Goal: Transaction & Acquisition: Obtain resource

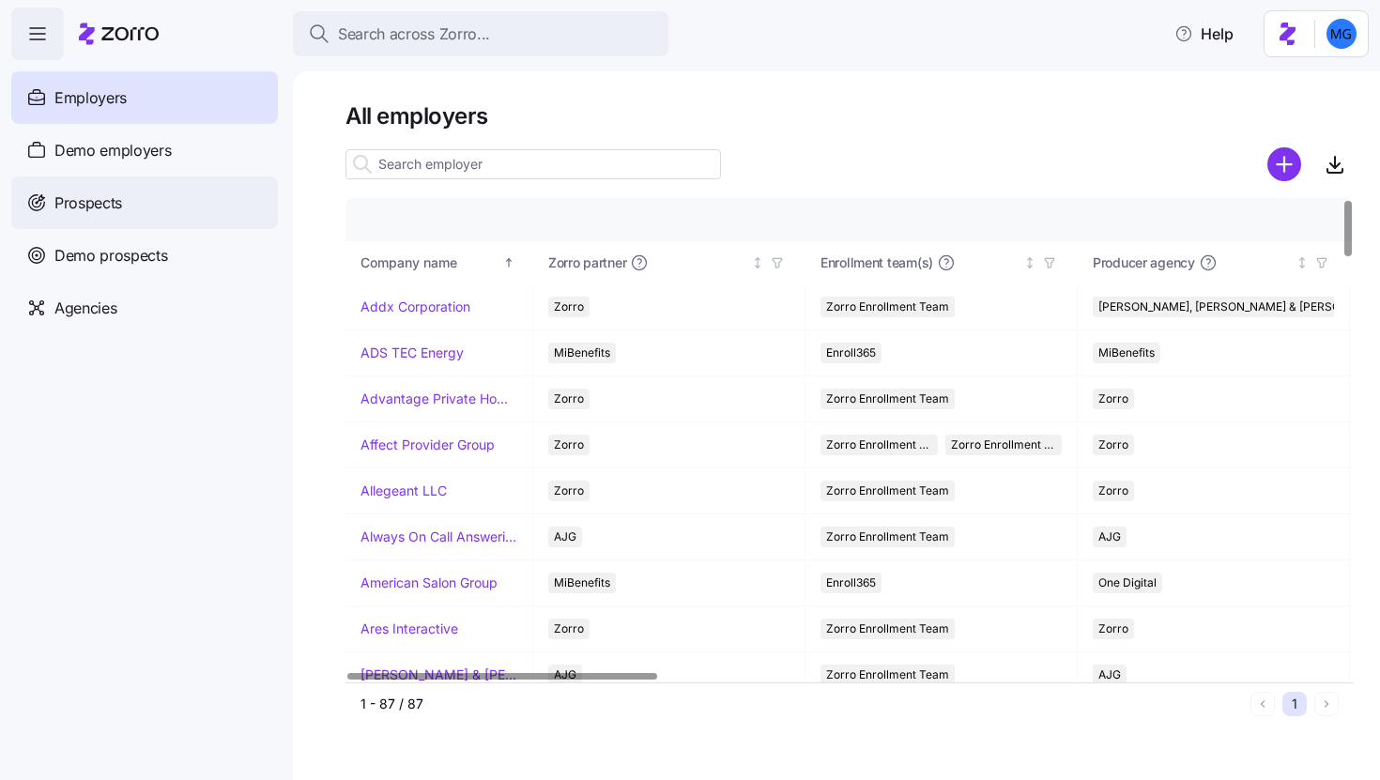
click at [177, 207] on div "Prospects" at bounding box center [144, 202] width 267 height 53
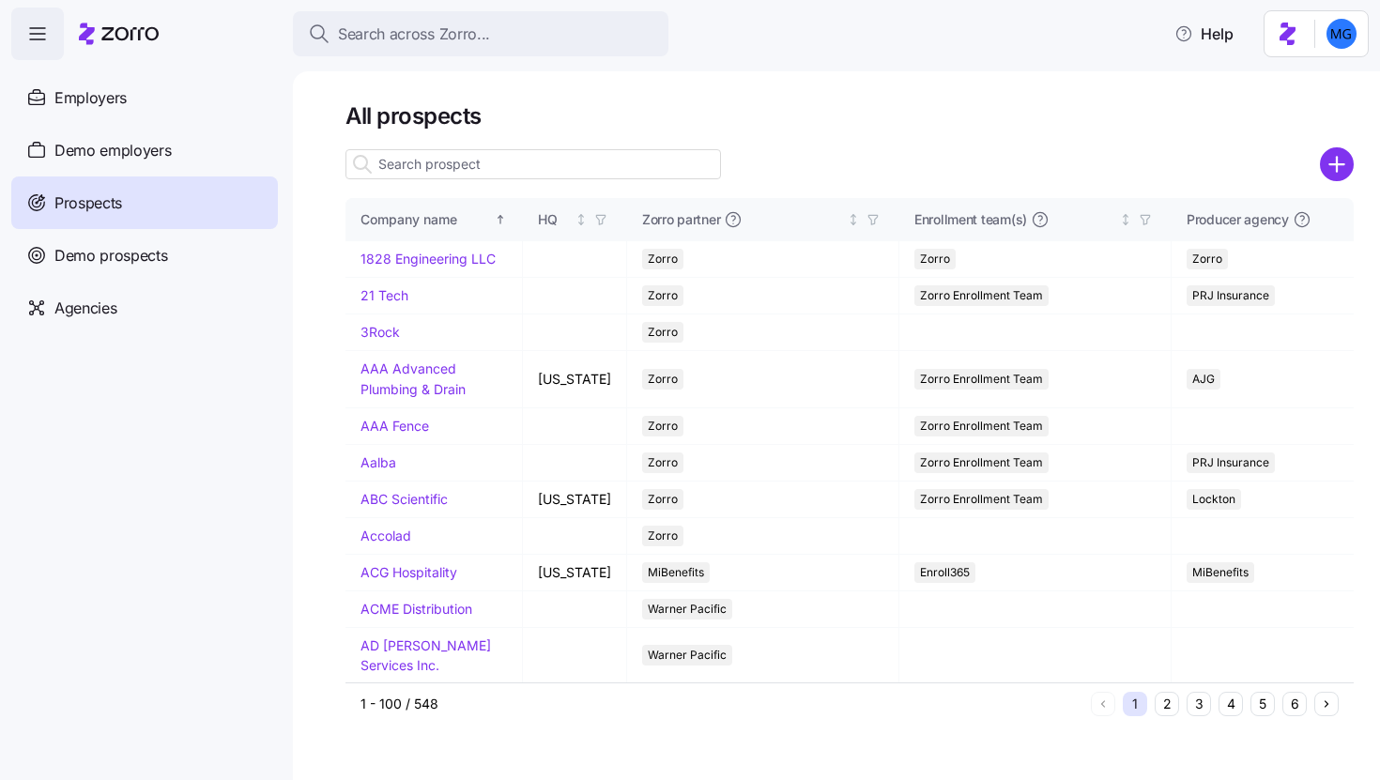
click at [1336, 170] on icon "add icon" at bounding box center [1336, 165] width 0 height 14
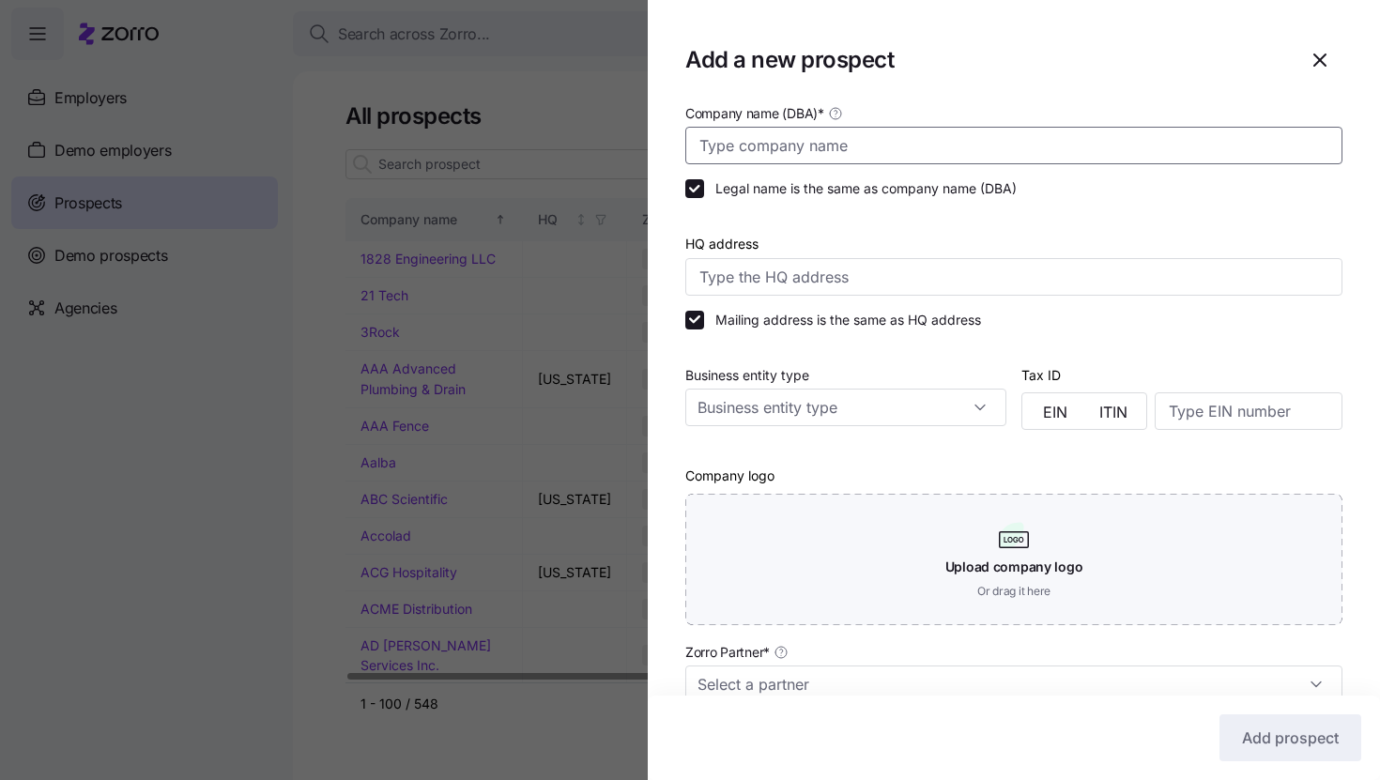
click at [744, 155] on input "Company name (DBA) *" at bounding box center [1013, 146] width 657 height 38
paste input "ATX specialty food"
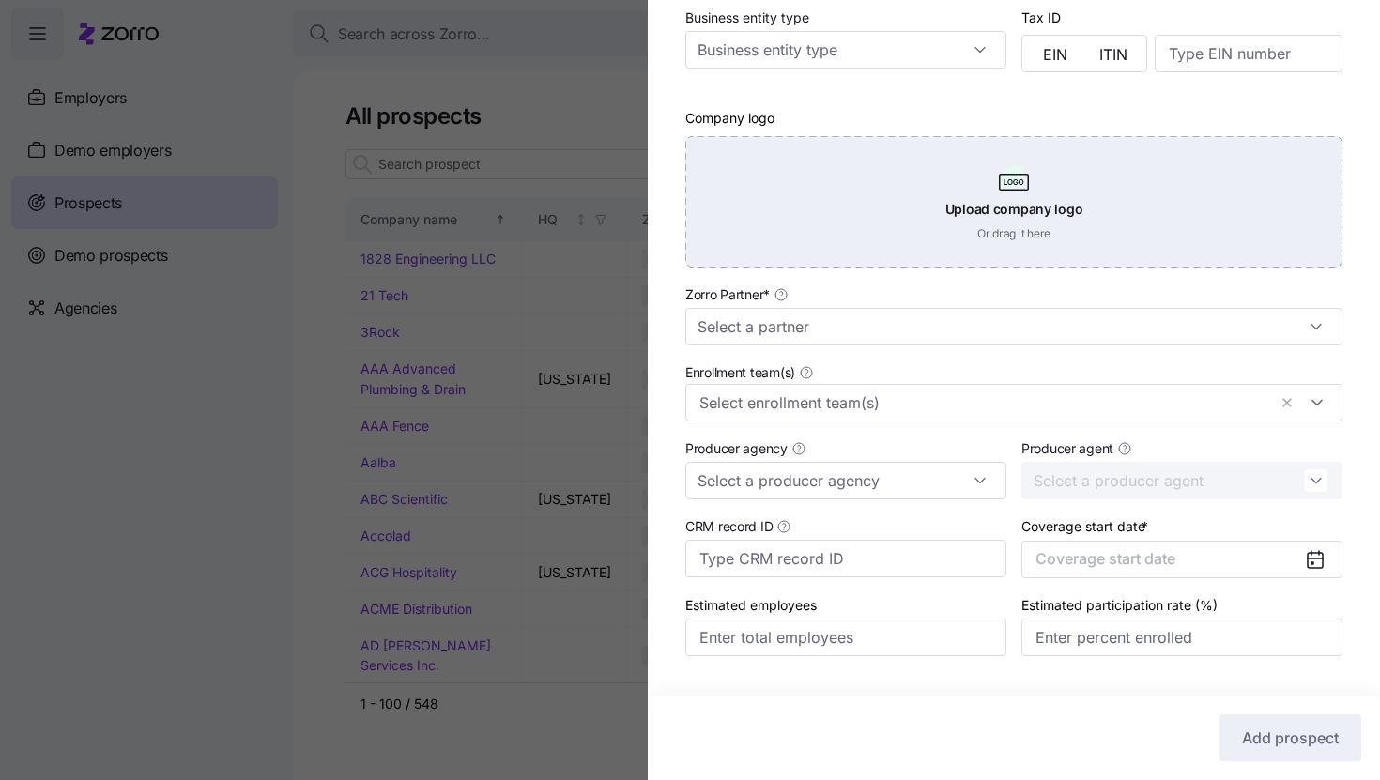
scroll to position [404, 0]
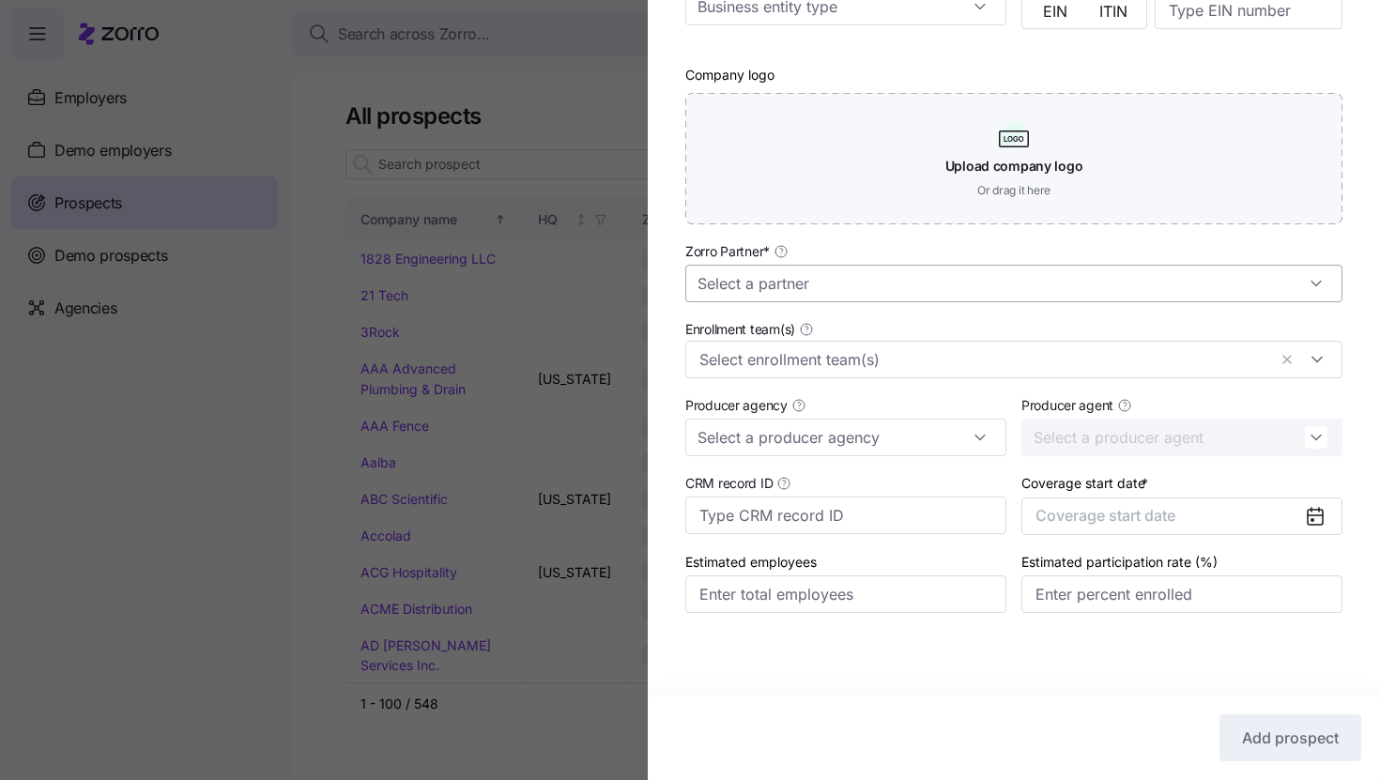
type input "ATX specialty food"
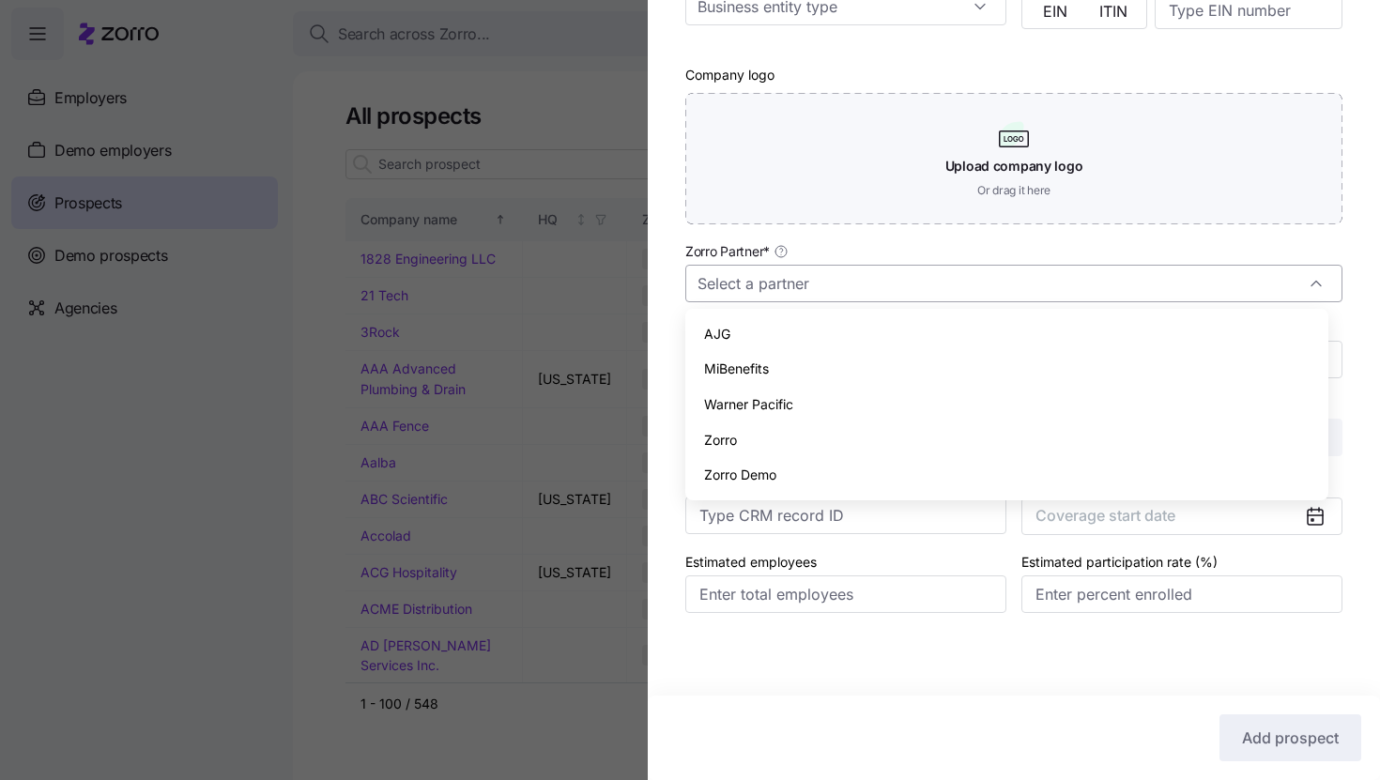
click at [853, 286] on input "Zorro Partner *" at bounding box center [1013, 284] width 657 height 38
click at [818, 432] on div "Zorro" at bounding box center [1007, 440] width 628 height 36
type input "Zorro"
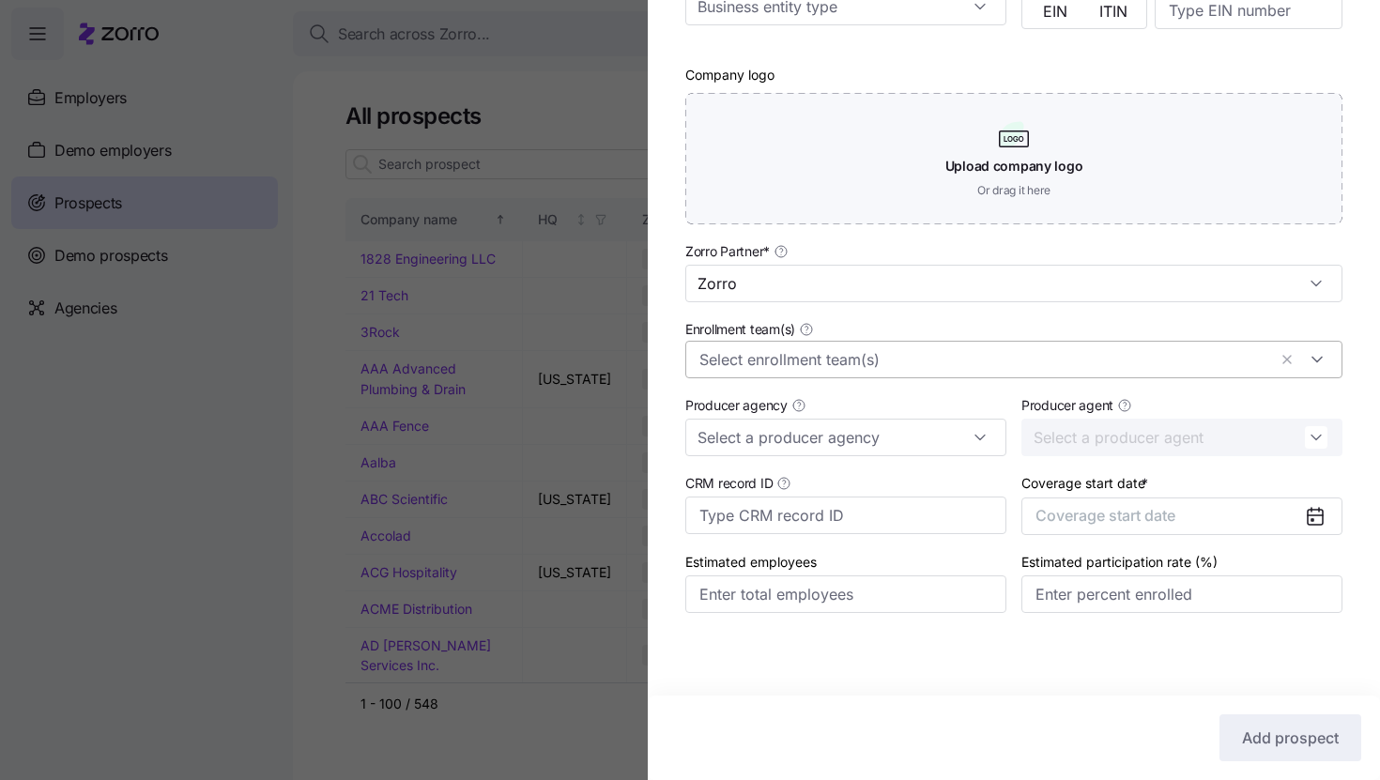
click at [832, 371] on div at bounding box center [1013, 360] width 657 height 38
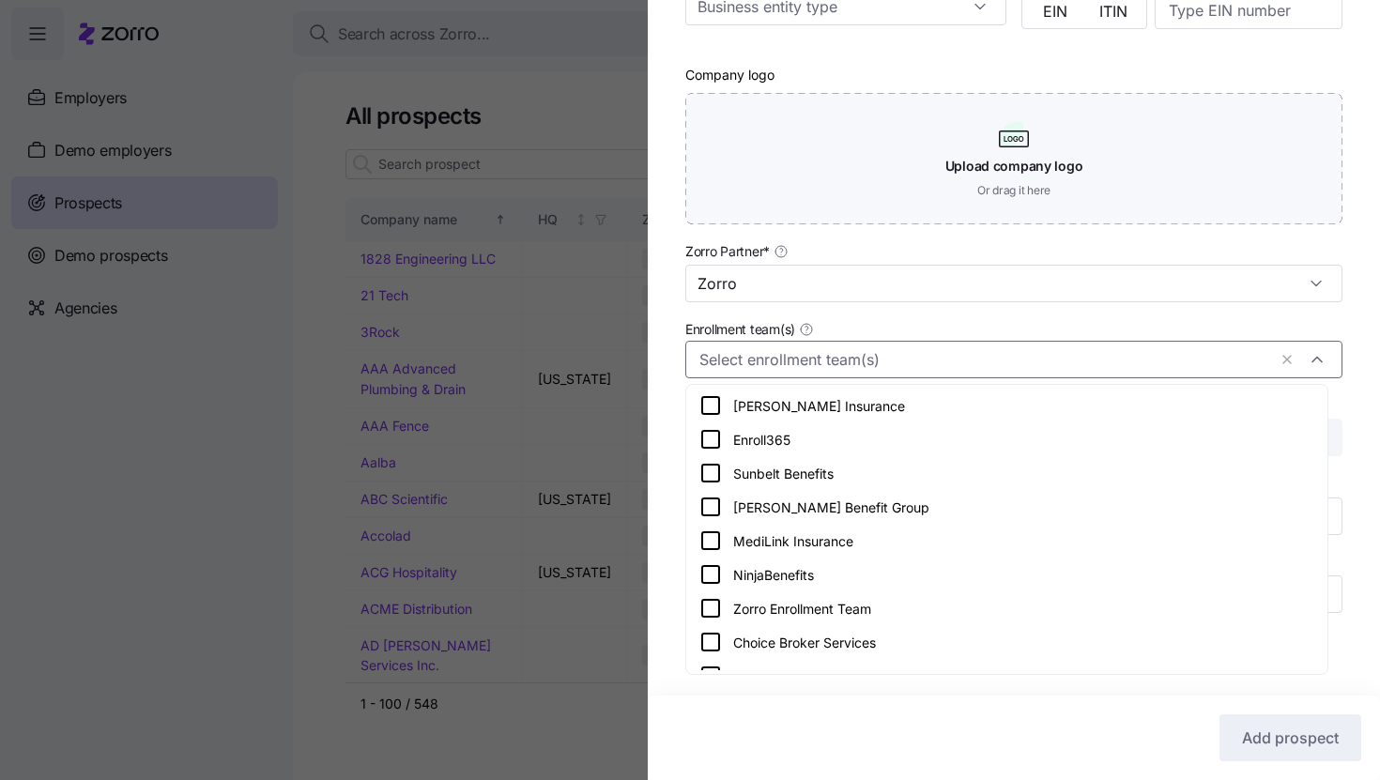
click at [900, 596] on div "Zorro Enrollment Team" at bounding box center [1007, 608] width 634 height 34
click at [1339, 425] on div "Company name (DBA) * ATX specialty food Legal name is the same as company name …" at bounding box center [1014, 176] width 732 height 950
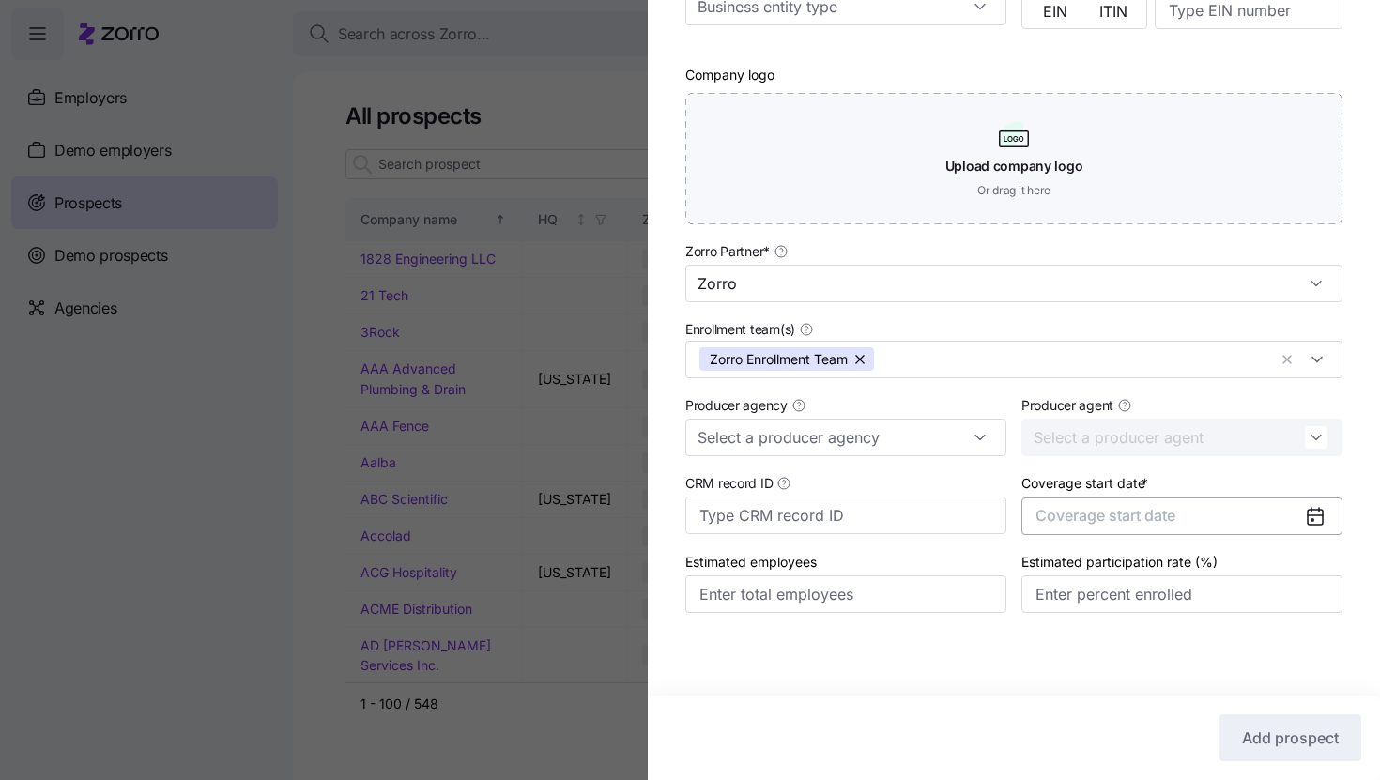
click at [1249, 523] on button "Coverage start date" at bounding box center [1181, 516] width 321 height 38
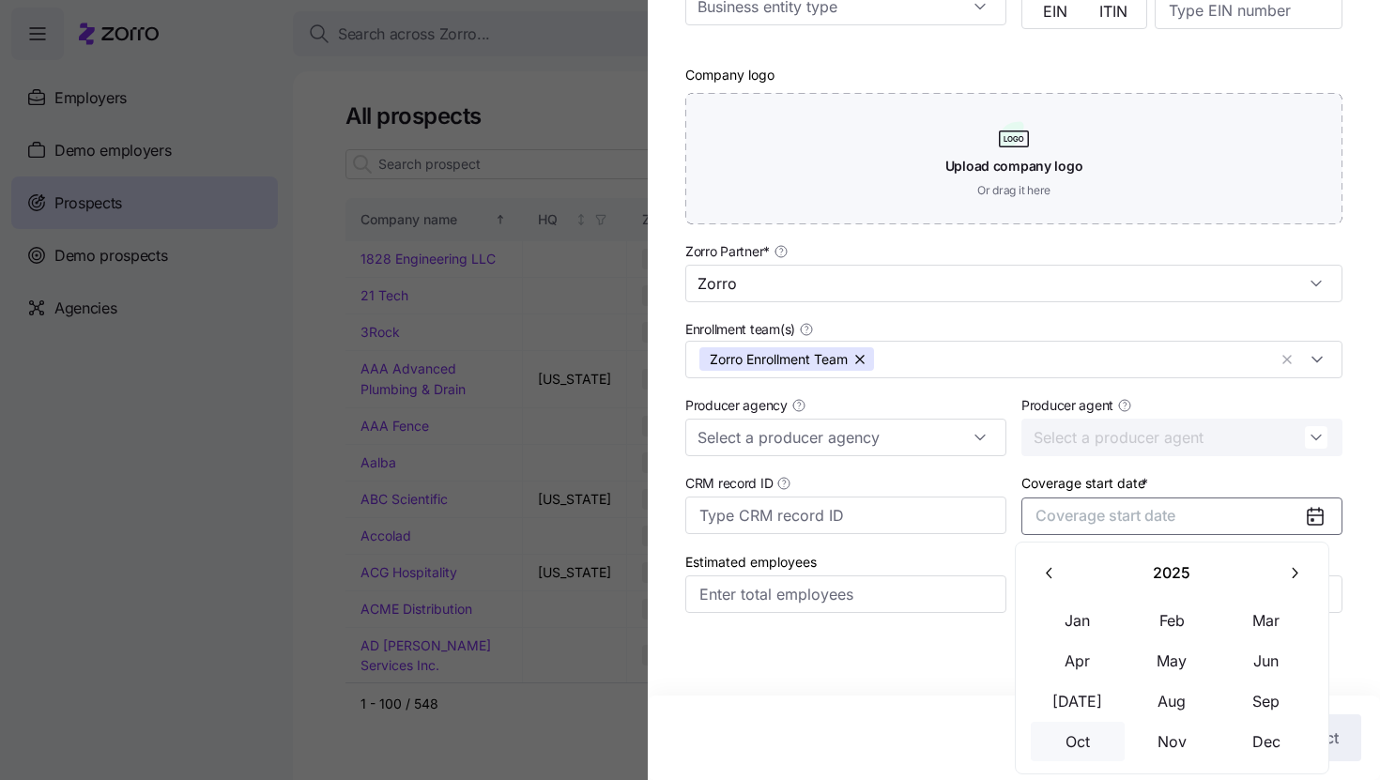
click at [1093, 738] on button "Oct" at bounding box center [1078, 741] width 94 height 39
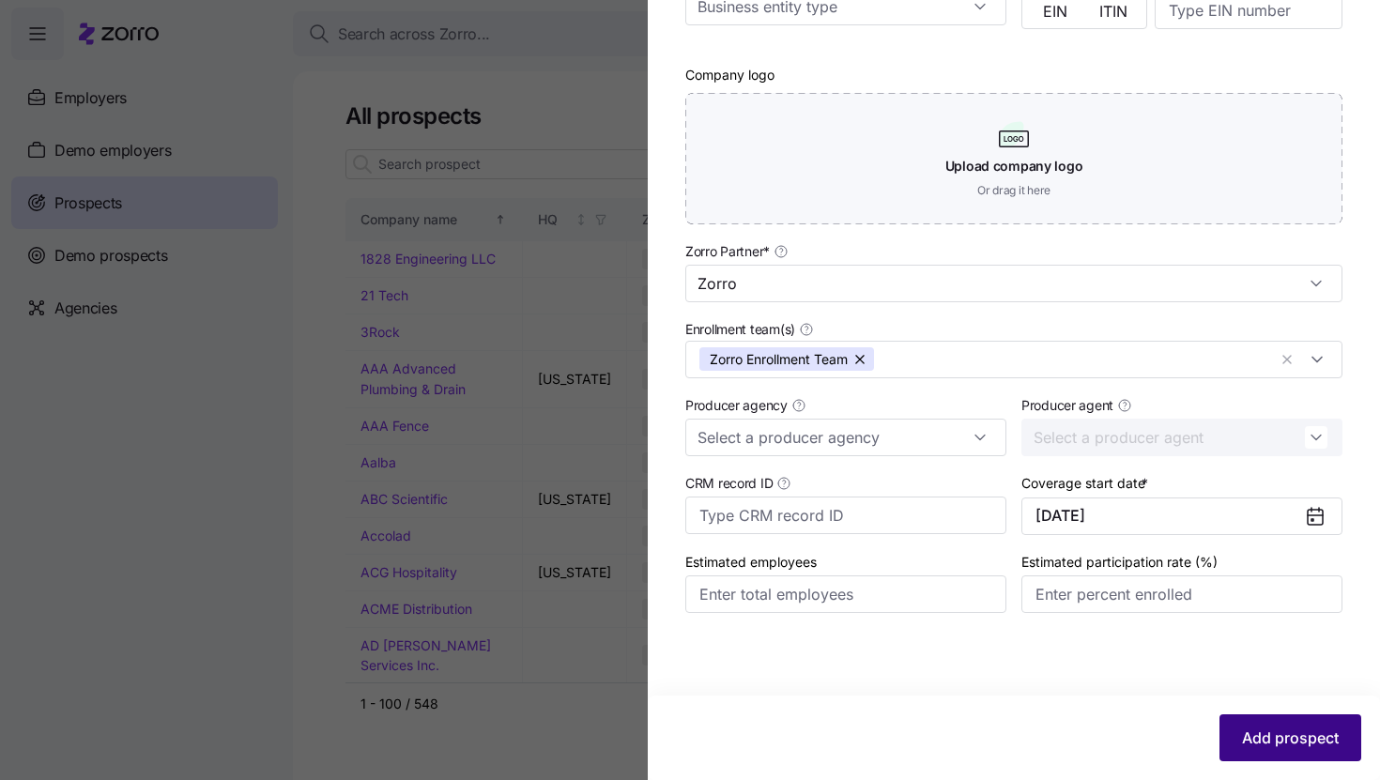
click at [1270, 750] on button "Add prospect" at bounding box center [1290, 737] width 142 height 47
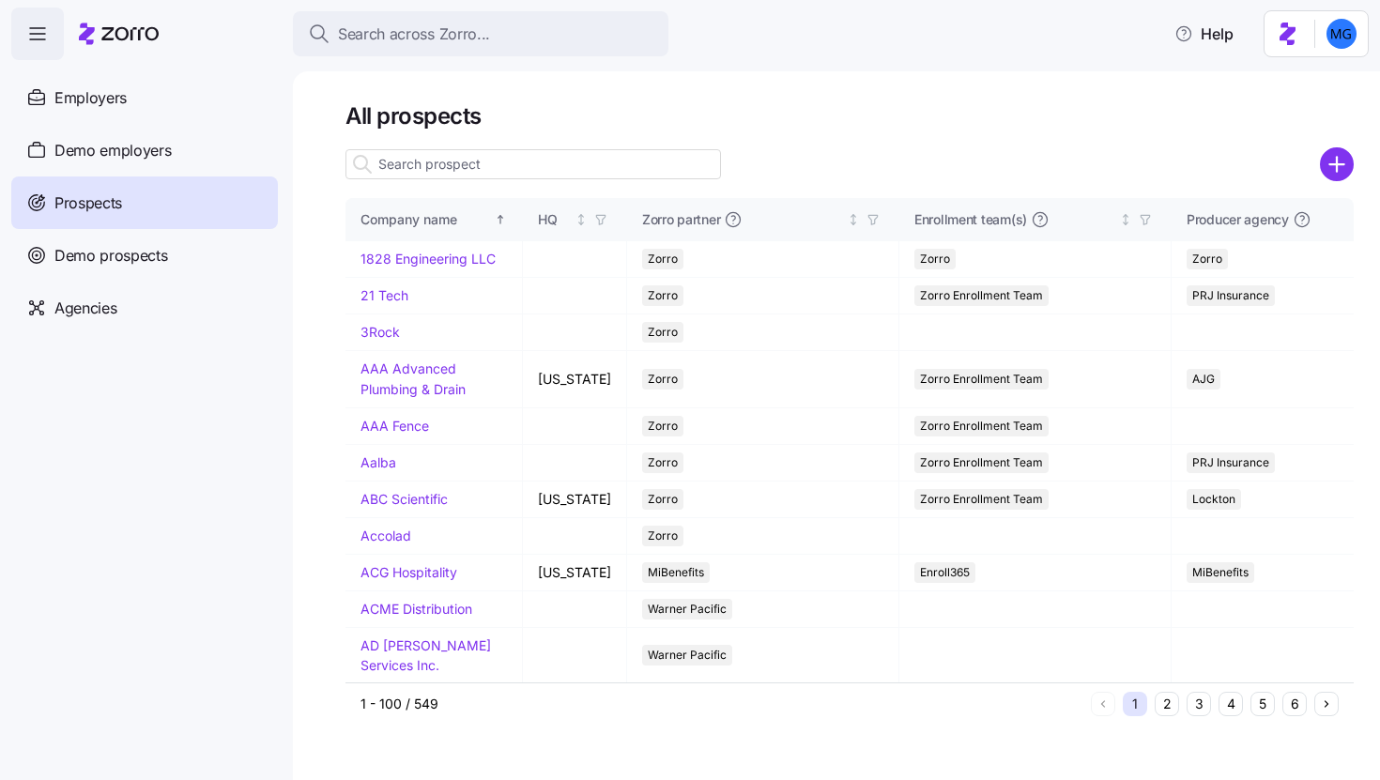
paste input "ATX specialty food"
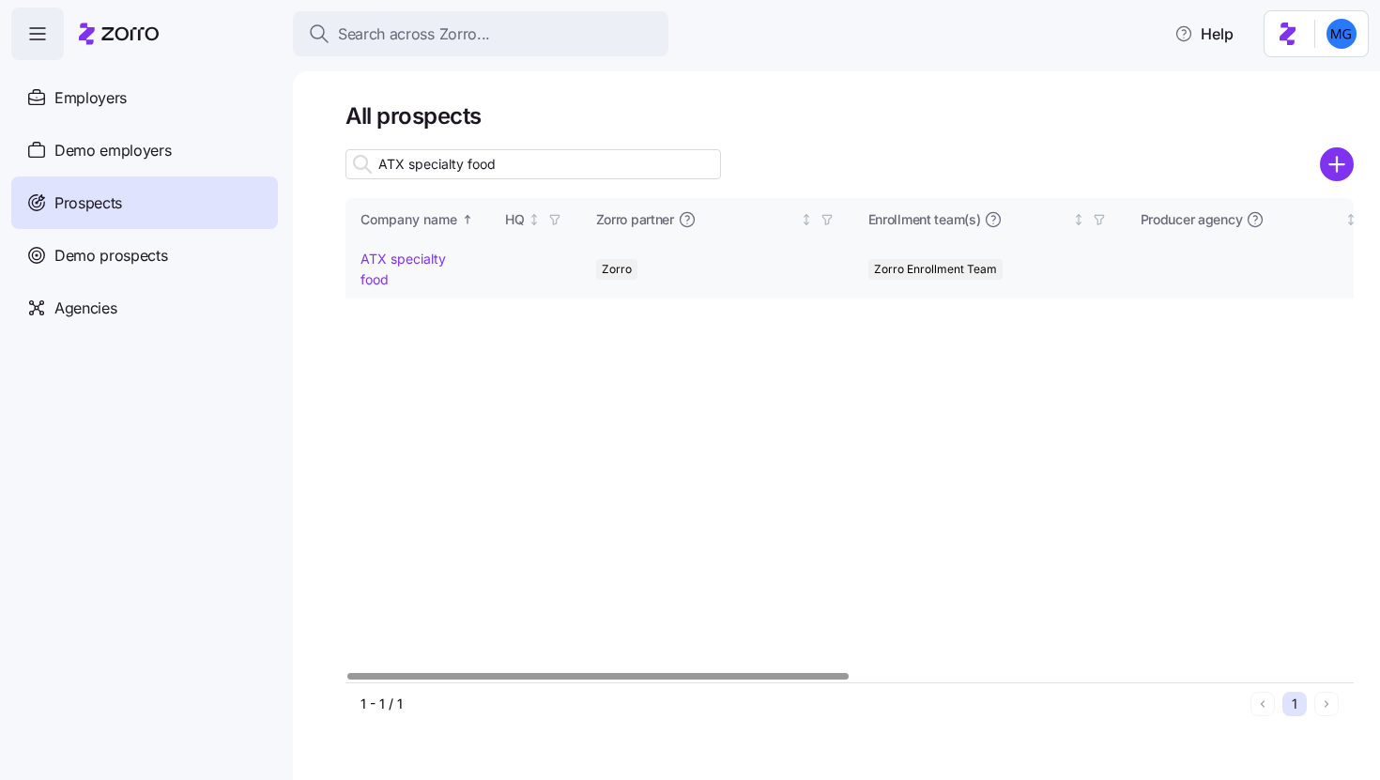
type input "ATX specialty food"
click at [415, 263] on link "ATX specialty food" at bounding box center [402, 269] width 85 height 37
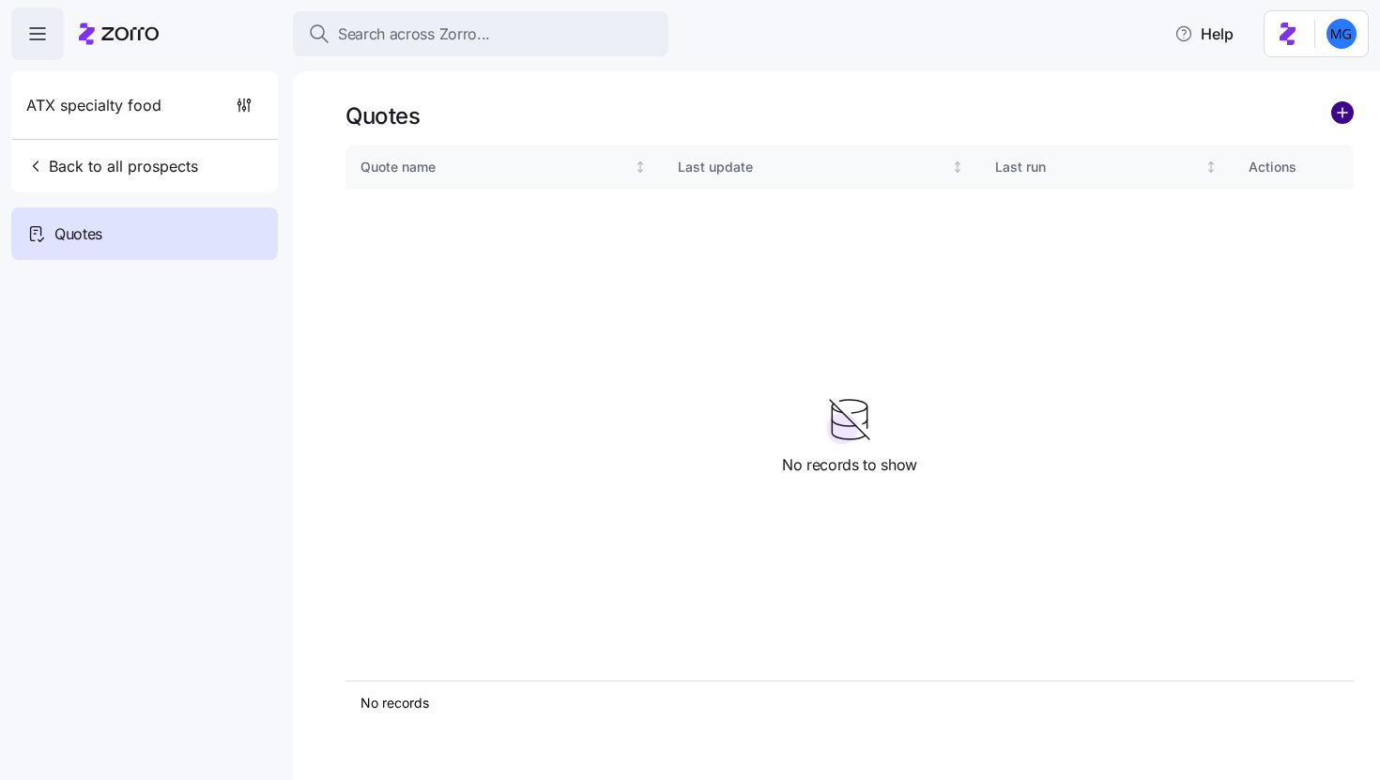
click at [1344, 116] on circle "add icon" at bounding box center [1342, 112] width 21 height 21
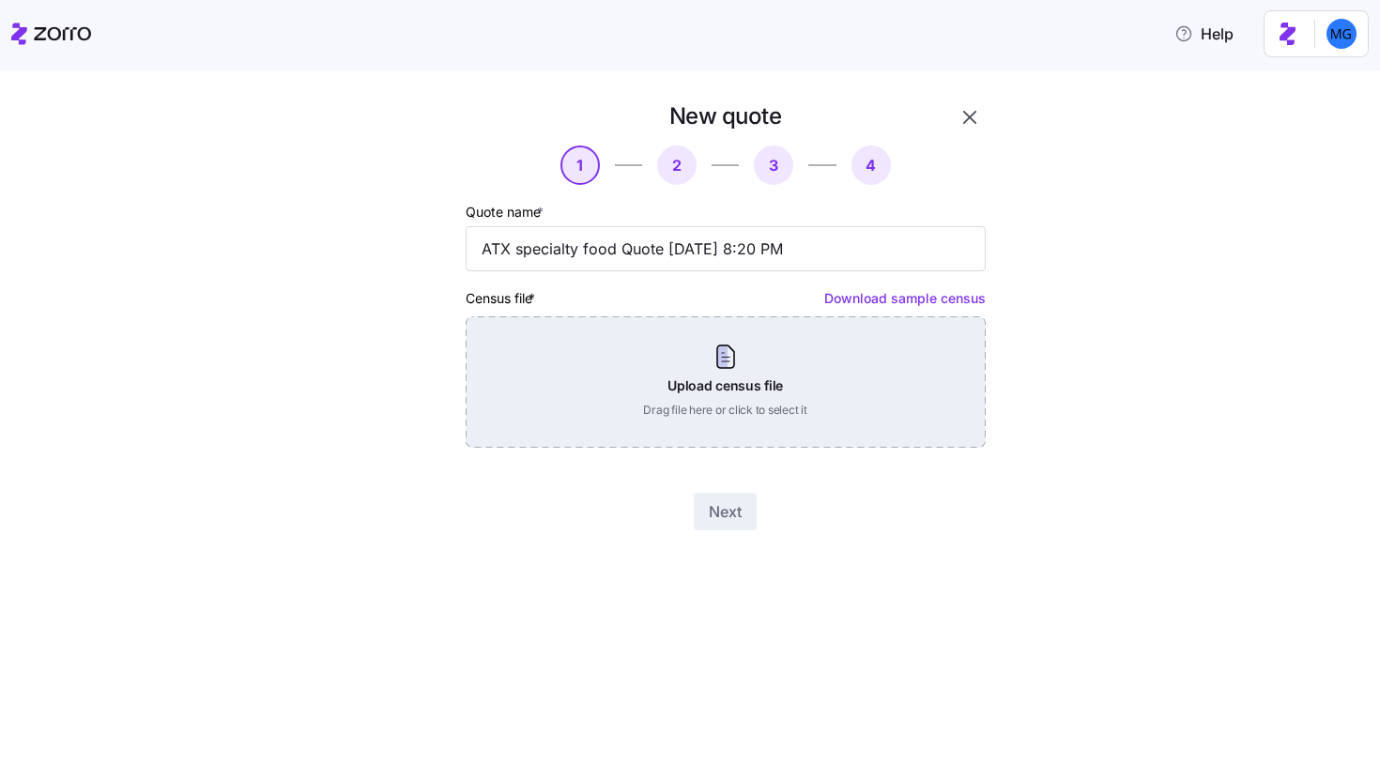
click at [781, 355] on div "Upload census file Drag file here or click to select it" at bounding box center [726, 381] width 520 height 131
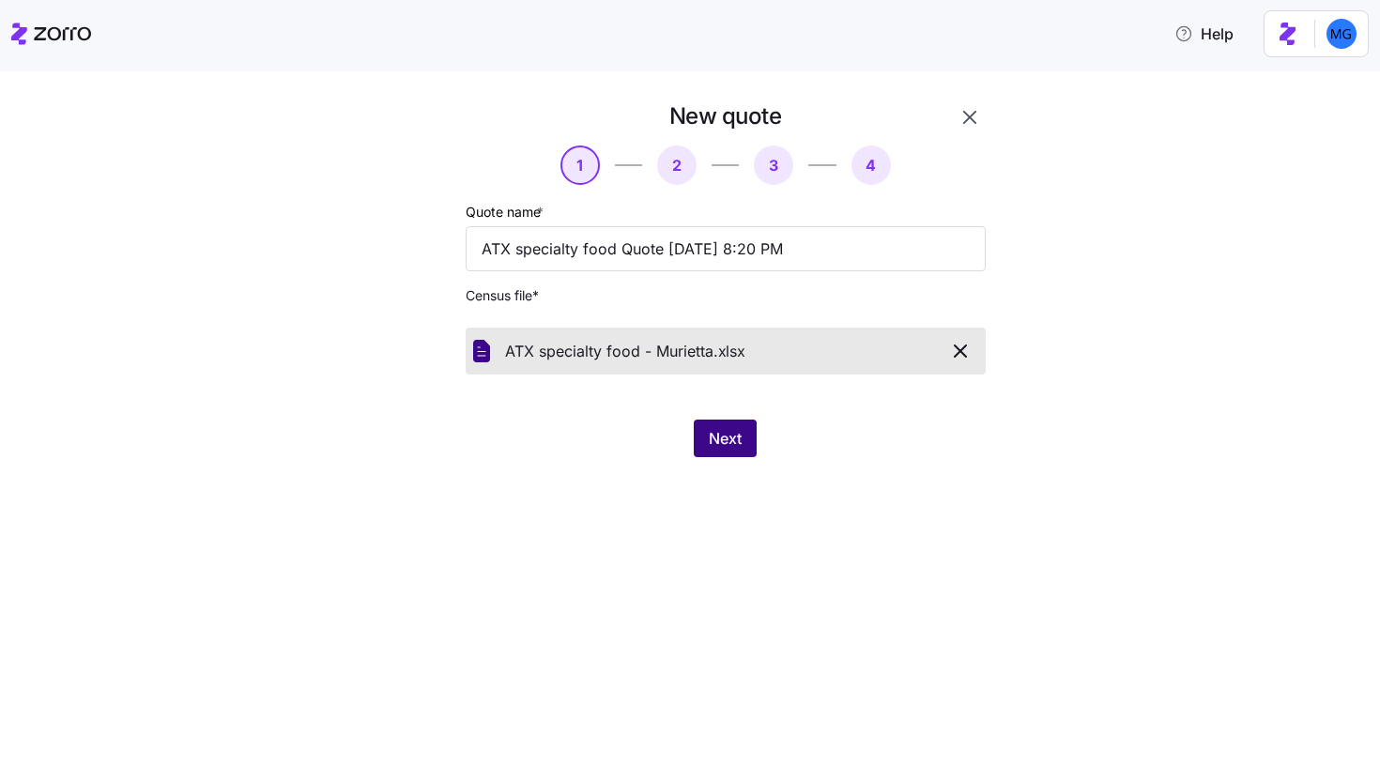
click at [728, 432] on span "Next" at bounding box center [725, 438] width 33 height 23
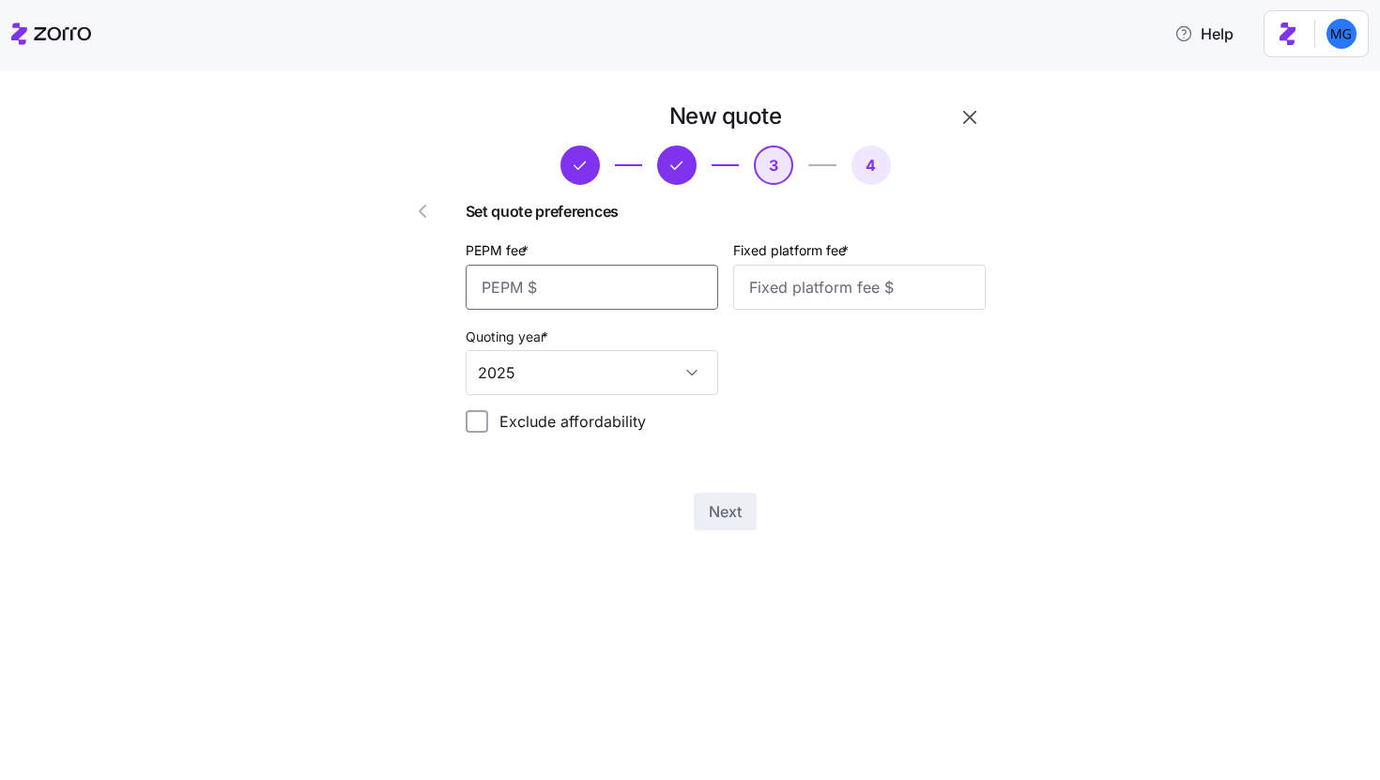
click at [641, 296] on input "PEPM fee *" at bounding box center [592, 287] width 252 height 45
type input "5"
type input "20"
type input "1000"
click at [726, 527] on button "Next" at bounding box center [725, 512] width 63 height 38
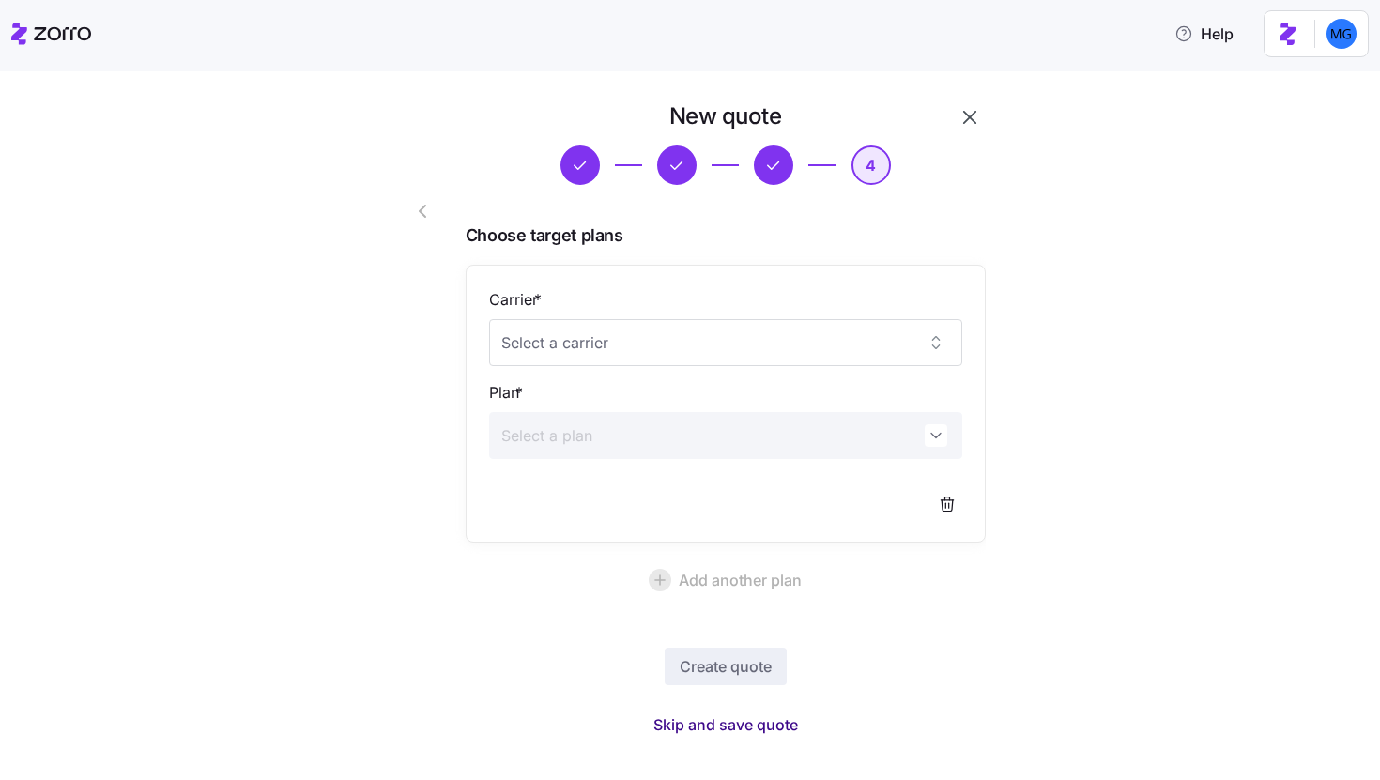
click at [778, 731] on span "Skip and save quote" at bounding box center [725, 724] width 145 height 23
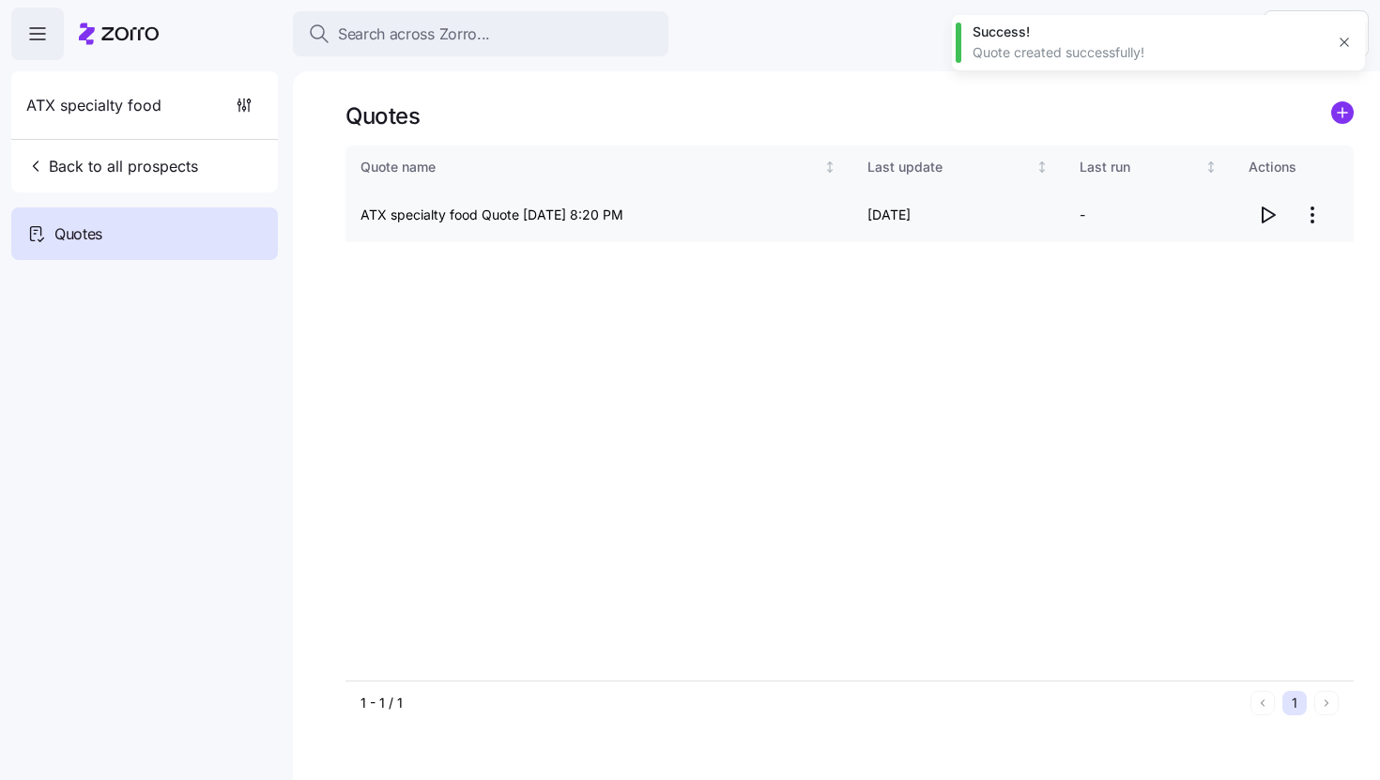
click at [1267, 216] on icon "button" at bounding box center [1267, 215] width 23 height 23
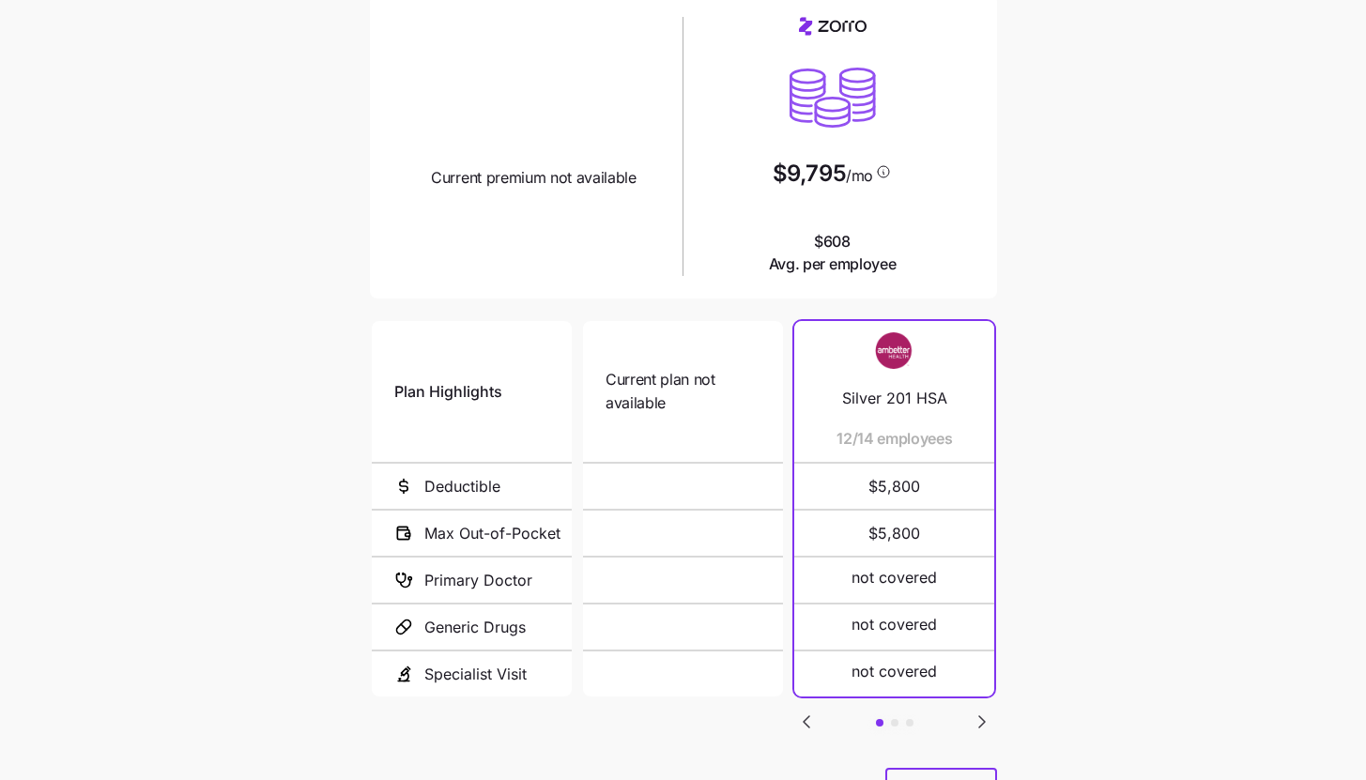
scroll to position [243, 0]
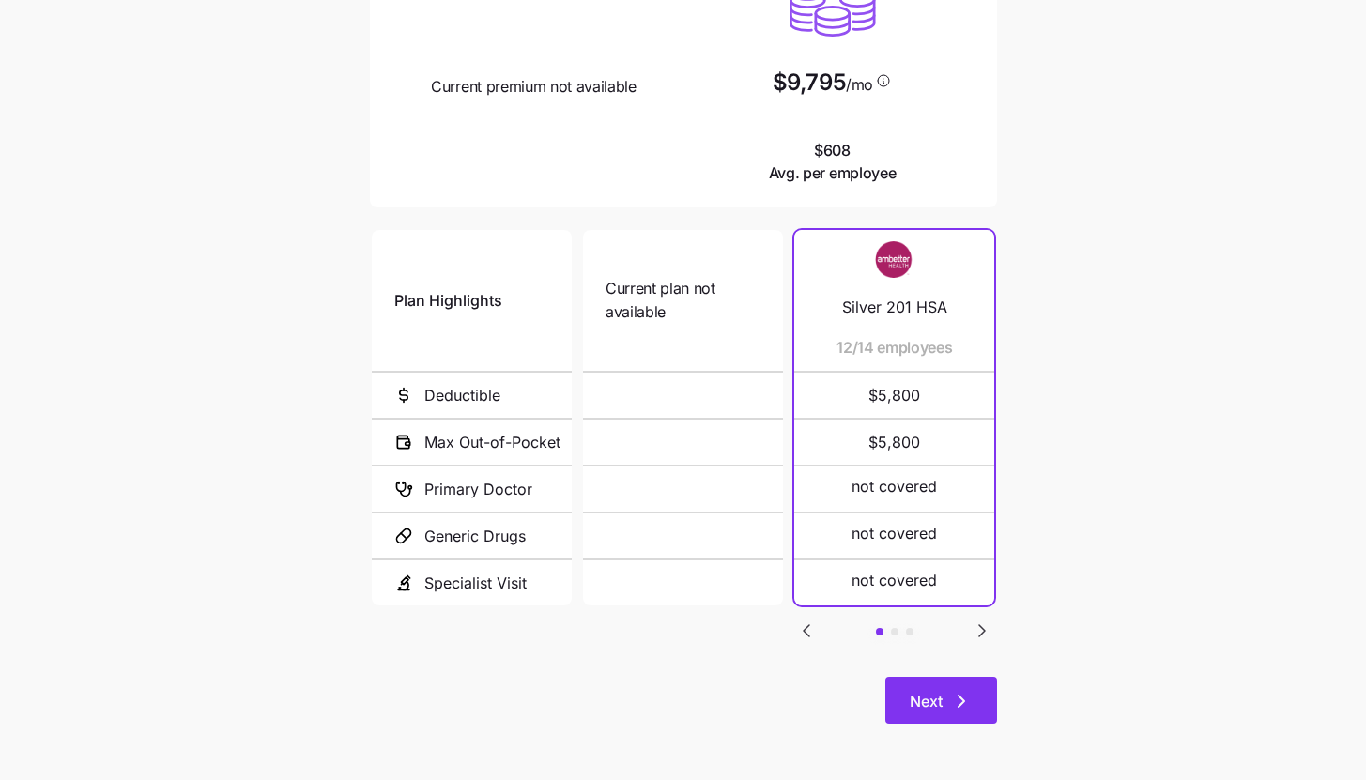
click at [971, 718] on button "Next" at bounding box center [941, 700] width 112 height 47
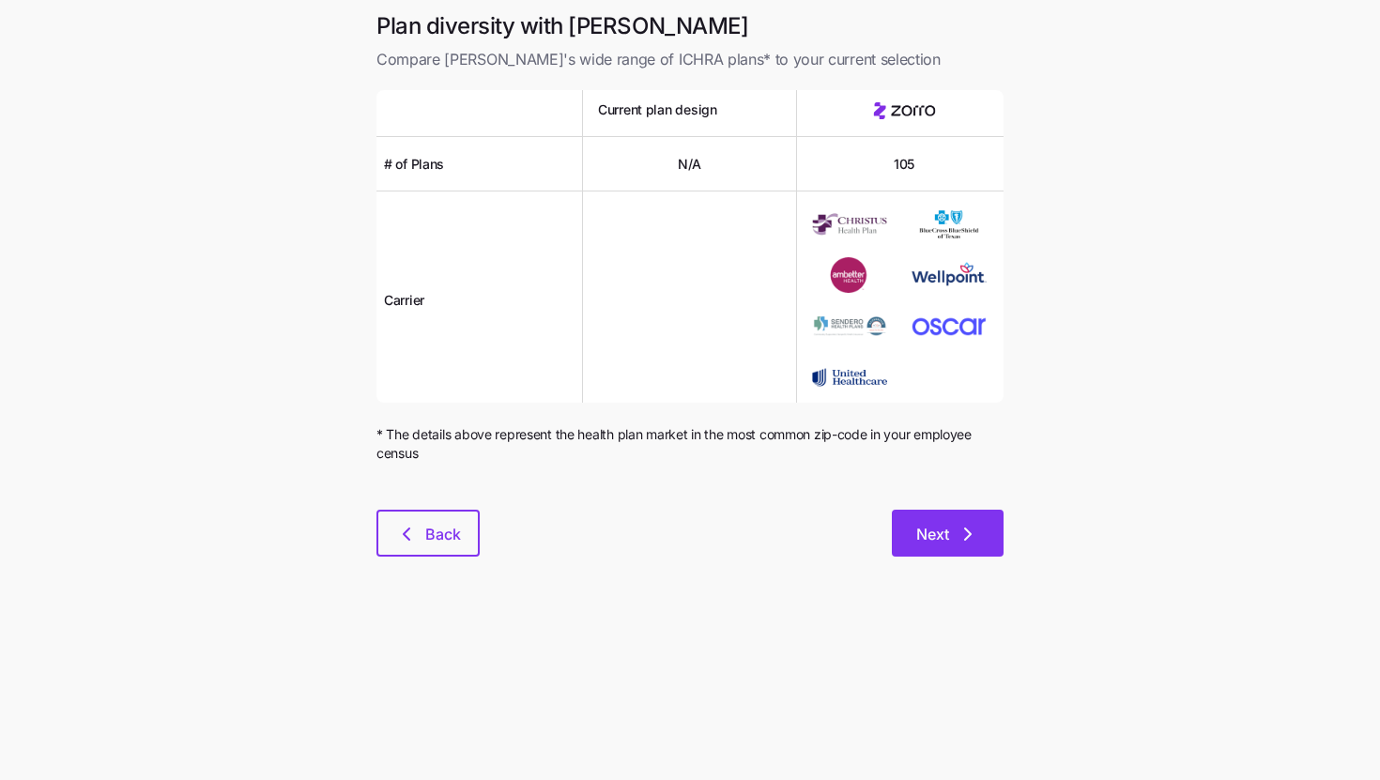
click at [979, 546] on button "Next" at bounding box center [948, 533] width 112 height 47
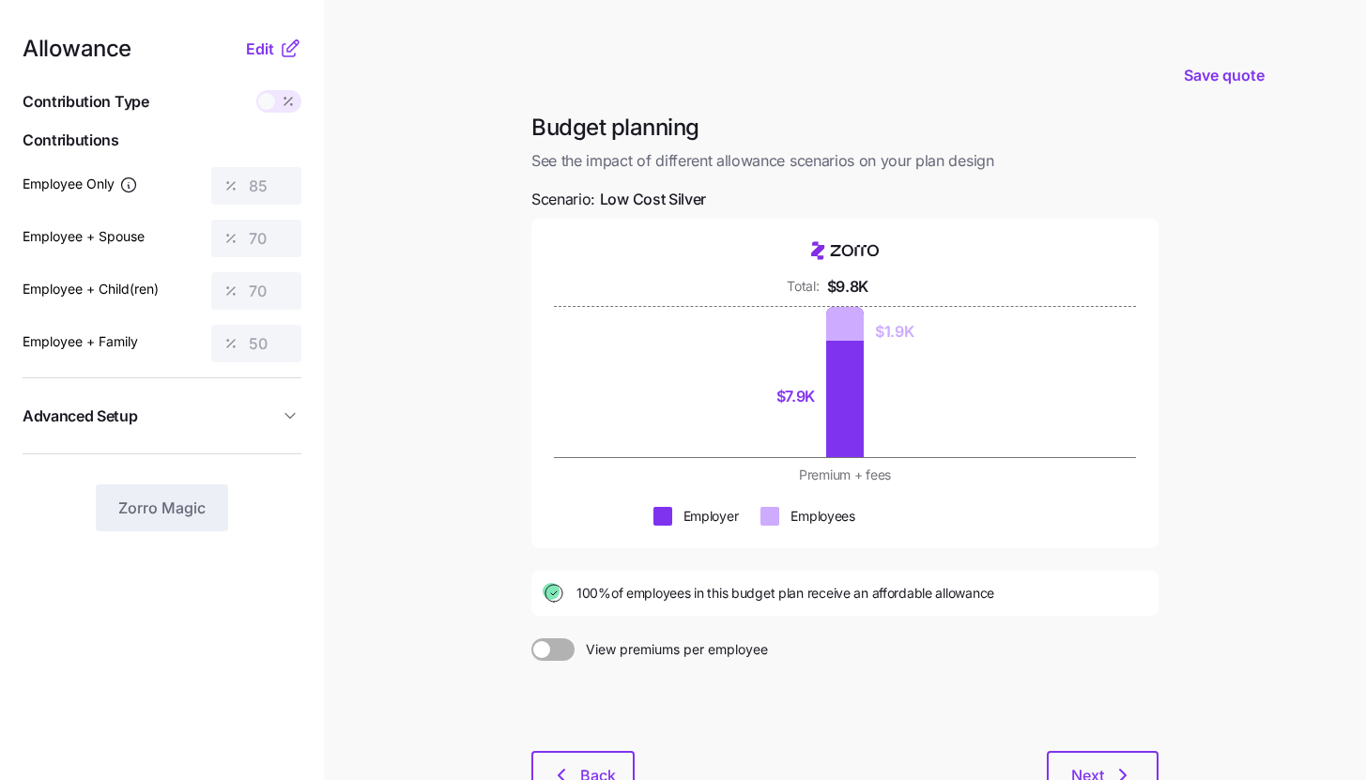
click at [292, 60] on div "Allowance Edit Contribution Type Use classes Contributions Employee Only 85 Emp…" at bounding box center [162, 285] width 279 height 494
click at [289, 55] on icon at bounding box center [289, 50] width 12 height 12
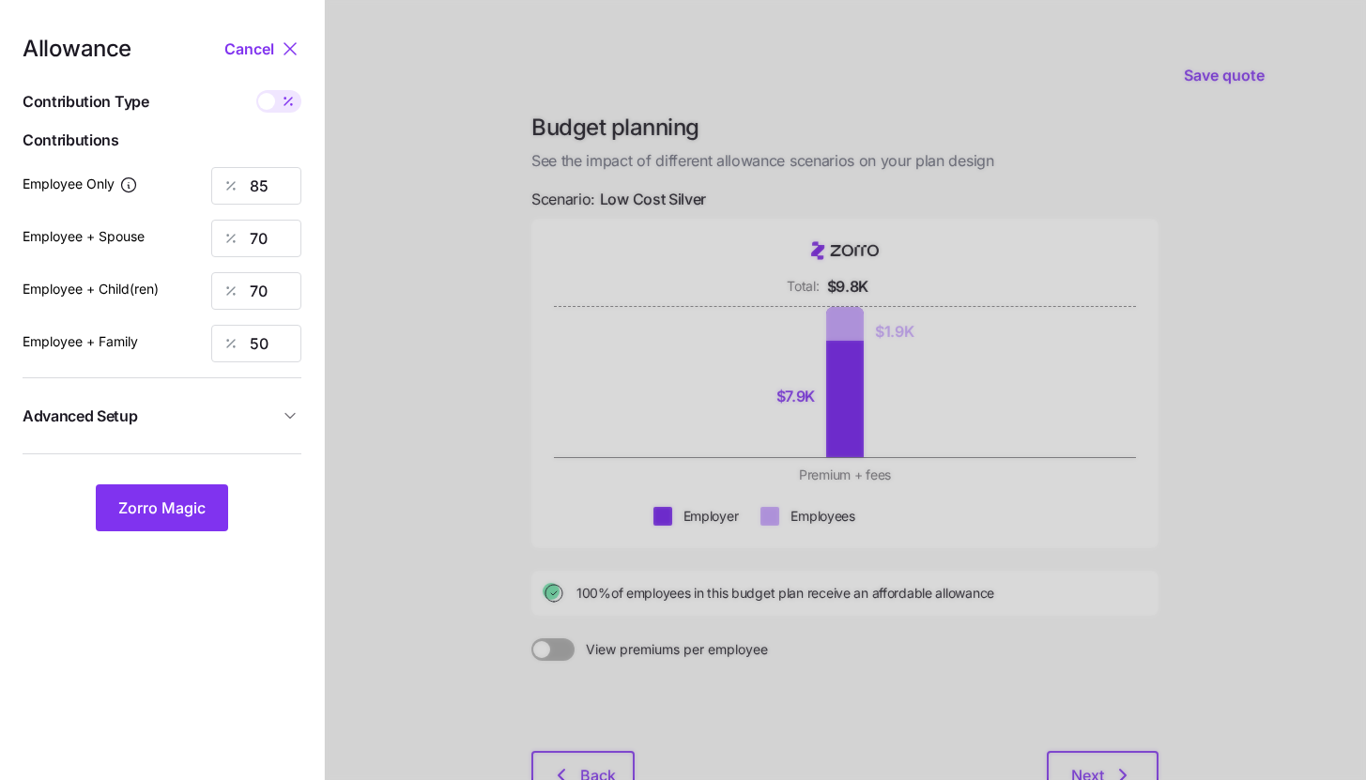
click at [303, 394] on nav "Allowance Cancel Contribution Type Use classes Contributions Employee Only 85 E…" at bounding box center [162, 459] width 324 height 918
click at [288, 415] on icon "button" at bounding box center [290, 415] width 19 height 19
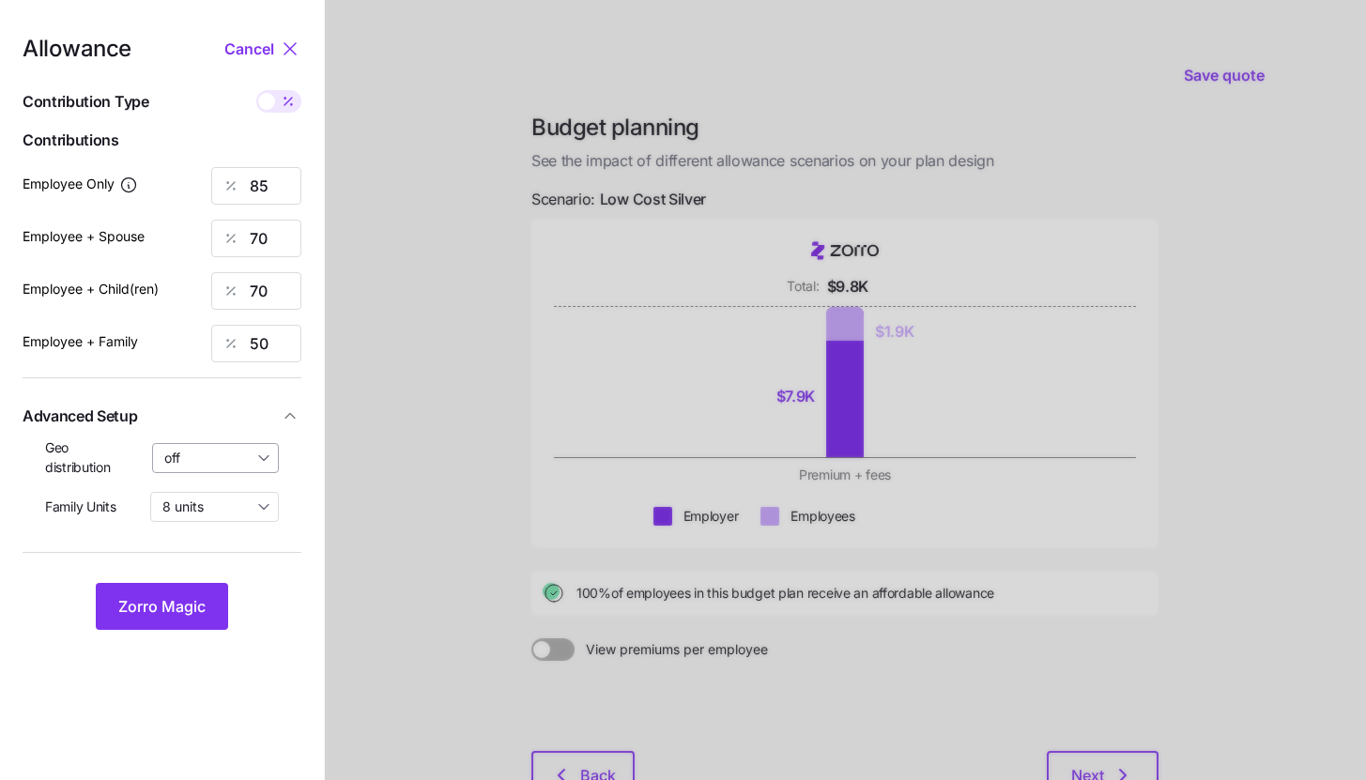
click at [214, 466] on input "off" at bounding box center [216, 458] width 128 height 30
click at [215, 563] on span "By state (1)" at bounding box center [204, 567] width 69 height 21
type input "By state (1)"
click at [199, 606] on span "Zorro Magic" at bounding box center [161, 606] width 87 height 23
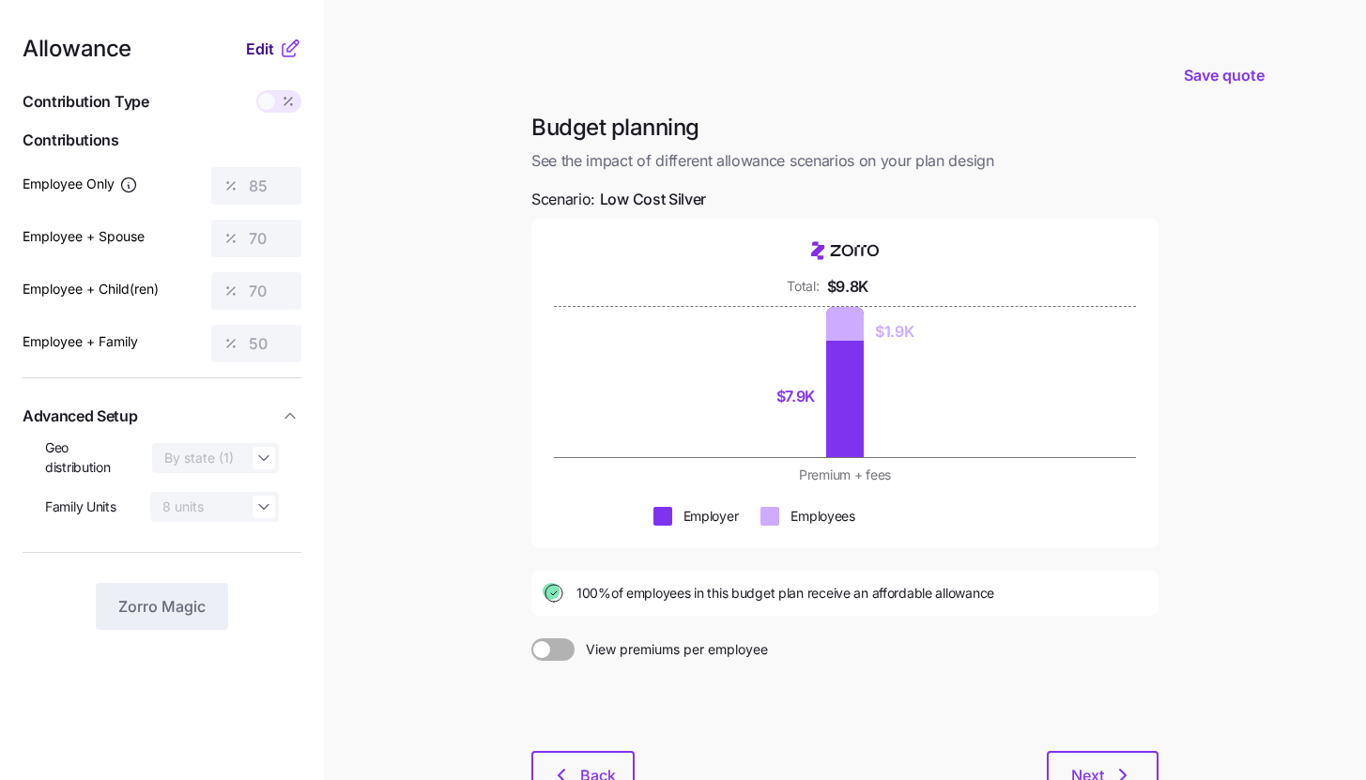
click at [262, 53] on span "Edit" at bounding box center [260, 49] width 28 height 23
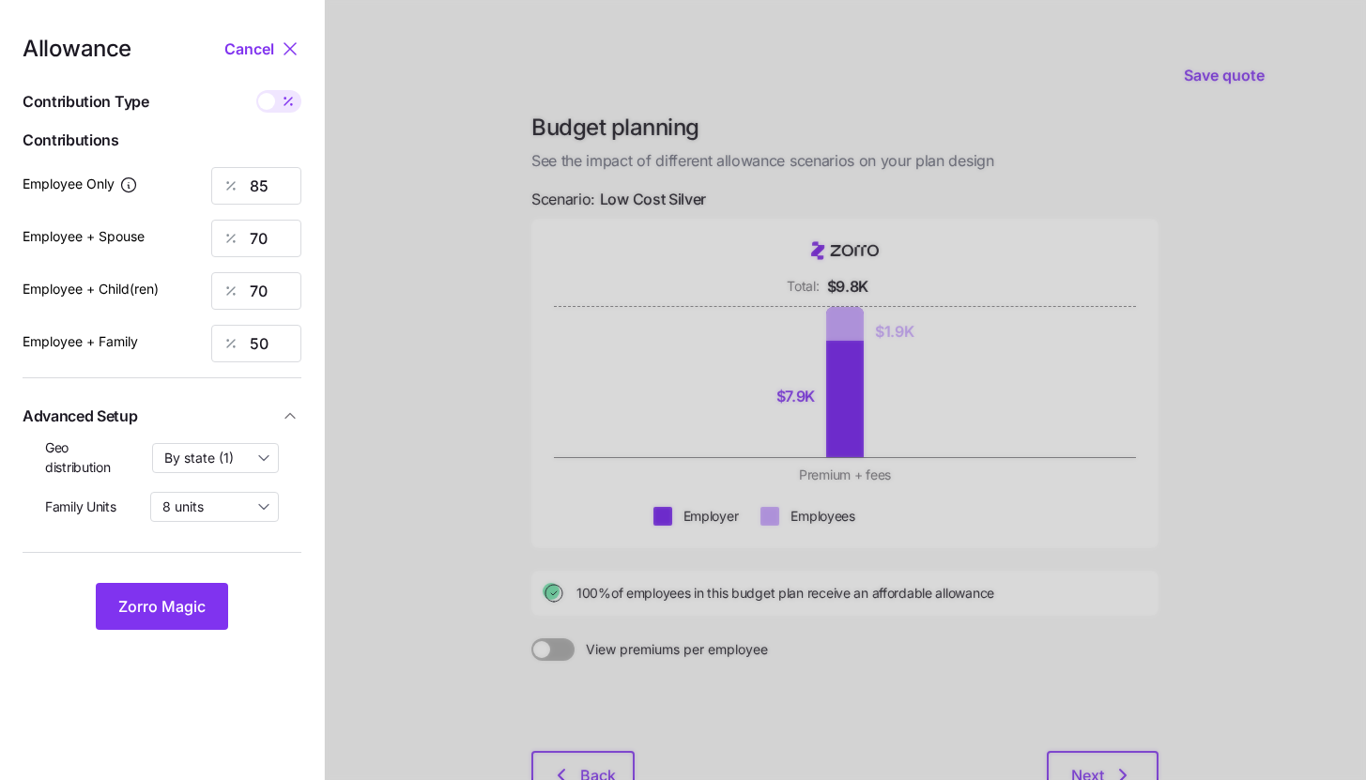
click at [288, 109] on icon at bounding box center [288, 101] width 15 height 15
click at [256, 90] on input "checkbox" at bounding box center [256, 90] width 0 height 0
type input "392"
type input "646"
type input "615"
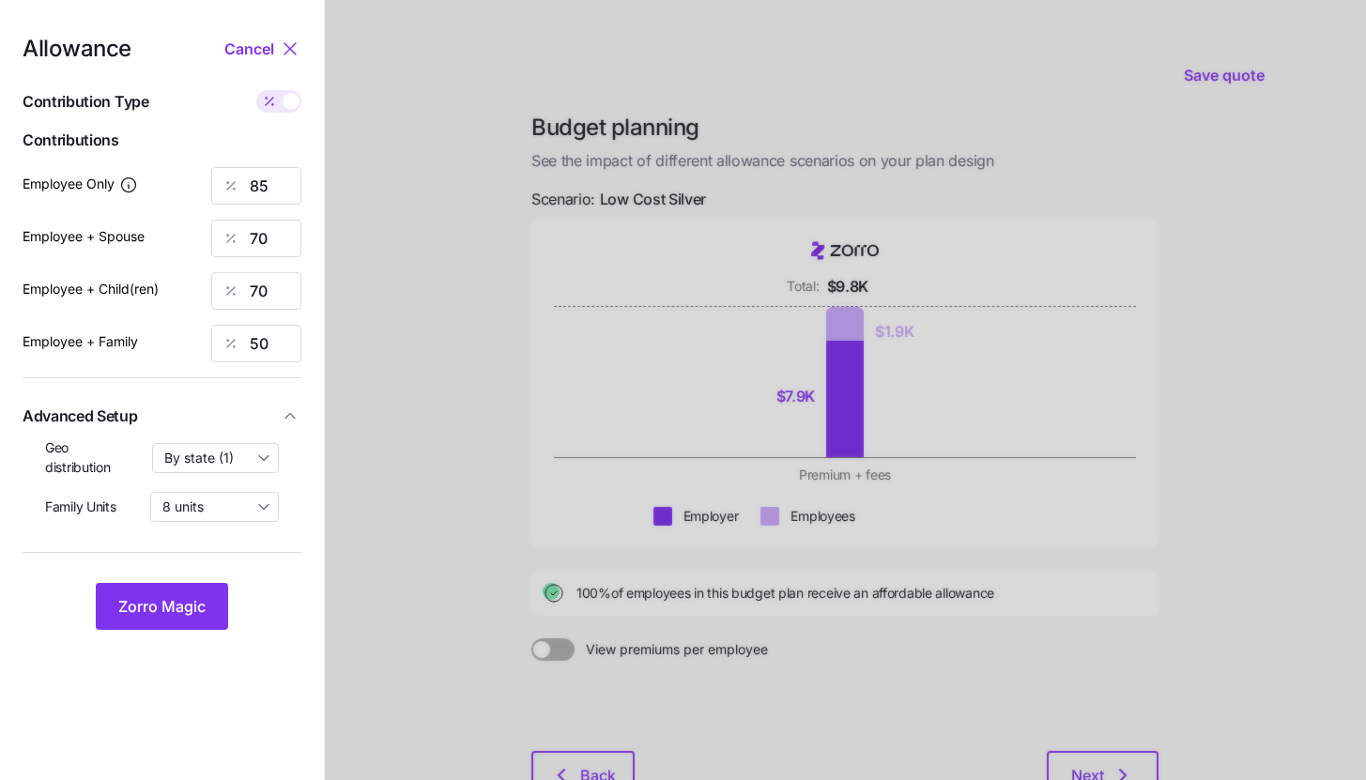
type input "670"
click at [289, 232] on input "646" at bounding box center [256, 239] width 90 height 38
click at [289, 233] on input "646" at bounding box center [256, 239] width 90 height 38
type input "392"
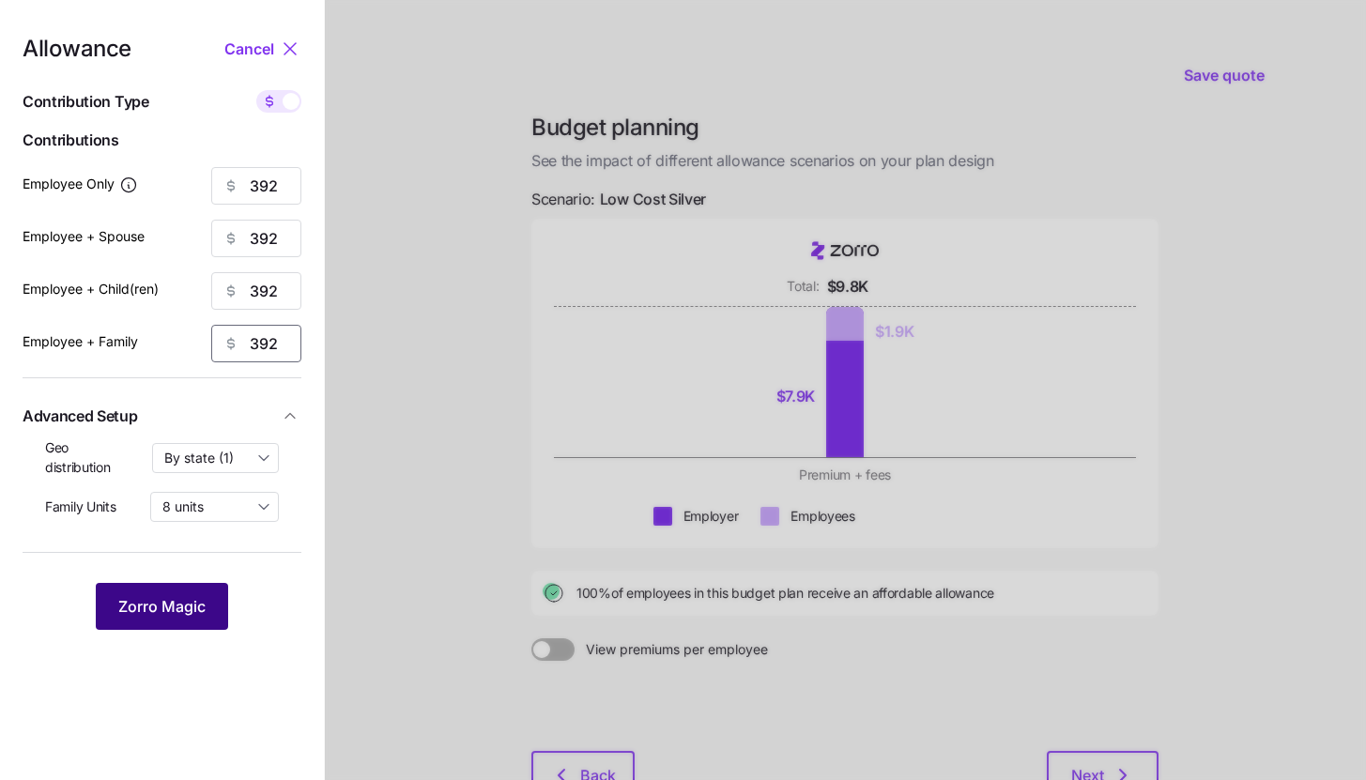
type input "392"
click at [196, 611] on span "Zorro Magic" at bounding box center [161, 606] width 87 height 23
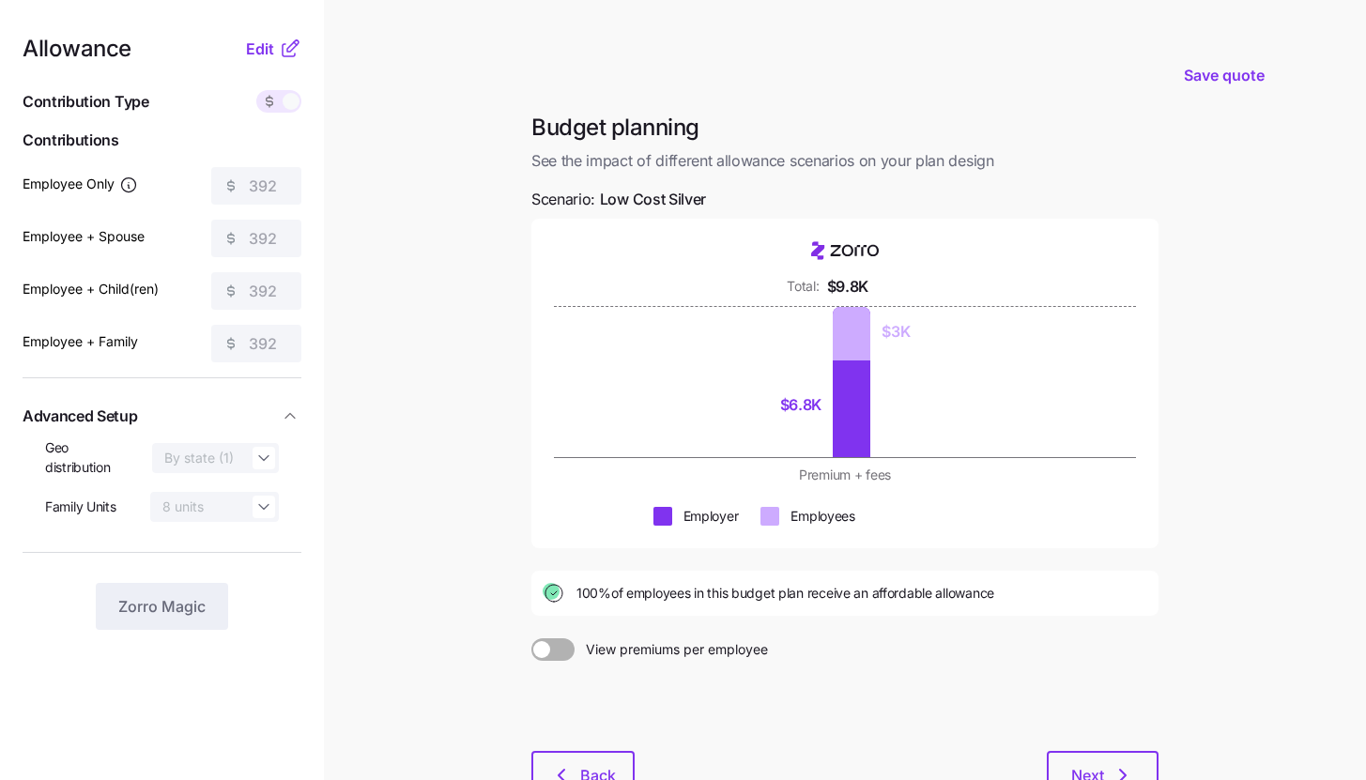
click at [279, 51] on icon at bounding box center [290, 49] width 23 height 23
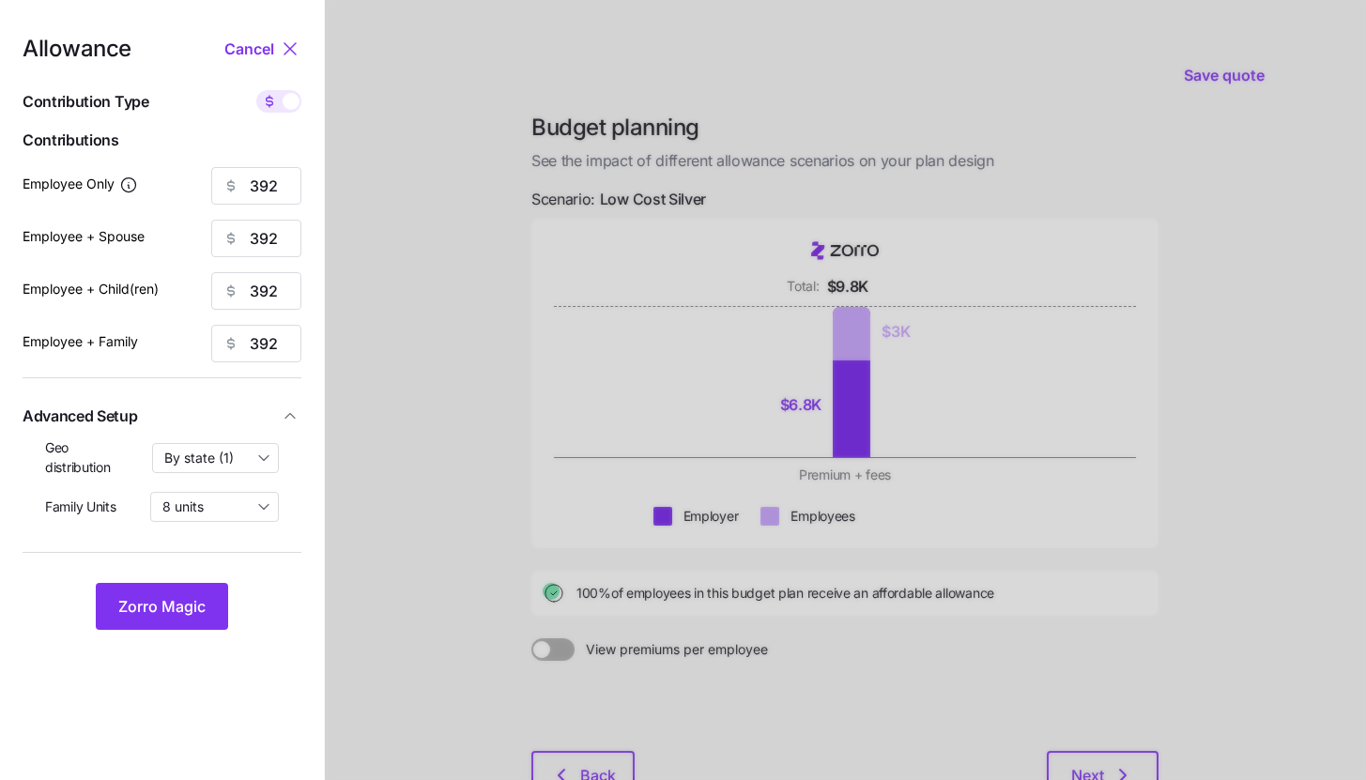
click at [287, 99] on span at bounding box center [291, 101] width 17 height 17
click at [256, 90] on input "checkbox" at bounding box center [256, 90] width 0 height 0
type input "85"
type input "43"
type input "45"
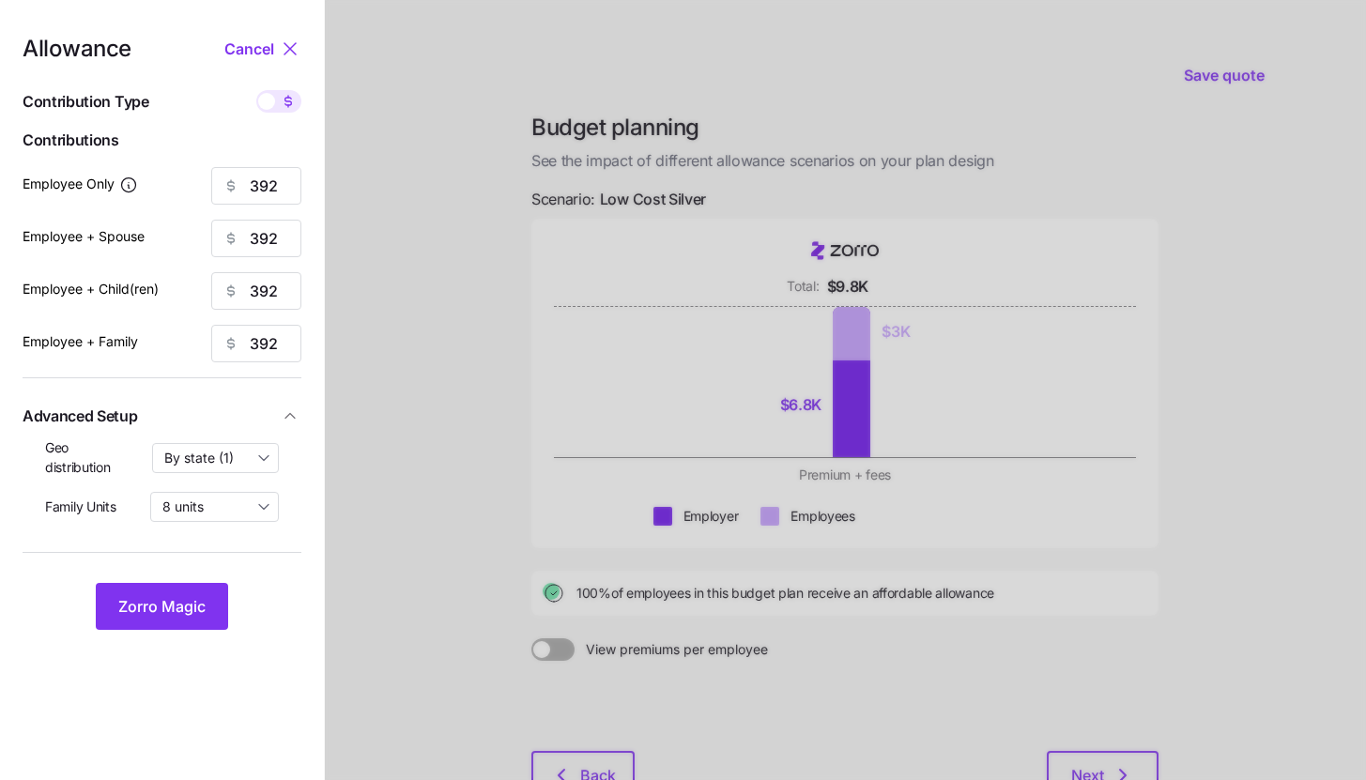
type input "29"
click at [278, 192] on input "85" at bounding box center [256, 186] width 90 height 38
click at [196, 597] on span "Zorro Magic" at bounding box center [161, 606] width 87 height 23
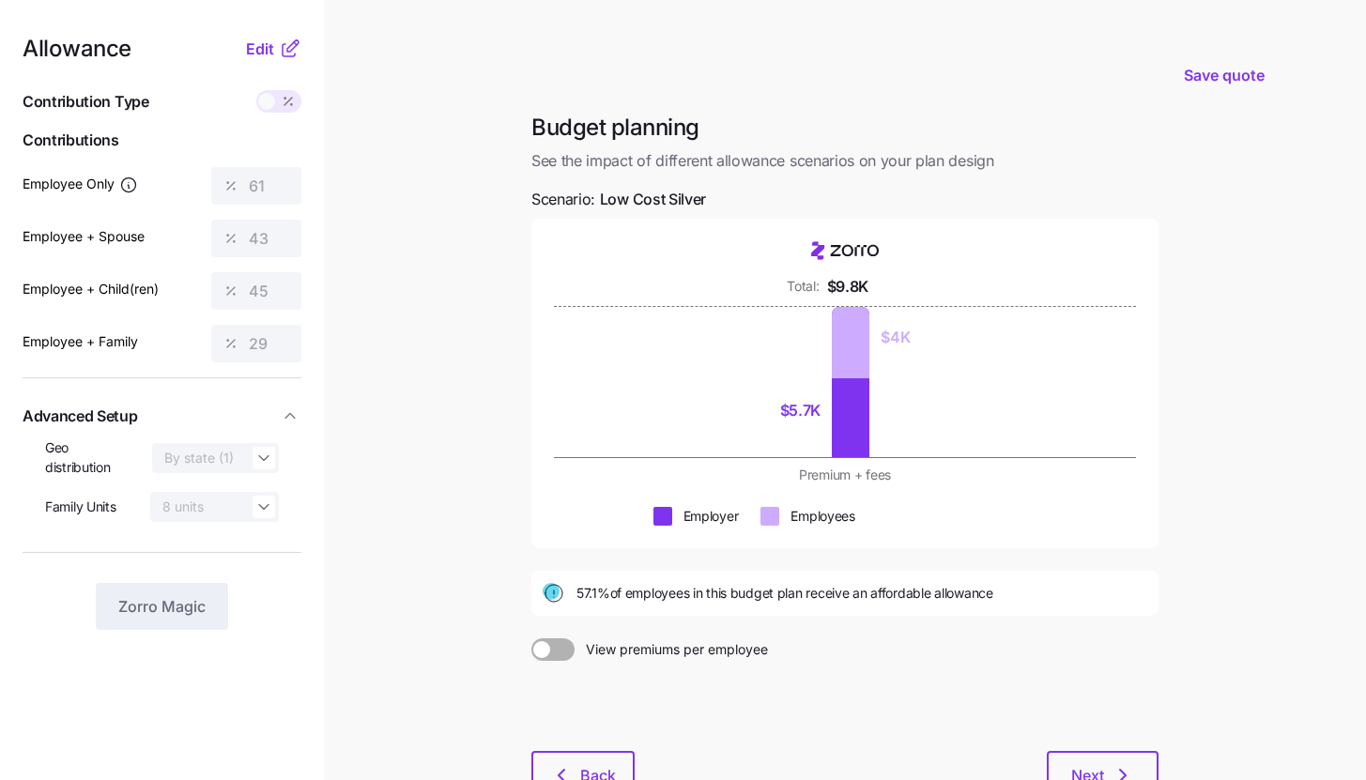
click at [284, 44] on icon at bounding box center [290, 49] width 23 height 23
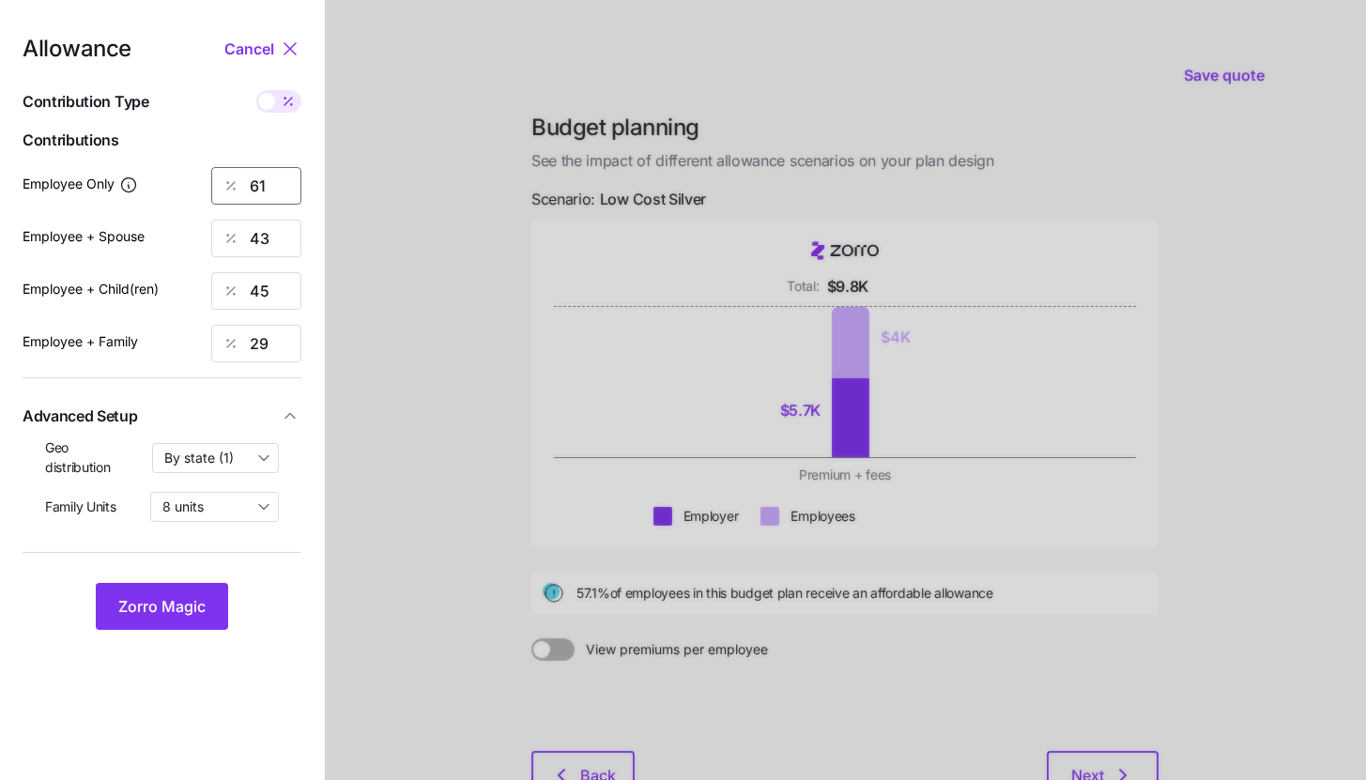
click at [266, 178] on input "61" at bounding box center [256, 186] width 90 height 38
click at [186, 607] on span "Zorro Magic" at bounding box center [161, 606] width 87 height 23
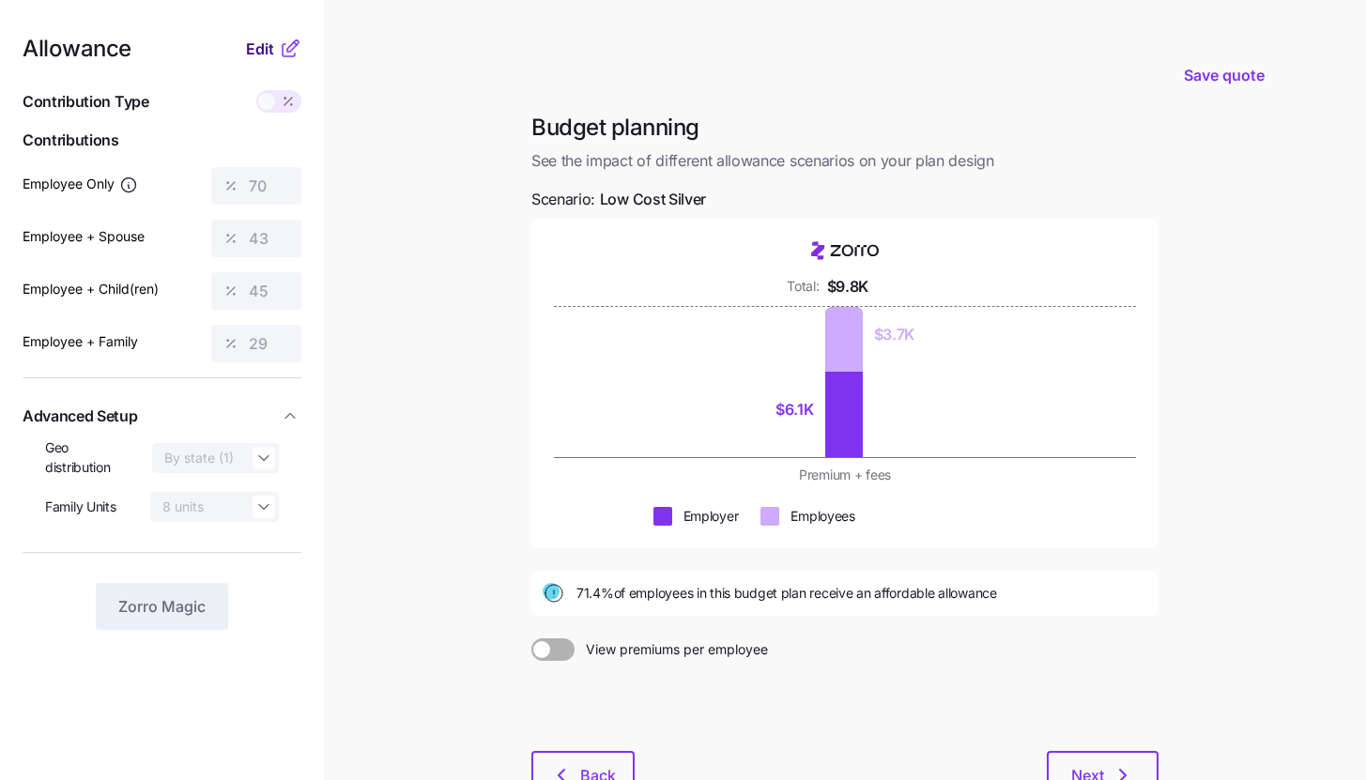
click at [274, 45] on button "Edit" at bounding box center [262, 49] width 33 height 23
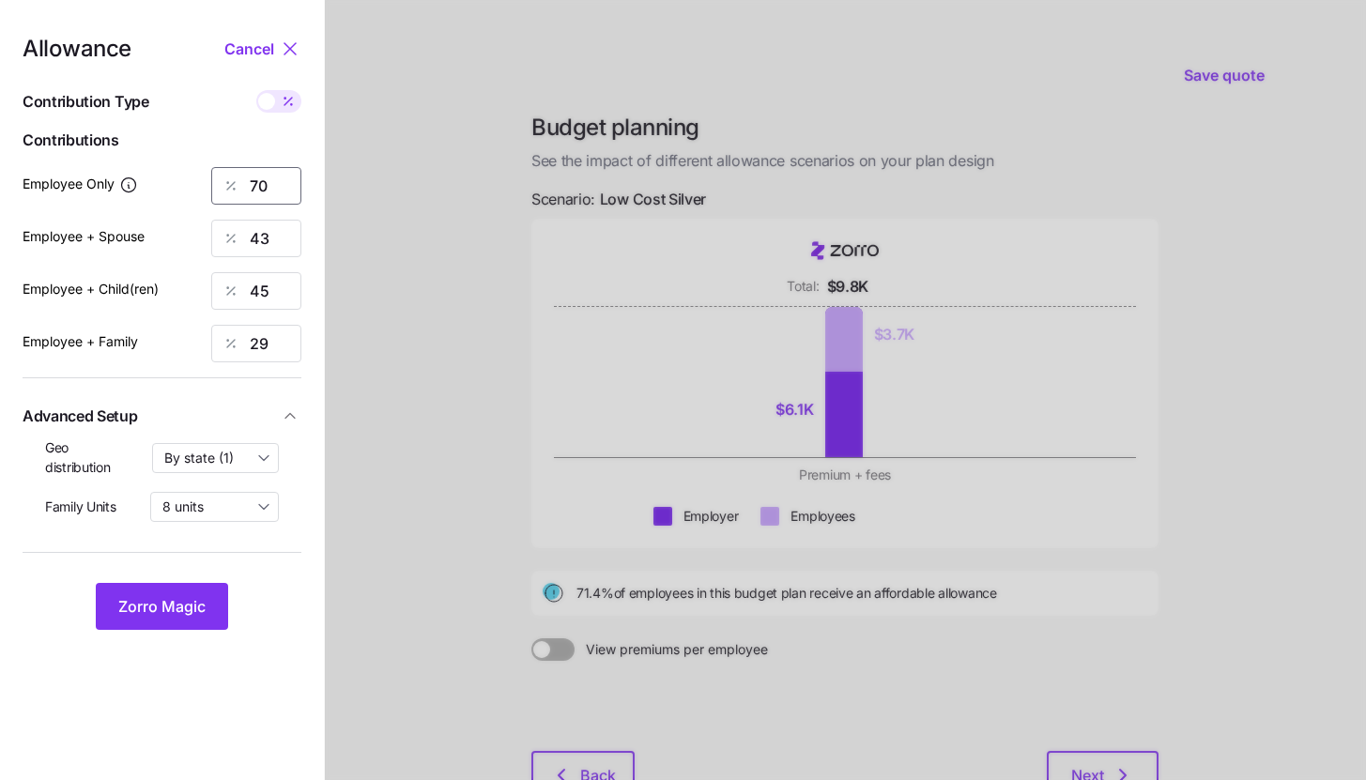
click at [283, 182] on input "70" at bounding box center [256, 186] width 90 height 38
click at [205, 593] on button "Zorro Magic" at bounding box center [162, 606] width 132 height 47
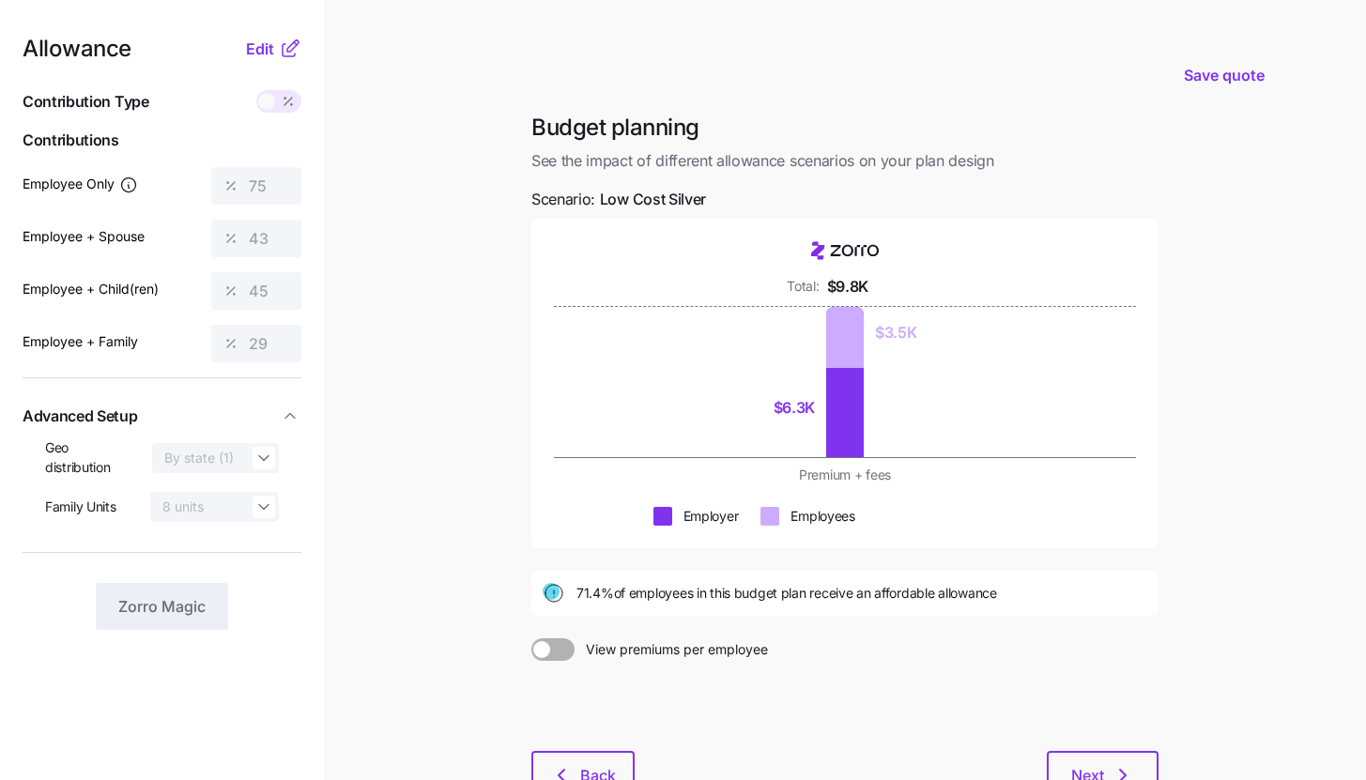
click at [277, 35] on nav "Allowance Edit Contribution Type Use classes Contributions Employee Only 75 Emp…" at bounding box center [162, 459] width 324 height 918
click at [277, 56] on button "Edit" at bounding box center [262, 49] width 33 height 23
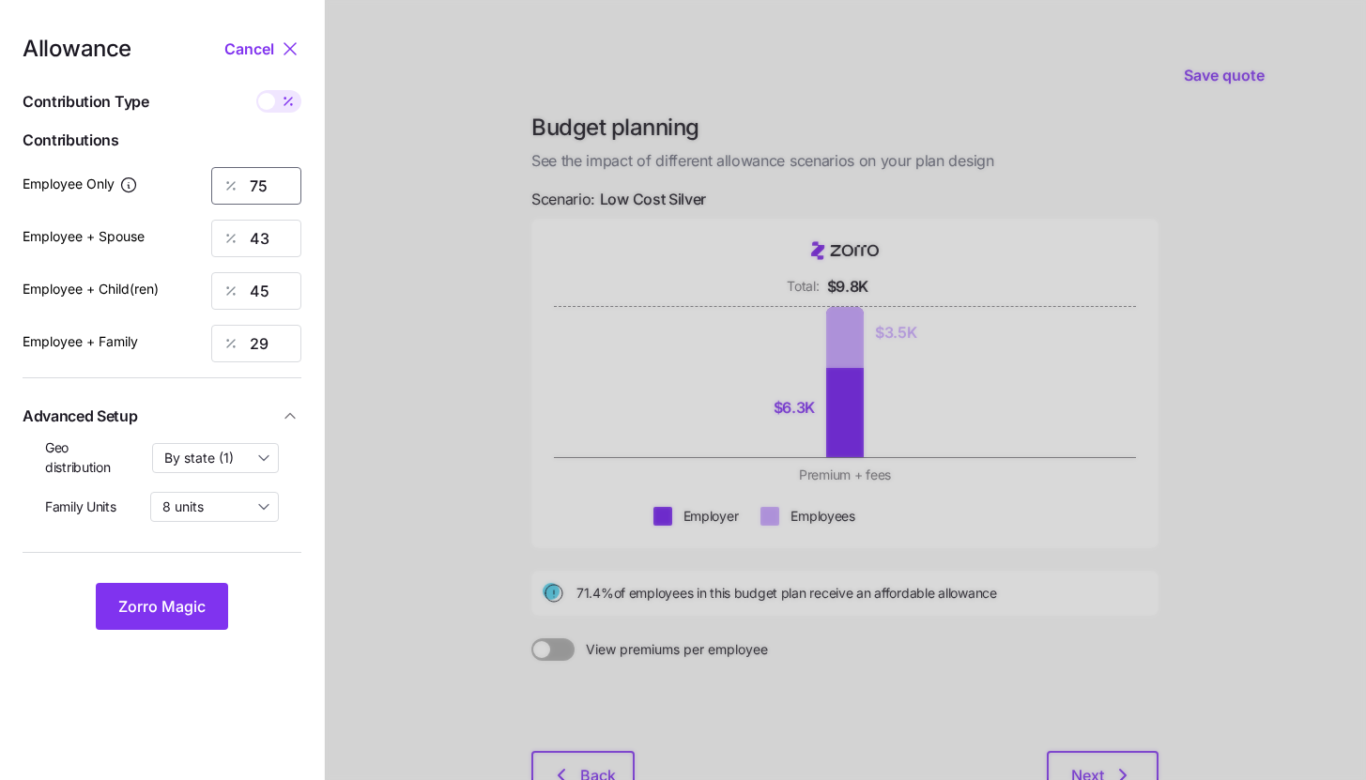
click at [282, 182] on input "75" at bounding box center [256, 186] width 90 height 38
click at [179, 596] on span "Zorro Magic" at bounding box center [161, 606] width 87 height 23
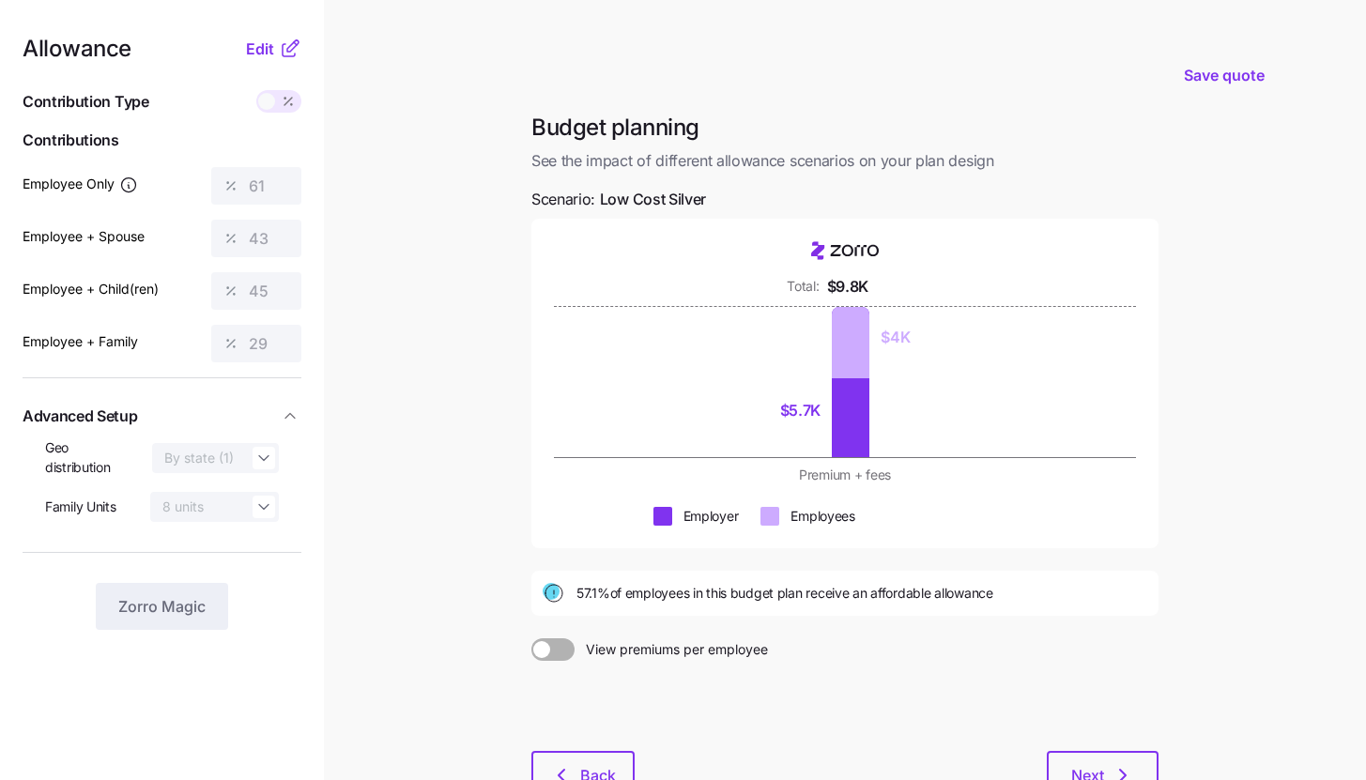
click at [289, 53] on icon at bounding box center [290, 49] width 23 height 23
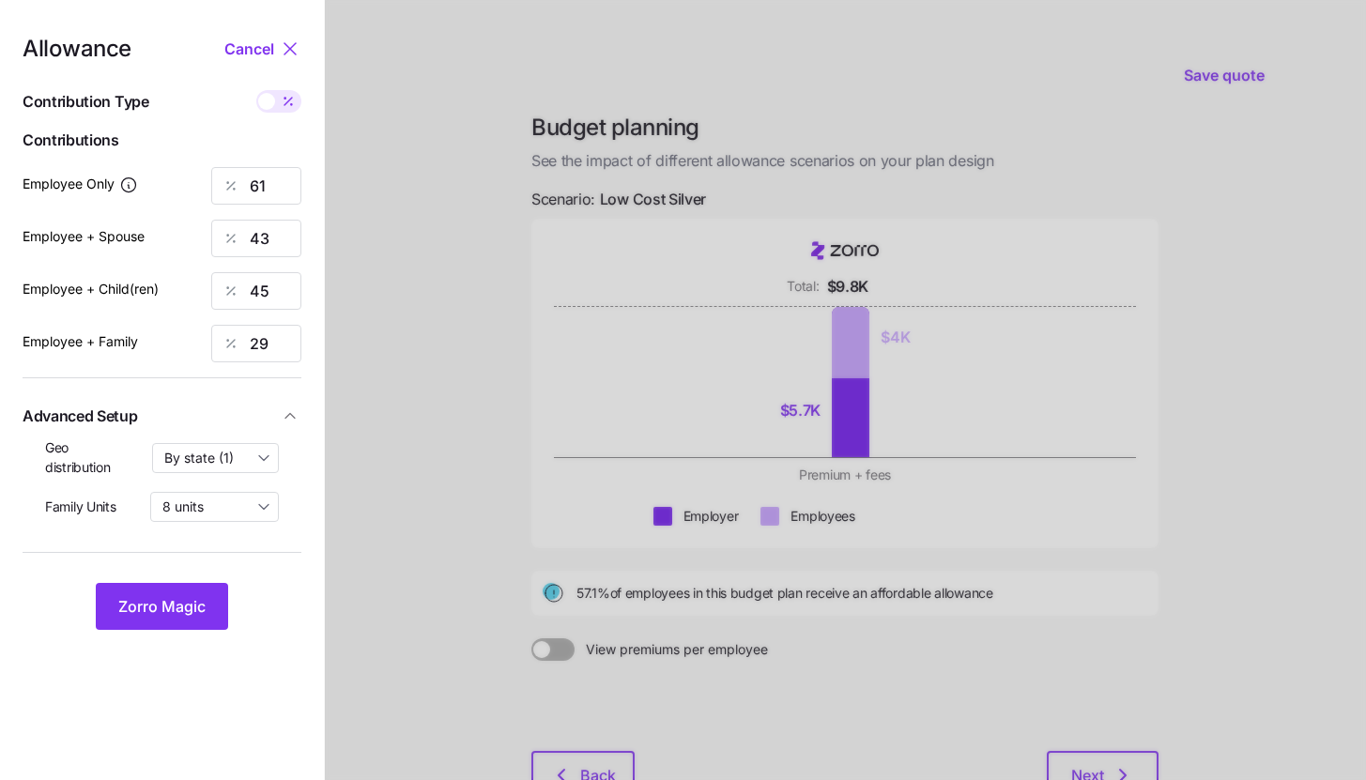
click at [290, 101] on icon at bounding box center [288, 101] width 15 height 15
click at [256, 90] on input "checkbox" at bounding box center [256, 90] width 0 height 0
type input "281"
type input "392"
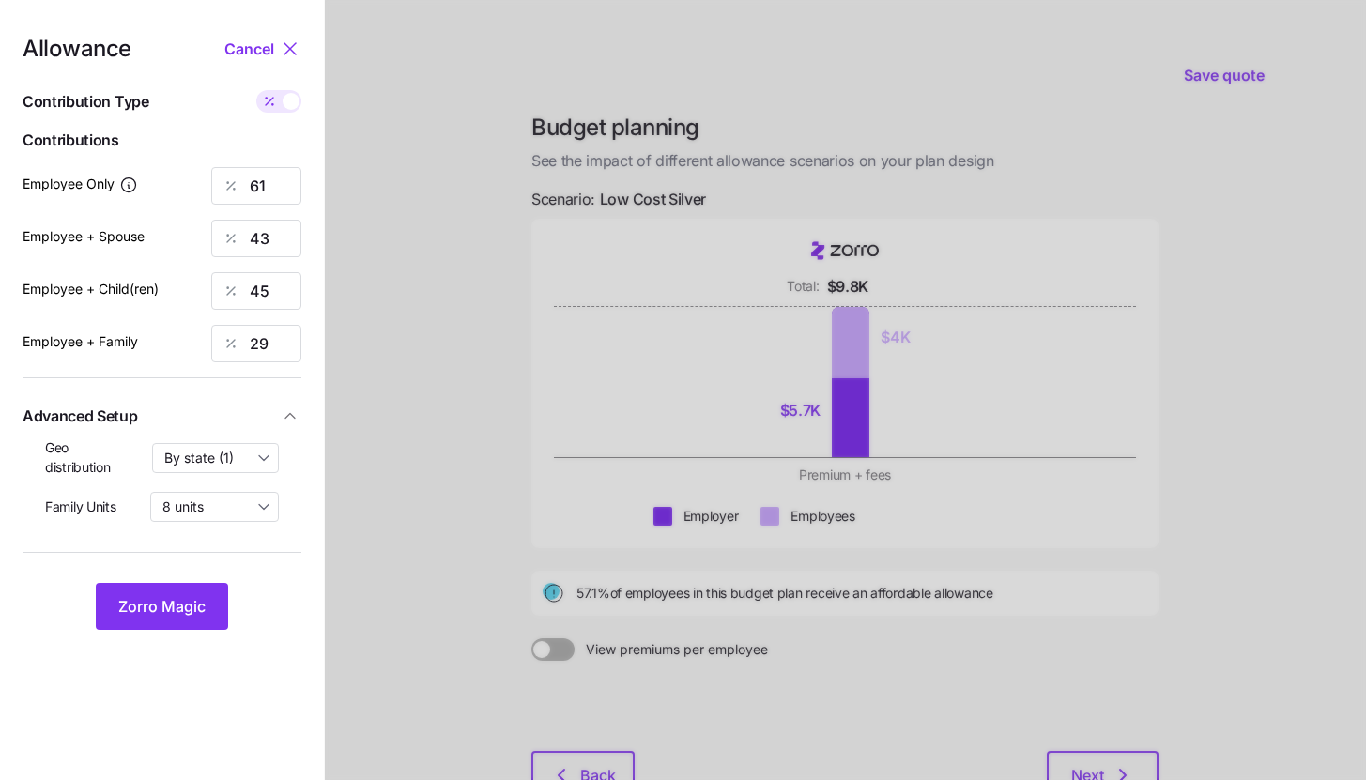
type input "392"
click at [275, 244] on input "392" at bounding box center [256, 239] width 90 height 38
type input "281"
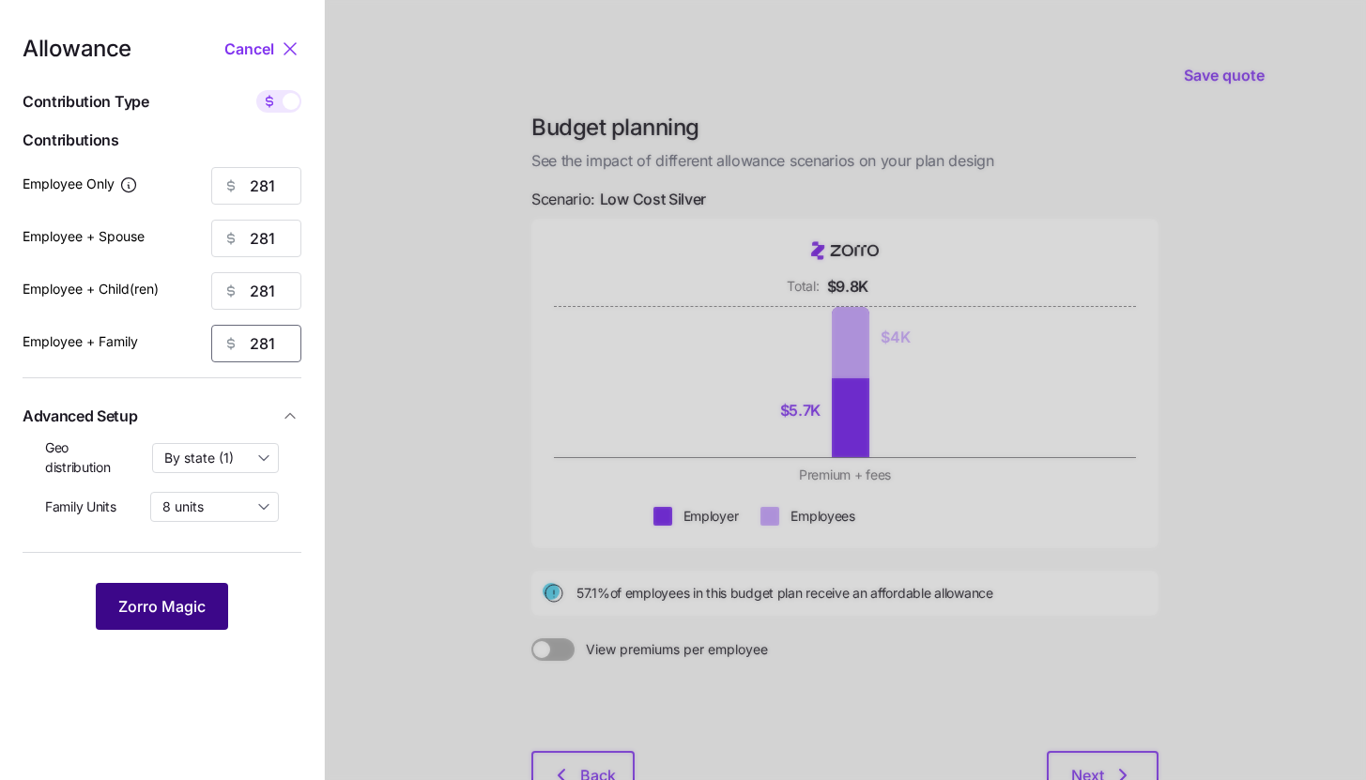
type input "281"
click at [202, 598] on span "Zorro Magic" at bounding box center [161, 606] width 87 height 23
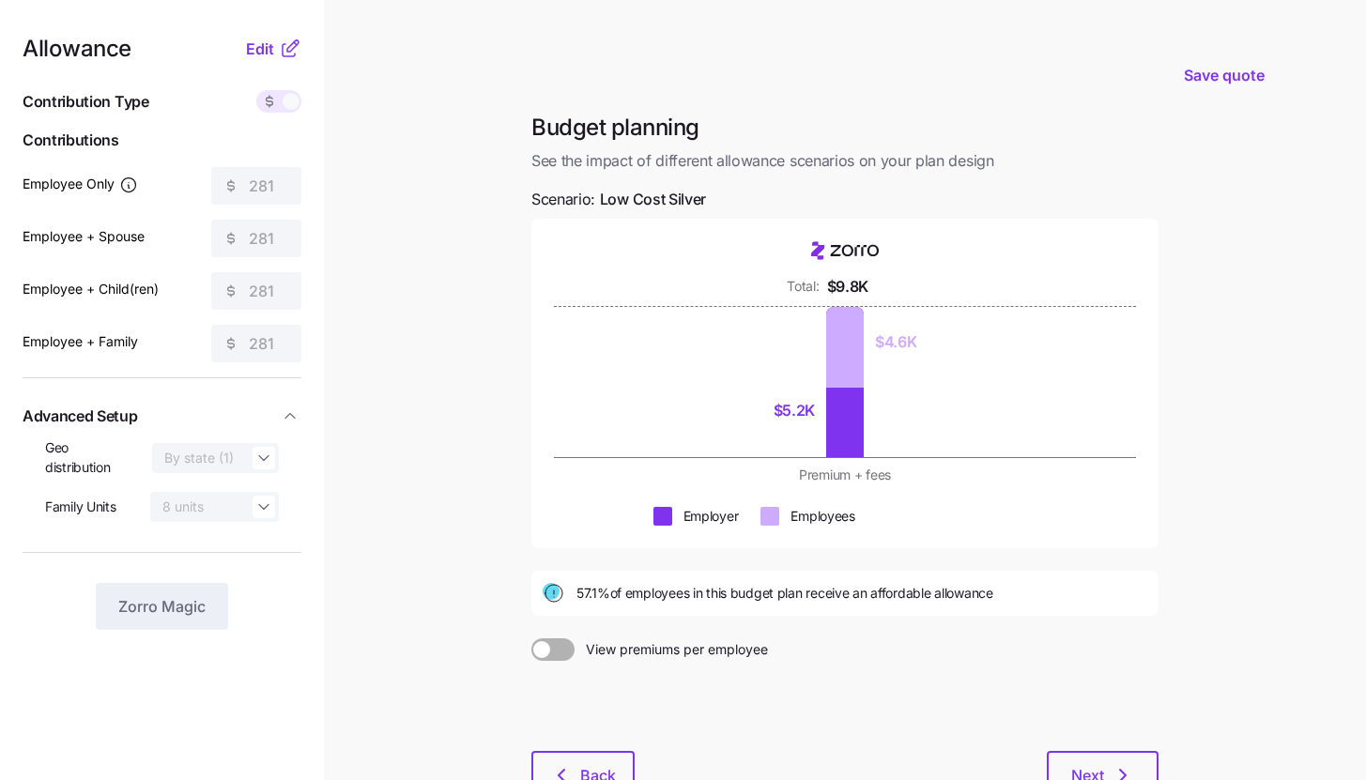
click at [1193, 357] on main "Save quote Budget planning See the impact of different allowance scenarios on y…" at bounding box center [683, 459] width 1366 height 918
click at [287, 38] on icon at bounding box center [290, 49] width 23 height 23
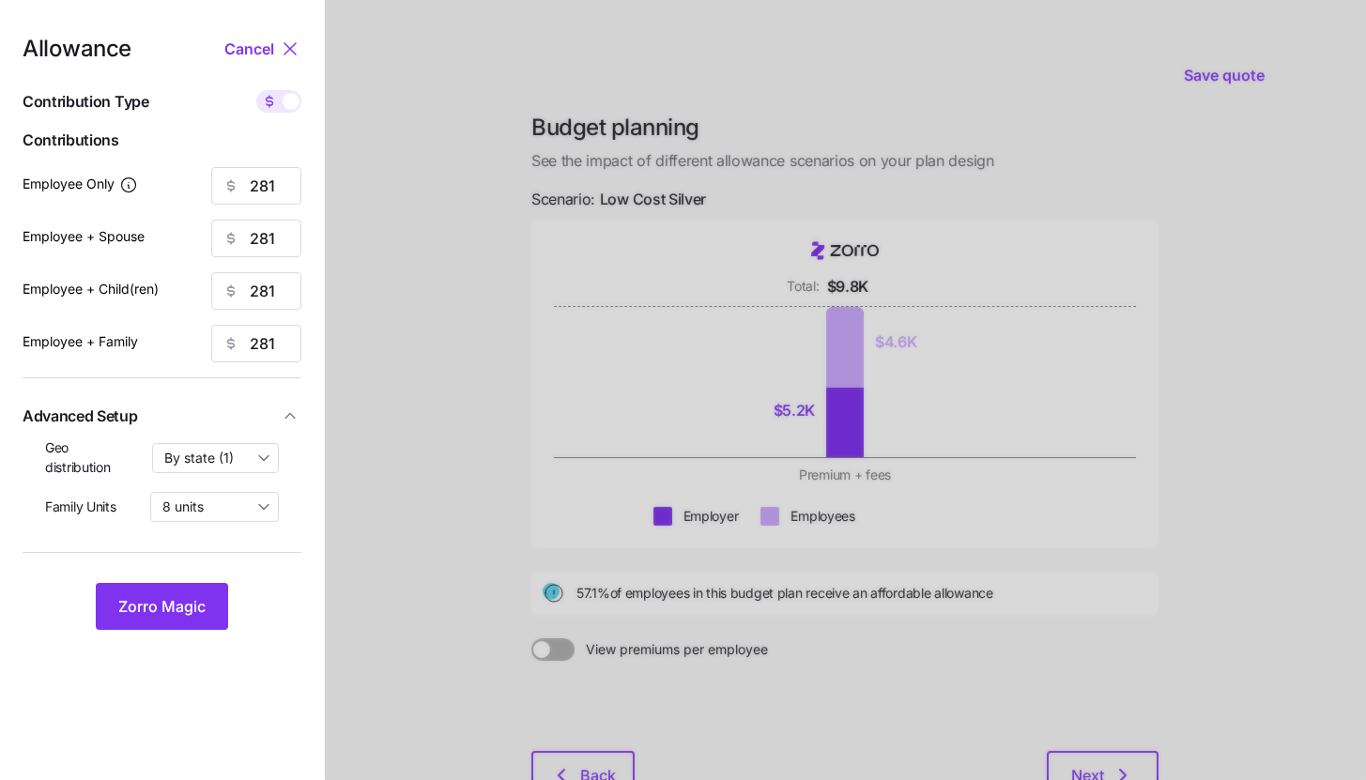
click at [287, 104] on span at bounding box center [291, 101] width 17 height 17
click at [256, 90] on input "checkbox" at bounding box center [256, 90] width 0 height 0
type input "61"
type input "30"
type input "32"
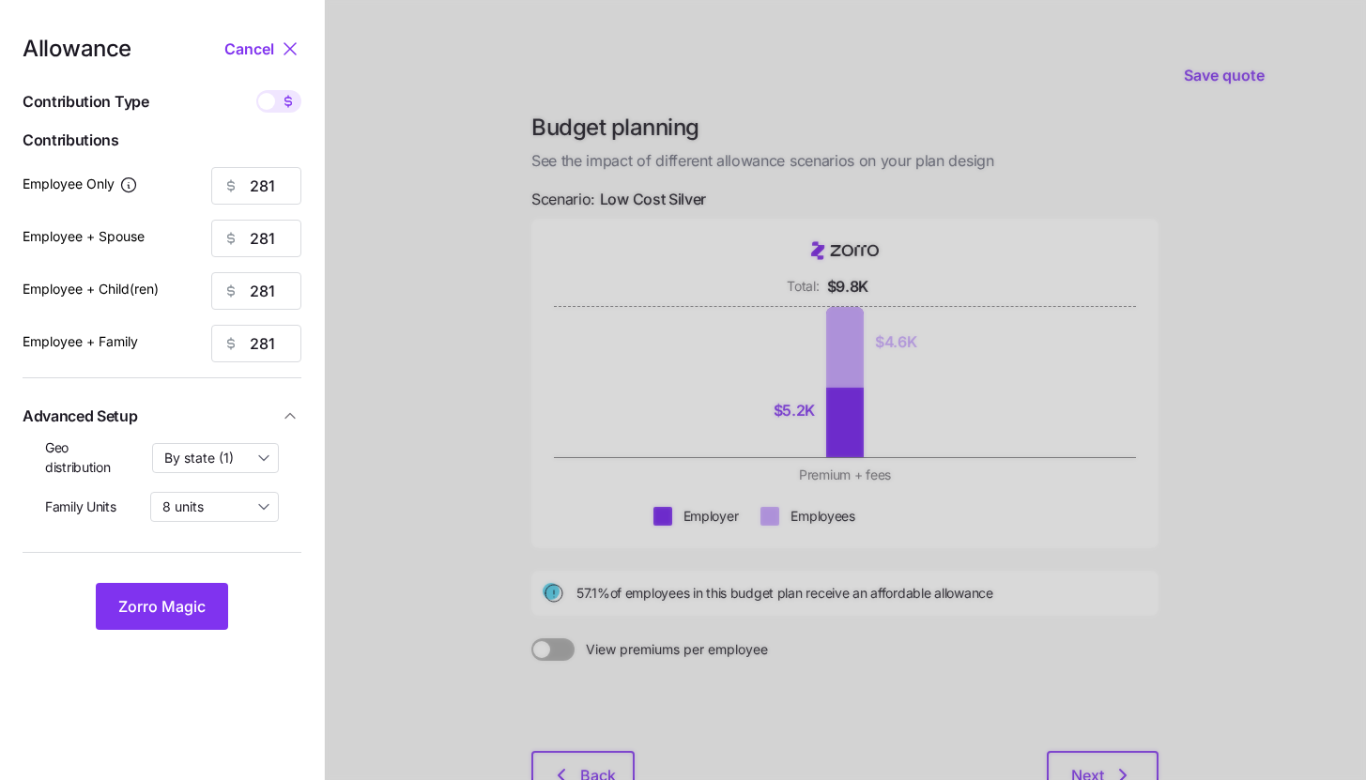
type input "21"
click at [282, 238] on input "30" at bounding box center [256, 239] width 90 height 38
type input "61"
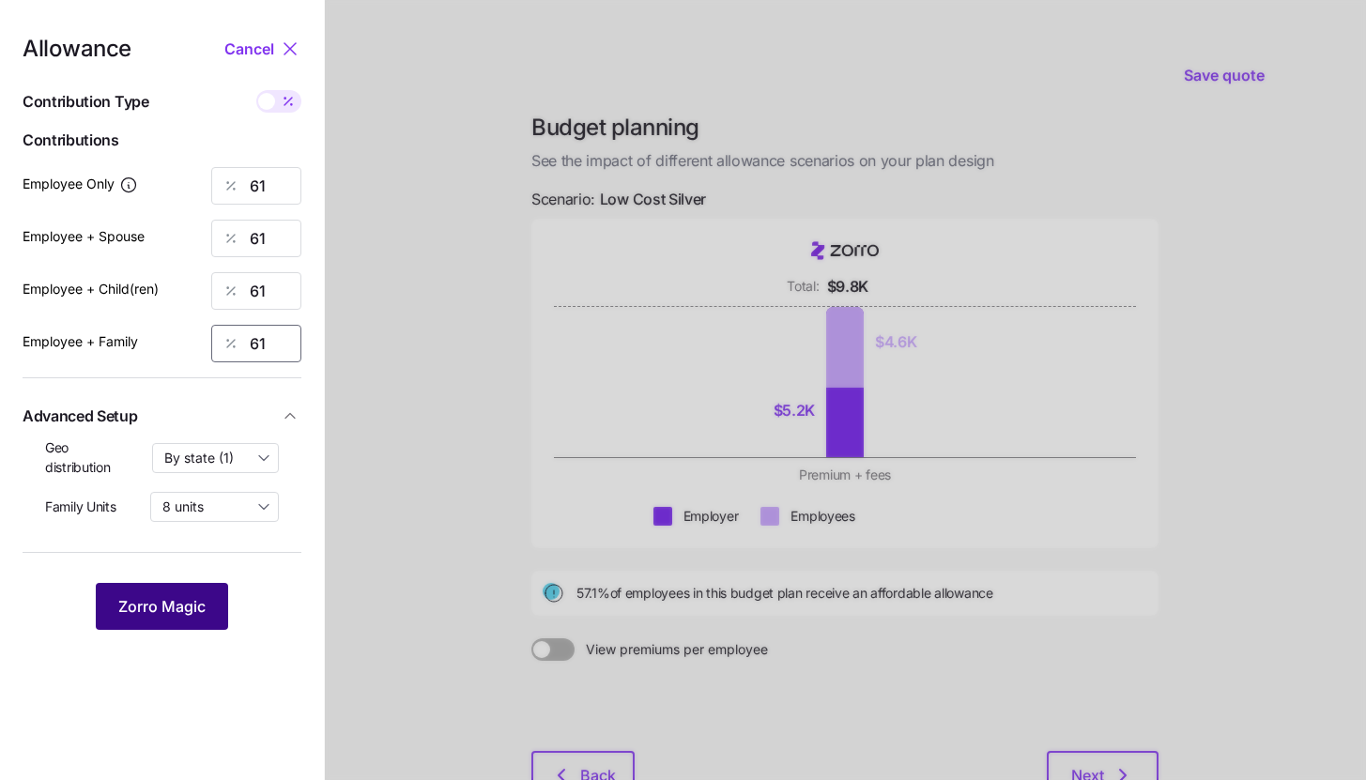
type input "61"
click at [178, 616] on span "Zorro Magic" at bounding box center [161, 606] width 87 height 23
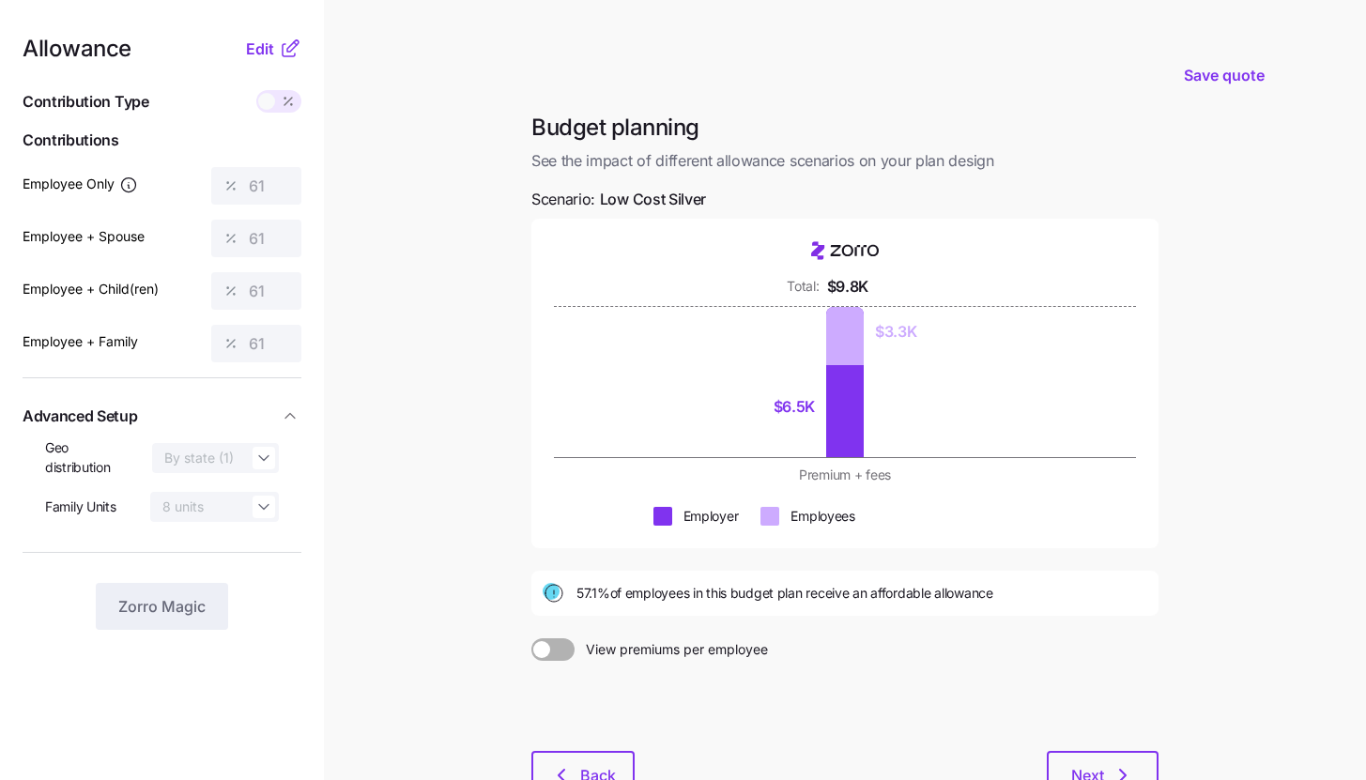
click at [1284, 628] on main "Save quote Budget planning See the impact of different allowance scenarios on y…" at bounding box center [683, 459] width 1366 height 918
click at [1117, 769] on icon "button" at bounding box center [1122, 775] width 23 height 23
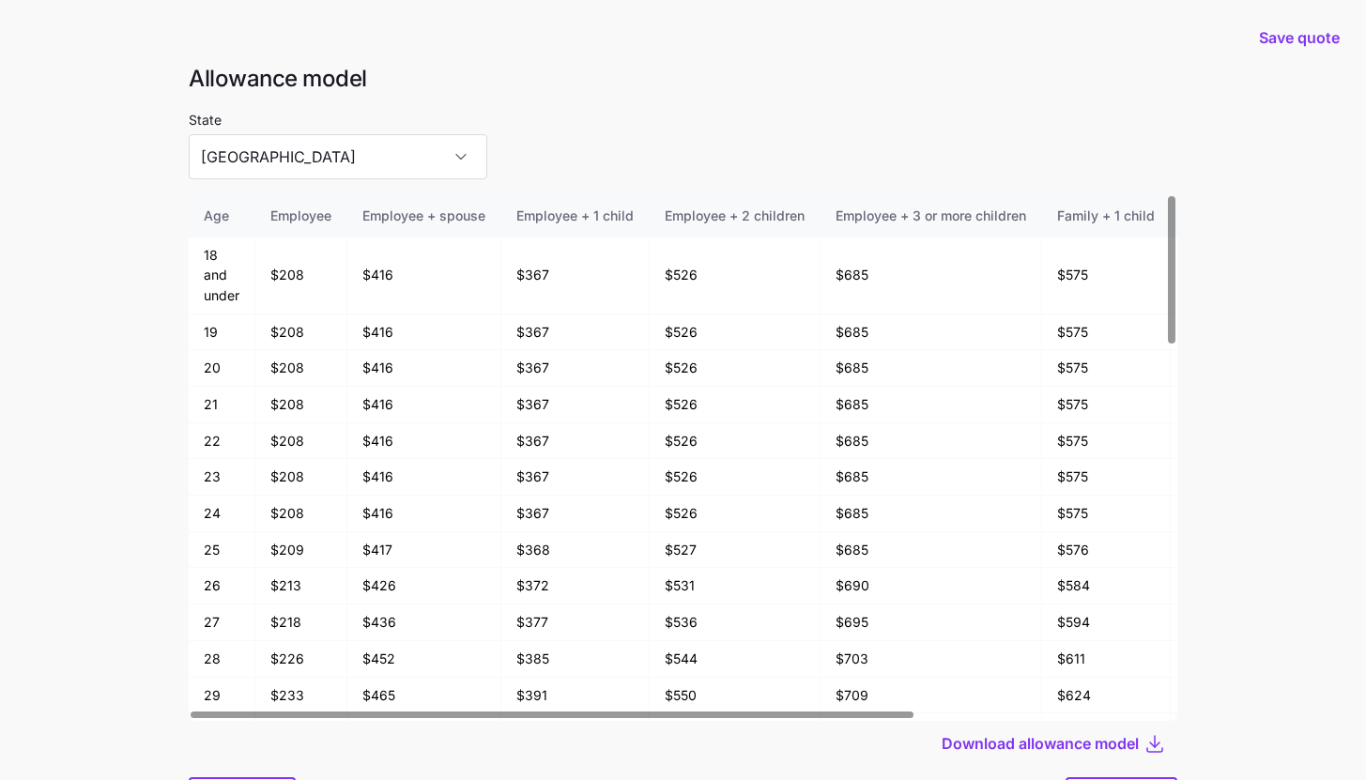
scroll to position [100, 0]
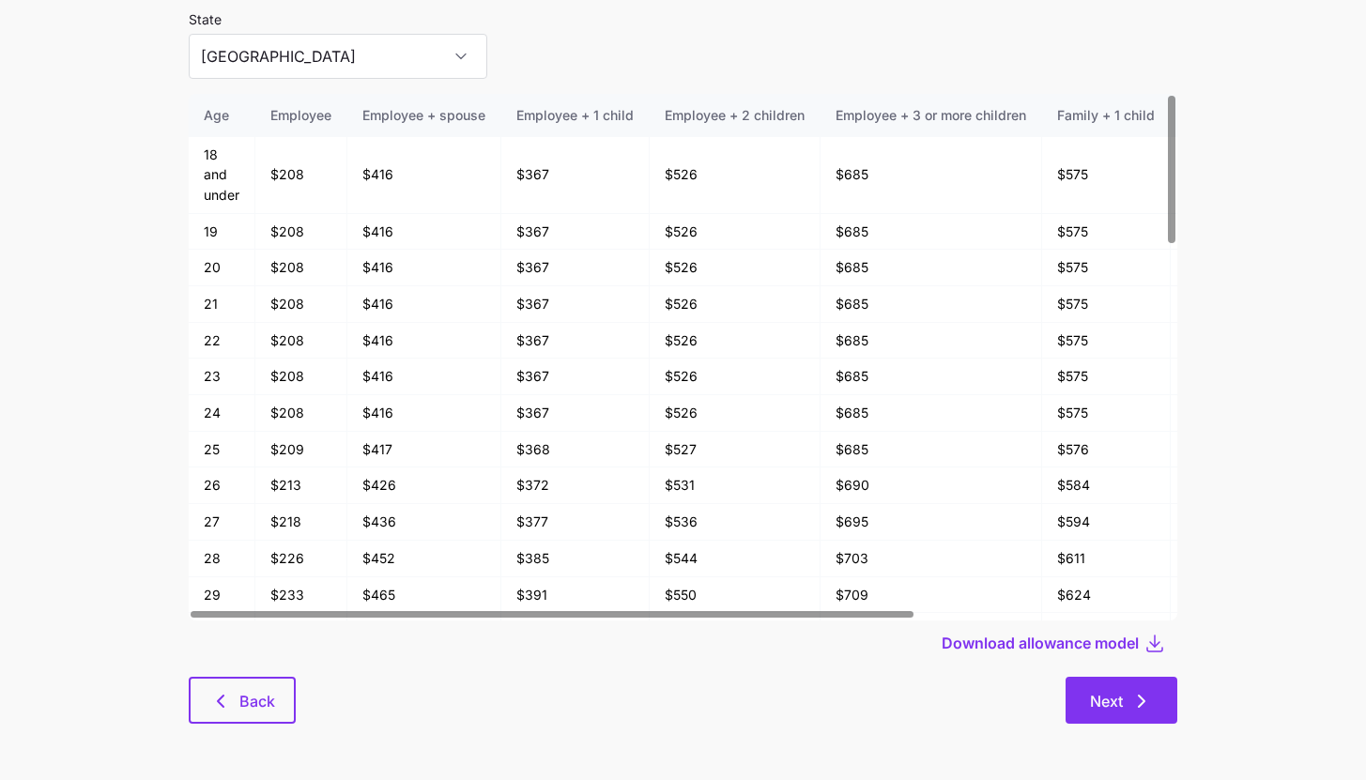
click at [1139, 717] on button "Next" at bounding box center [1121, 700] width 112 height 47
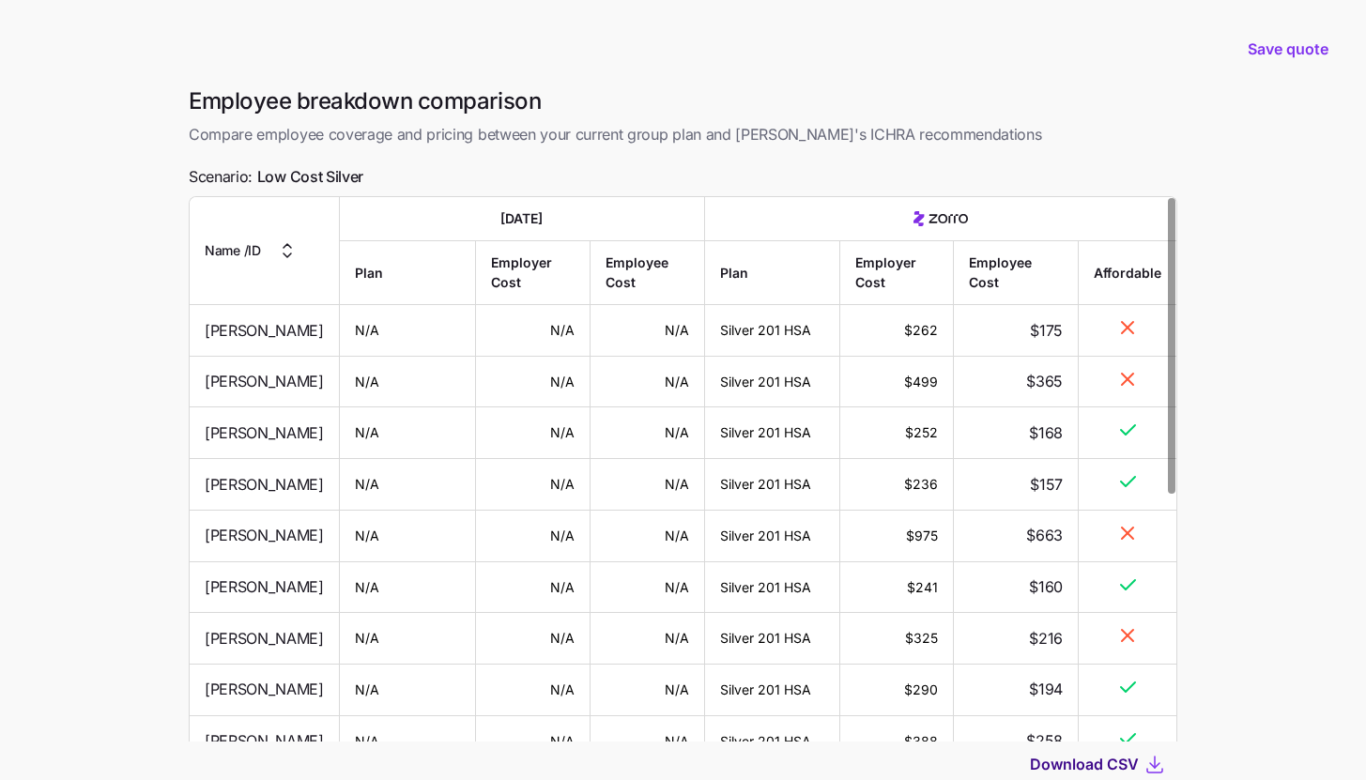
click at [1119, 766] on span "Download CSV" at bounding box center [1084, 764] width 109 height 23
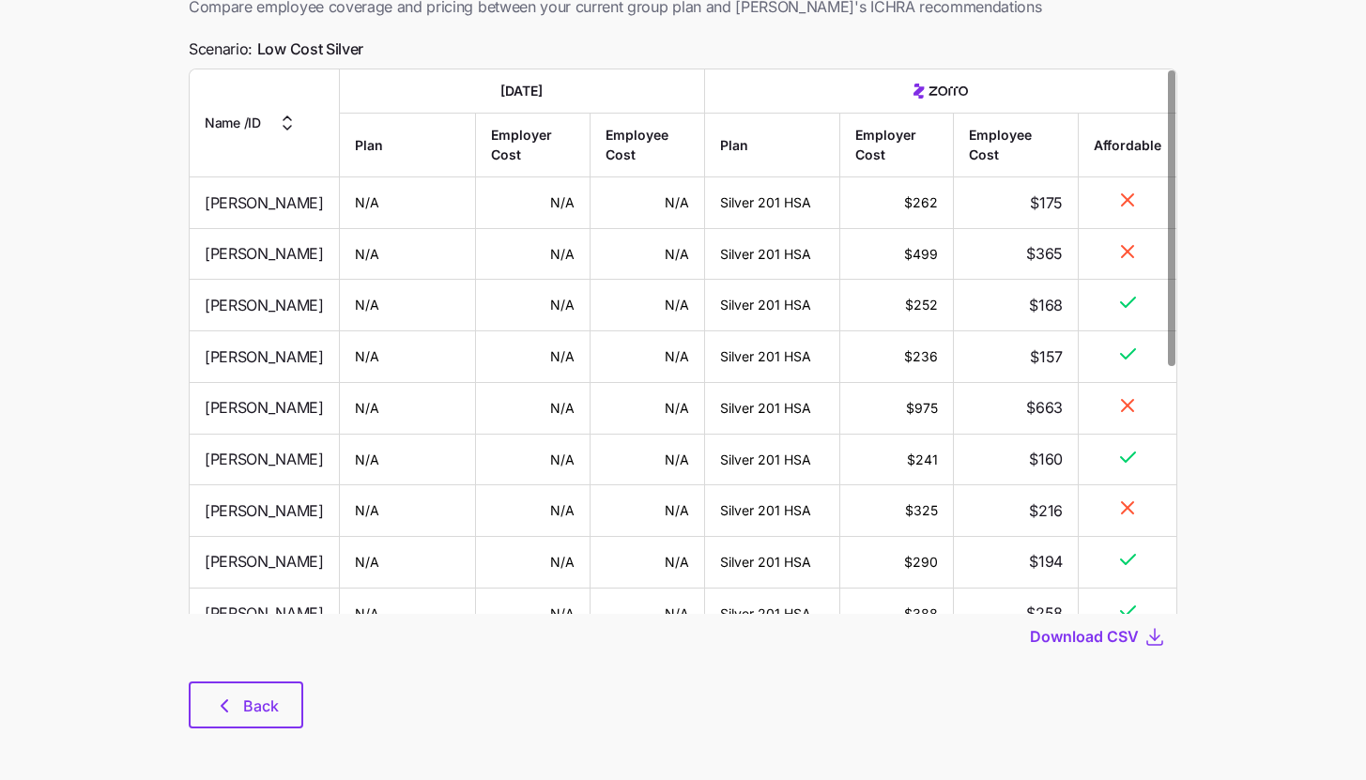
scroll to position [132, 0]
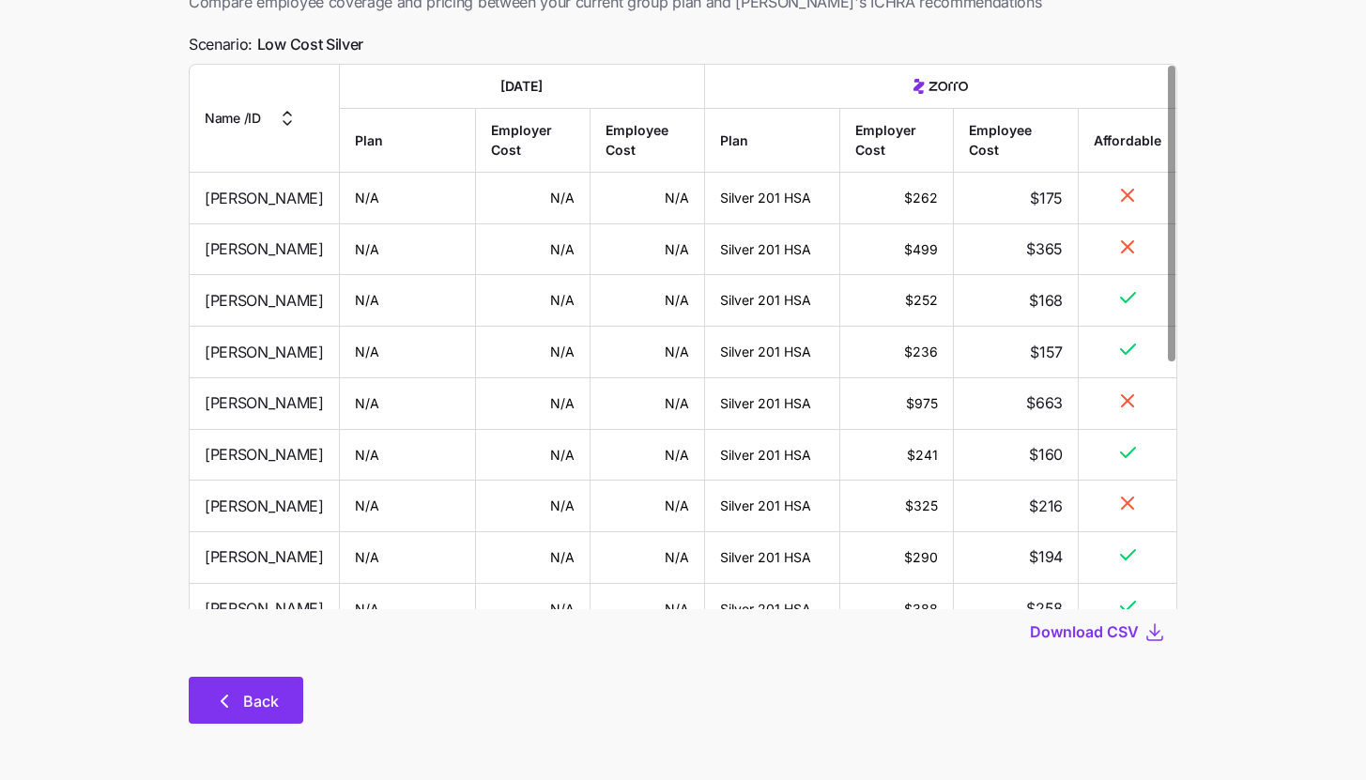
click at [232, 722] on button "Back" at bounding box center [246, 700] width 115 height 47
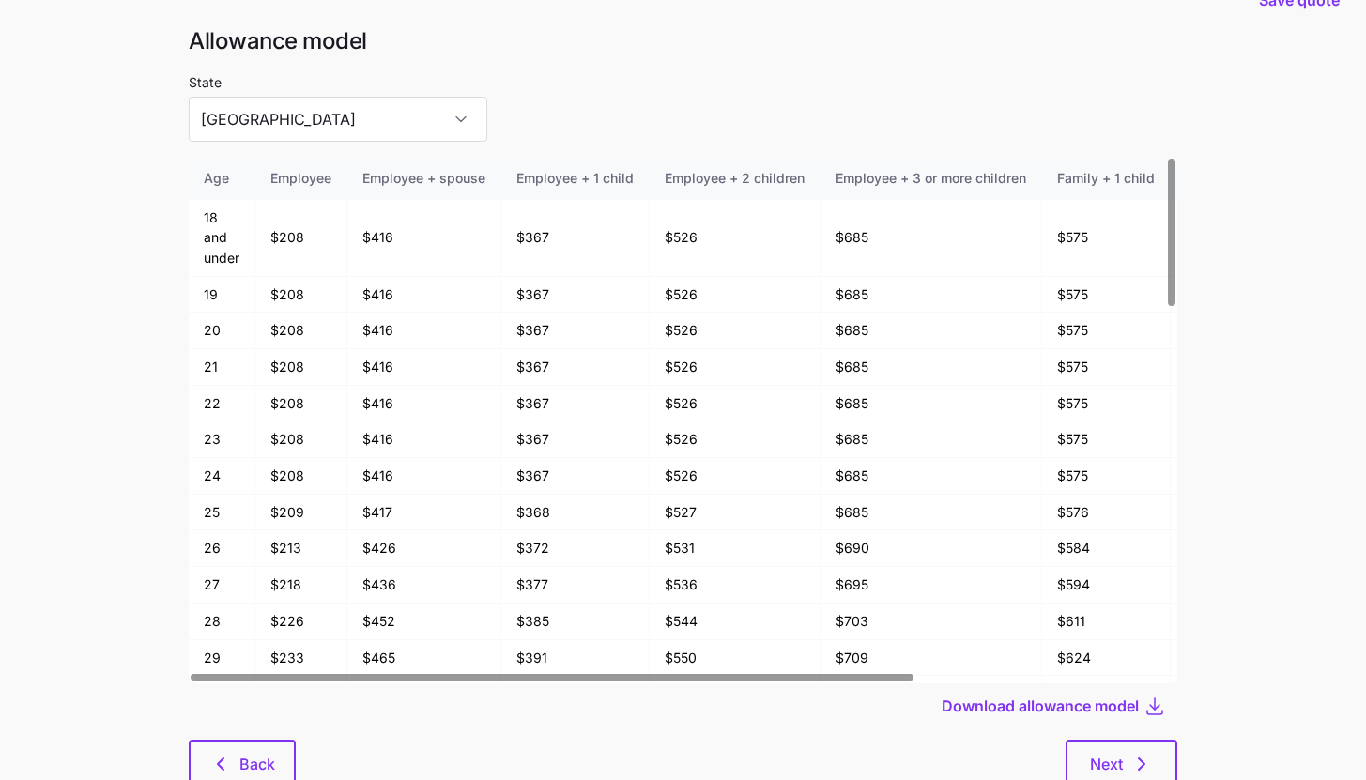
scroll to position [100, 0]
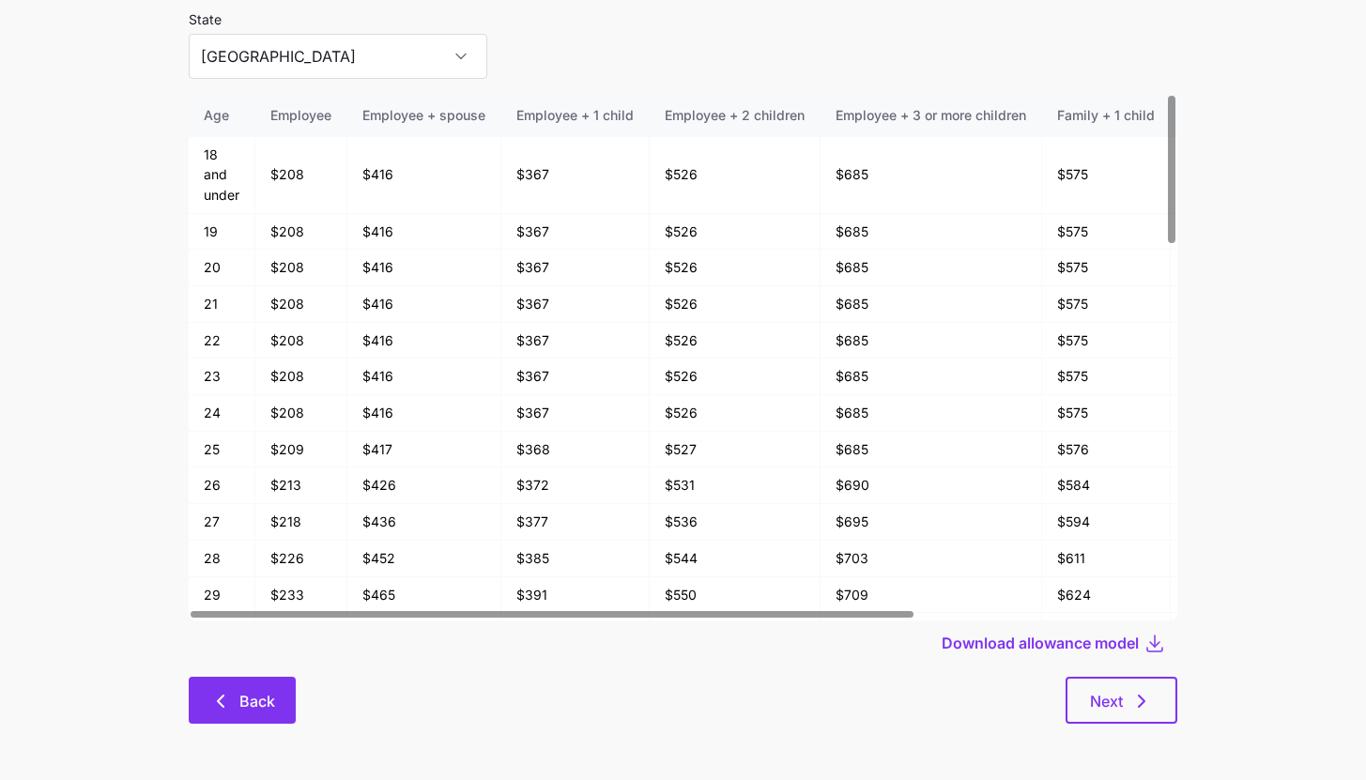
click at [207, 700] on button "Back" at bounding box center [242, 700] width 107 height 47
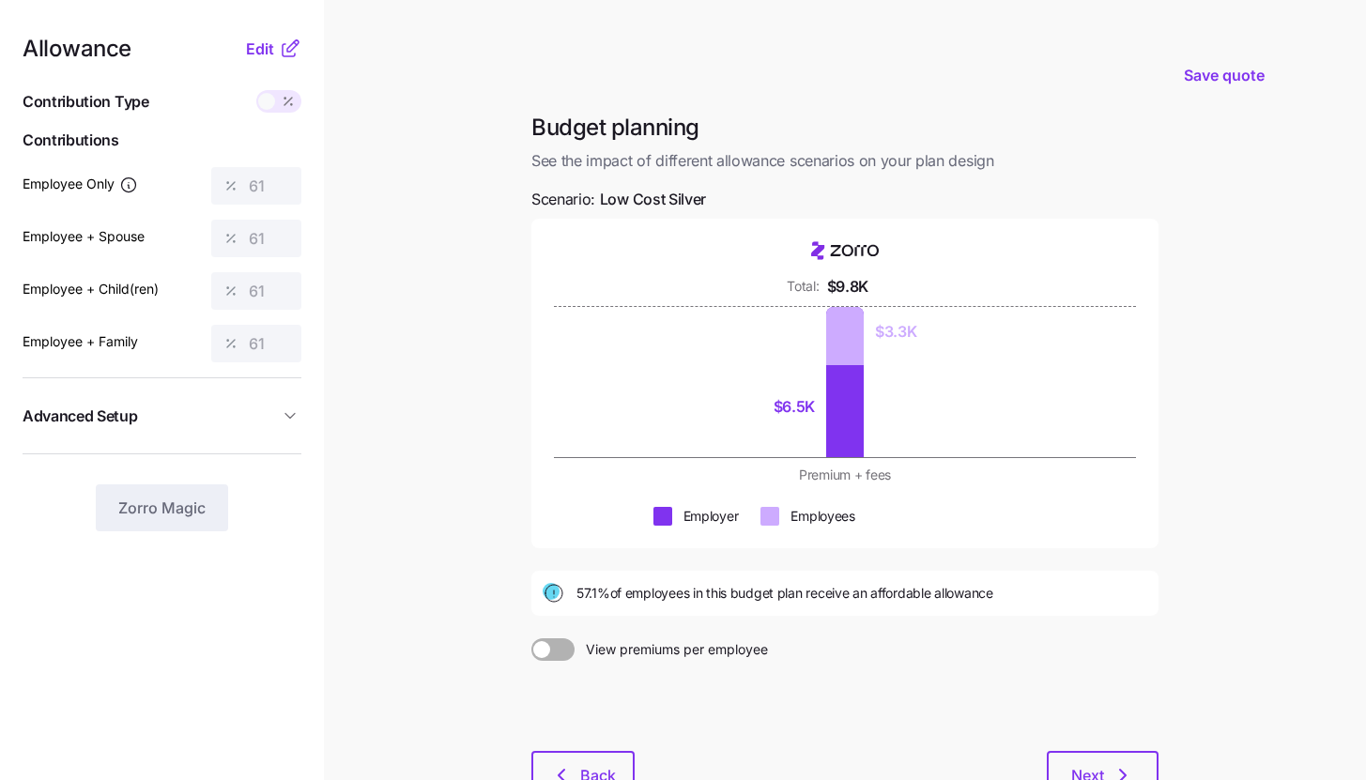
click at [287, 48] on icon at bounding box center [292, 45] width 11 height 11
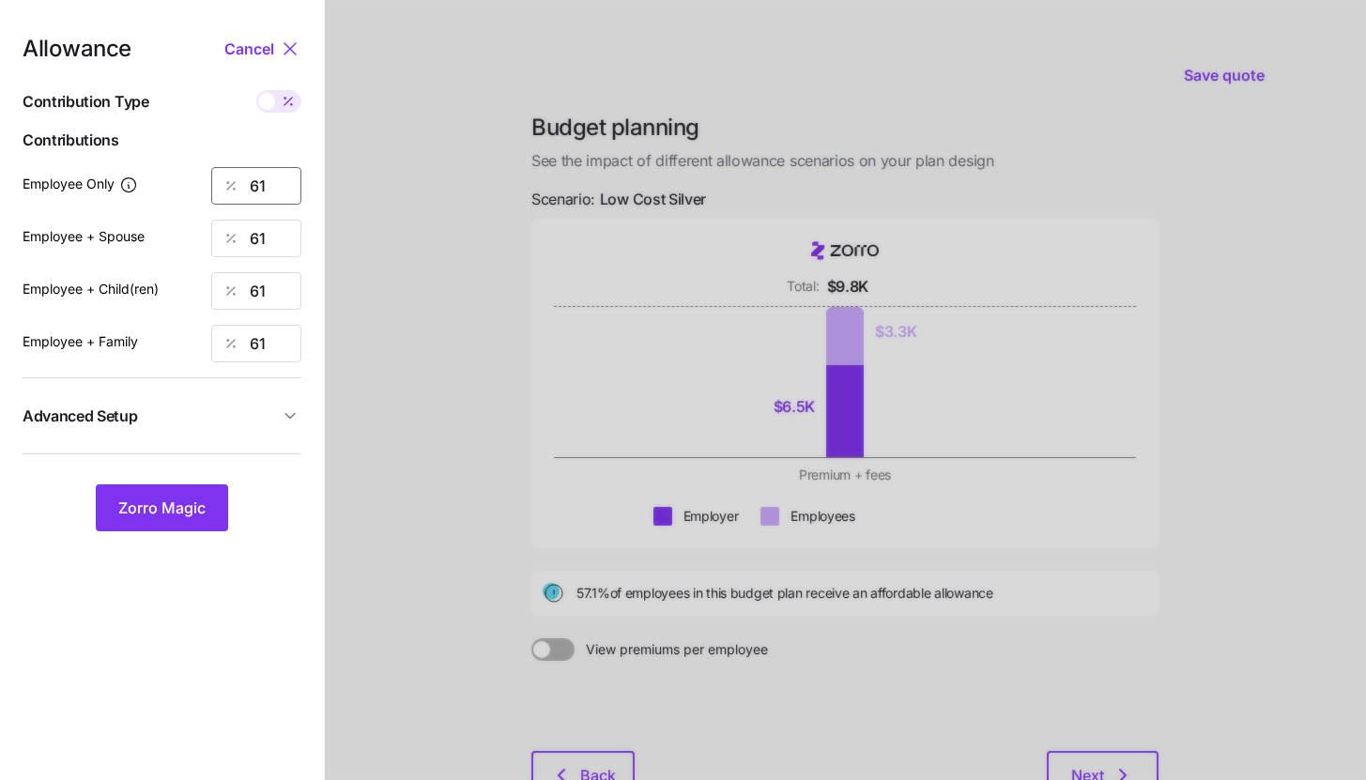
click at [282, 185] on input "61" at bounding box center [256, 186] width 90 height 38
click at [210, 519] on button "Zorro Magic" at bounding box center [162, 507] width 132 height 47
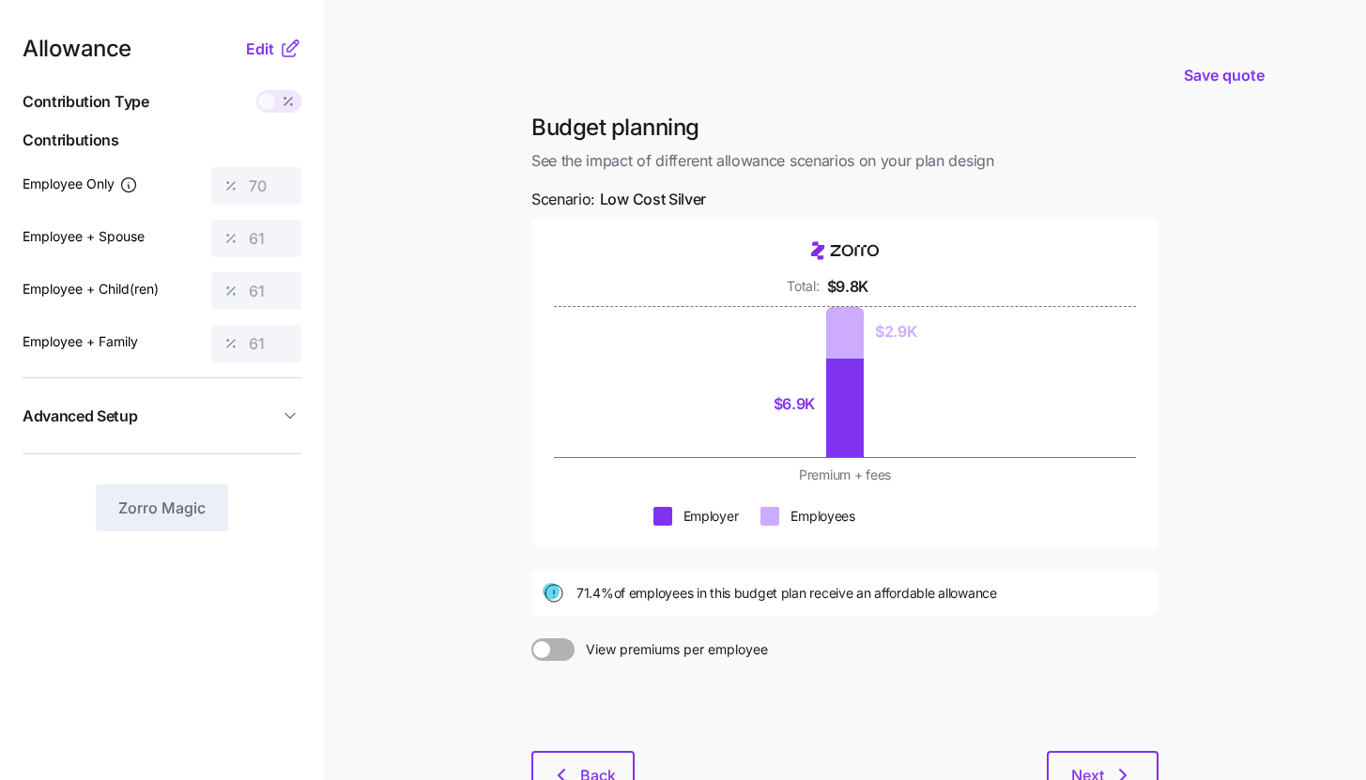
click at [283, 36] on nav "Allowance Edit Contribution Type Use classes Contributions Employee Only 70 Emp…" at bounding box center [162, 459] width 324 height 918
click at [289, 62] on div "Allowance Edit Contribution Type Use classes Contributions Employee Only 70 Emp…" at bounding box center [162, 285] width 279 height 494
click at [289, 56] on icon at bounding box center [289, 50] width 12 height 12
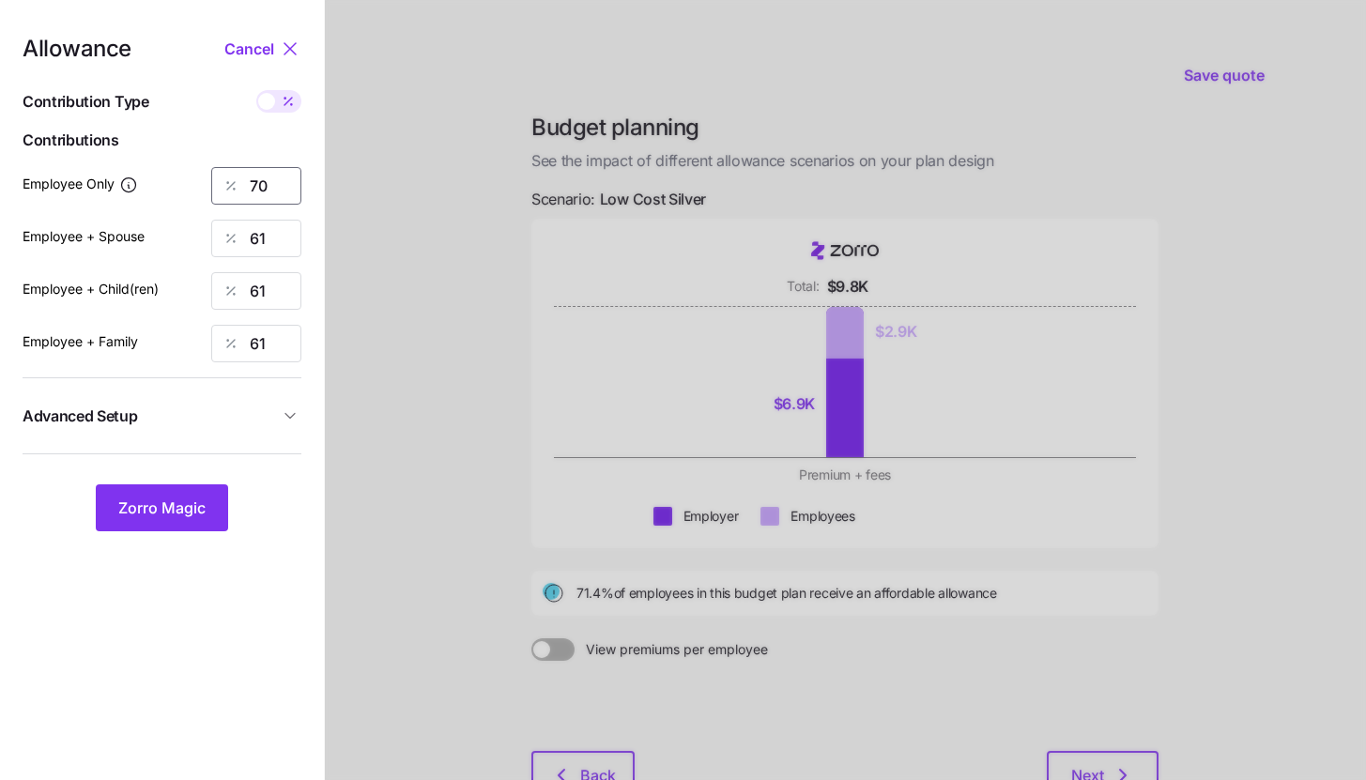
click at [266, 175] on input "70" at bounding box center [256, 186] width 90 height 38
click at [228, 514] on div "Zorro Magic" at bounding box center [162, 507] width 279 height 47
click at [217, 514] on button "Zorro Magic" at bounding box center [162, 507] width 132 height 47
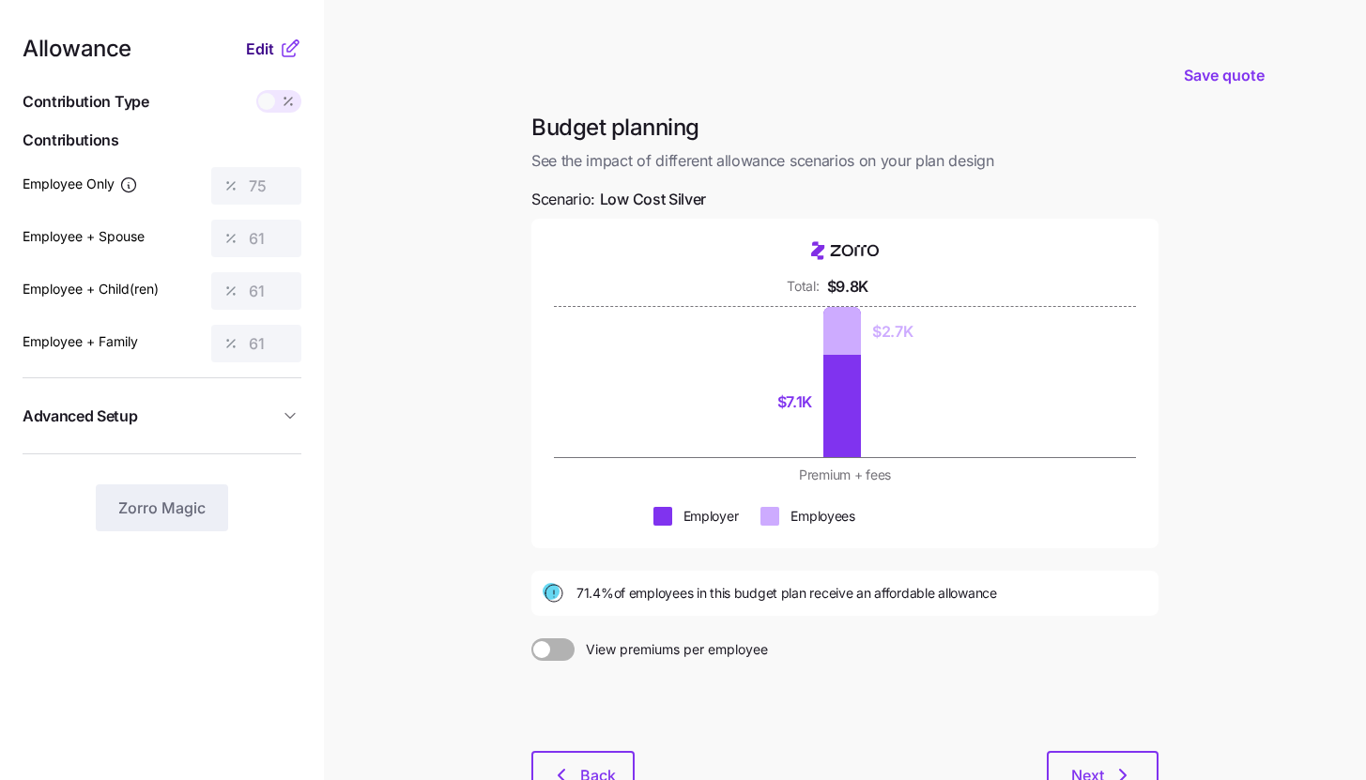
click at [274, 41] on button "Edit" at bounding box center [262, 49] width 33 height 23
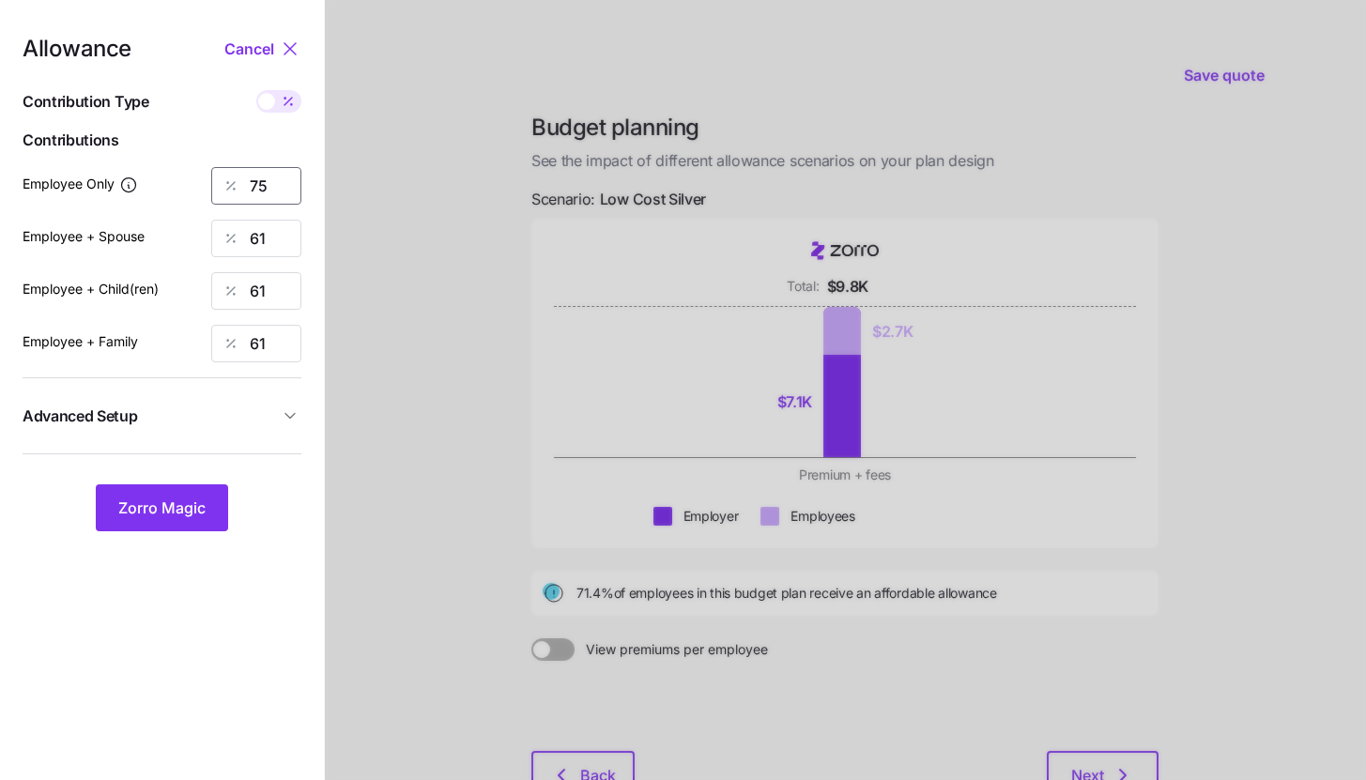
click at [259, 192] on input "75" at bounding box center [256, 186] width 90 height 38
click at [222, 497] on button "Zorro Magic" at bounding box center [162, 507] width 132 height 47
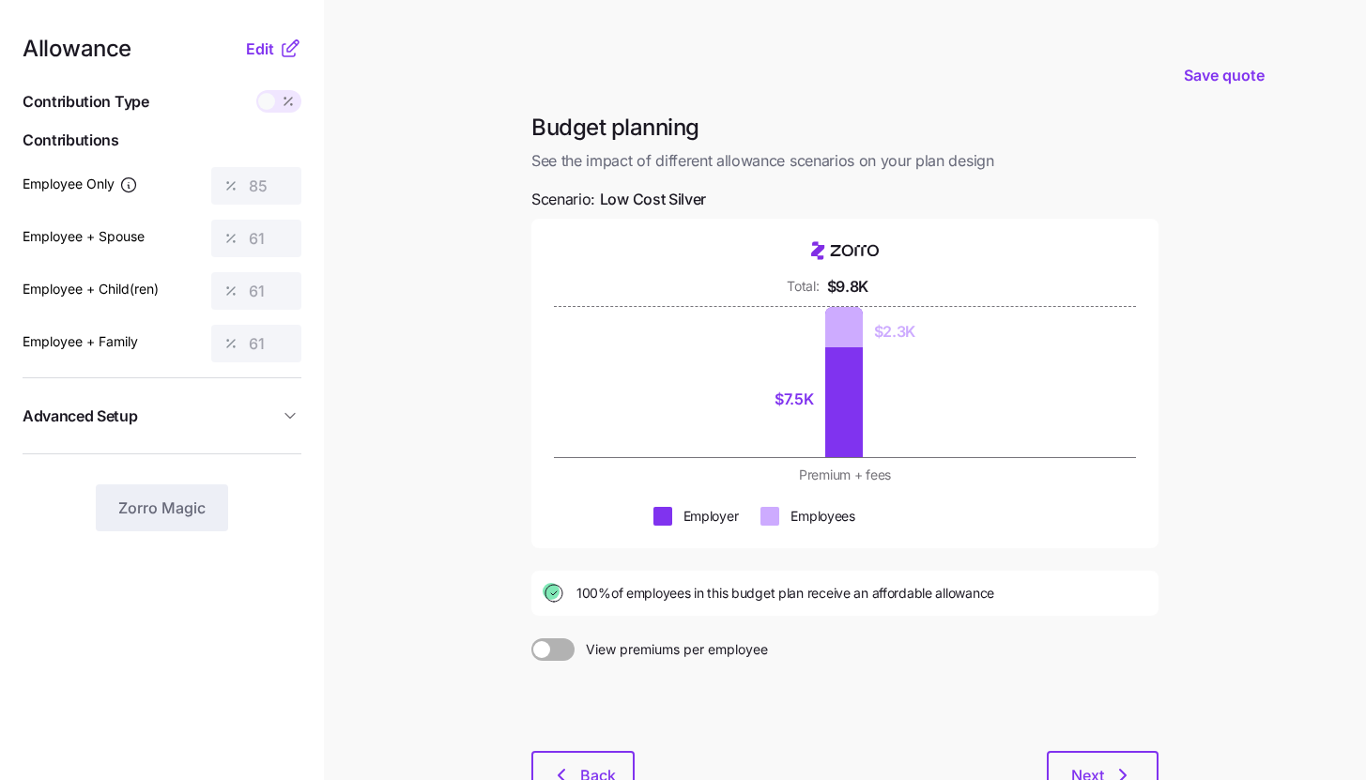
click at [286, 38] on icon at bounding box center [290, 49] width 23 height 23
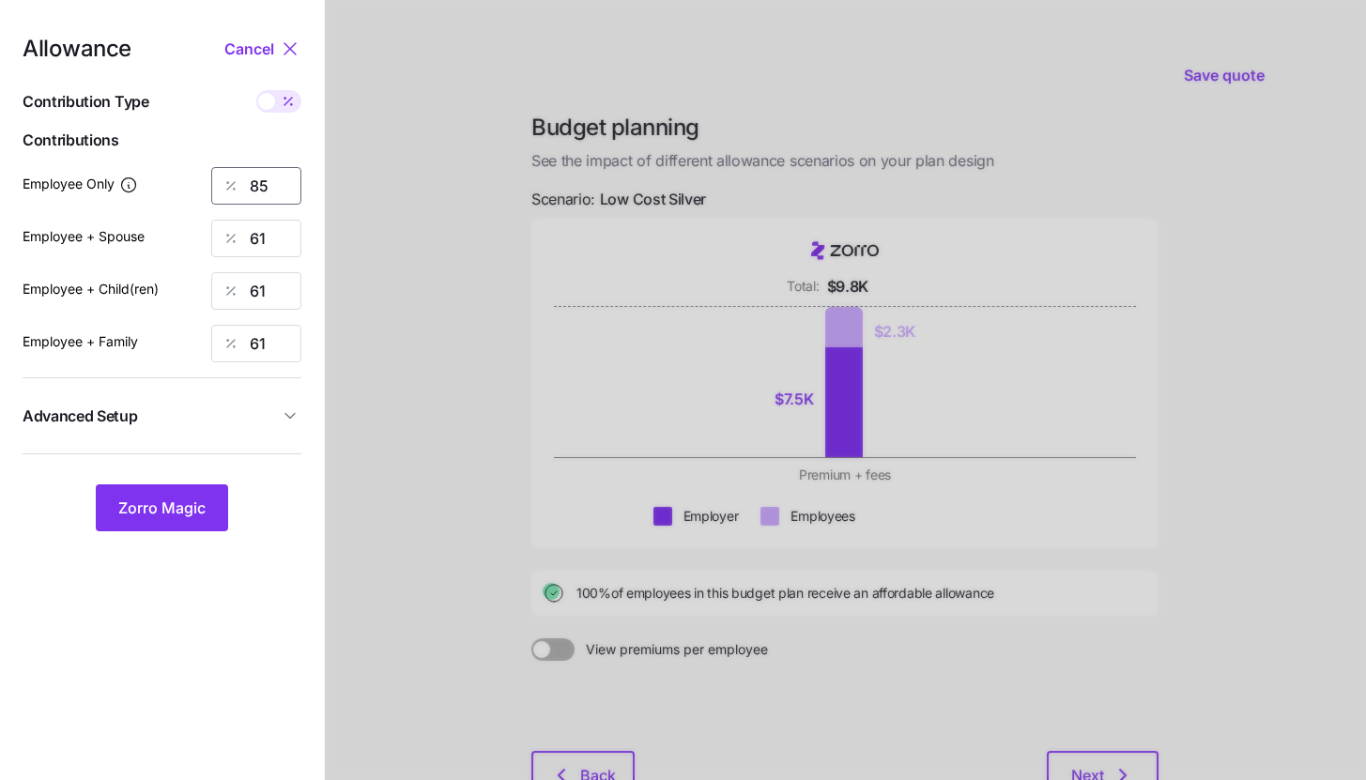
click at [267, 191] on input "85" at bounding box center [256, 186] width 90 height 38
click at [182, 529] on button "Zorro Magic" at bounding box center [162, 507] width 132 height 47
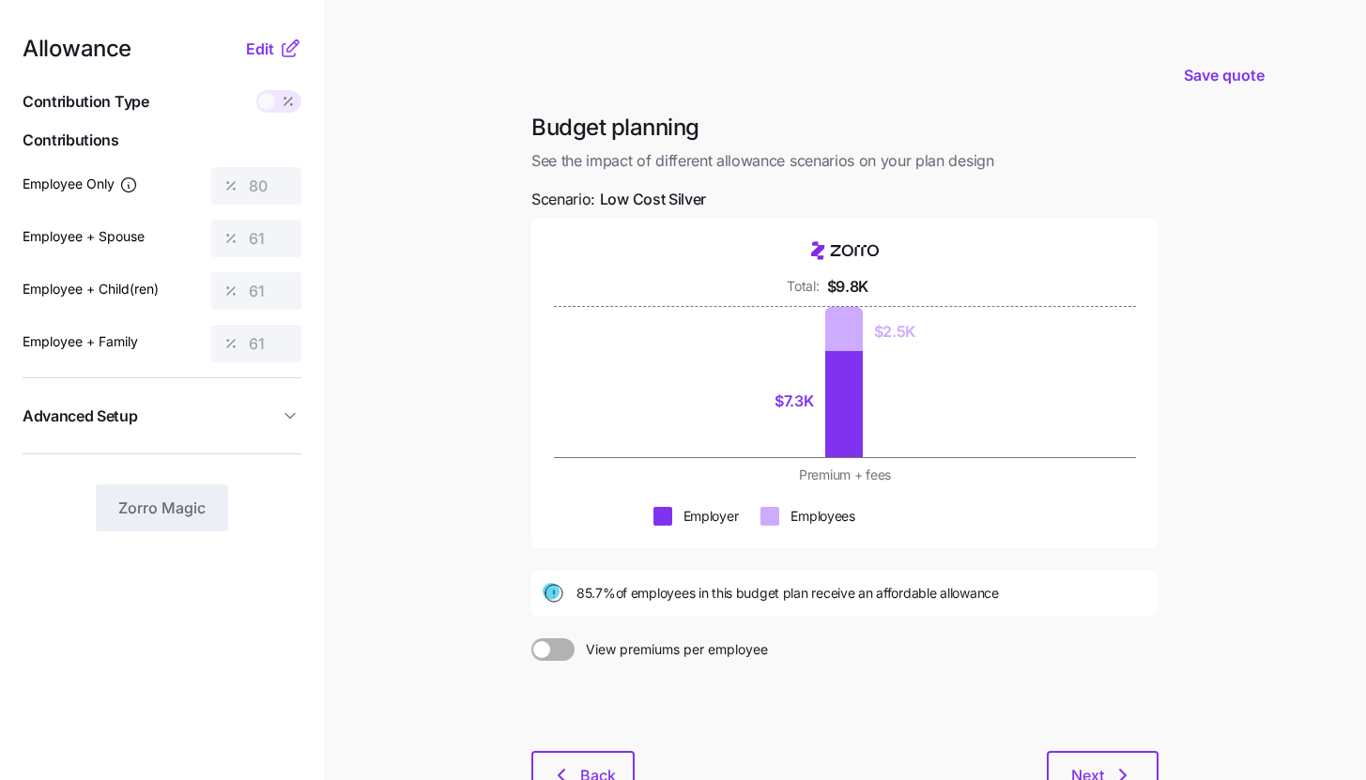
click at [280, 39] on icon at bounding box center [290, 49] width 23 height 23
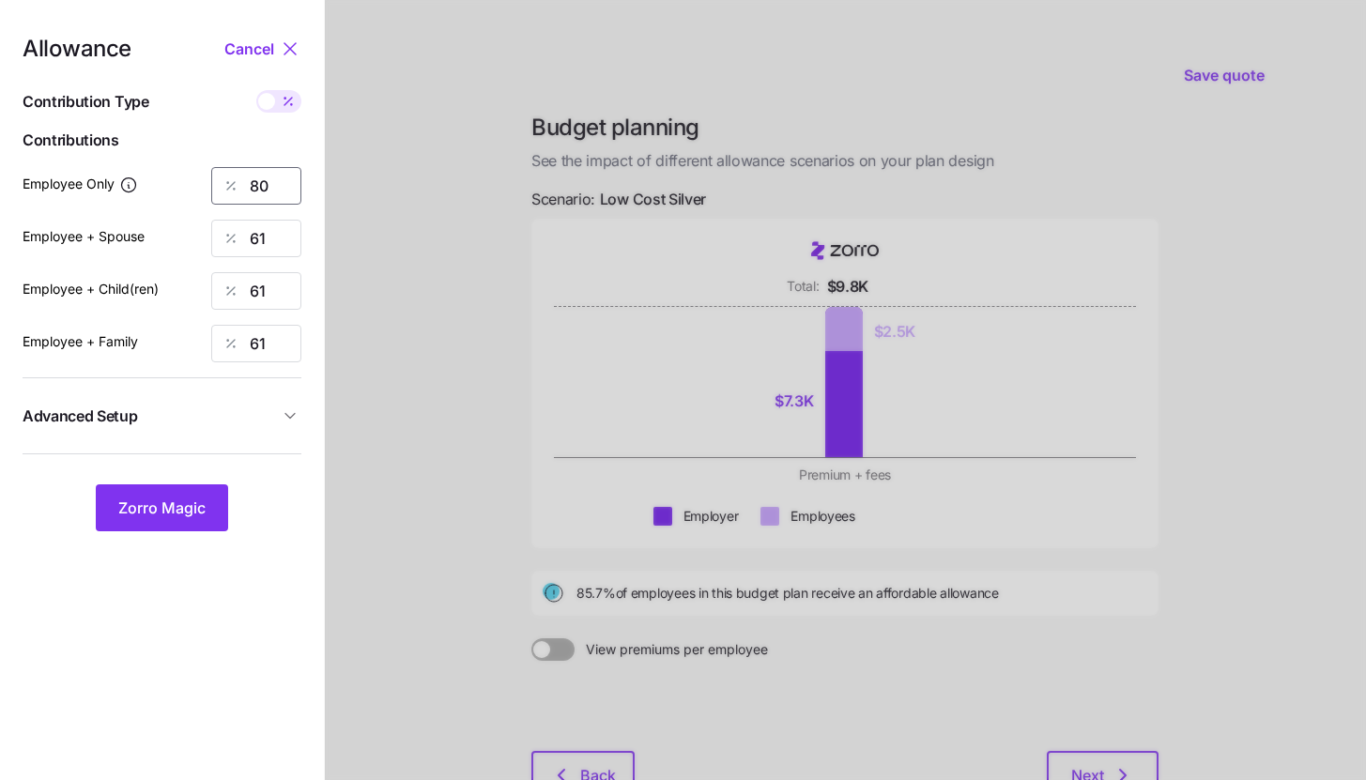
click at [282, 188] on input "80" at bounding box center [256, 186] width 90 height 38
click at [219, 489] on button "Zorro Magic" at bounding box center [162, 507] width 132 height 47
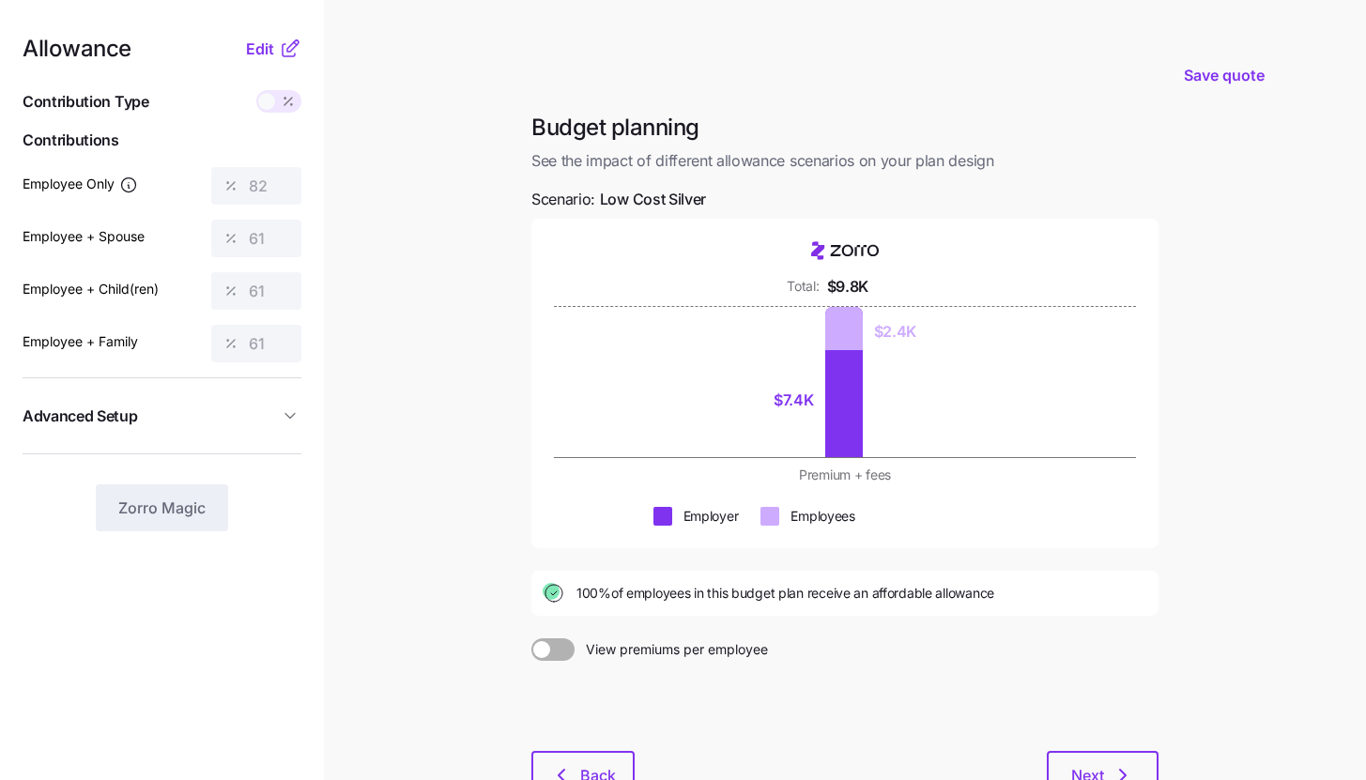
click at [280, 44] on icon at bounding box center [290, 49] width 23 height 23
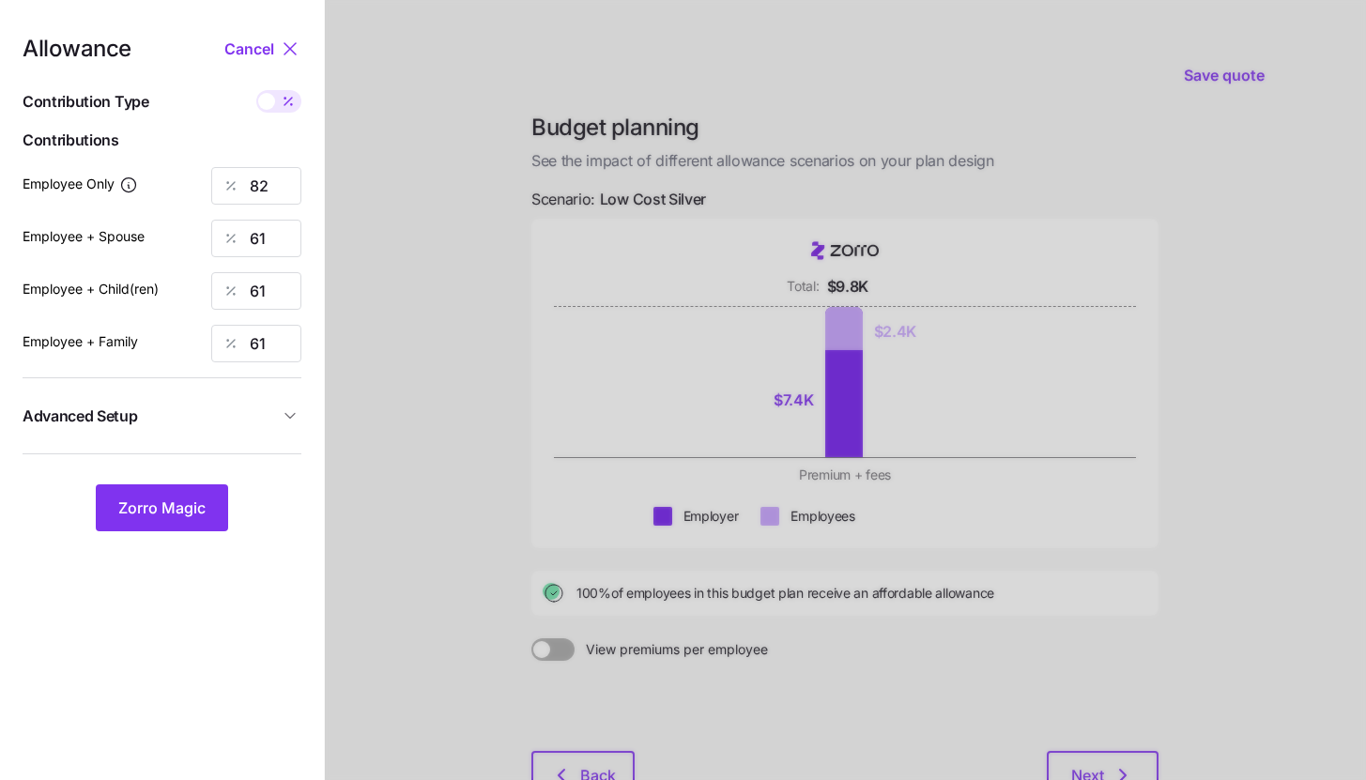
click at [291, 123] on div "Allowance Cancel Contribution Type Use classes Contributions Employee Only 82 E…" at bounding box center [162, 285] width 279 height 494
click at [287, 100] on icon at bounding box center [288, 101] width 15 height 15
click at [256, 90] on input "checkbox" at bounding box center [256, 90] width 0 height 0
type input "378"
type input "563"
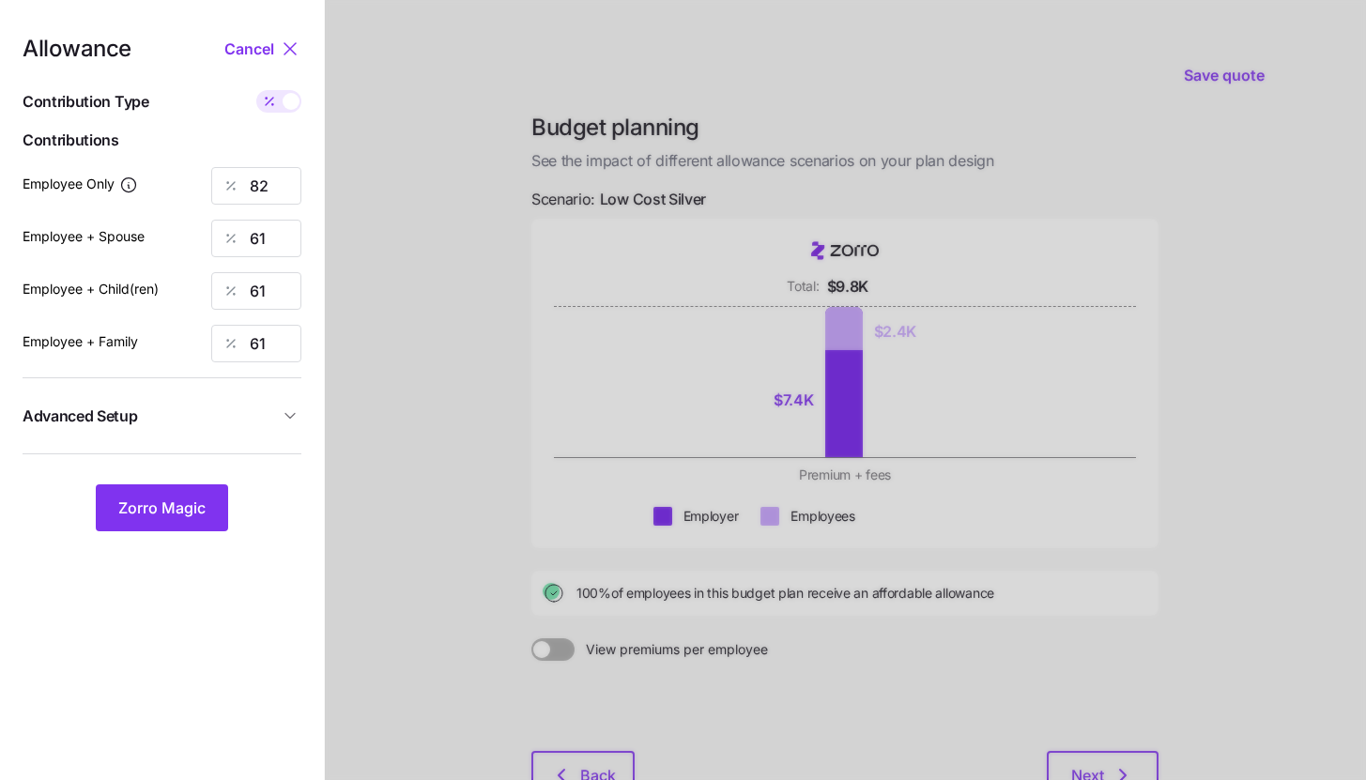
type input "536"
type input "817"
click at [286, 242] on input "563" at bounding box center [256, 239] width 90 height 38
type input "378"
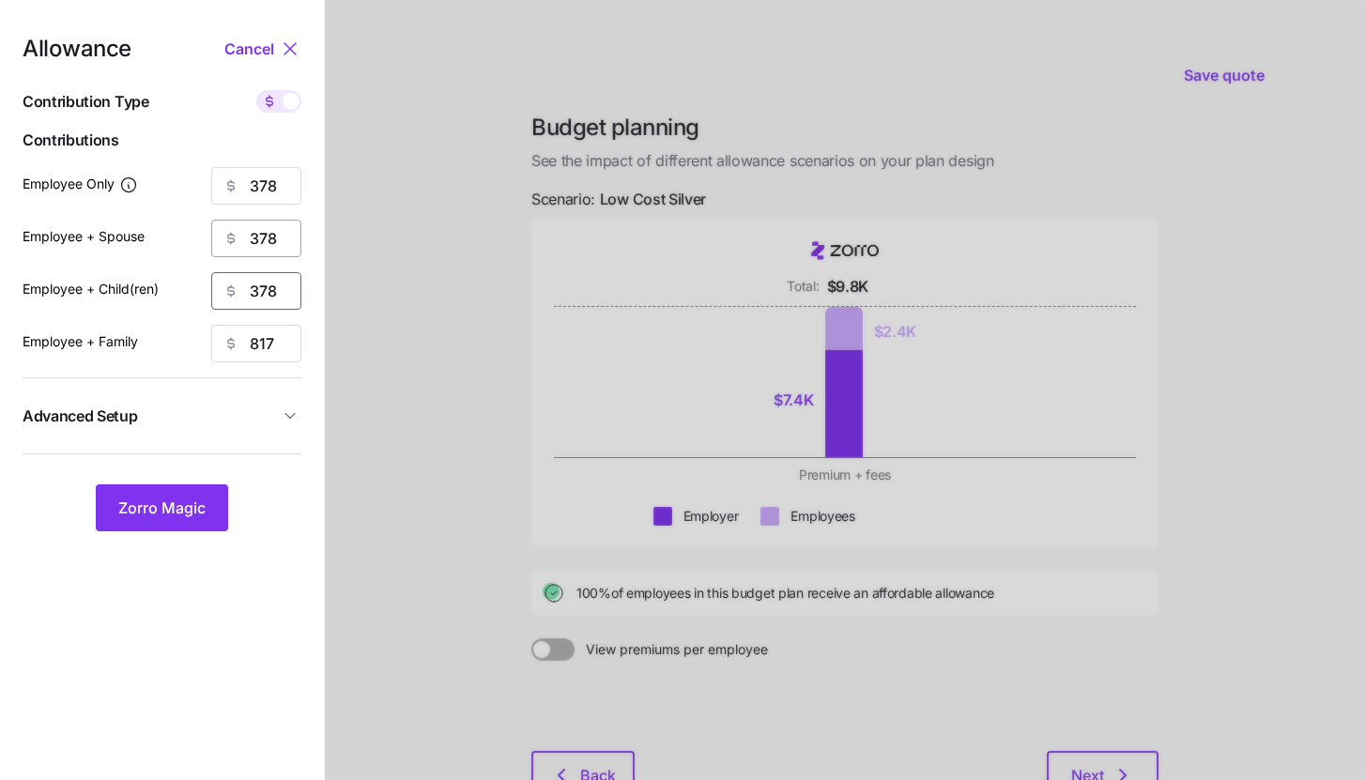
type input "378"
click at [213, 499] on button "Zorro Magic" at bounding box center [162, 507] width 132 height 47
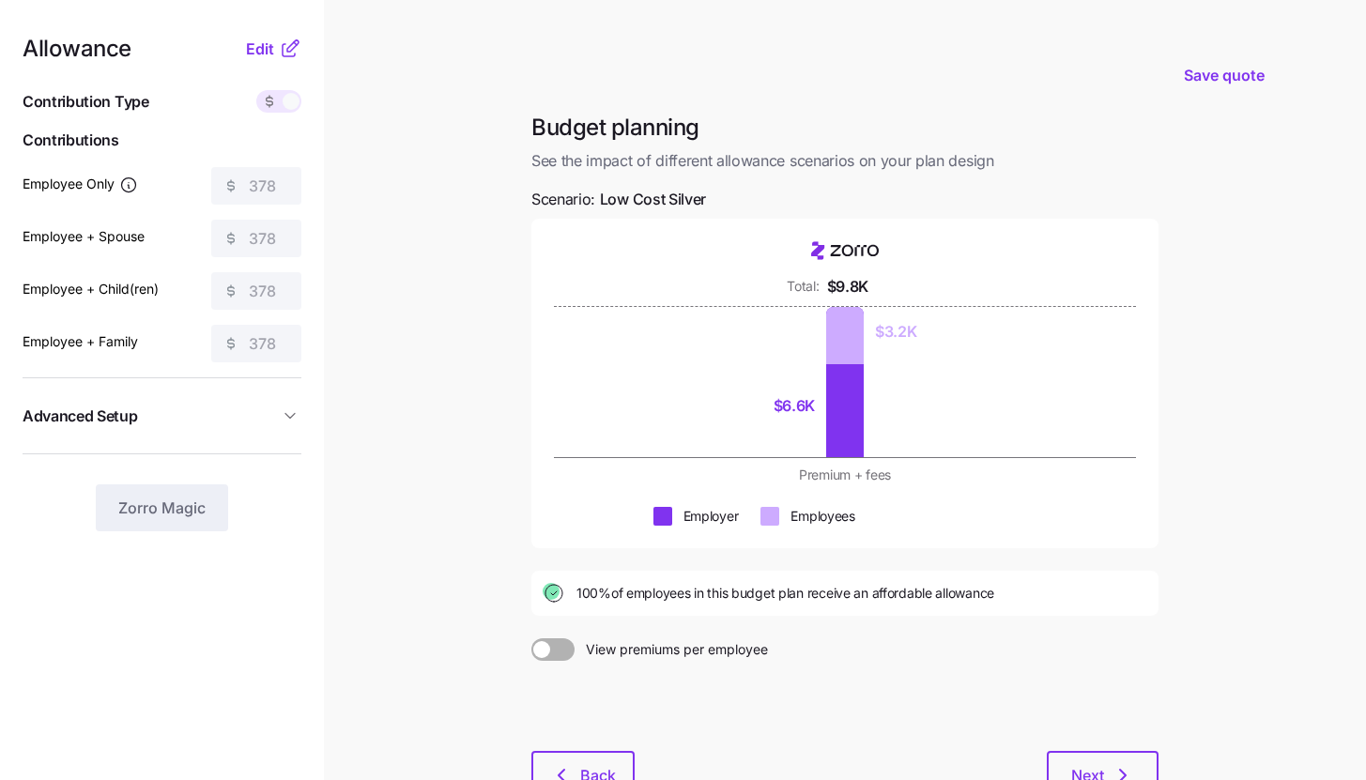
click at [281, 45] on icon at bounding box center [290, 49] width 23 height 23
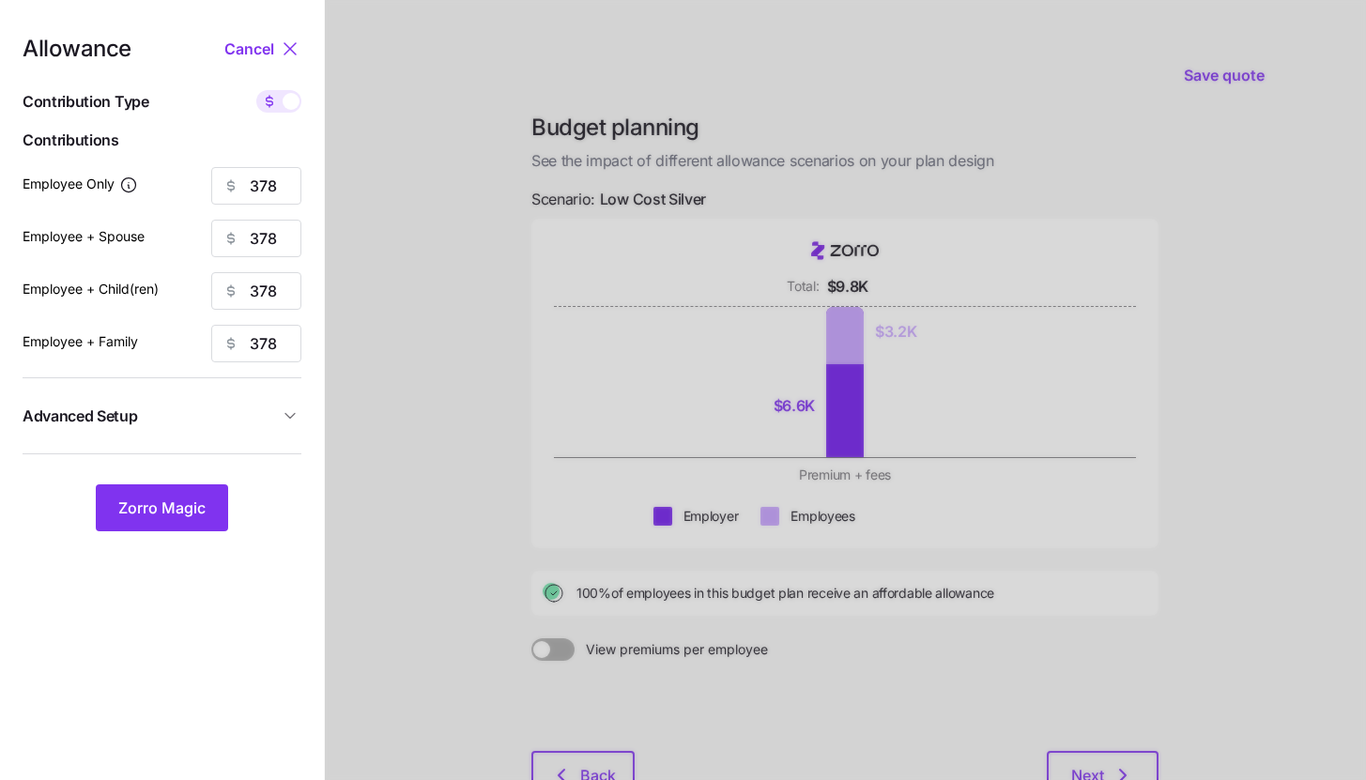
click at [276, 106] on icon at bounding box center [269, 101] width 15 height 15
click at [256, 90] on input "checkbox" at bounding box center [256, 90] width 0 height 0
type input "82"
type input "41"
type input "43"
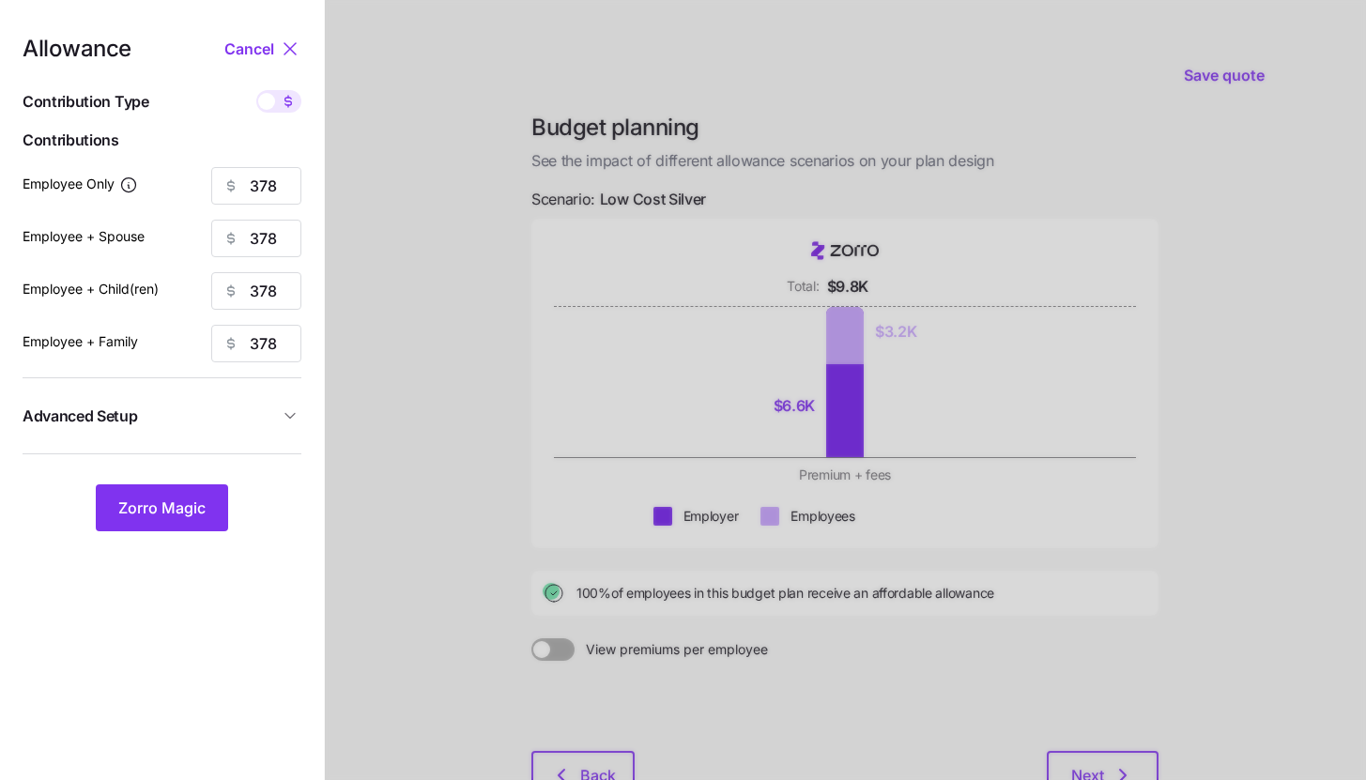
type input "28"
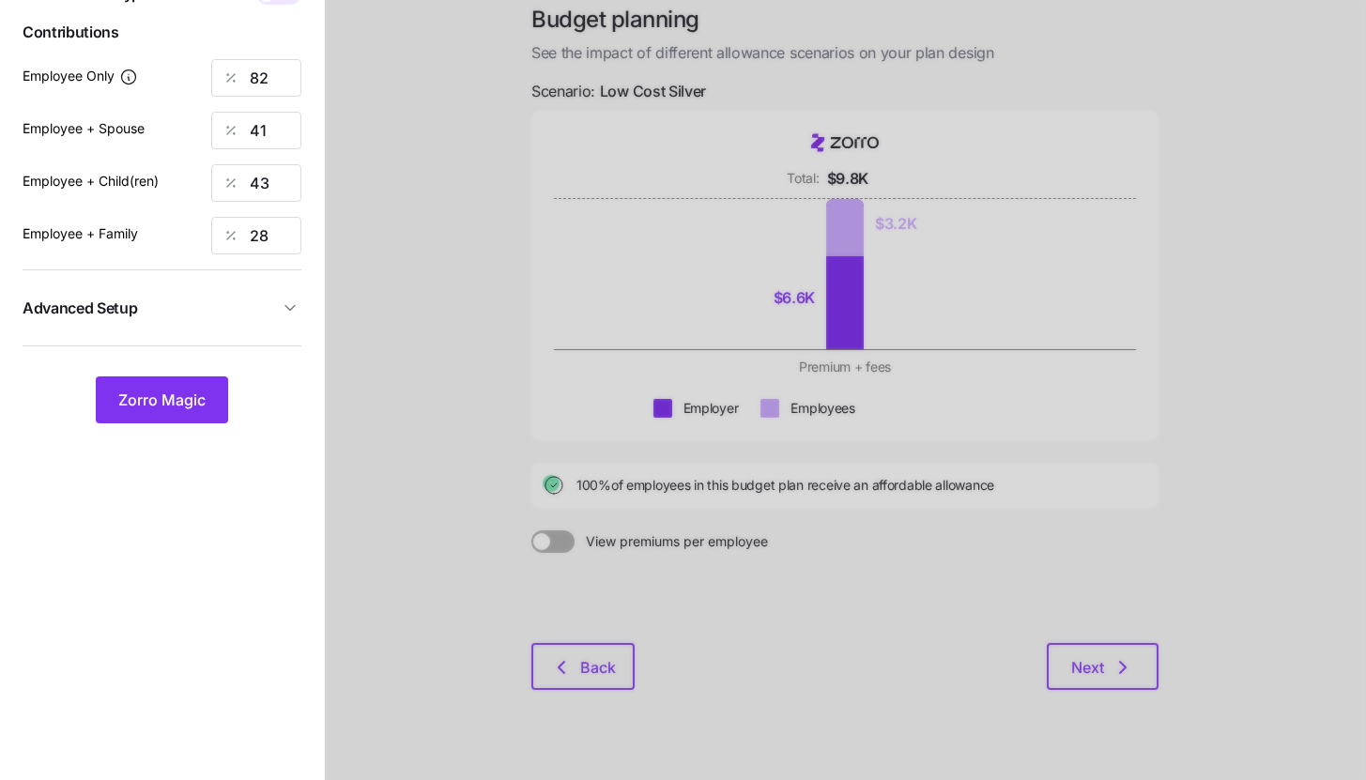
scroll to position [138, 0]
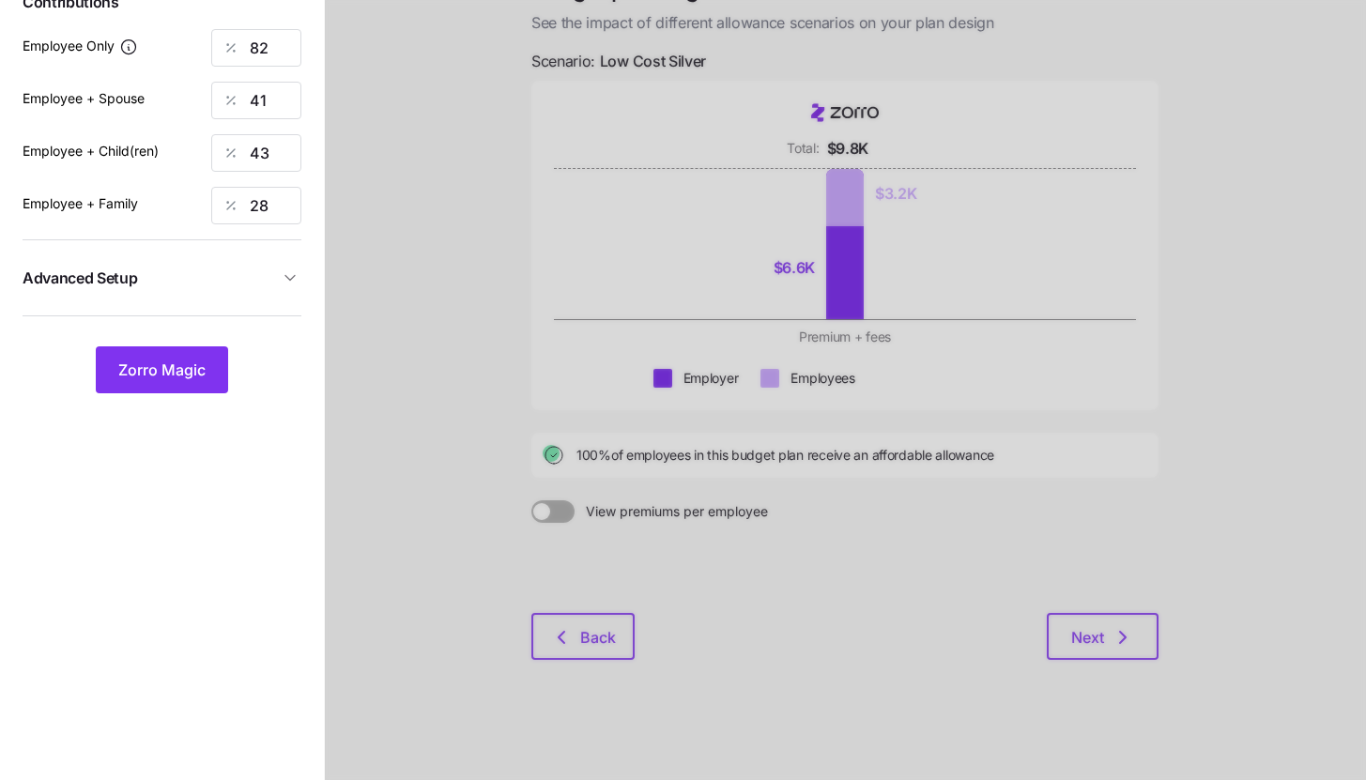
click at [176, 344] on div "Allowance Cancel Contribution Type Use classes Contributions Employee Only 82 E…" at bounding box center [162, 147] width 279 height 494
click at [211, 376] on button "Zorro Magic" at bounding box center [162, 369] width 132 height 47
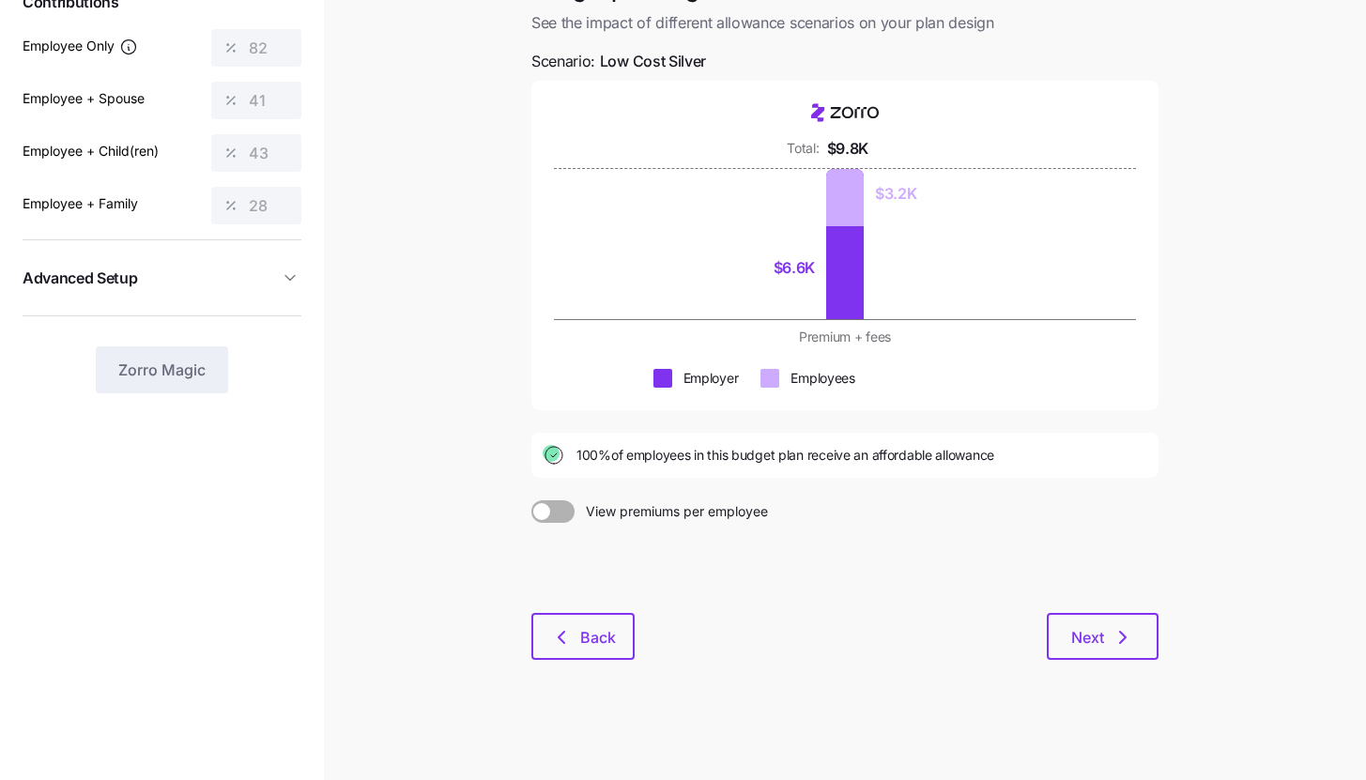
click at [1123, 669] on div "Budget planning See the impact of different allowance scenarios on your plan de…" at bounding box center [844, 329] width 657 height 708
click at [1123, 656] on button "Next" at bounding box center [1102, 636] width 112 height 47
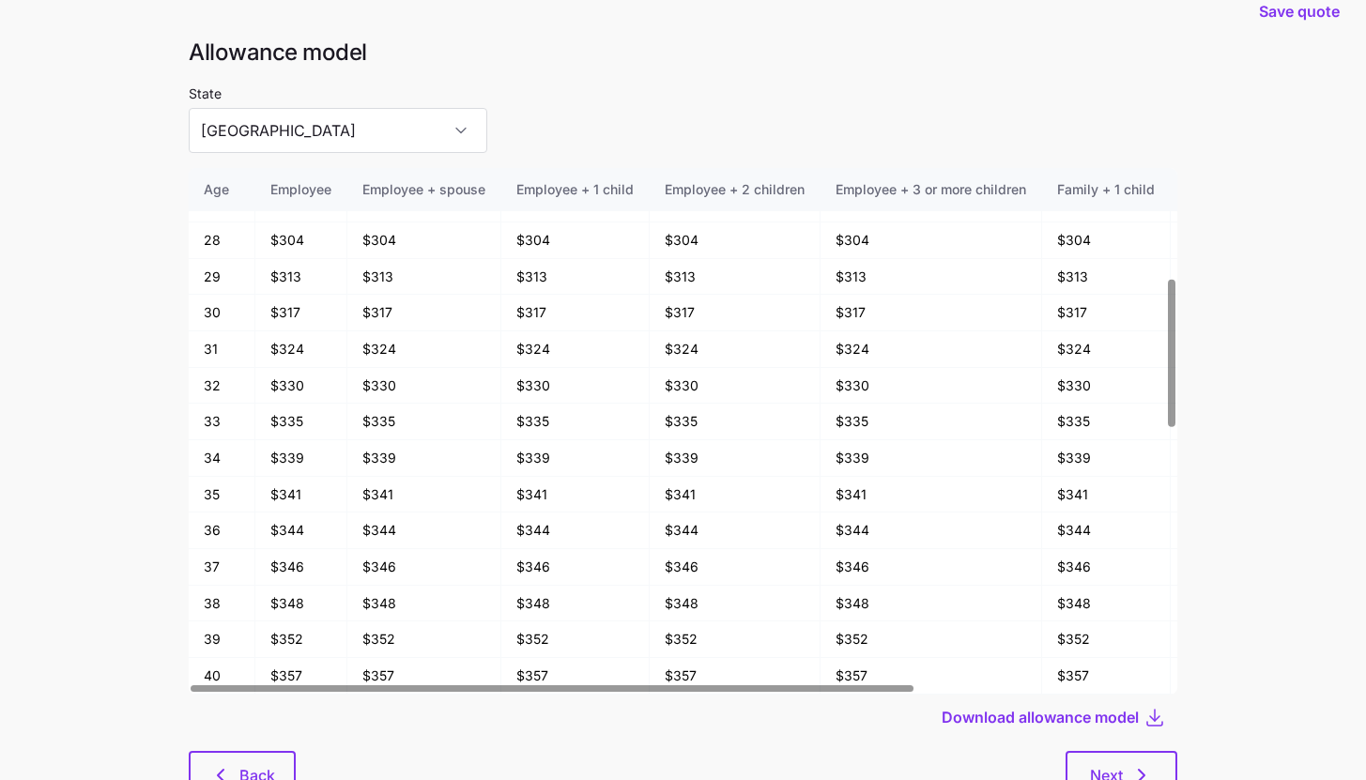
scroll to position [100, 0]
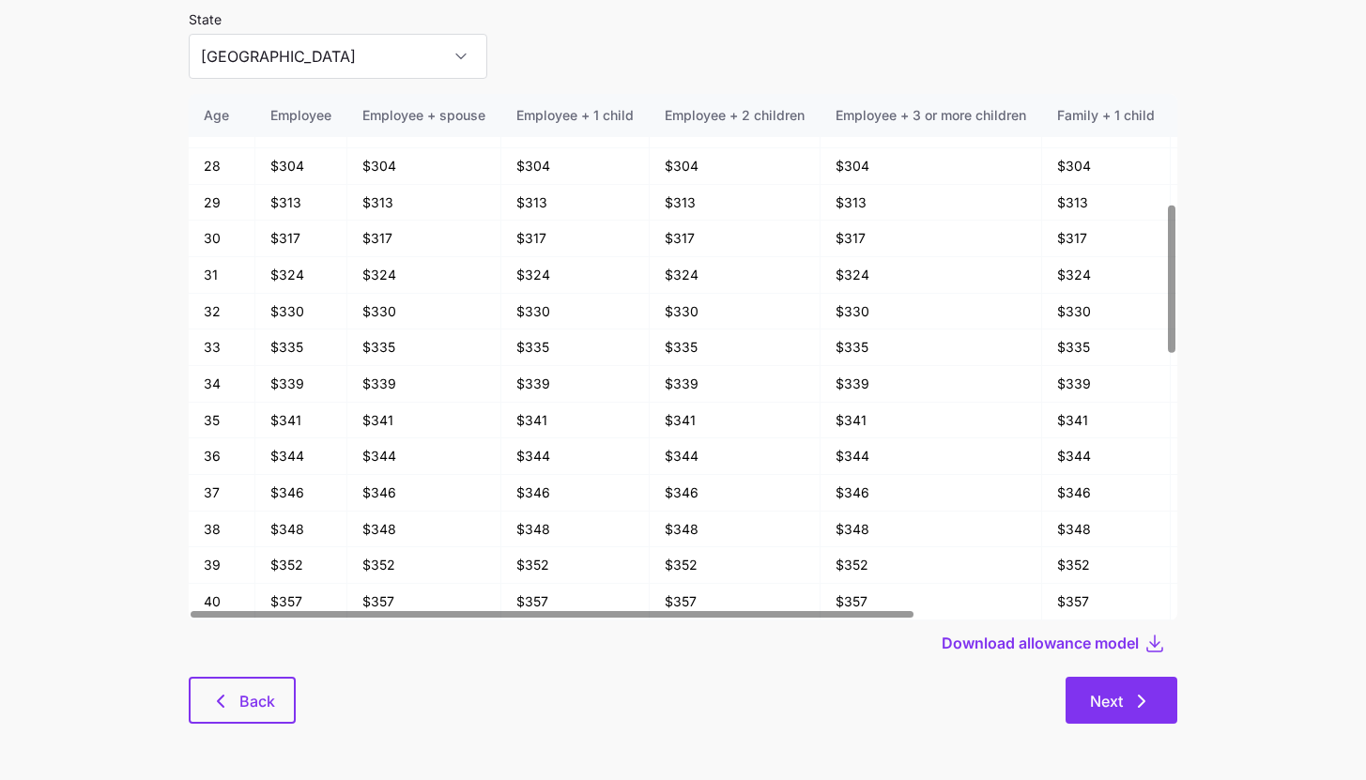
click at [1138, 677] on button "Next" at bounding box center [1121, 700] width 112 height 47
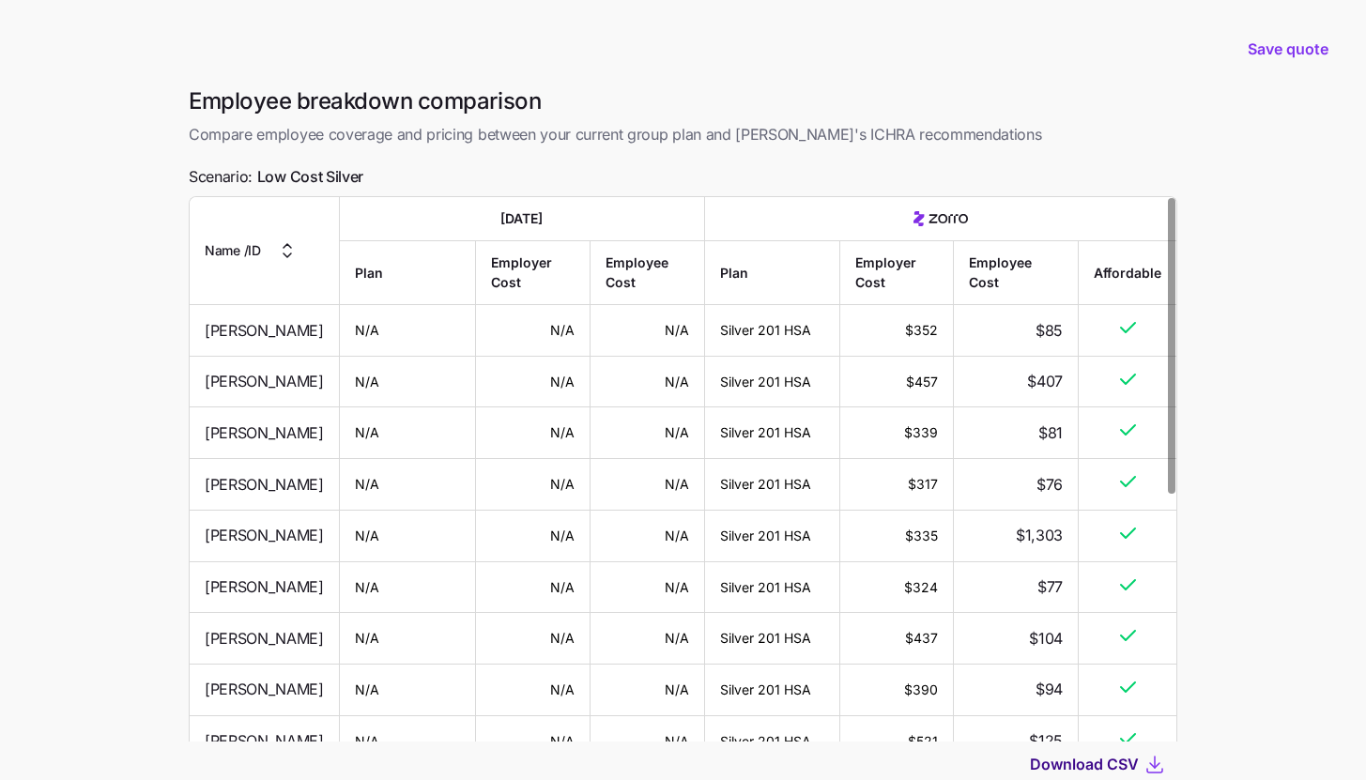
click at [1138, 760] on span "Download CSV" at bounding box center [1084, 764] width 109 height 23
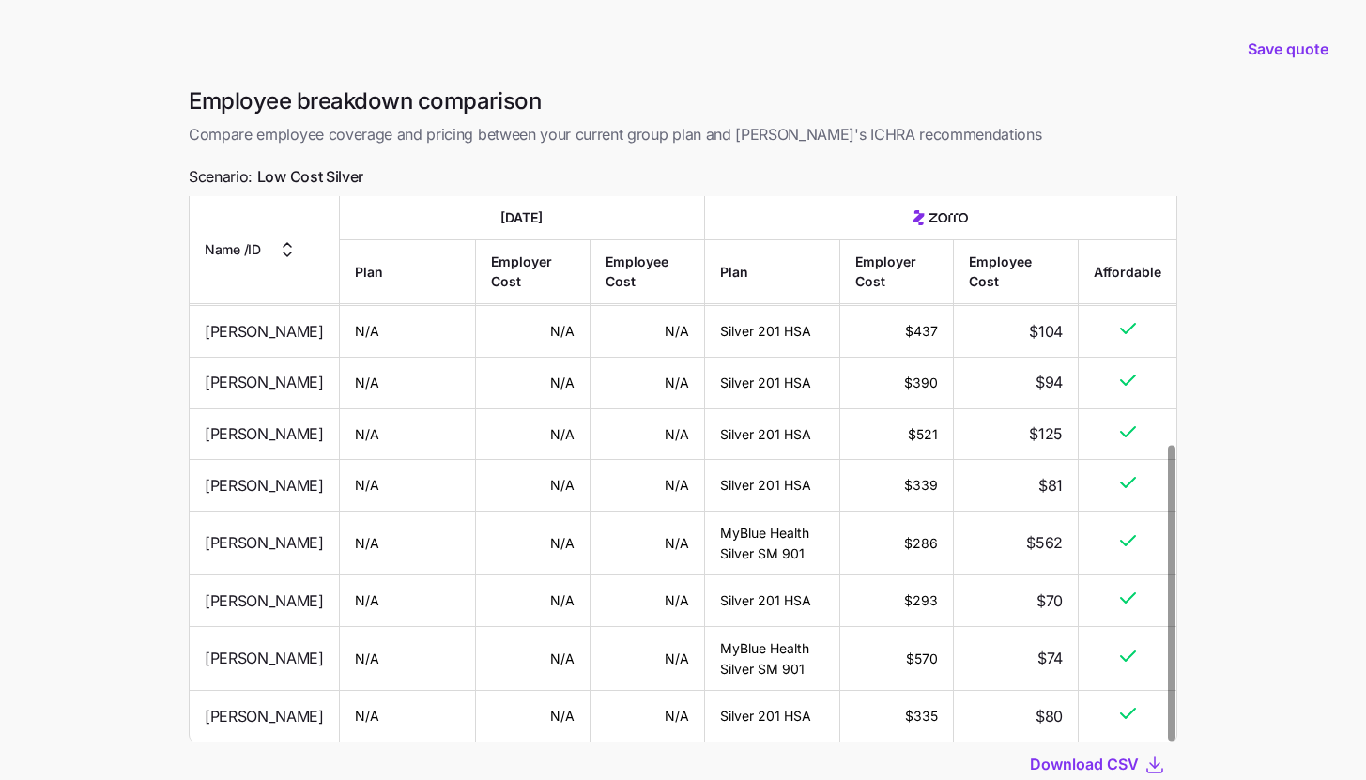
scroll to position [132, 0]
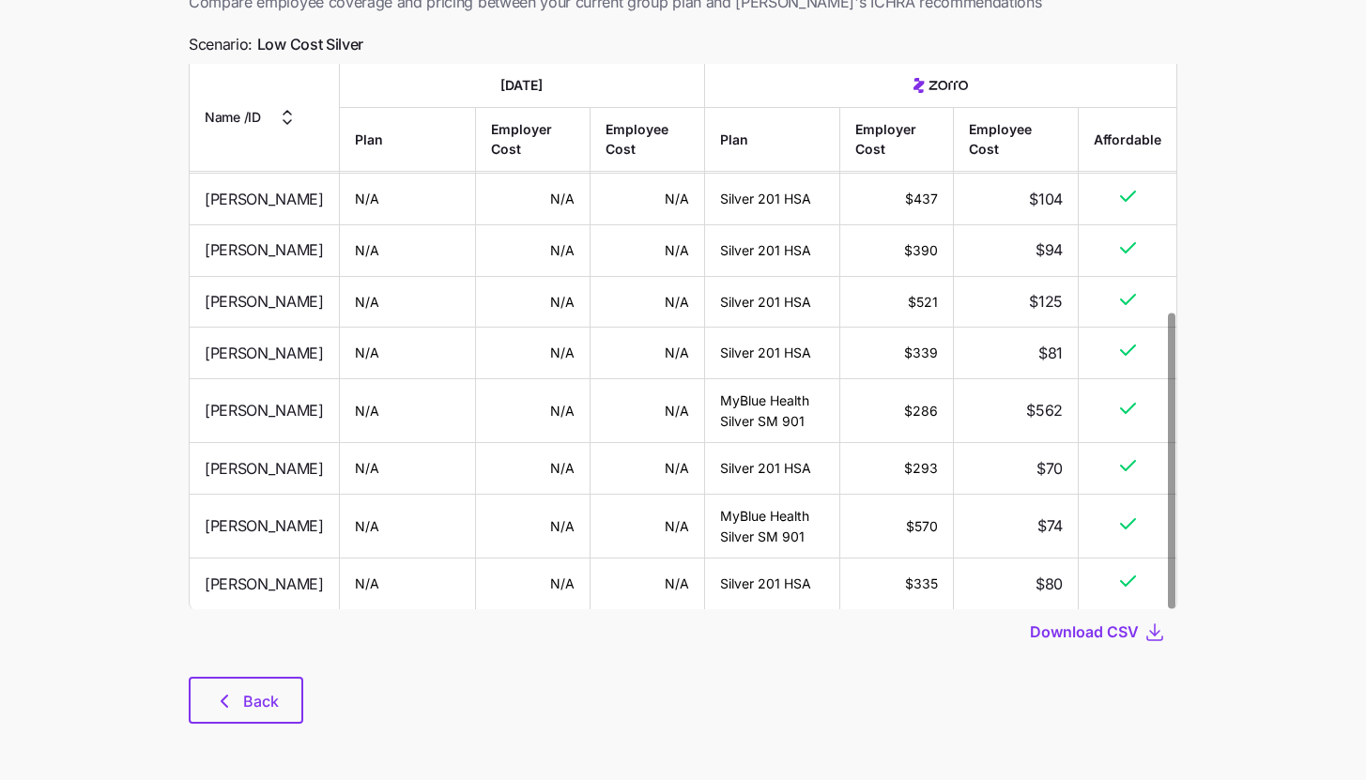
click at [264, 726] on div "Employee breakdown comparison Compare employee coverage and pricing between you…" at bounding box center [683, 350] width 1018 height 792
click at [264, 724] on div "Employee breakdown comparison Compare employee coverage and pricing between you…" at bounding box center [683, 350] width 1018 height 792
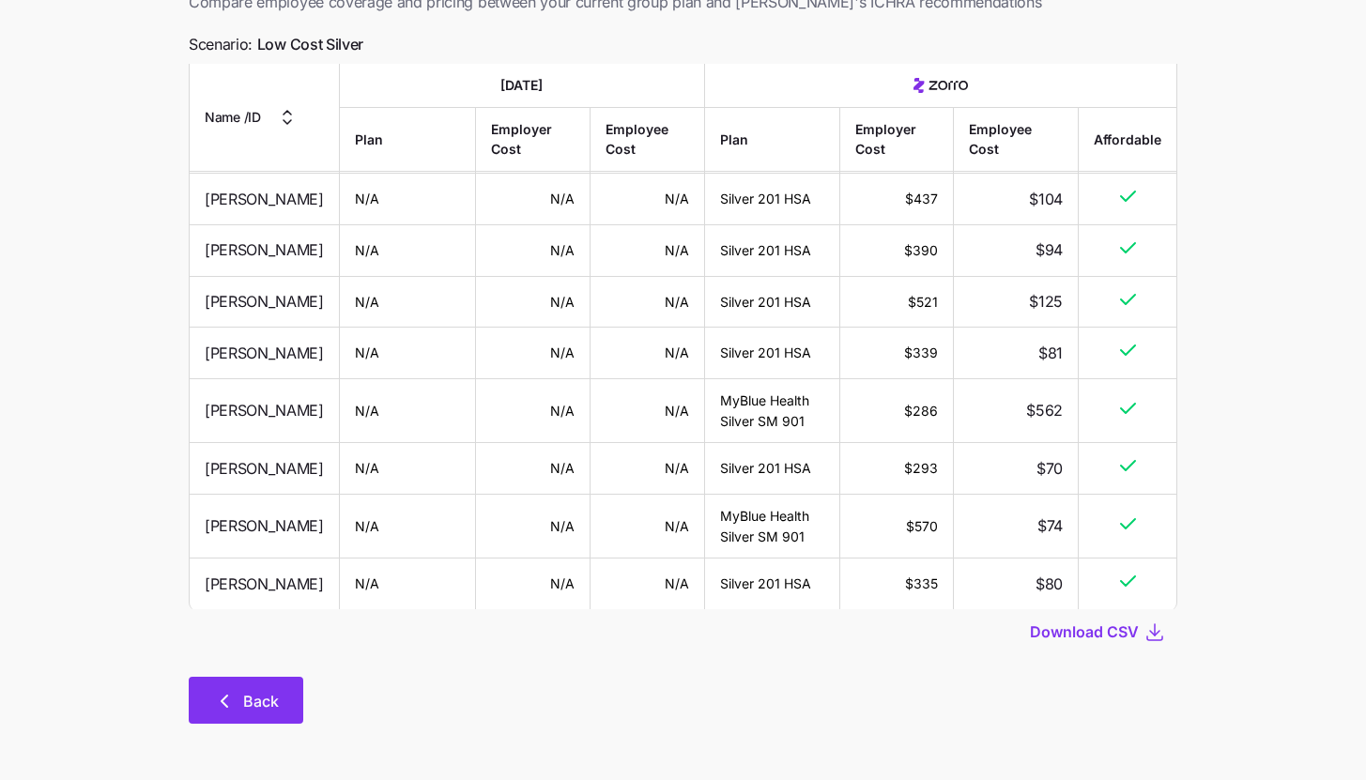
click at [265, 714] on button "Back" at bounding box center [246, 700] width 115 height 47
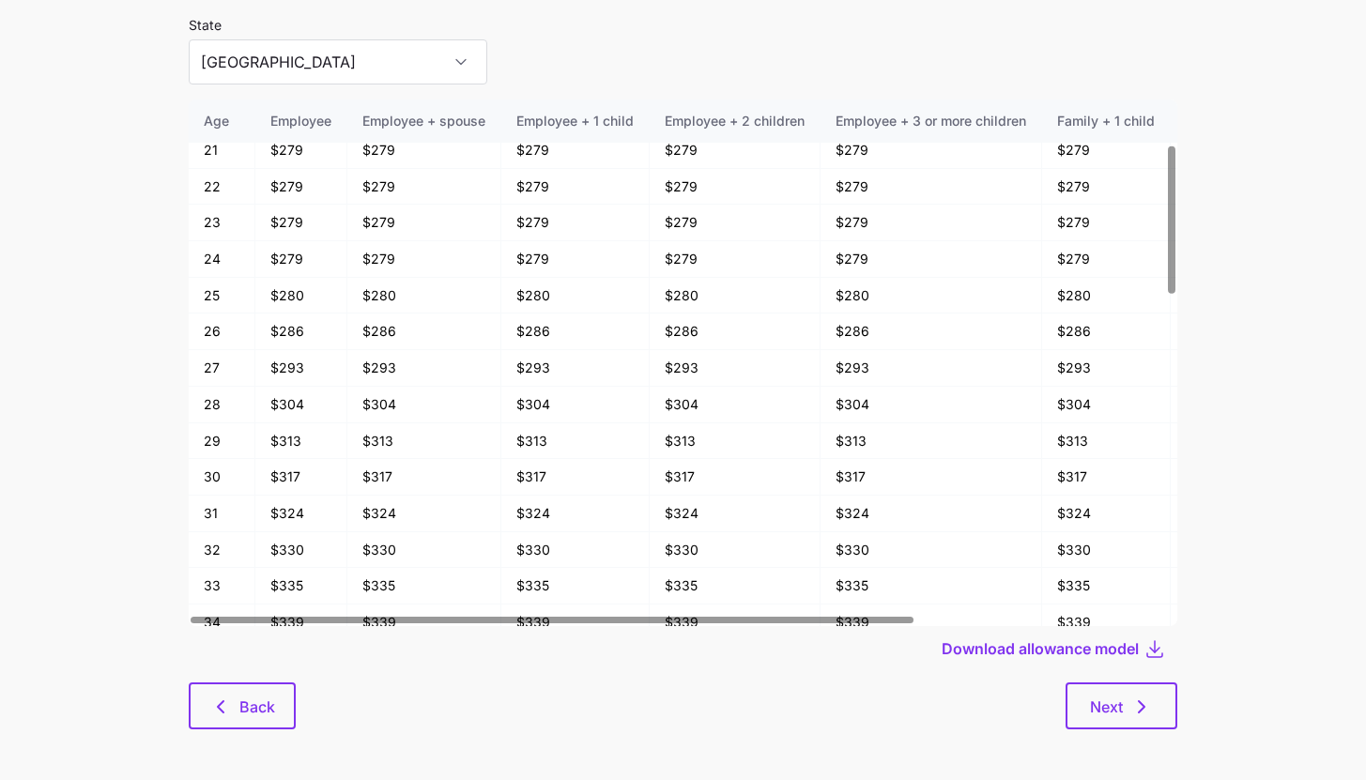
scroll to position [100, 0]
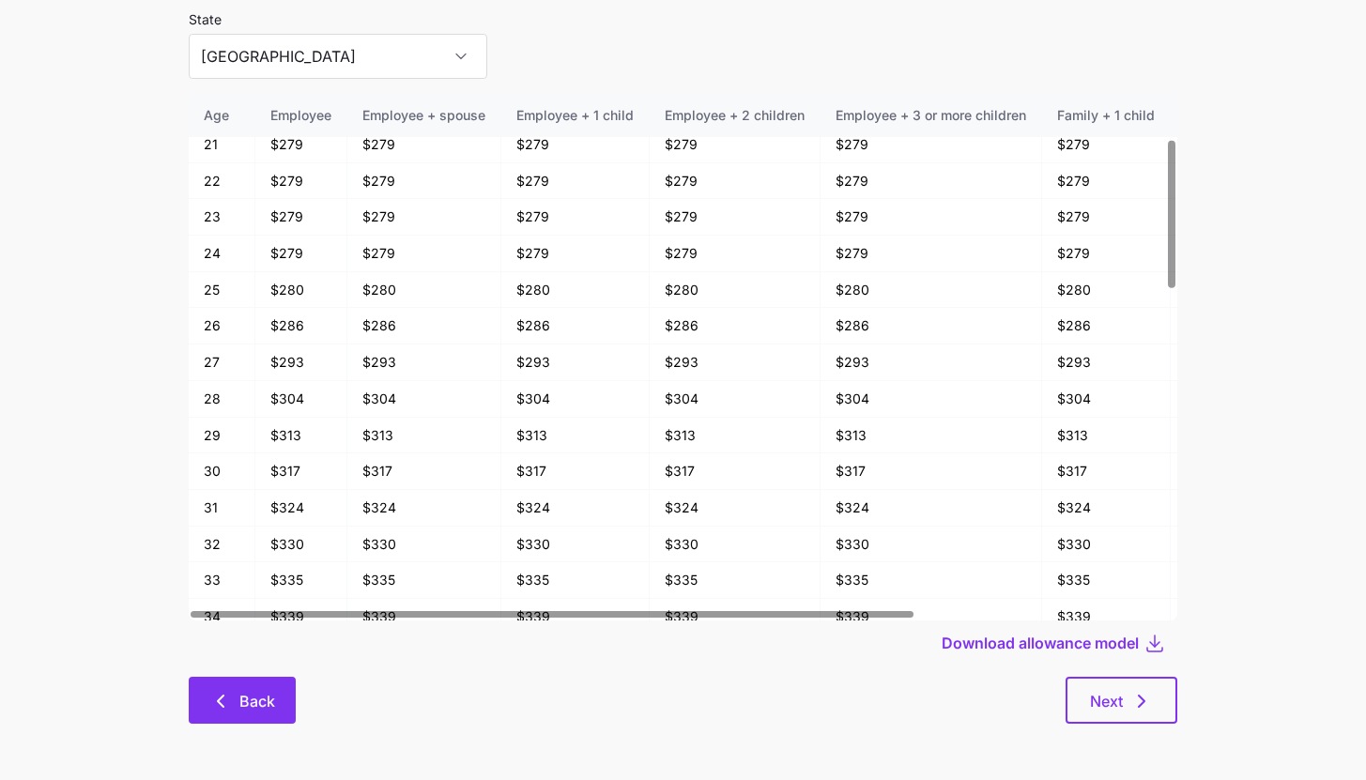
click at [224, 701] on icon "button" at bounding box center [220, 701] width 23 height 23
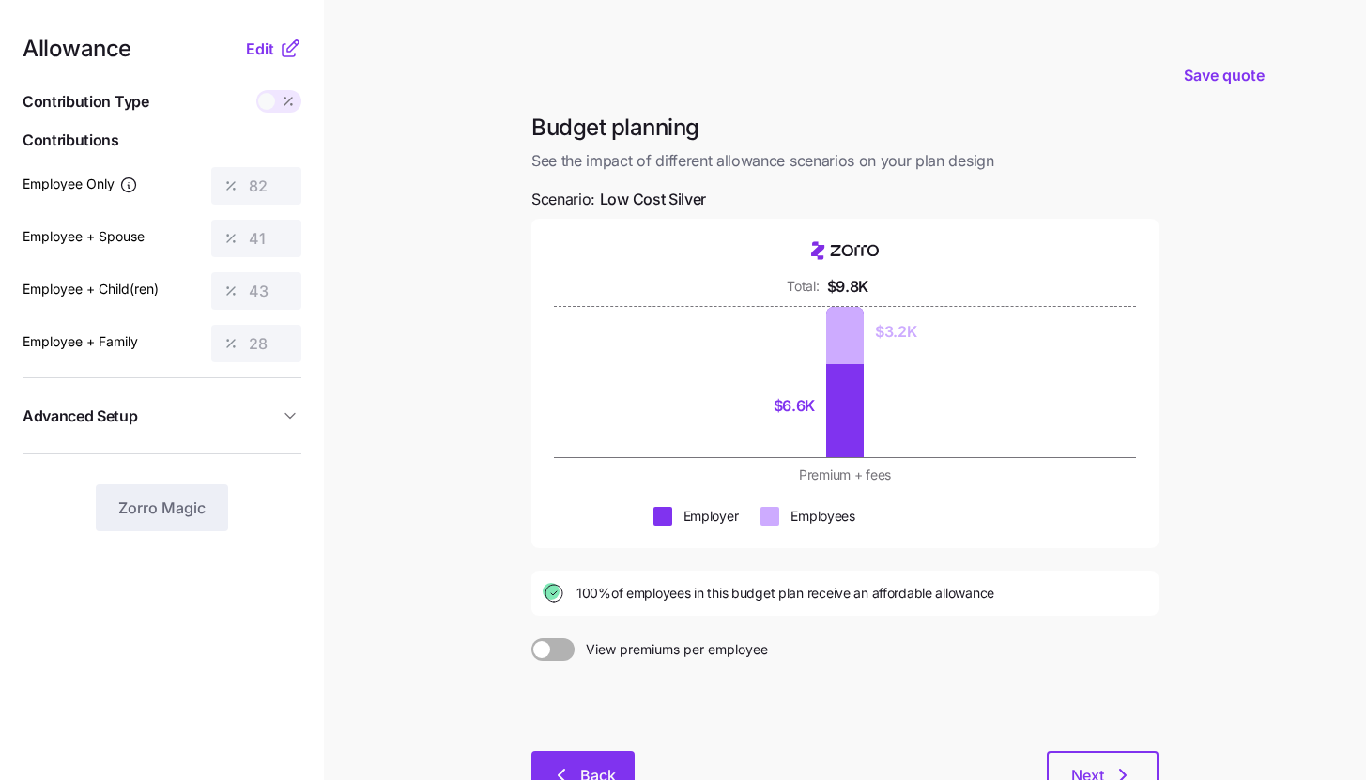
click at [557, 756] on button "Back" at bounding box center [582, 774] width 103 height 47
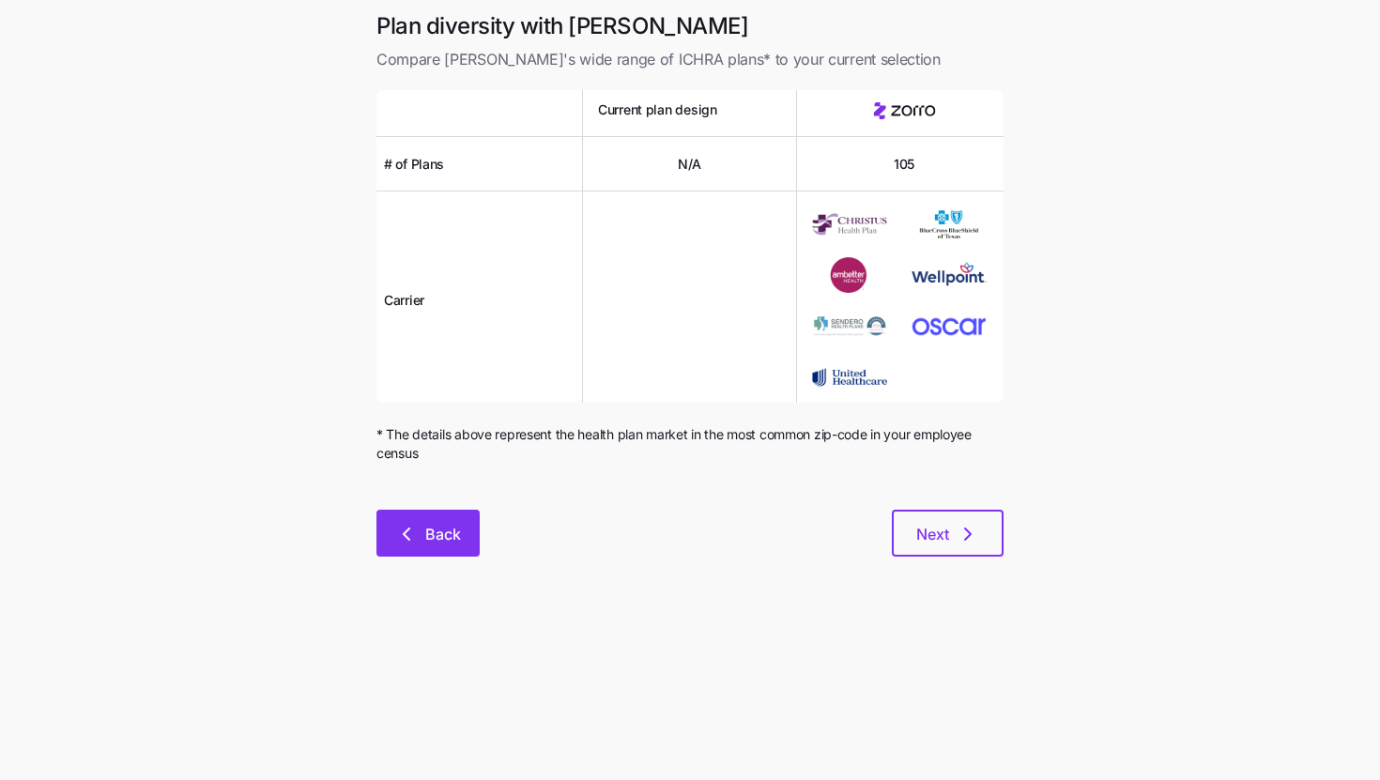
click at [421, 545] on button "Back" at bounding box center [427, 533] width 103 height 47
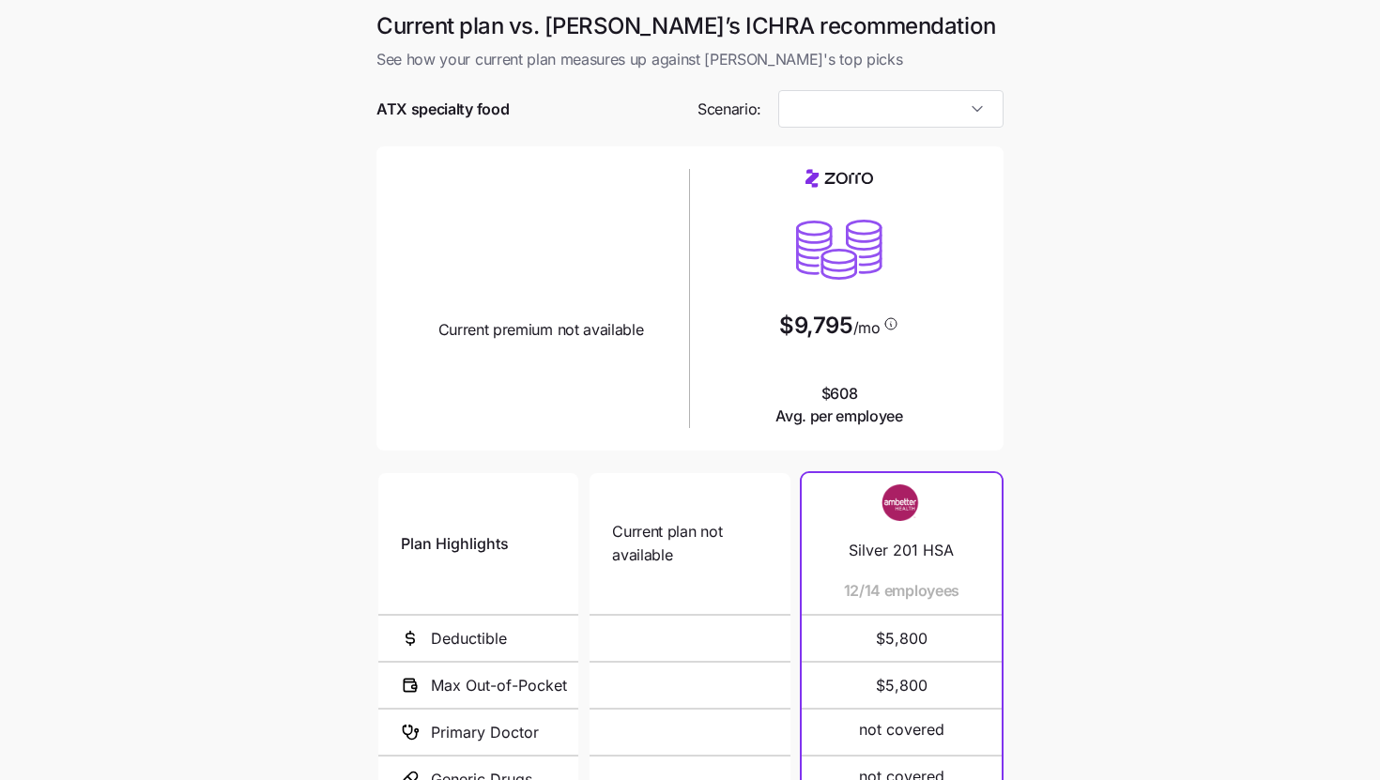
type input "Low Cost Silver"
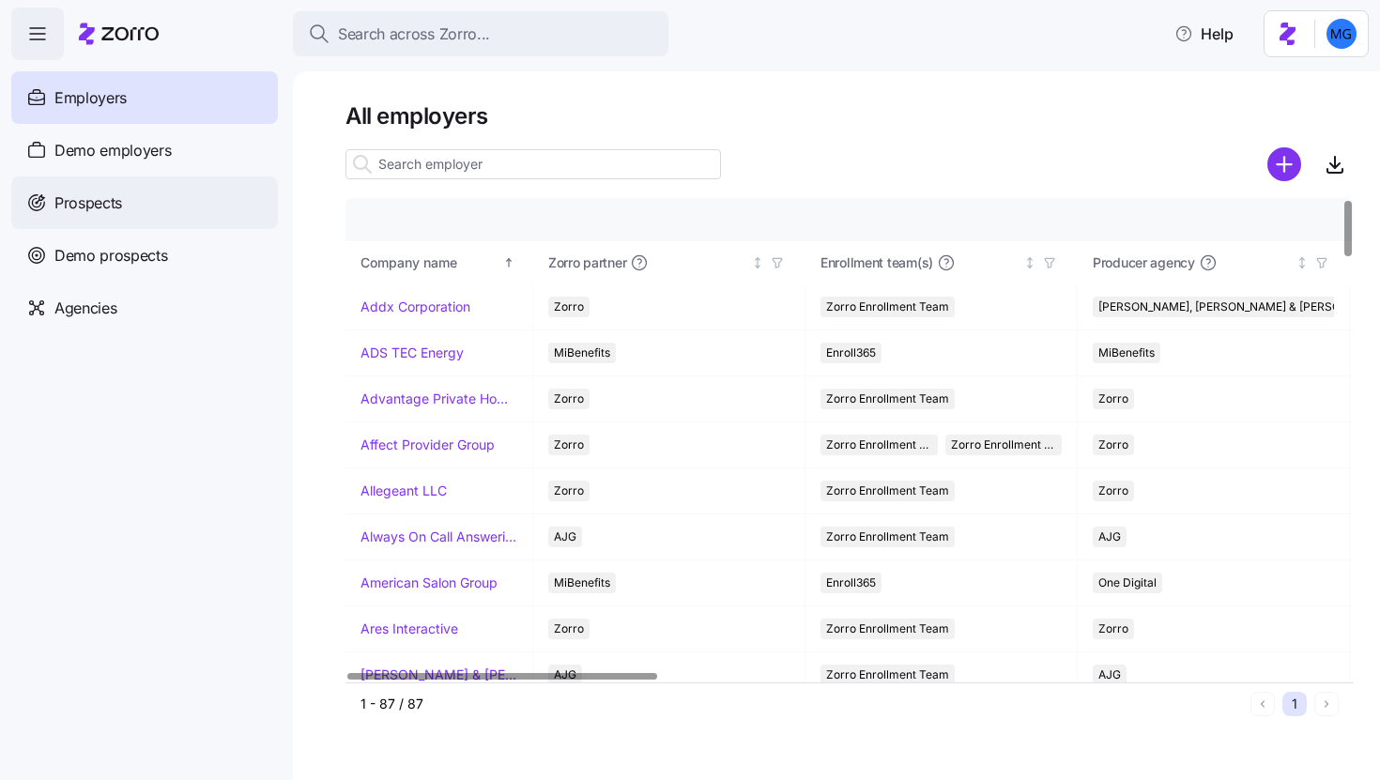
click at [104, 206] on span "Prospects" at bounding box center [88, 202] width 68 height 23
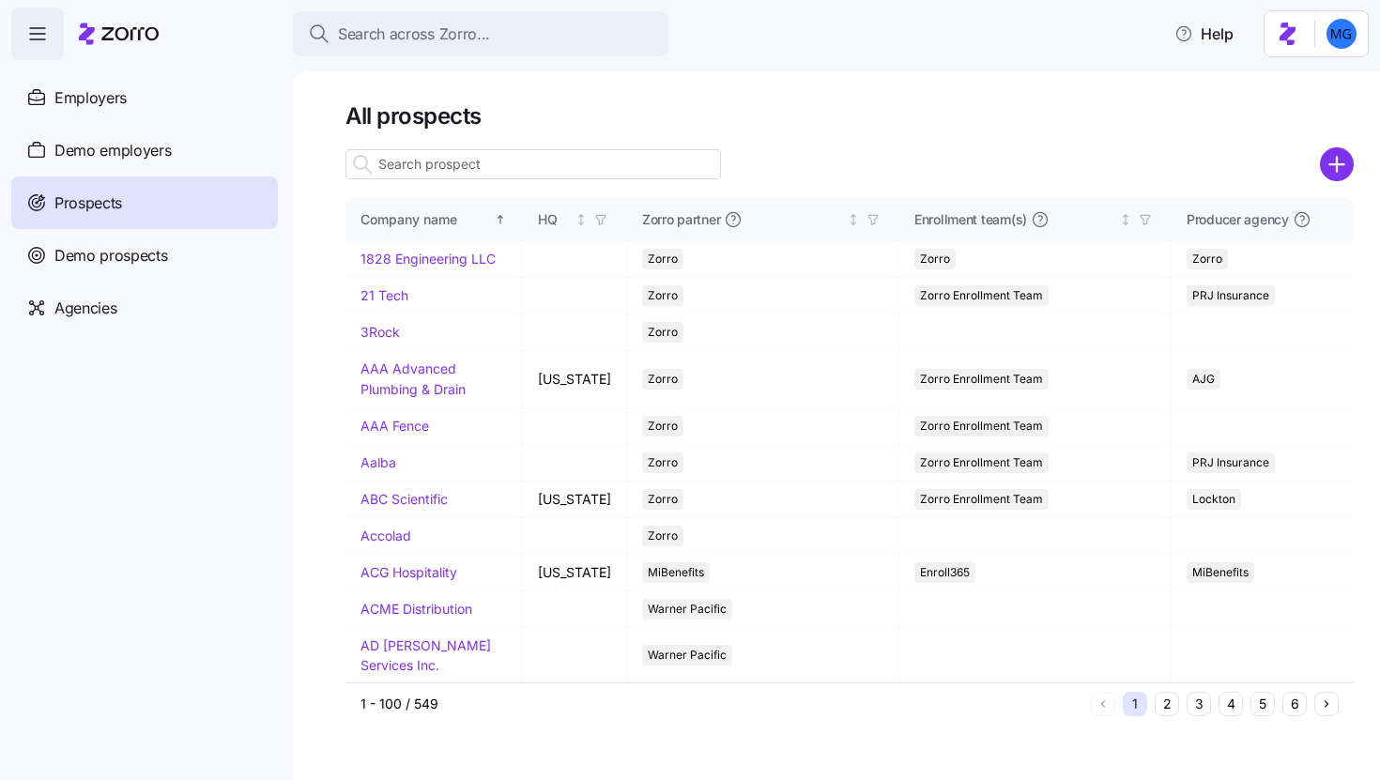
click at [504, 172] on input at bounding box center [532, 164] width 375 height 30
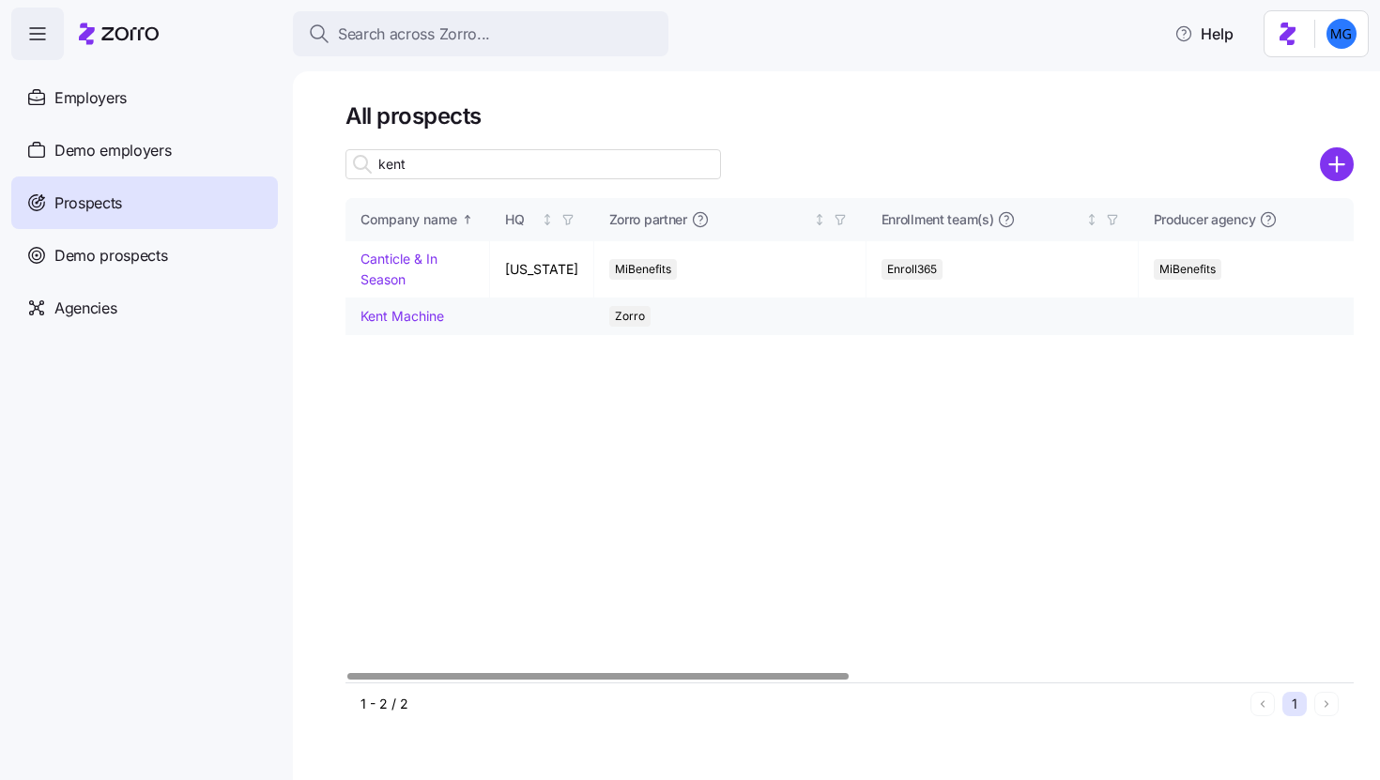
type input "kent"
click at [404, 313] on link "Kent Machine" at bounding box center [402, 316] width 84 height 16
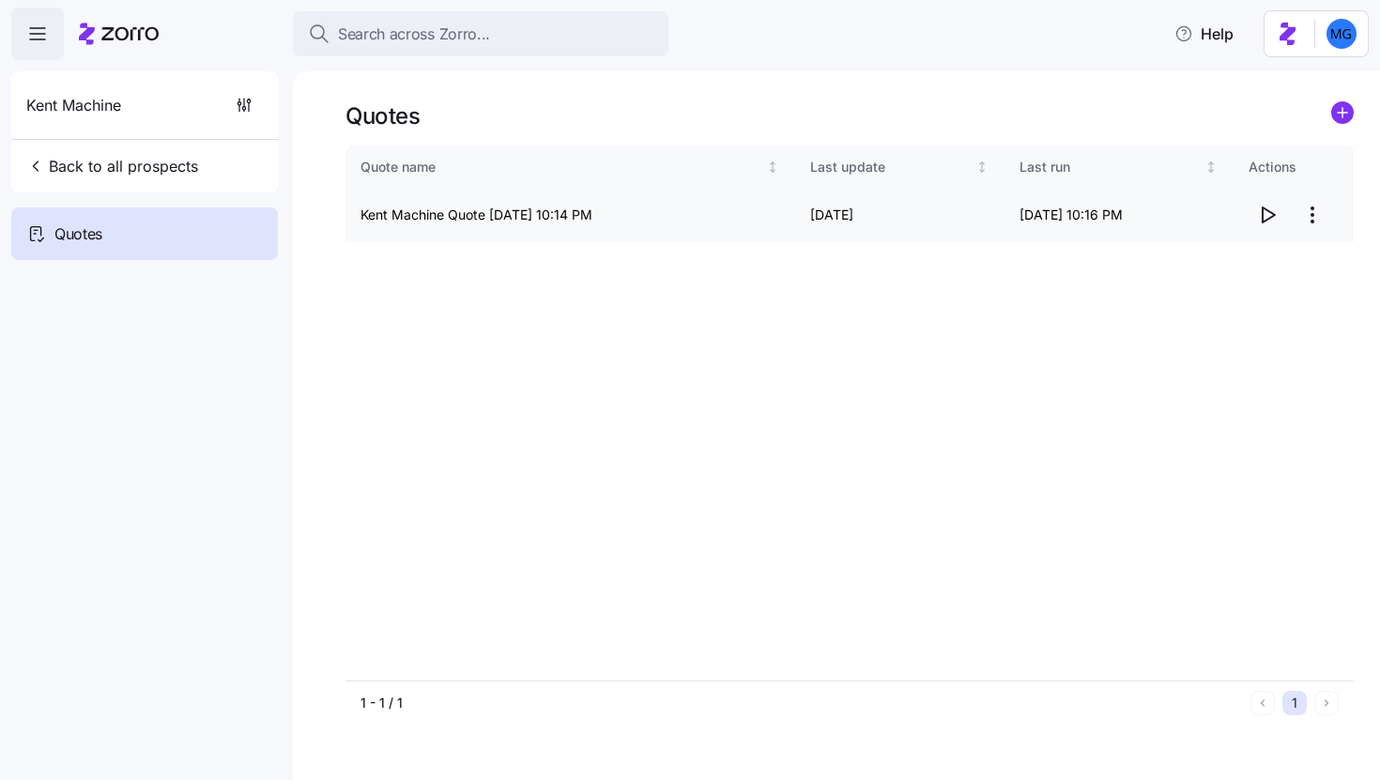
click at [1253, 219] on span "button" at bounding box center [1267, 215] width 36 height 36
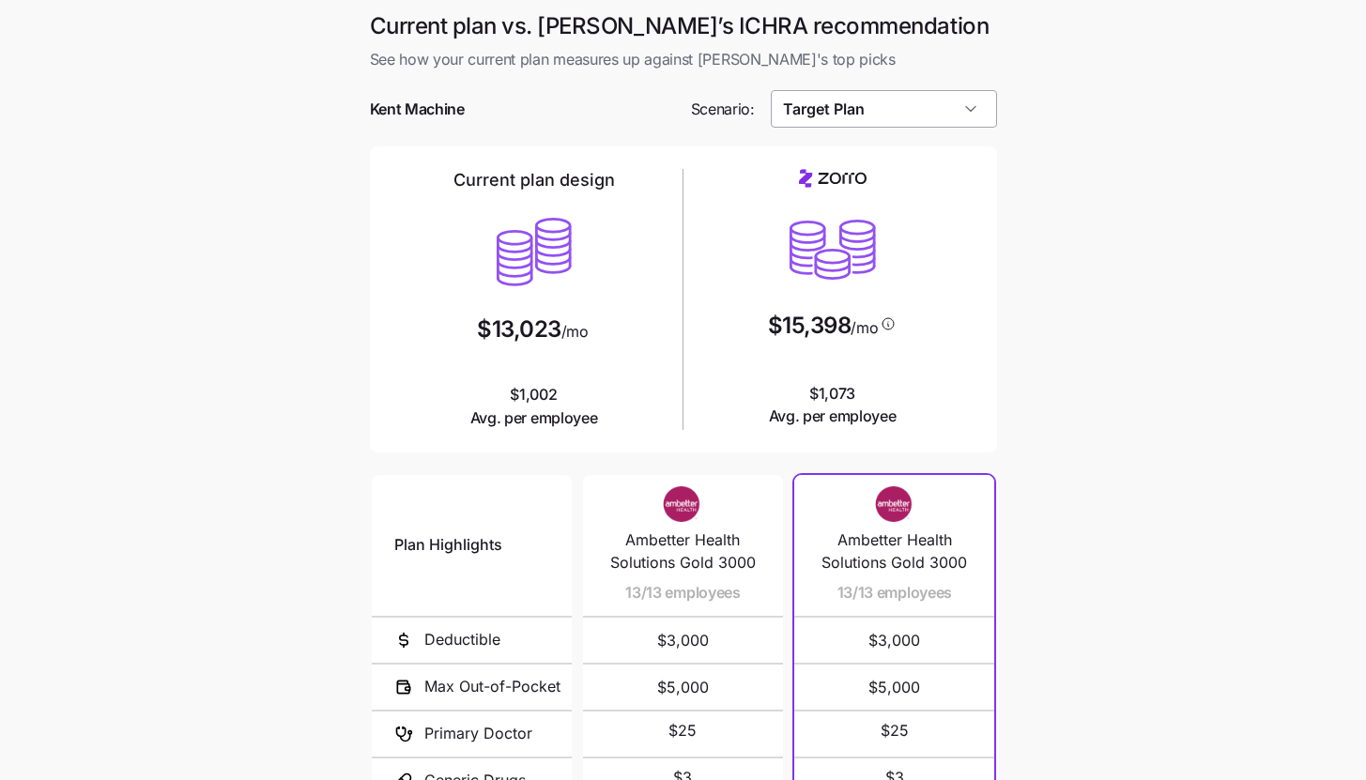
click at [974, 120] on input "Target Plan" at bounding box center [884, 109] width 226 height 38
click at [1140, 297] on main "Current plan vs. Zorro’s ICHRA recommendation See how your current plan measure…" at bounding box center [683, 512] width 1366 height 1025
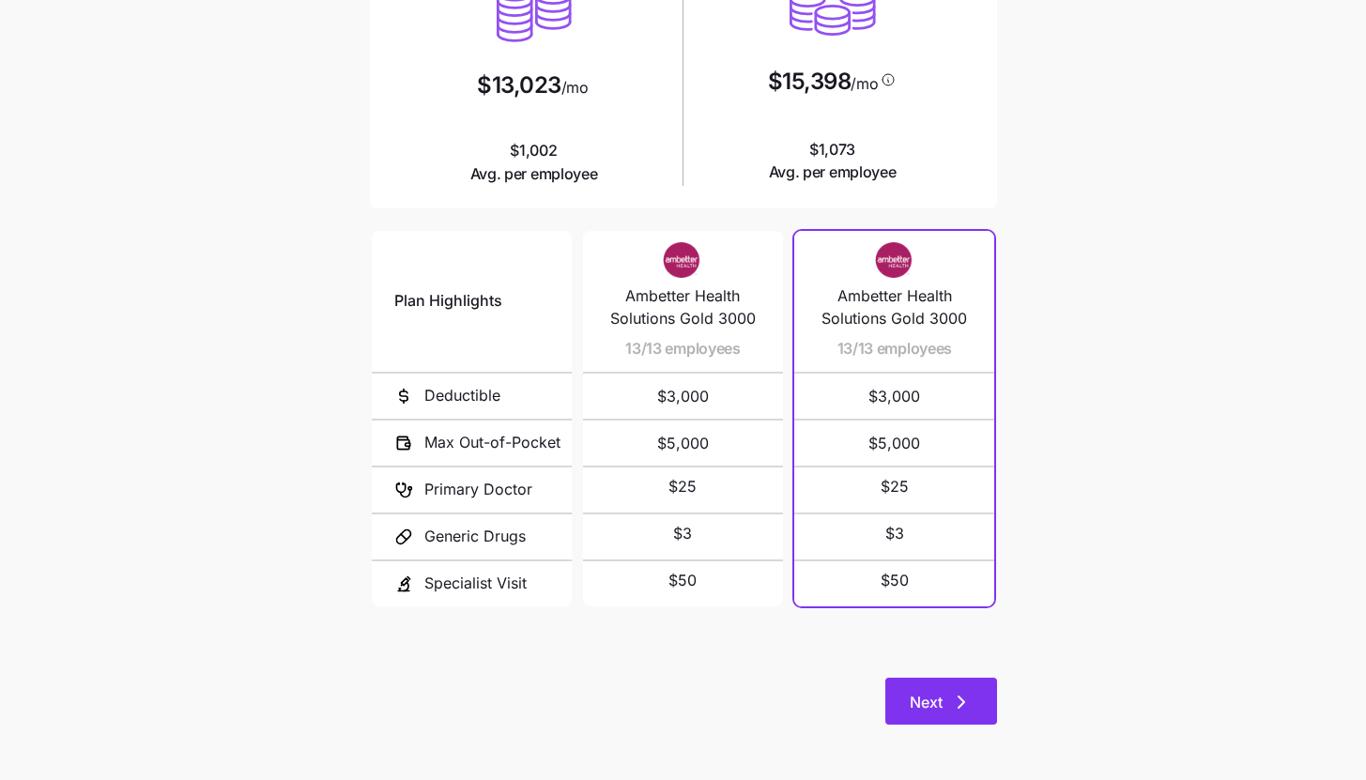
click at [982, 723] on button "Next" at bounding box center [941, 701] width 112 height 47
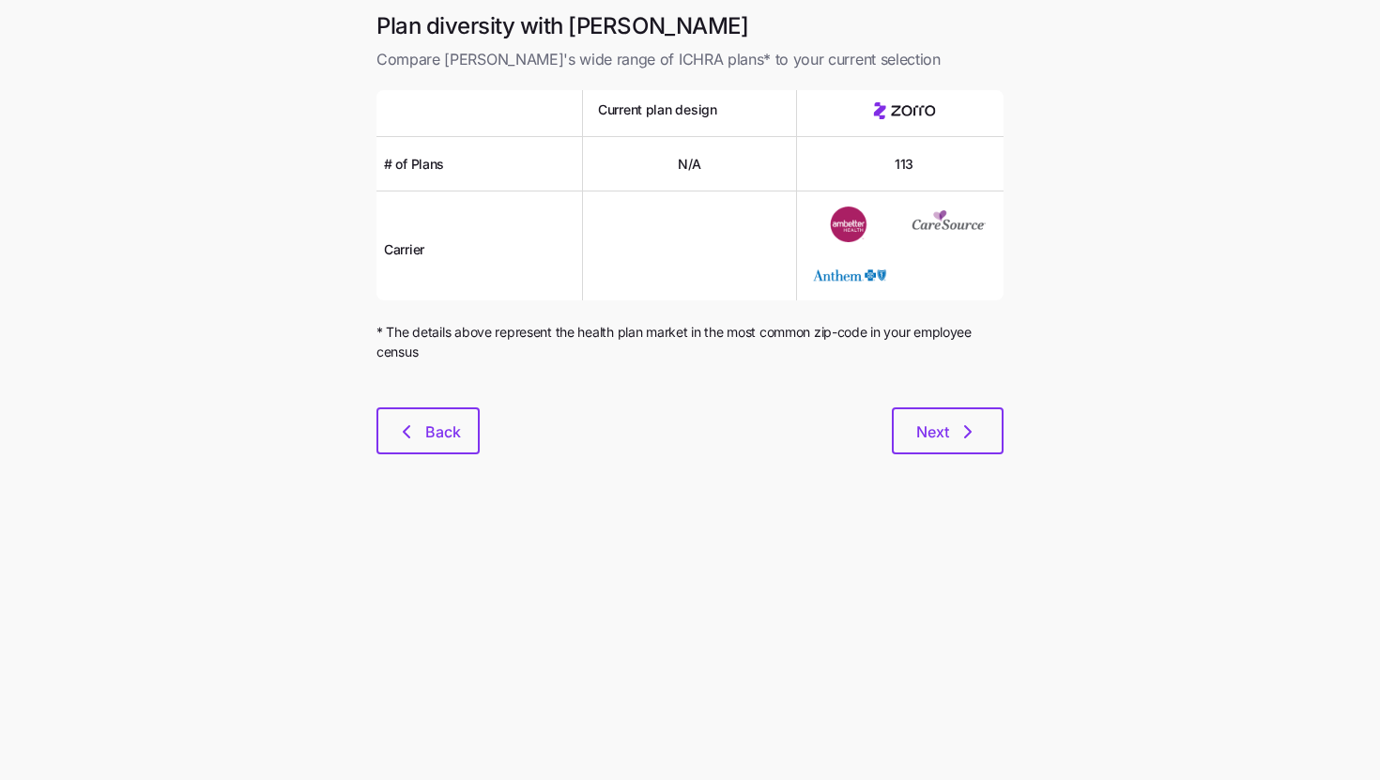
click at [969, 464] on div "Plan diversity with Zorro Compare Zorro's wide range of ICHRA plans* to your cu…" at bounding box center [689, 244] width 657 height 466
click at [969, 448] on button "Next" at bounding box center [948, 430] width 112 height 47
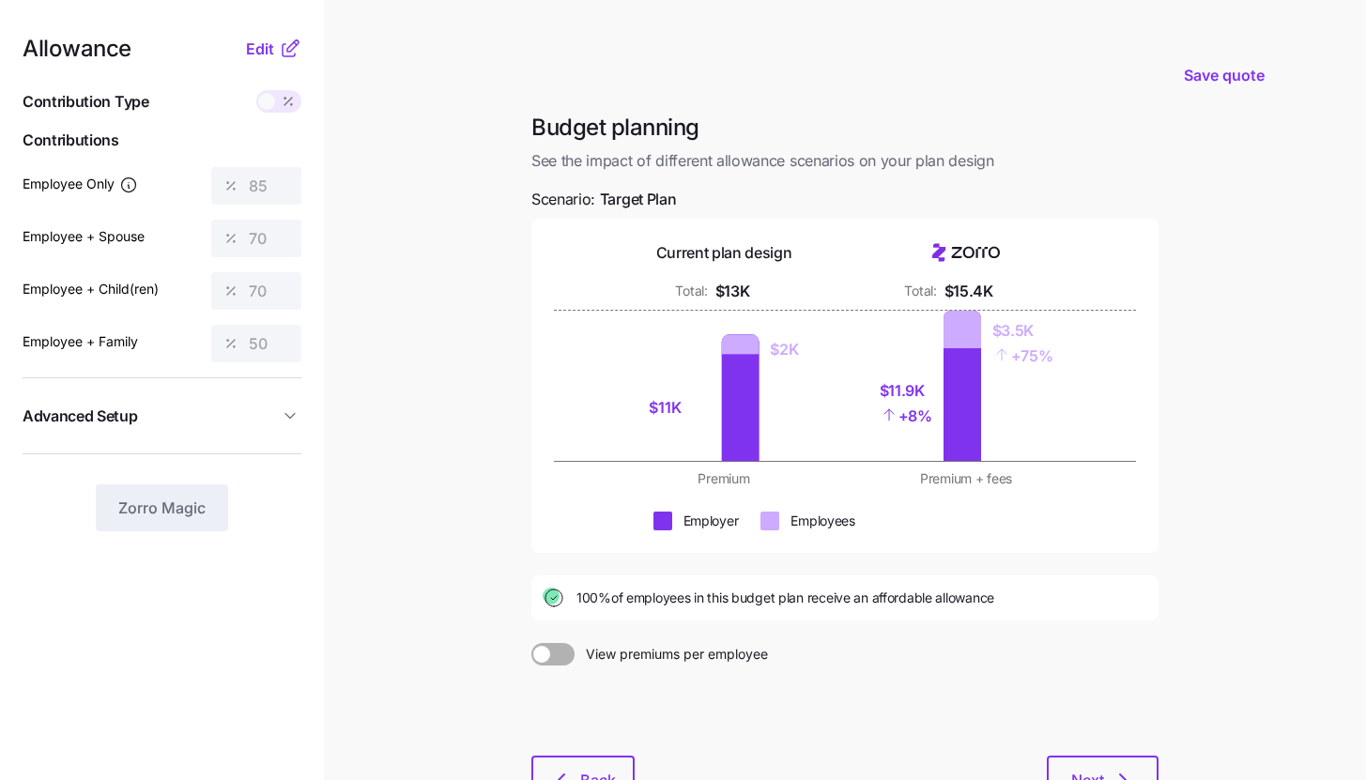
click at [289, 51] on icon at bounding box center [292, 45] width 11 height 11
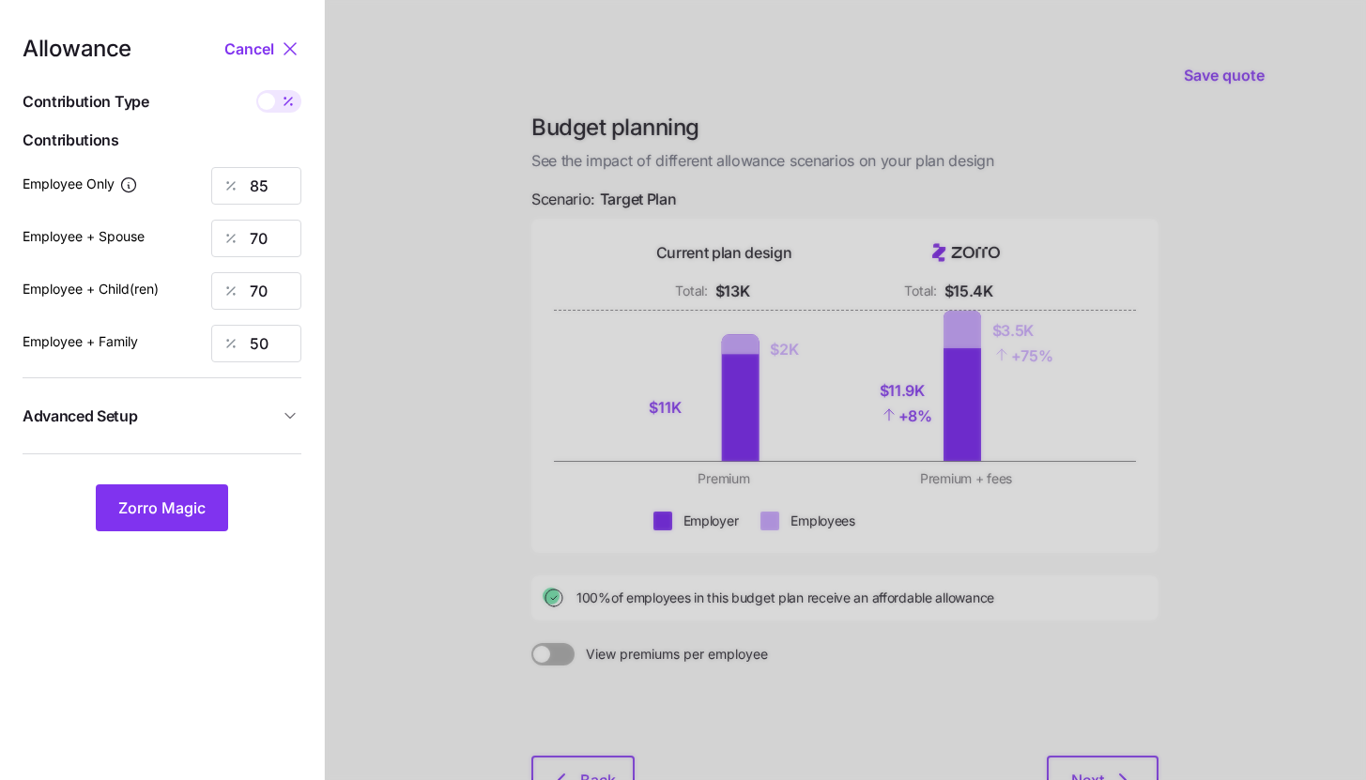
click at [265, 420] on span "Advanced Setup" at bounding box center [151, 416] width 256 height 23
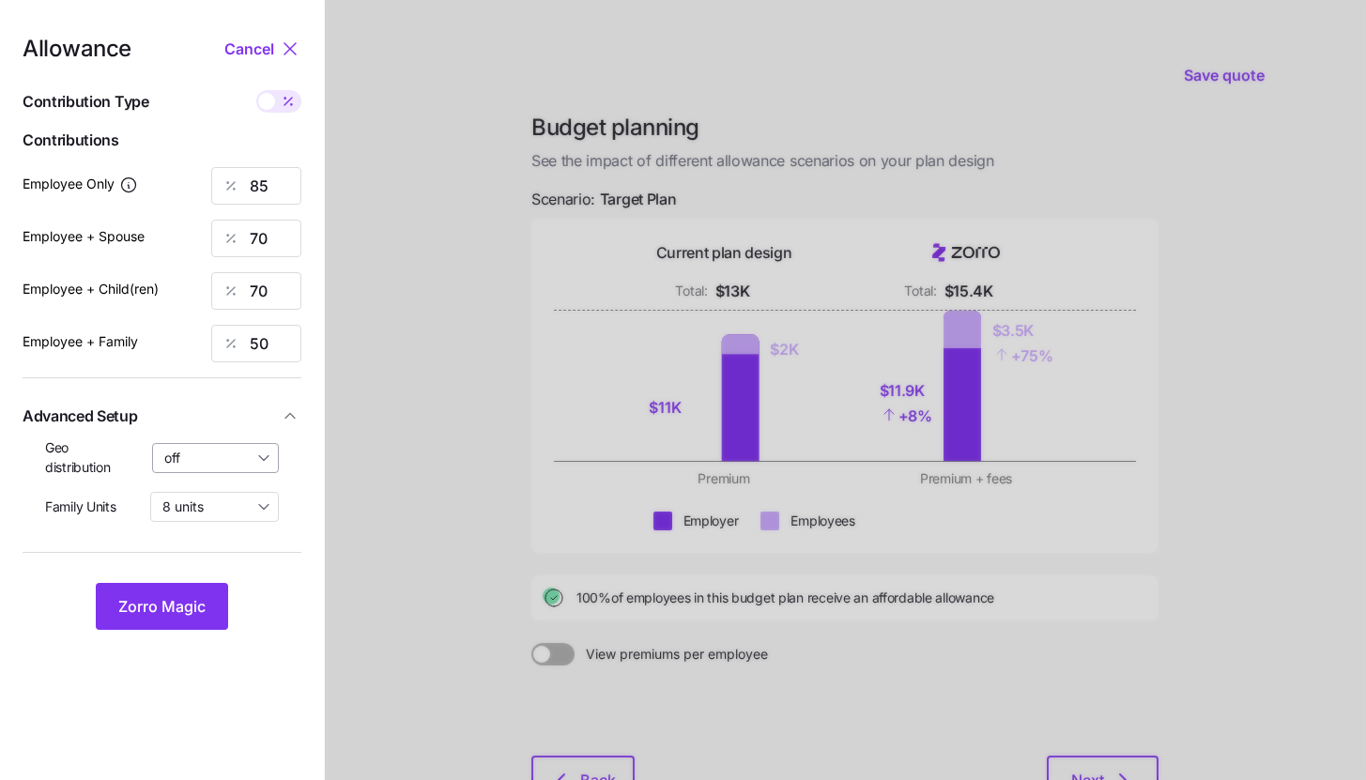
click at [256, 455] on input "off" at bounding box center [216, 458] width 128 height 30
click at [239, 573] on div "By state (1)" at bounding box center [215, 567] width 111 height 32
type input "By state (1)"
click at [217, 597] on button "Zorro Magic" at bounding box center [162, 606] width 132 height 47
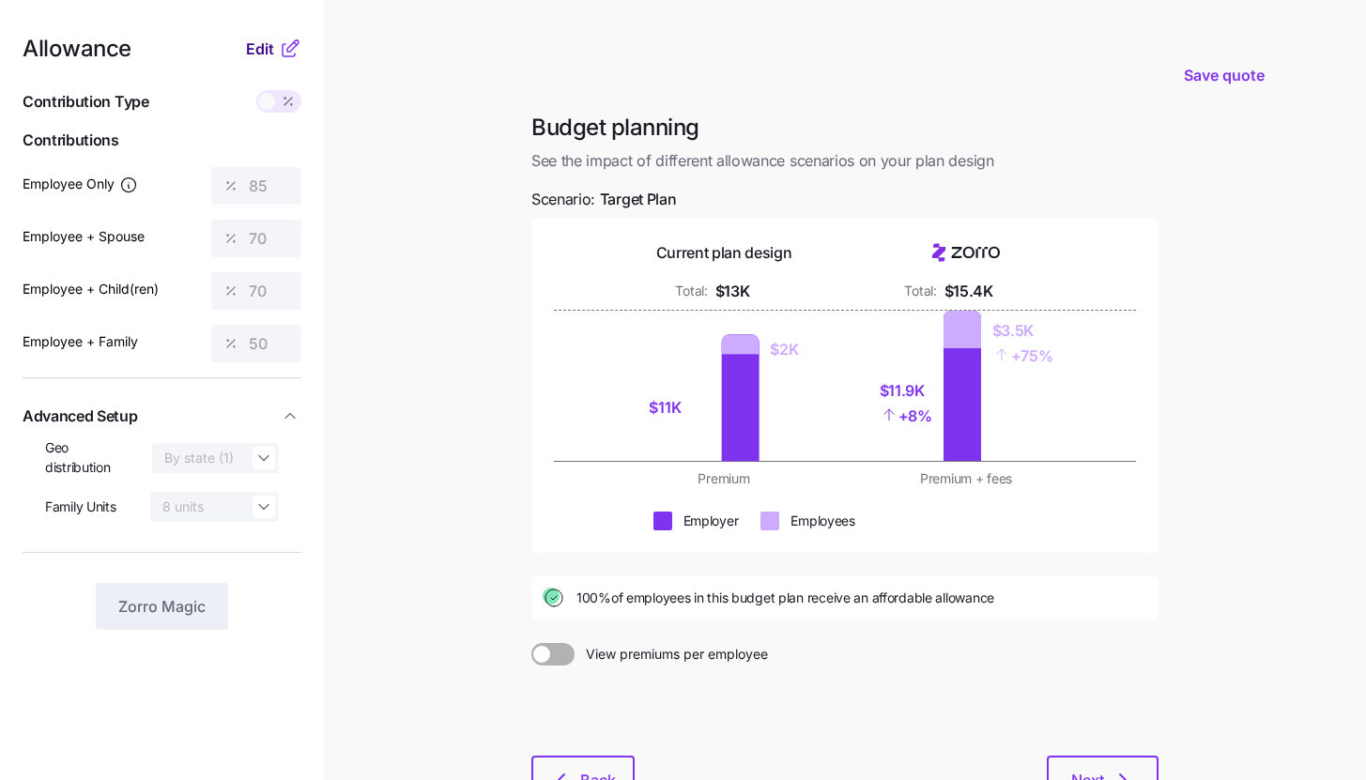
click at [274, 57] on button "Edit" at bounding box center [262, 49] width 33 height 23
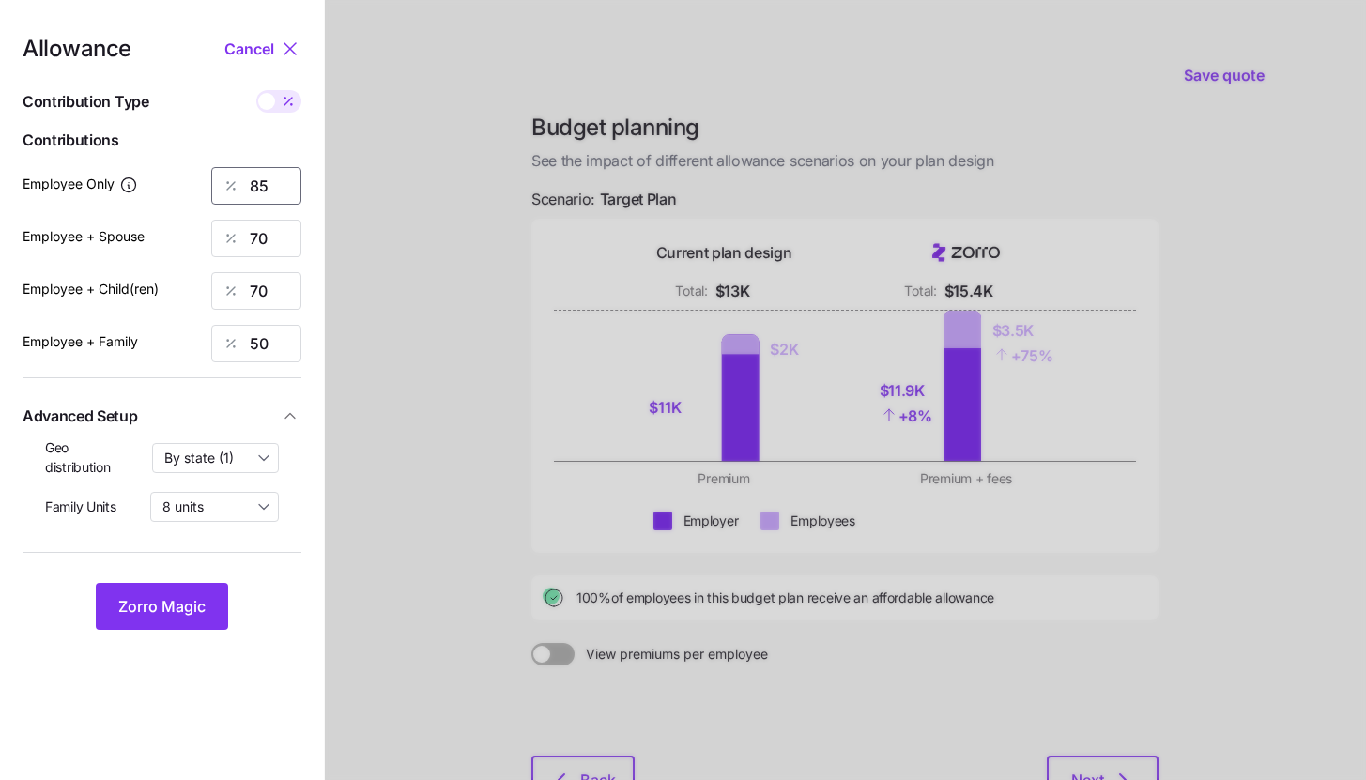
click at [272, 183] on input "85" at bounding box center [256, 186] width 90 height 38
click at [182, 589] on button "Zorro Magic" at bounding box center [162, 606] width 132 height 47
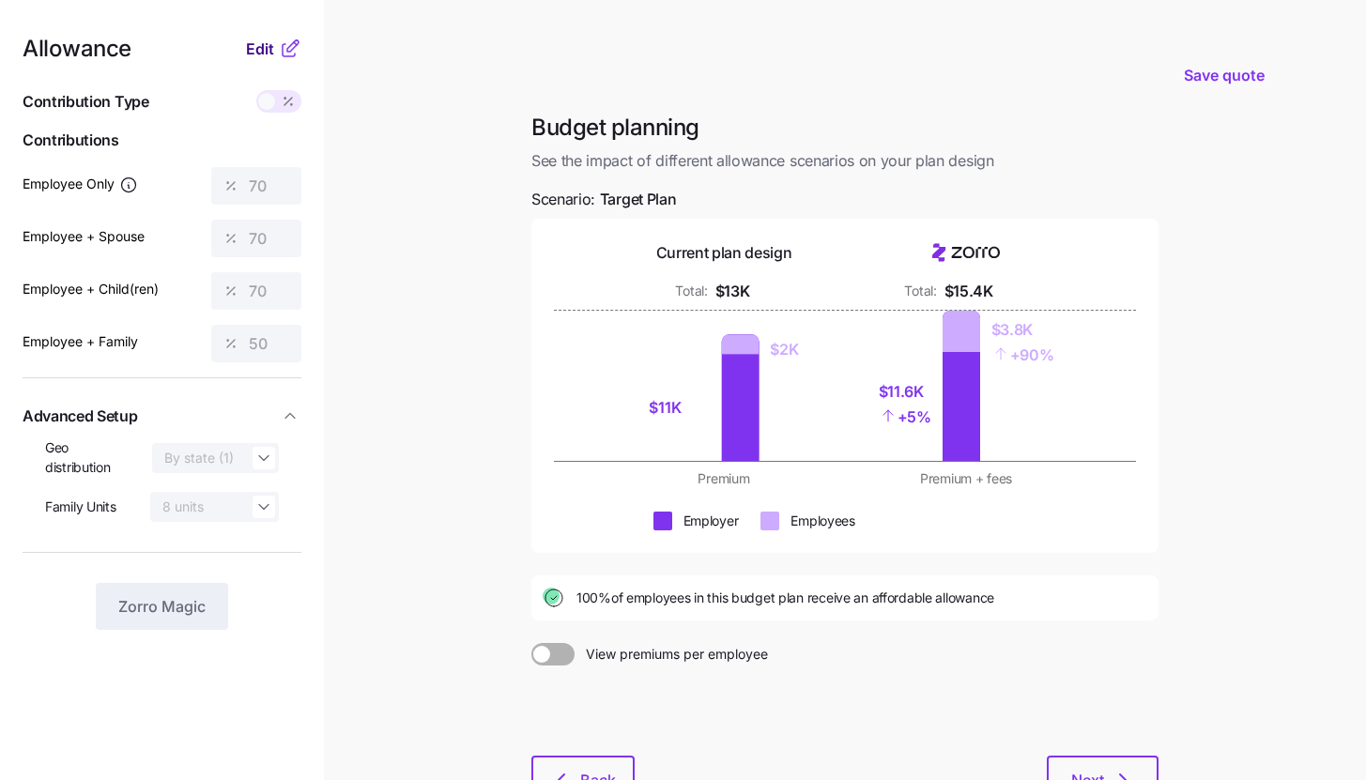
click at [263, 57] on span "Edit" at bounding box center [260, 49] width 28 height 23
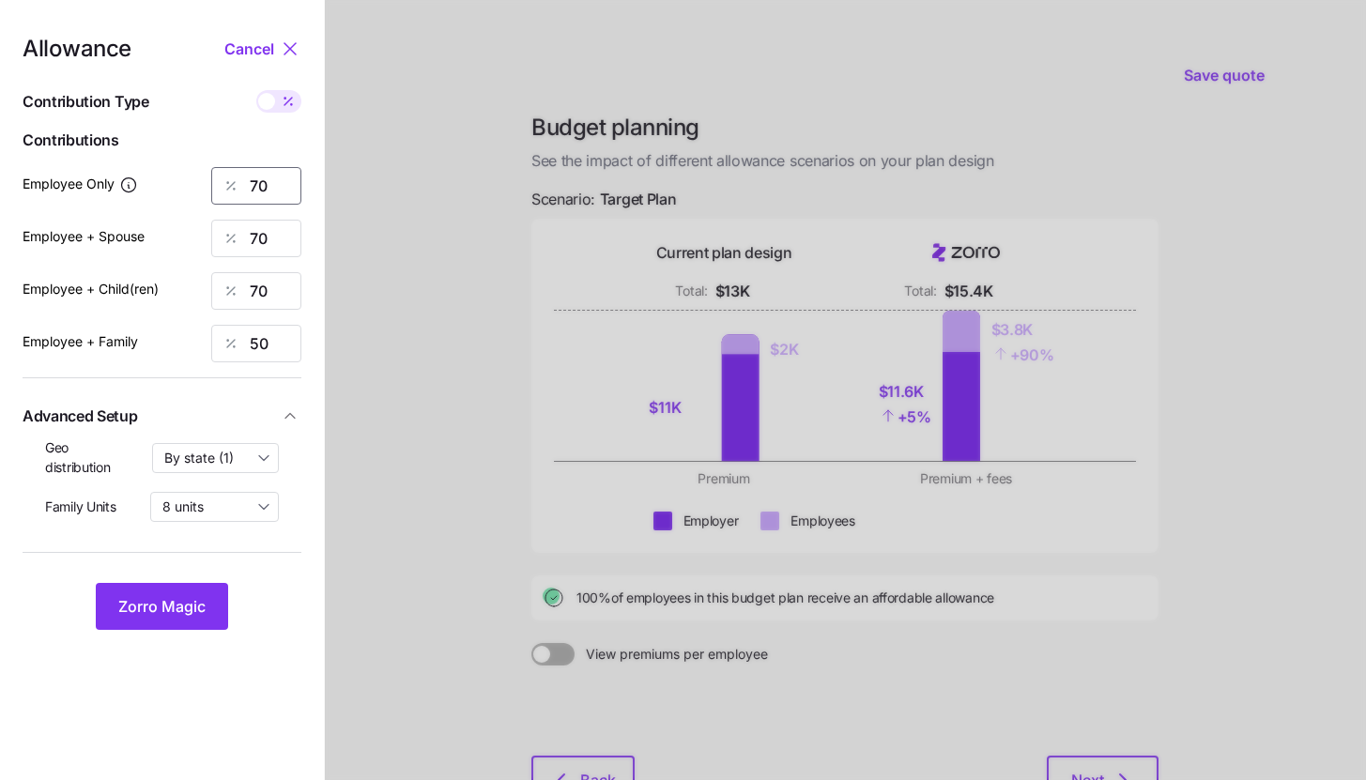
click at [275, 178] on input "70" at bounding box center [256, 186] width 90 height 38
click at [197, 614] on span "Zorro Magic" at bounding box center [161, 606] width 87 height 23
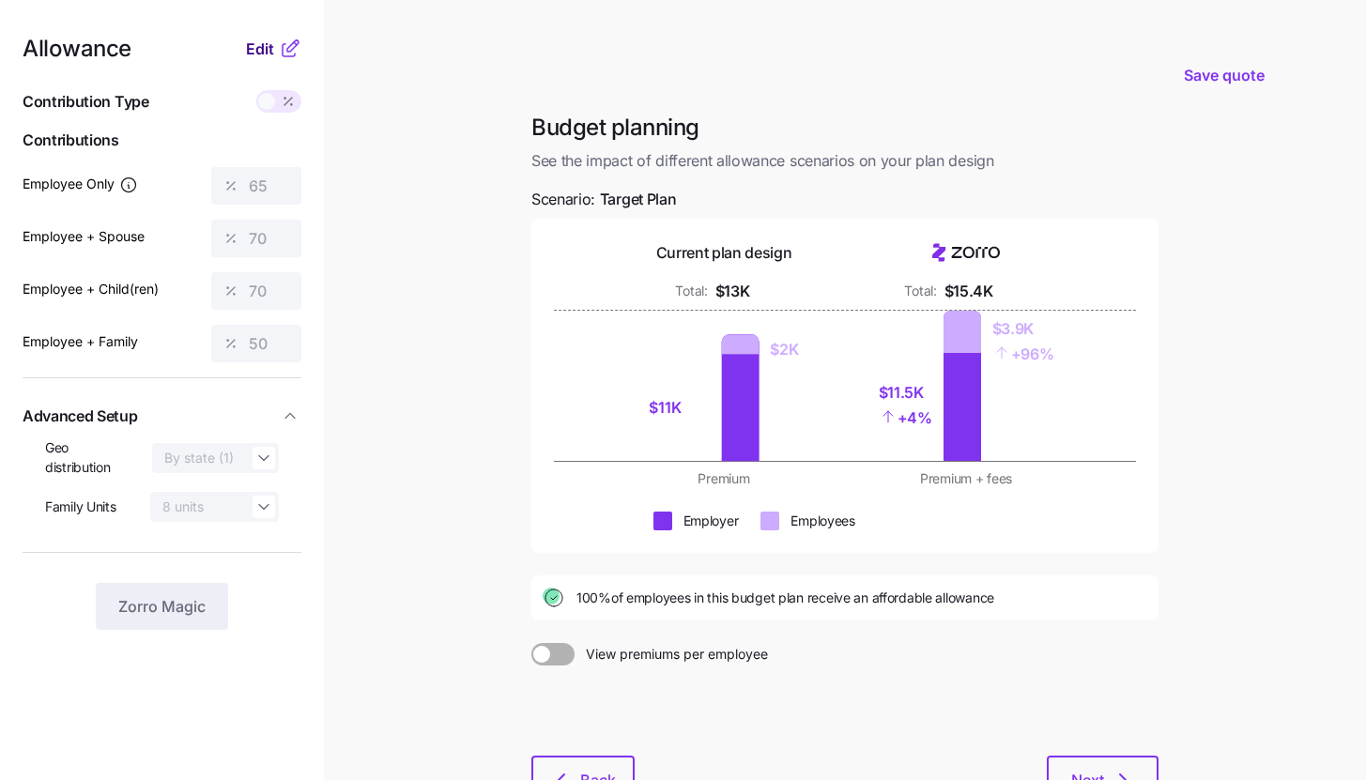
click at [262, 48] on span "Edit" at bounding box center [260, 49] width 28 height 23
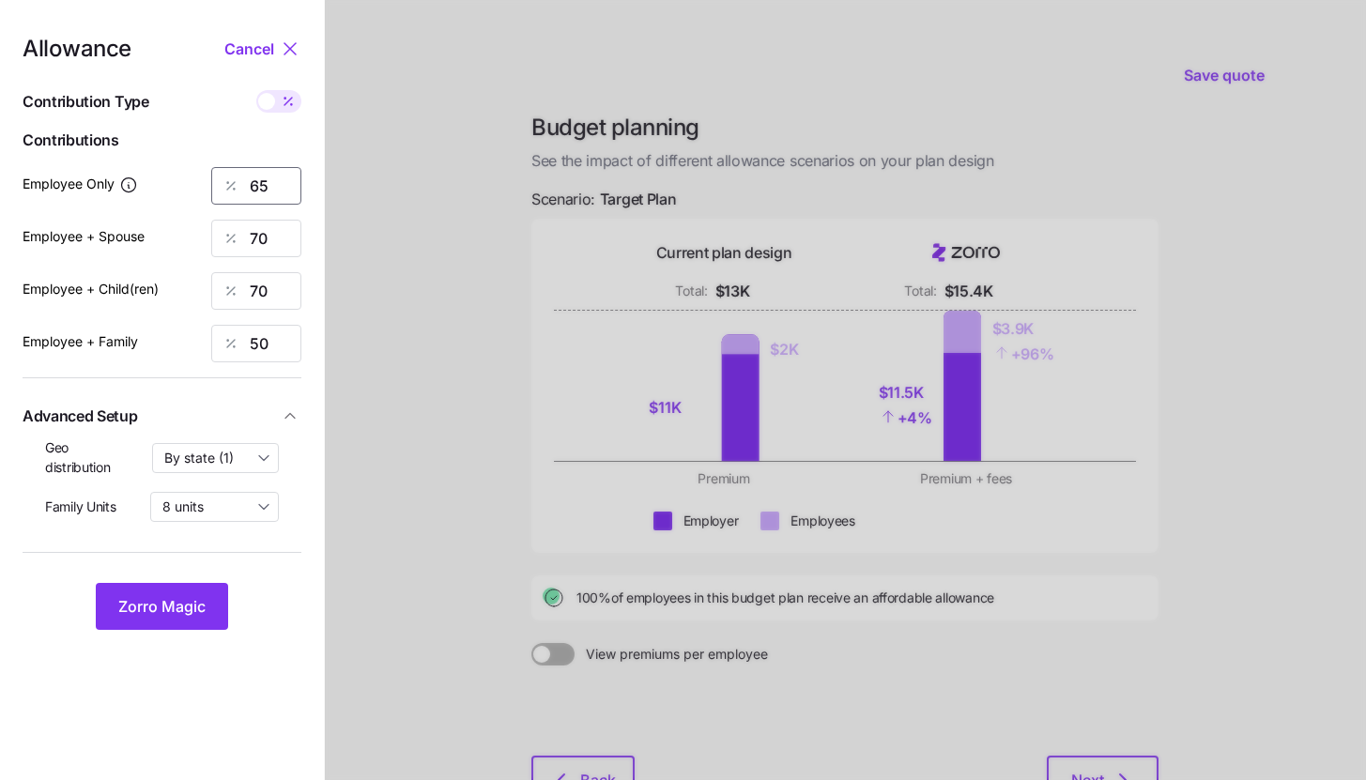
click at [273, 184] on input "65" at bounding box center [256, 186] width 90 height 38
click at [185, 612] on span "Zorro Magic" at bounding box center [161, 606] width 87 height 23
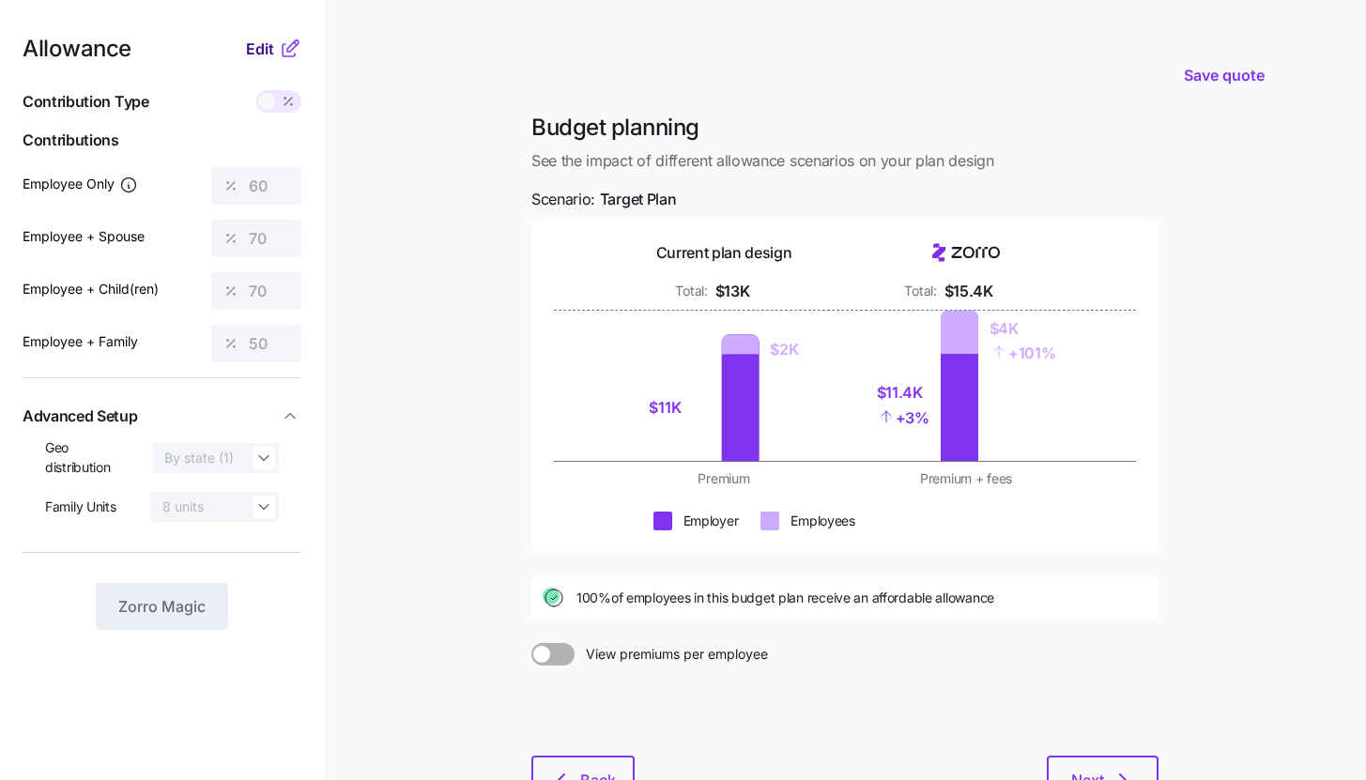
click at [265, 55] on span "Edit" at bounding box center [260, 49] width 28 height 23
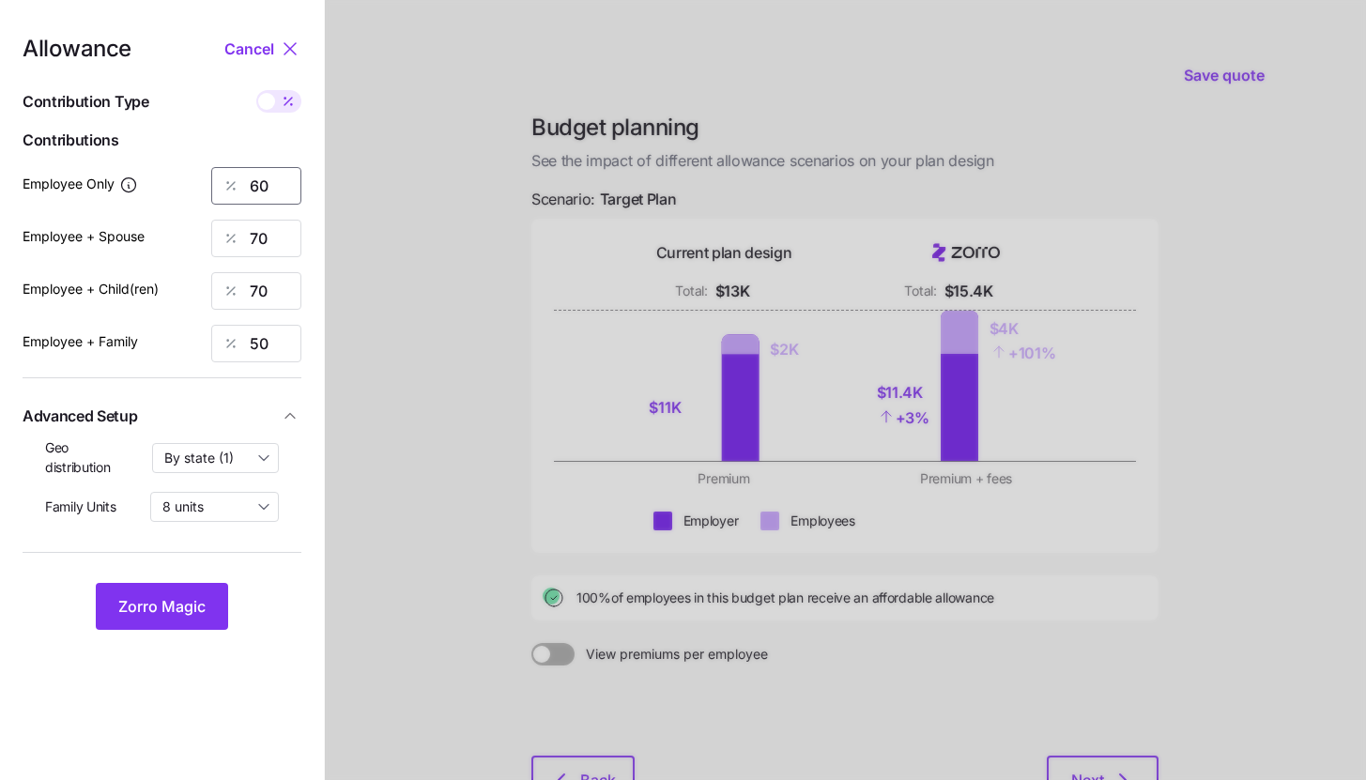
click at [284, 186] on input "60" at bounding box center [256, 186] width 90 height 38
click at [189, 617] on span "Zorro Magic" at bounding box center [161, 606] width 87 height 23
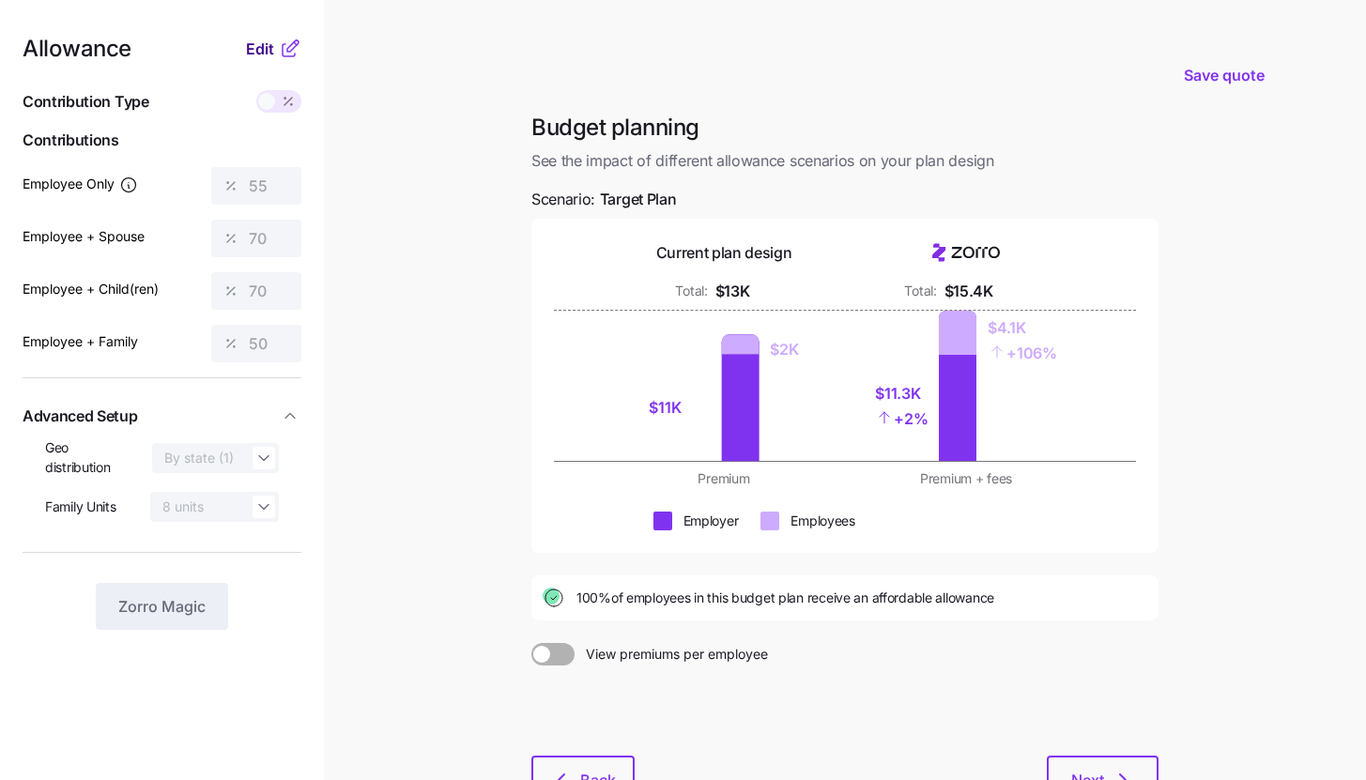
click at [268, 52] on span "Edit" at bounding box center [260, 49] width 28 height 23
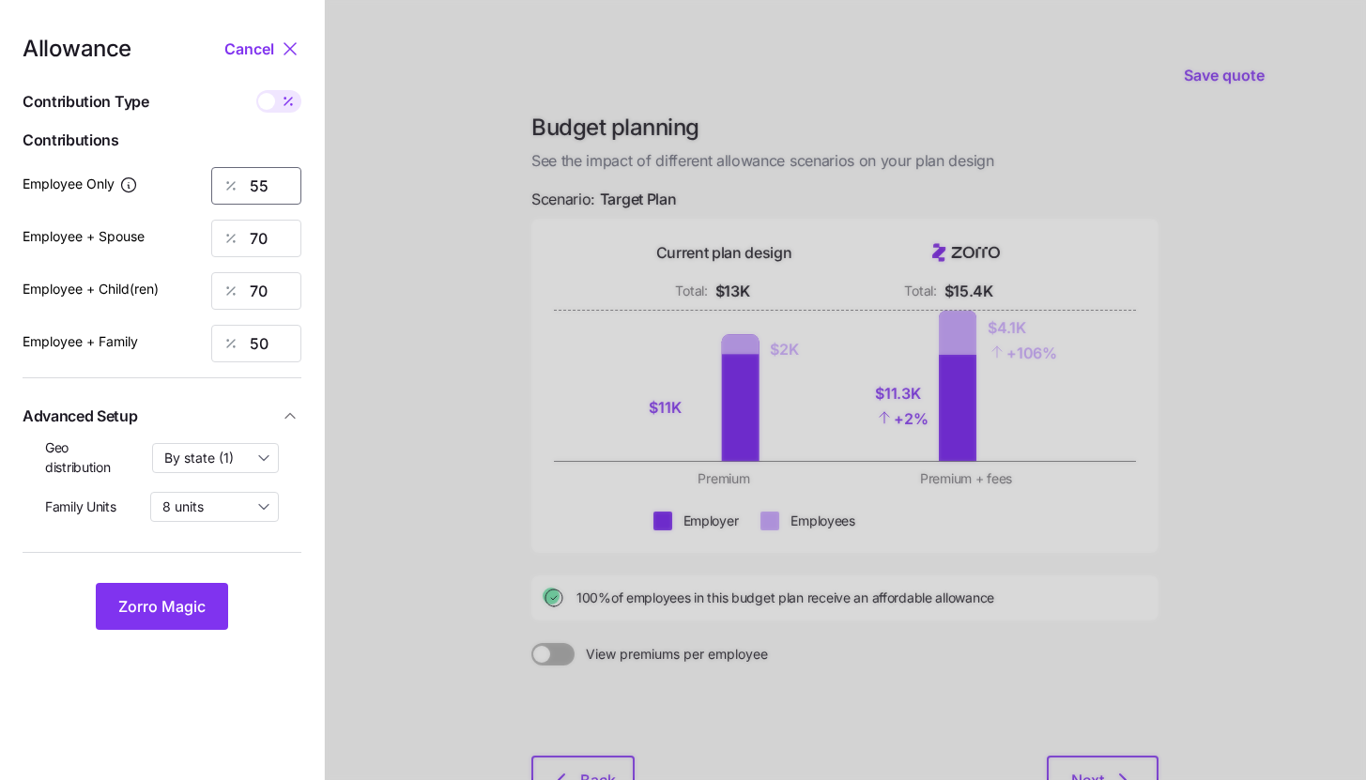
click at [283, 187] on input "55" at bounding box center [256, 186] width 90 height 38
click at [203, 602] on span "Zorro Magic" at bounding box center [161, 606] width 87 height 23
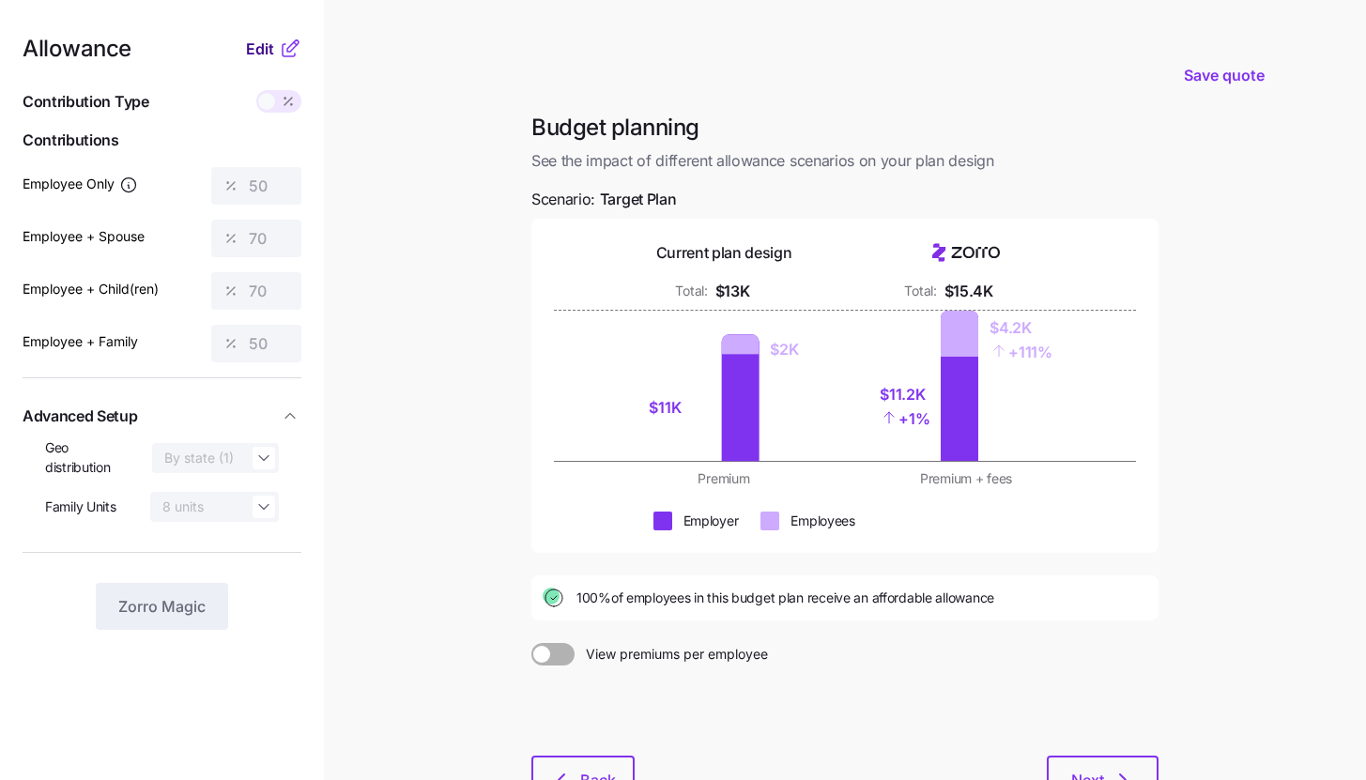
click at [274, 48] on button "Edit" at bounding box center [262, 49] width 33 height 23
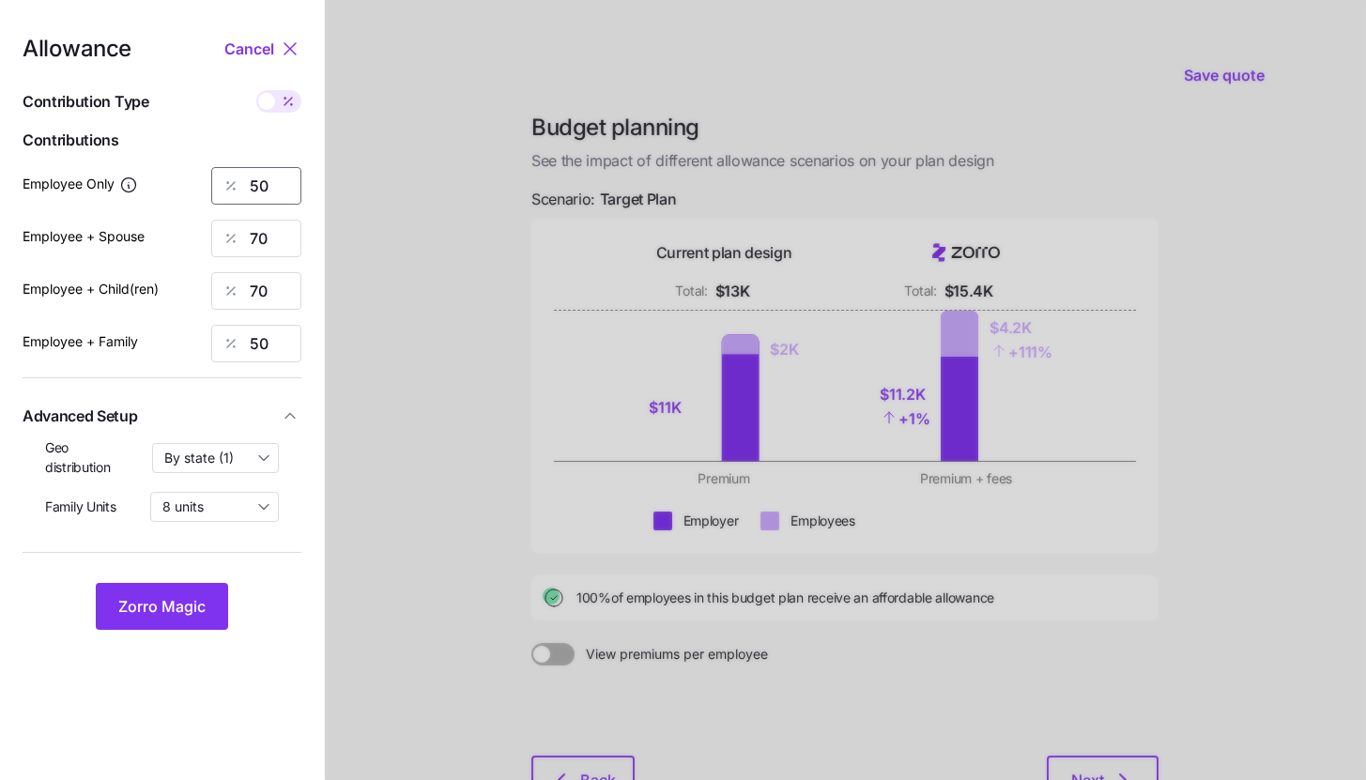
click at [274, 188] on input "50" at bounding box center [256, 186] width 90 height 38
click at [168, 596] on span "Zorro Magic" at bounding box center [161, 606] width 87 height 23
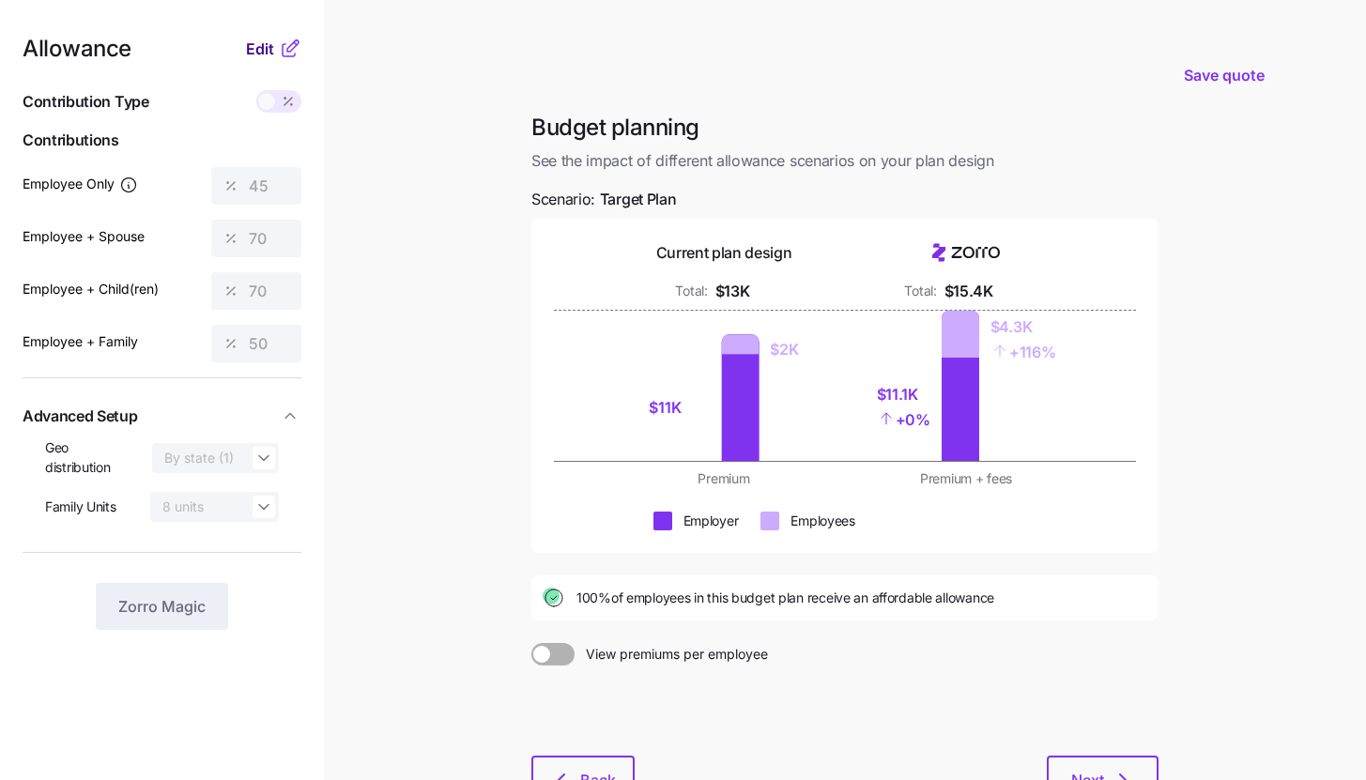
click at [278, 47] on button "Edit" at bounding box center [262, 49] width 33 height 23
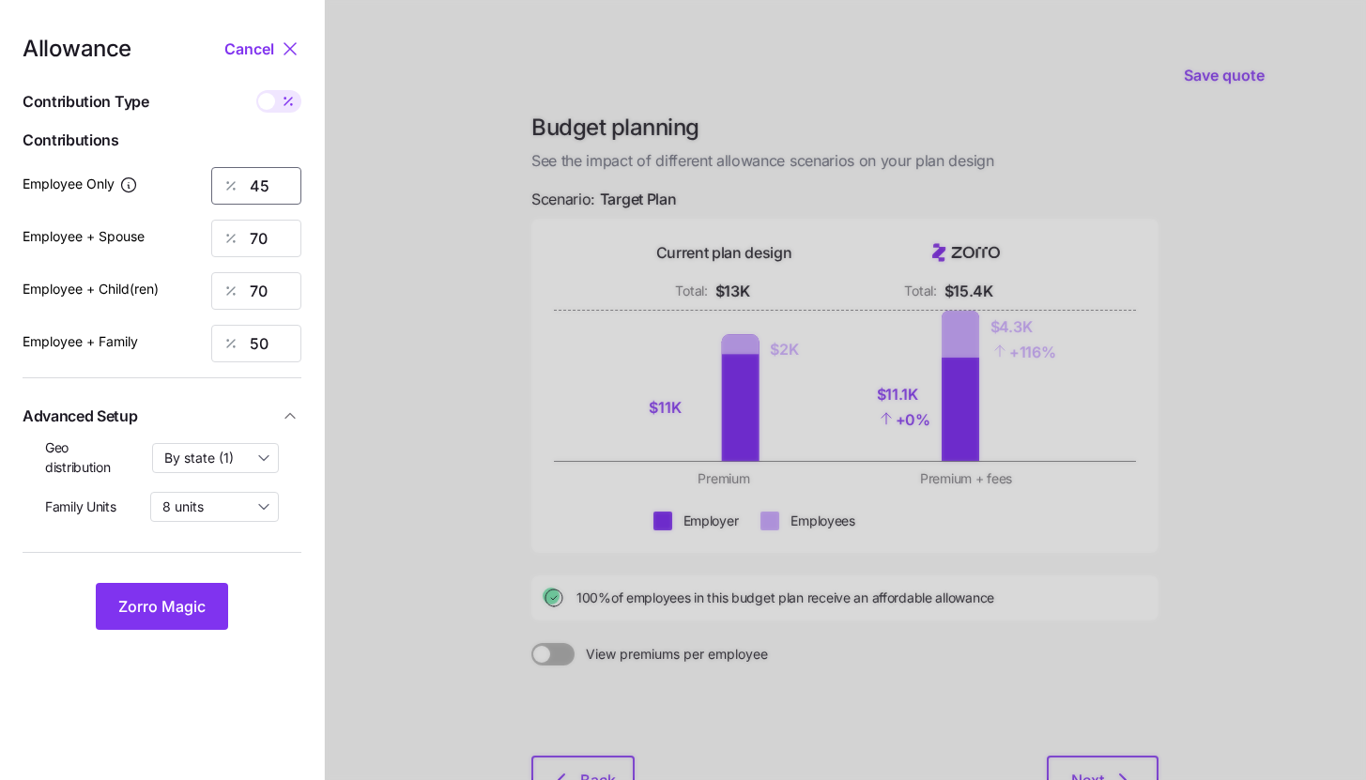
click at [265, 184] on input "45" at bounding box center [256, 186] width 90 height 38
type input "44"
click at [192, 601] on span "Zorro Magic" at bounding box center [161, 606] width 87 height 23
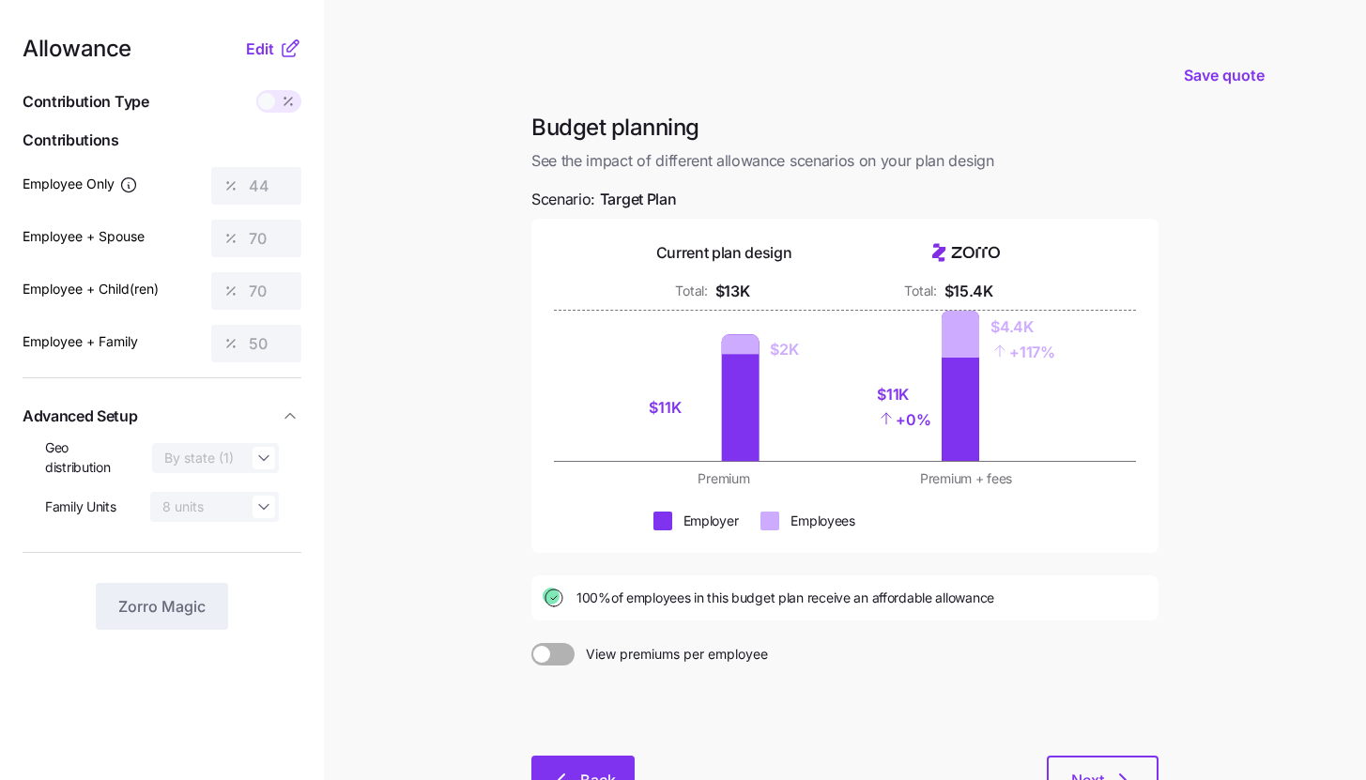
click at [580, 779] on span "Back" at bounding box center [583, 780] width 54 height 23
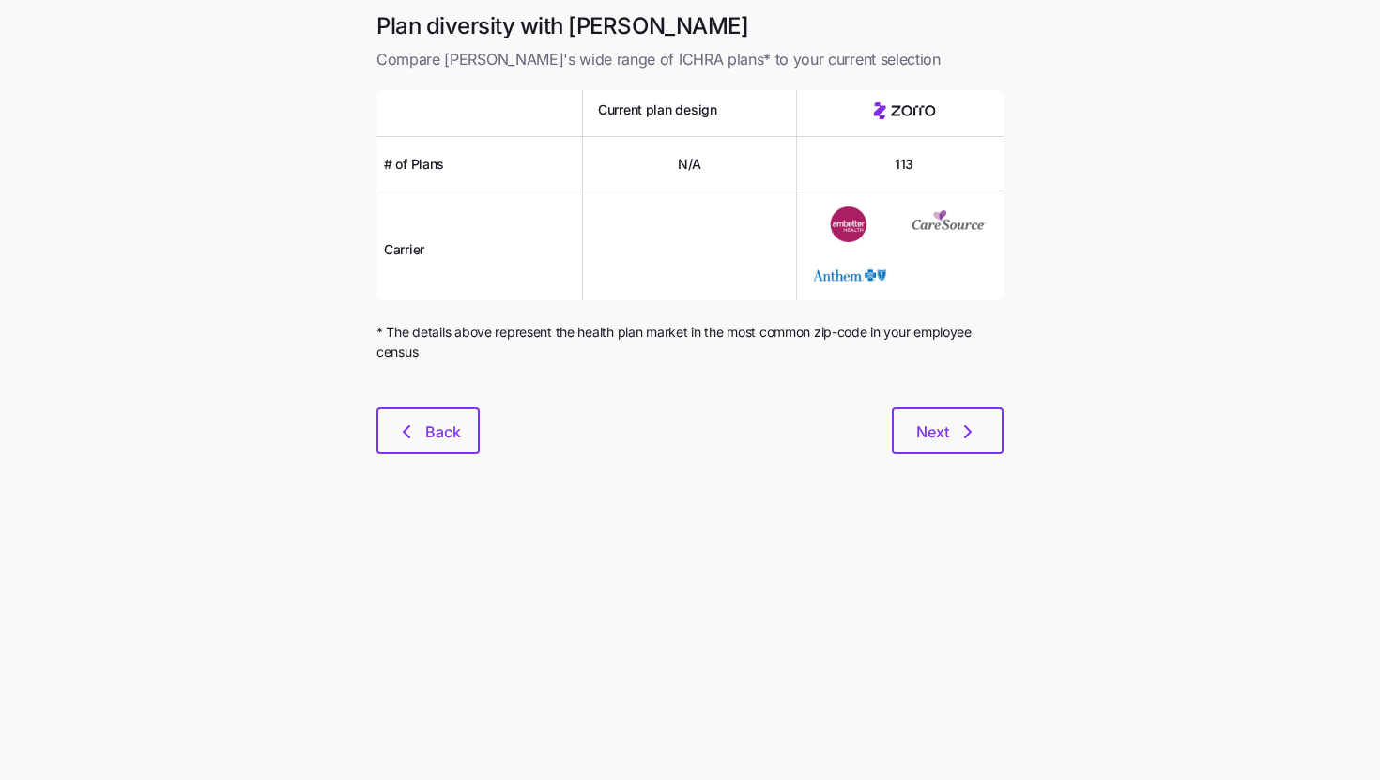
click at [411, 457] on div "Plan diversity with Zorro Compare Zorro's wide range of ICHRA plans* to your cu…" at bounding box center [689, 244] width 657 height 466
click at [415, 443] on button "Back" at bounding box center [427, 430] width 103 height 47
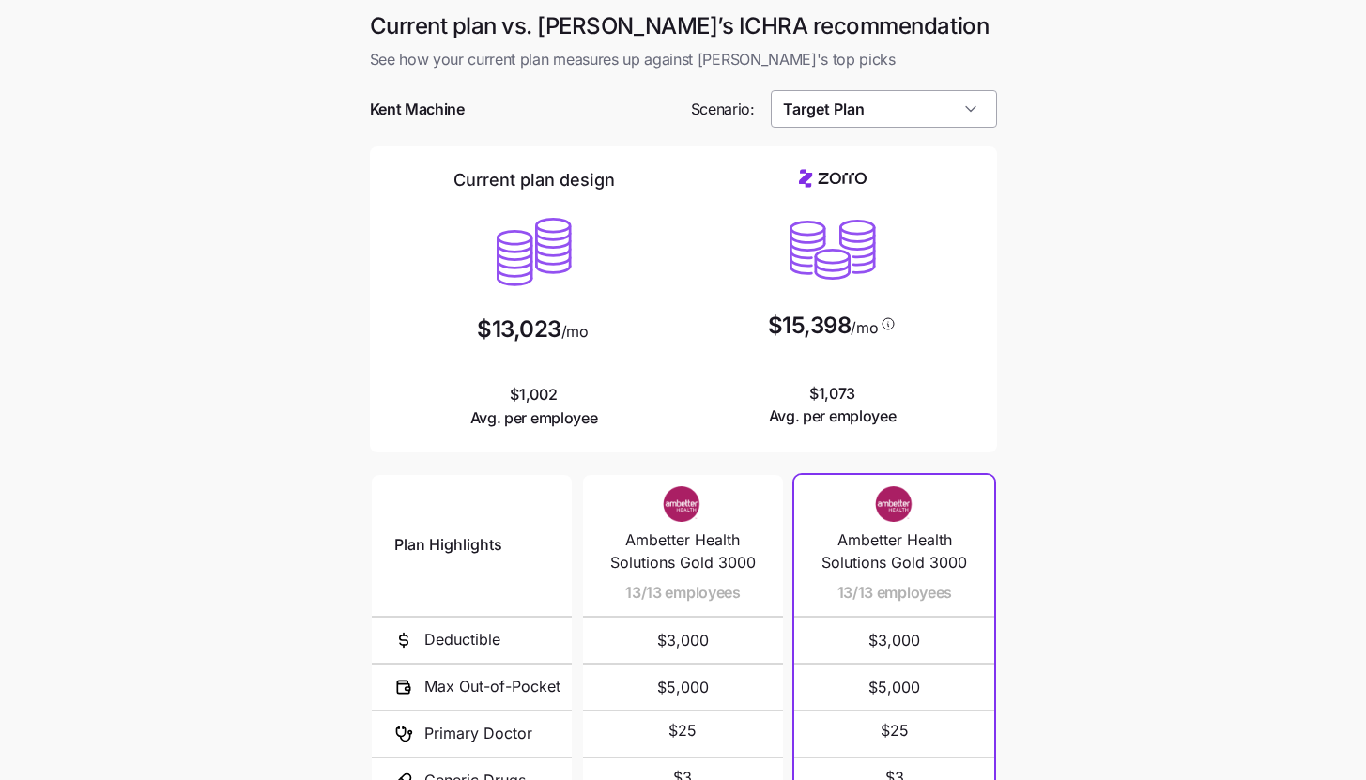
click at [888, 96] on input "Target Plan" at bounding box center [884, 109] width 226 height 38
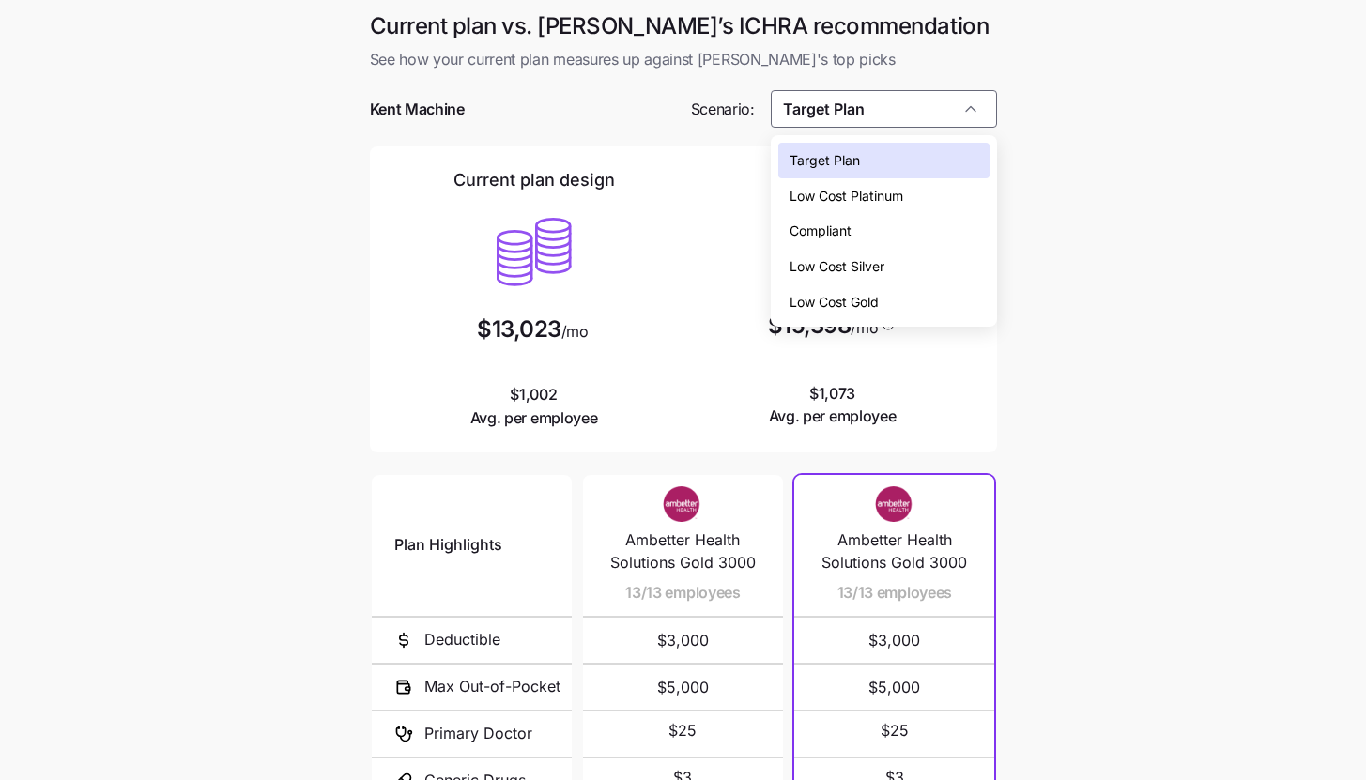
click at [875, 257] on span "Low Cost Silver" at bounding box center [836, 266] width 95 height 21
type input "Low Cost Silver"
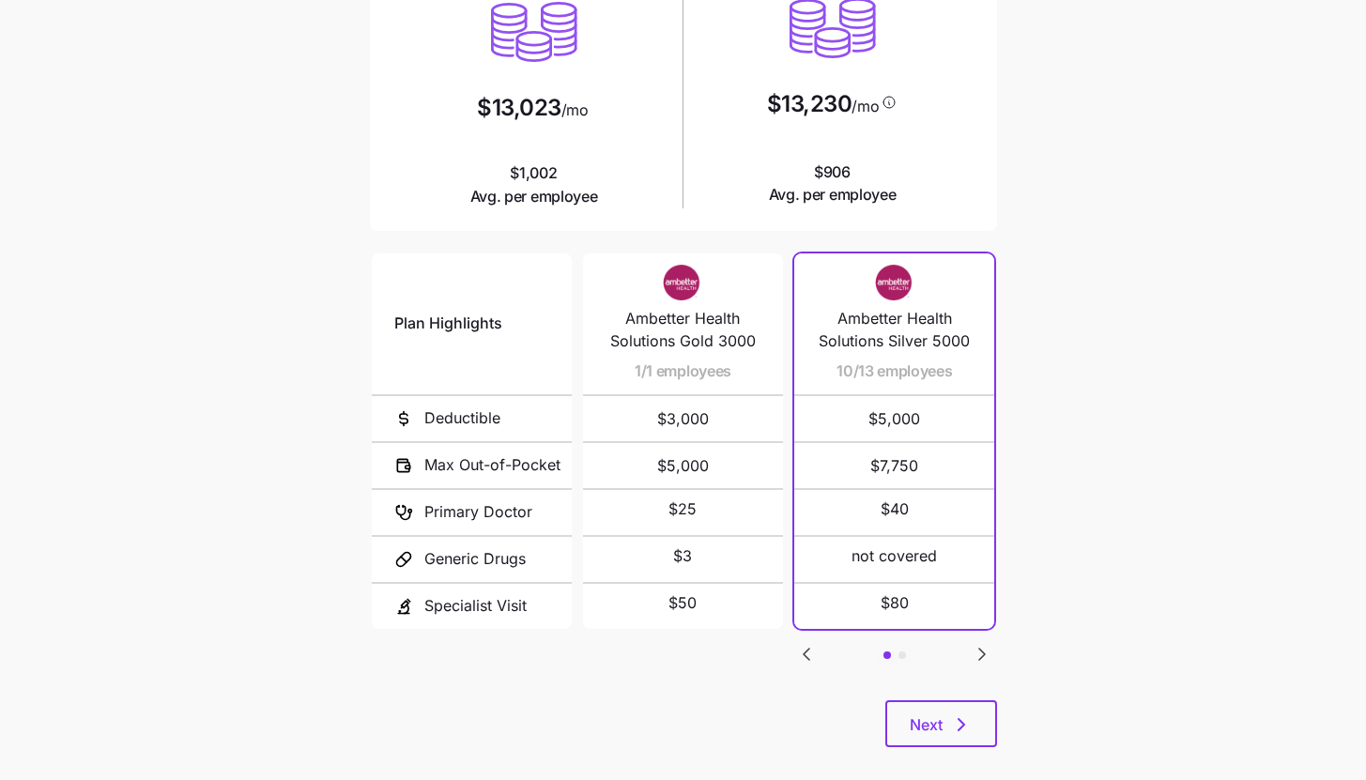
scroll to position [244, 0]
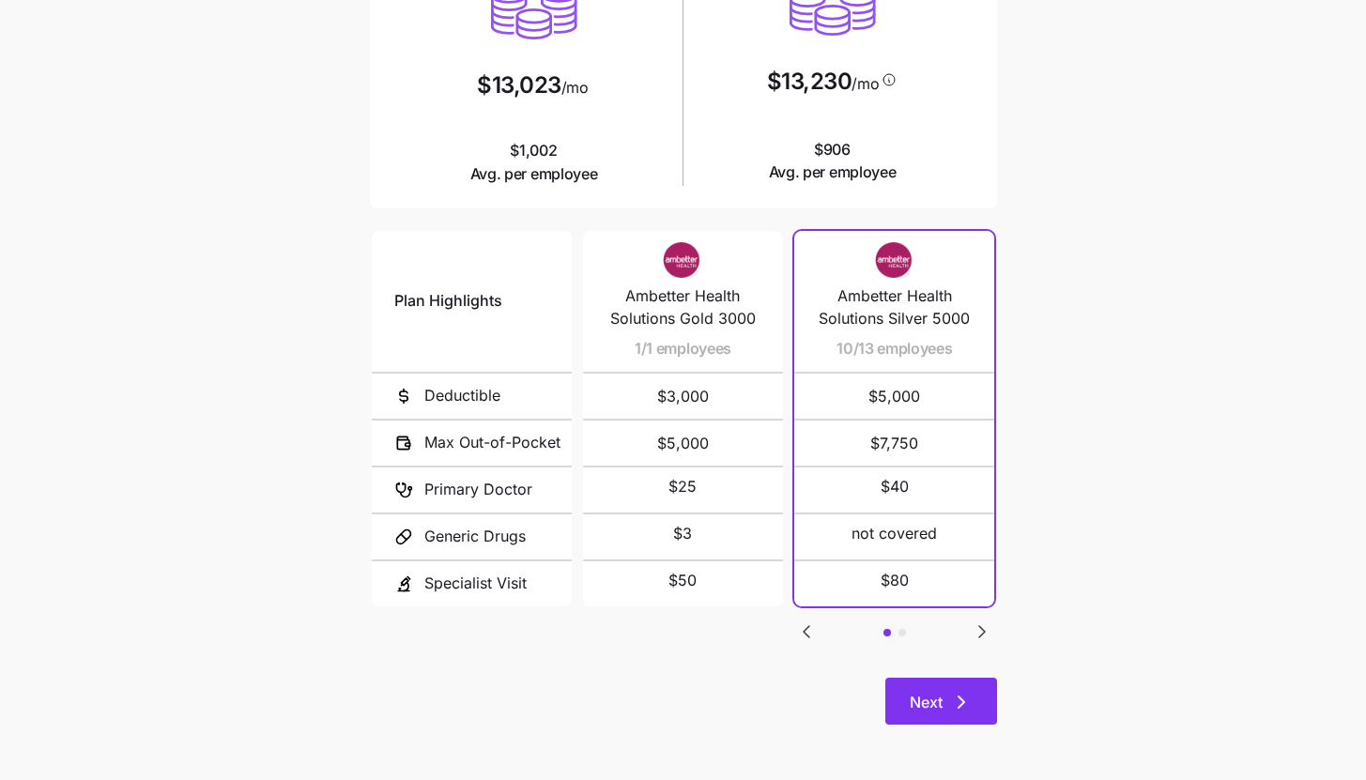
click at [975, 705] on button "Next" at bounding box center [941, 701] width 112 height 47
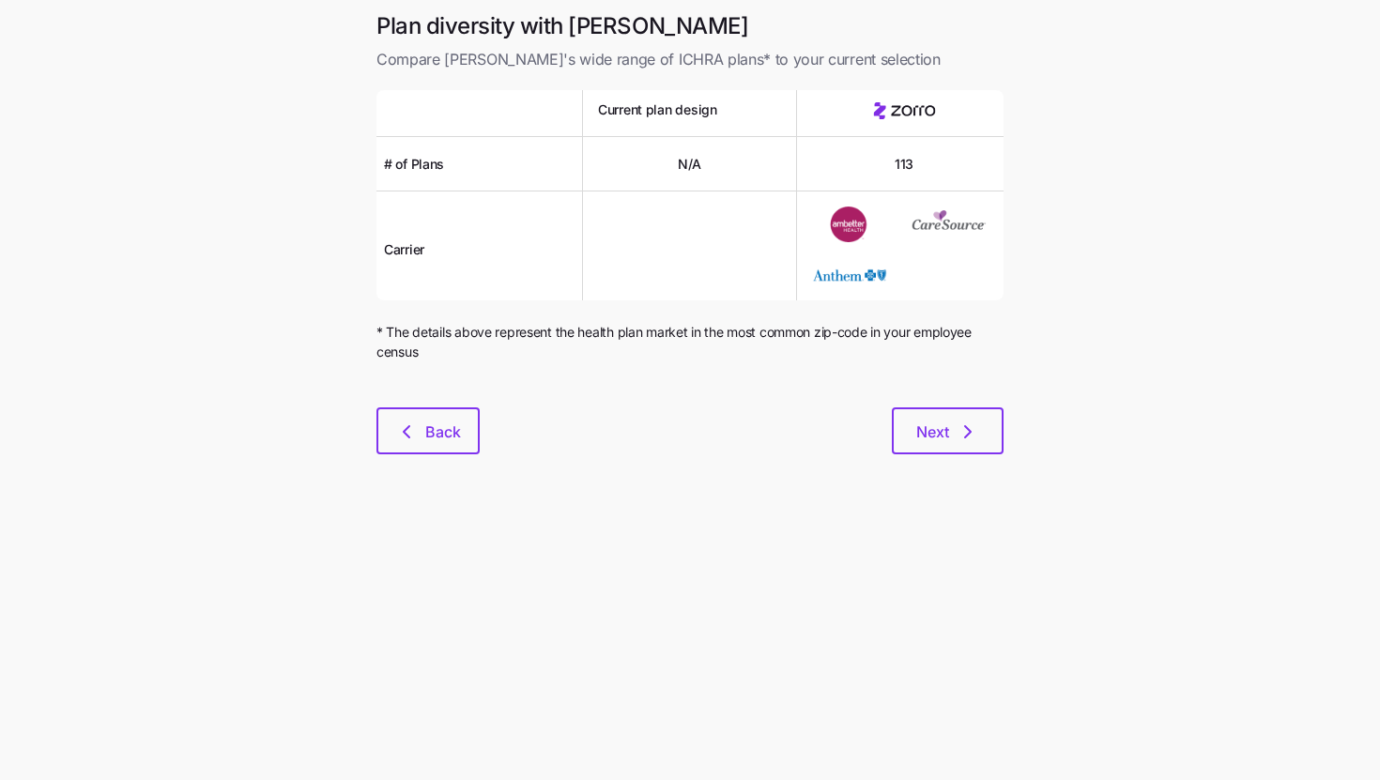
click at [490, 451] on div "Next" at bounding box center [742, 430] width 524 height 47
click at [476, 451] on button "Back" at bounding box center [427, 430] width 103 height 47
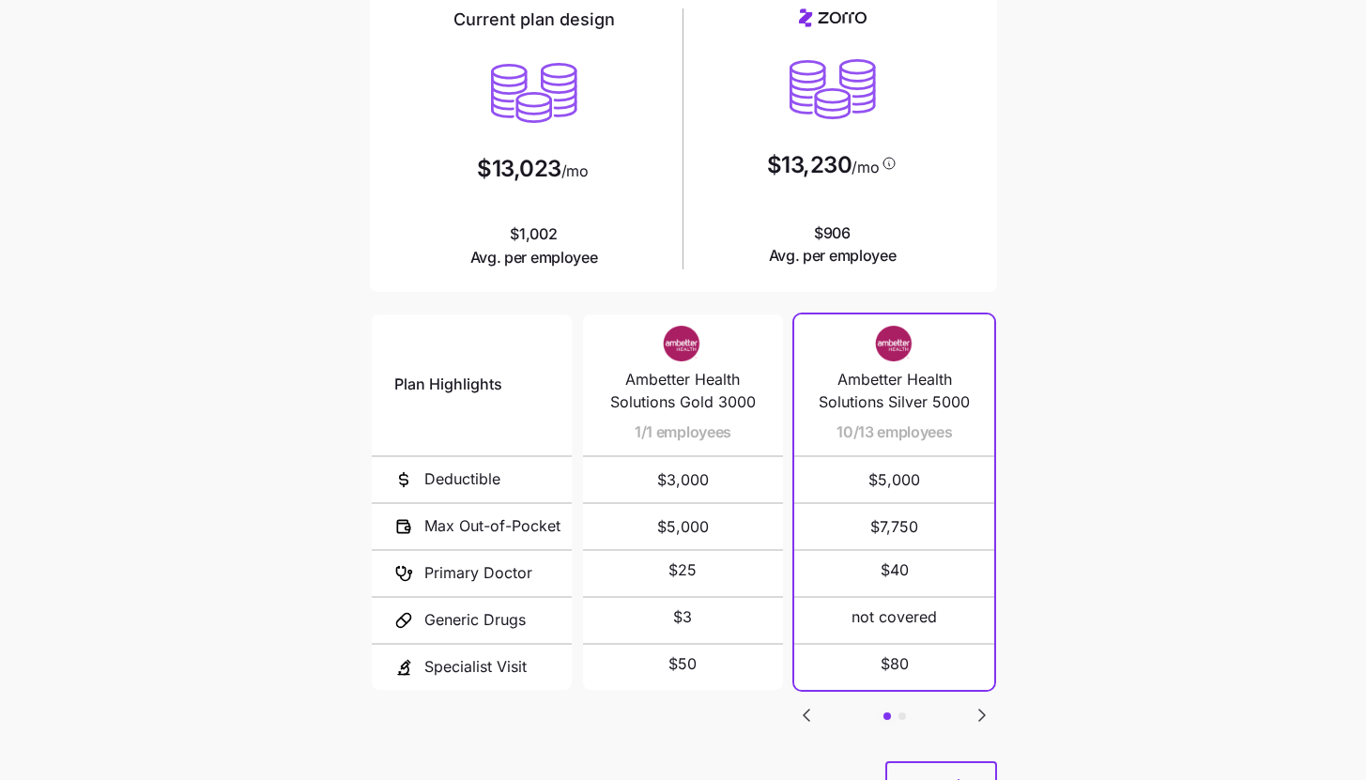
scroll to position [244, 0]
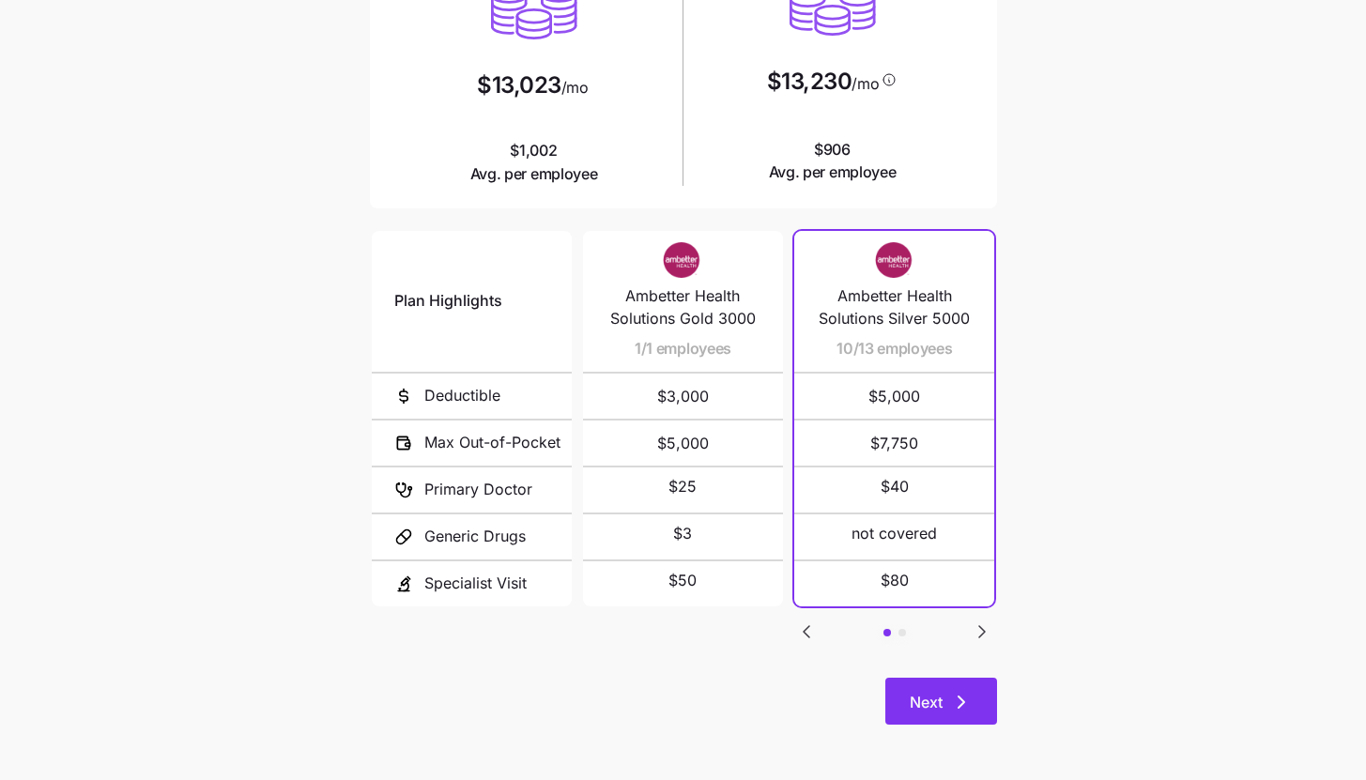
click at [918, 706] on span "Next" at bounding box center [925, 702] width 33 height 23
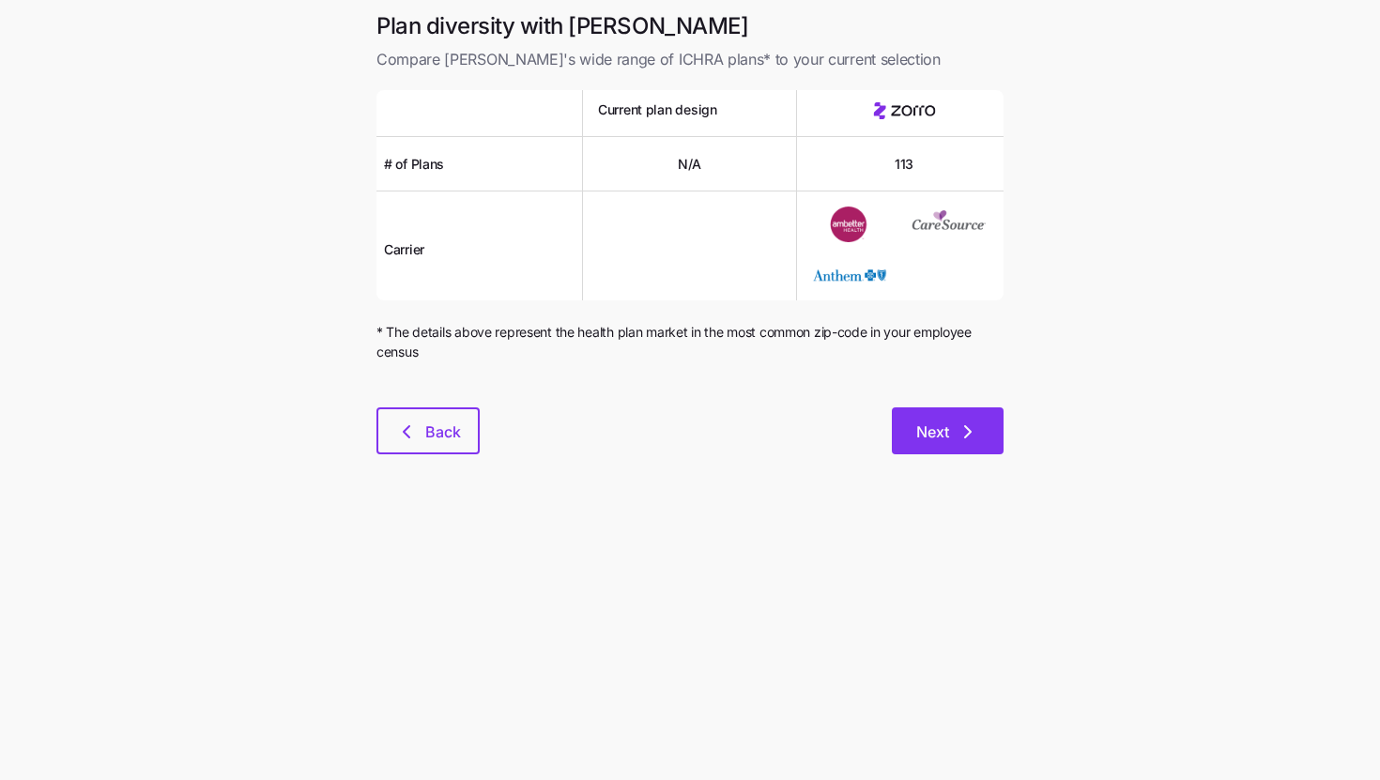
click at [926, 451] on button "Next" at bounding box center [948, 430] width 112 height 47
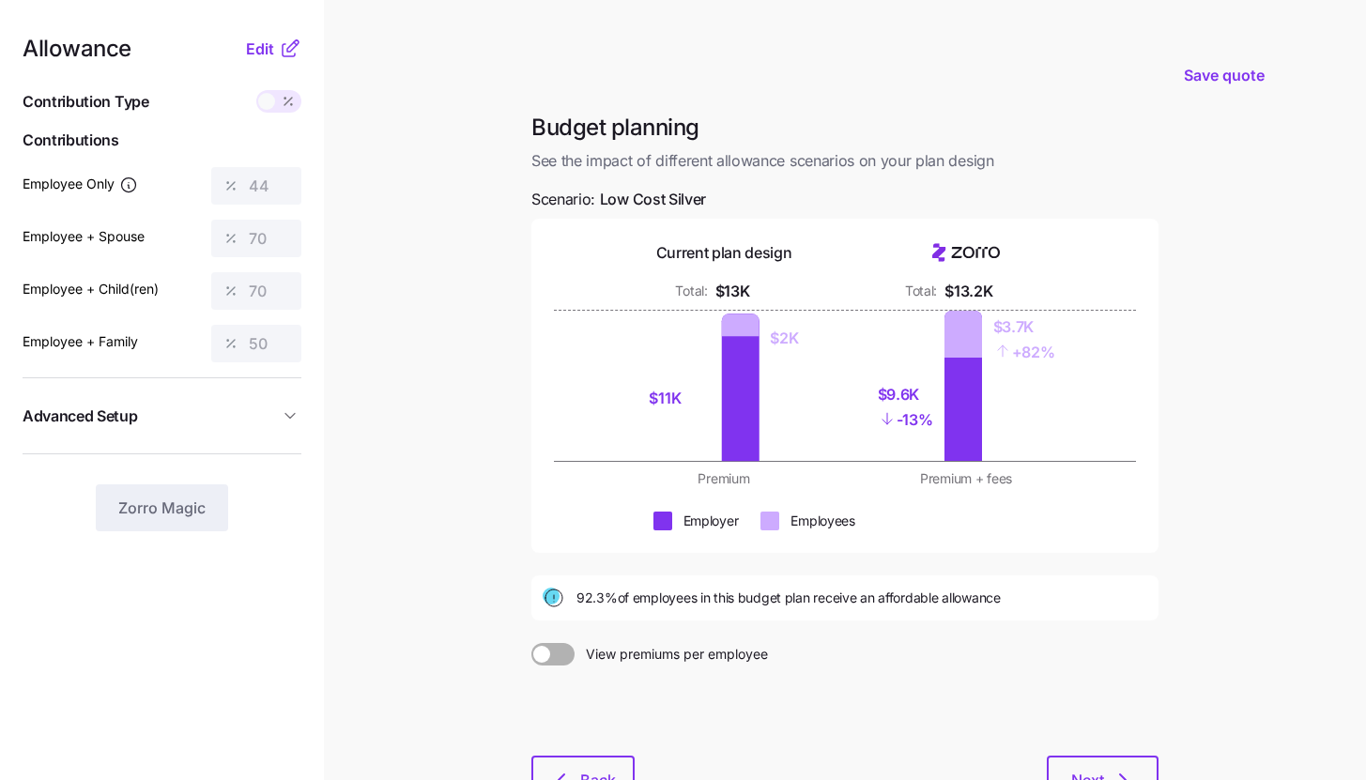
click at [292, 53] on icon at bounding box center [290, 49] width 23 height 23
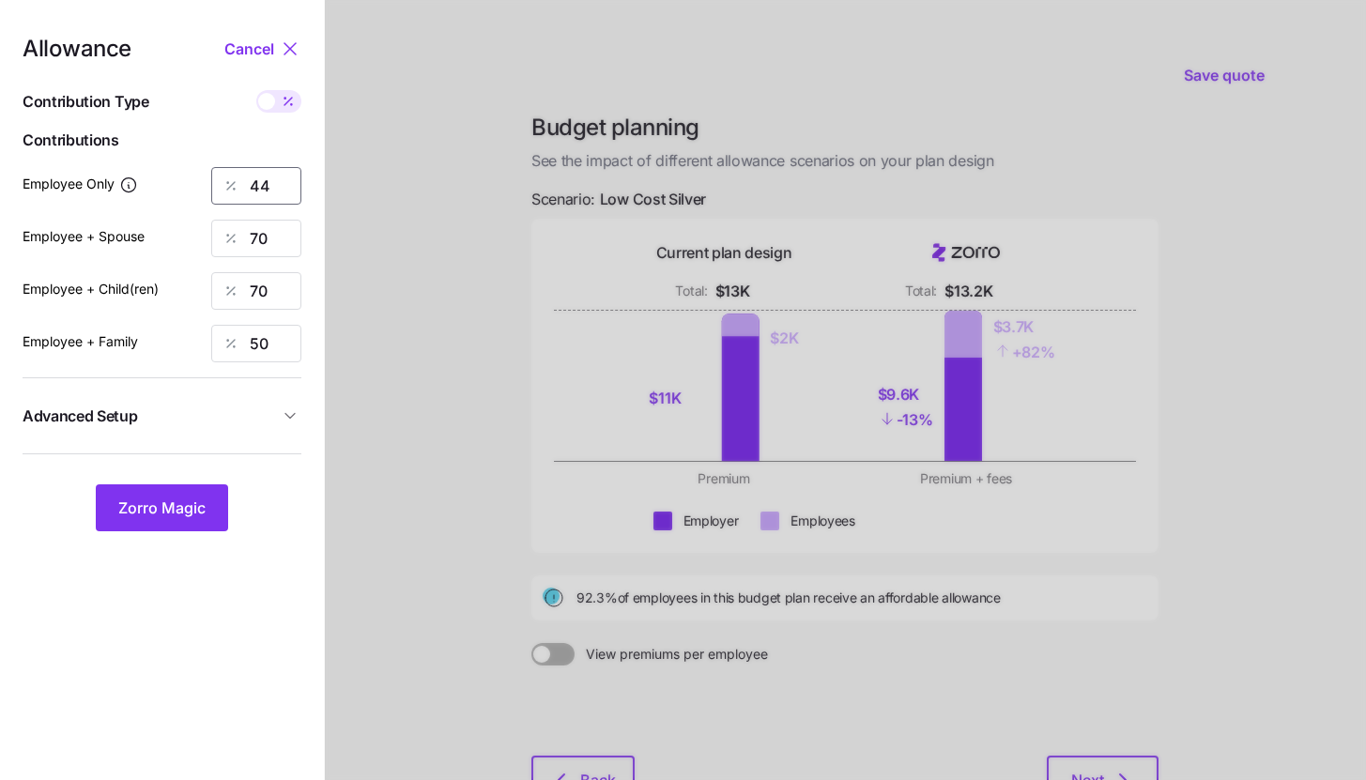
click at [265, 184] on input "44" at bounding box center [256, 186] width 90 height 38
click at [254, 185] on input "44" at bounding box center [256, 186] width 90 height 38
drag, startPoint x: 262, startPoint y: 186, endPoint x: 278, endPoint y: 187, distance: 16.0
click at [278, 187] on input "44" at bounding box center [256, 186] width 90 height 38
click at [209, 496] on button "Zorro Magic" at bounding box center [162, 507] width 132 height 47
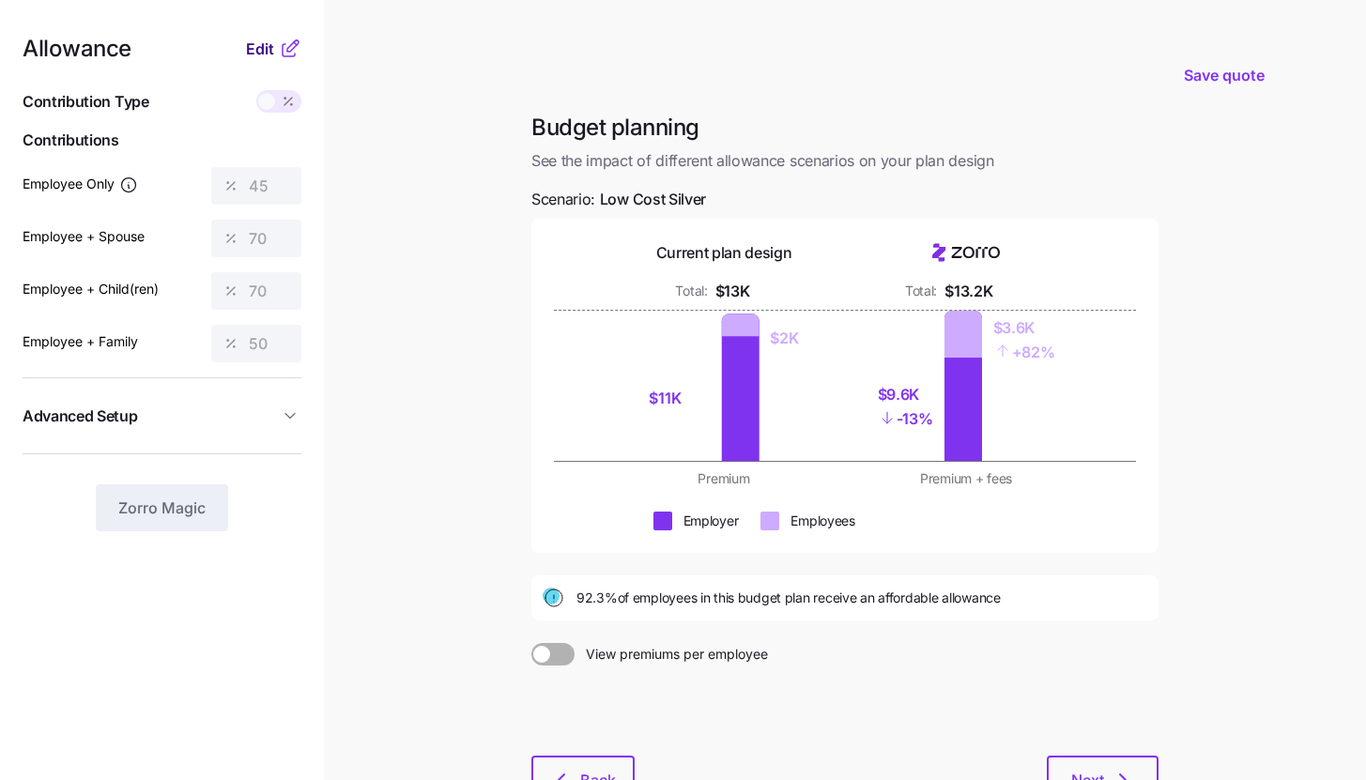
click at [250, 47] on span "Edit" at bounding box center [260, 49] width 28 height 23
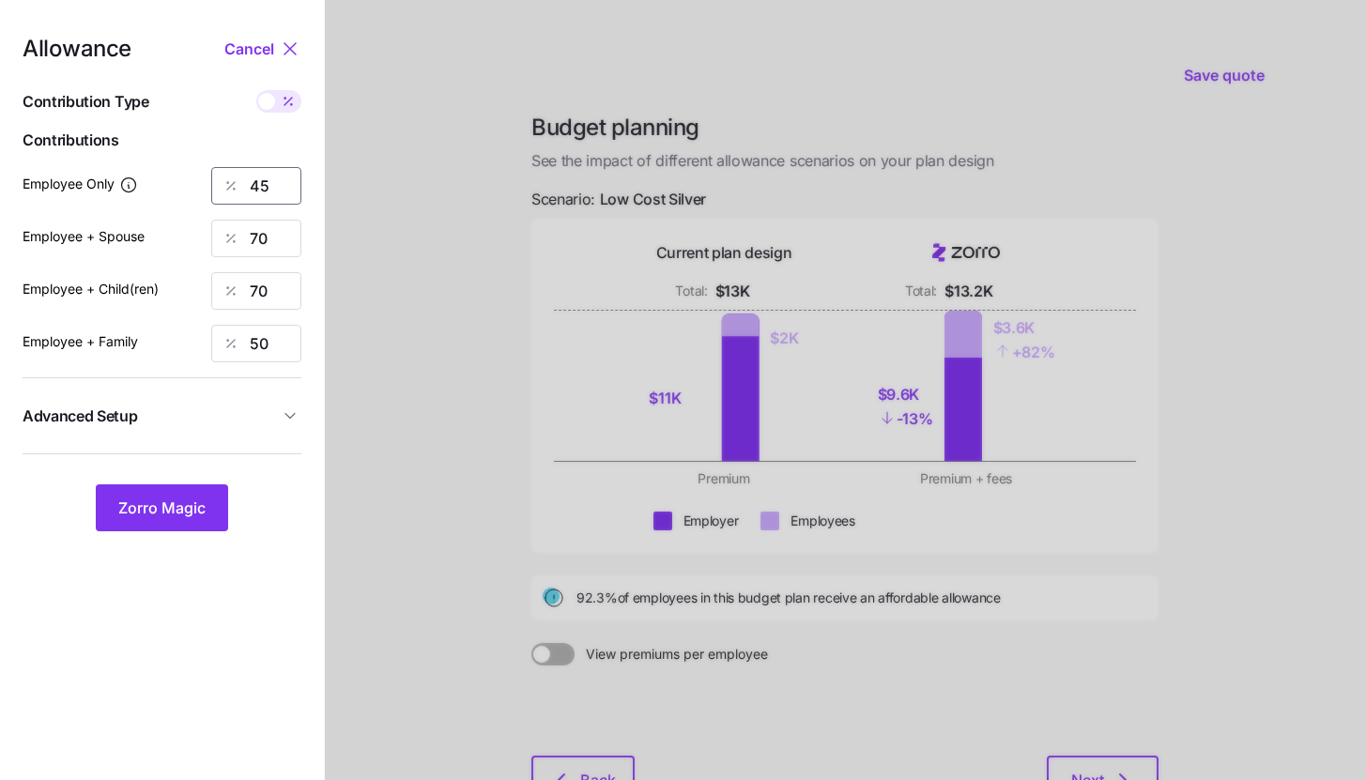
click at [270, 179] on input "45" at bounding box center [256, 186] width 90 height 38
type input "50"
click at [205, 513] on span "Zorro Magic" at bounding box center [161, 507] width 87 height 23
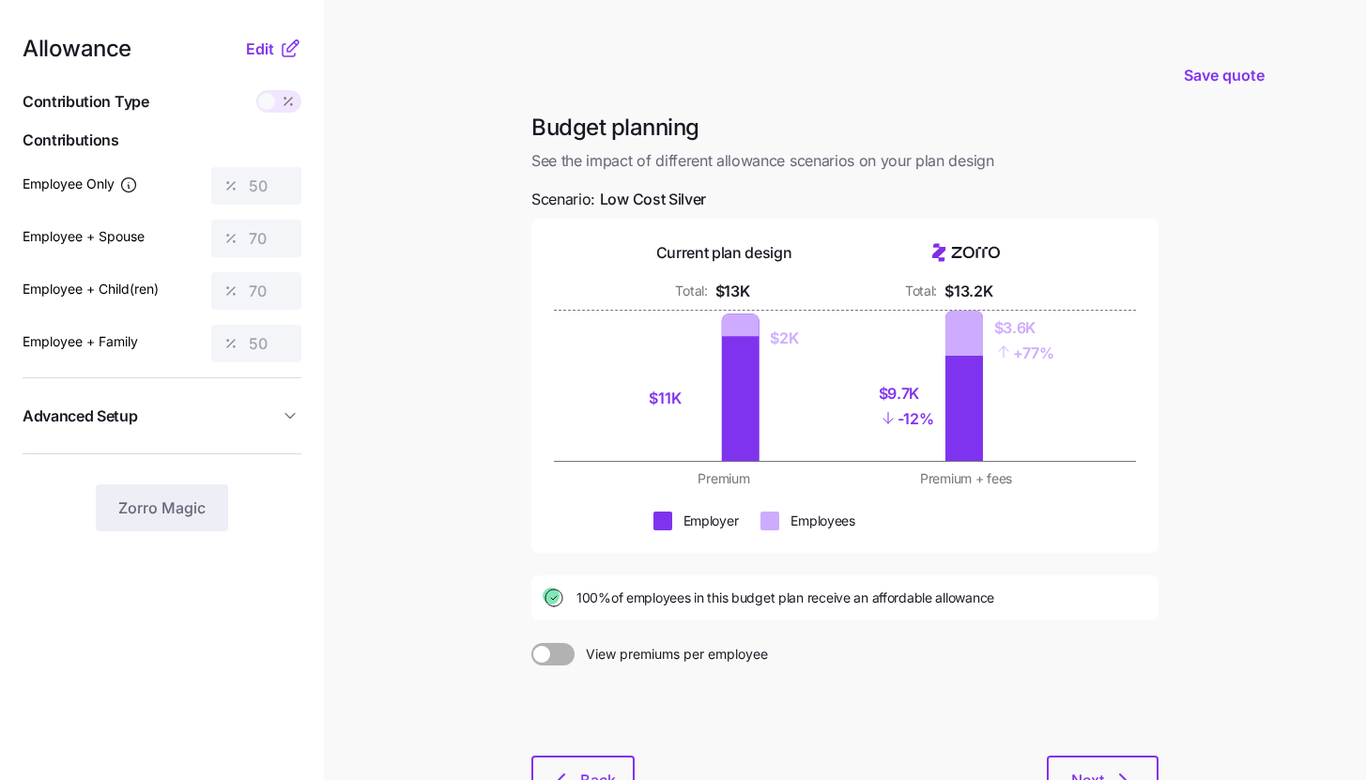
click at [281, 48] on icon at bounding box center [290, 49] width 23 height 23
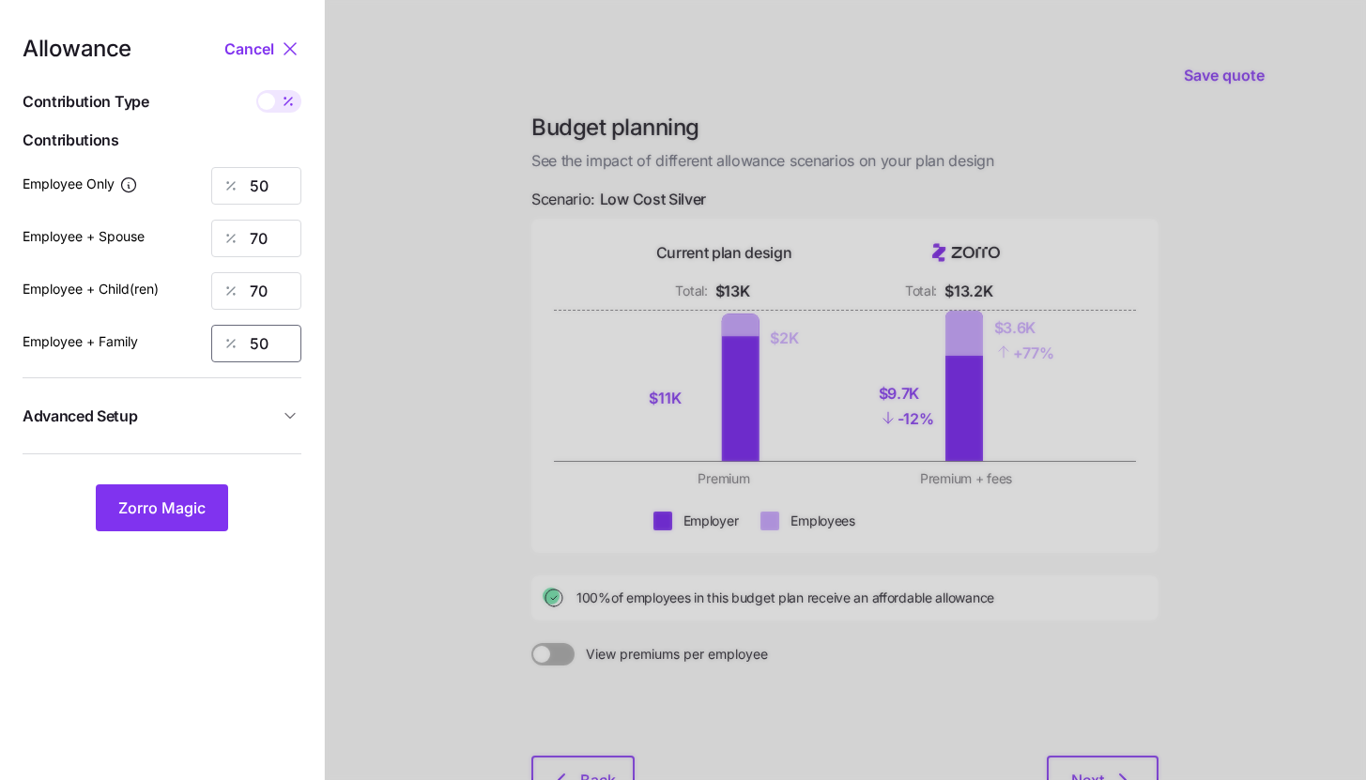
click at [273, 347] on input "50" at bounding box center [256, 344] width 90 height 38
type input "70"
click at [181, 527] on button "Zorro Magic" at bounding box center [162, 507] width 132 height 47
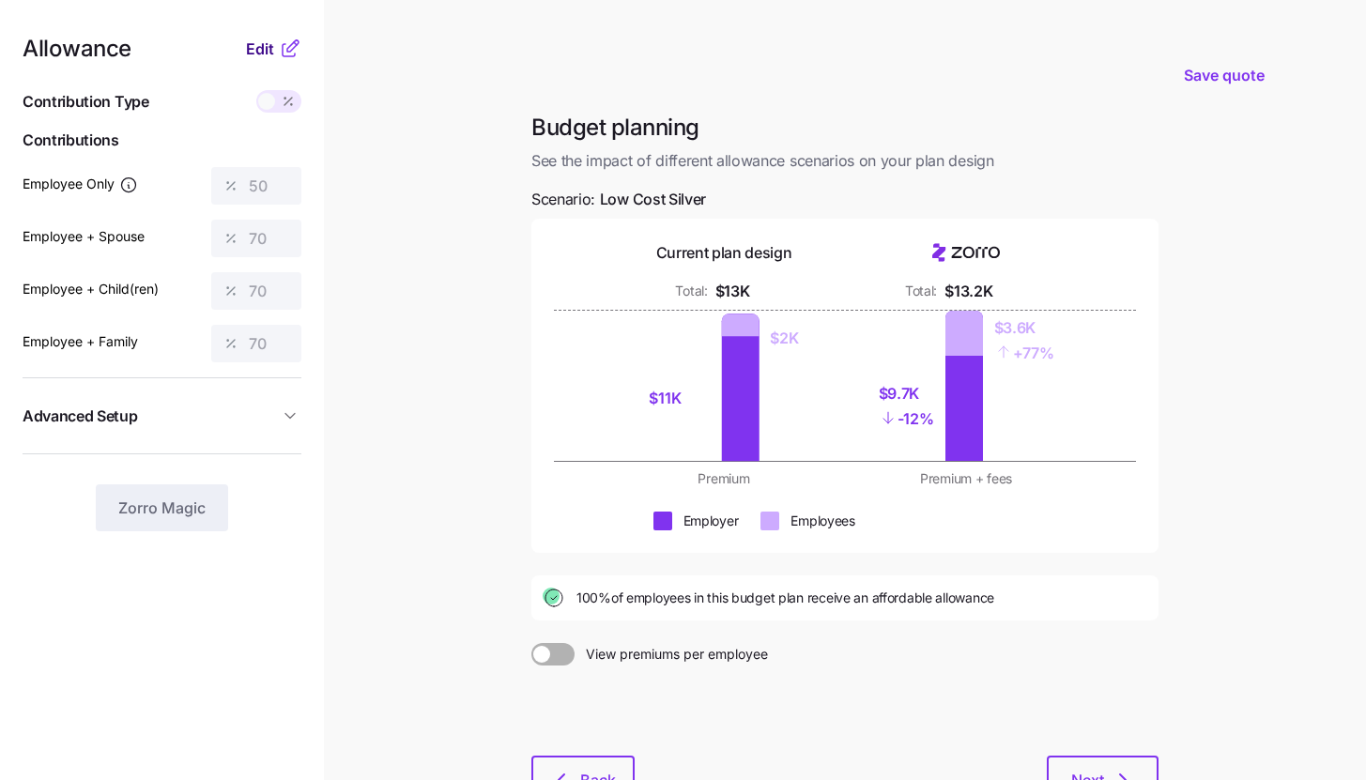
click at [274, 49] on button "Edit" at bounding box center [262, 49] width 33 height 23
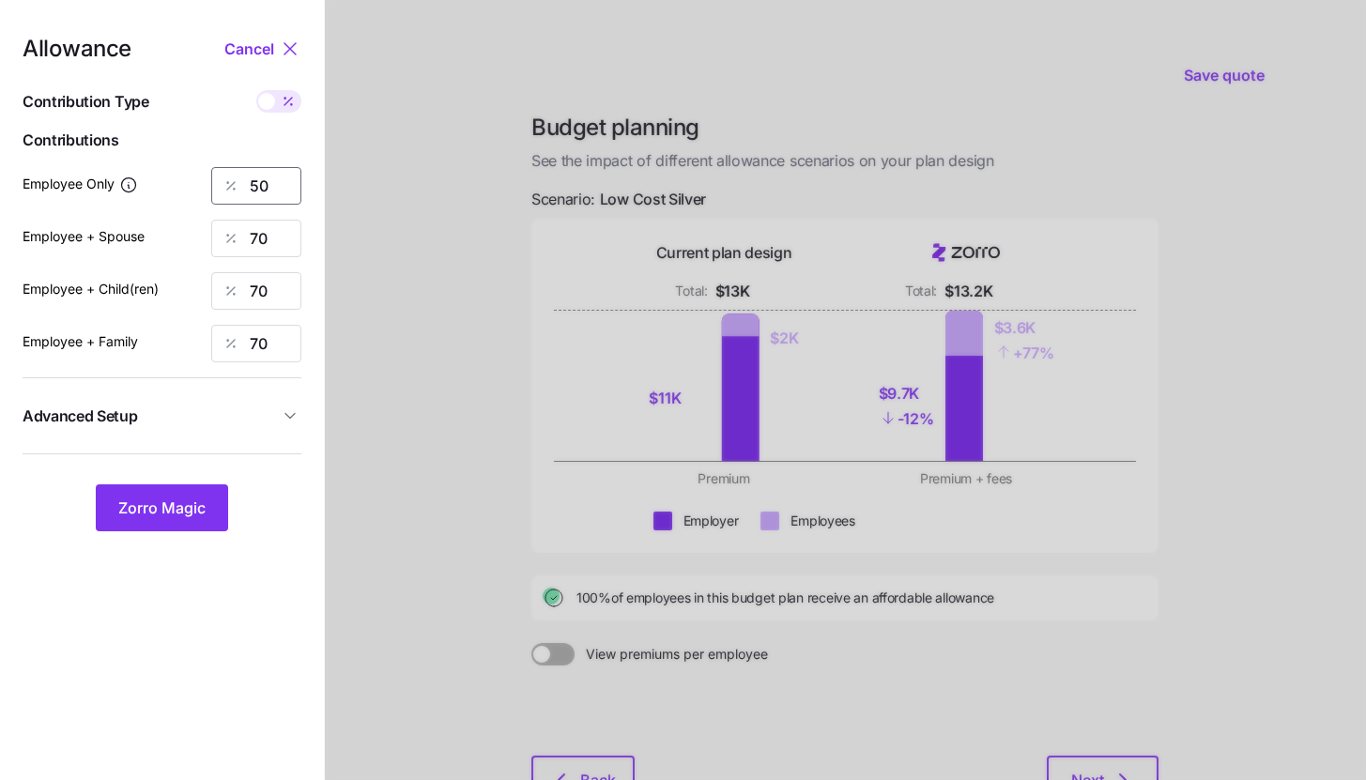
click at [272, 188] on input "50" at bounding box center [256, 186] width 90 height 38
click at [191, 512] on span "Zorro Magic" at bounding box center [161, 507] width 87 height 23
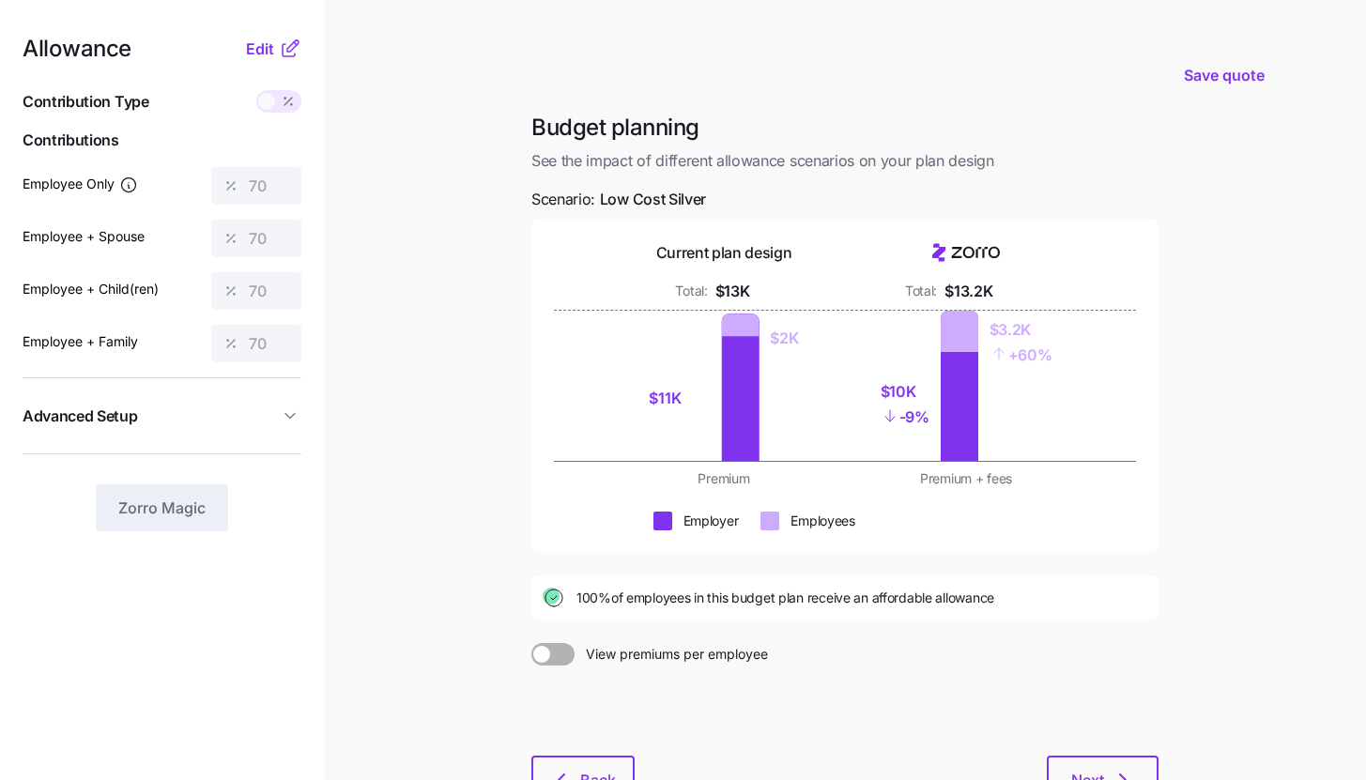
click at [1240, 409] on main "Save quote Budget planning See the impact of different allowance scenarios on y…" at bounding box center [683, 461] width 1366 height 923
click at [283, 49] on icon at bounding box center [290, 49] width 23 height 23
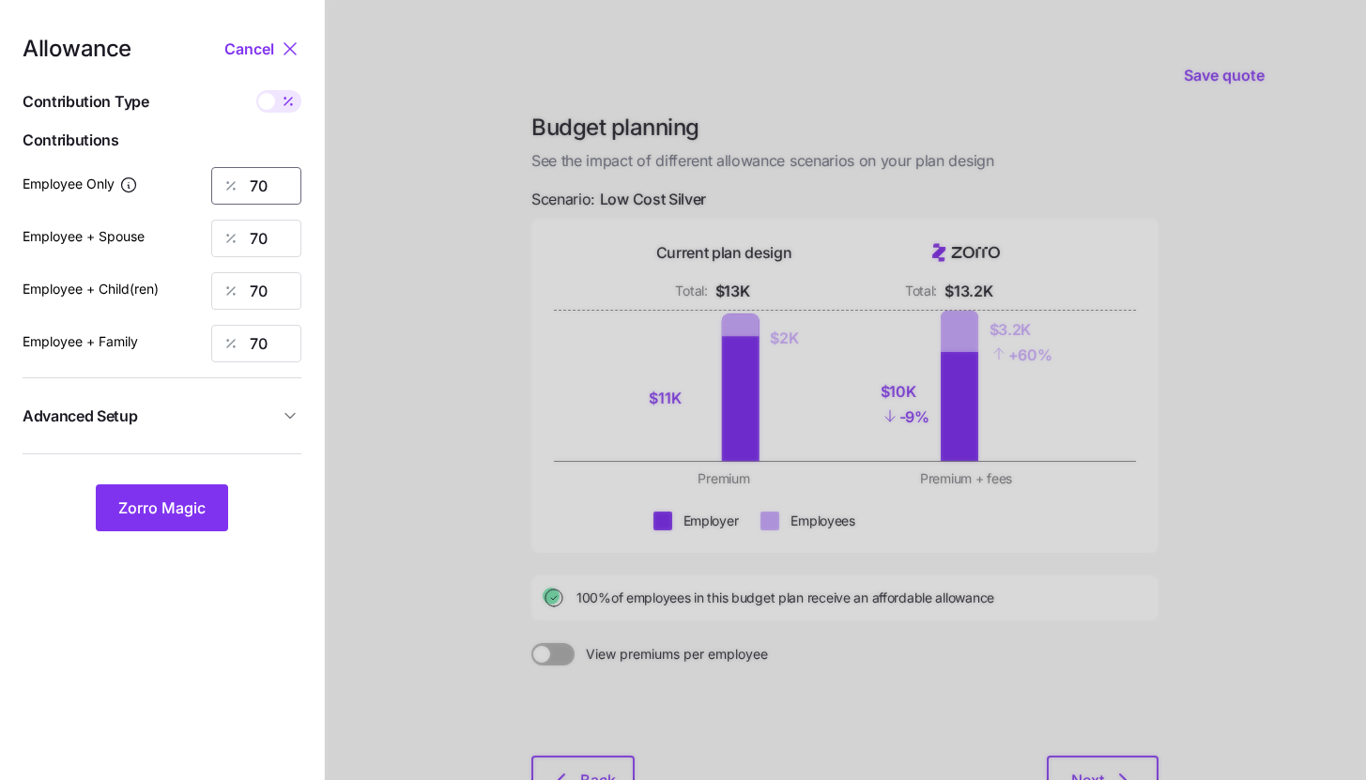
click at [269, 188] on input "70" at bounding box center [256, 186] width 90 height 38
click at [192, 512] on span "Zorro Magic" at bounding box center [161, 507] width 87 height 23
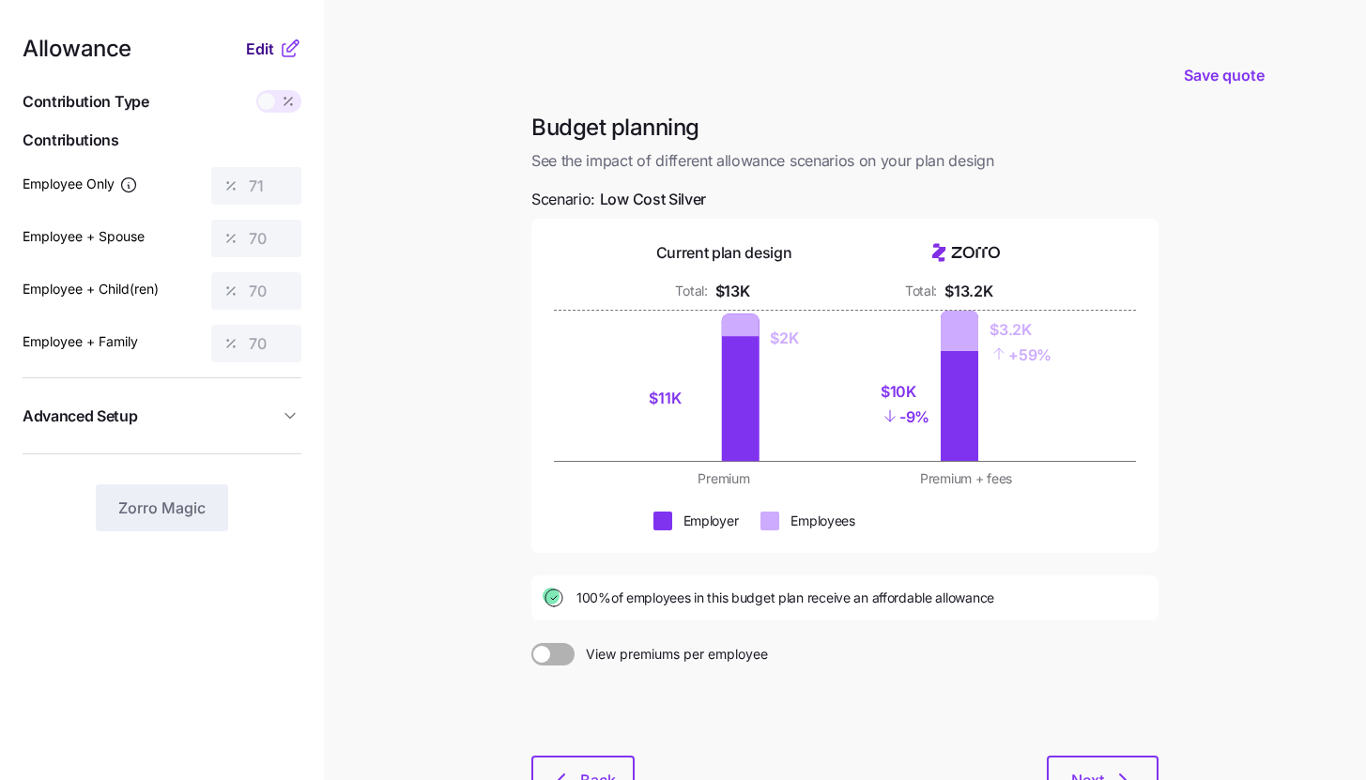
click at [261, 56] on span "Edit" at bounding box center [260, 49] width 28 height 23
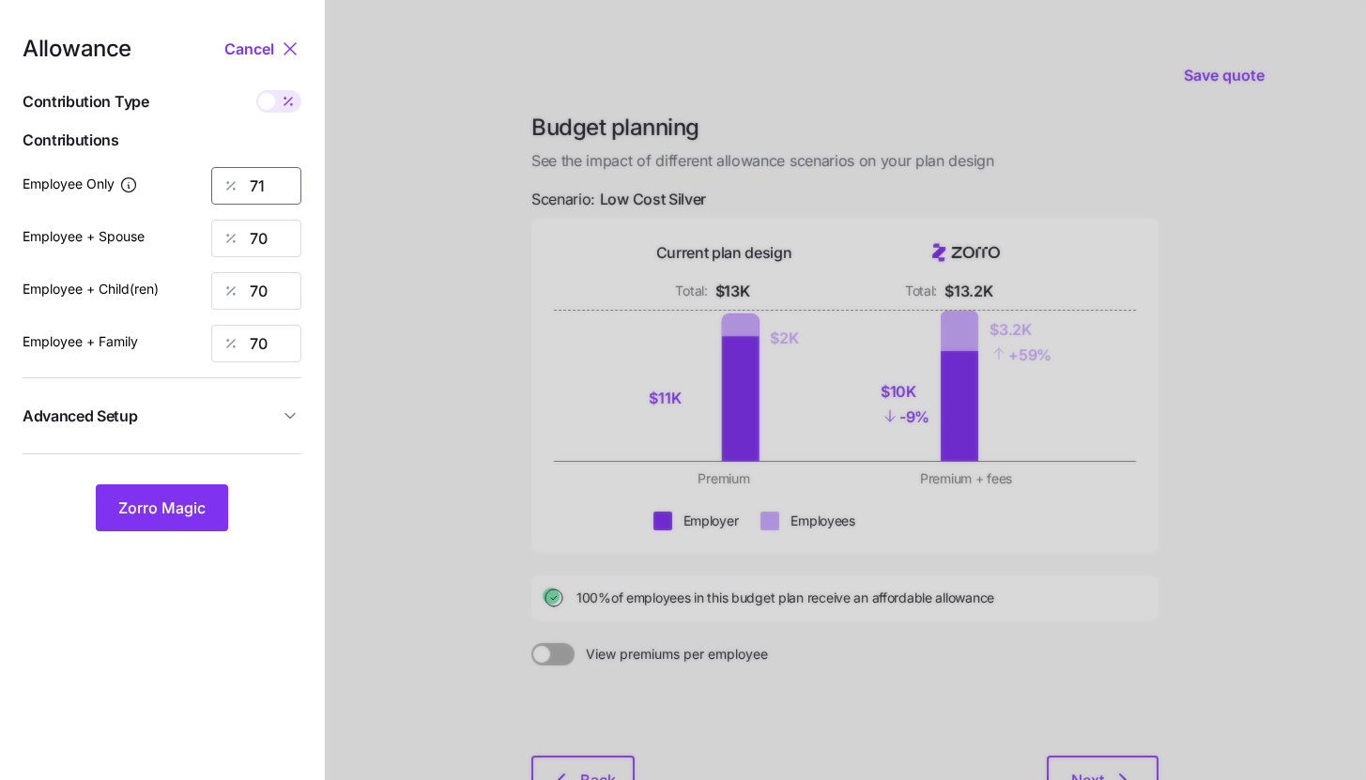
click at [262, 191] on input "71" at bounding box center [256, 186] width 90 height 38
type input "72"
click at [172, 509] on span "Zorro Magic" at bounding box center [161, 507] width 87 height 23
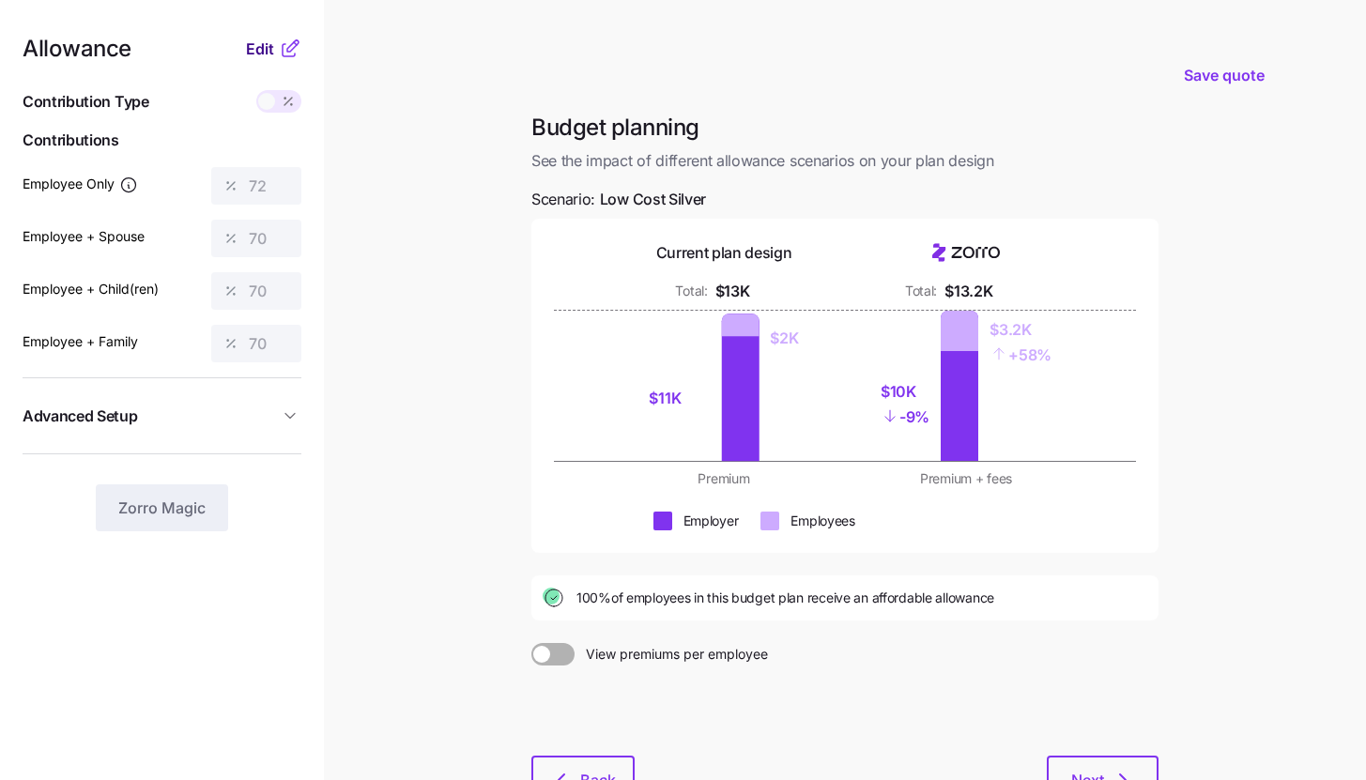
click at [275, 38] on div "Edit" at bounding box center [273, 49] width 55 height 23
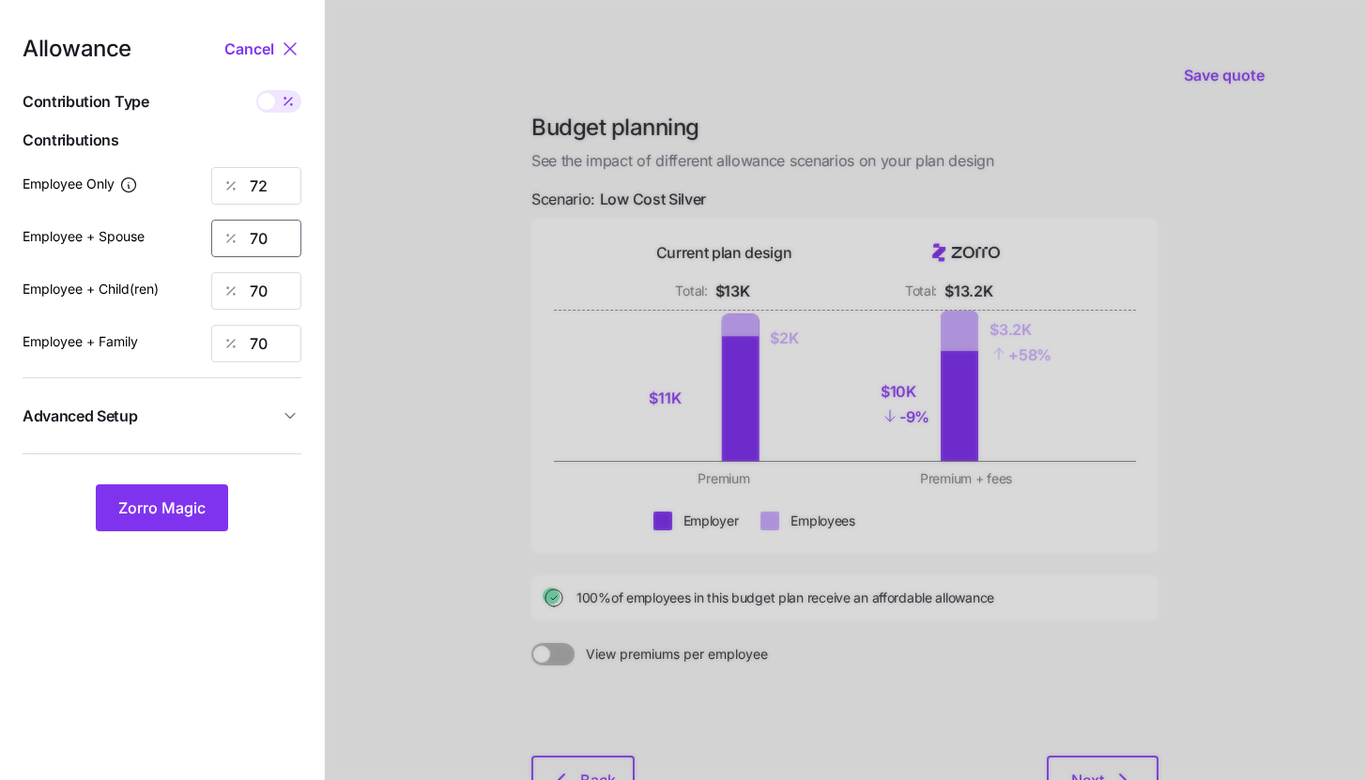
click at [269, 248] on input "70" at bounding box center [256, 239] width 90 height 38
type input "72"
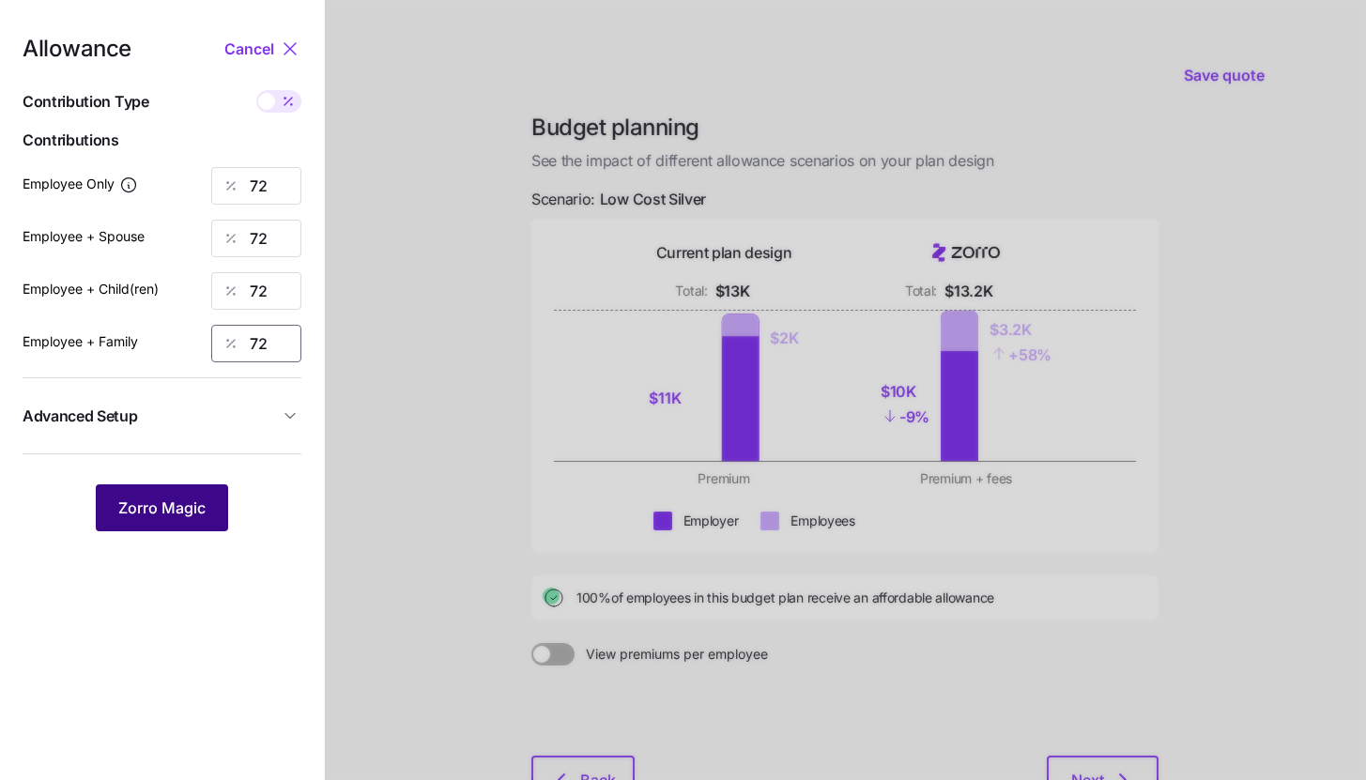
type input "72"
click at [174, 490] on button "Zorro Magic" at bounding box center [162, 507] width 132 height 47
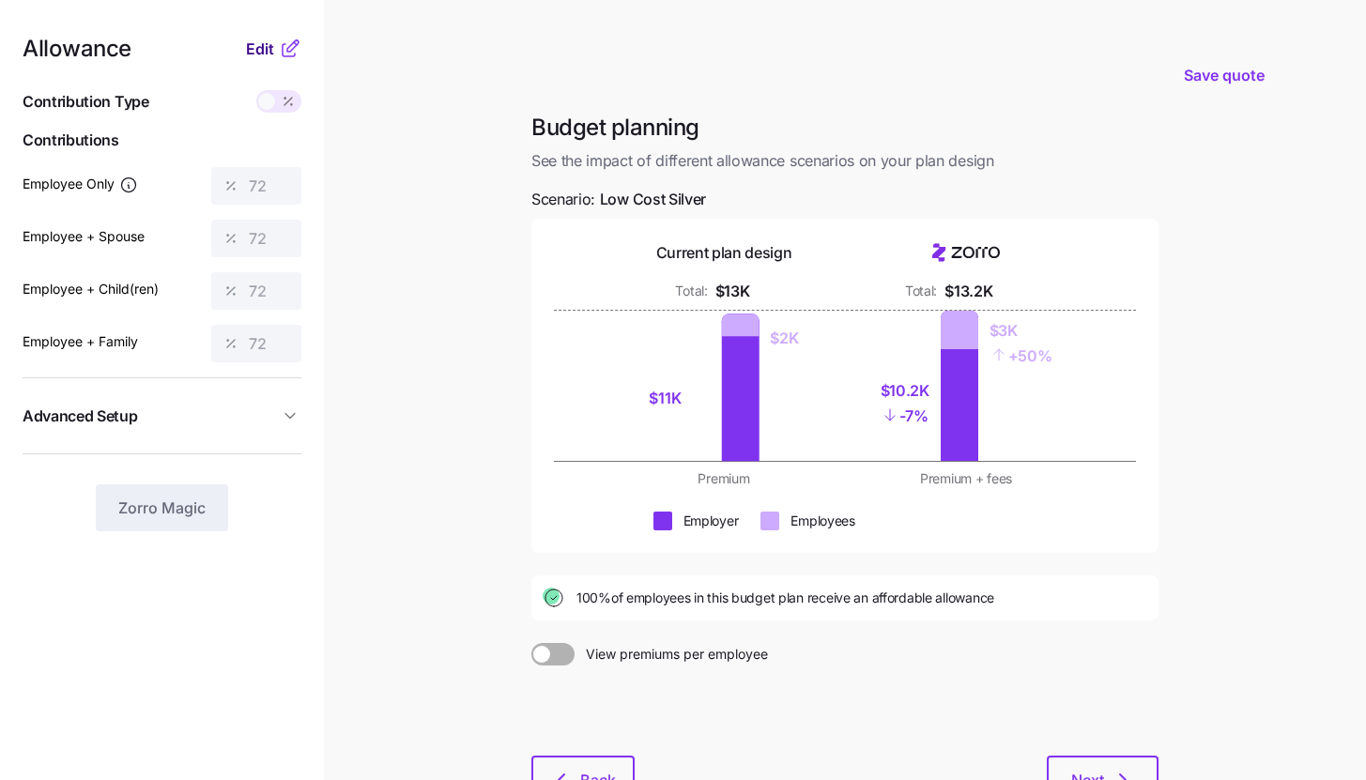
click at [270, 53] on span "Edit" at bounding box center [260, 49] width 28 height 23
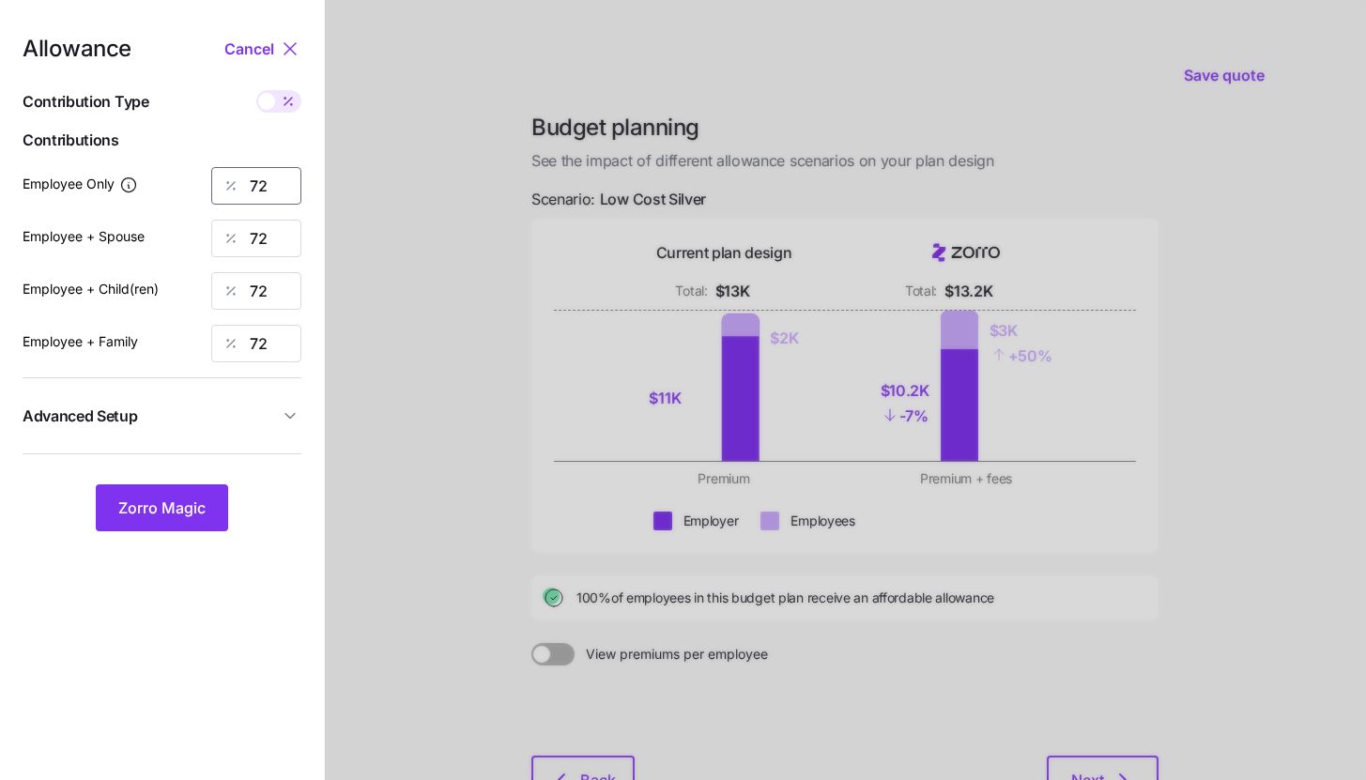
click at [267, 176] on input "72" at bounding box center [256, 186] width 90 height 38
type input "73"
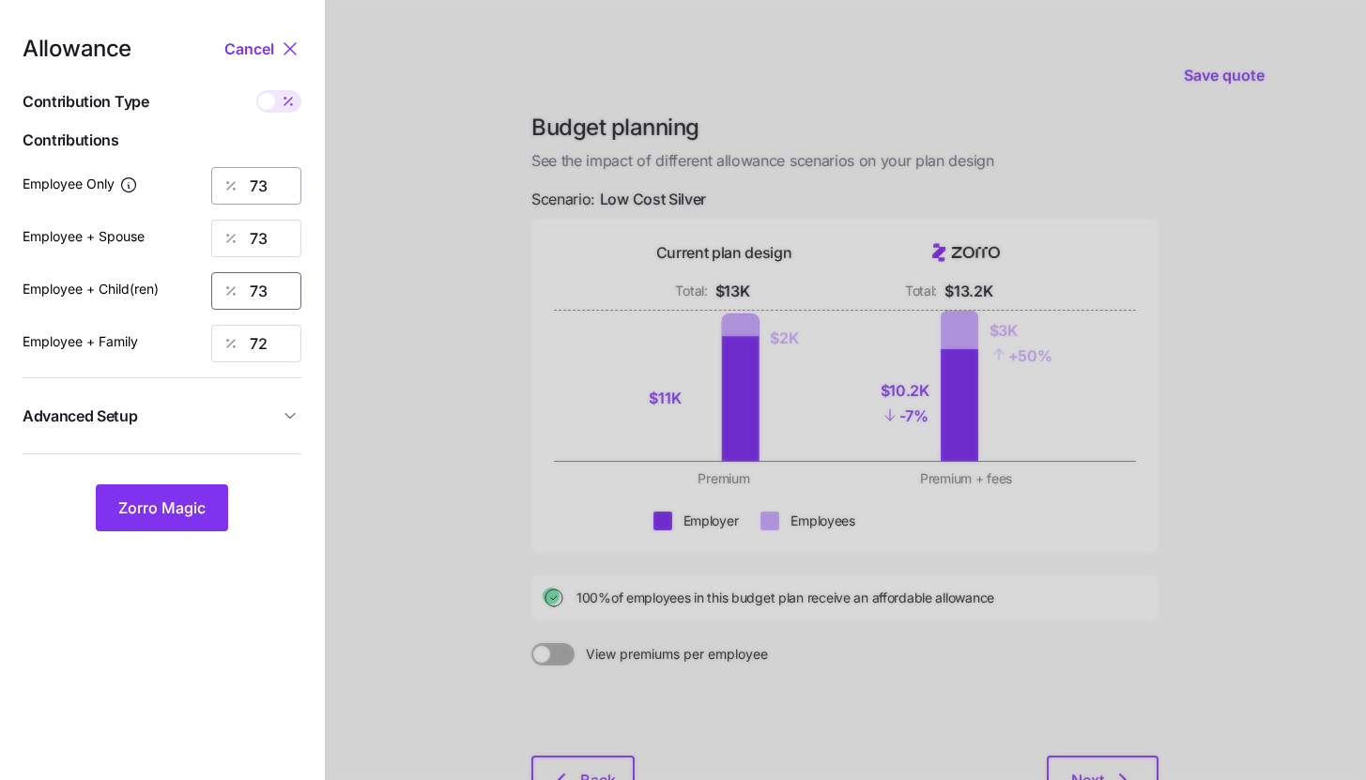
type input "73"
click at [202, 511] on span "Zorro Magic" at bounding box center [161, 507] width 87 height 23
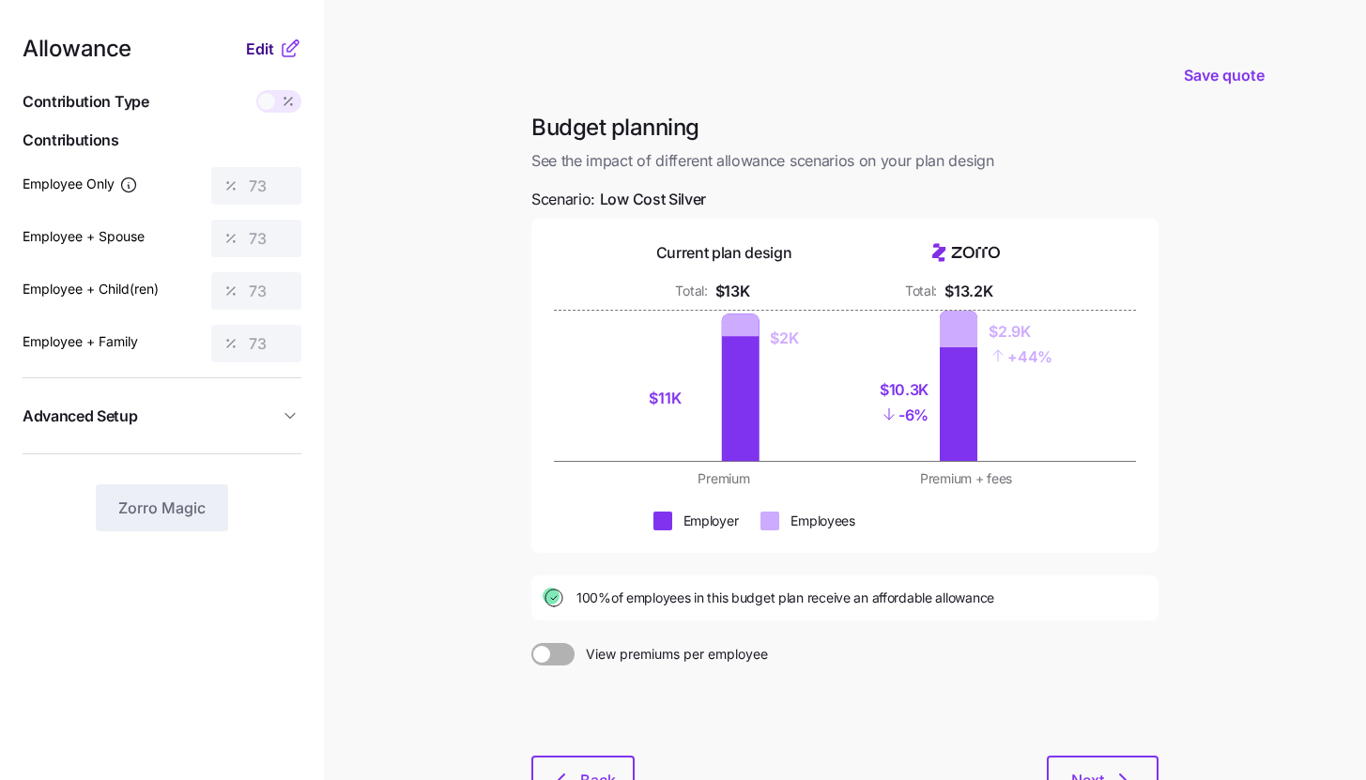
click at [267, 57] on span "Edit" at bounding box center [260, 49] width 28 height 23
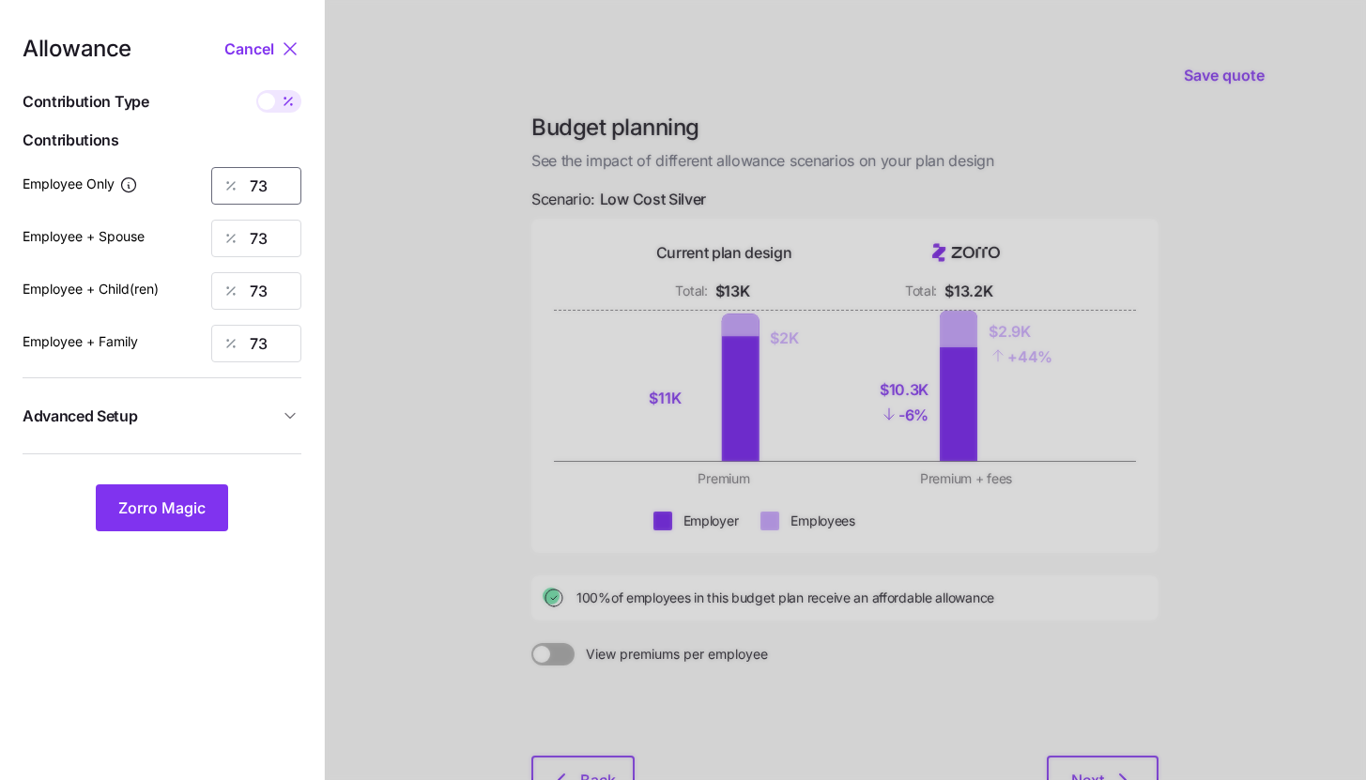
click at [276, 186] on input "73" at bounding box center [256, 186] width 90 height 38
type input "74"
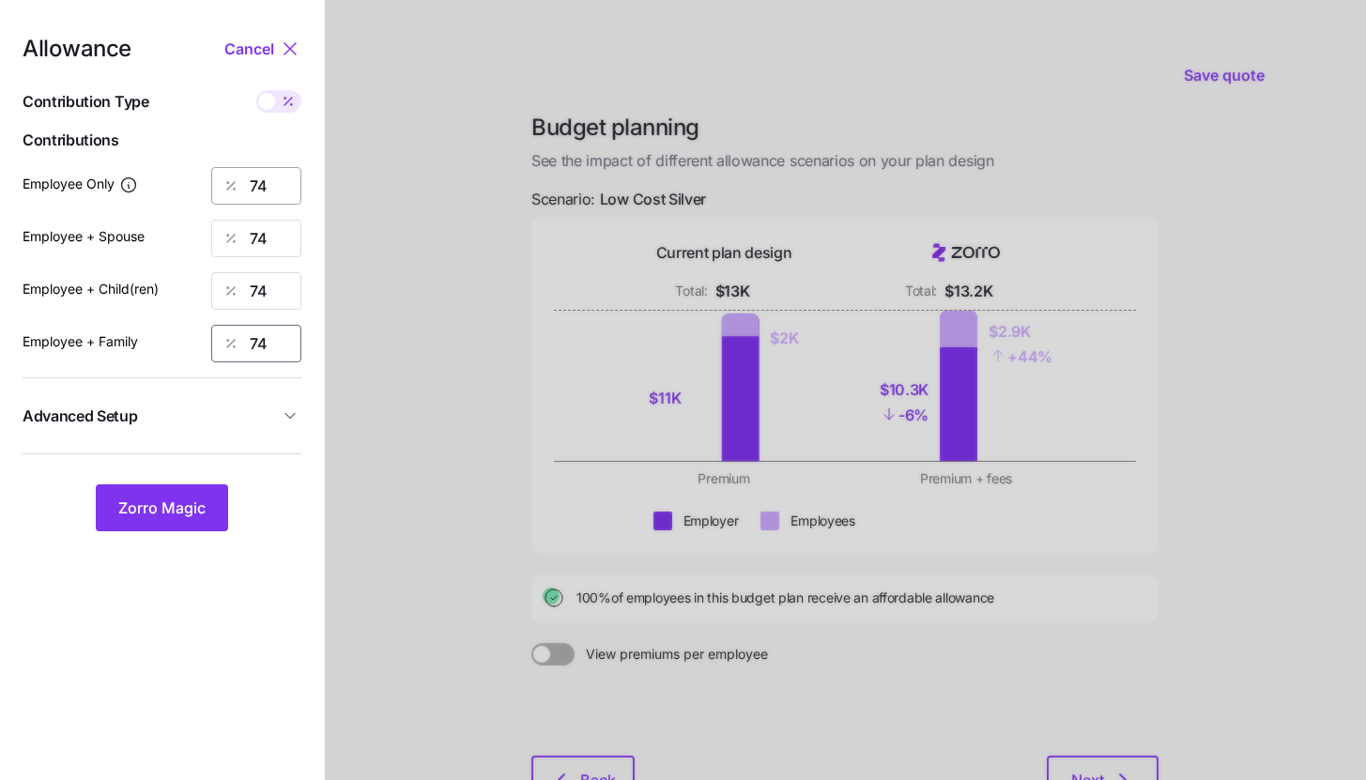
type input "74"
click at [192, 503] on span "Zorro Magic" at bounding box center [161, 507] width 87 height 23
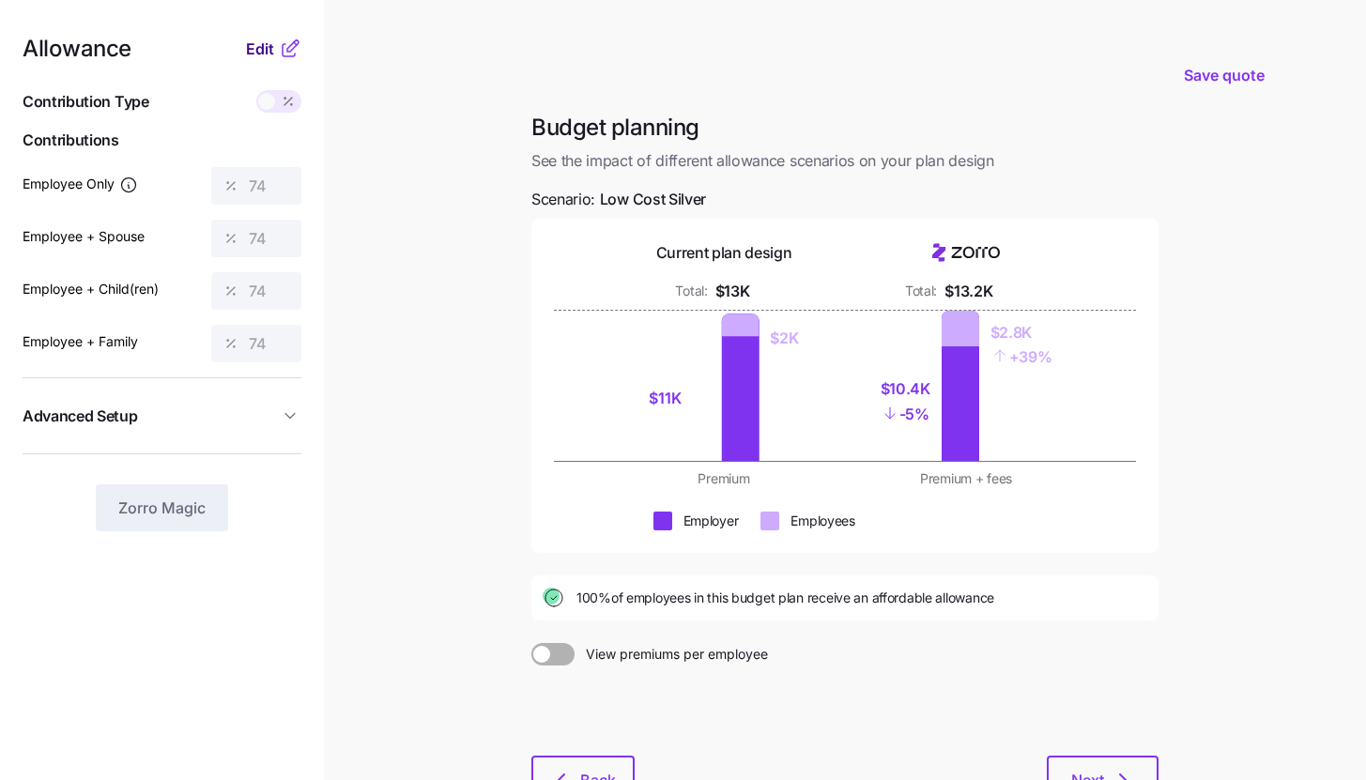
click at [275, 53] on button "Edit" at bounding box center [262, 49] width 33 height 23
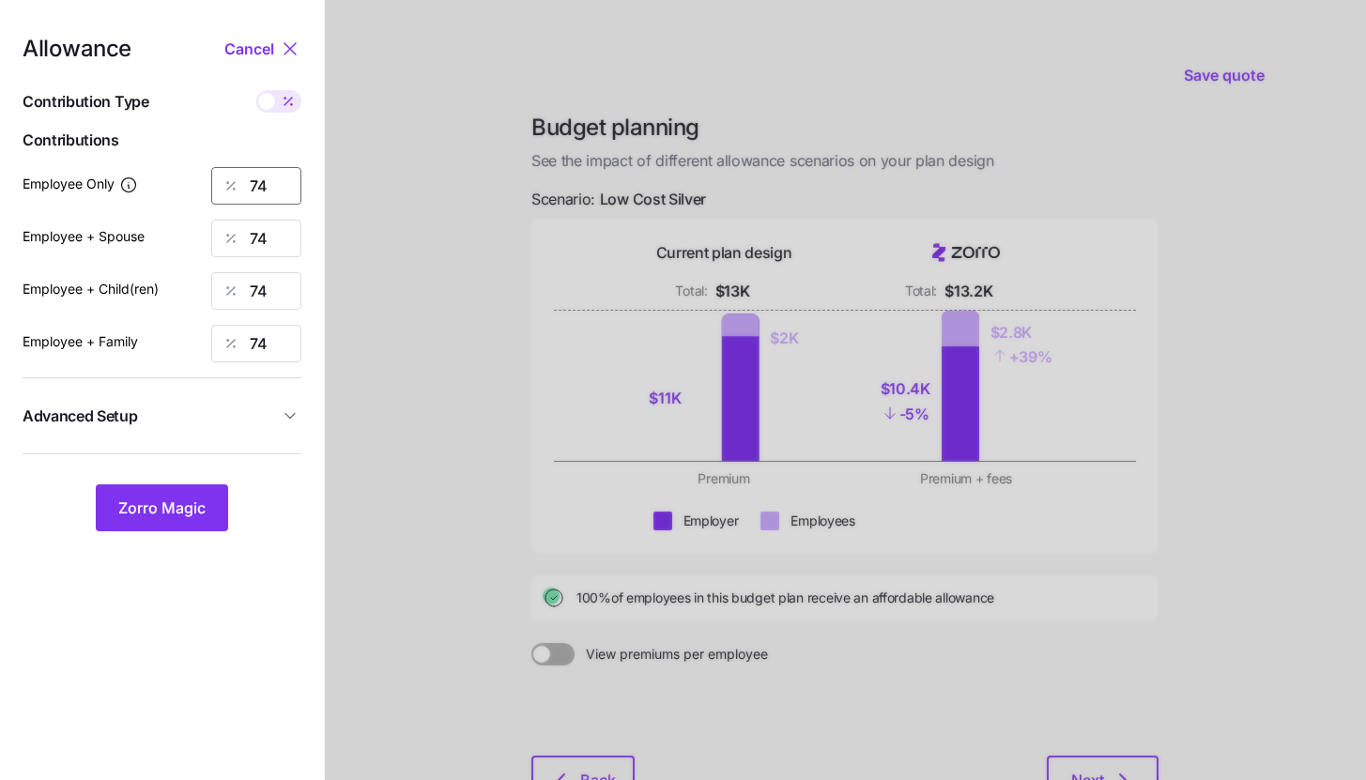
click at [273, 177] on input "74" at bounding box center [256, 186] width 90 height 38
type input "75"
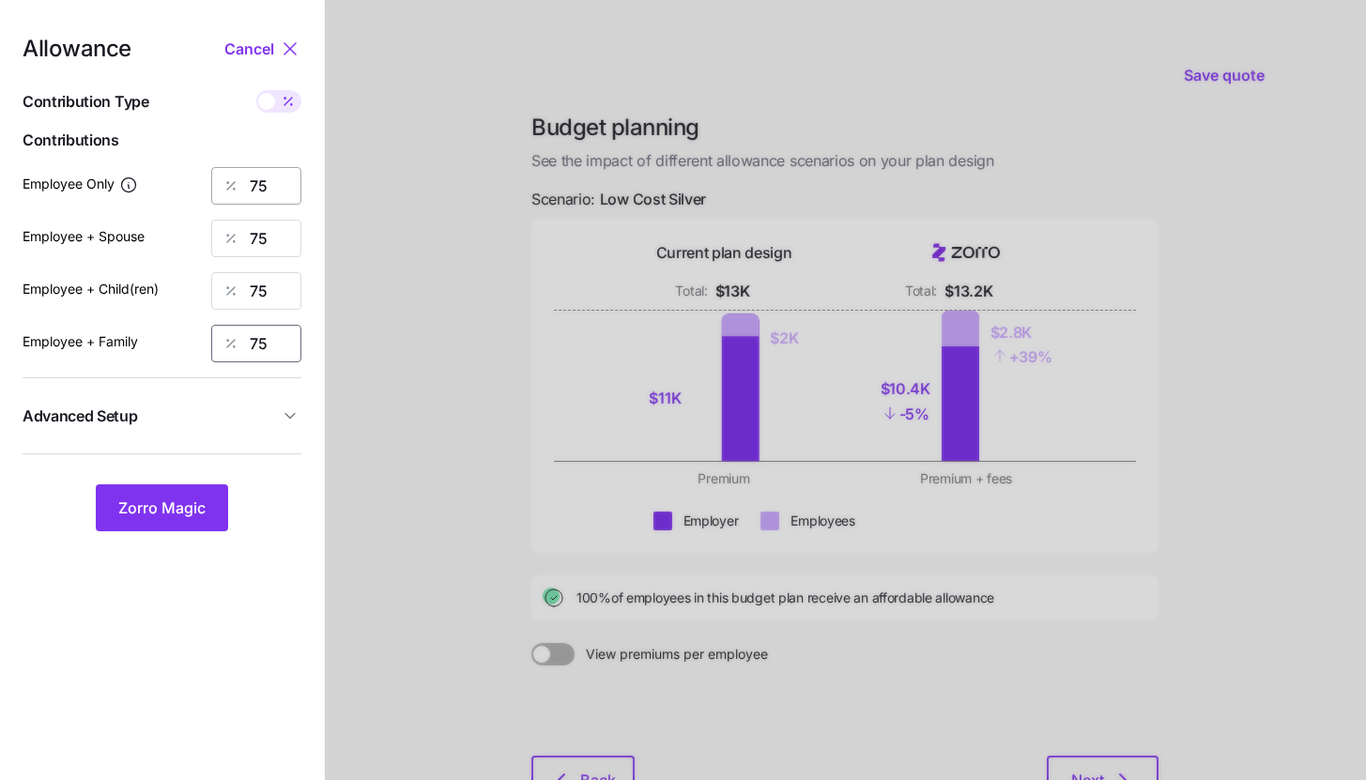
type input "75"
click at [158, 504] on span "Zorro Magic" at bounding box center [161, 507] width 87 height 23
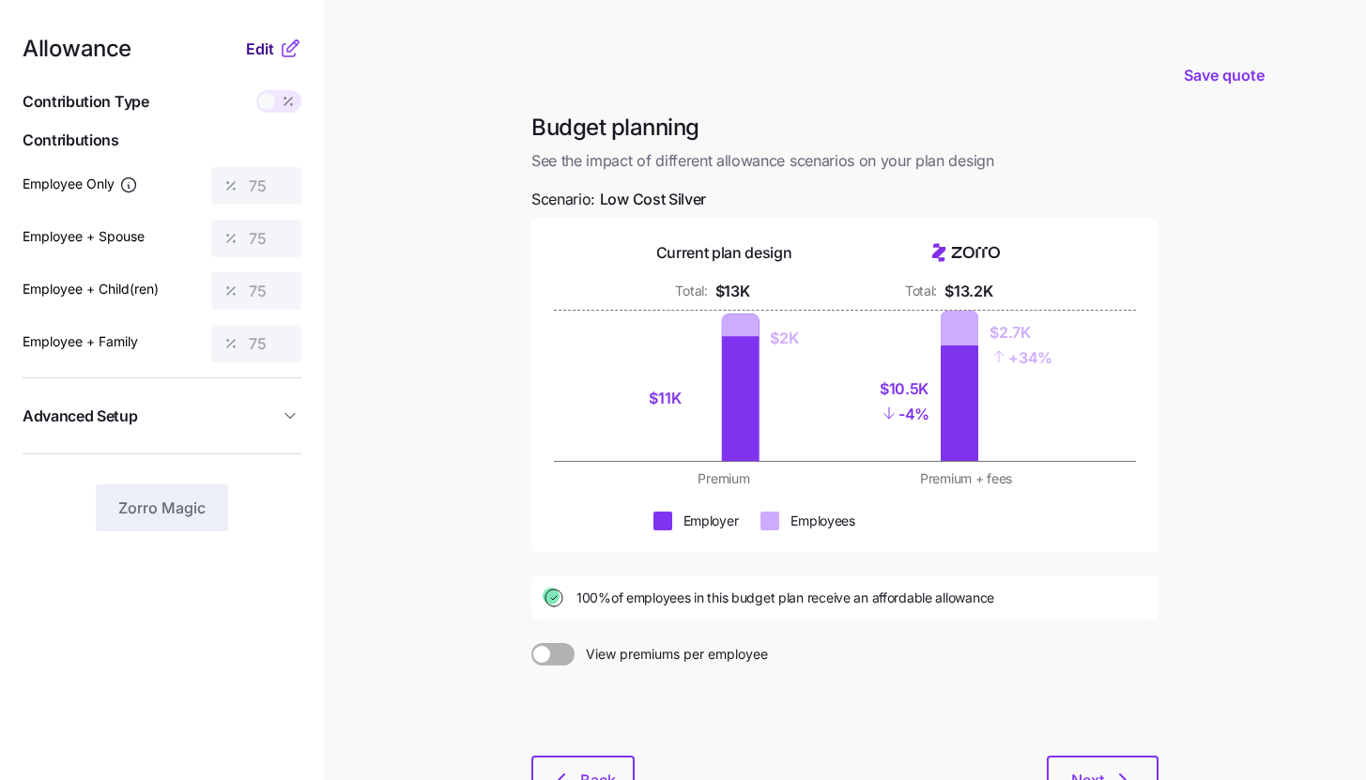
click at [272, 51] on span "Edit" at bounding box center [260, 49] width 28 height 23
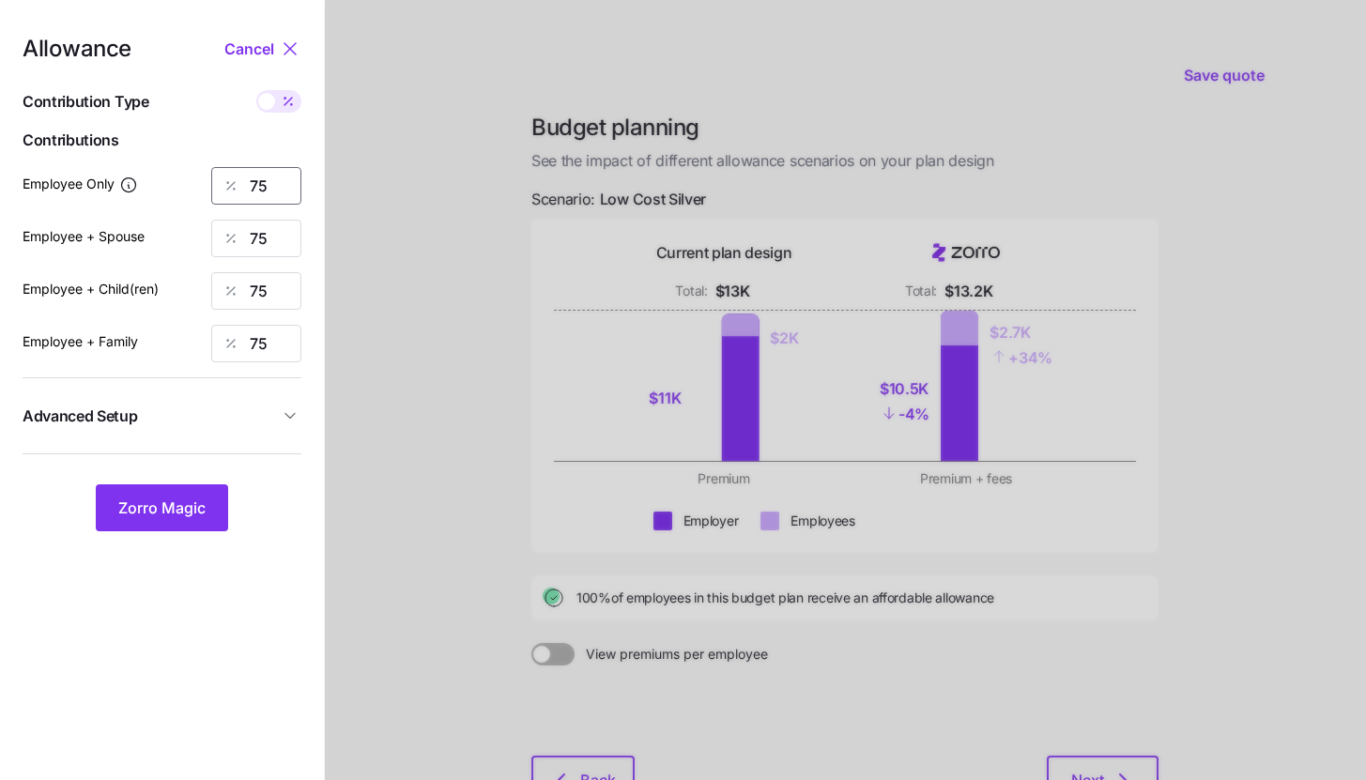
click at [267, 175] on input "75" at bounding box center [256, 186] width 90 height 38
type input "76"
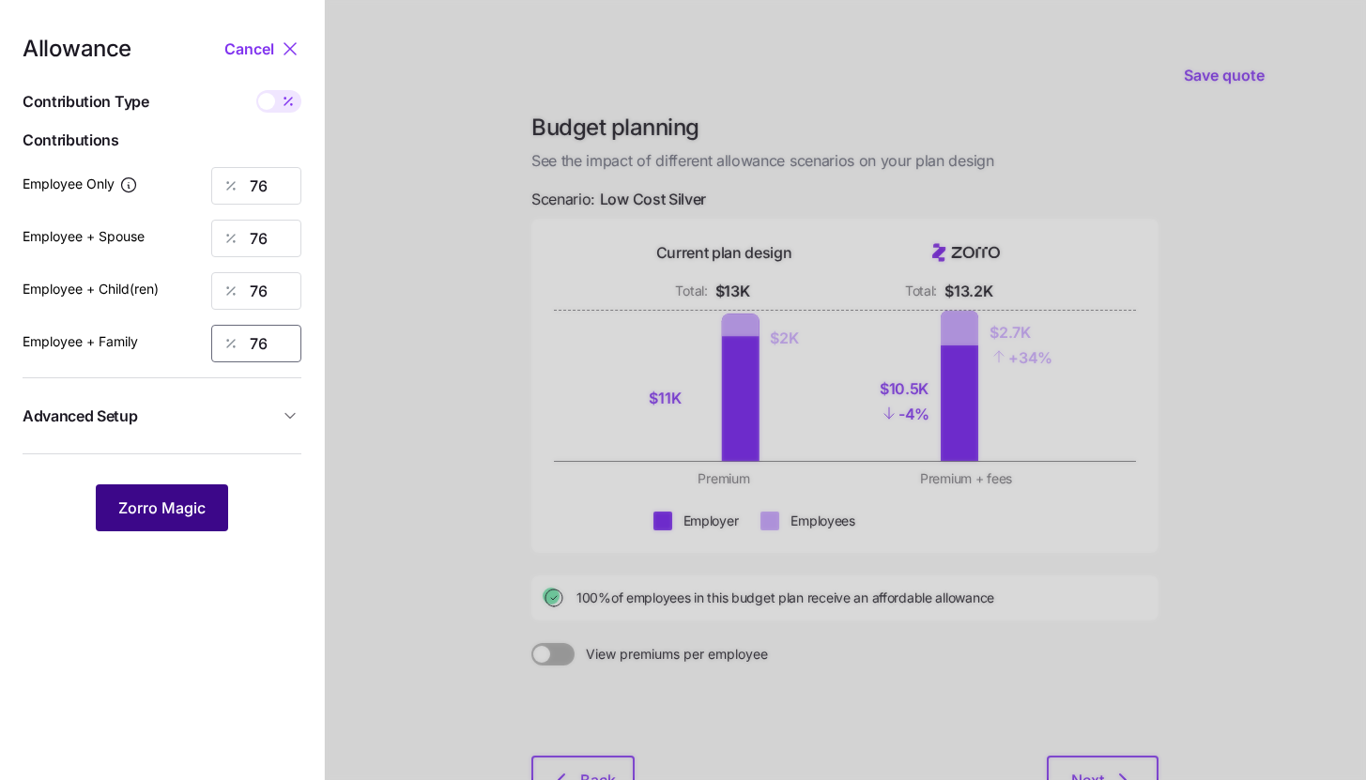
type input "76"
click at [186, 507] on span "Zorro Magic" at bounding box center [161, 507] width 87 height 23
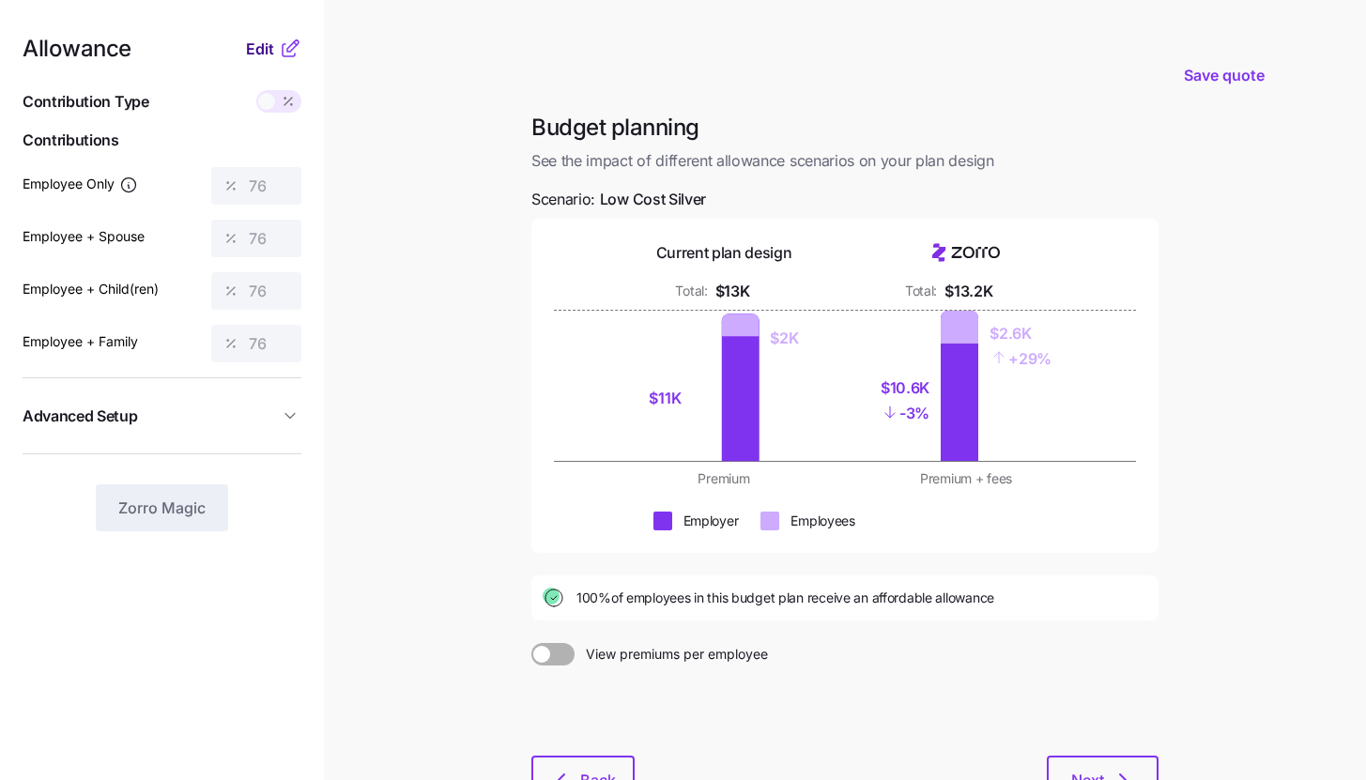
click at [269, 44] on span "Edit" at bounding box center [260, 49] width 28 height 23
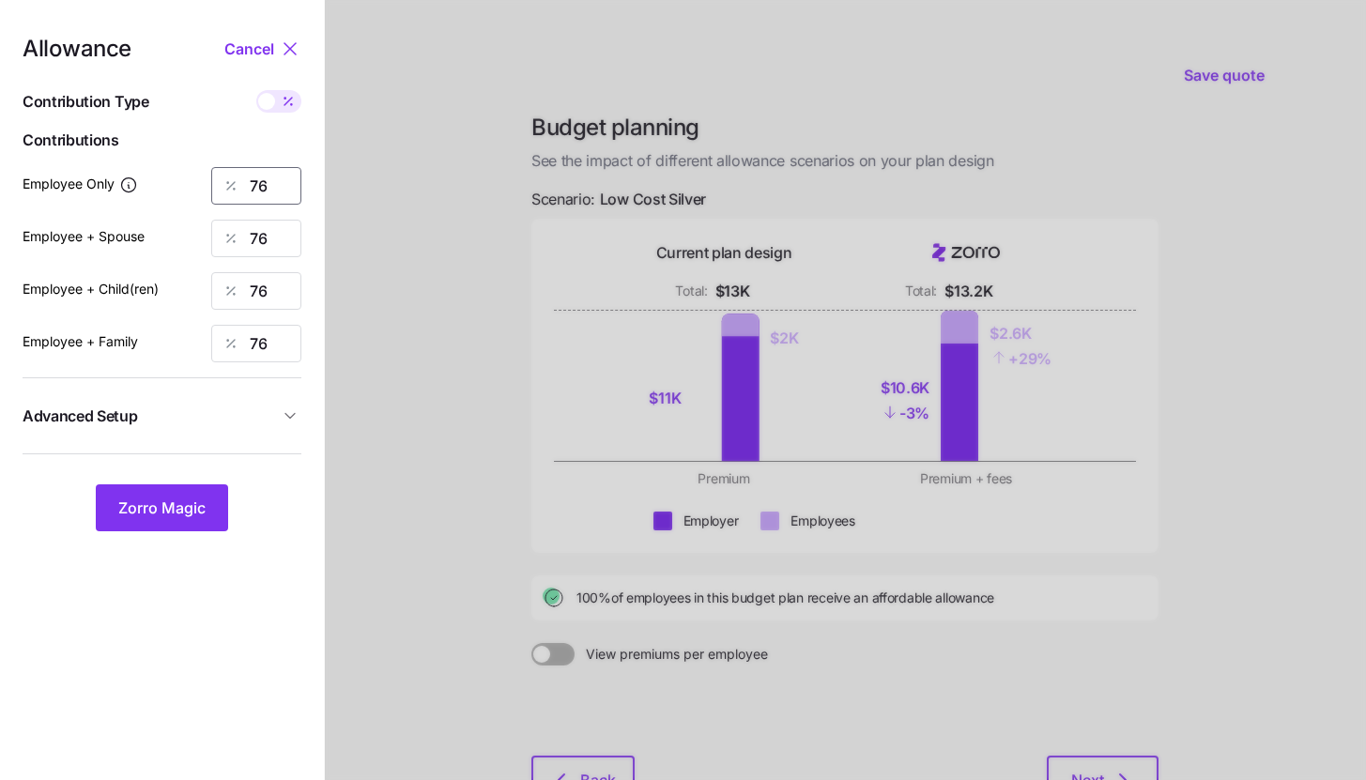
click at [273, 185] on input "76" at bounding box center [256, 186] width 90 height 38
type input "78"
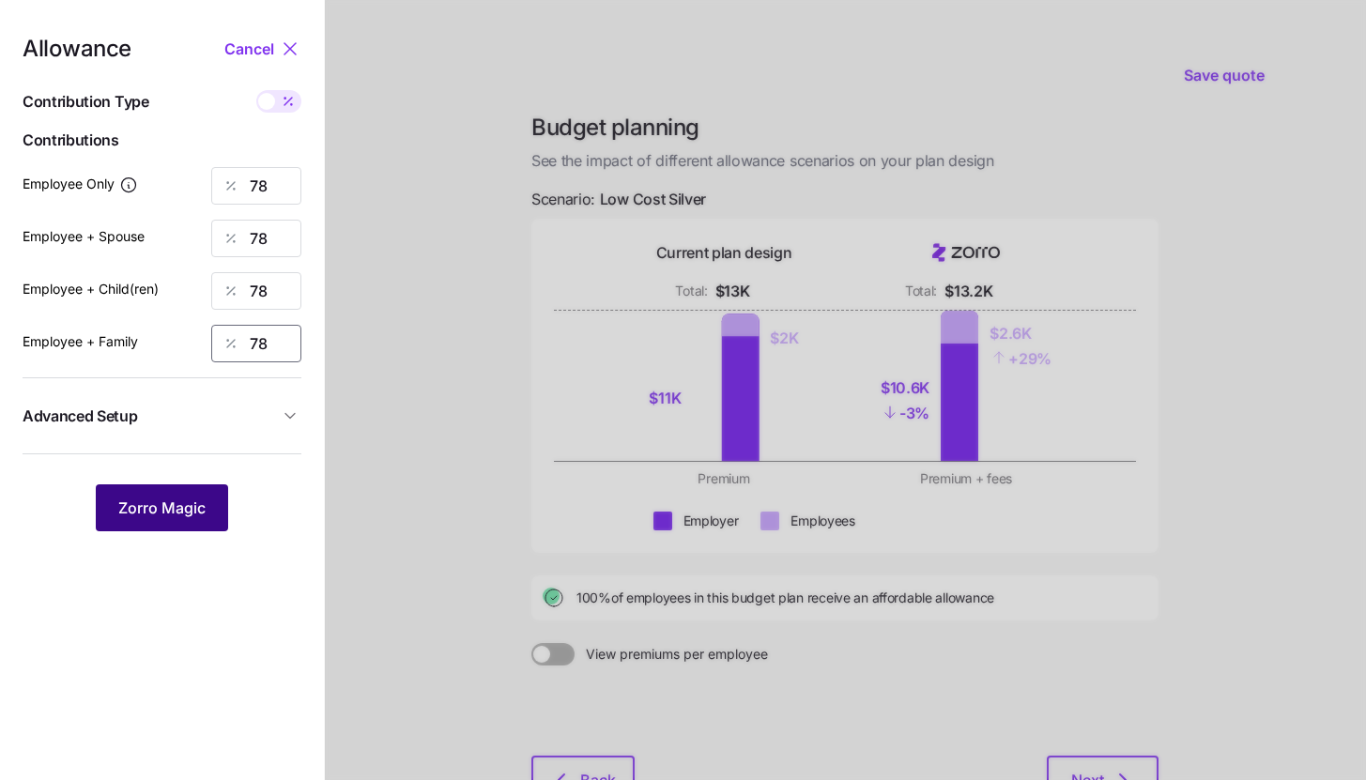
type input "78"
click at [199, 496] on button "Zorro Magic" at bounding box center [162, 507] width 132 height 47
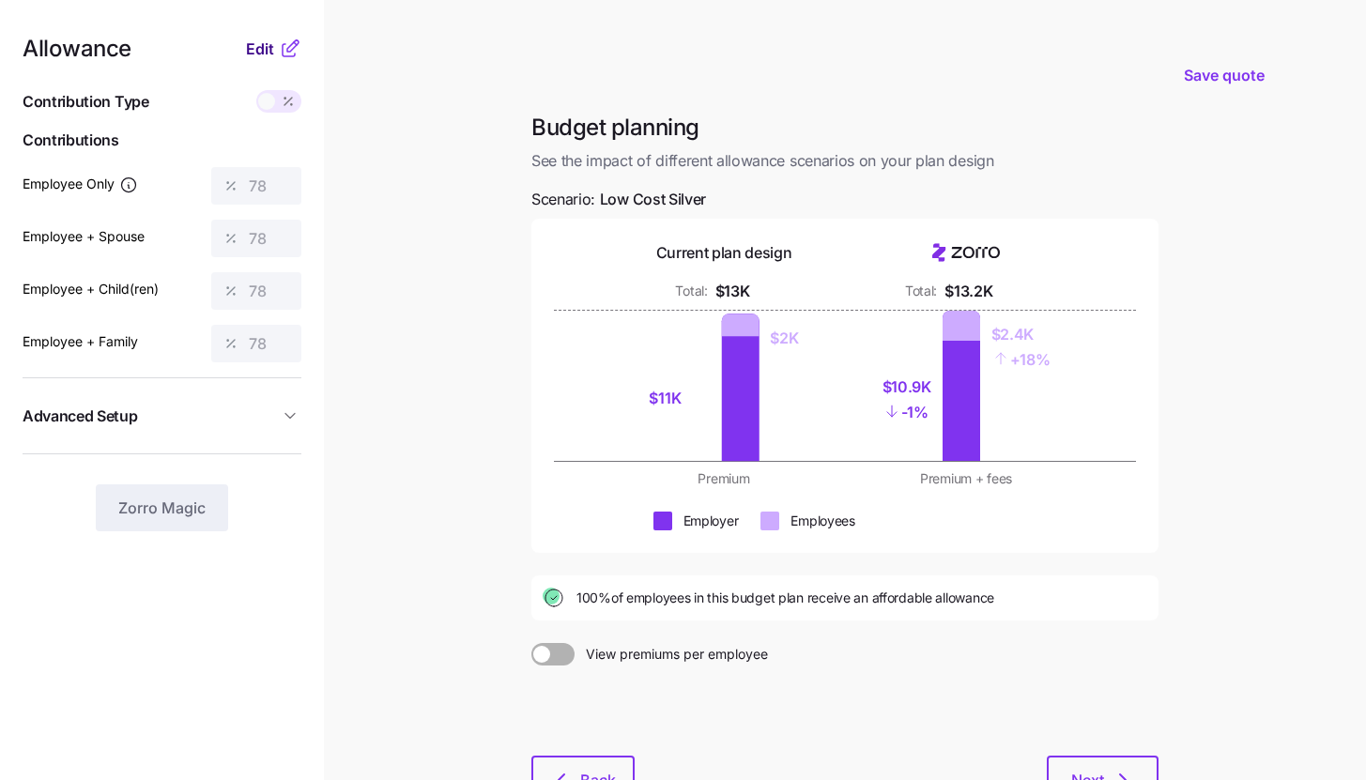
click at [267, 44] on span "Edit" at bounding box center [260, 49] width 28 height 23
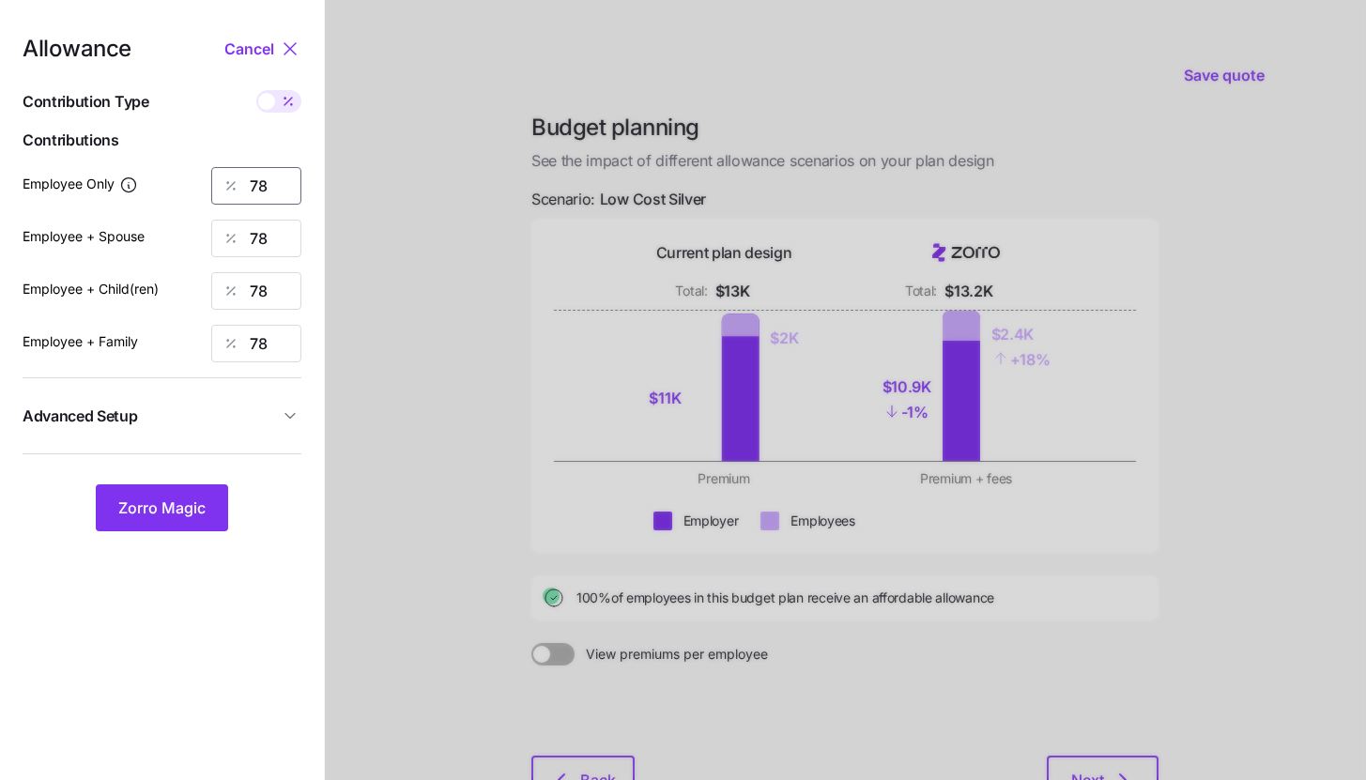
click at [261, 169] on input "78" at bounding box center [256, 186] width 90 height 38
type input "79"
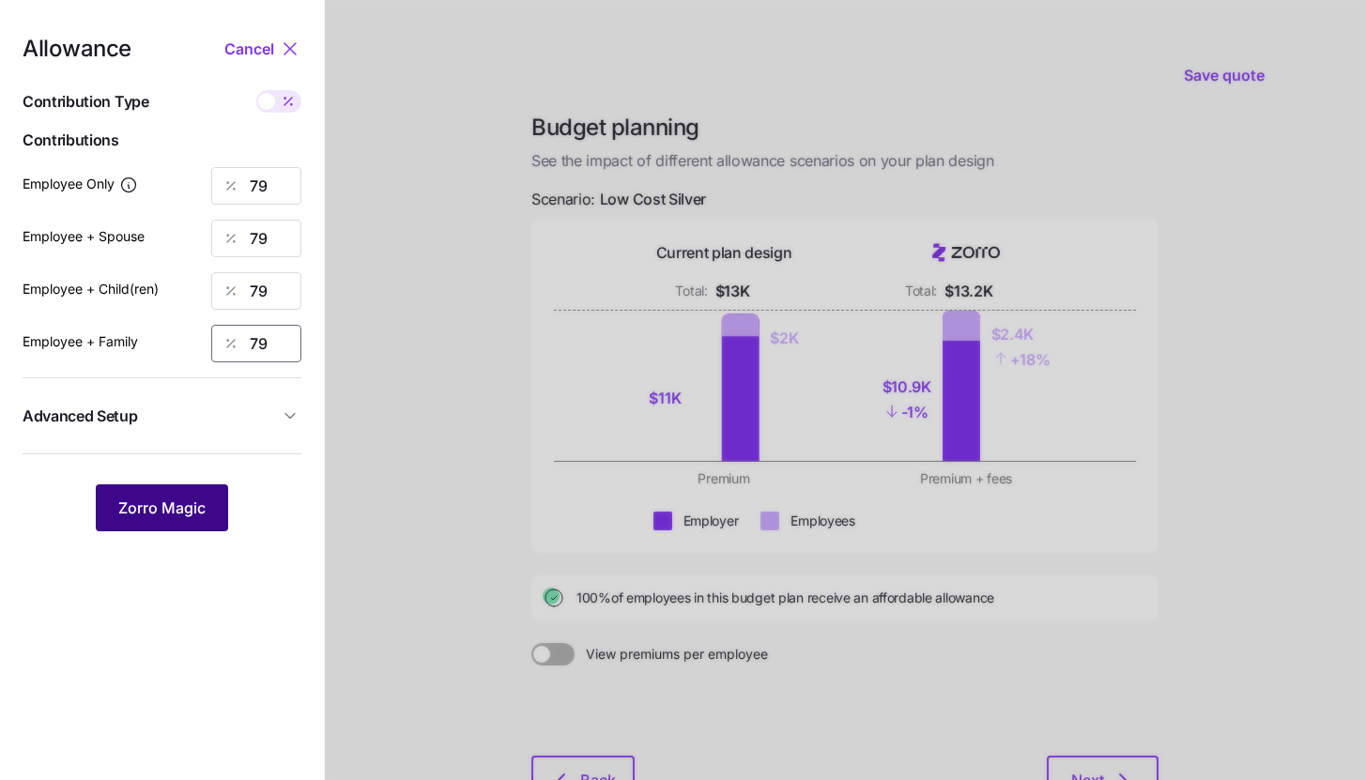
type input "79"
click at [200, 516] on span "Zorro Magic" at bounding box center [161, 507] width 87 height 23
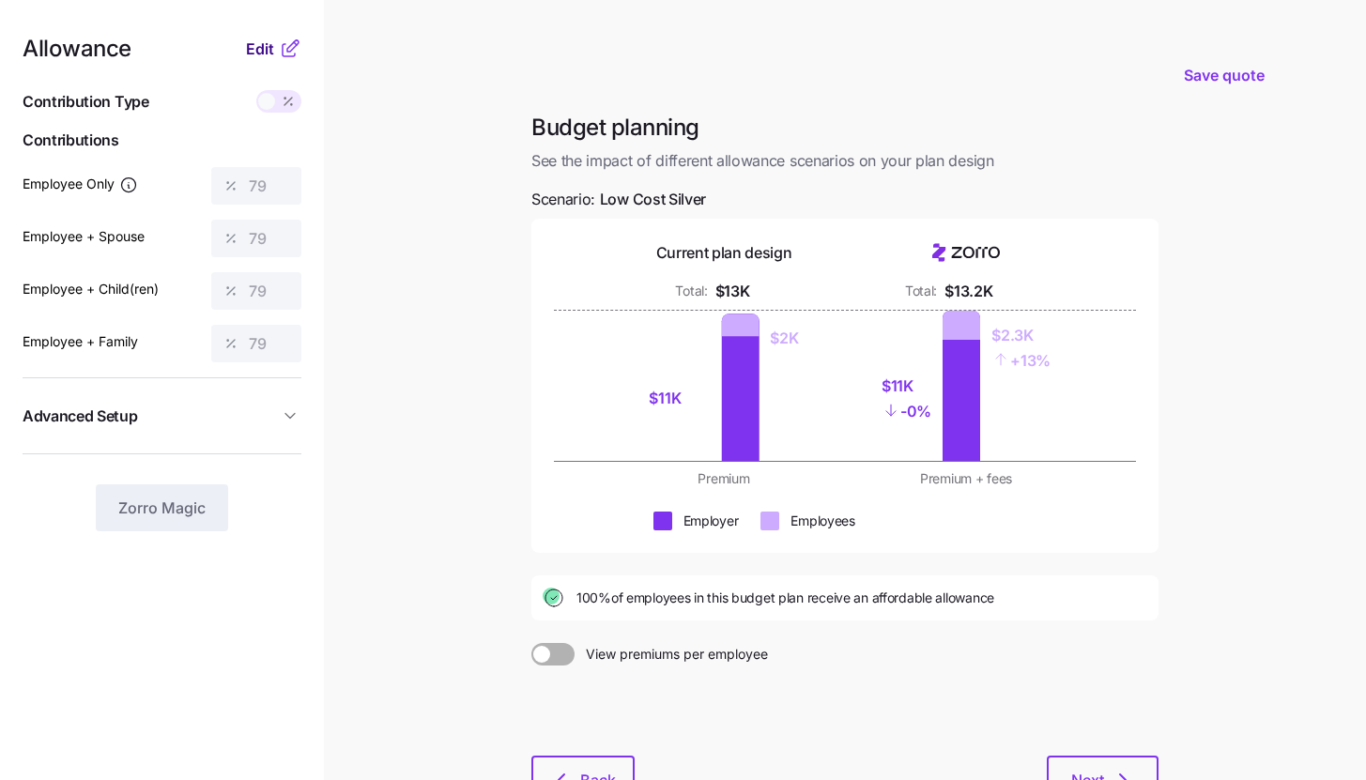
click at [264, 43] on span "Edit" at bounding box center [260, 49] width 28 height 23
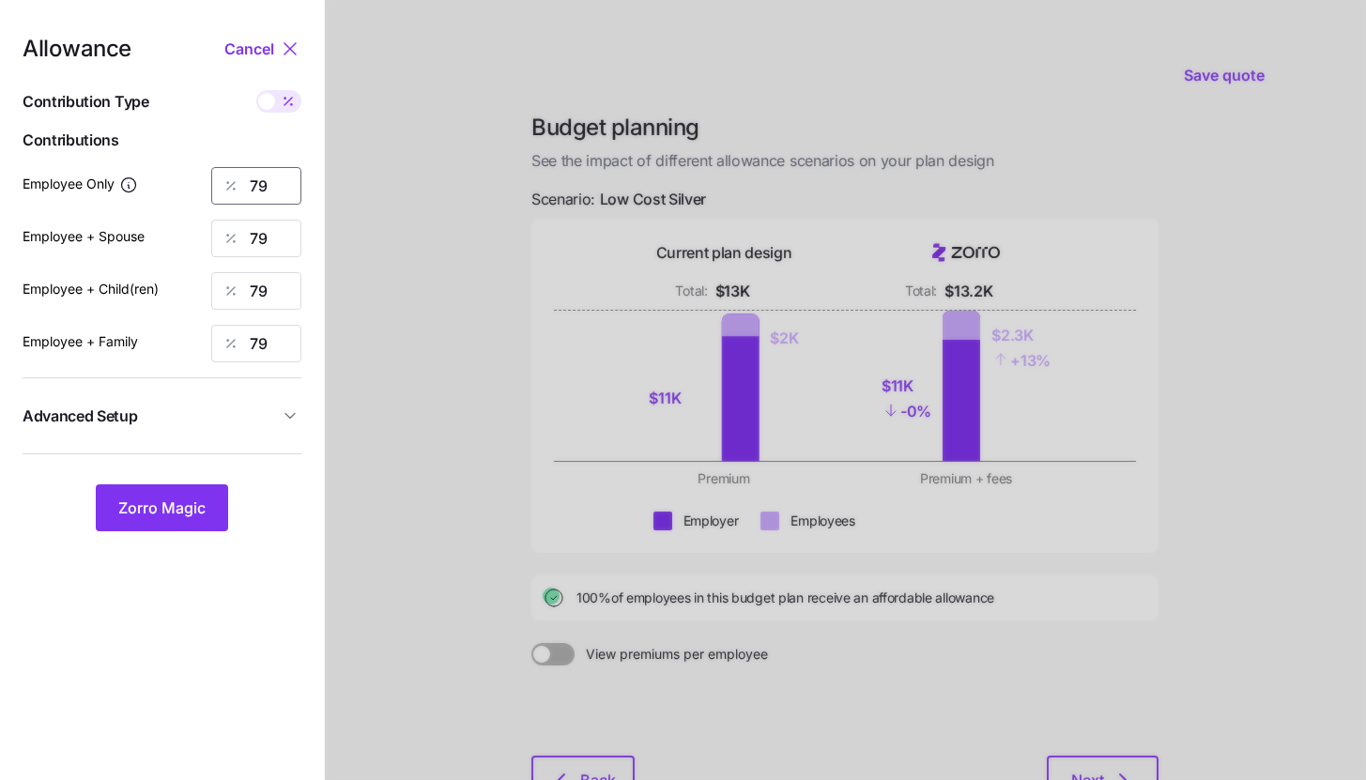
drag, startPoint x: 277, startPoint y: 185, endPoint x: 206, endPoint y: 185, distance: 71.3
click at [216, 185] on div "79" at bounding box center [256, 186] width 90 height 38
type input "80"
click at [157, 509] on span "Zorro Magic" at bounding box center [161, 507] width 87 height 23
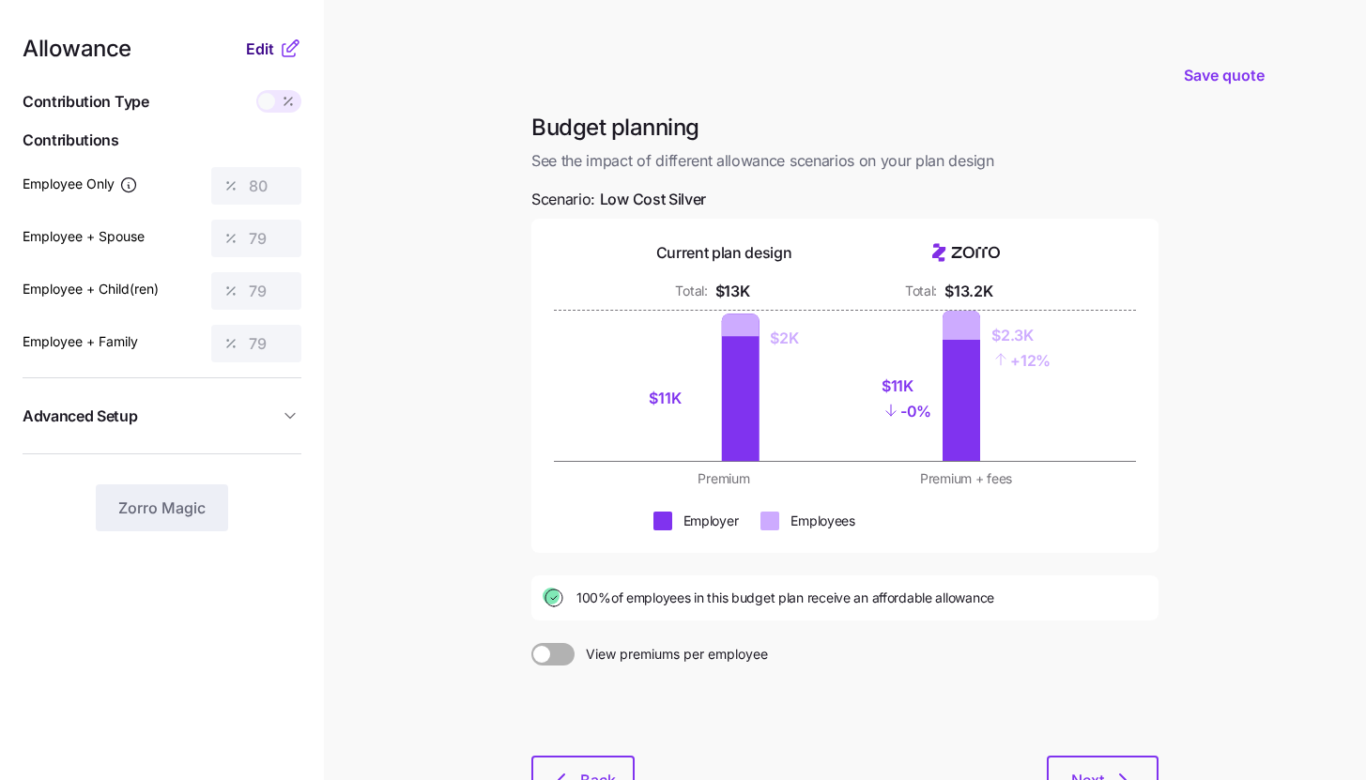
click at [277, 58] on button "Edit" at bounding box center [262, 49] width 33 height 23
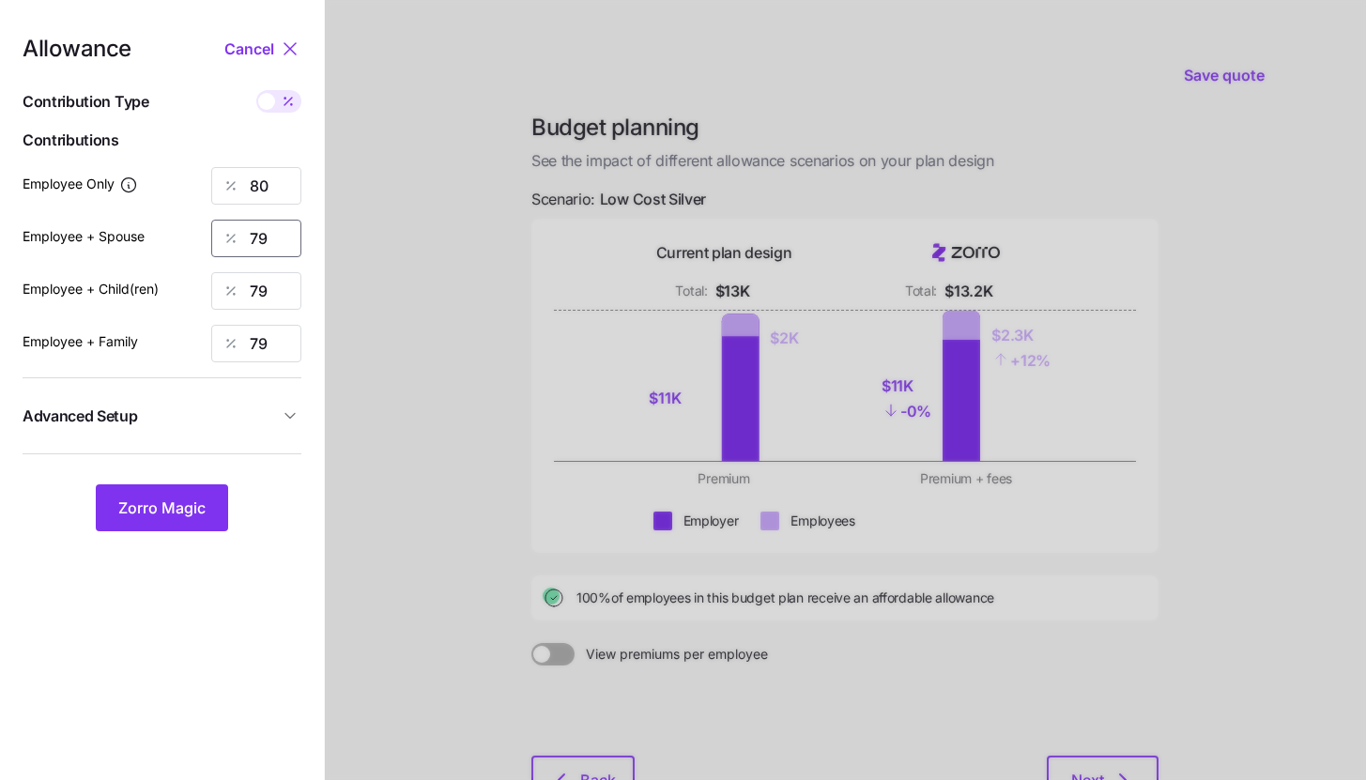
click at [275, 237] on input "79" at bounding box center [256, 239] width 90 height 38
type input "70"
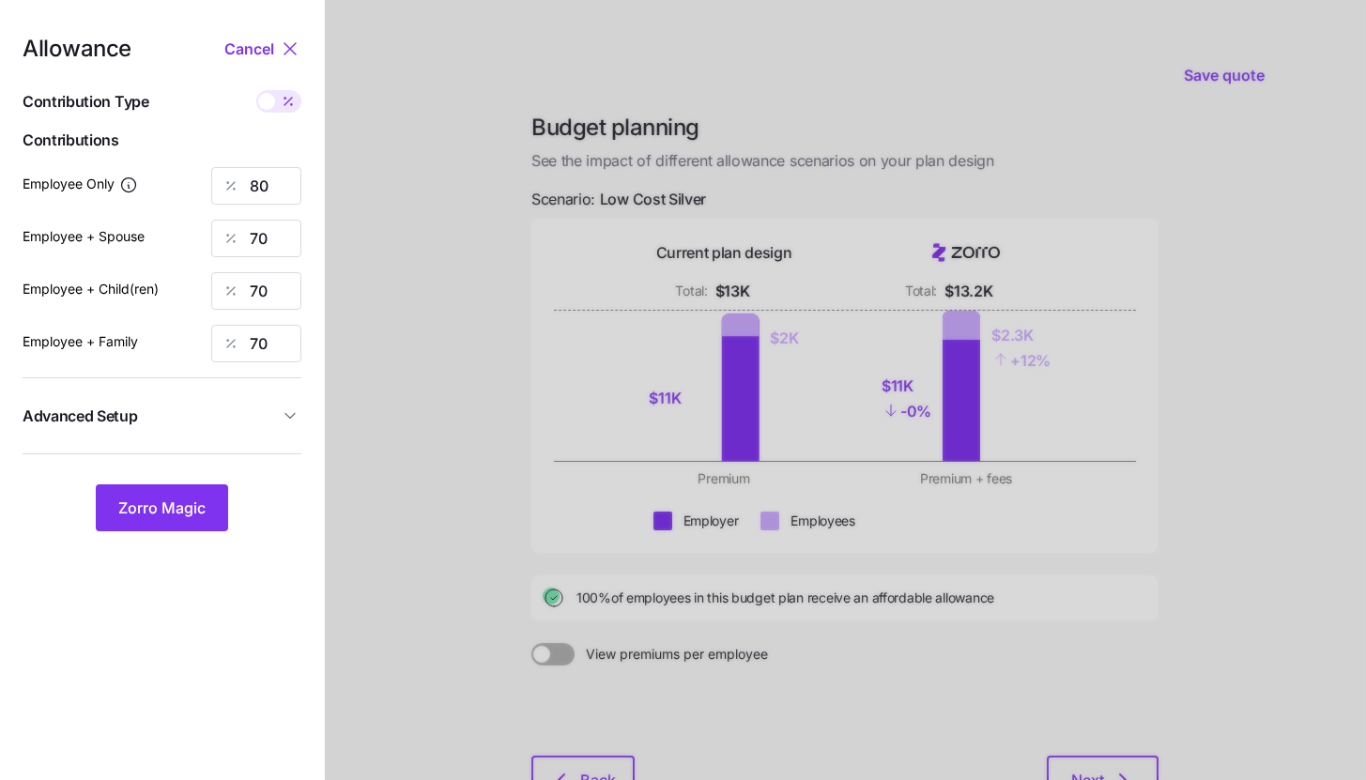
click at [168, 482] on div "Allowance Cancel Contribution Type Use classes Contributions Employee Only 80 E…" at bounding box center [162, 285] width 279 height 494
click at [166, 489] on button "Zorro Magic" at bounding box center [162, 507] width 132 height 47
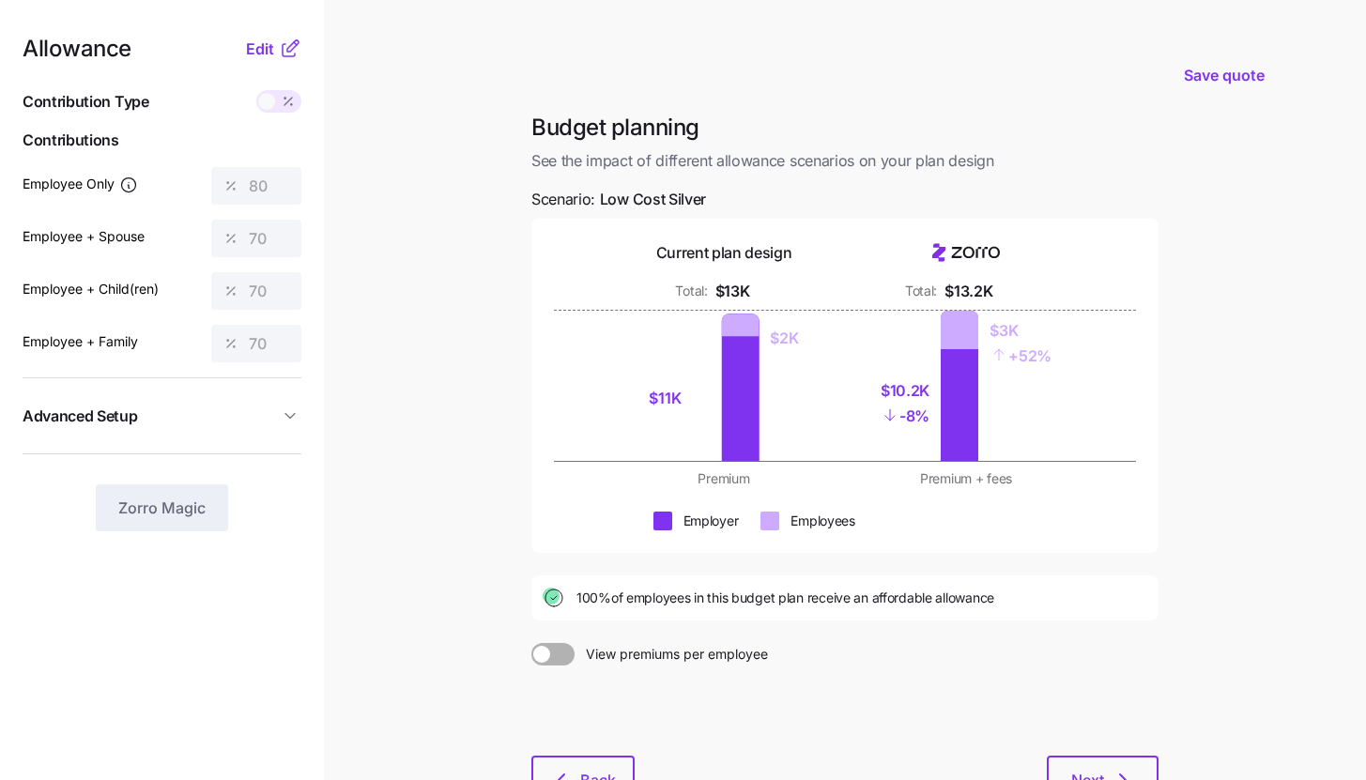
click at [283, 40] on icon at bounding box center [290, 49] width 23 height 23
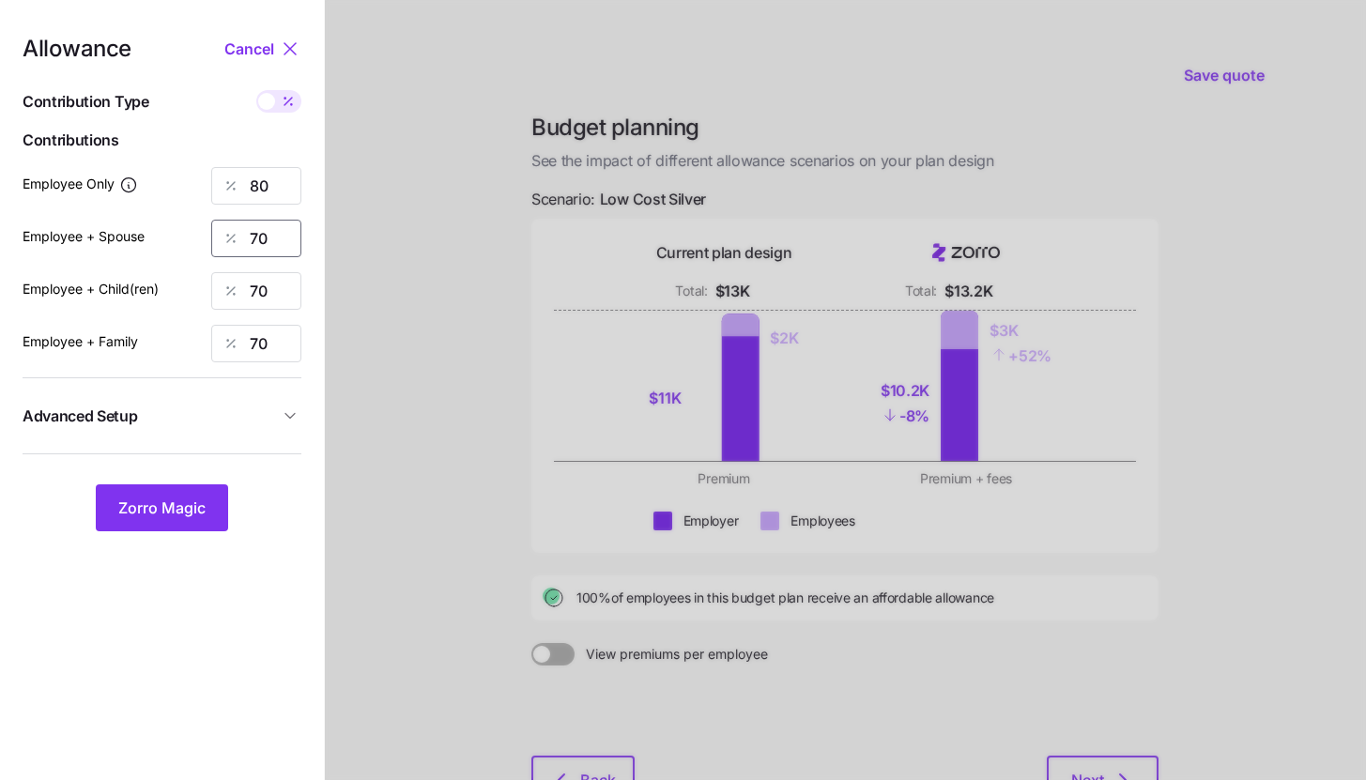
click at [271, 244] on input "70" at bounding box center [256, 239] width 90 height 38
type input "80"
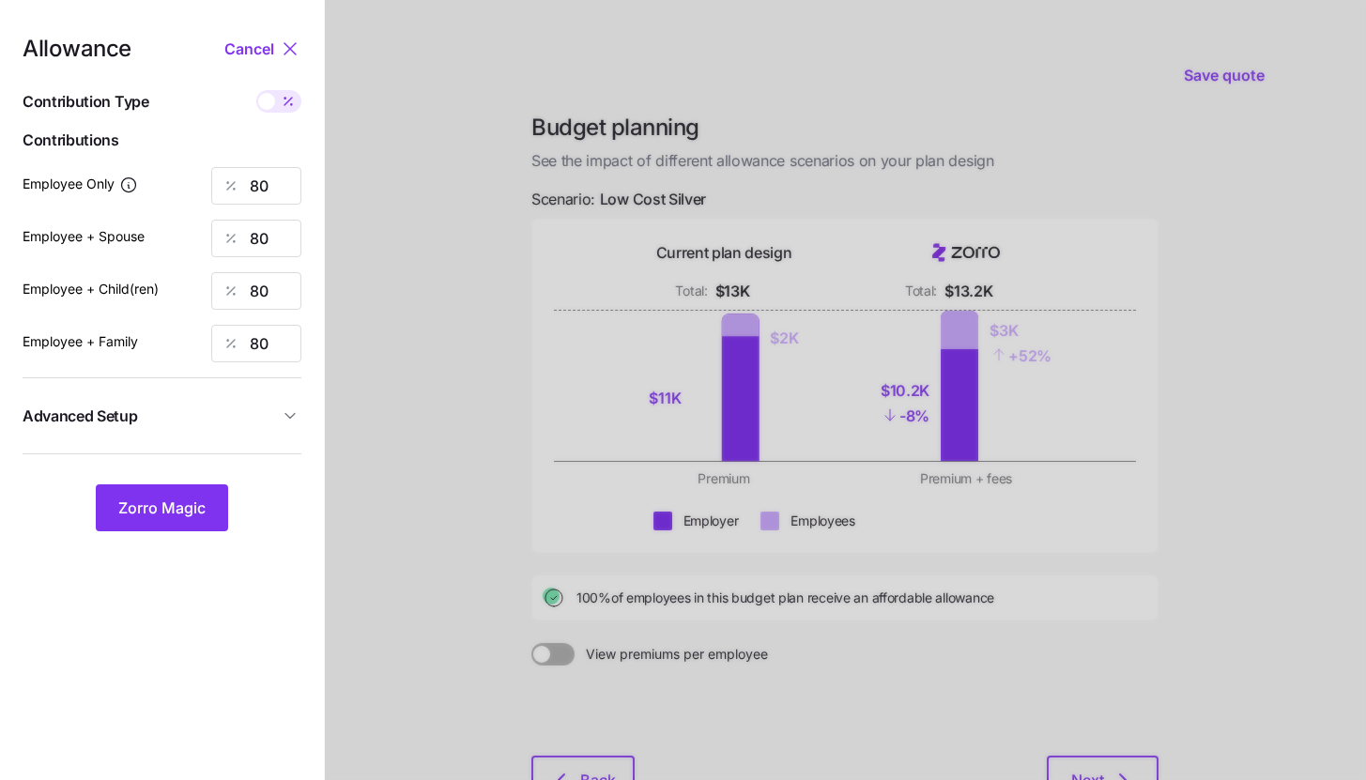
click at [184, 538] on nav "Allowance Cancel Contribution Type Use classes Contributions Employee Only 80 E…" at bounding box center [162, 461] width 324 height 923
click at [182, 501] on span "Zorro Magic" at bounding box center [161, 507] width 87 height 23
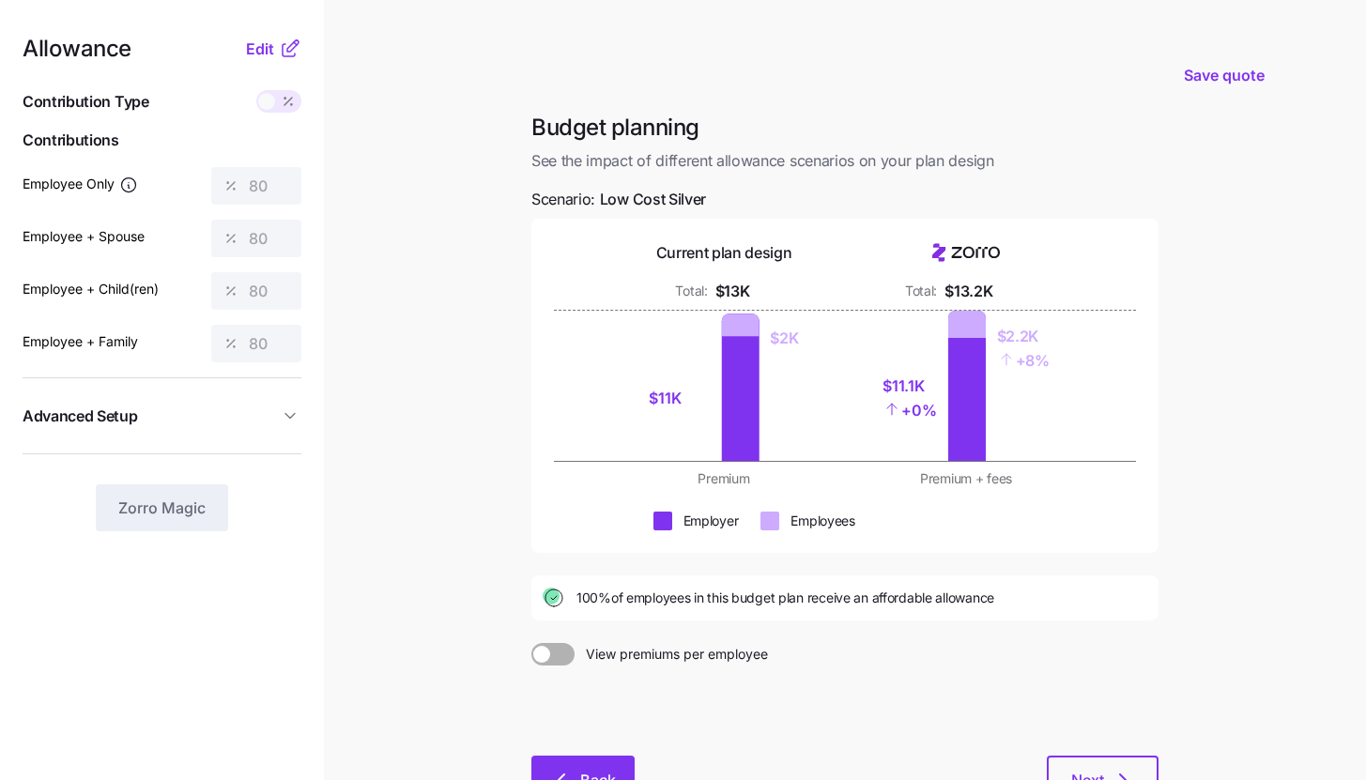
click at [612, 774] on span "Back" at bounding box center [598, 780] width 36 height 23
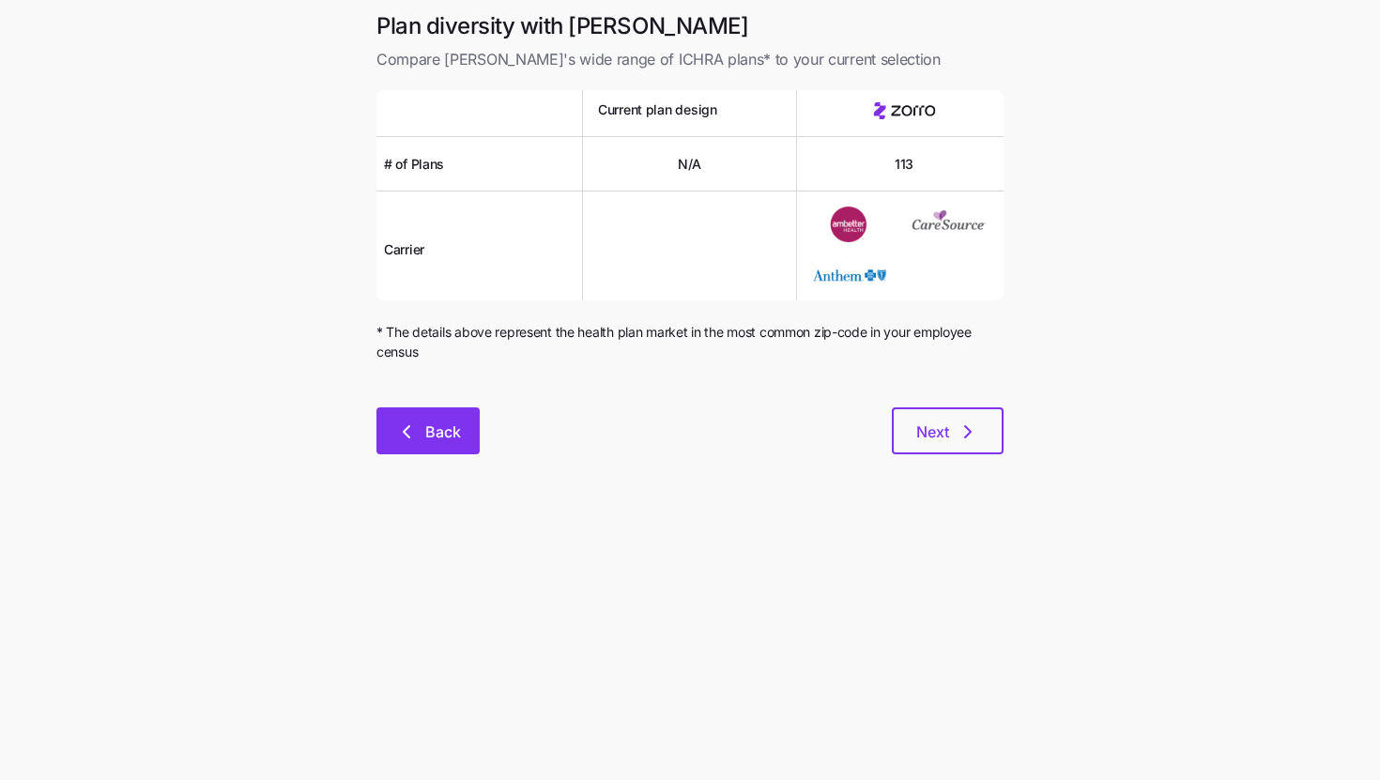
click at [463, 438] on button "Back" at bounding box center [427, 430] width 103 height 47
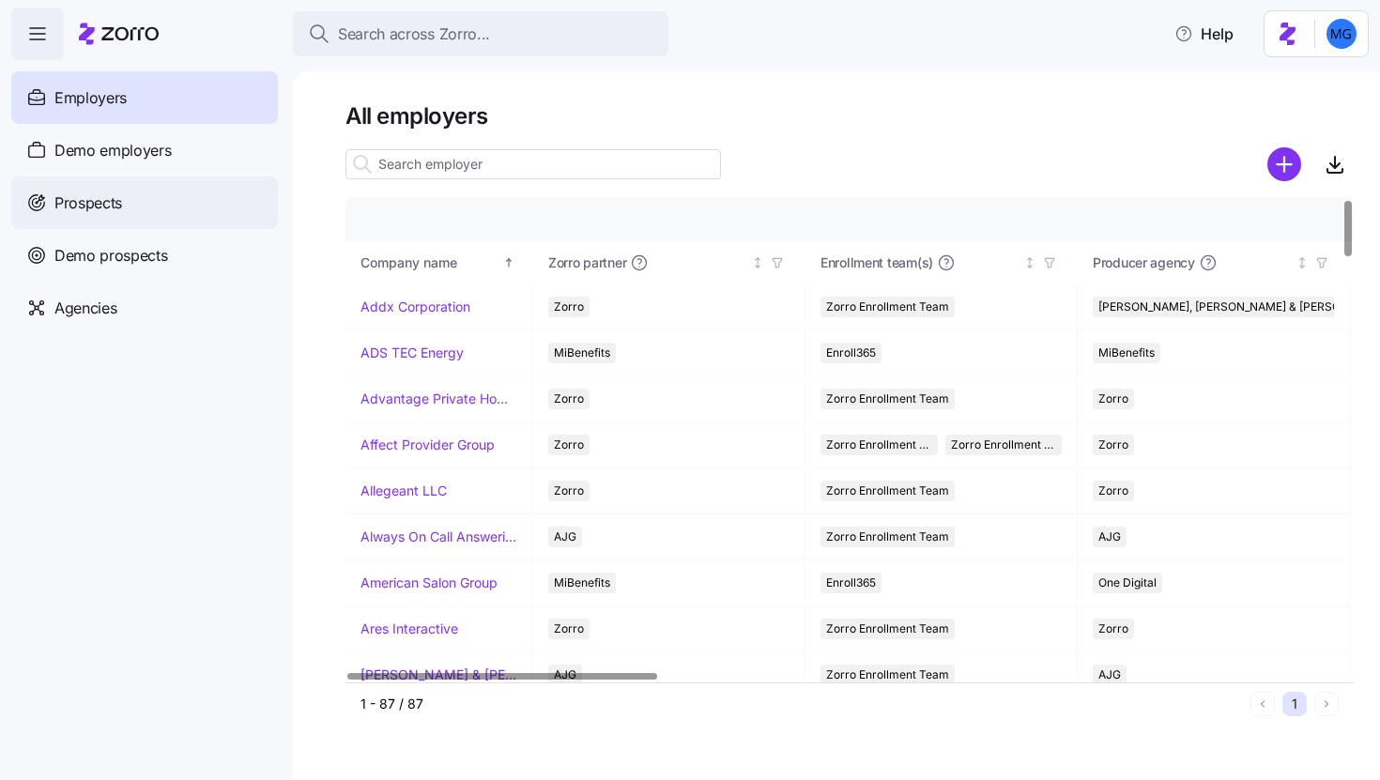
click at [191, 213] on div "Prospects" at bounding box center [144, 202] width 267 height 53
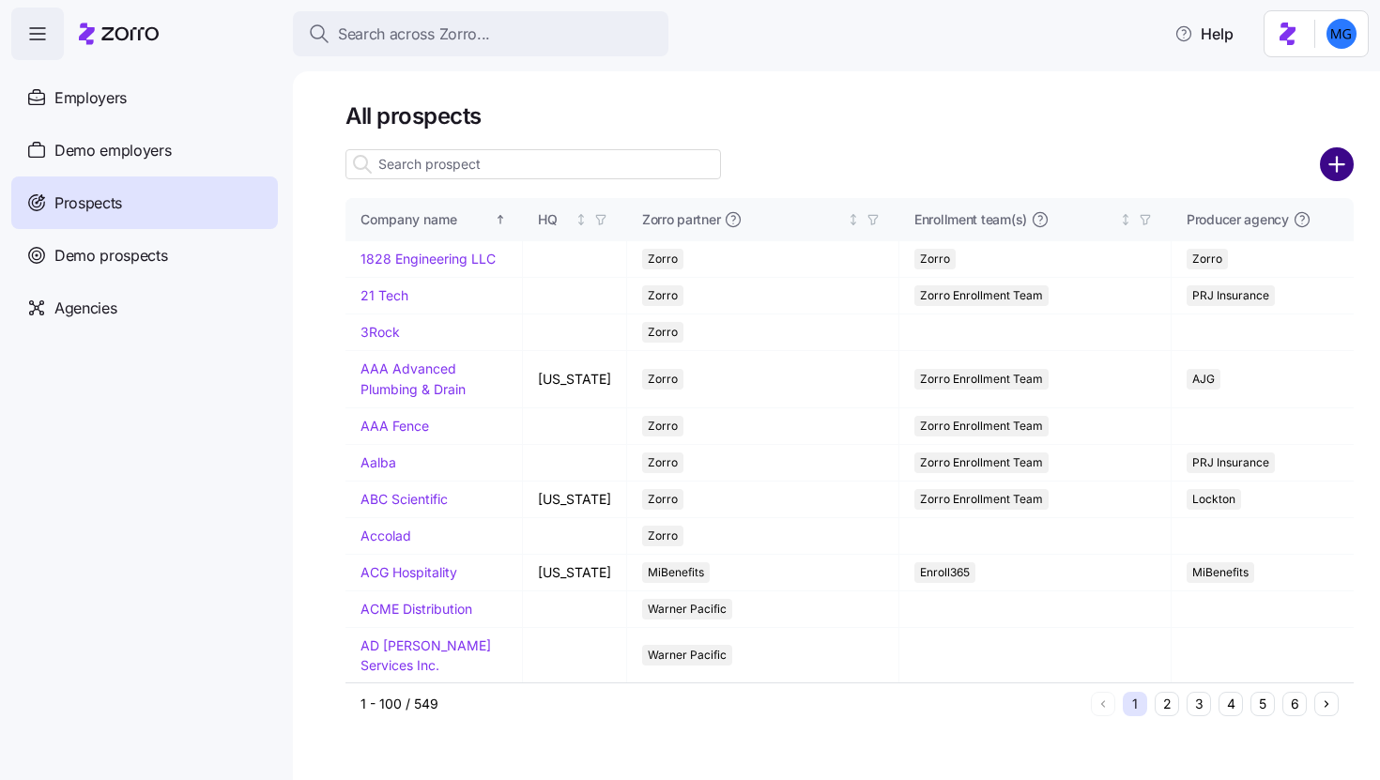
click at [1349, 166] on circle "add icon" at bounding box center [1336, 164] width 31 height 31
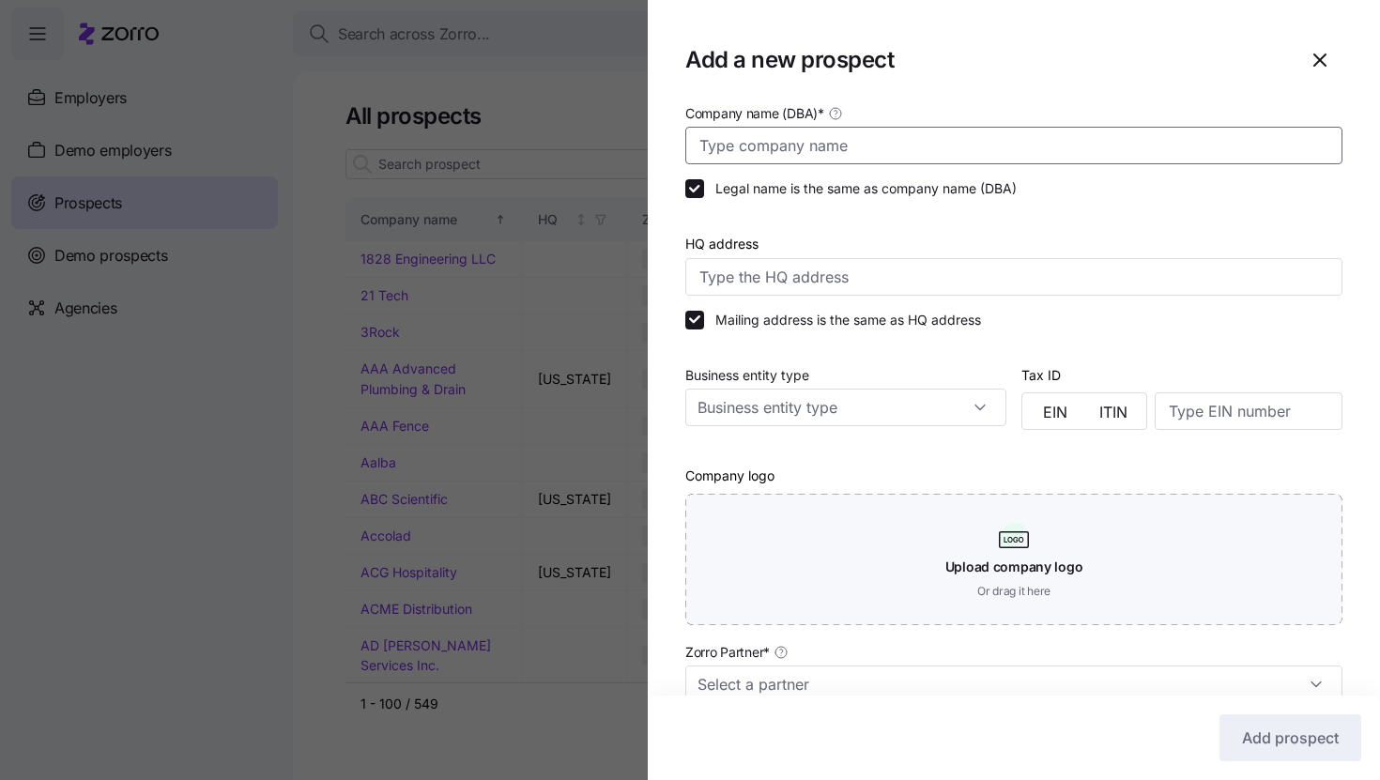
click at [1173, 151] on input "Company name (DBA) *" at bounding box center [1013, 146] width 657 height 38
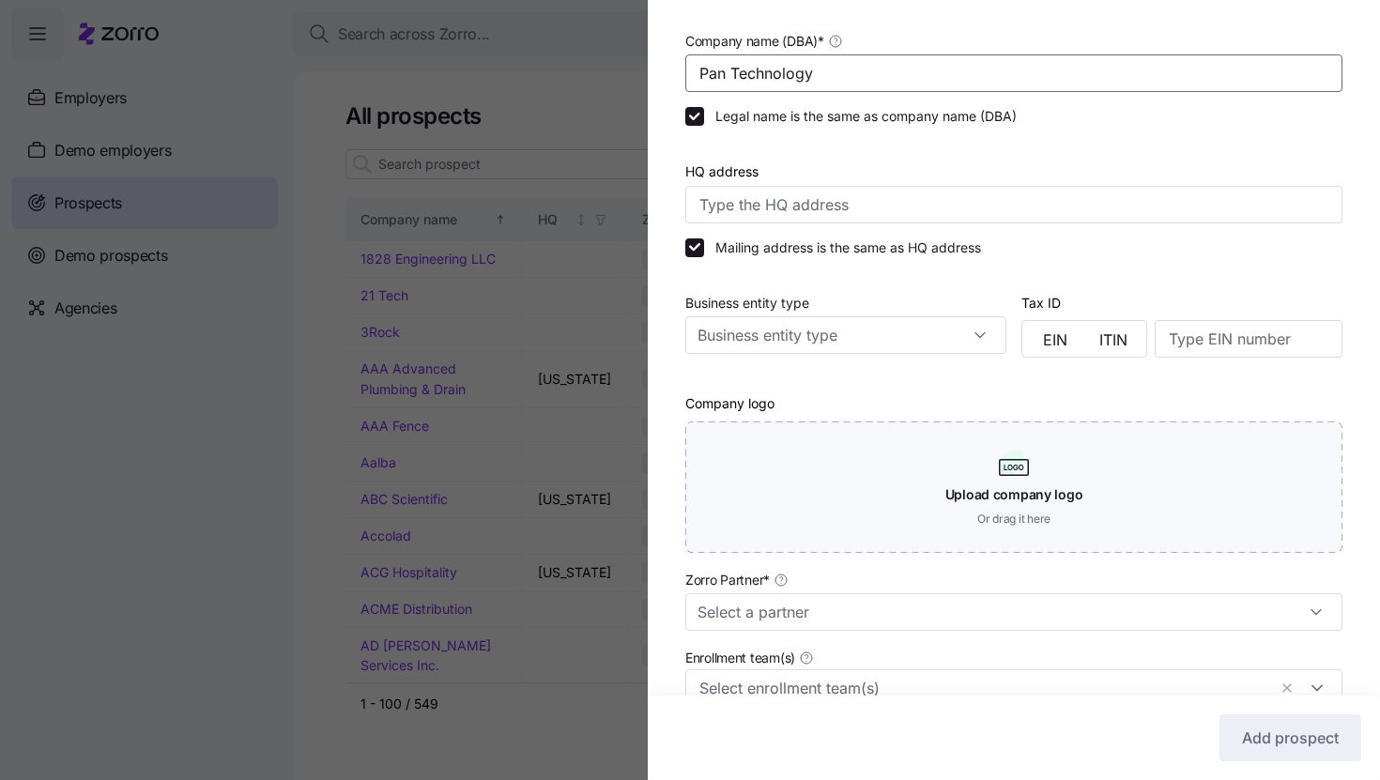
scroll to position [321, 0]
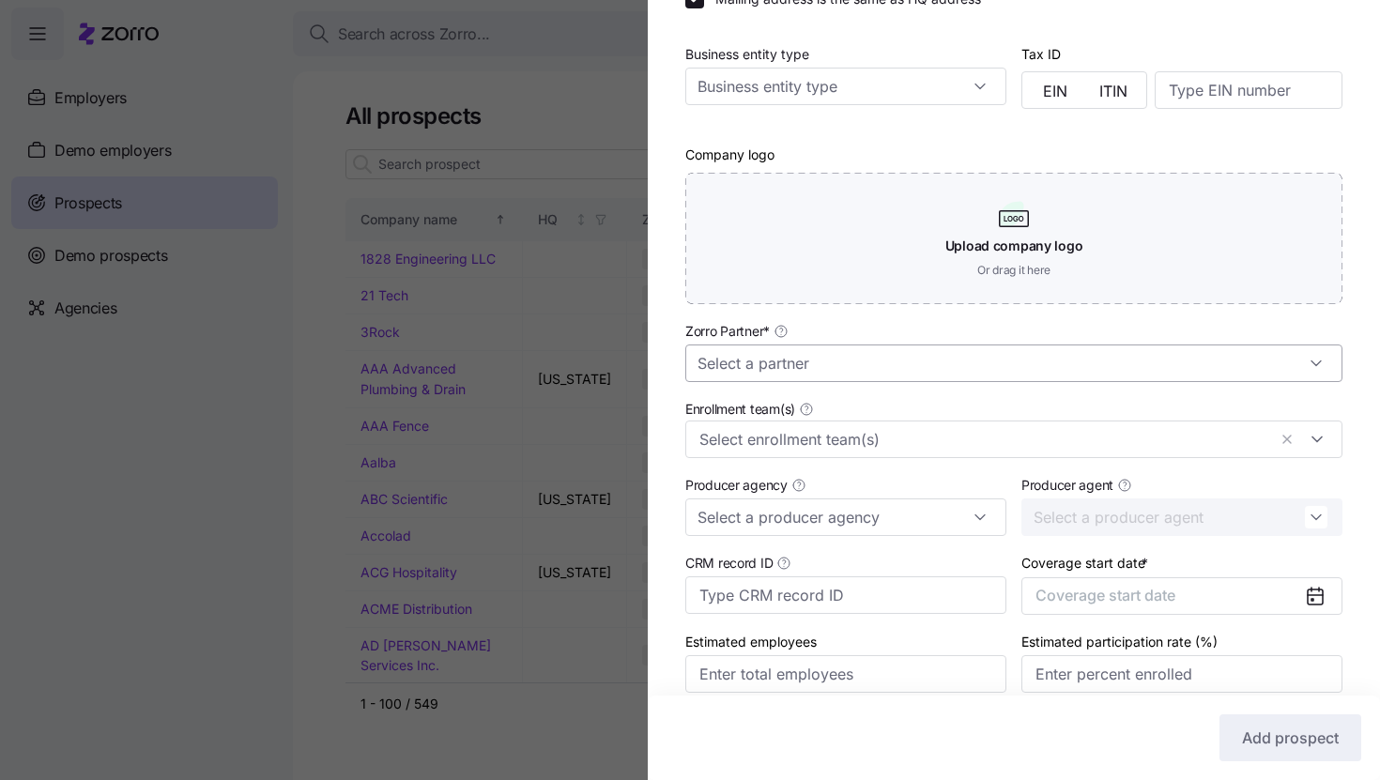
type input "Pan Technology"
click at [986, 372] on input "Zorro Partner *" at bounding box center [1013, 363] width 657 height 38
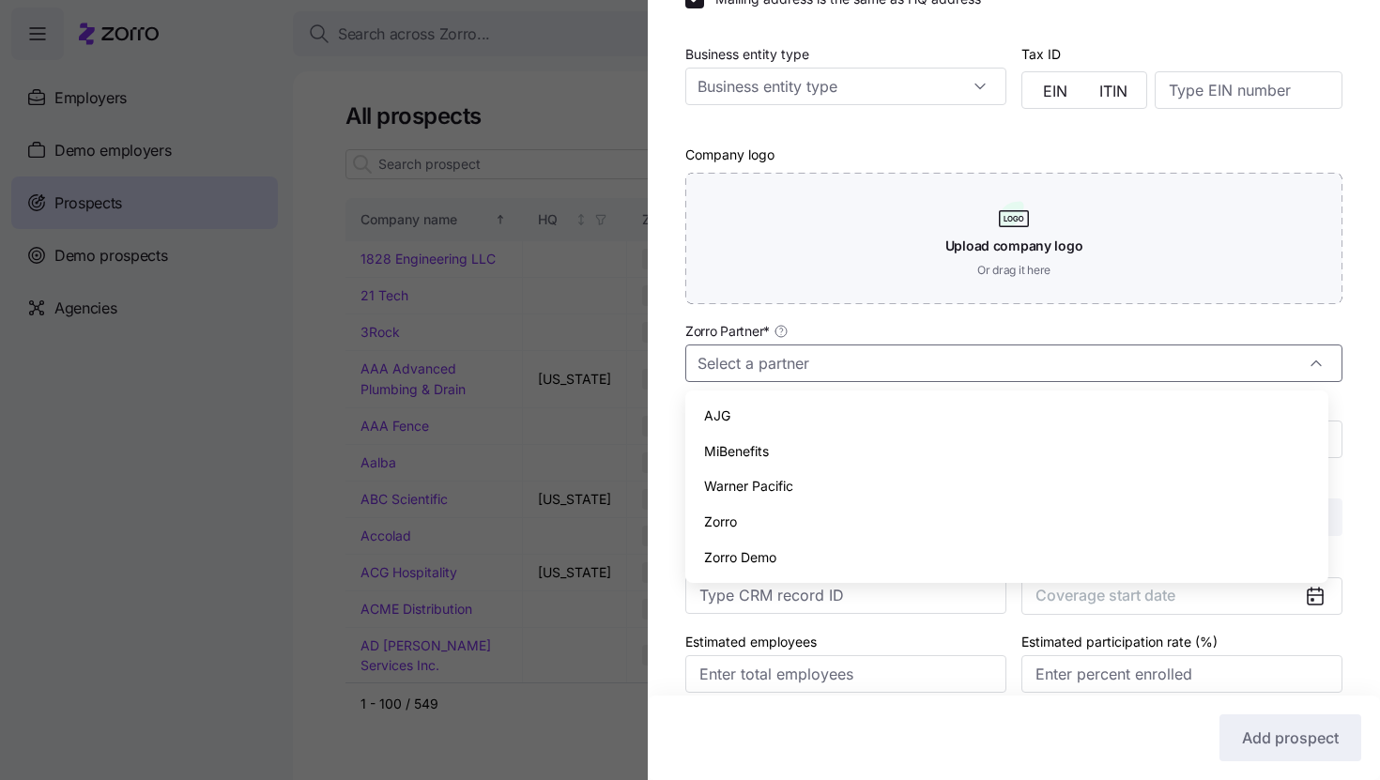
click at [935, 509] on div "Zorro" at bounding box center [1007, 522] width 628 height 36
type input "Zorro"
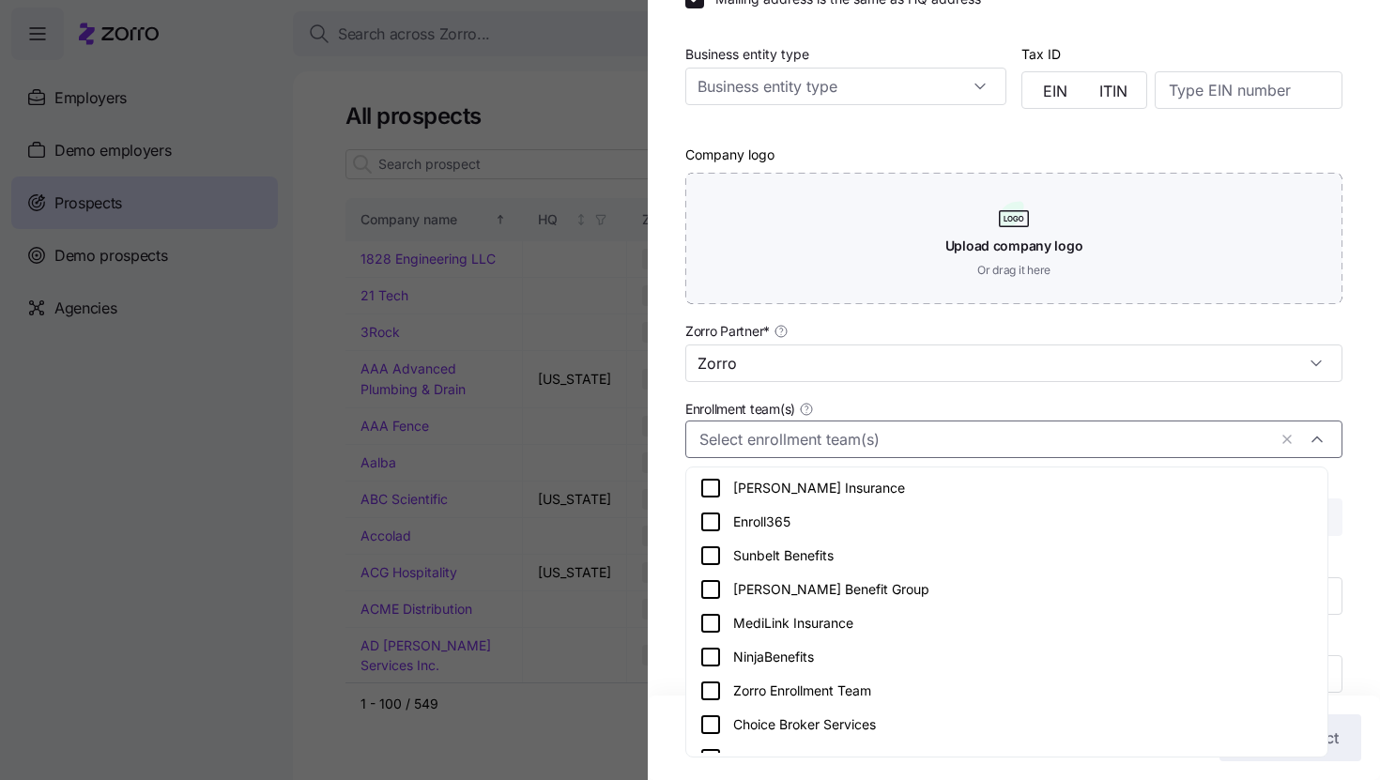
click at [966, 448] on input "Enrollment team(s)" at bounding box center [982, 439] width 567 height 24
click at [936, 677] on div "Zorro Enrollment Team" at bounding box center [1007, 691] width 634 height 34
click at [1351, 473] on div "Company name (DBA) * Pan Technology Legal name is the same as company name (DBA…" at bounding box center [1014, 255] width 732 height 950
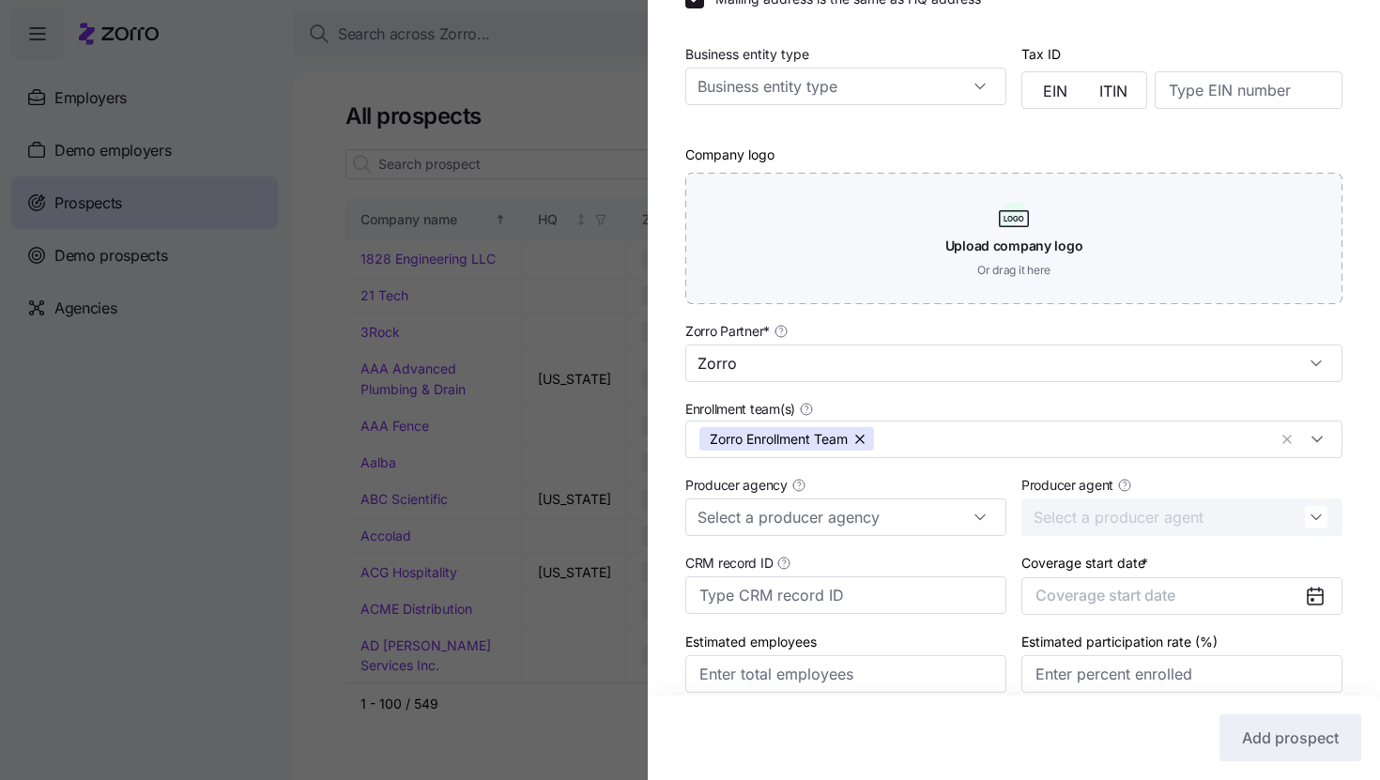
scroll to position [404, 0]
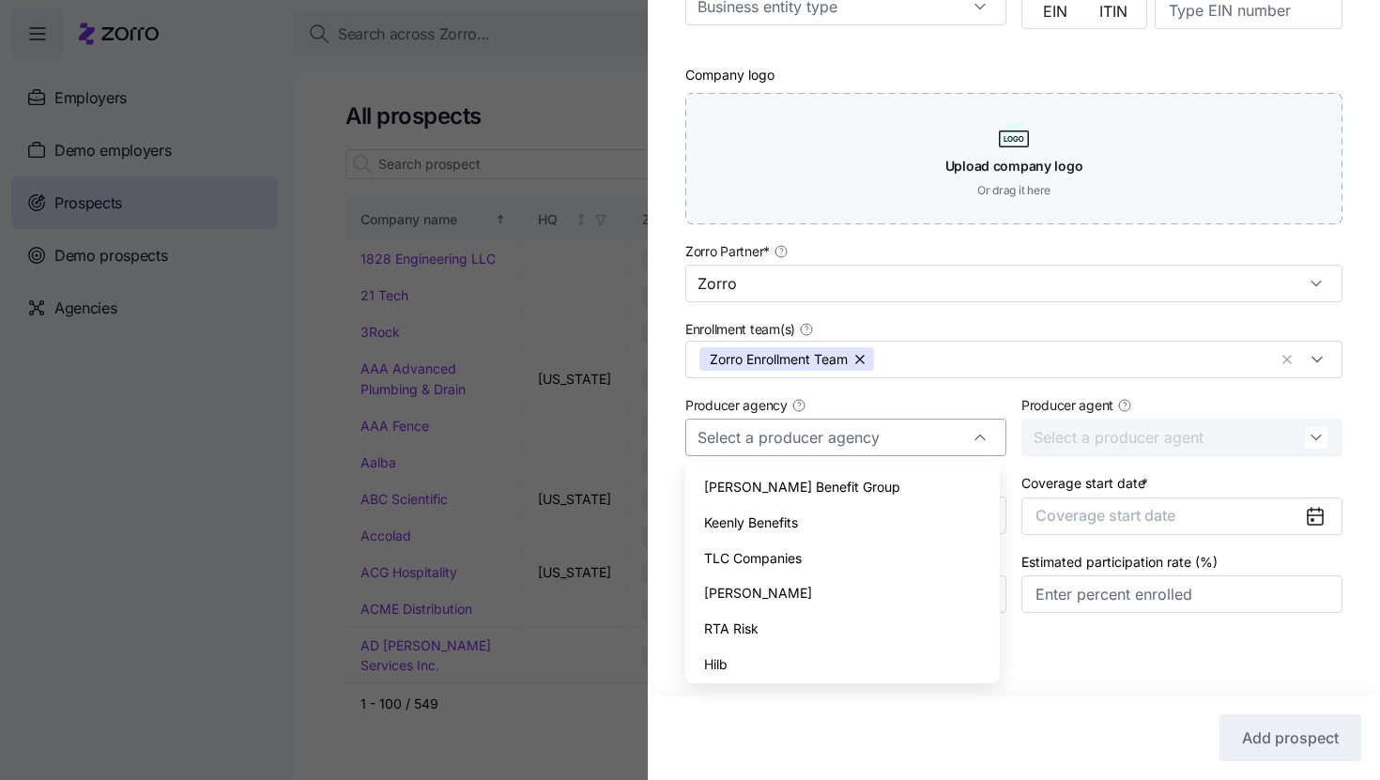
click at [918, 448] on input "Producer agency" at bounding box center [845, 438] width 321 height 38
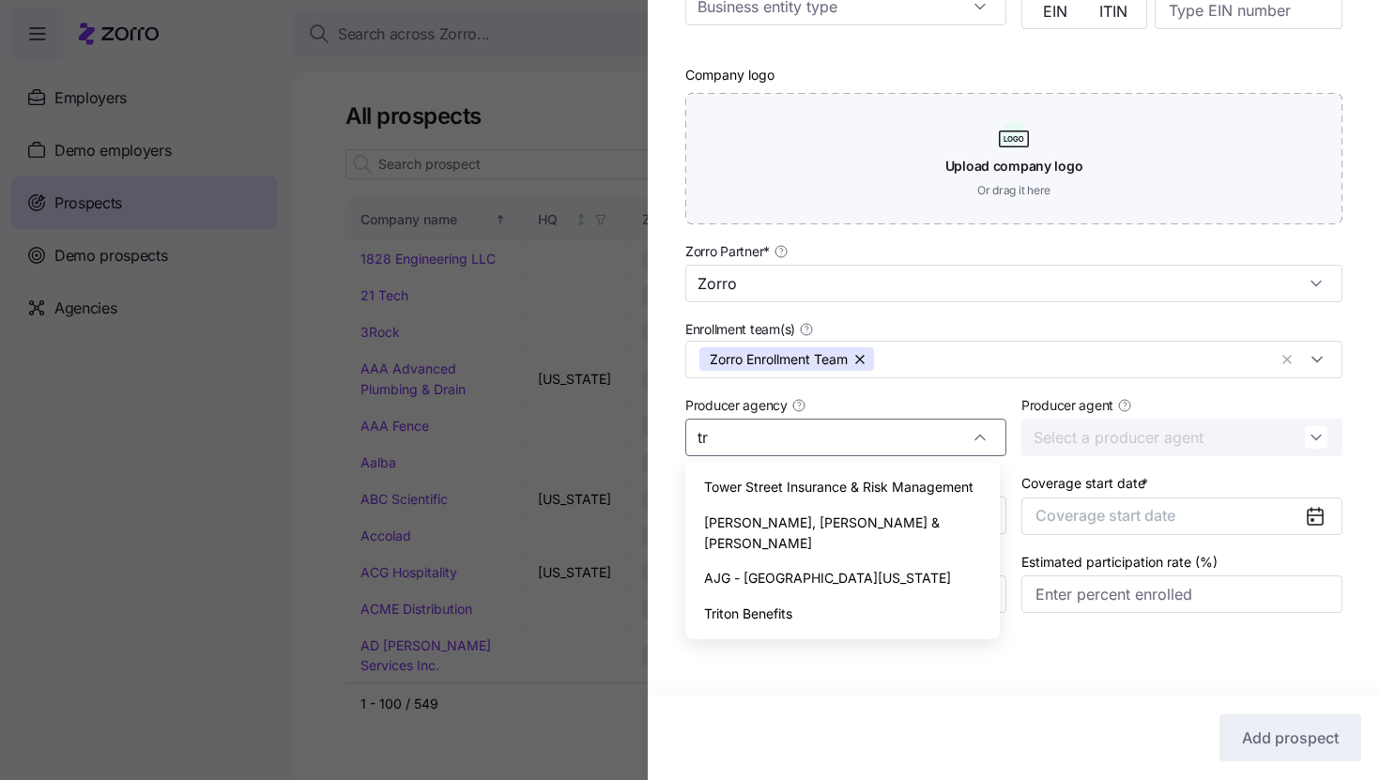
click at [853, 596] on div "Triton Benefits" at bounding box center [842, 614] width 299 height 36
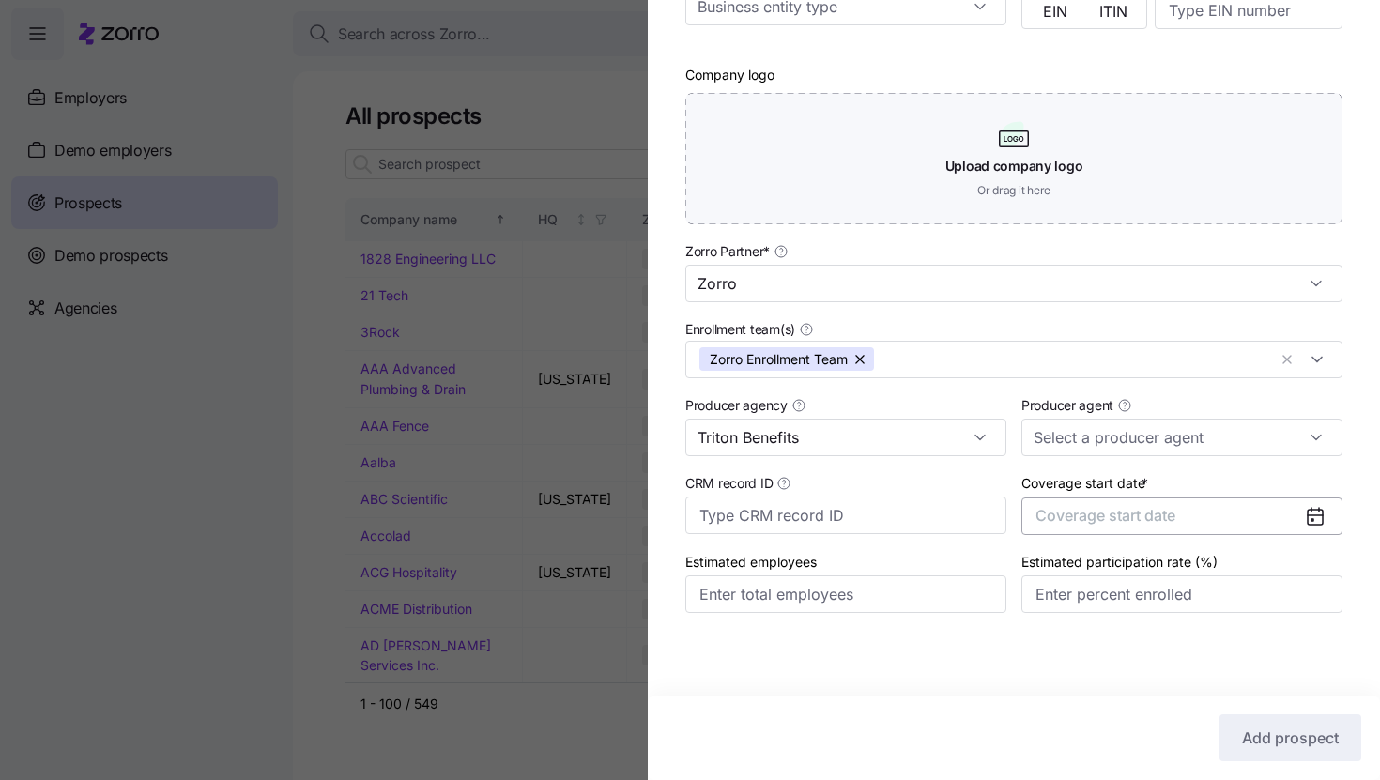
type input "Triton Benefits"
click at [1287, 511] on button "Coverage start date" at bounding box center [1181, 516] width 321 height 38
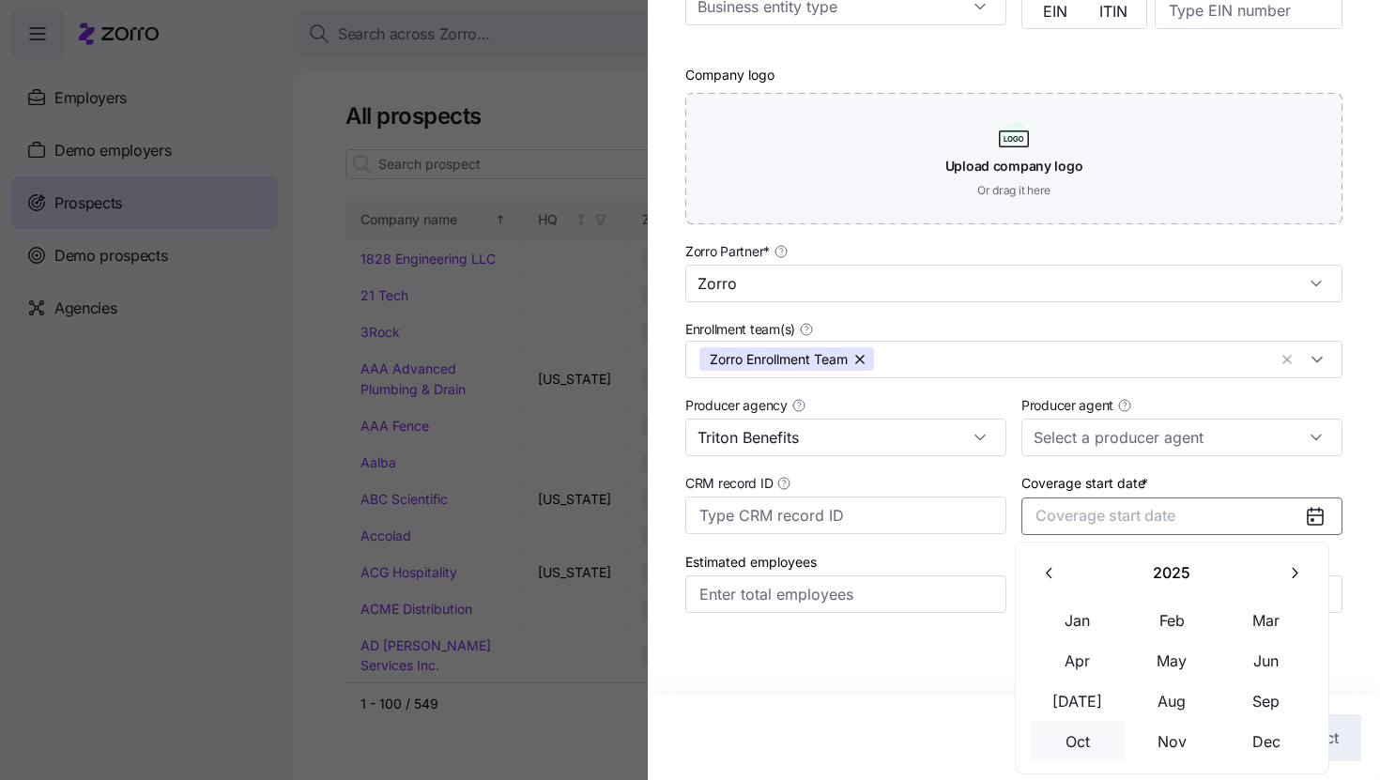
click at [1071, 749] on button "Oct" at bounding box center [1078, 741] width 94 height 39
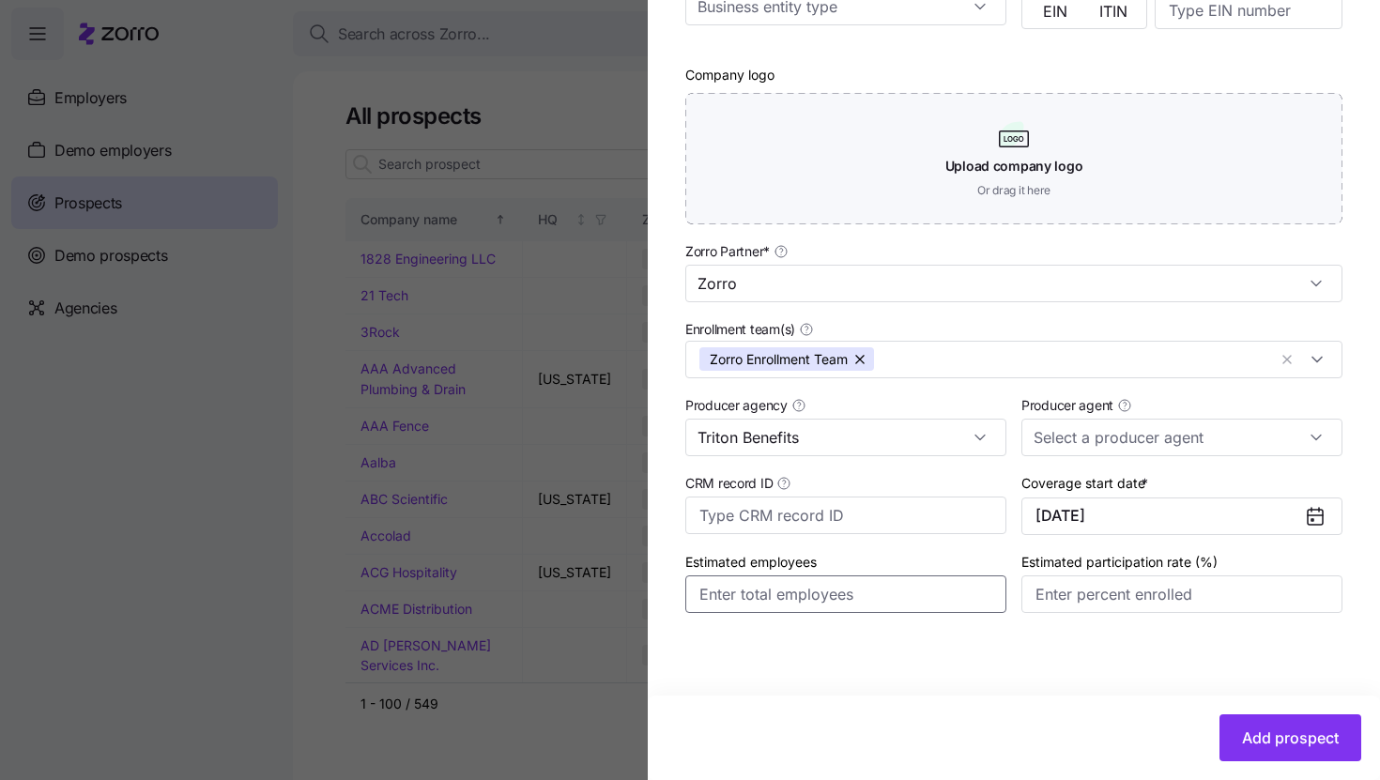
click at [893, 605] on input "Estimated employees" at bounding box center [845, 594] width 321 height 38
type input "60"
click at [1065, 598] on input "Estimated participation rate (%)" at bounding box center [1181, 594] width 321 height 38
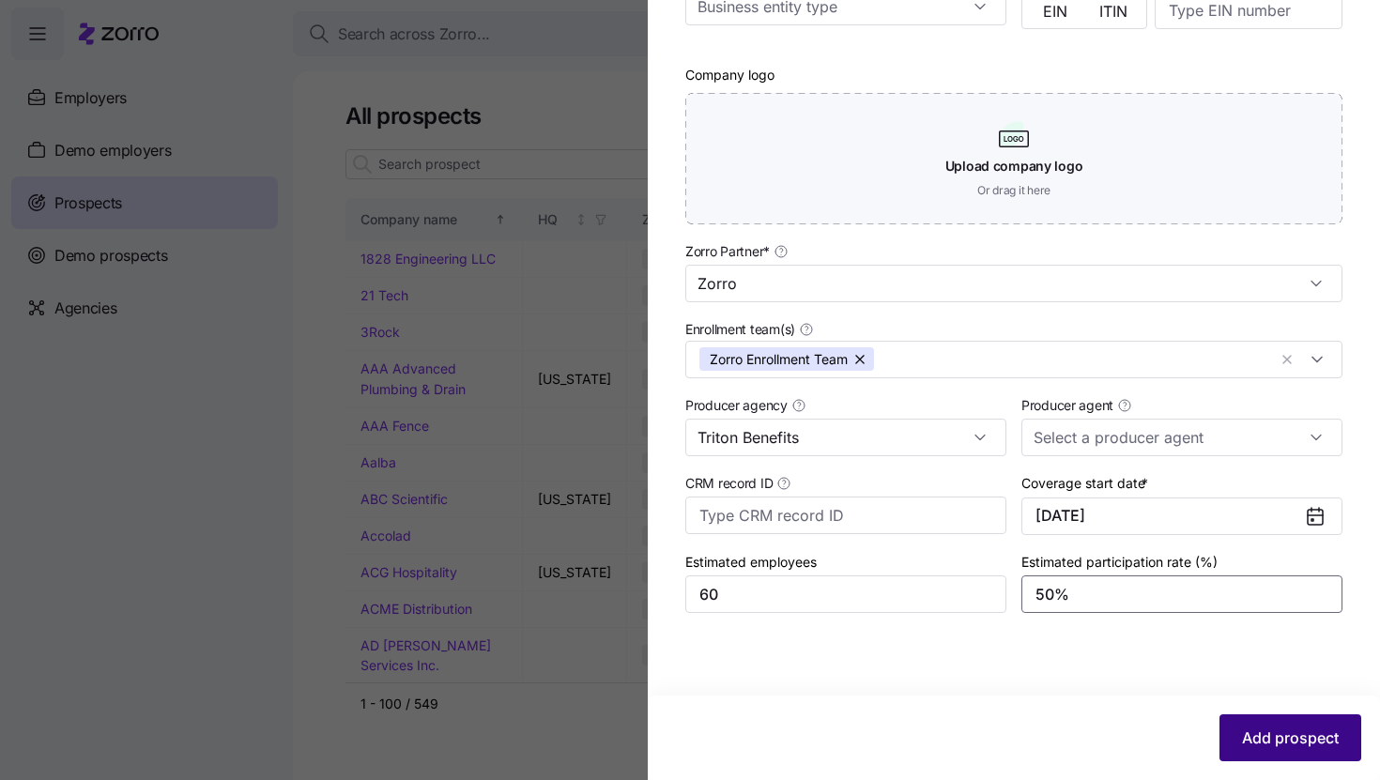
type input "50%"
click at [1278, 738] on span "Add prospect" at bounding box center [1290, 737] width 97 height 23
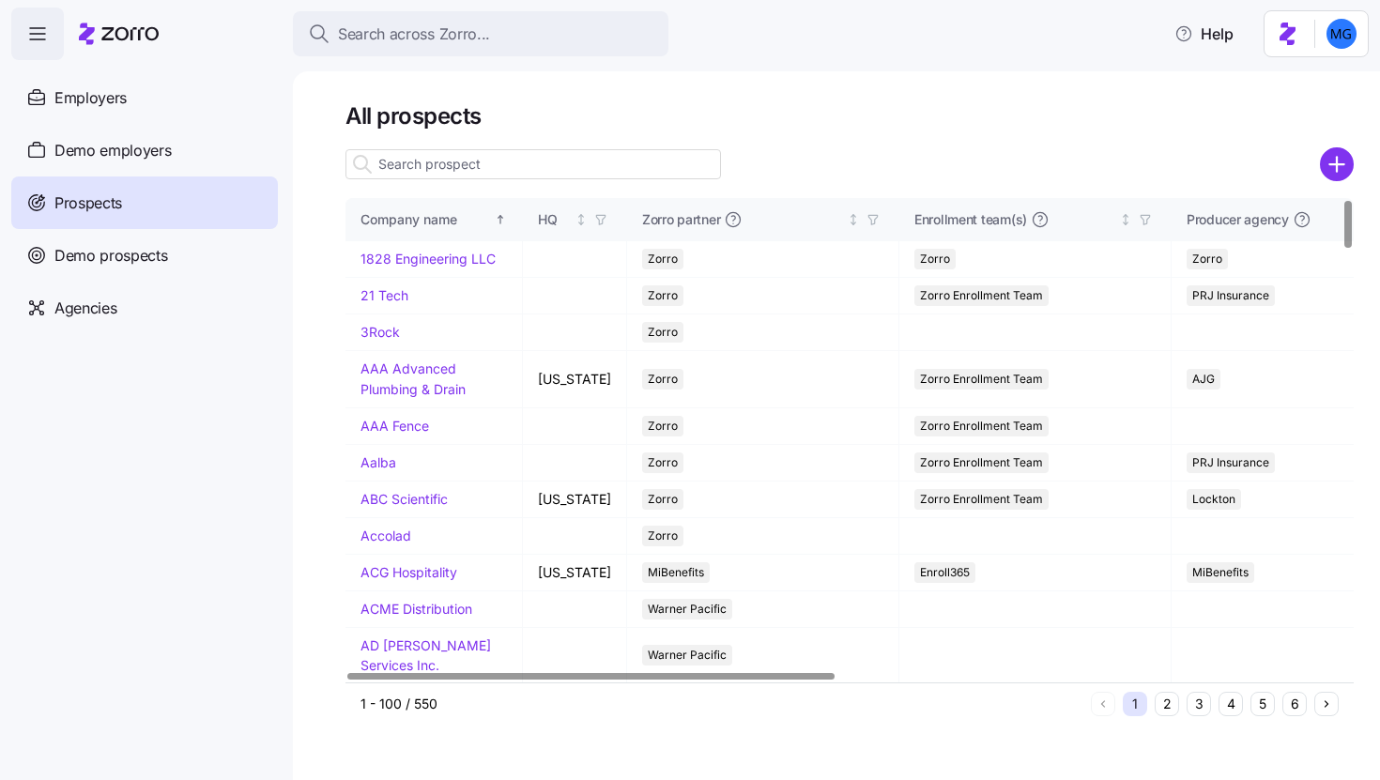
click at [568, 174] on input at bounding box center [532, 164] width 375 height 30
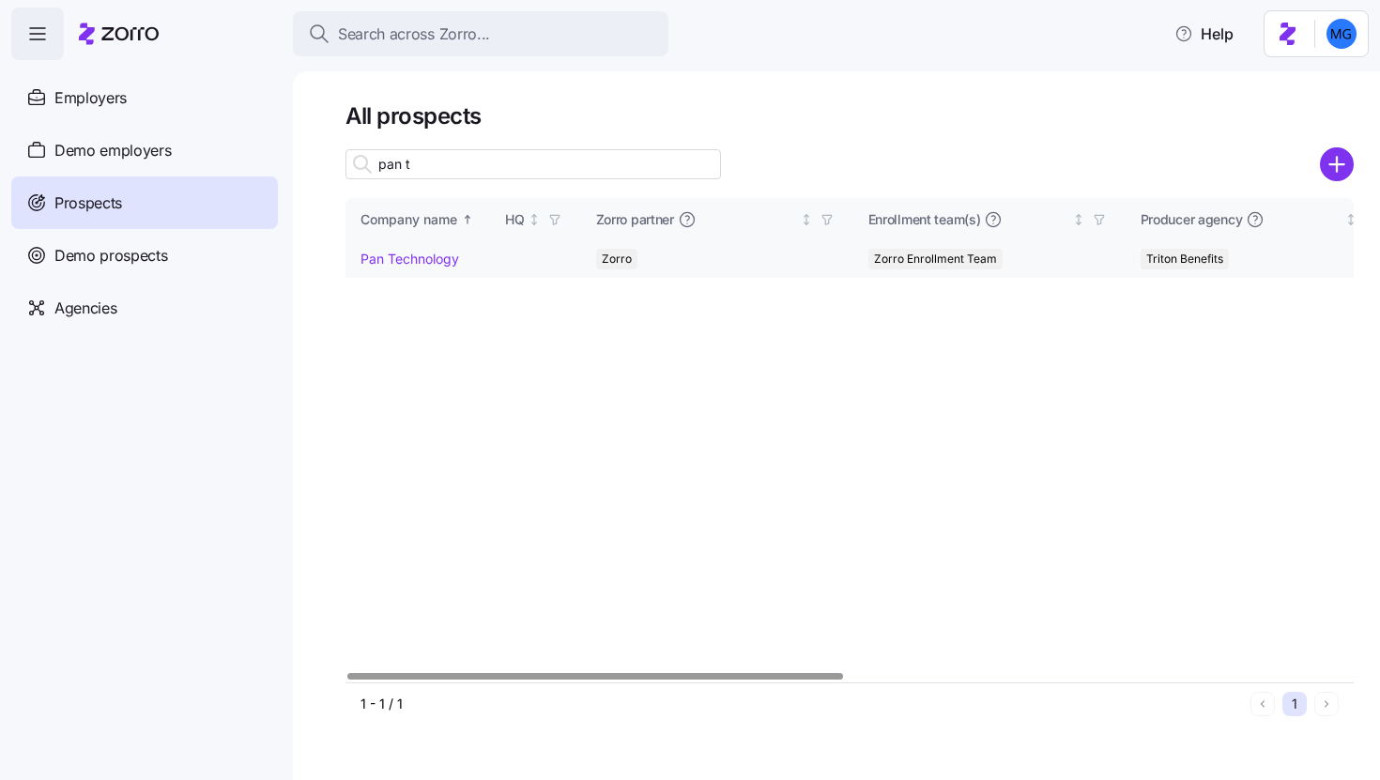
type input "pan t"
click at [426, 257] on link "Pan Technology" at bounding box center [409, 259] width 99 height 16
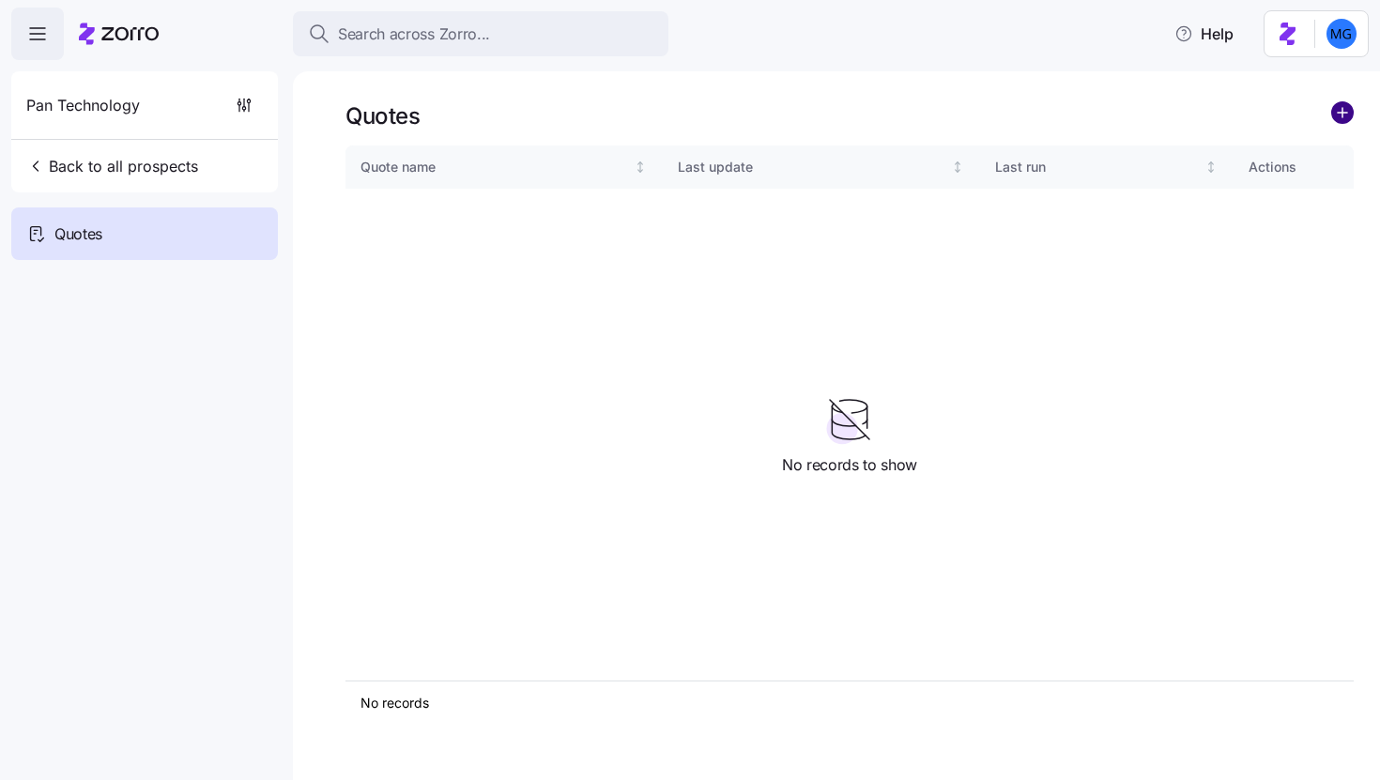
click at [1347, 115] on circle "add icon" at bounding box center [1342, 112] width 21 height 21
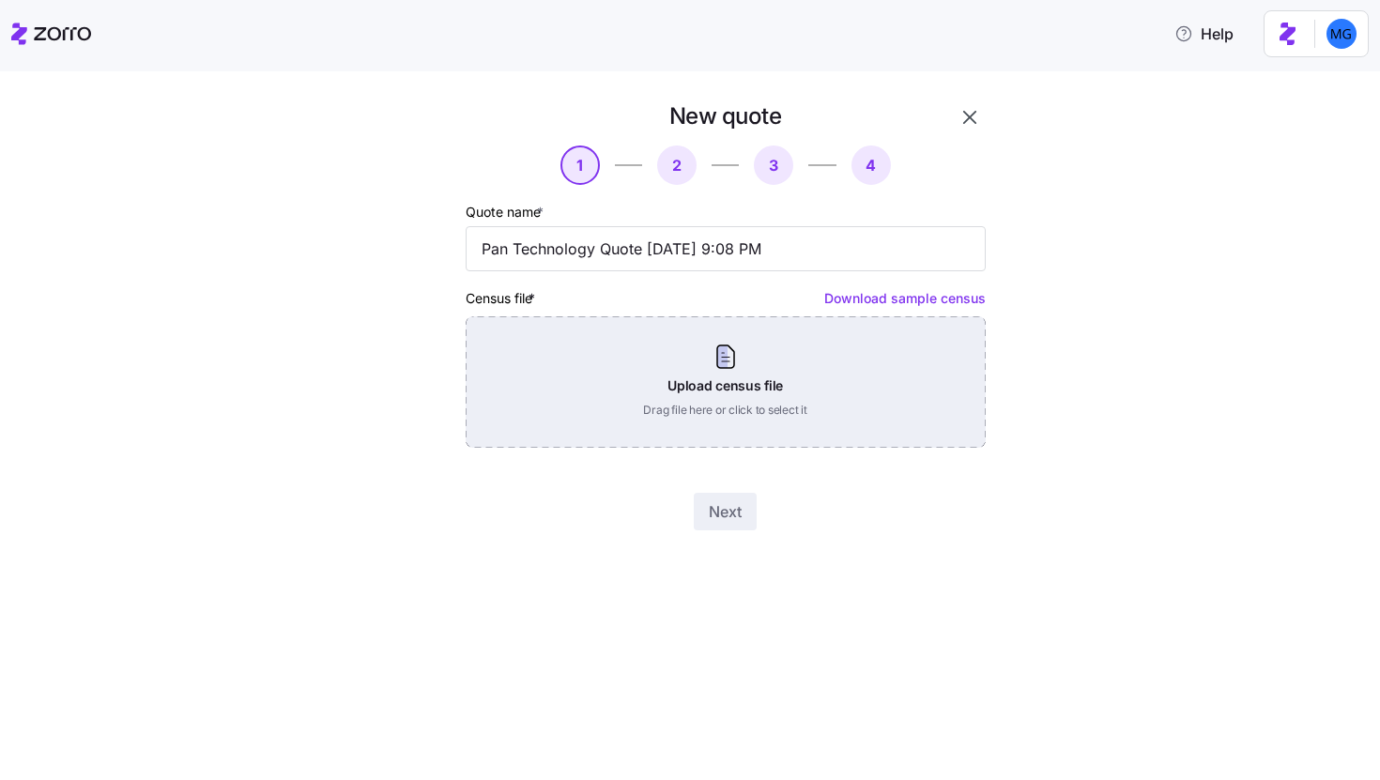
click at [797, 380] on div "Upload census file Drag file here or click to select it" at bounding box center [726, 381] width 520 height 131
click at [836, 393] on div "Upload census file Drag file here or click to select it" at bounding box center [726, 381] width 520 height 131
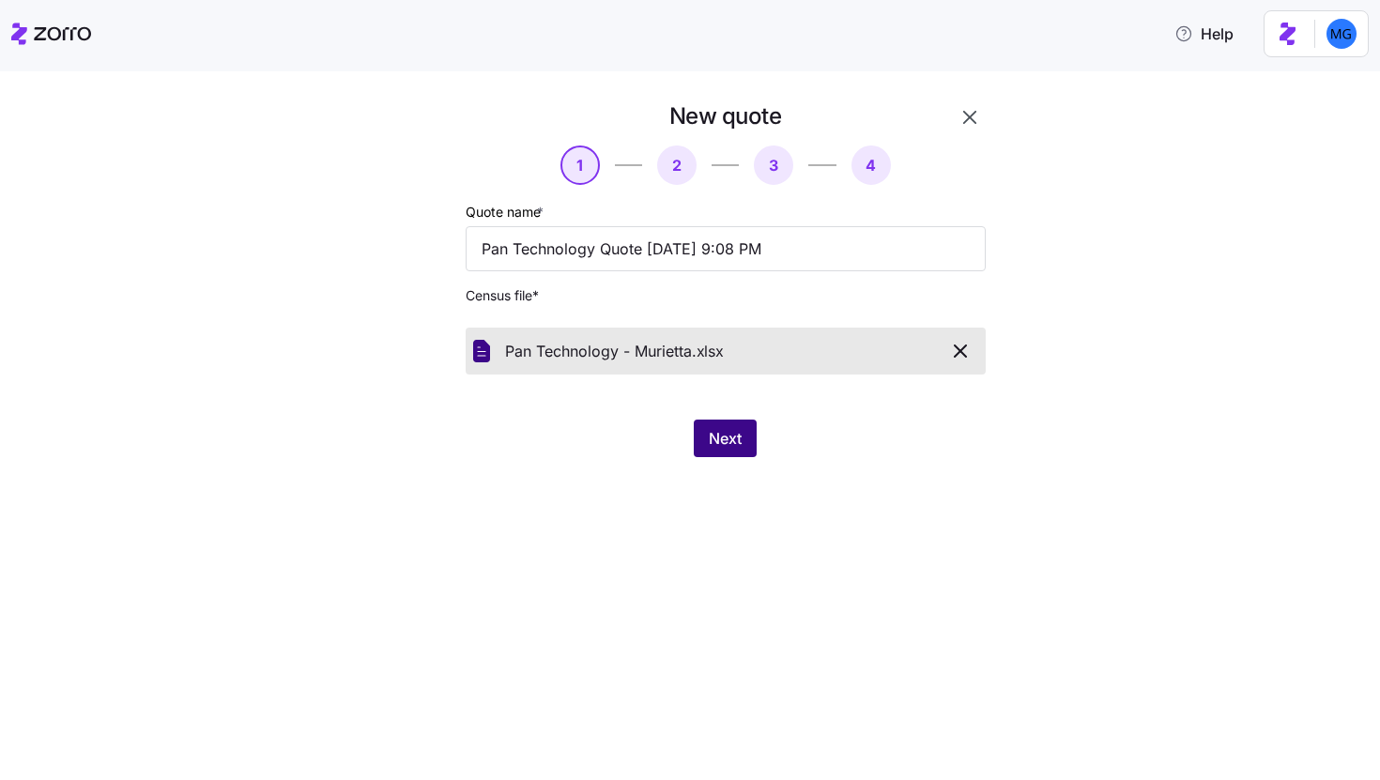
click at [731, 439] on span "Next" at bounding box center [725, 438] width 33 height 23
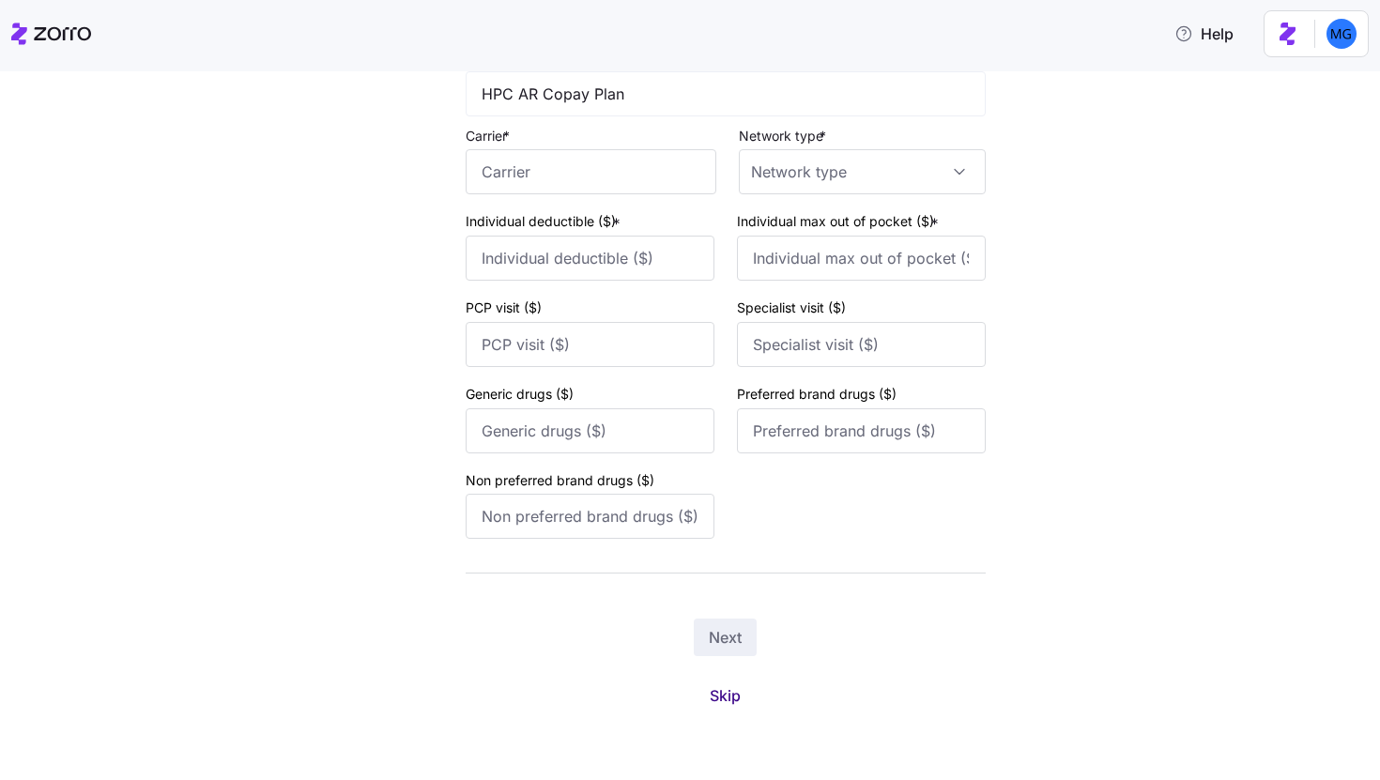
click at [713, 701] on span "Skip" at bounding box center [725, 695] width 31 height 23
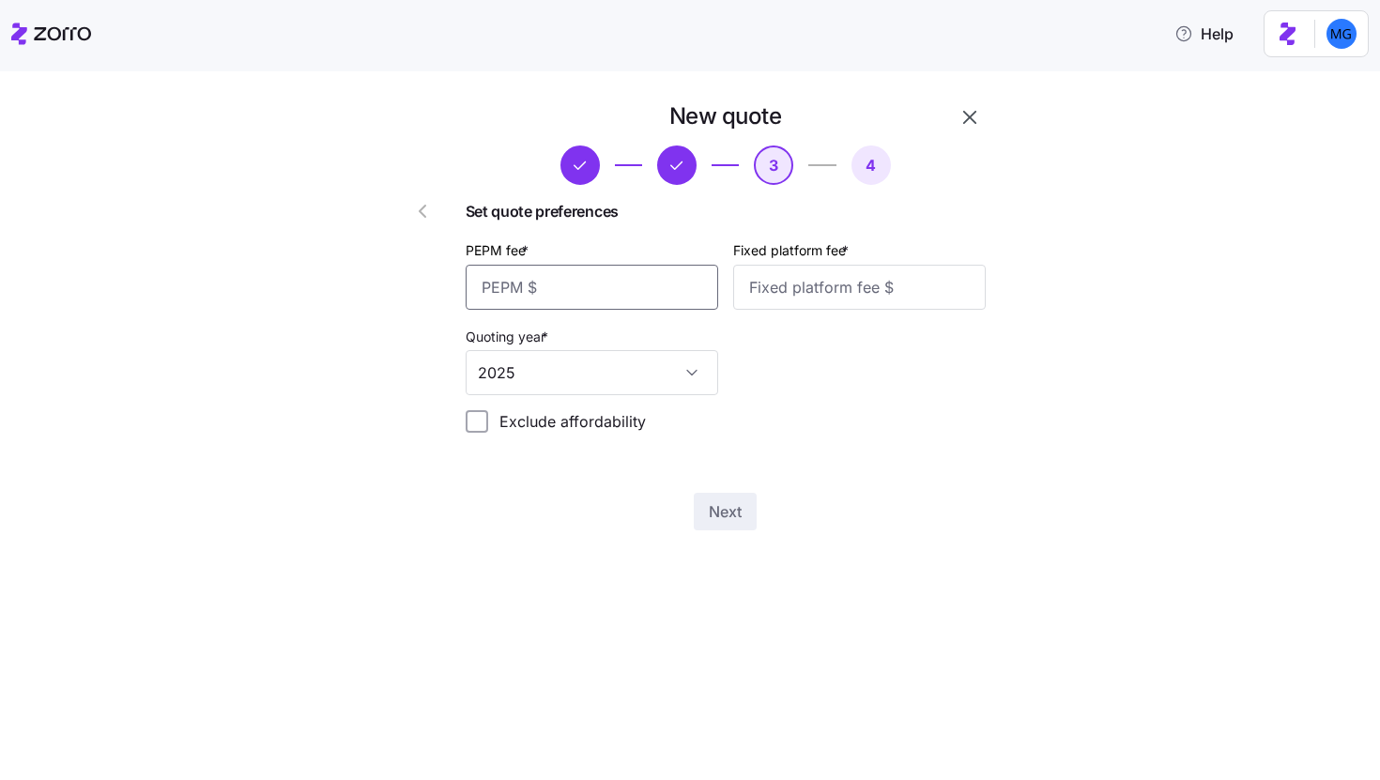
click at [635, 297] on input "PEPM fee *" at bounding box center [592, 287] width 252 height 45
type input "50"
click at [837, 295] on input "Fixed platform fee *" at bounding box center [859, 287] width 252 height 45
type input "100"
click at [725, 509] on span "Next" at bounding box center [725, 511] width 33 height 23
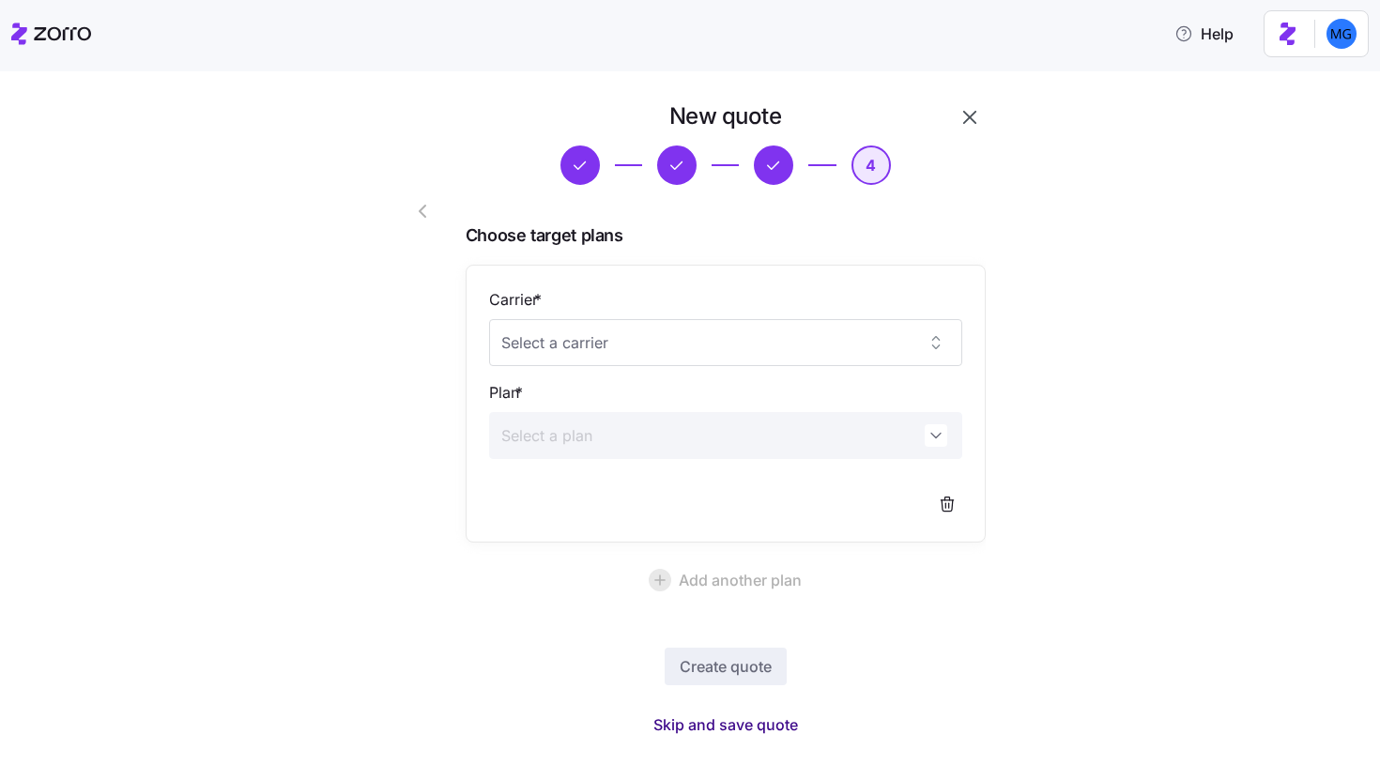
click at [756, 732] on span "Skip and save quote" at bounding box center [725, 724] width 145 height 23
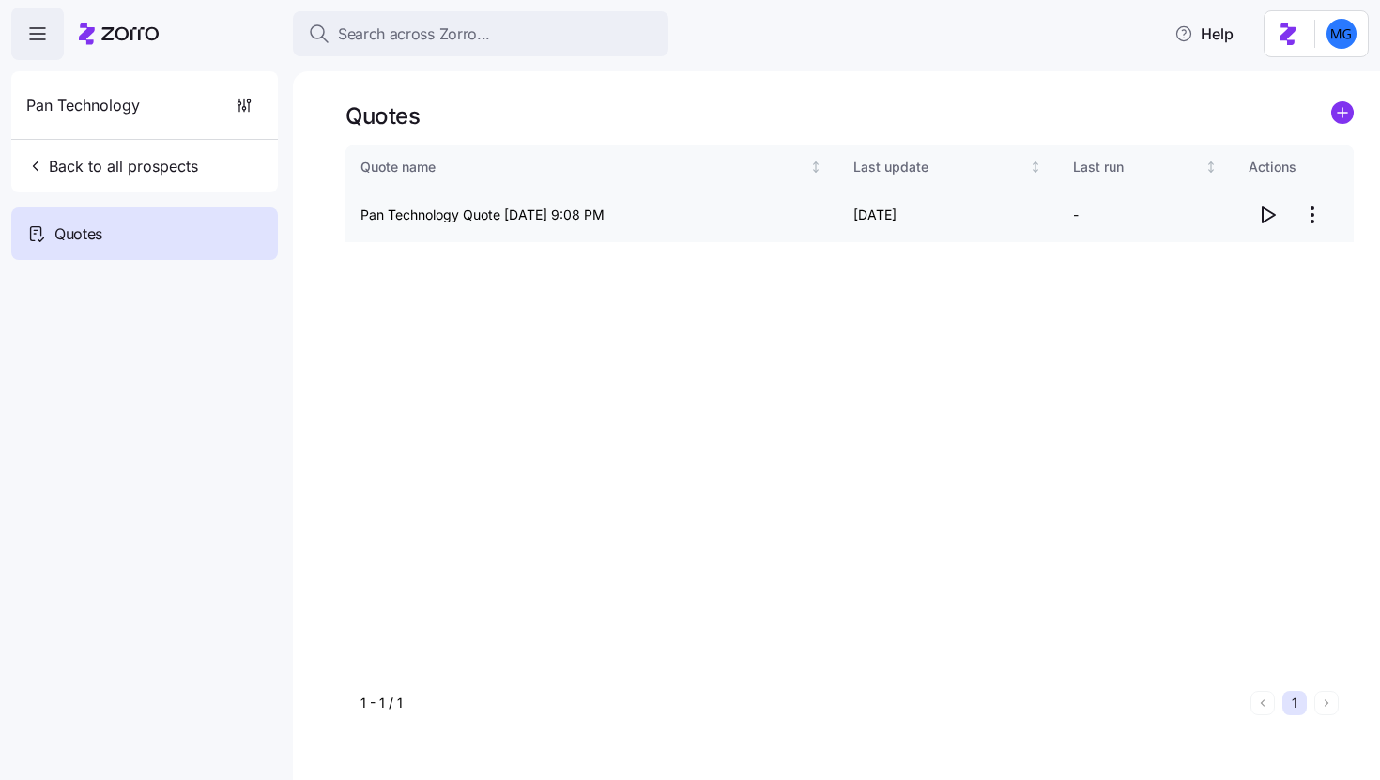
click at [1260, 218] on icon "button" at bounding box center [1267, 215] width 23 height 23
click at [1310, 222] on html "Search across Zorro... Help Pan Technology Back to all prospects Quotes Quotes …" at bounding box center [690, 384] width 1380 height 769
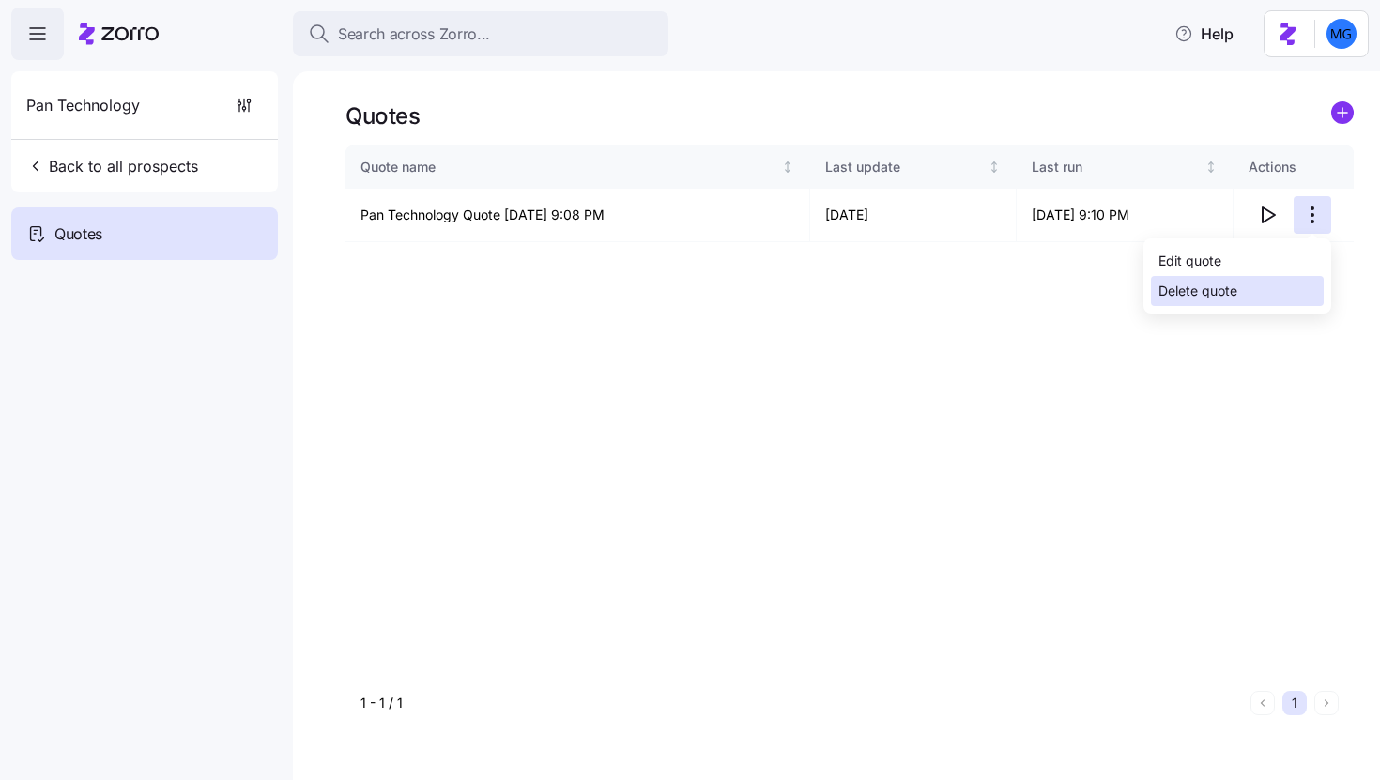
click at [1234, 280] on div "Delete quote" at bounding box center [1237, 291] width 173 height 30
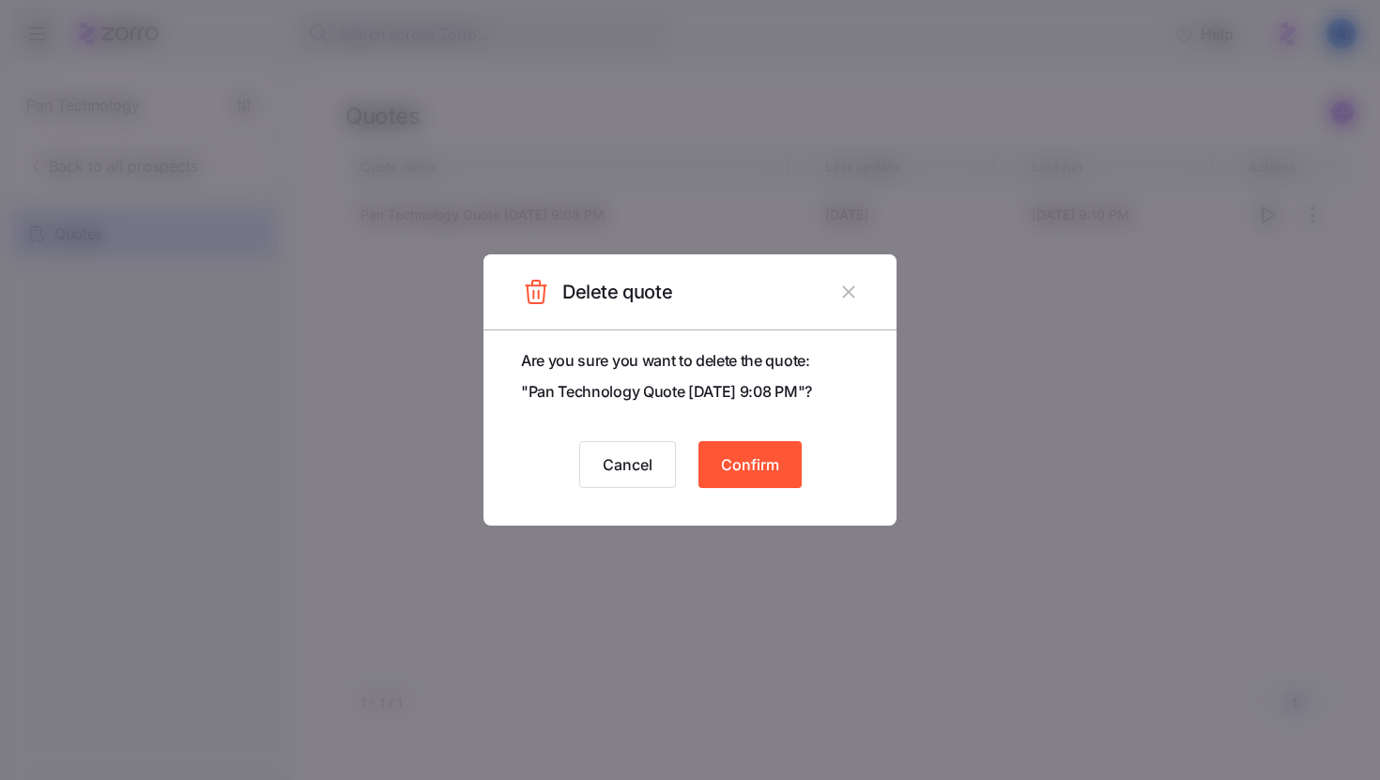
click at [848, 303] on button "button" at bounding box center [848, 292] width 30 height 30
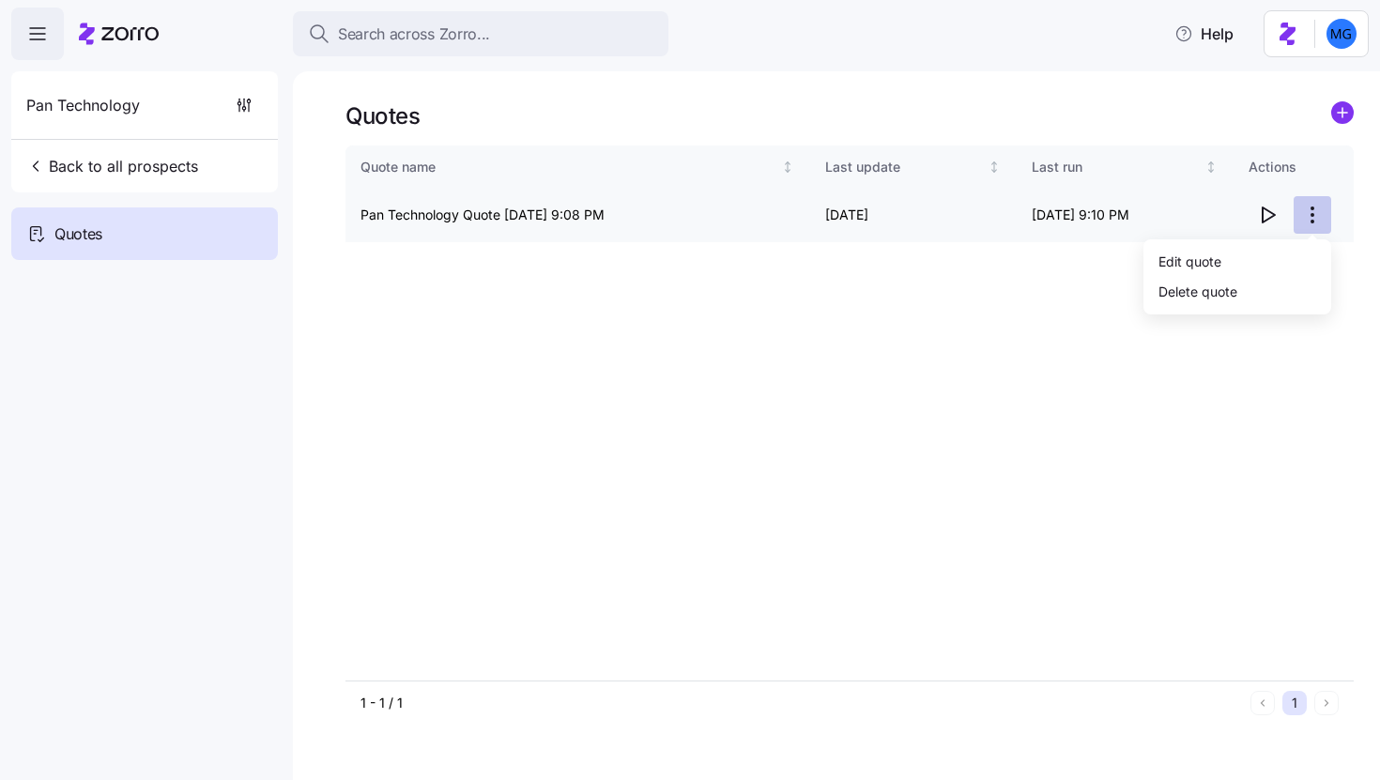
click at [1315, 207] on html "Search across Zorro... Help Pan Technology Back to all prospects Quotes Quotes …" at bounding box center [690, 384] width 1380 height 769
click at [1178, 253] on div "Edit quote" at bounding box center [1189, 261] width 63 height 21
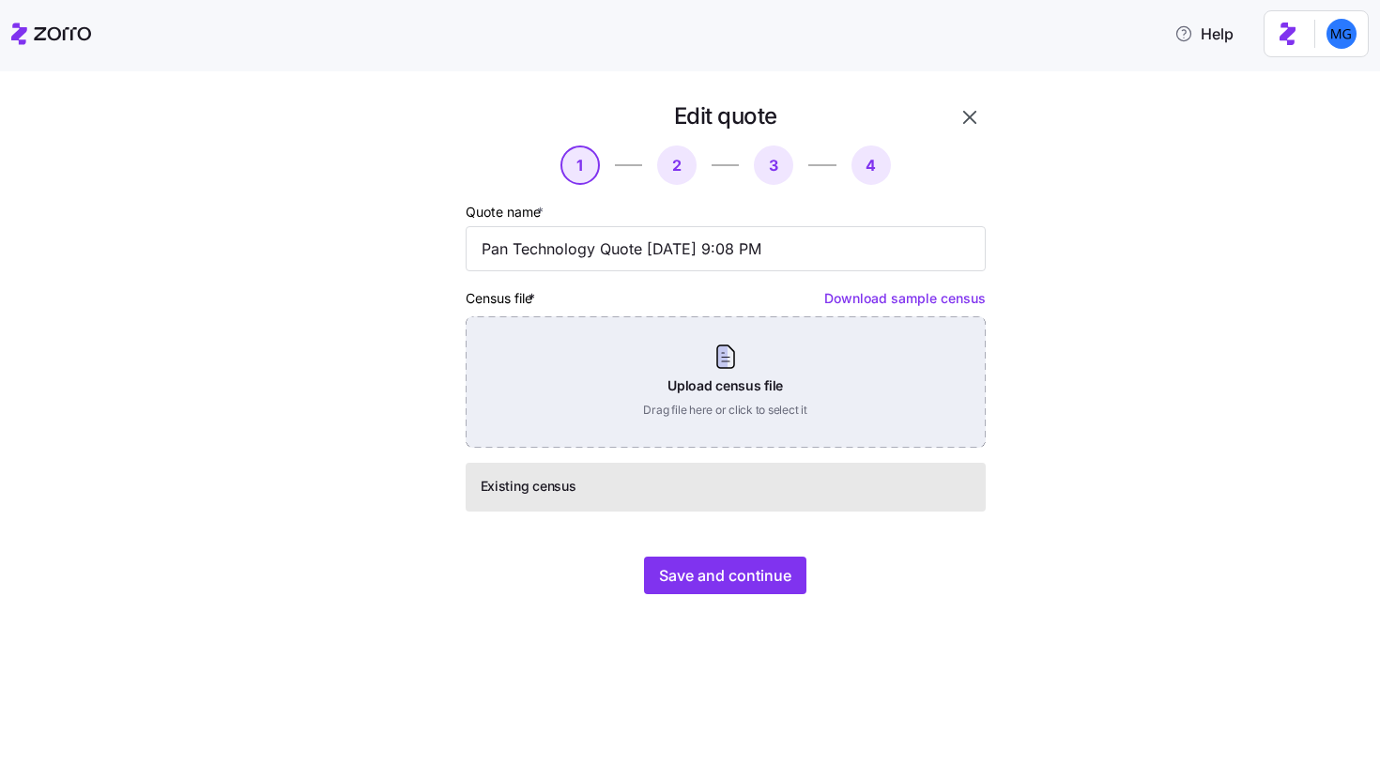
click at [753, 413] on div "Upload census file Drag file here or click to select it" at bounding box center [726, 381] width 520 height 131
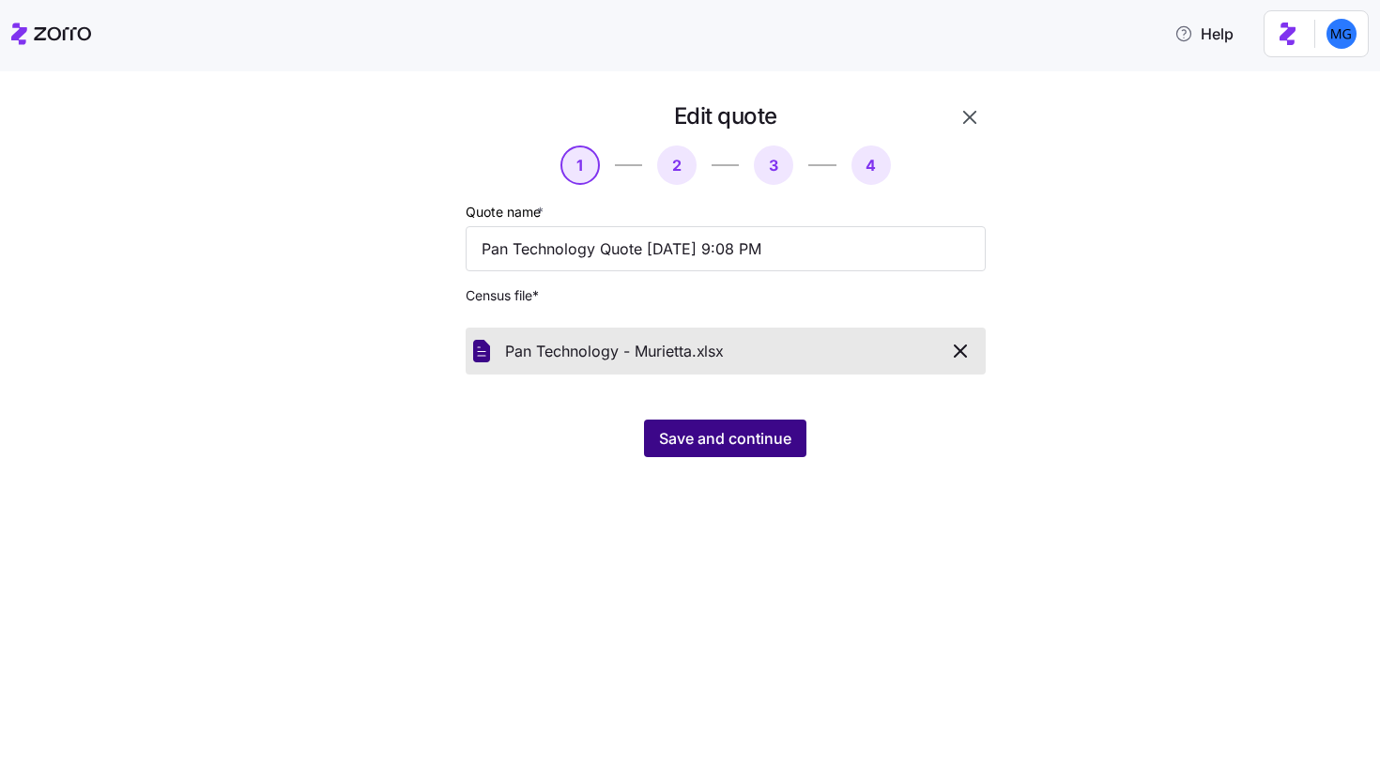
click at [733, 450] on span "Save and continue" at bounding box center [725, 438] width 132 height 23
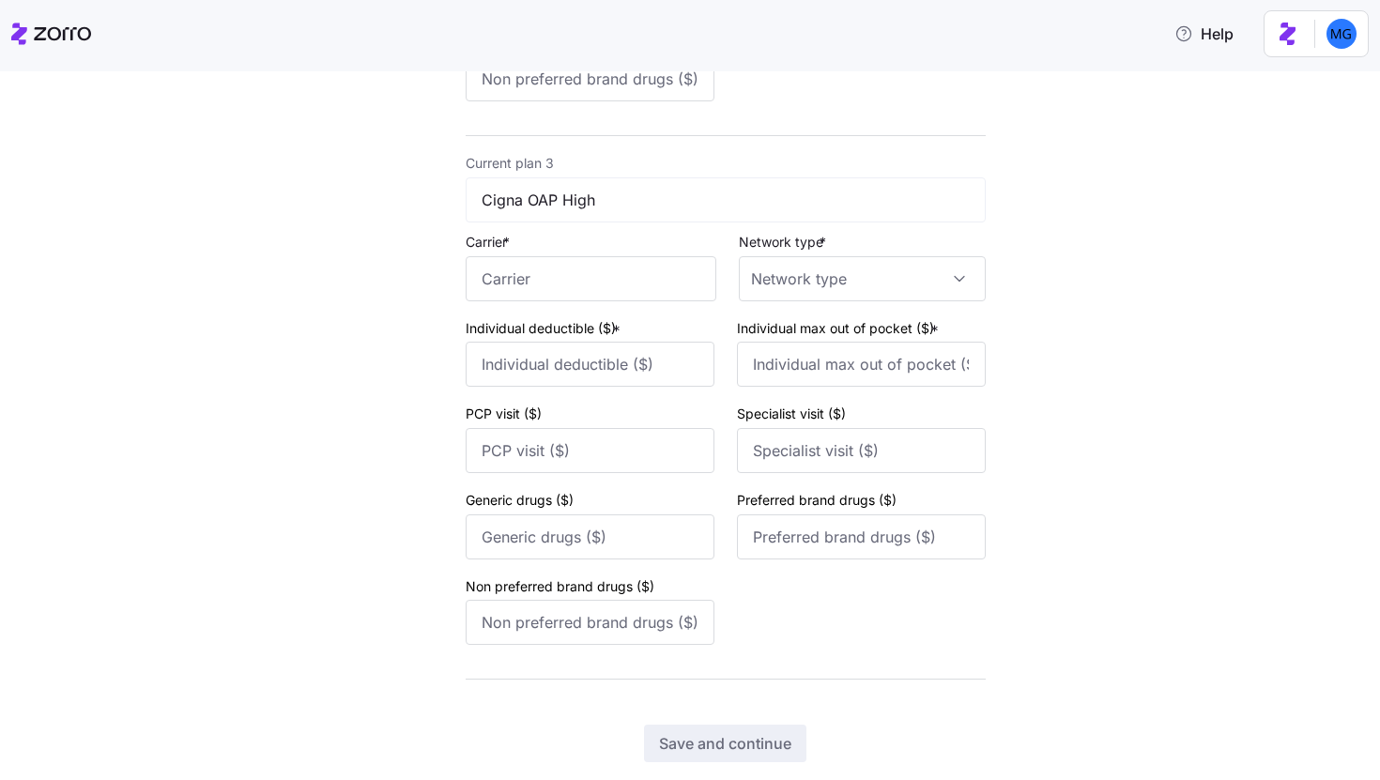
scroll to position [1289, 0]
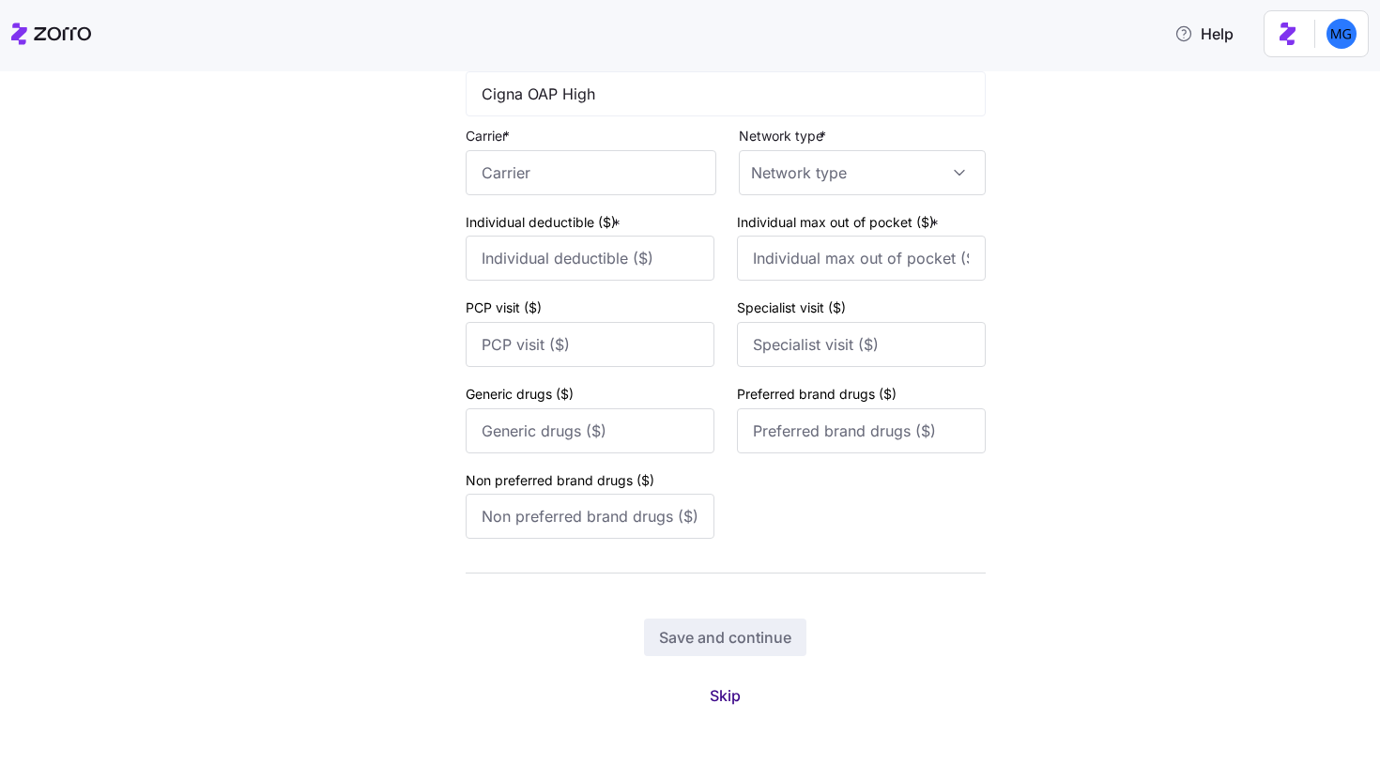
click at [713, 695] on span "Skip" at bounding box center [725, 695] width 31 height 23
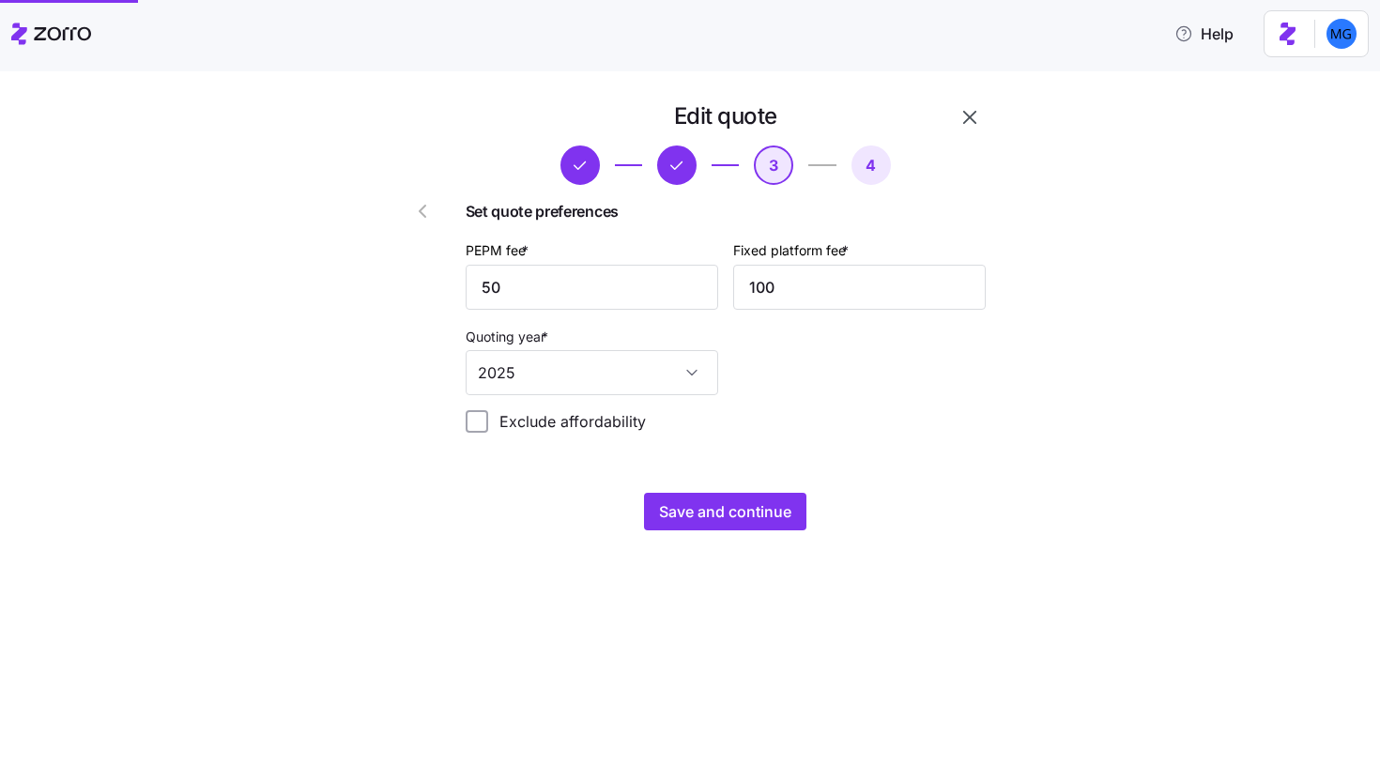
scroll to position [0, 0]
click at [759, 516] on span "Save and continue" at bounding box center [725, 511] width 132 height 23
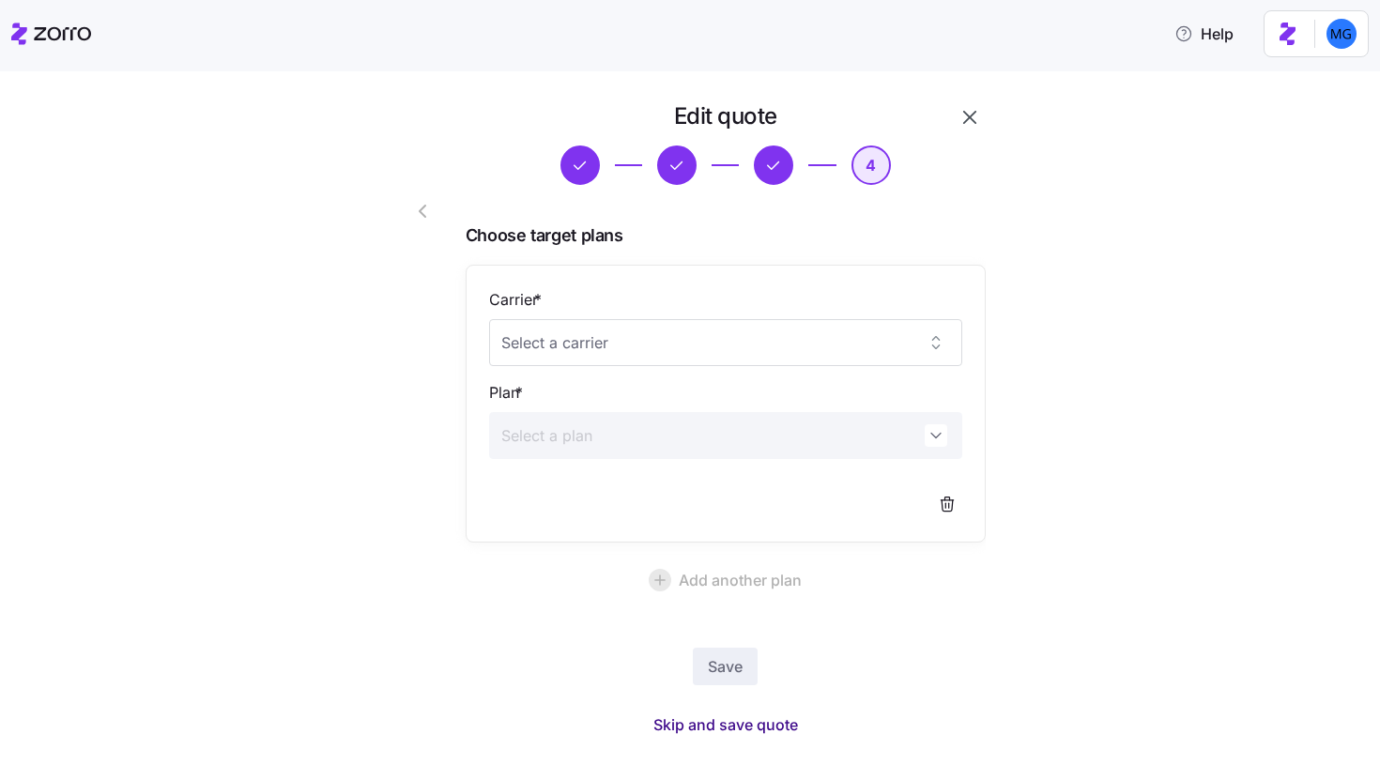
click at [757, 722] on span "Skip and save quote" at bounding box center [725, 724] width 145 height 23
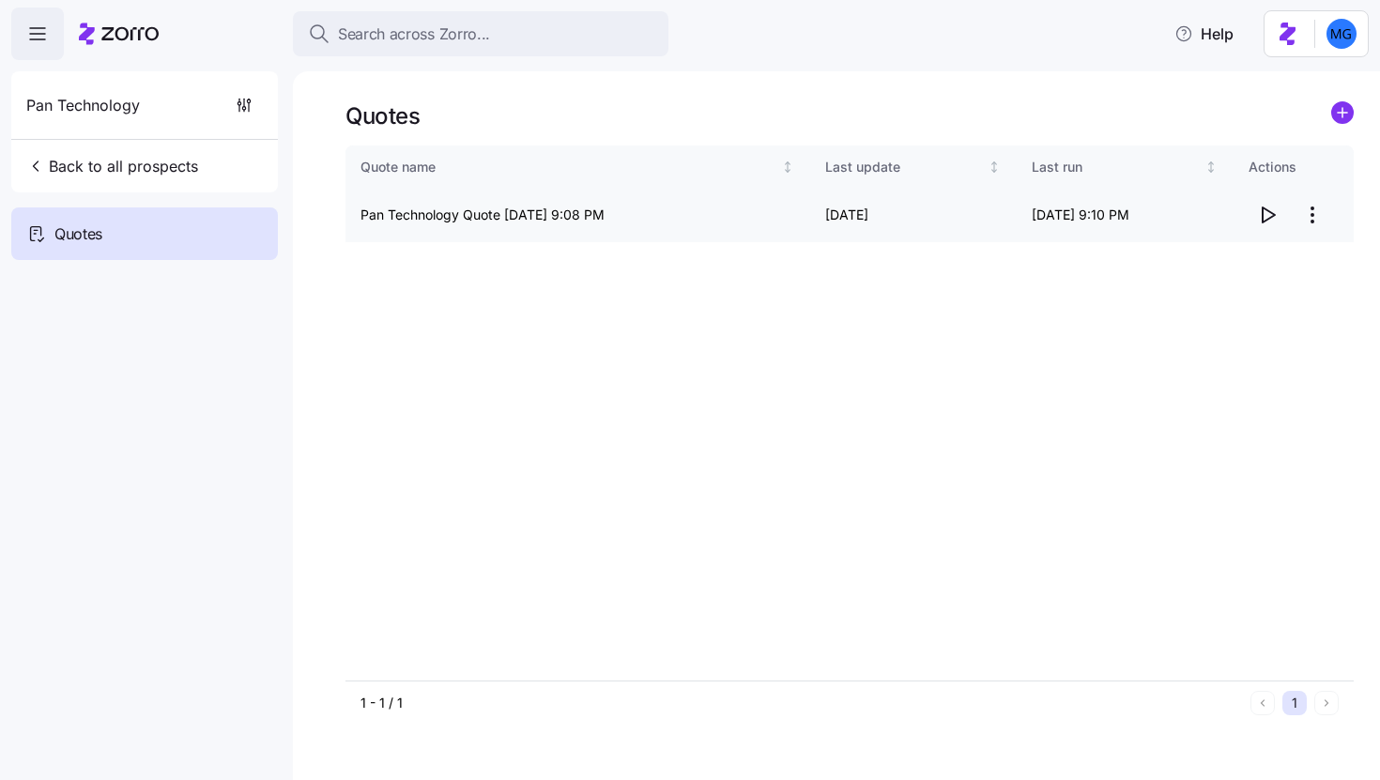
click at [1268, 216] on icon "button" at bounding box center [1267, 215] width 23 height 23
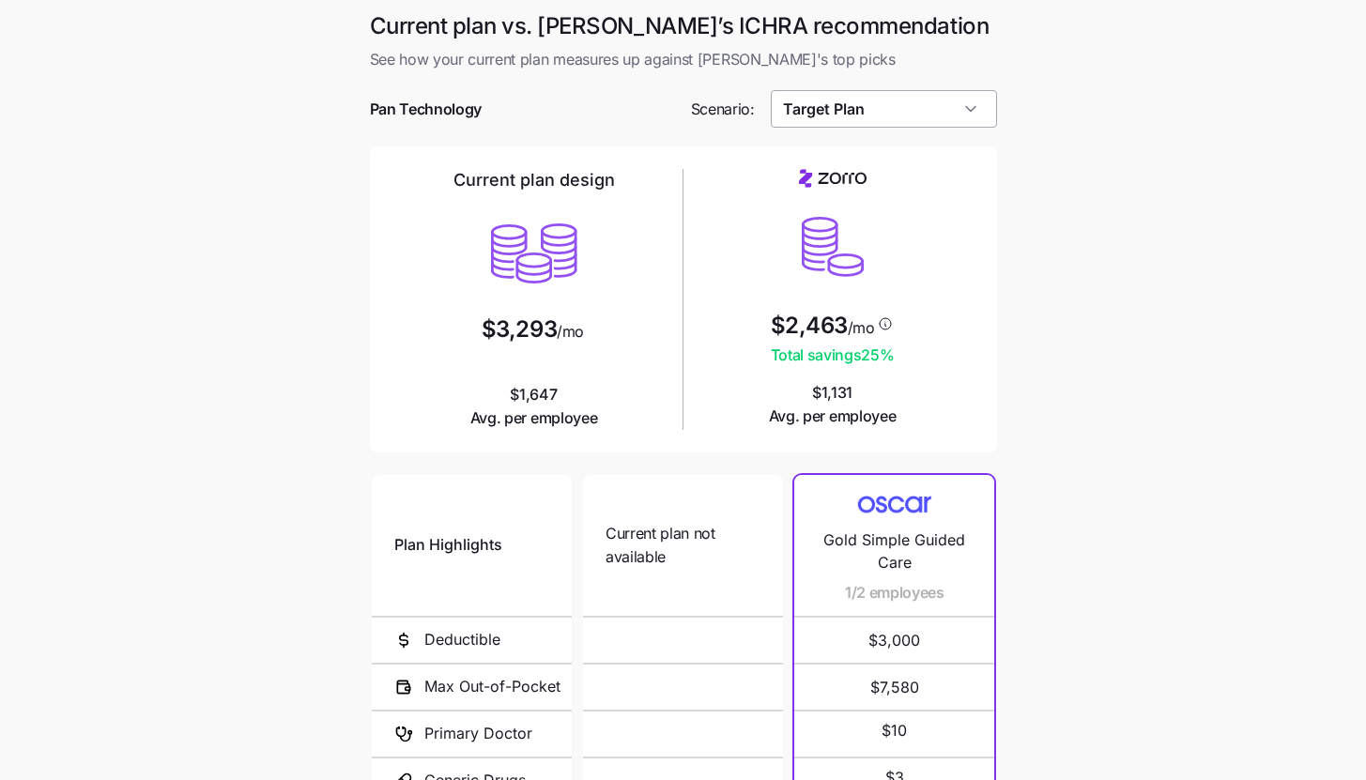
click at [955, 111] on input "Target Plan" at bounding box center [884, 109] width 226 height 38
click at [1066, 228] on main "Current plan vs. [PERSON_NAME]’s ICHRA recommendation See how your current plan…" at bounding box center [683, 512] width 1366 height 1025
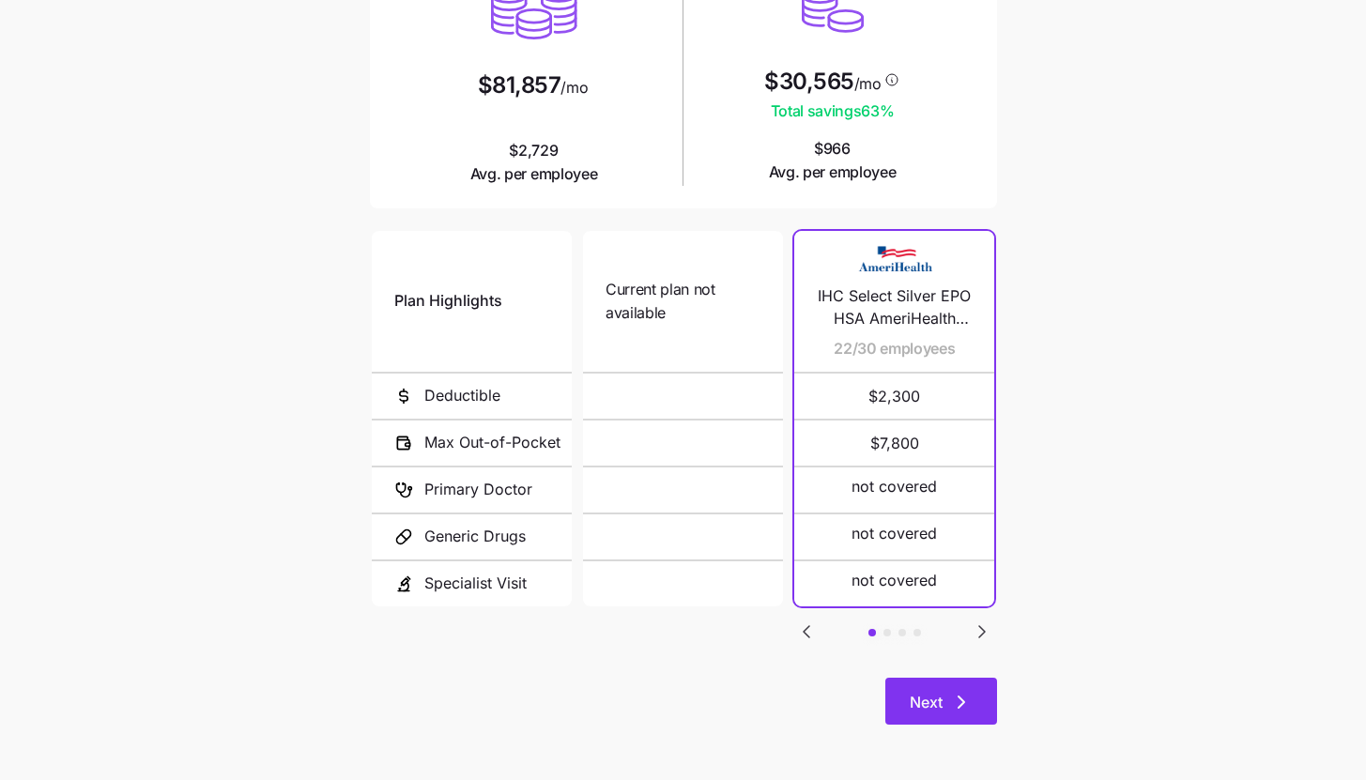
click at [968, 713] on button "Next" at bounding box center [941, 701] width 112 height 47
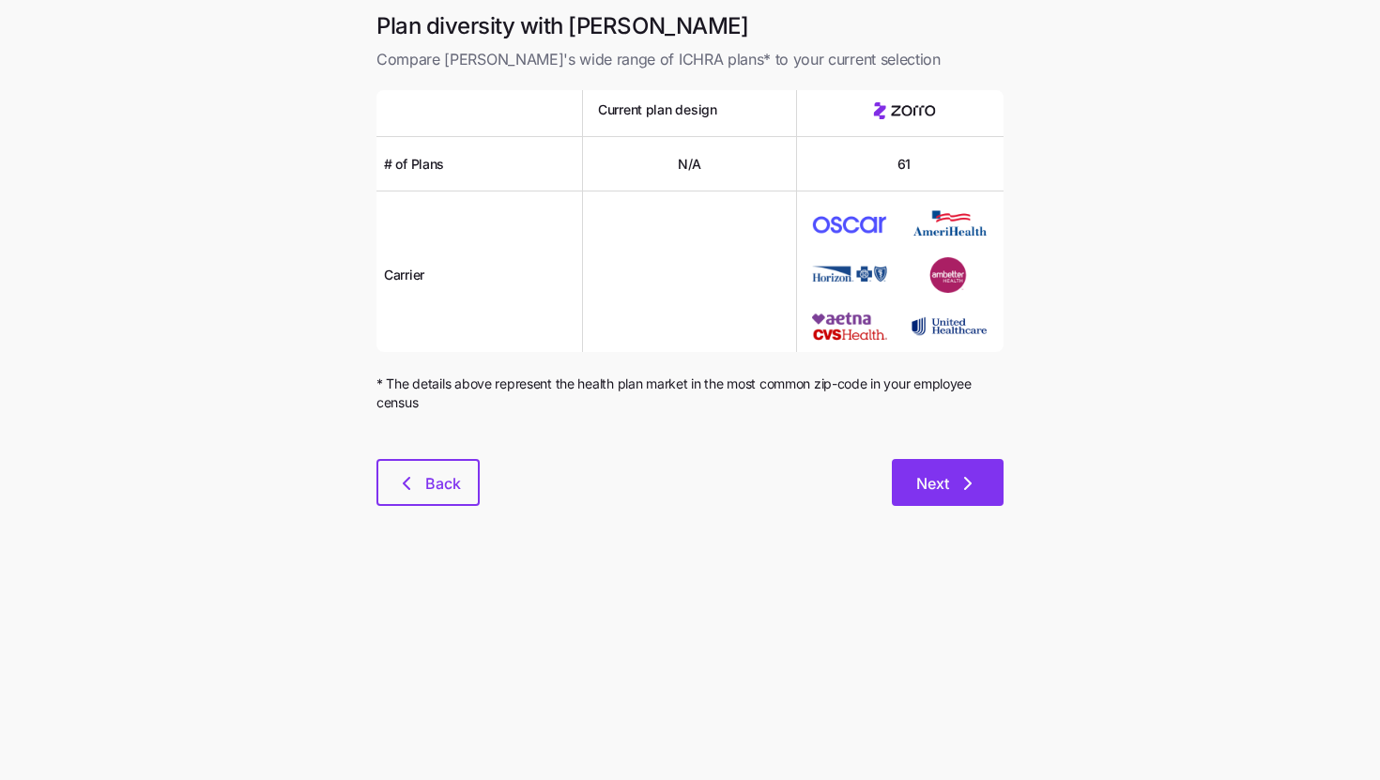
click at [936, 486] on span "Next" at bounding box center [932, 483] width 33 height 23
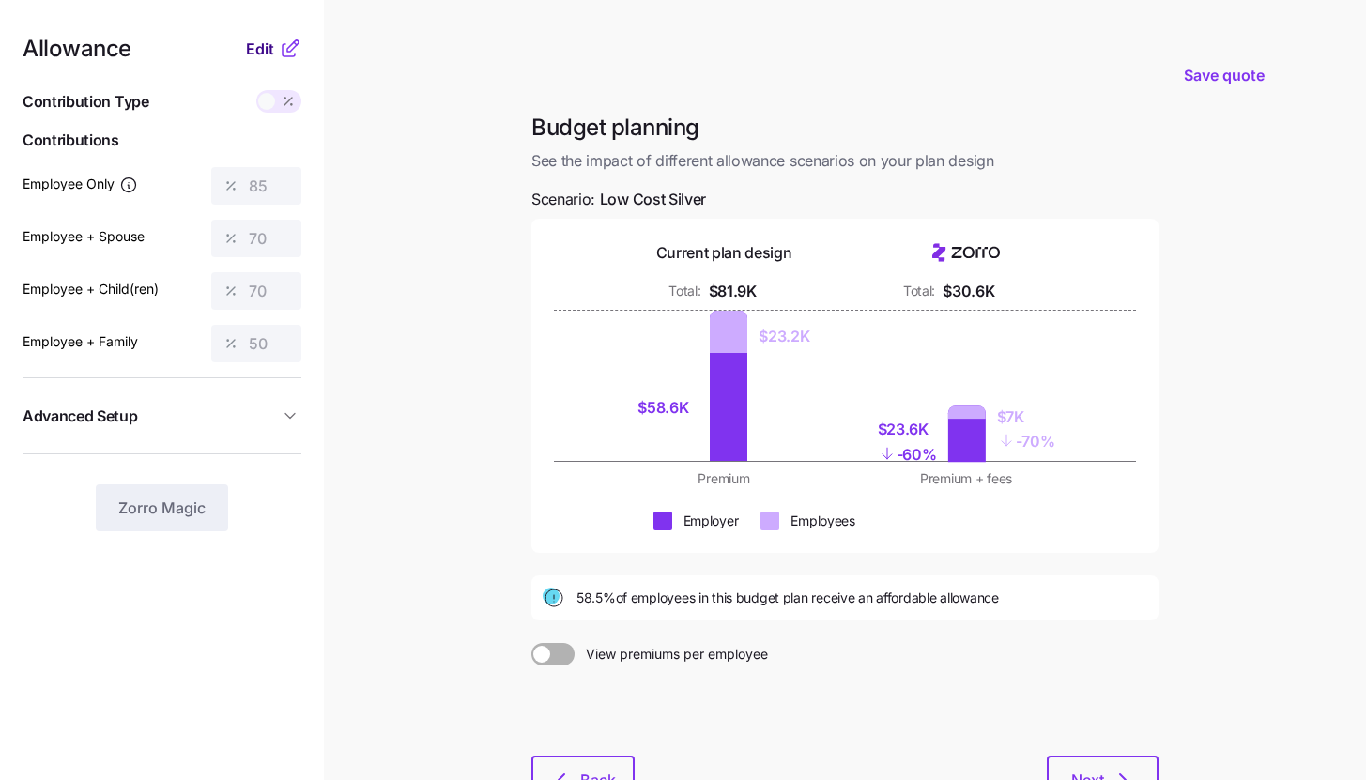
click at [275, 50] on button "Edit" at bounding box center [262, 49] width 33 height 23
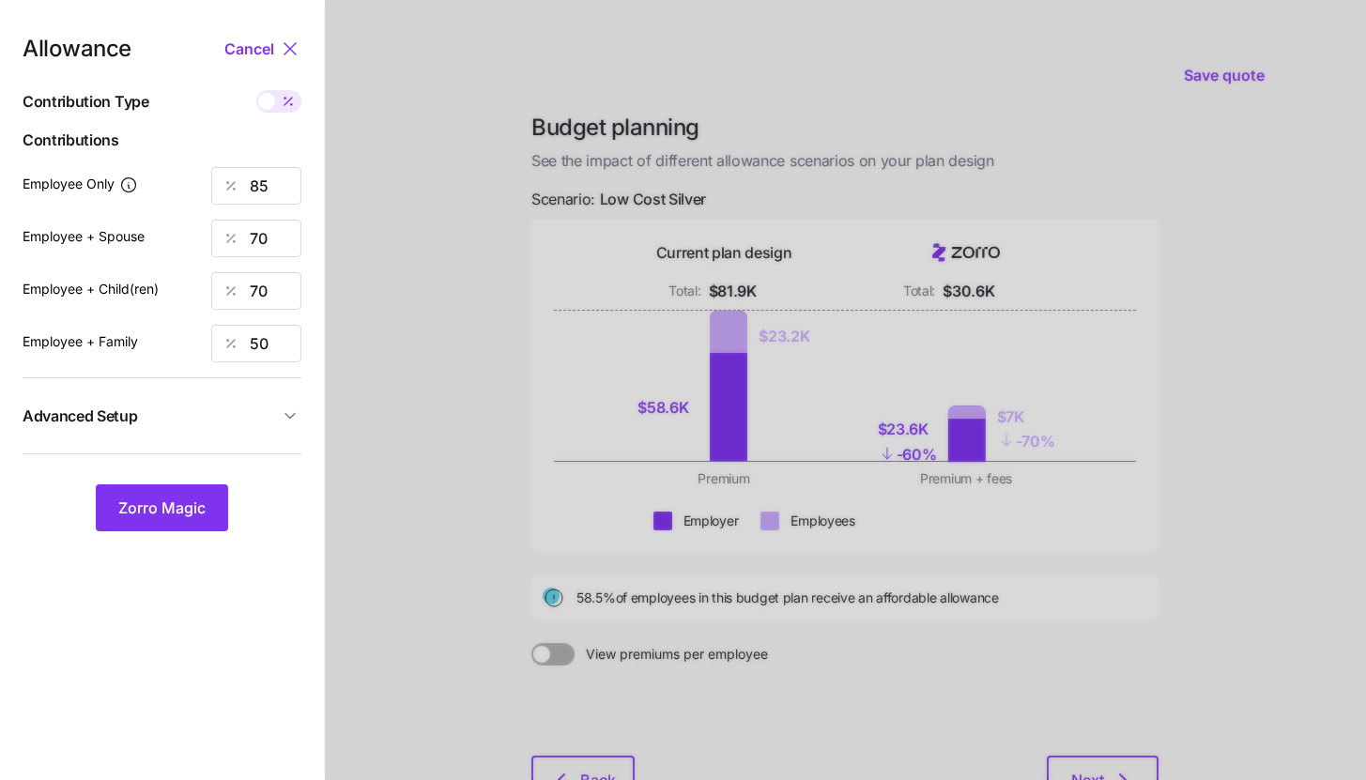
click at [289, 405] on button "Advanced Setup" at bounding box center [162, 416] width 279 height 46
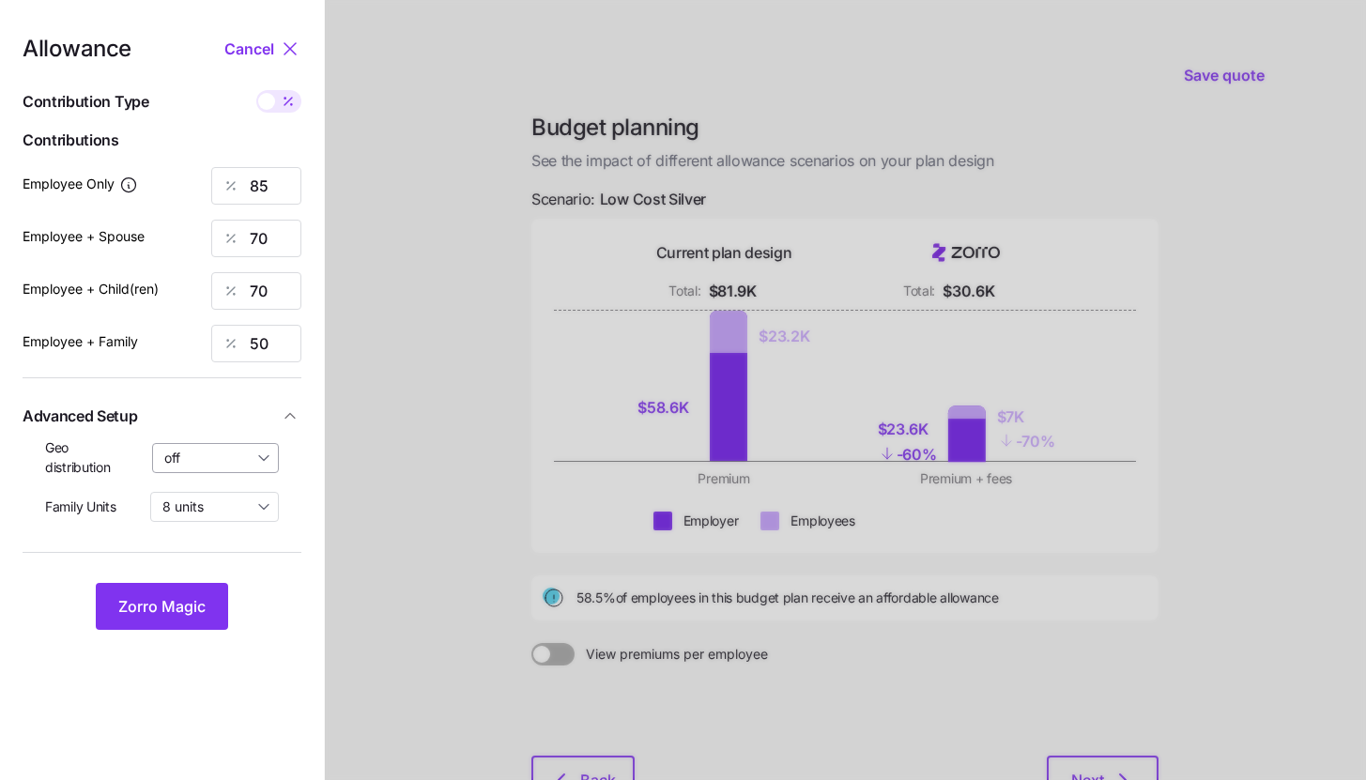
click at [263, 454] on input "off" at bounding box center [216, 458] width 128 height 30
click at [229, 564] on span "By state (6)" at bounding box center [206, 567] width 72 height 21
type input "By state (6)"
click at [209, 594] on button "Zorro Magic" at bounding box center [162, 606] width 132 height 47
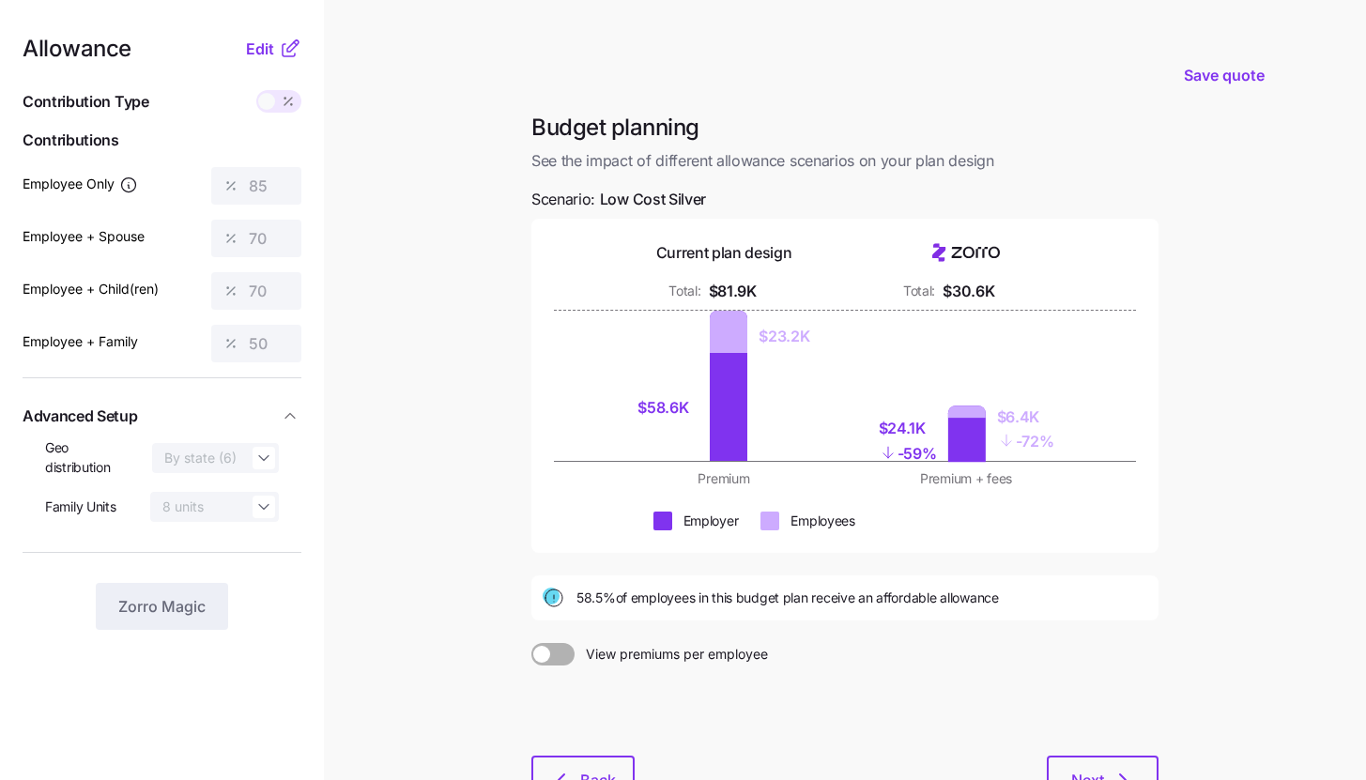
click at [281, 53] on icon at bounding box center [290, 49] width 23 height 23
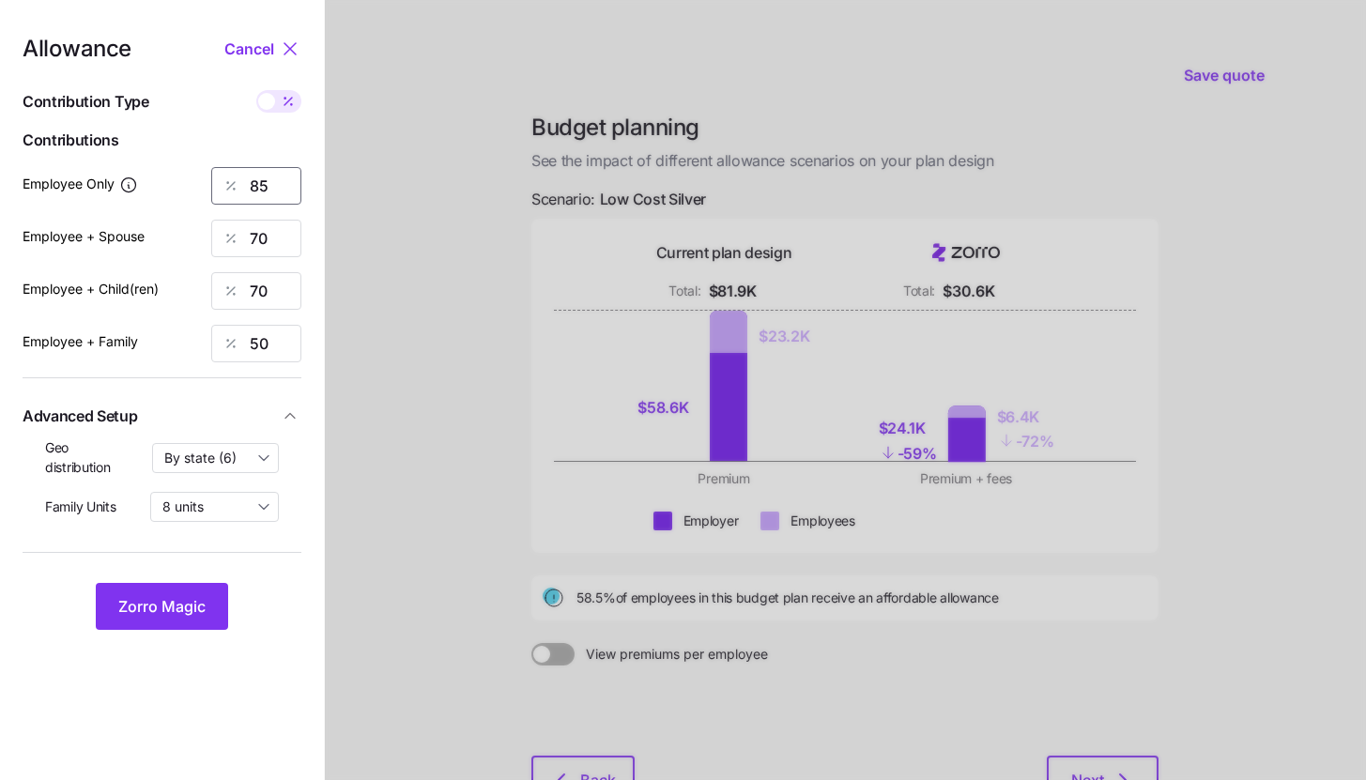
click at [278, 191] on input "85" at bounding box center [256, 186] width 90 height 38
type input "90"
type input "80"
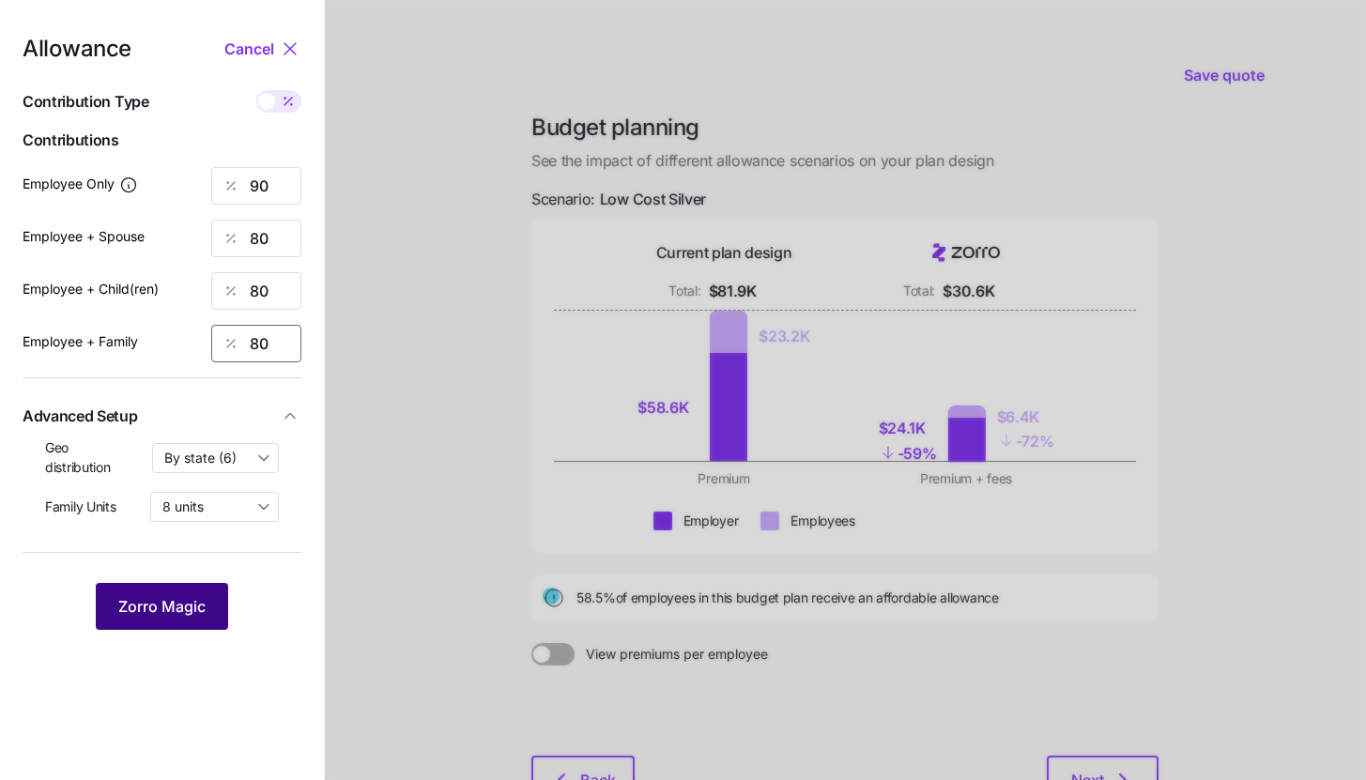
type input "80"
click at [200, 622] on button "Zorro Magic" at bounding box center [162, 606] width 132 height 47
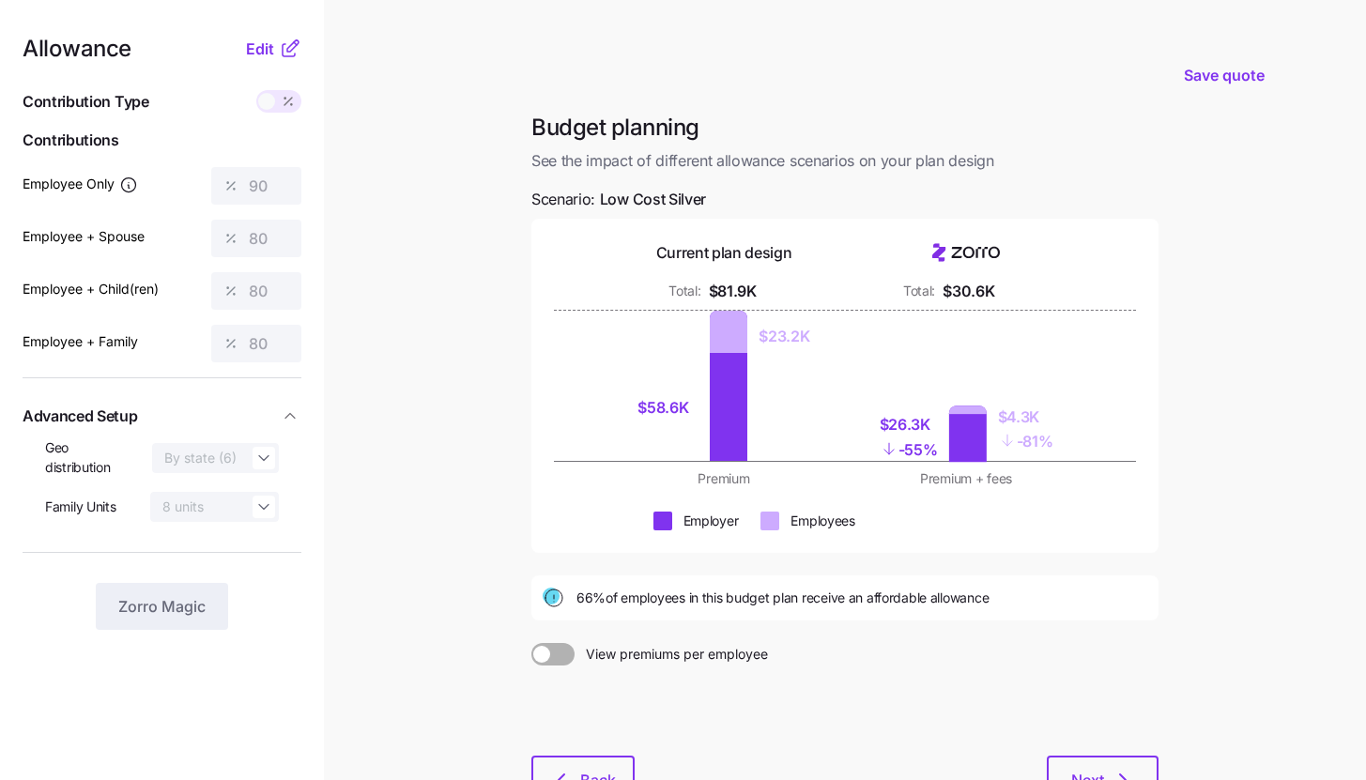
click at [277, 35] on nav "Allowance Edit Contribution Type Use classes Contributions Employee Only 90 Emp…" at bounding box center [162, 461] width 324 height 923
click at [275, 49] on button "Edit" at bounding box center [262, 49] width 33 height 23
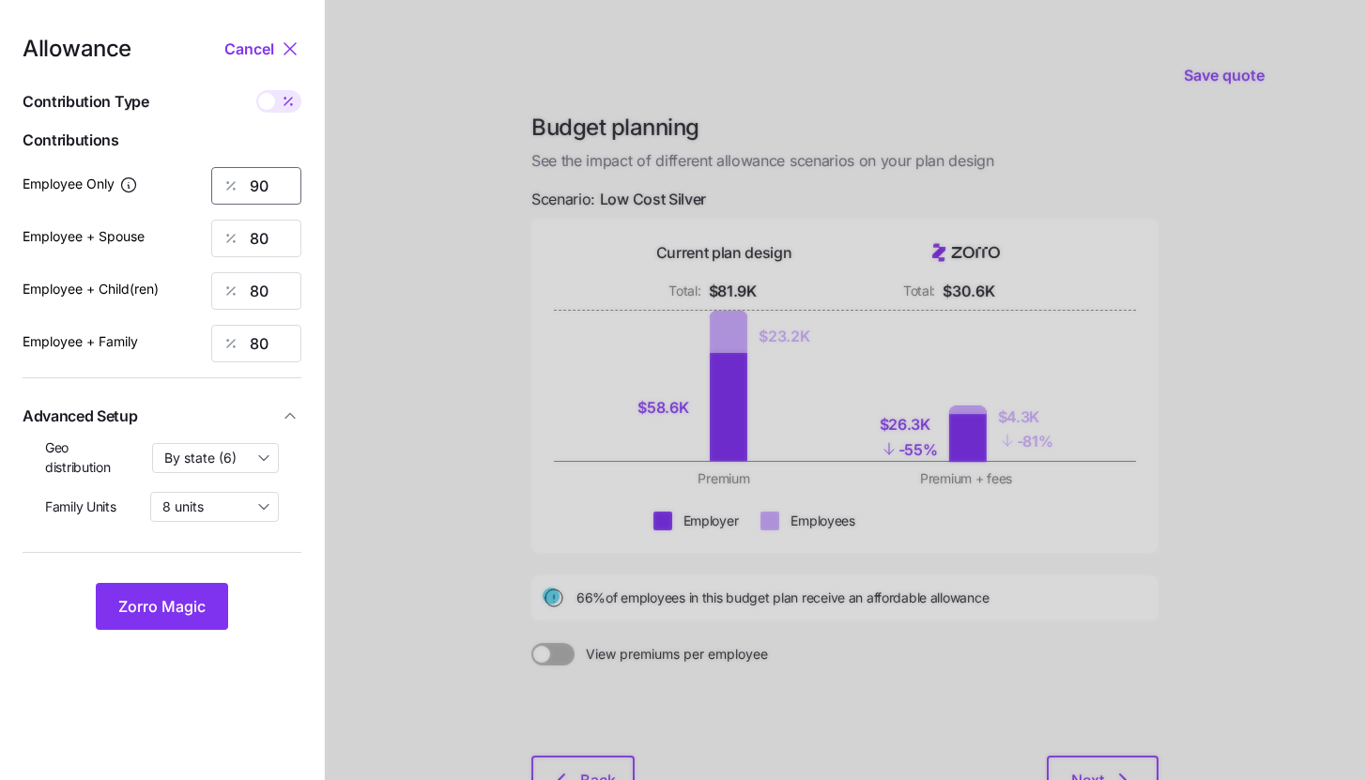
click at [273, 191] on input "90" at bounding box center [256, 186] width 90 height 38
type input "100"
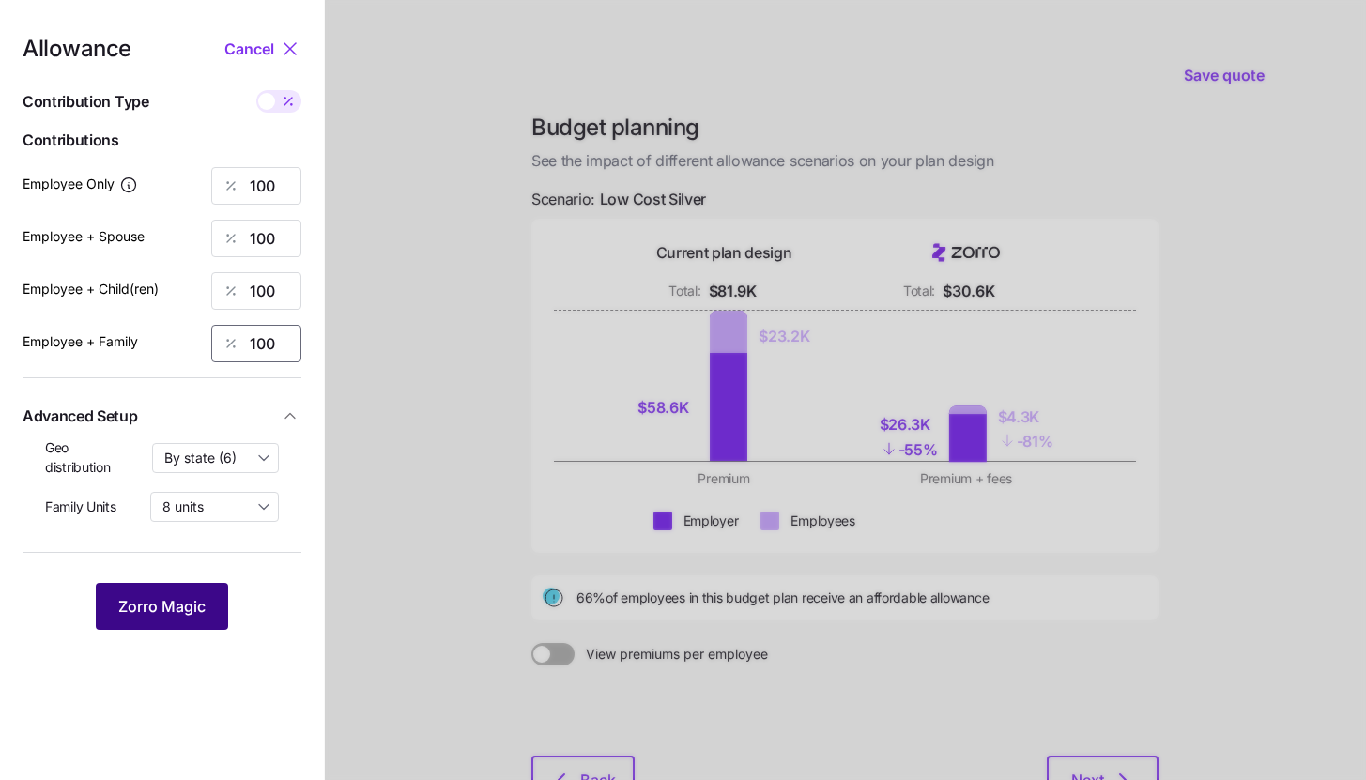
type input "100"
click at [200, 605] on span "Zorro Magic" at bounding box center [161, 606] width 87 height 23
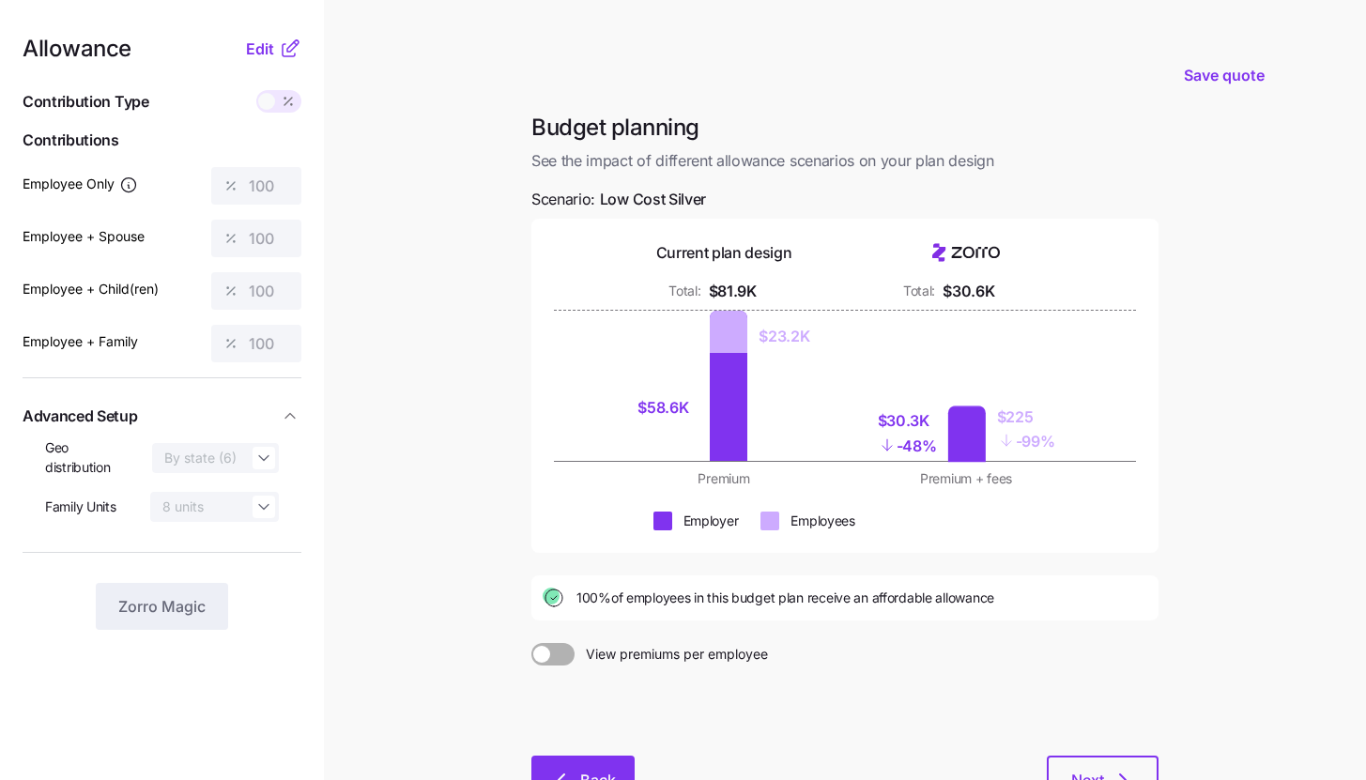
click at [588, 759] on button "Back" at bounding box center [582, 779] width 103 height 47
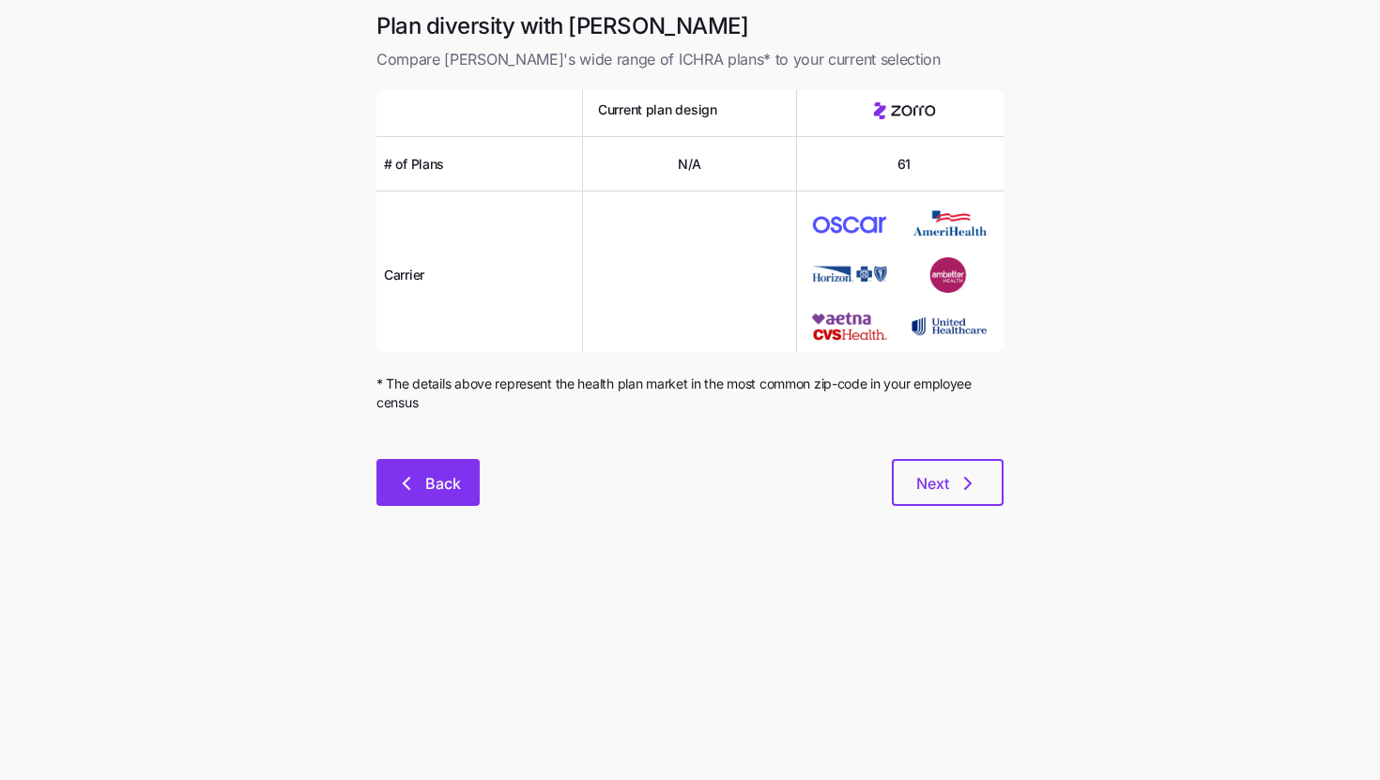
click at [446, 492] on span "Back" at bounding box center [443, 483] width 36 height 23
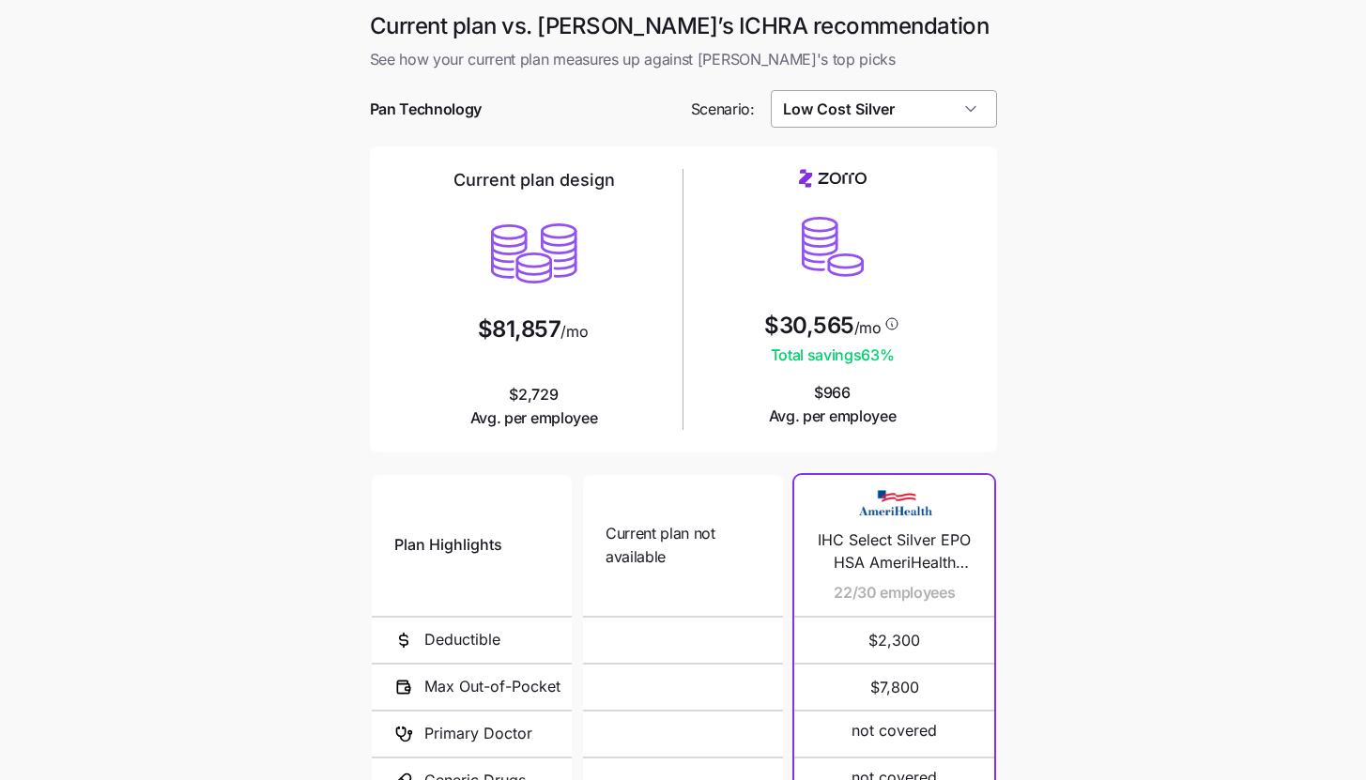
click at [873, 113] on input "Low Cost Silver" at bounding box center [884, 109] width 226 height 38
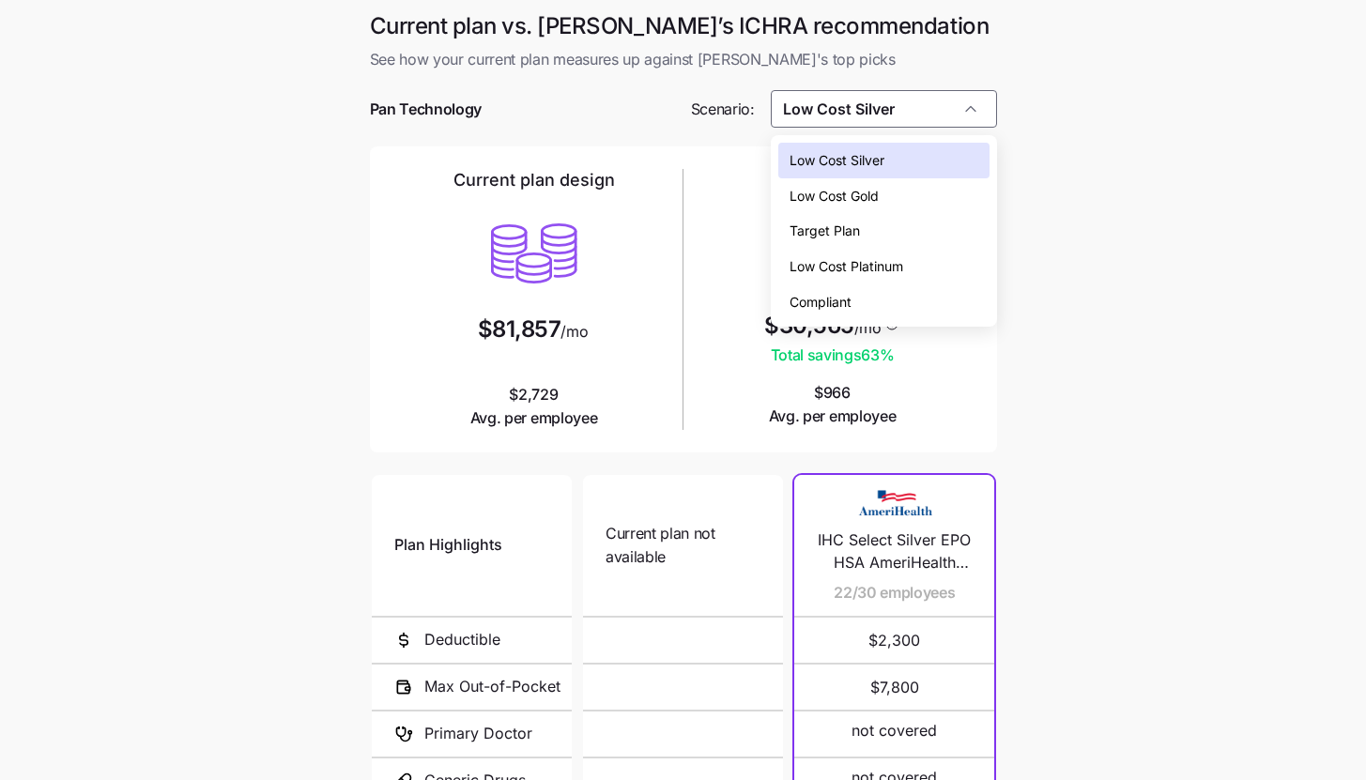
click at [903, 191] on div "Low Cost Gold" at bounding box center [883, 196] width 211 height 36
type input "Low Cost Gold"
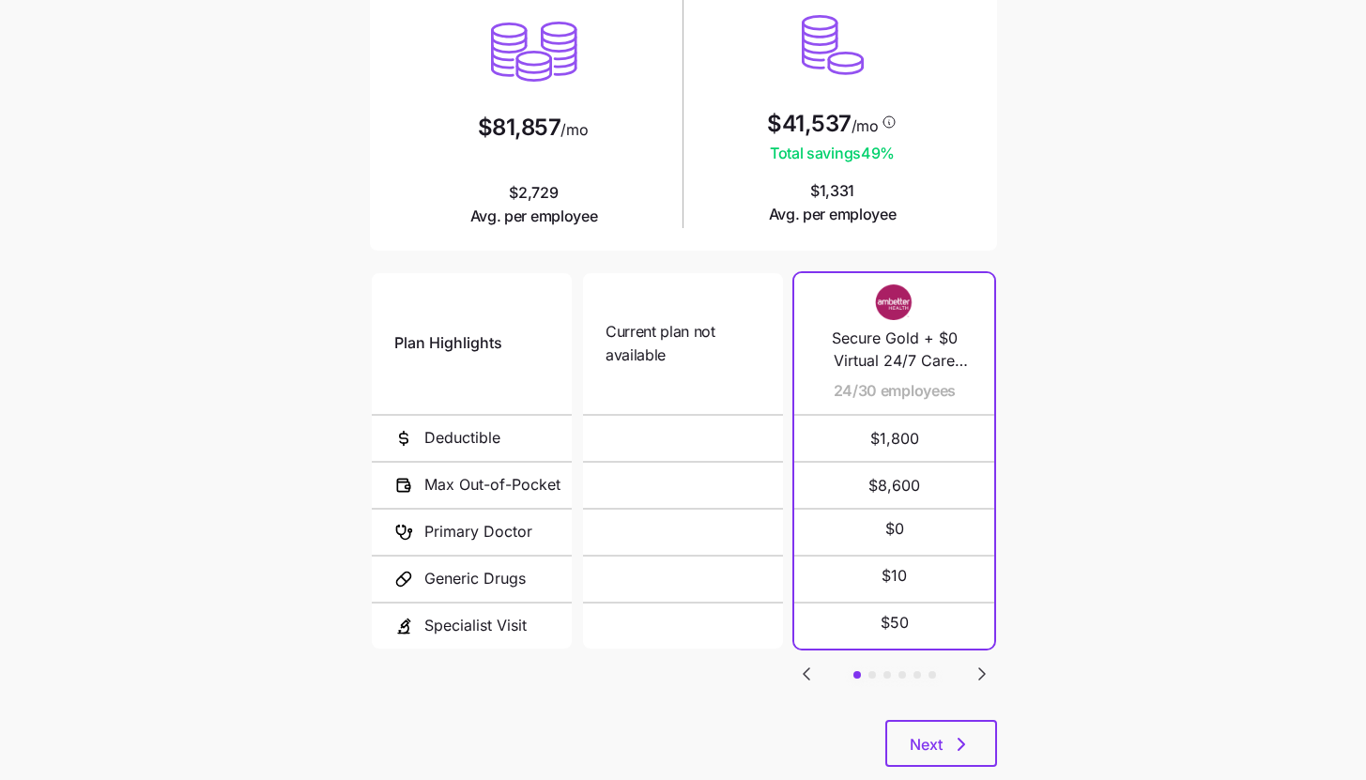
scroll to position [244, 0]
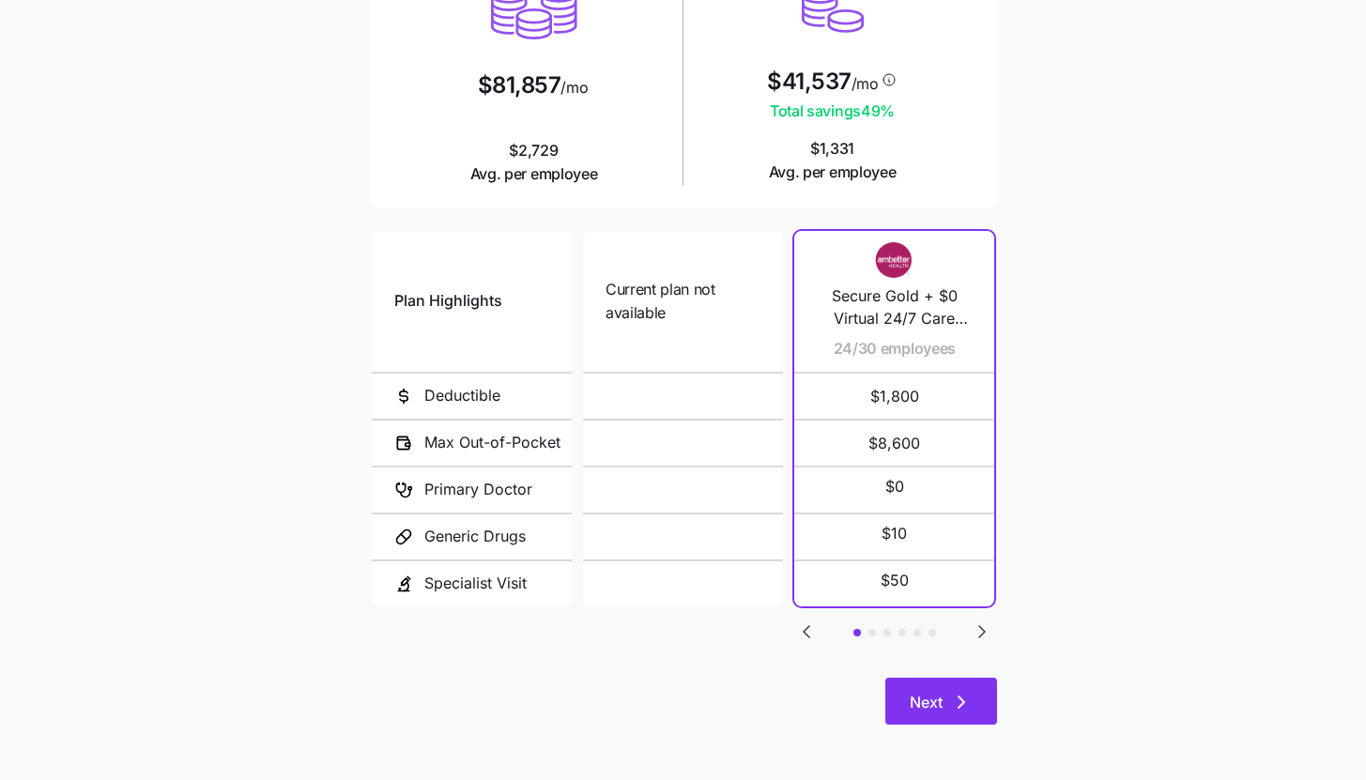
click at [950, 691] on icon "button" at bounding box center [961, 702] width 23 height 23
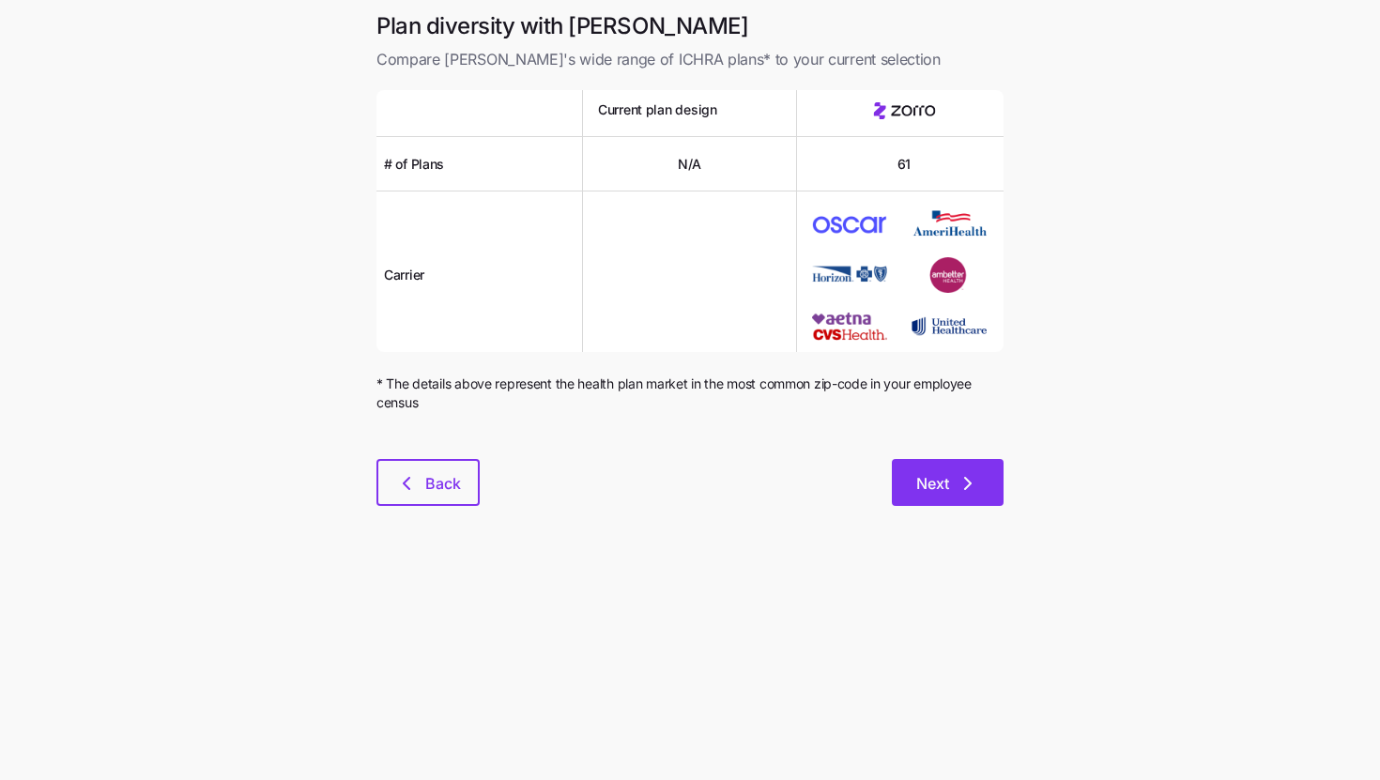
click at [959, 487] on icon "button" at bounding box center [967, 483] width 23 height 23
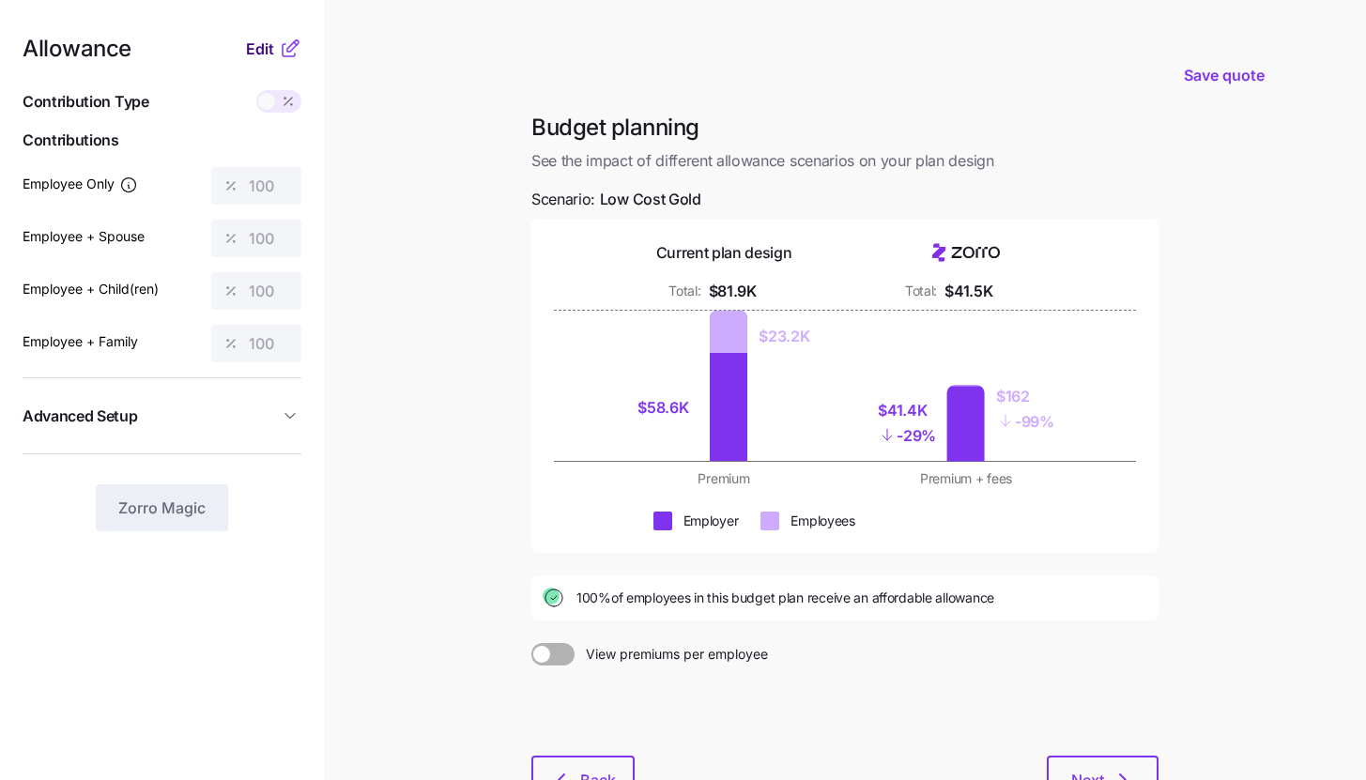
click at [267, 48] on span "Edit" at bounding box center [260, 49] width 28 height 23
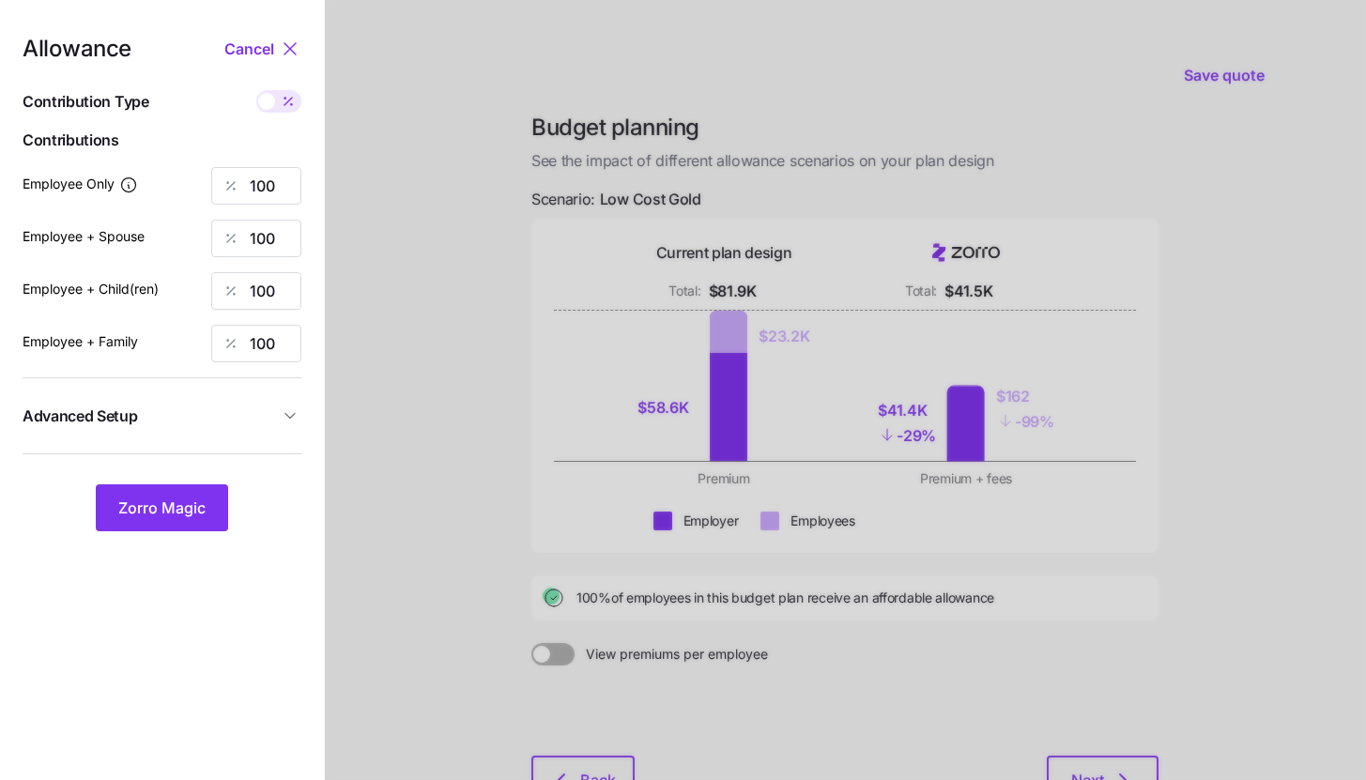
click at [246, 430] on button "Advanced Setup" at bounding box center [162, 416] width 279 height 46
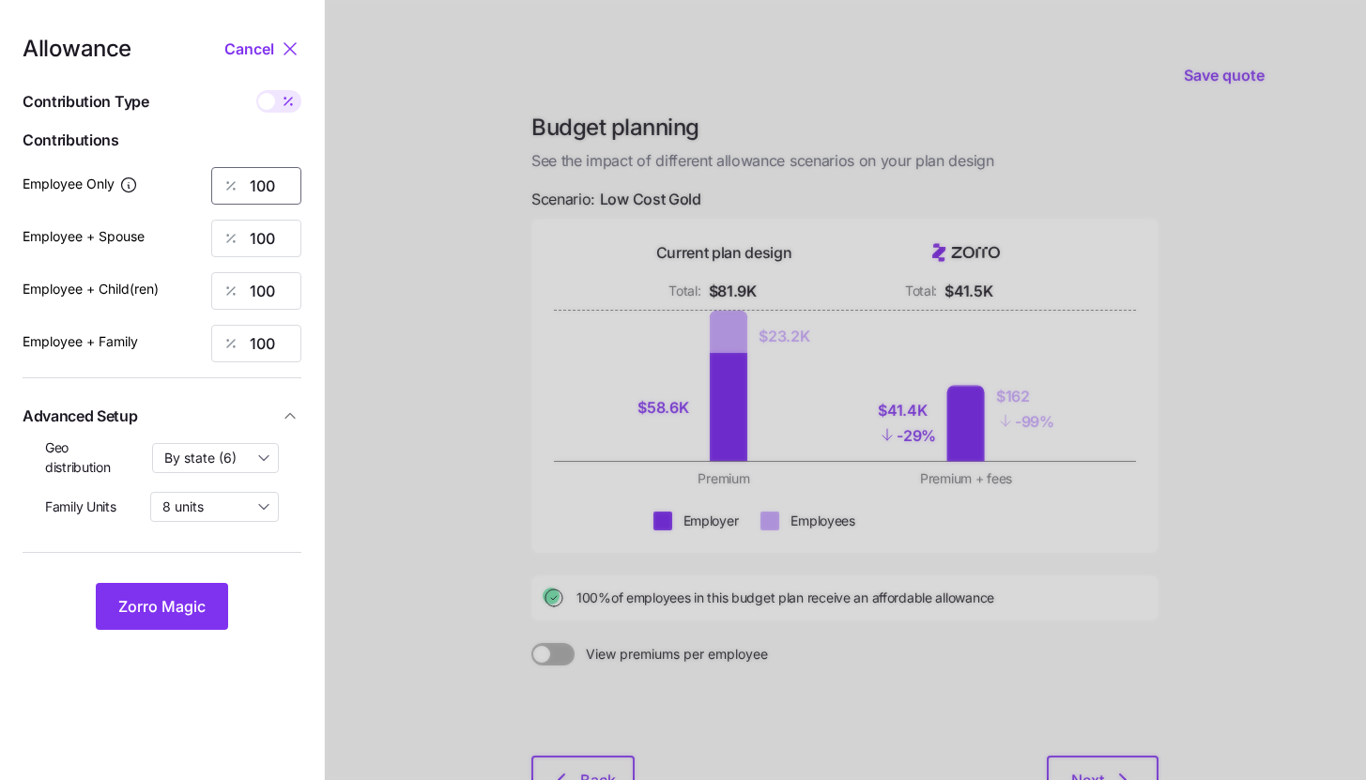
click at [277, 190] on input "100" at bounding box center [256, 186] width 90 height 38
click at [250, 188] on input "65" at bounding box center [256, 186] width 90 height 38
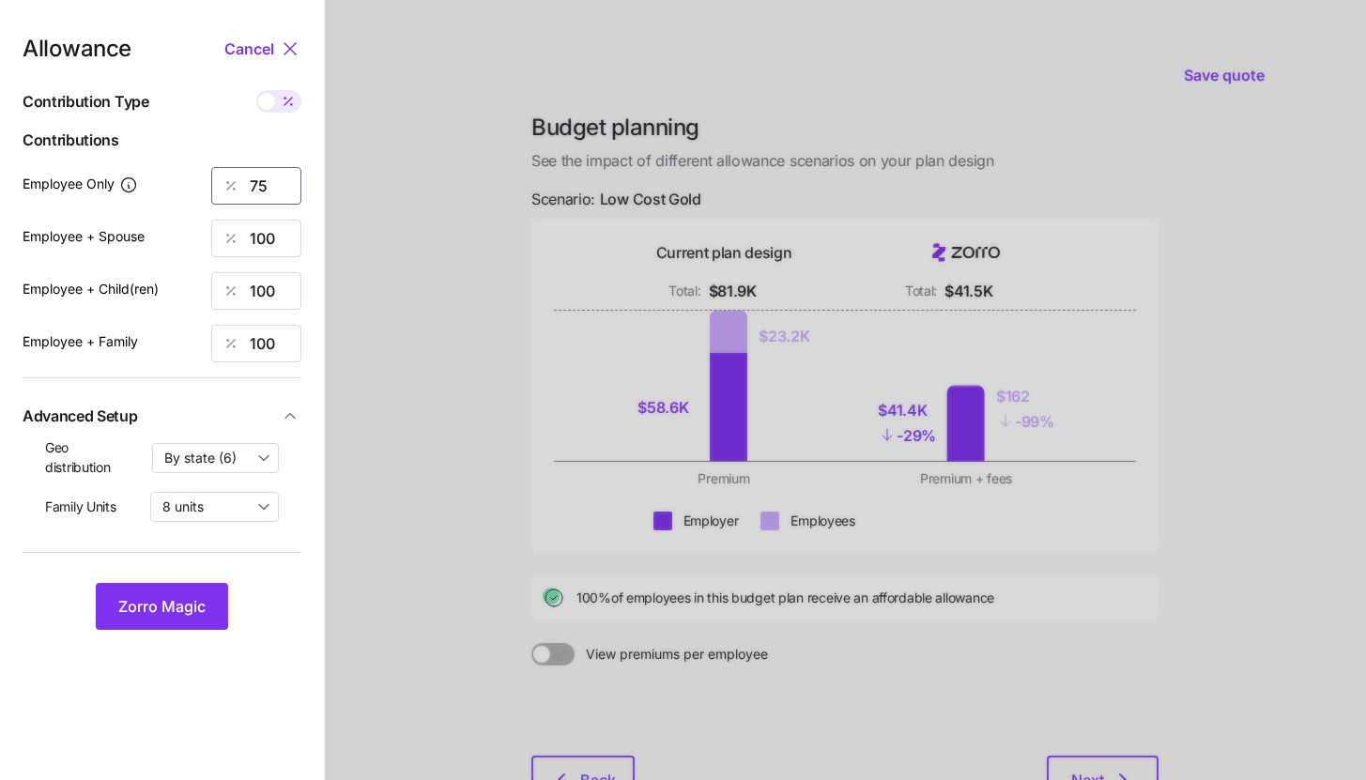
type input "75"
type input "70"
click at [187, 593] on button "Zorro Magic" at bounding box center [162, 606] width 132 height 47
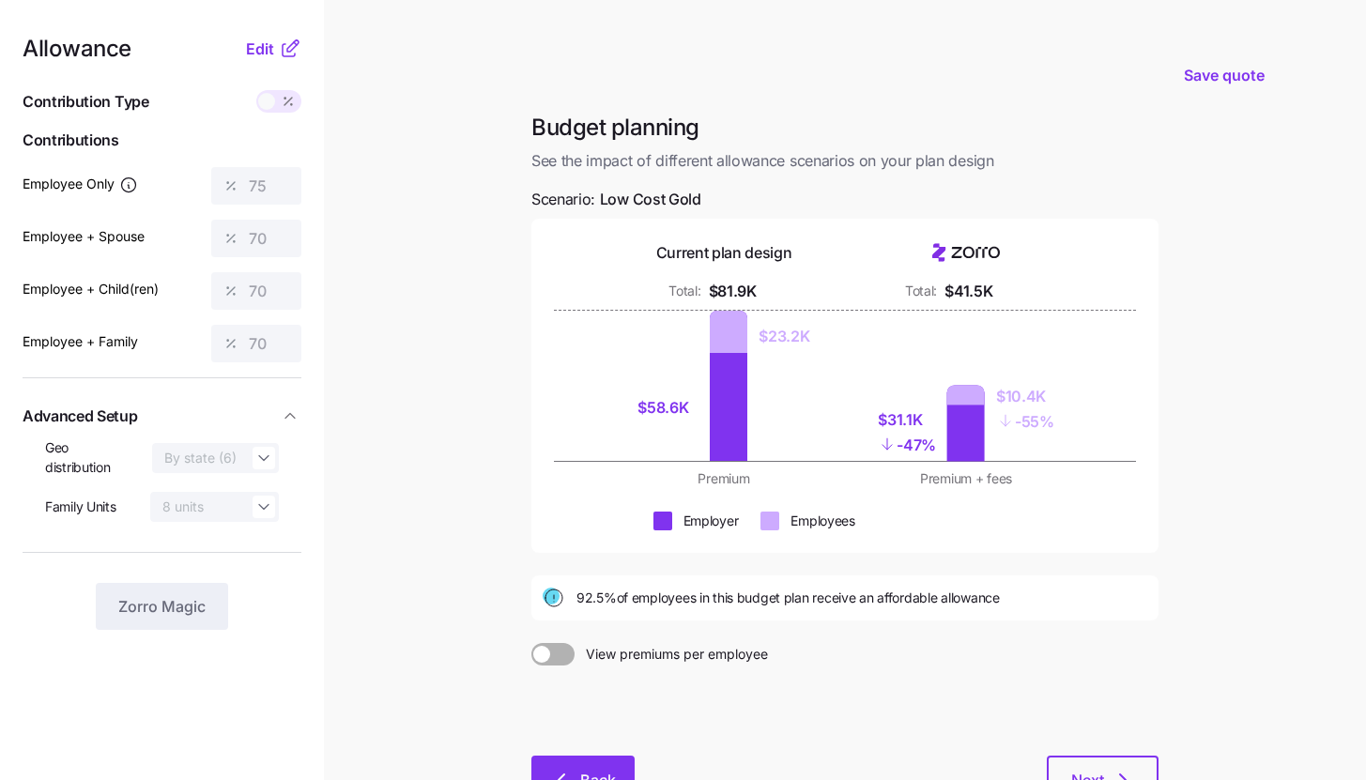
click at [590, 768] on button "Back" at bounding box center [582, 779] width 103 height 47
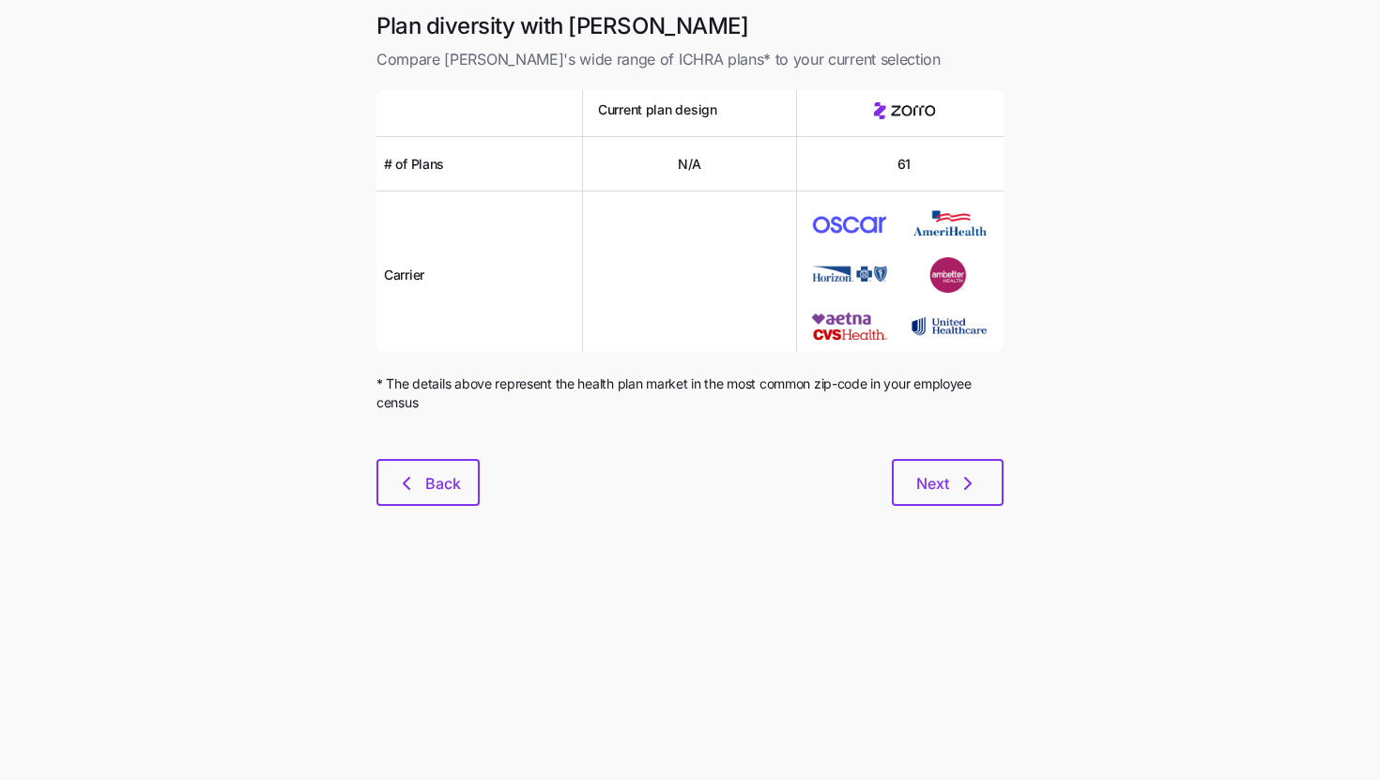
click at [466, 453] on div at bounding box center [689, 447] width 627 height 23
click at [460, 469] on button "Back" at bounding box center [427, 482] width 103 height 47
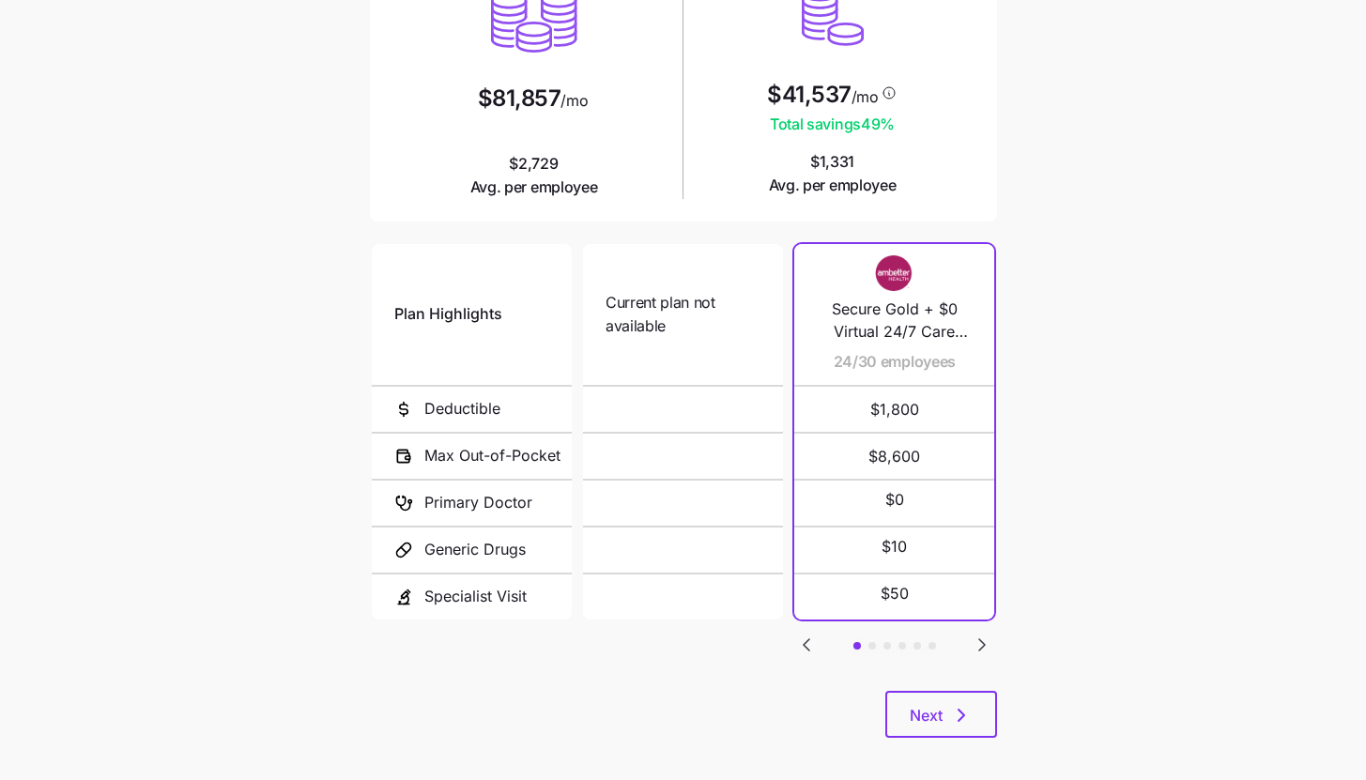
scroll to position [244, 0]
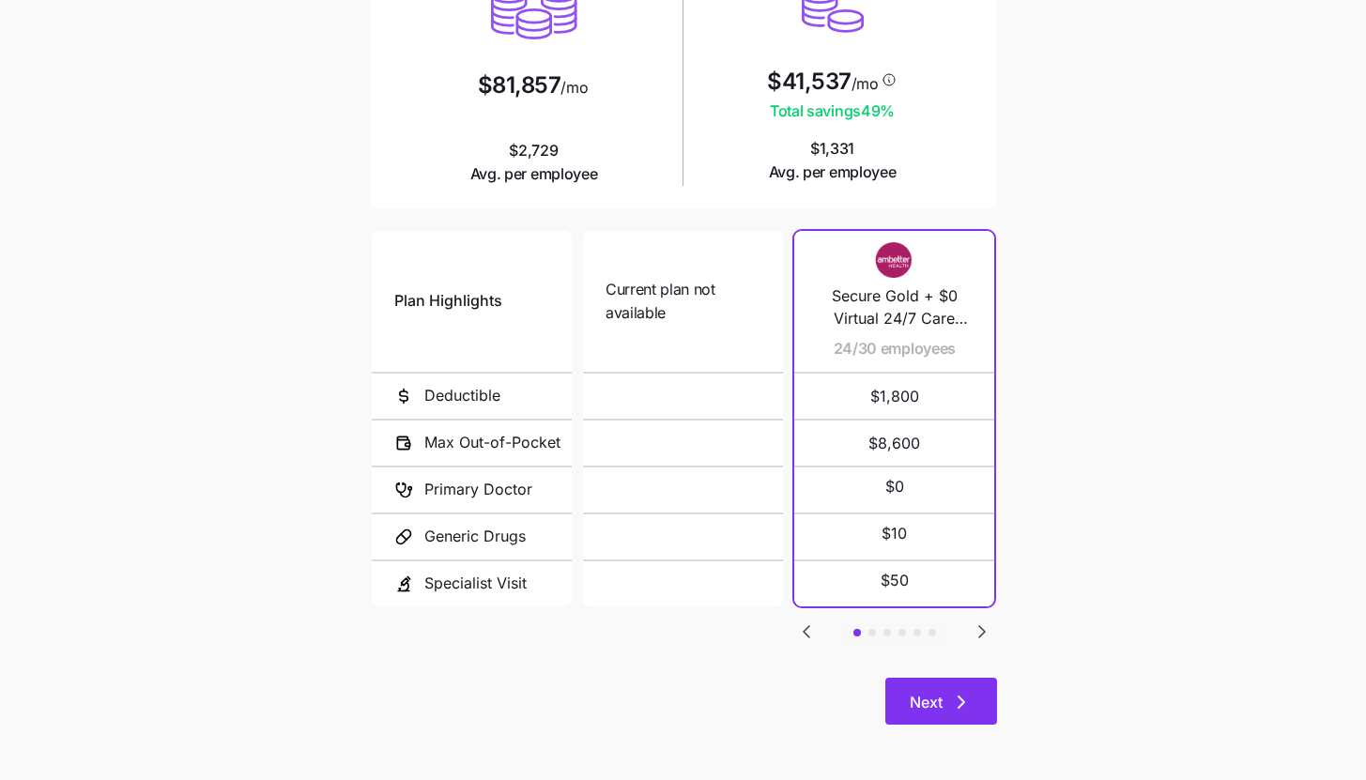
click at [920, 711] on span "Next" at bounding box center [925, 702] width 33 height 23
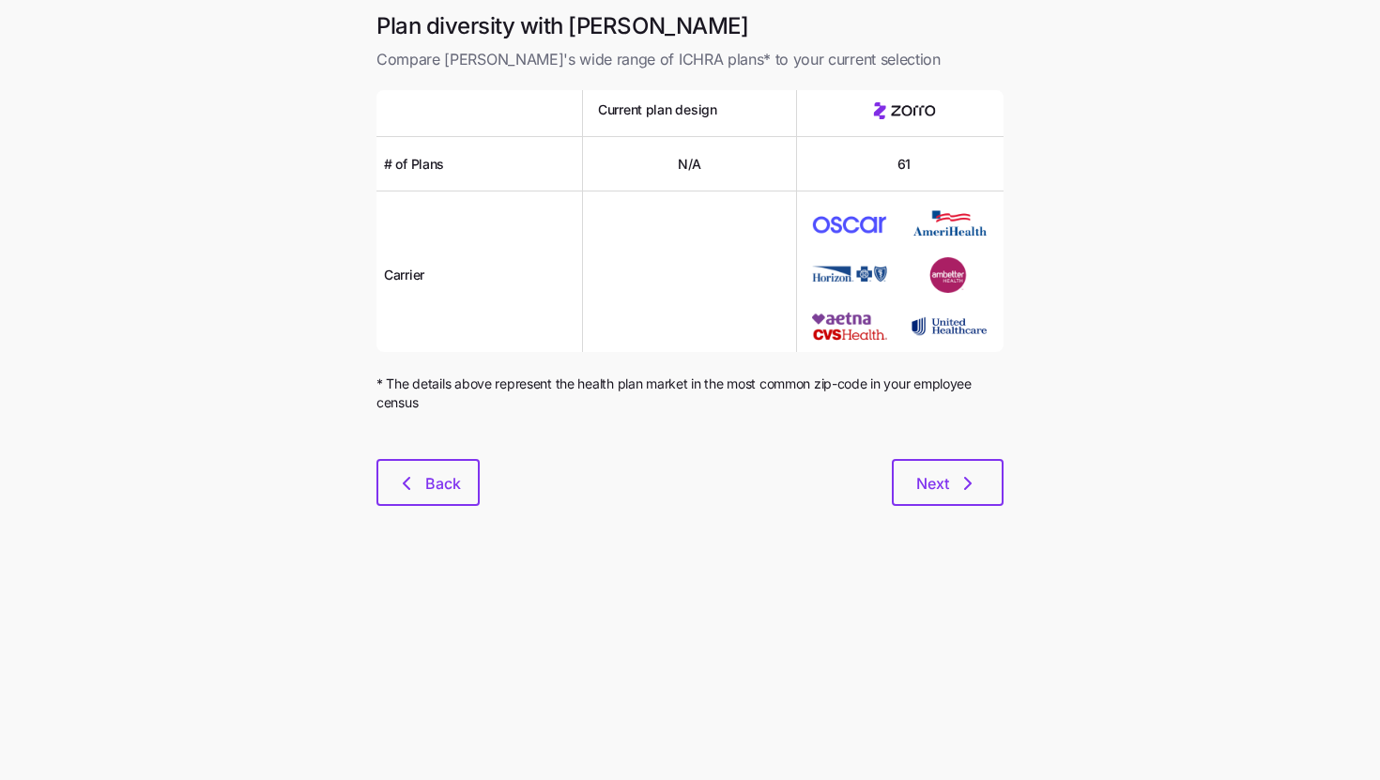
click at [985, 510] on div "Plan diversity with Zorro Compare [PERSON_NAME]'s wide range of ICHRA plans* to…" at bounding box center [689, 269] width 657 height 517
click at [984, 504] on button "Next" at bounding box center [948, 482] width 112 height 47
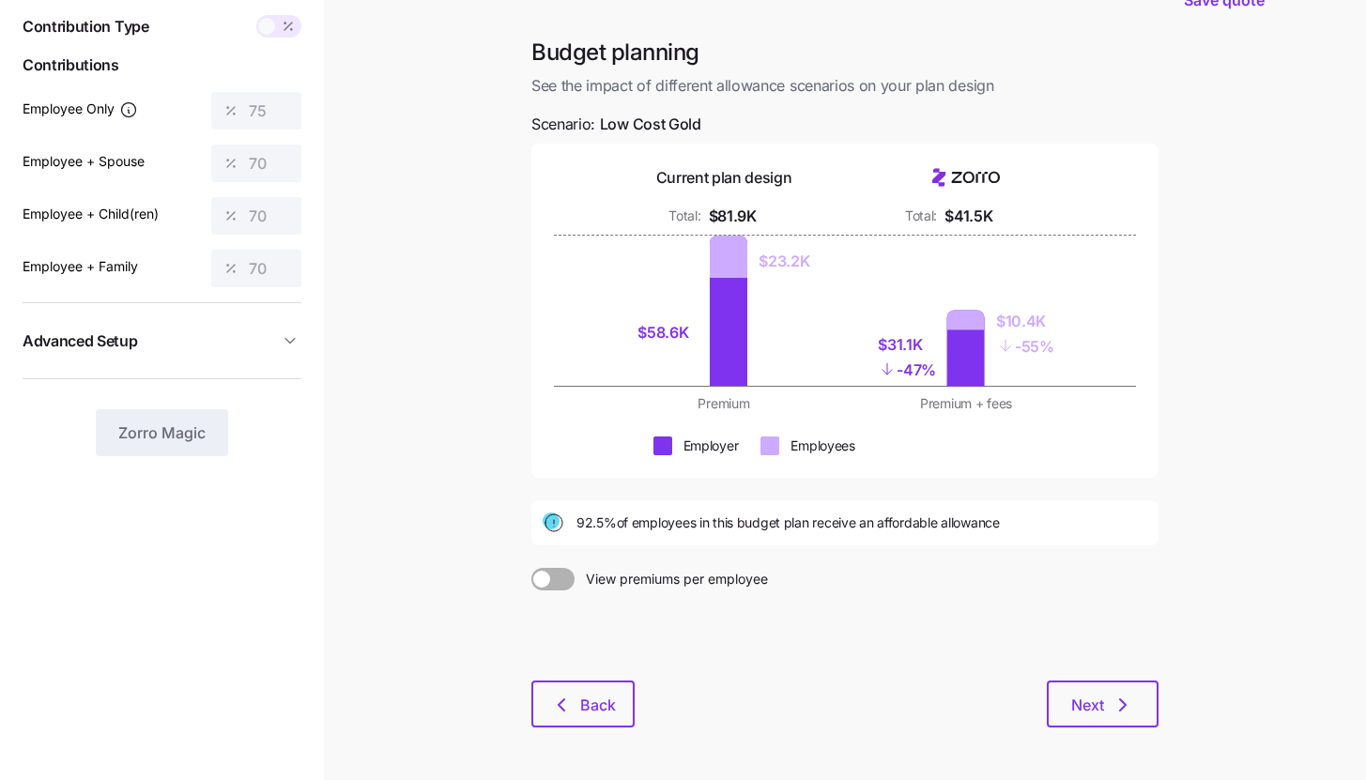
scroll to position [143, 0]
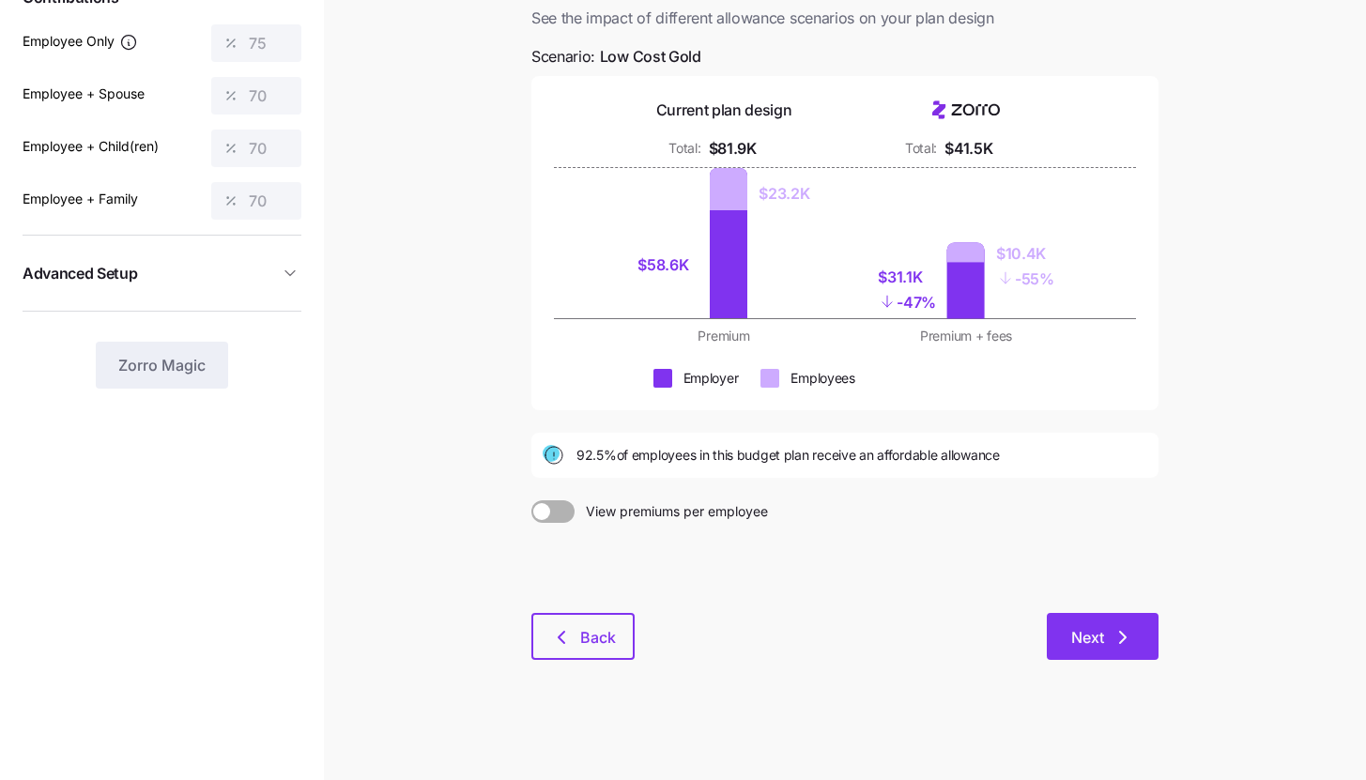
click at [1101, 653] on button "Next" at bounding box center [1102, 636] width 112 height 47
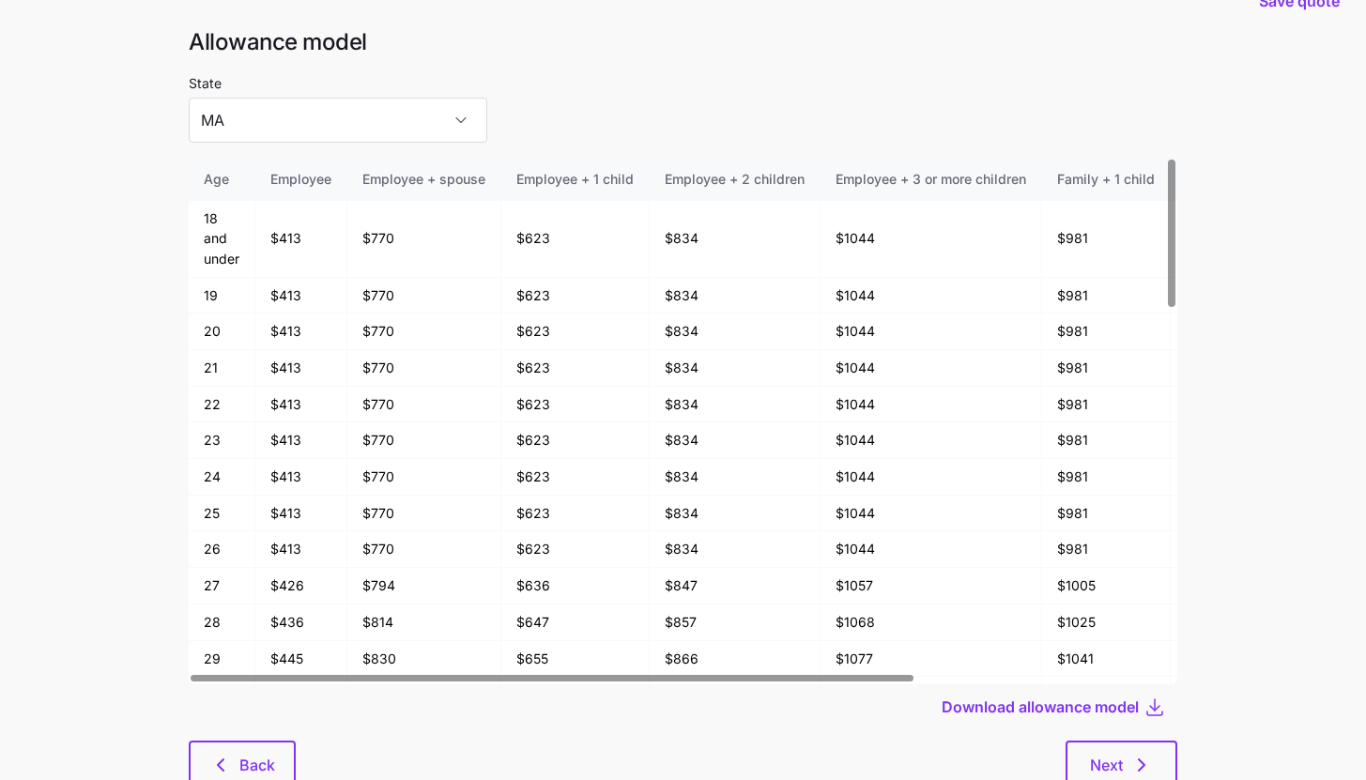
scroll to position [100, 0]
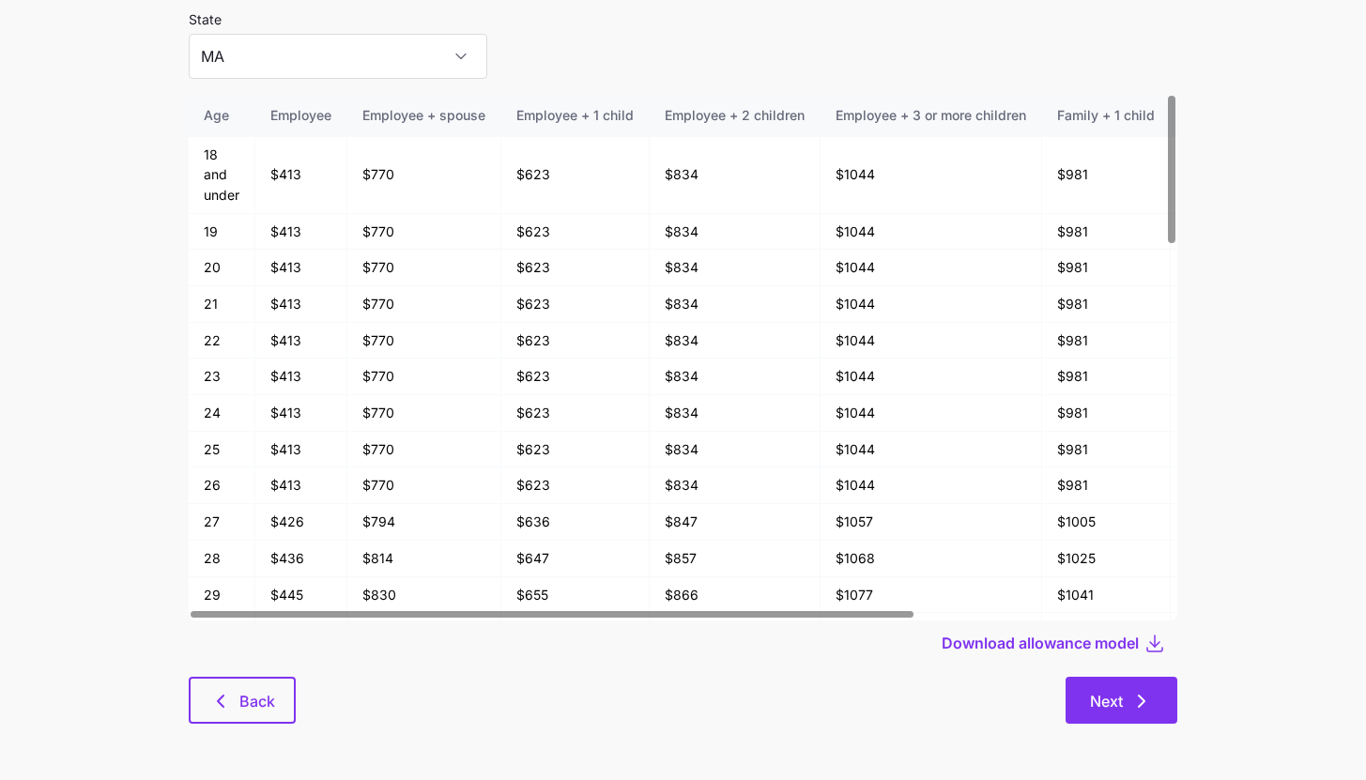
click at [1160, 691] on button "Next" at bounding box center [1121, 700] width 112 height 47
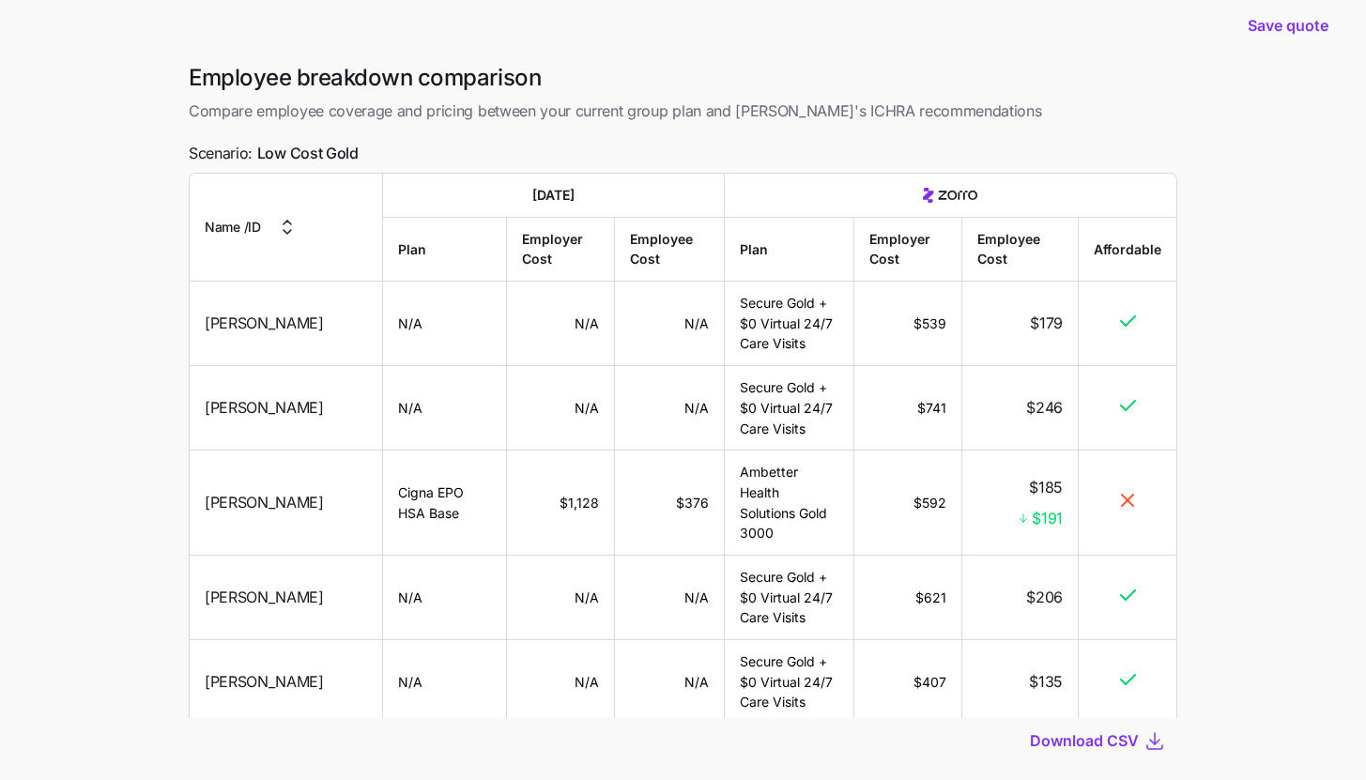
scroll to position [24, 0]
click at [1135, 742] on span "Download CSV" at bounding box center [1084, 739] width 109 height 23
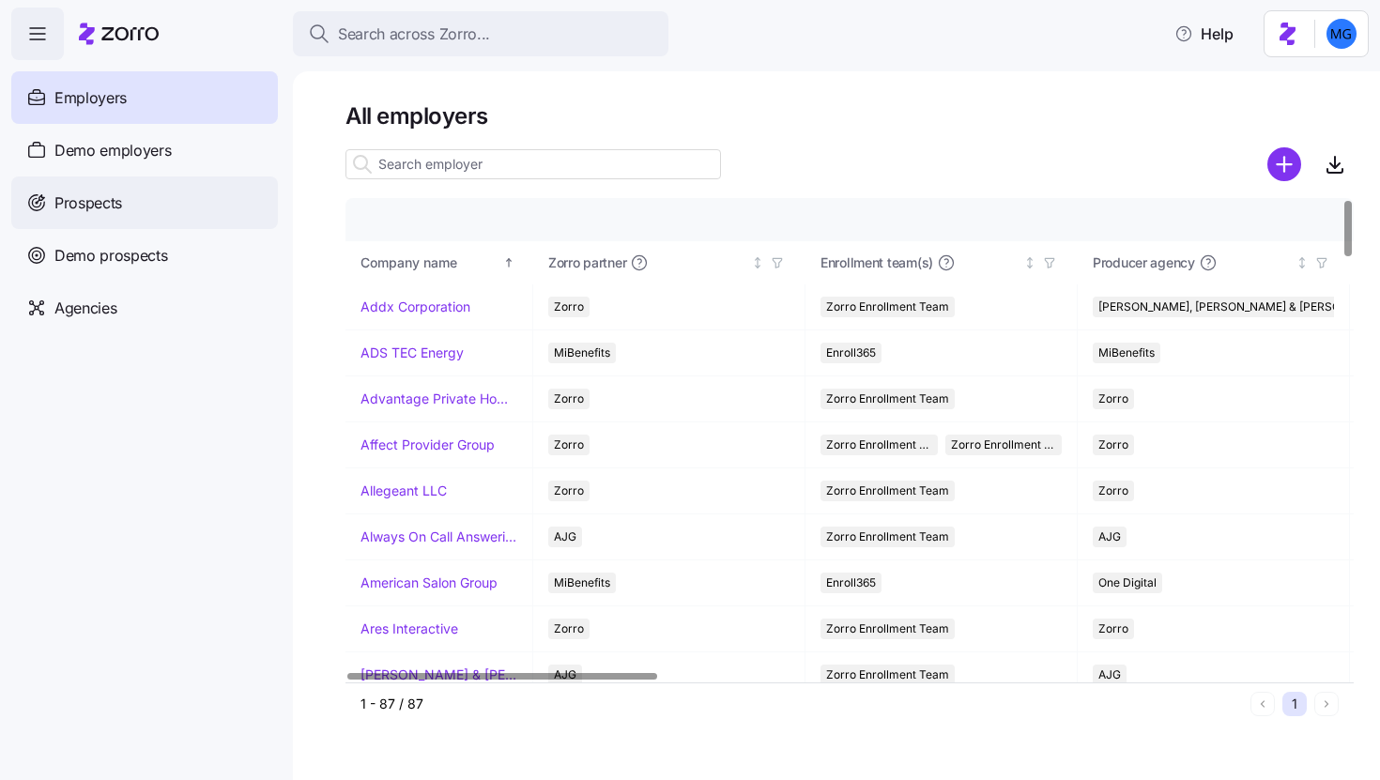
click at [151, 225] on div "Prospects" at bounding box center [144, 202] width 267 height 53
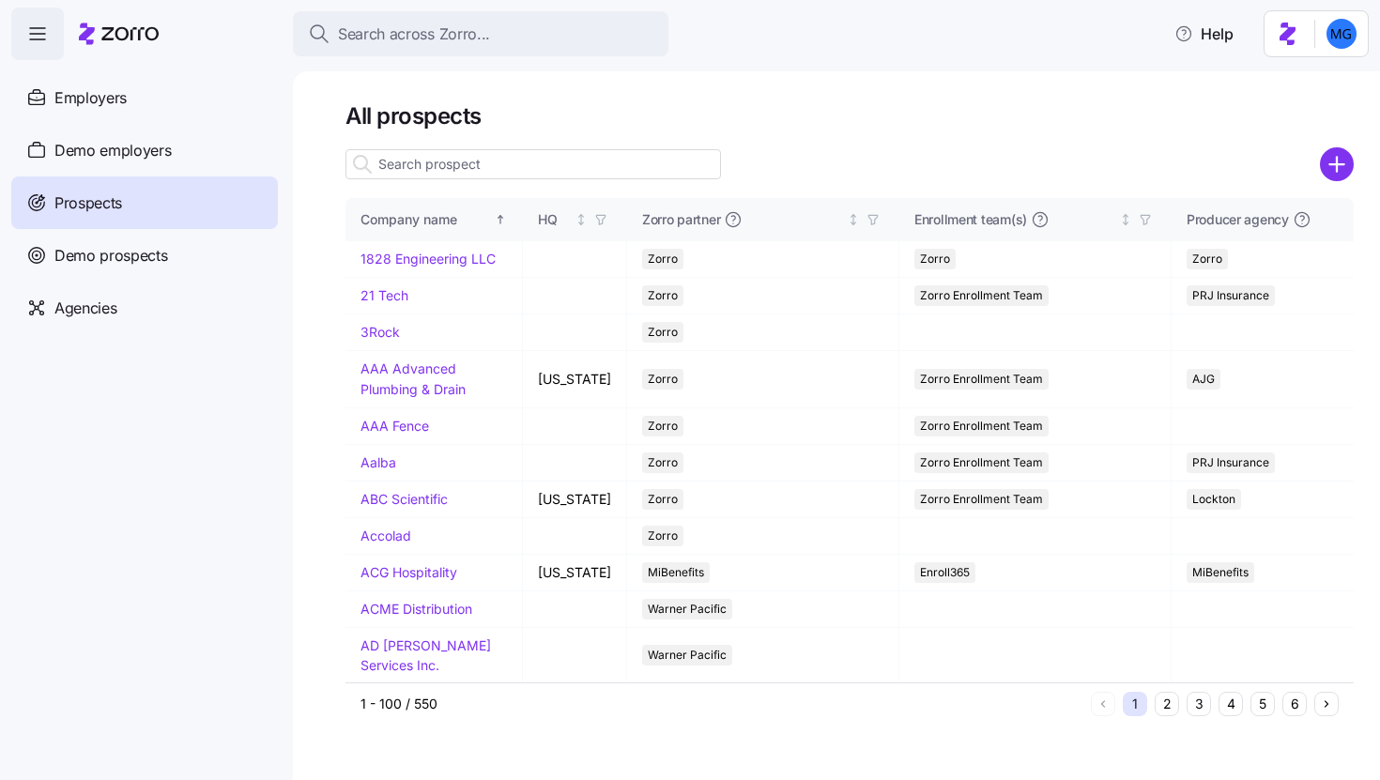
click at [568, 170] on input at bounding box center [532, 164] width 375 height 30
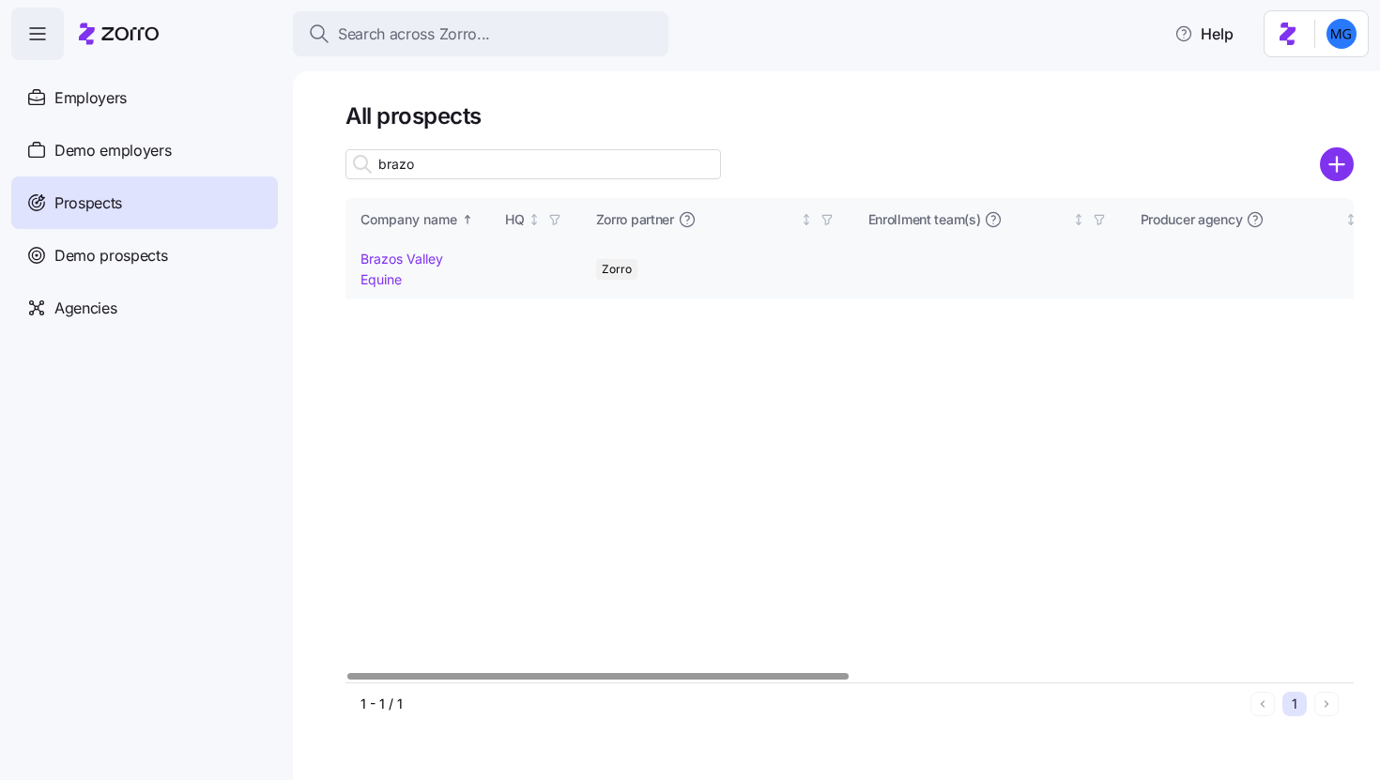
type input "brazo"
click at [405, 257] on link "Brazos Valley Equine" at bounding box center [401, 269] width 83 height 37
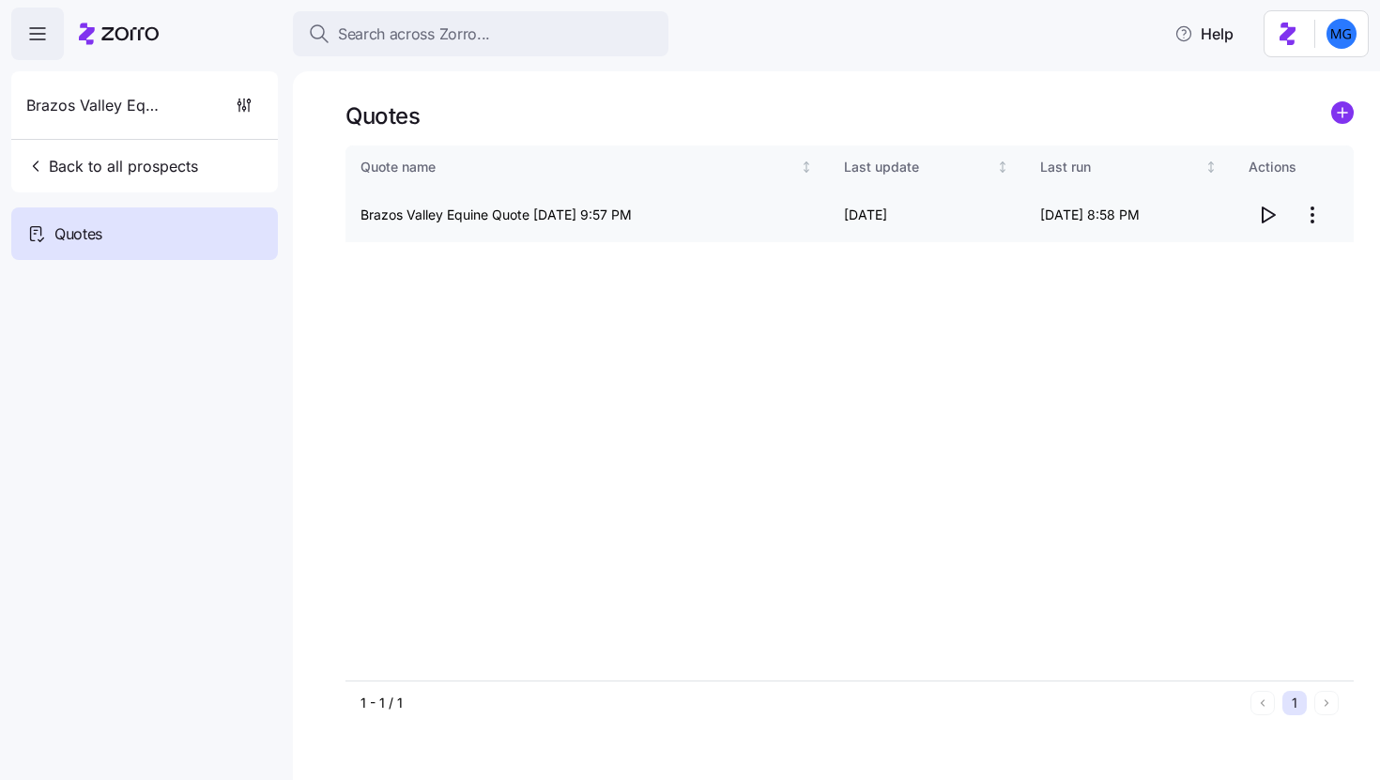
click at [1274, 214] on icon "button" at bounding box center [1267, 215] width 23 height 23
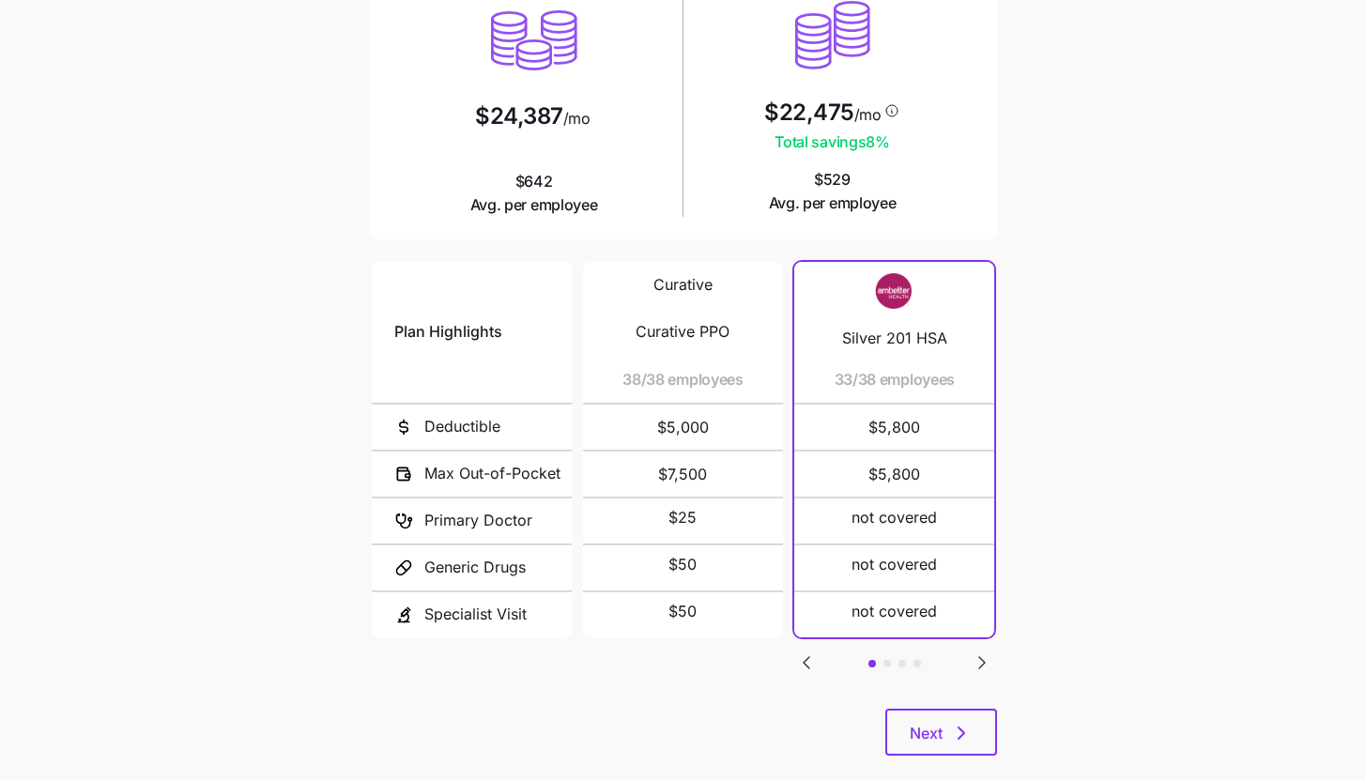
scroll to position [244, 0]
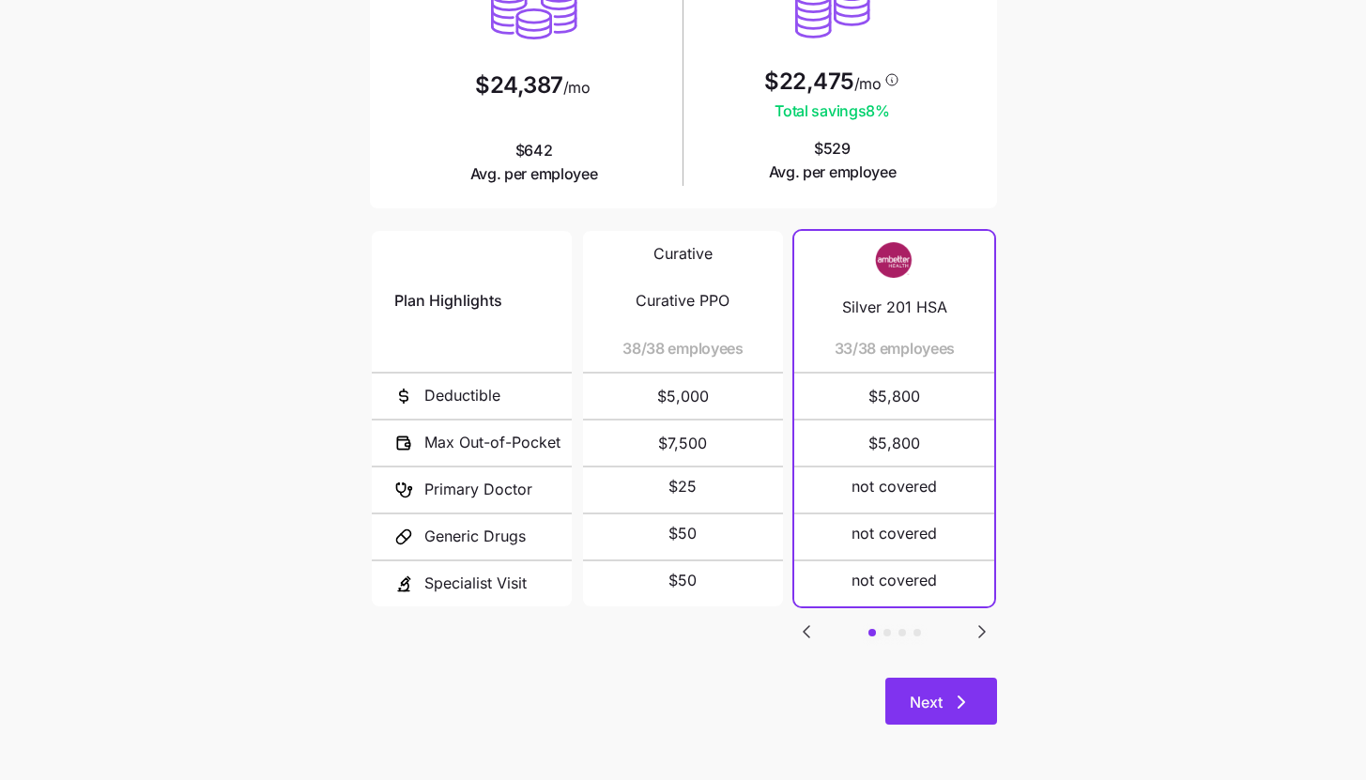
click at [945, 709] on span "Next" at bounding box center [940, 702] width 63 height 23
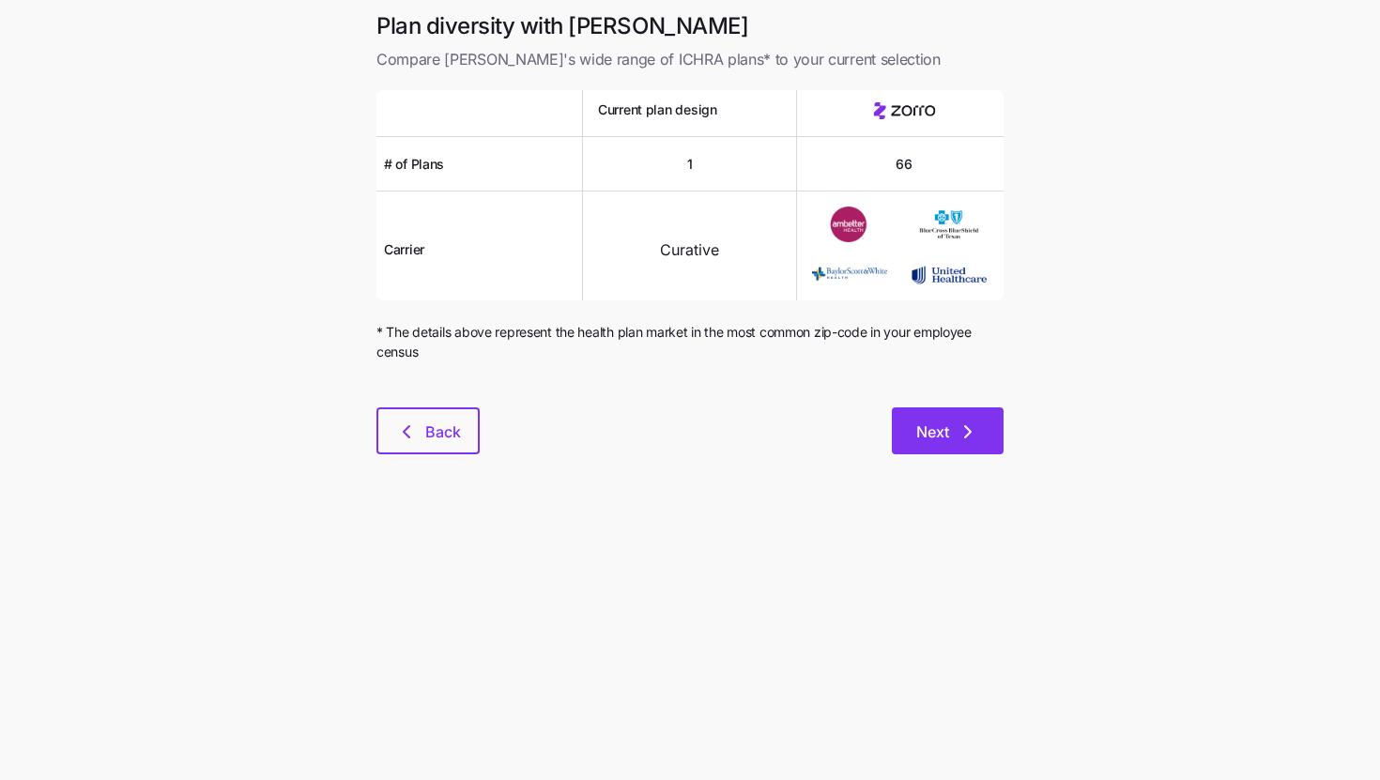
click at [989, 421] on button "Next" at bounding box center [948, 430] width 112 height 47
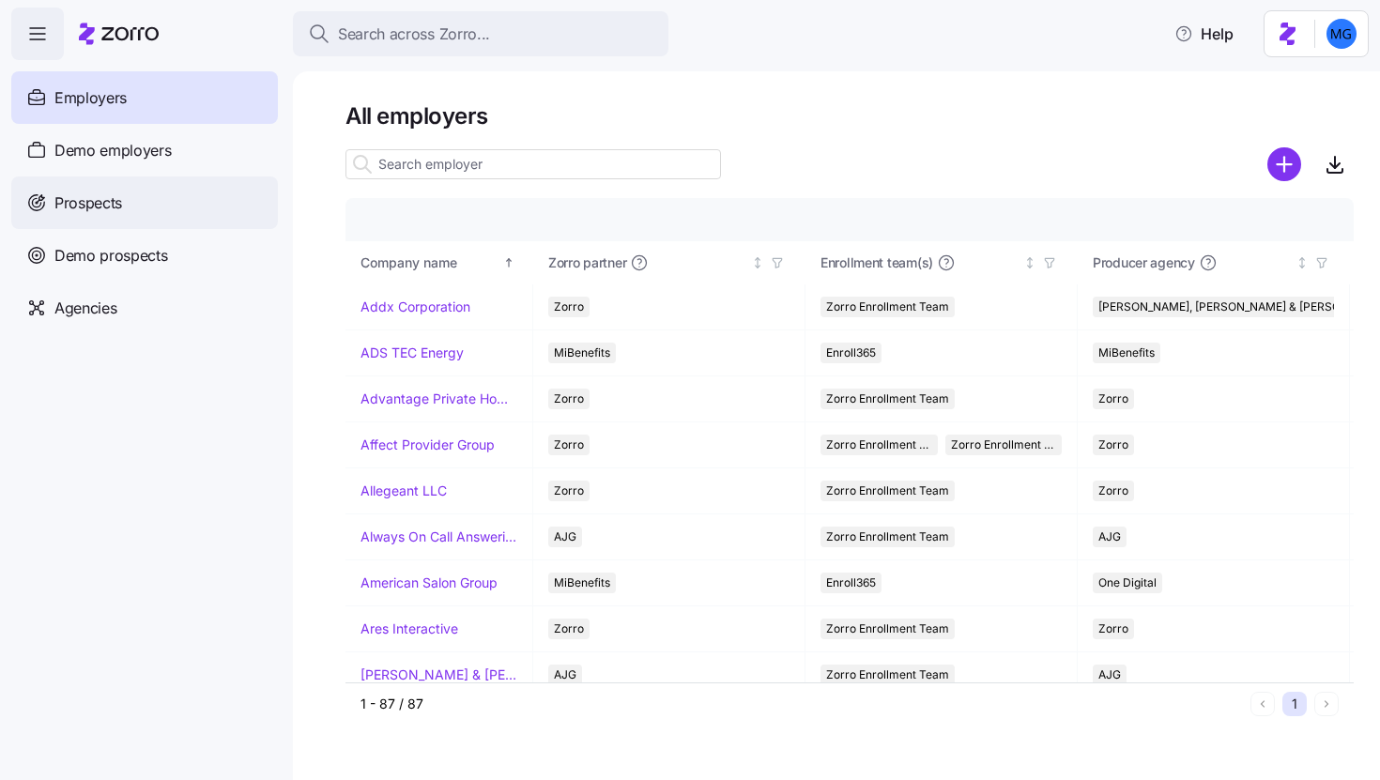
click at [144, 207] on div "Prospects" at bounding box center [144, 202] width 267 height 53
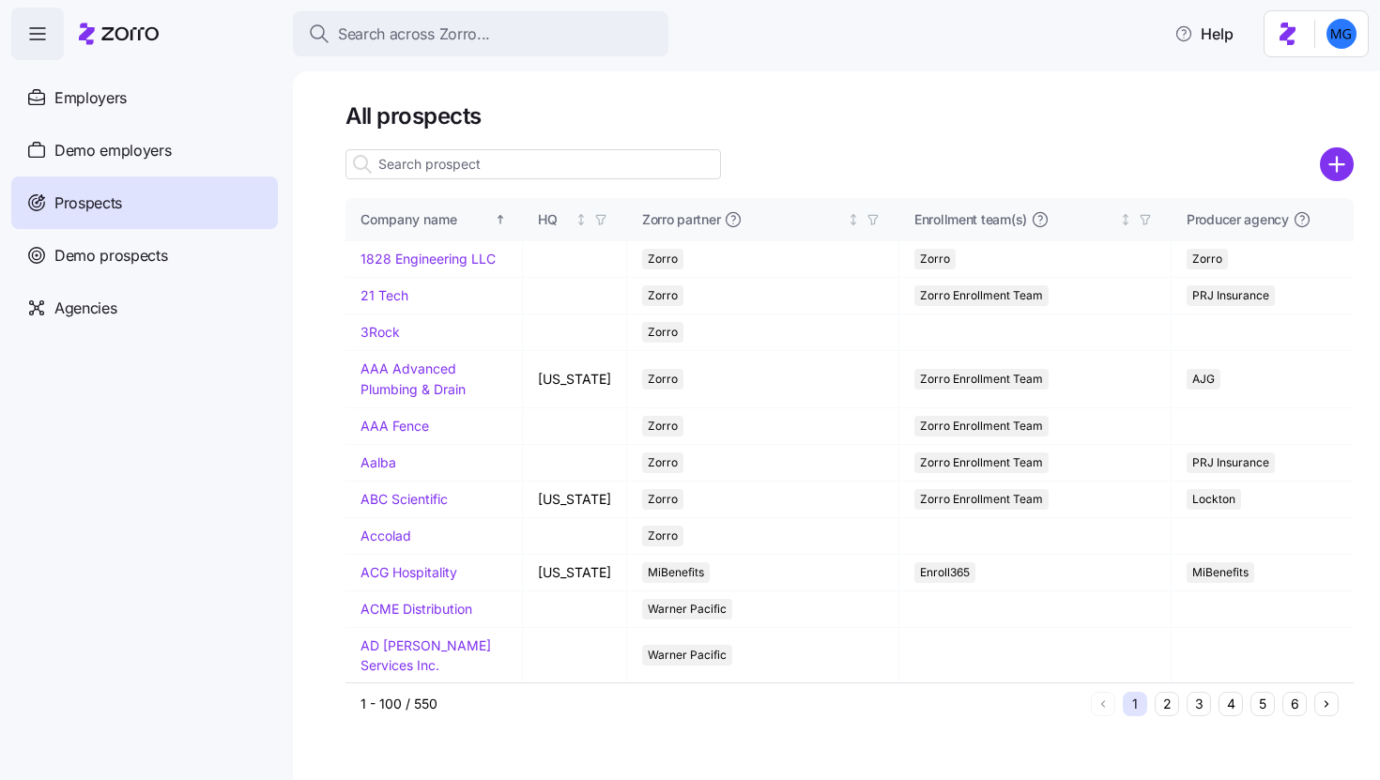
click at [580, 169] on input at bounding box center [532, 164] width 375 height 30
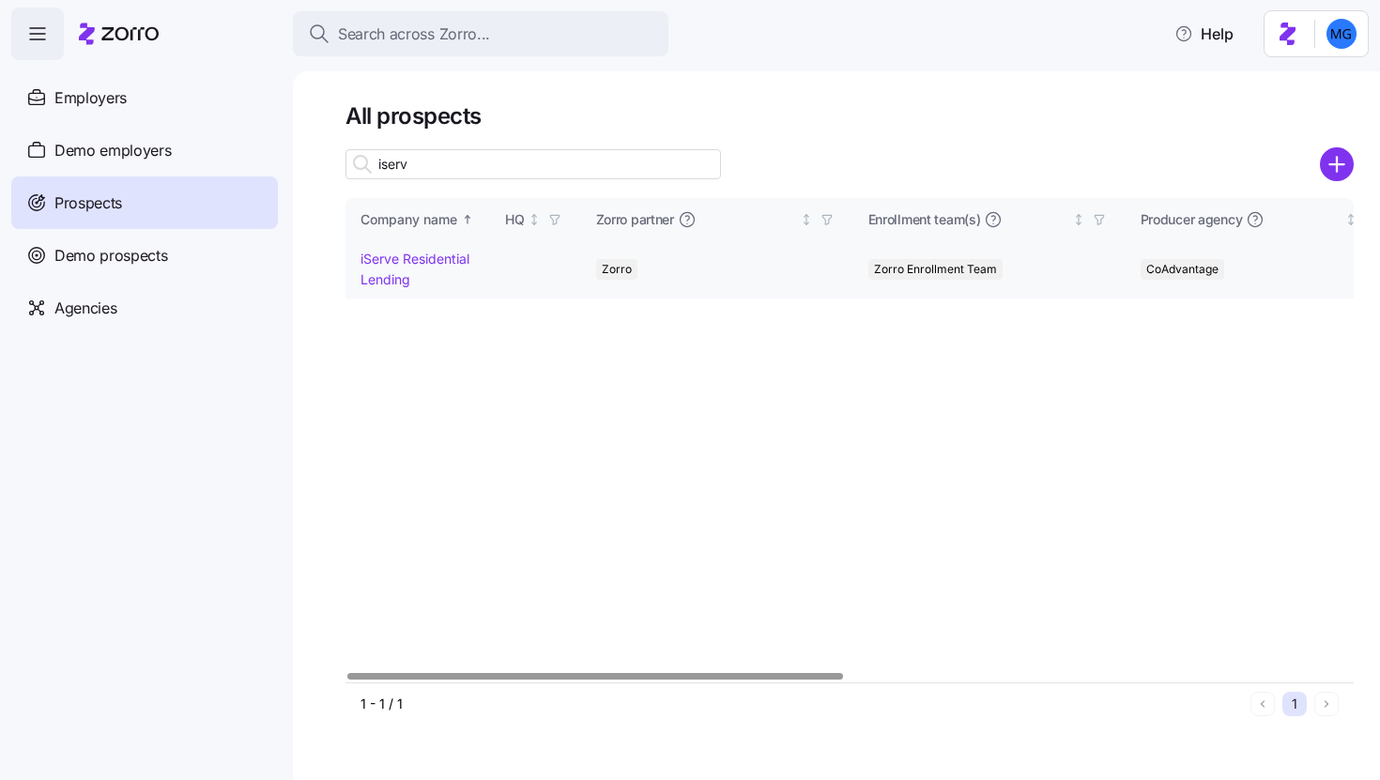
type input "iserv"
click at [395, 277] on link "iServe Residential Lending" at bounding box center [414, 269] width 109 height 37
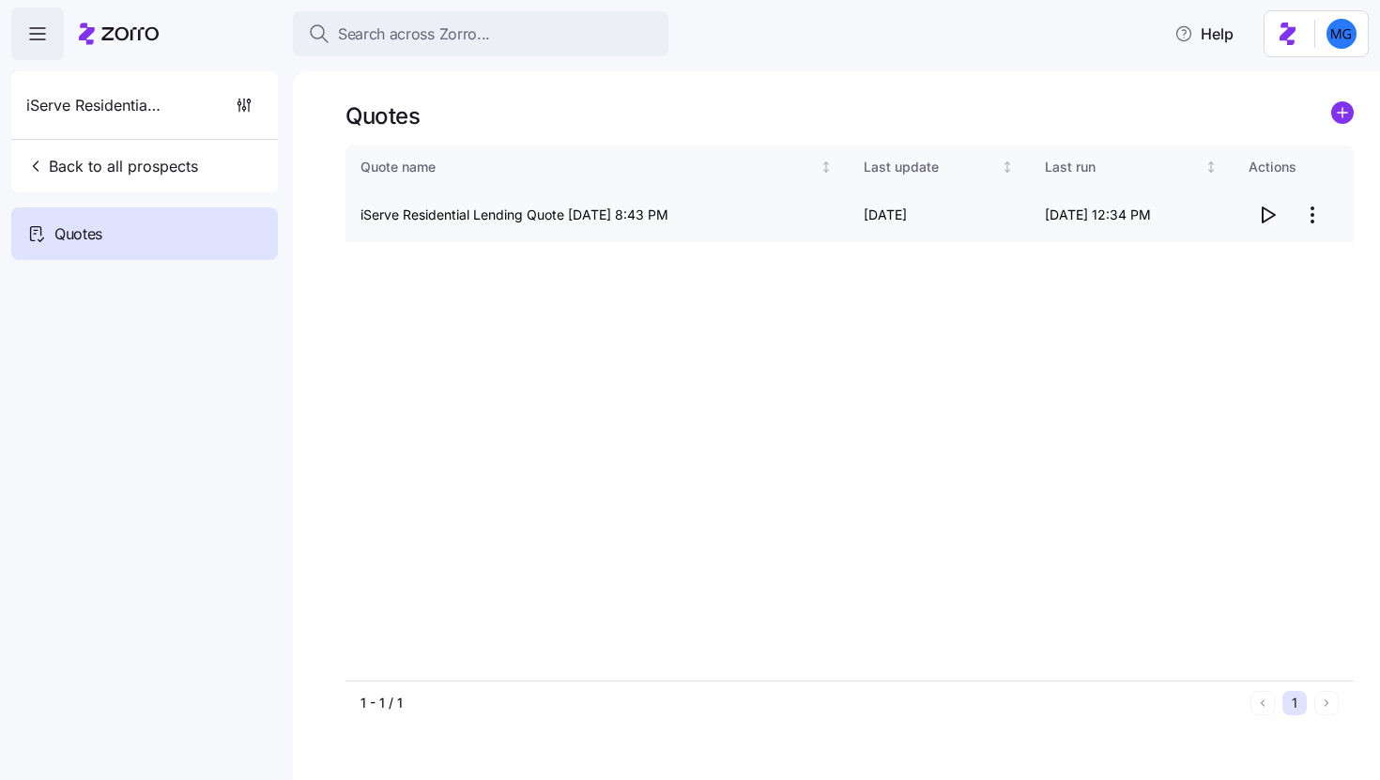
click at [1306, 223] on html "Search across Zorro... Help iServe Residential Lending Back to all prospects Qu…" at bounding box center [690, 384] width 1380 height 769
click at [1263, 258] on div "Edit quote" at bounding box center [1237, 261] width 173 height 30
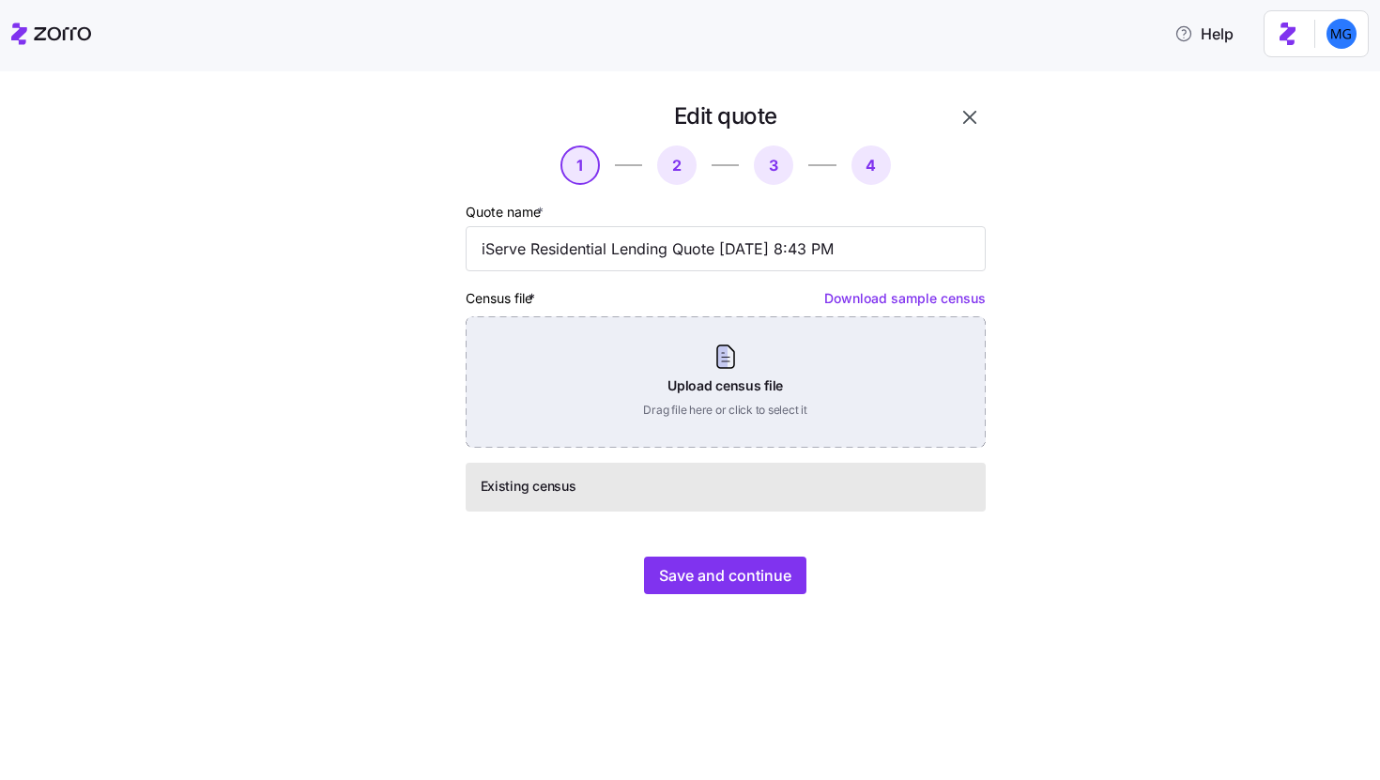
click at [746, 400] on div "Upload census file Drag file here or click to select it" at bounding box center [726, 381] width 520 height 131
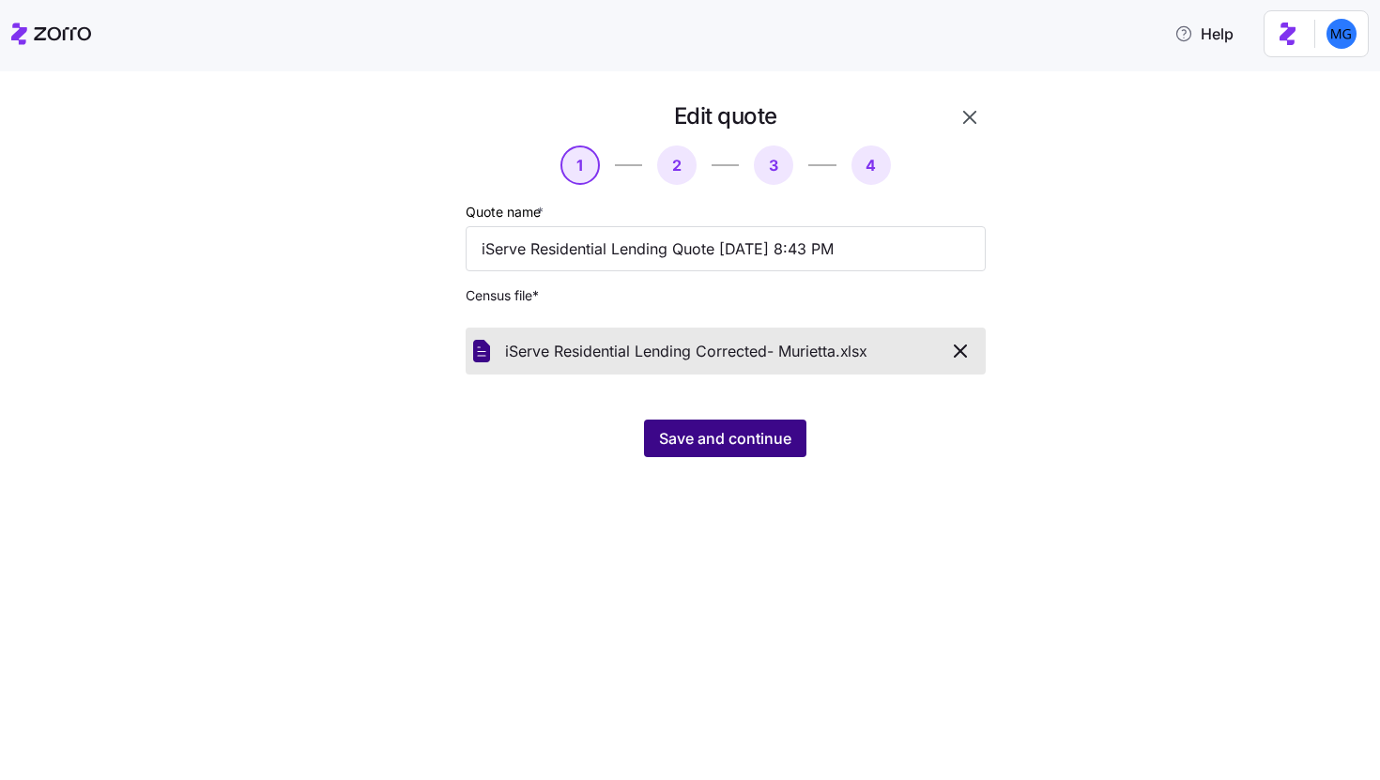
click at [737, 451] on button "Save and continue" at bounding box center [725, 439] width 162 height 38
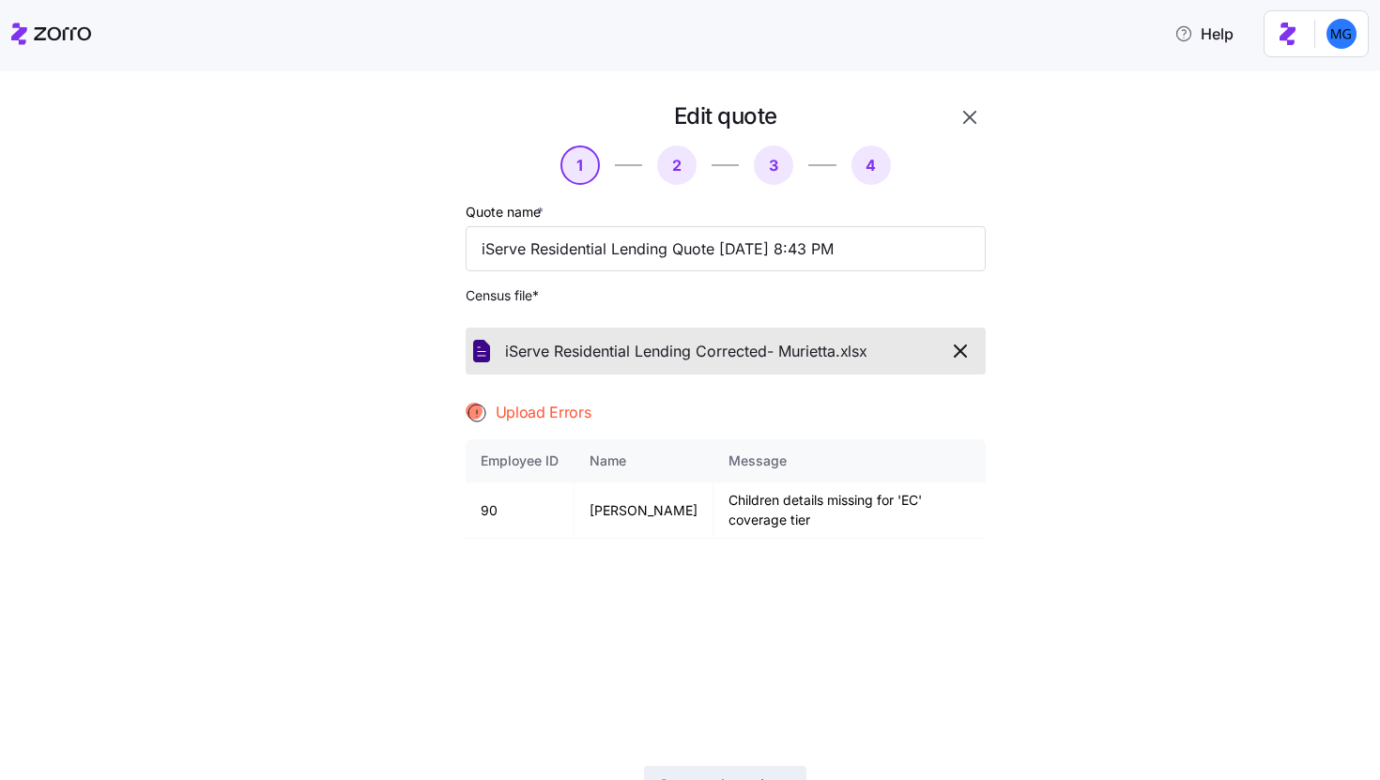
click at [958, 355] on icon "button" at bounding box center [960, 351] width 23 height 23
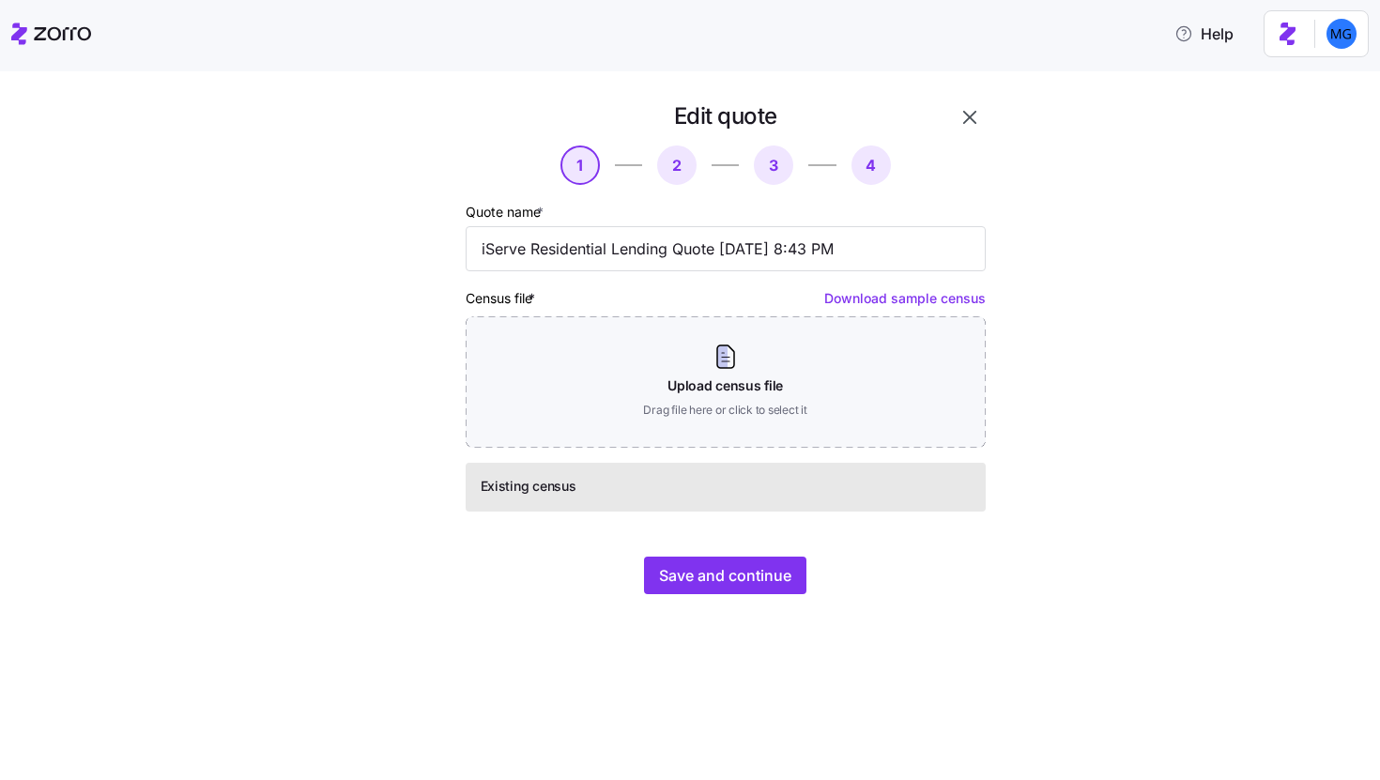
click at [972, 111] on icon "button" at bounding box center [969, 117] width 23 height 23
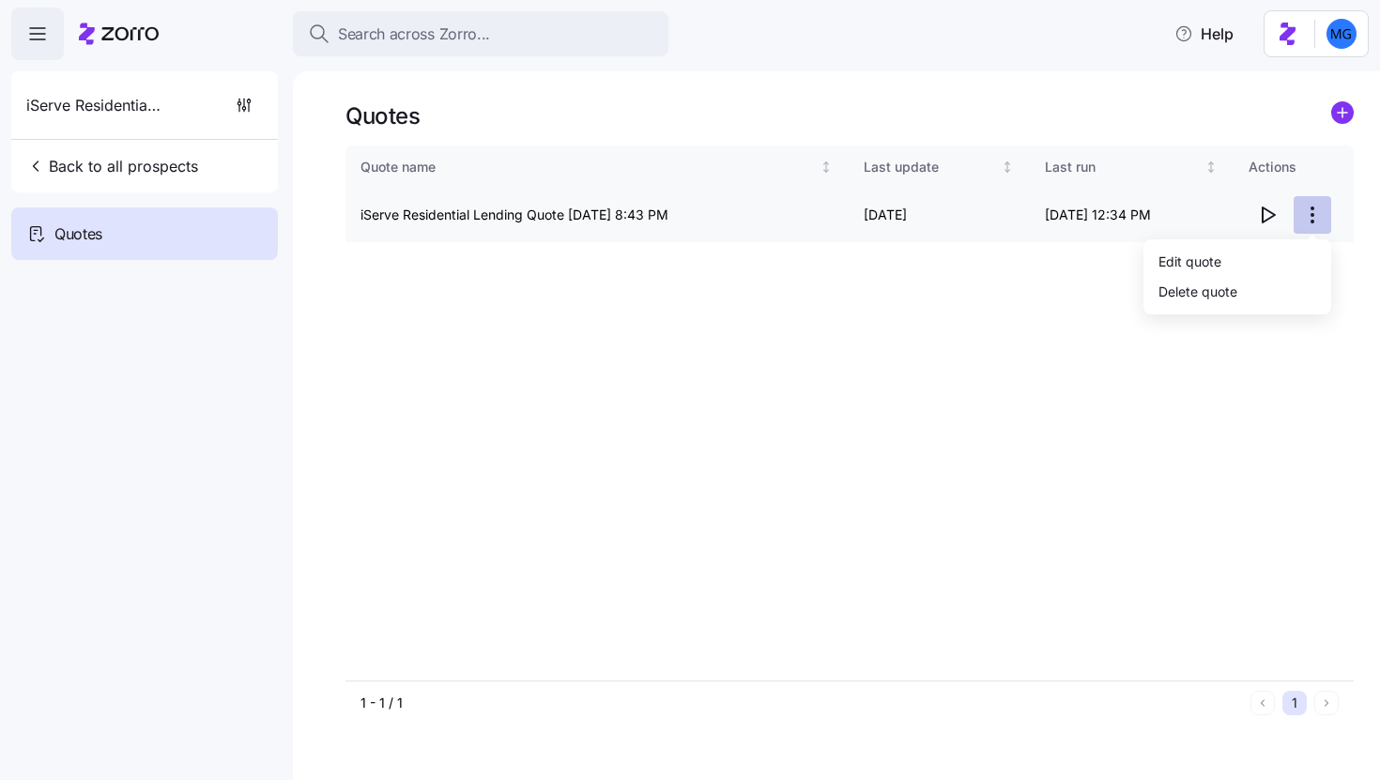
click at [1316, 219] on html "Search across Zorro... Help iServe Residential Lending Back to all prospects Qu…" at bounding box center [690, 384] width 1380 height 769
click at [1243, 255] on div "Edit quote" at bounding box center [1237, 261] width 173 height 30
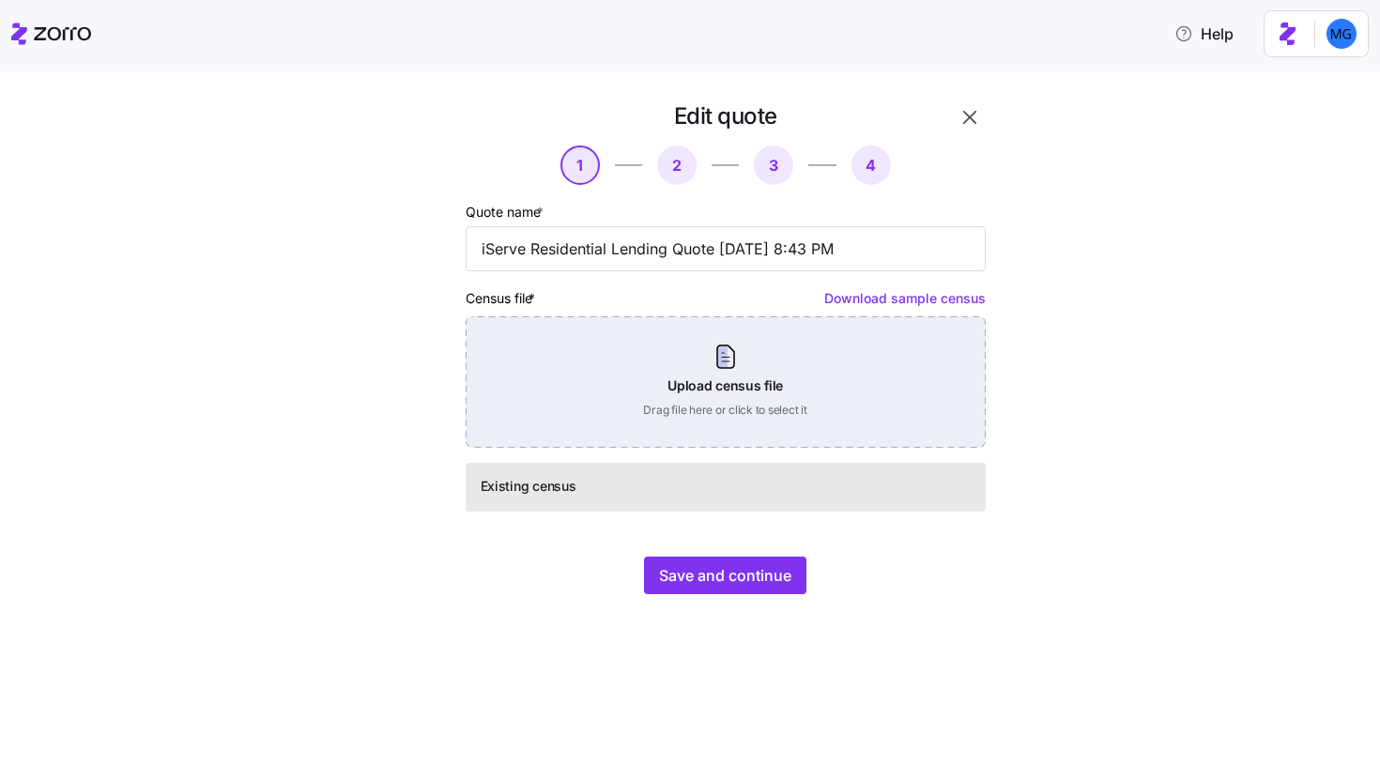
click at [720, 384] on div "Upload census file Drag file here or click to select it" at bounding box center [726, 381] width 520 height 131
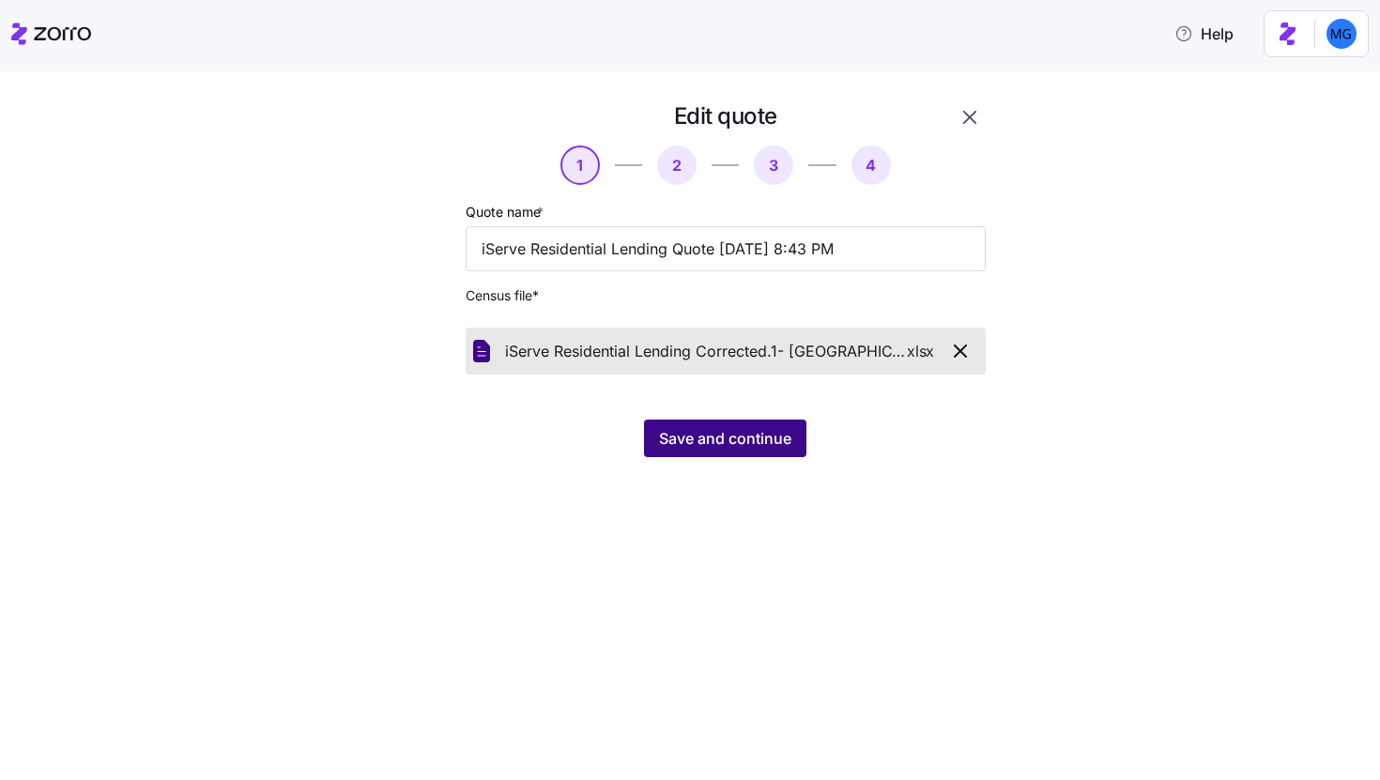
click at [742, 447] on span "Save and continue" at bounding box center [725, 438] width 132 height 23
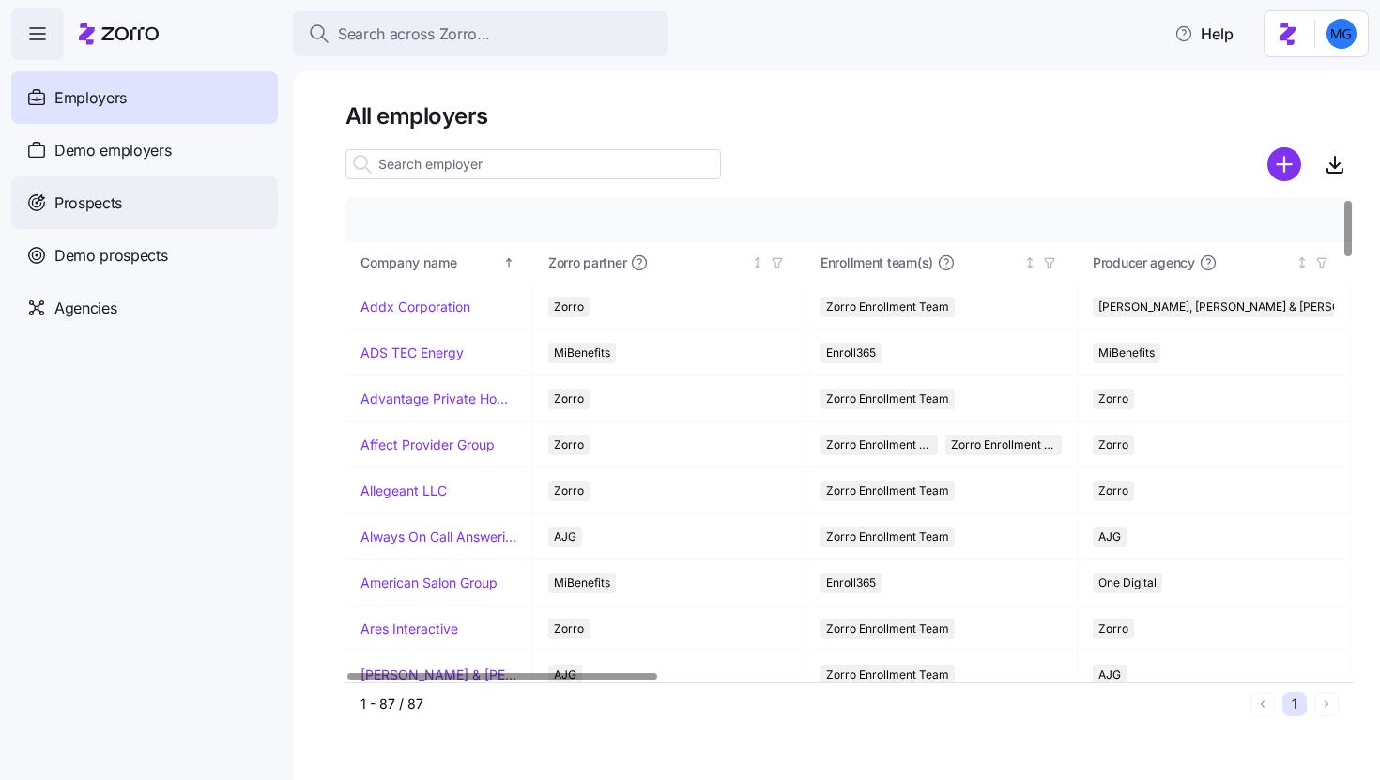
click at [221, 212] on div "Prospects" at bounding box center [144, 202] width 267 height 53
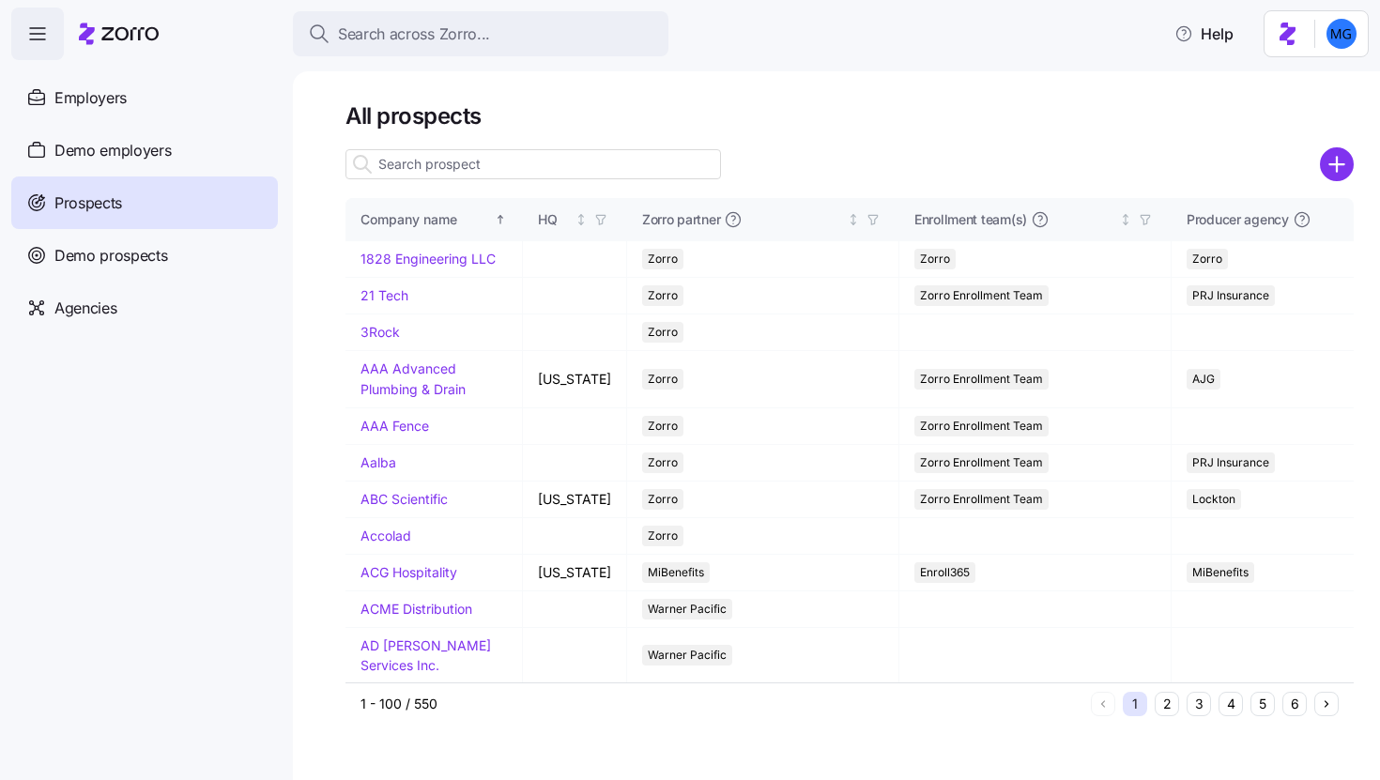
click at [528, 161] on input at bounding box center [532, 164] width 375 height 30
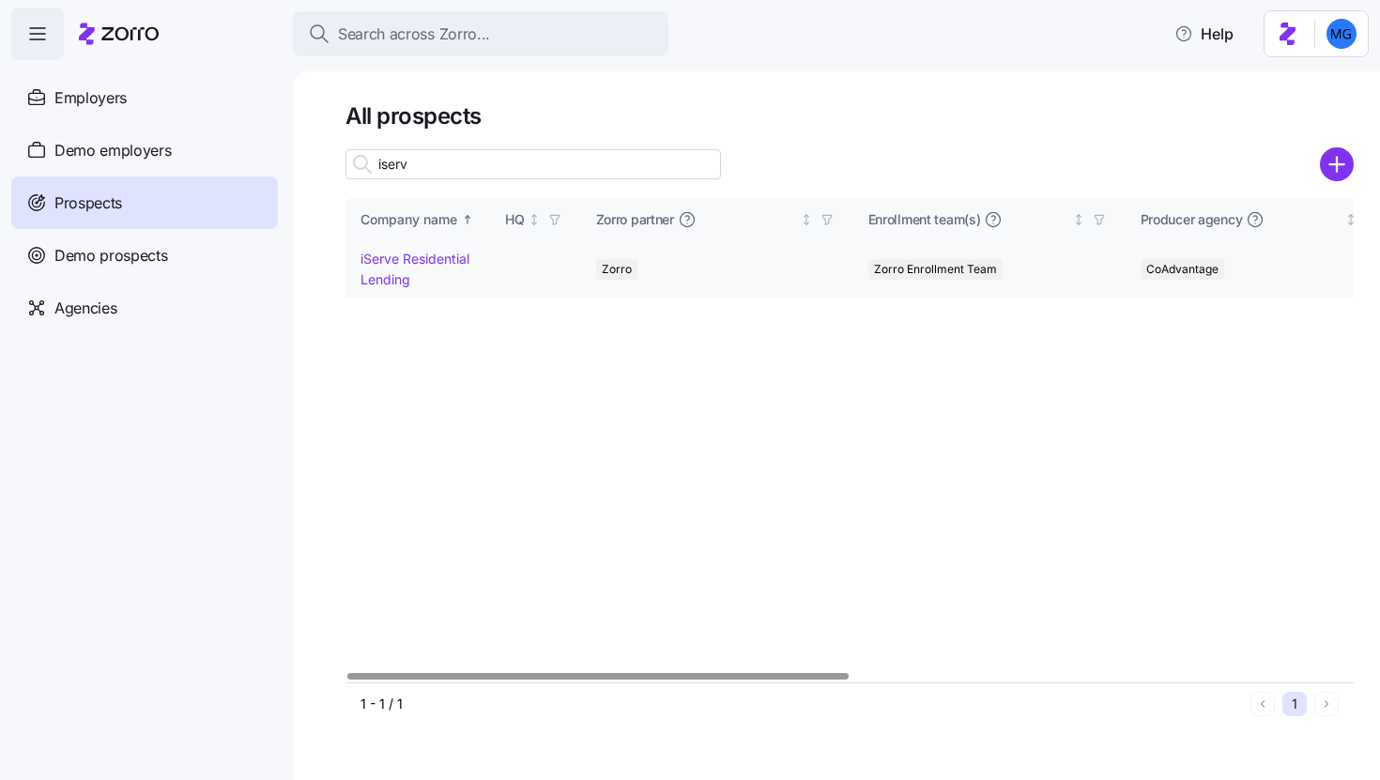
type input "iserv"
click at [388, 263] on link "iServe Residential Lending" at bounding box center [414, 269] width 109 height 37
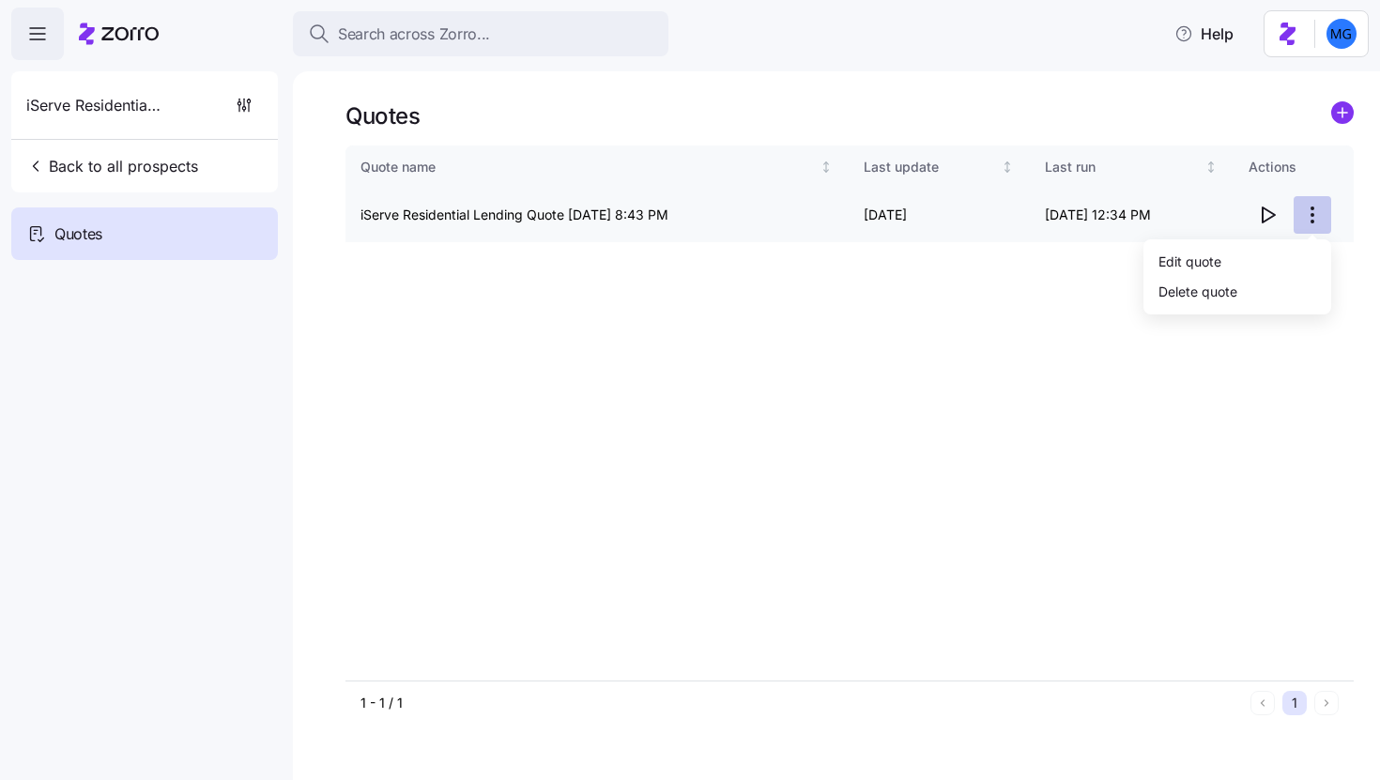
click at [1316, 210] on html "Search across Zorro... Help iServe Residential Lending Back to all prospects Qu…" at bounding box center [690, 384] width 1380 height 769
click at [1236, 257] on div "Edit quote" at bounding box center [1237, 261] width 173 height 30
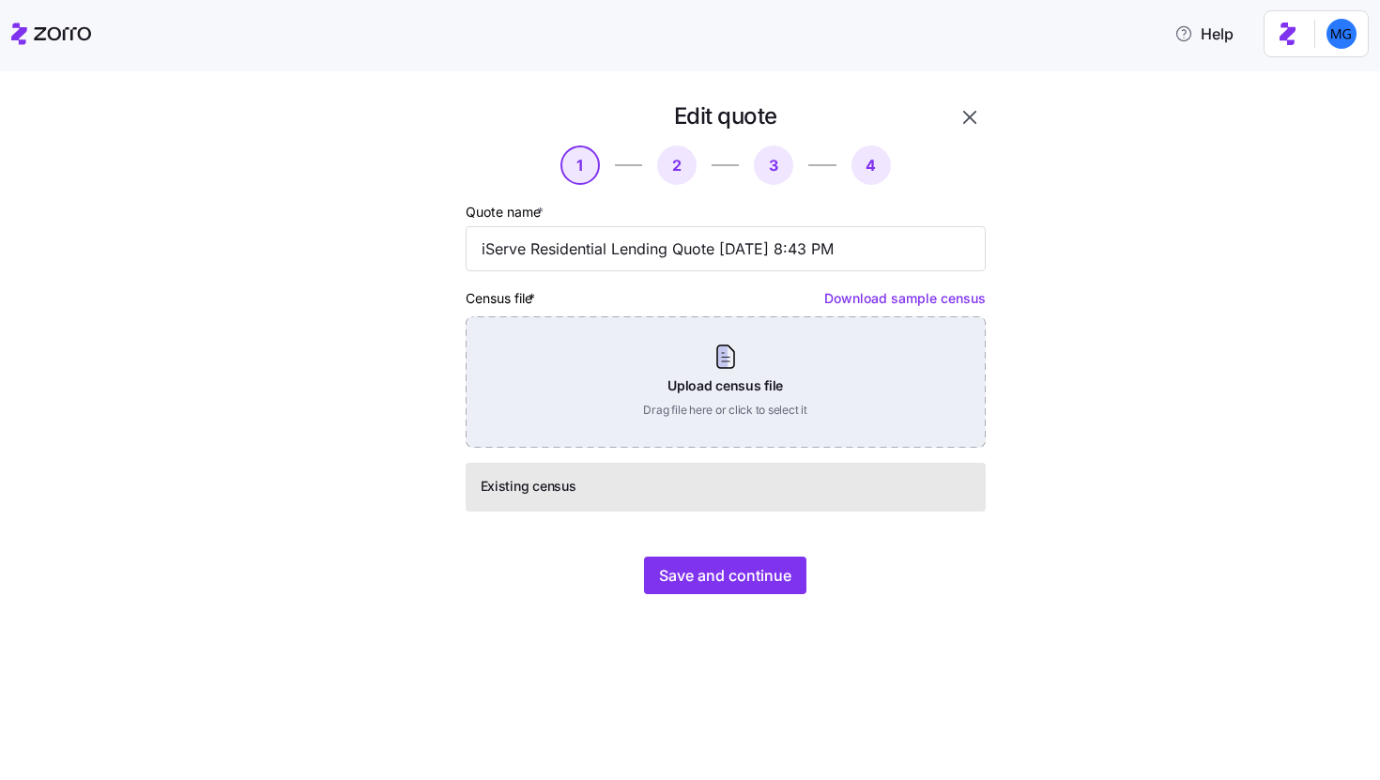
click at [772, 364] on div "Upload census file Drag file here or click to select it" at bounding box center [726, 381] width 520 height 131
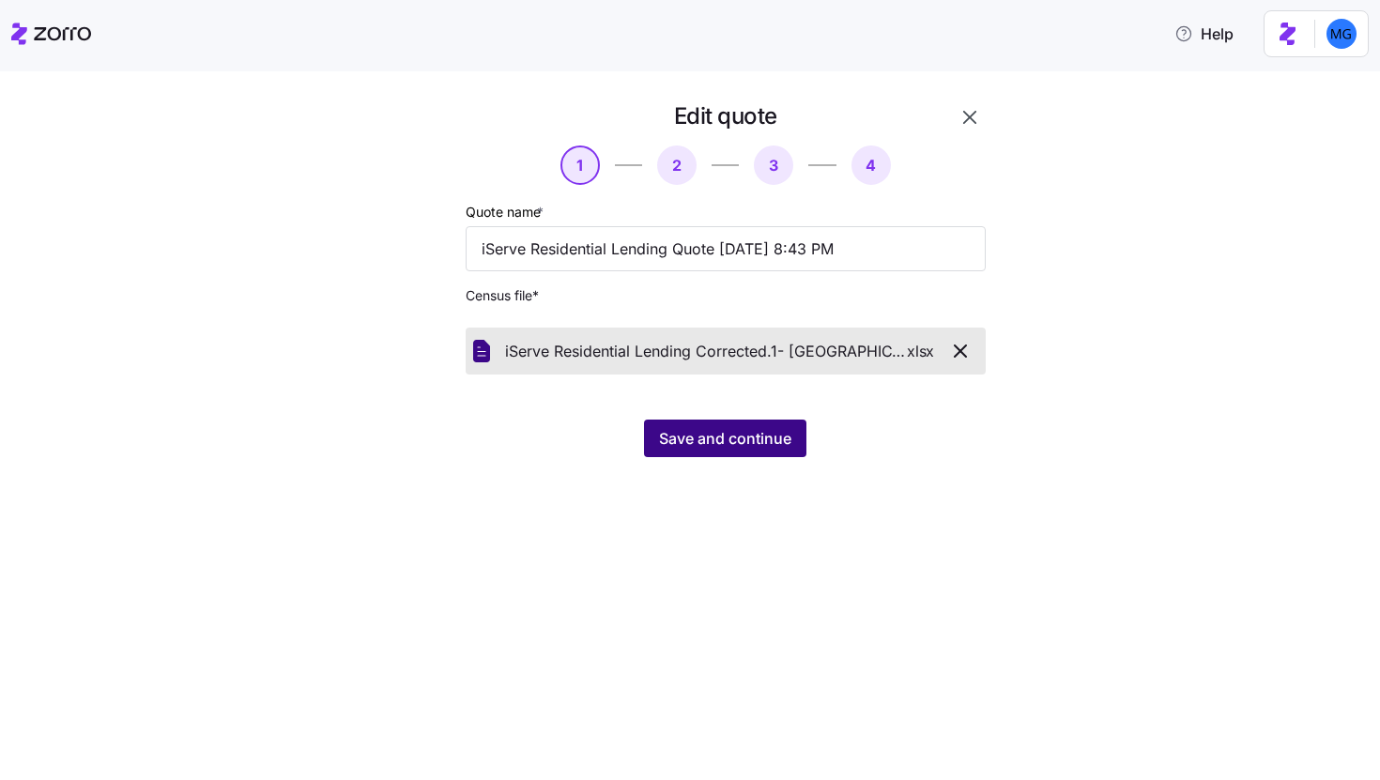
click at [739, 454] on button "Save and continue" at bounding box center [725, 439] width 162 height 38
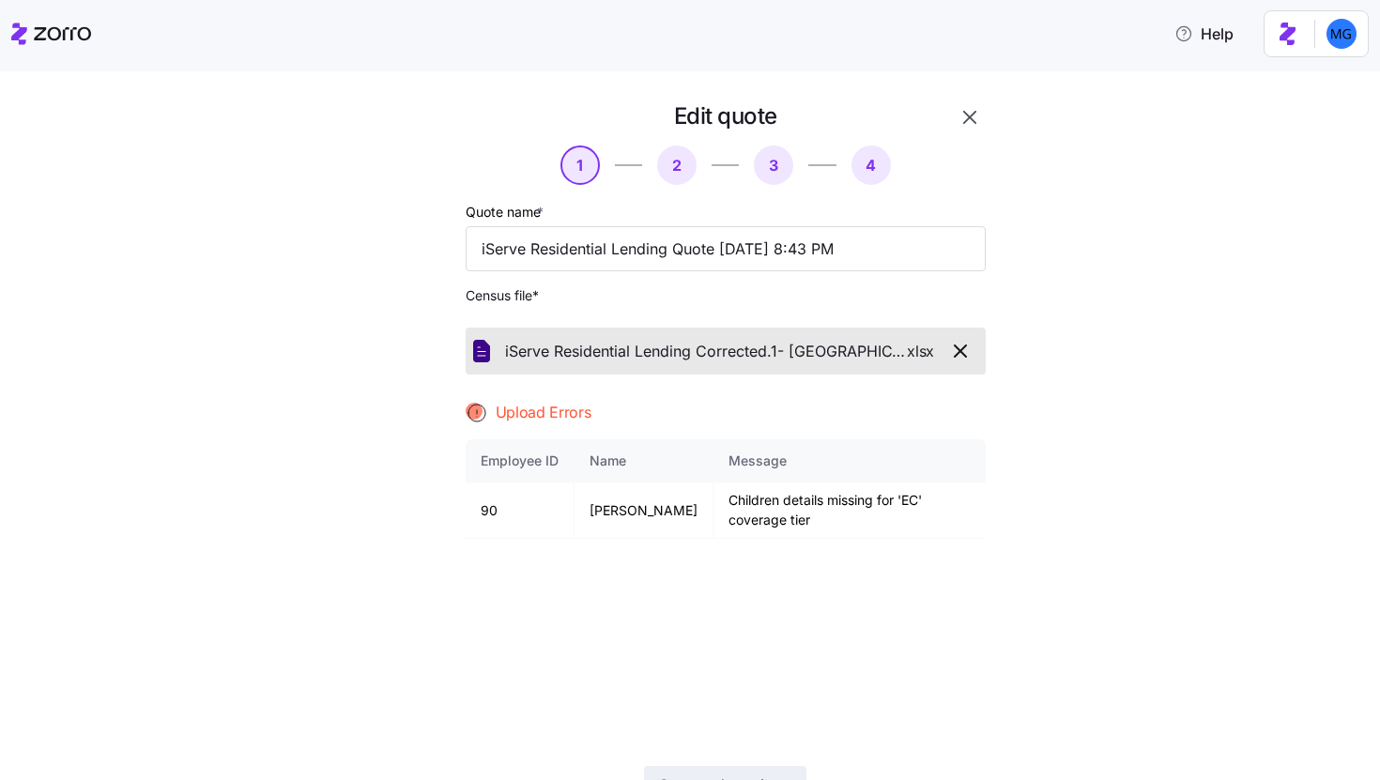
click at [956, 352] on icon "button" at bounding box center [960, 351] width 23 height 23
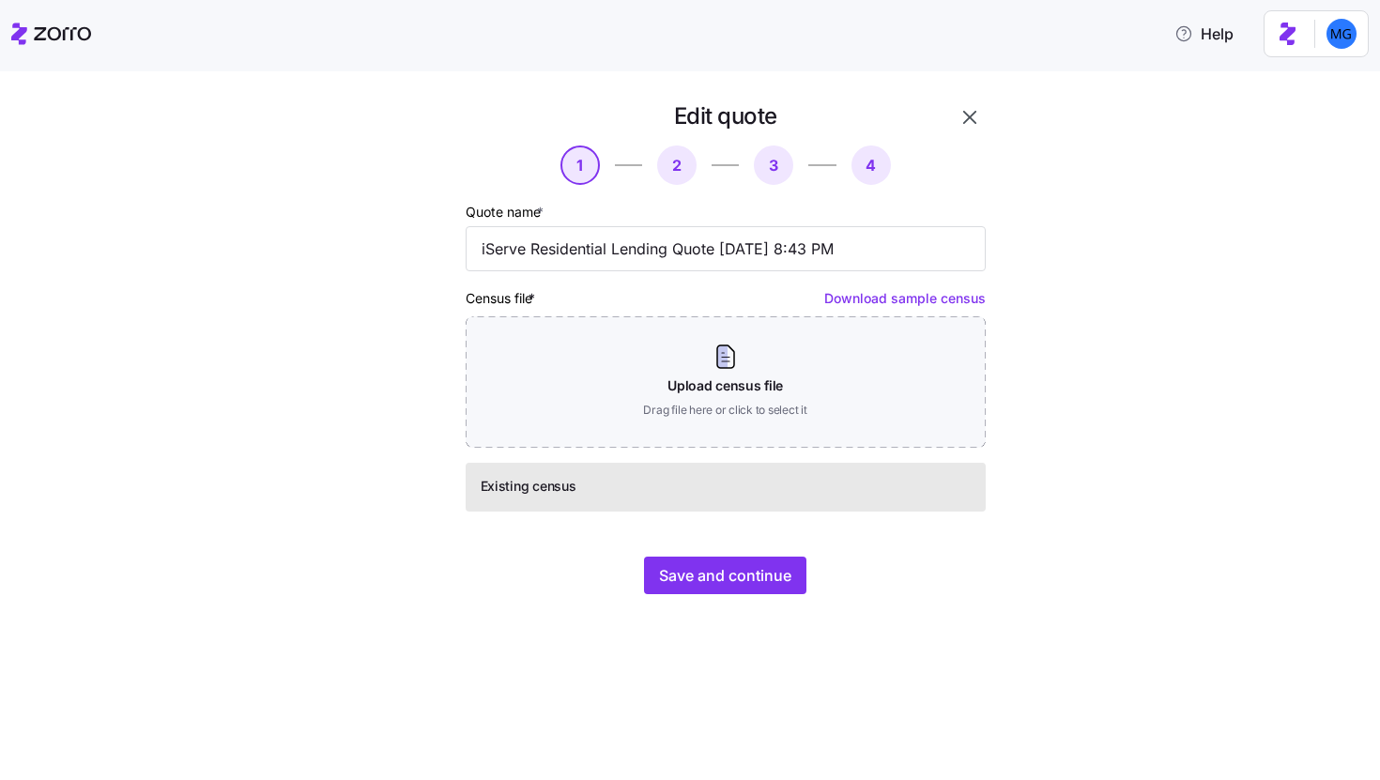
click at [963, 125] on icon "button" at bounding box center [969, 117] width 23 height 23
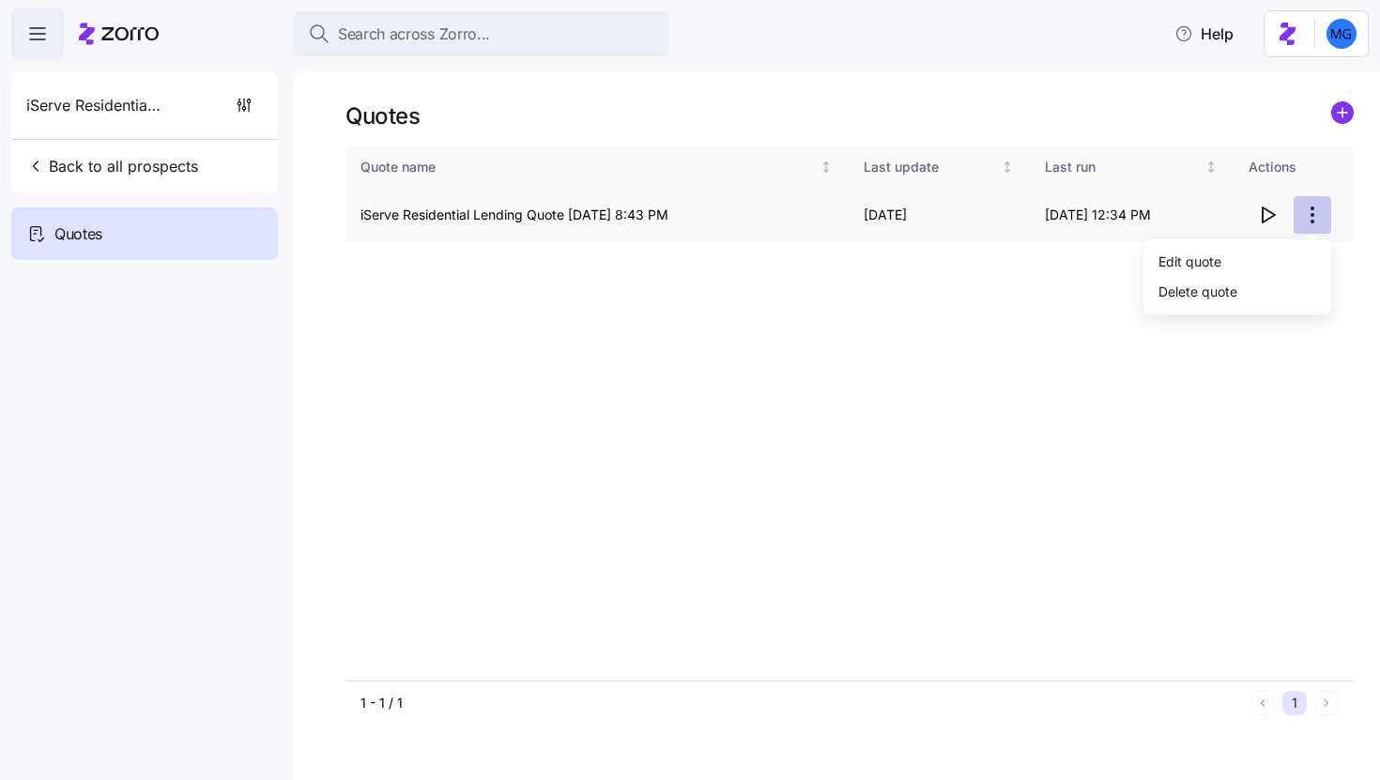
click at [1313, 212] on html "Search across Zorro... Help iServe Residential Lending Back to all prospects Qu…" at bounding box center [690, 384] width 1380 height 769
click at [1247, 261] on div "Edit quote" at bounding box center [1237, 261] width 173 height 30
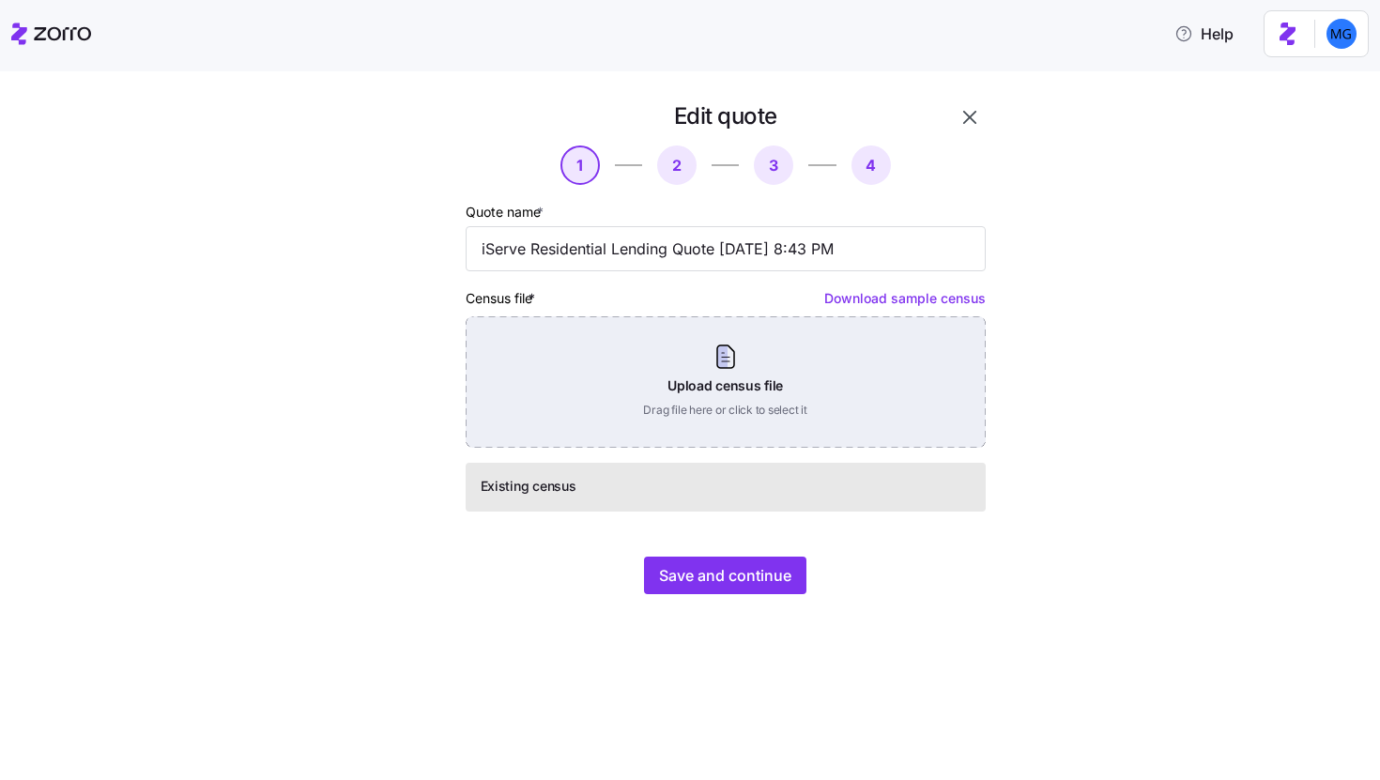
click at [822, 395] on div "Upload census file Drag file here or click to select it" at bounding box center [726, 381] width 520 height 131
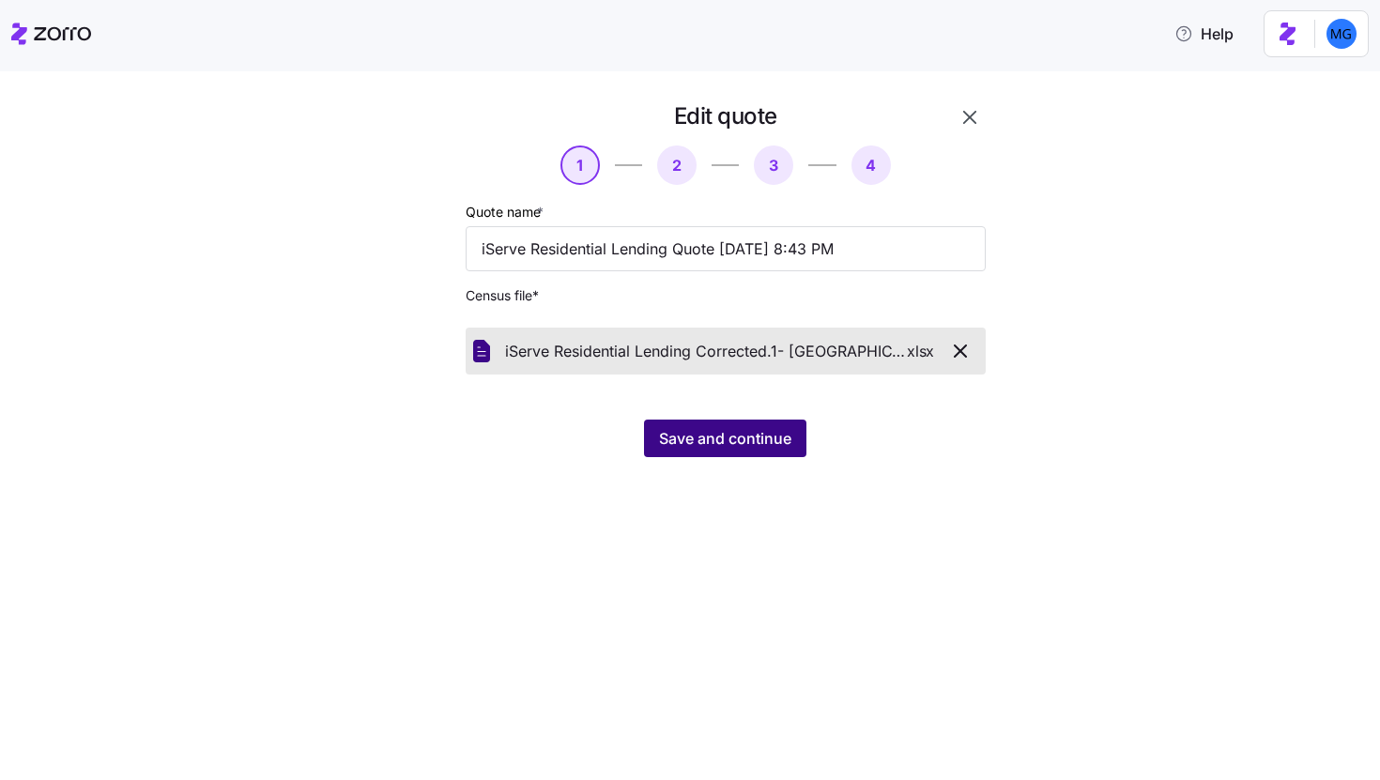
click at [747, 438] on span "Save and continue" at bounding box center [725, 438] width 132 height 23
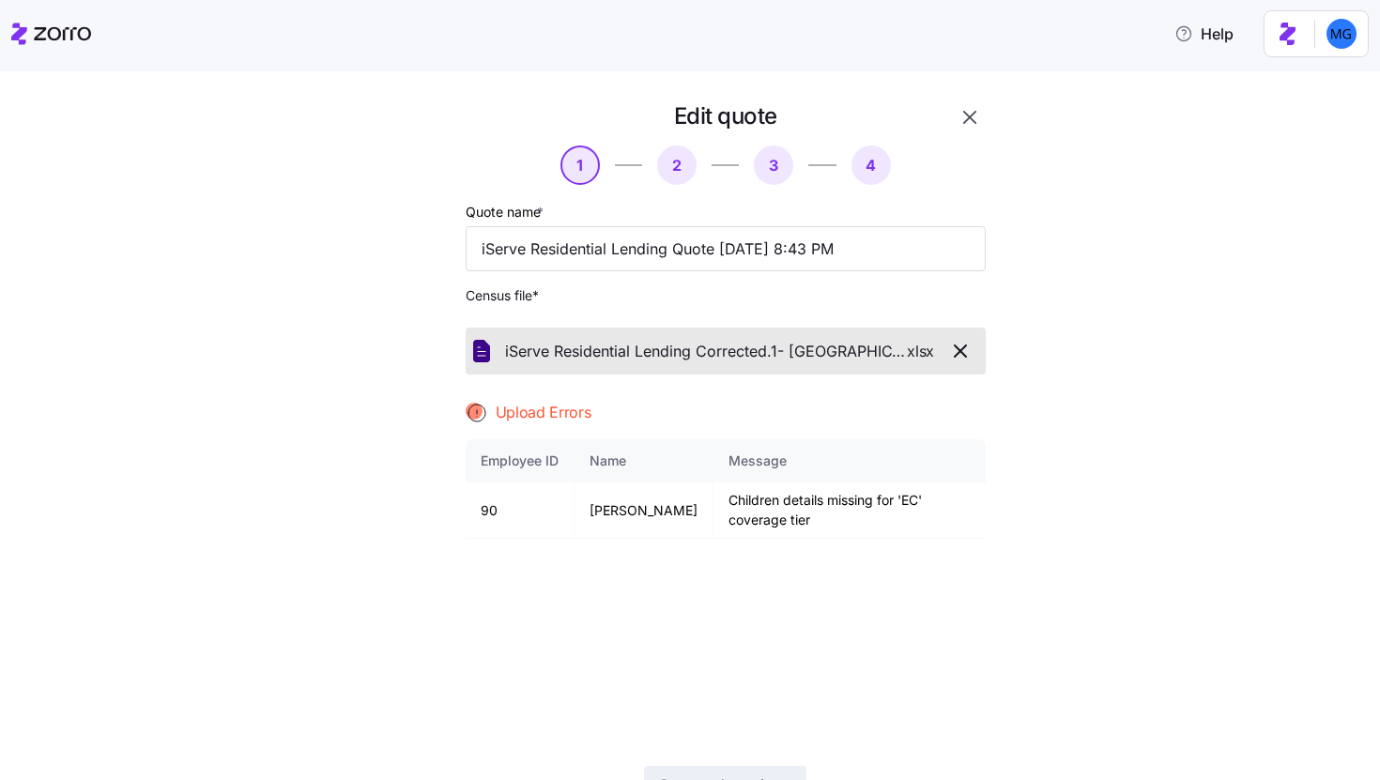
click at [964, 114] on icon "button" at bounding box center [969, 117] width 23 height 23
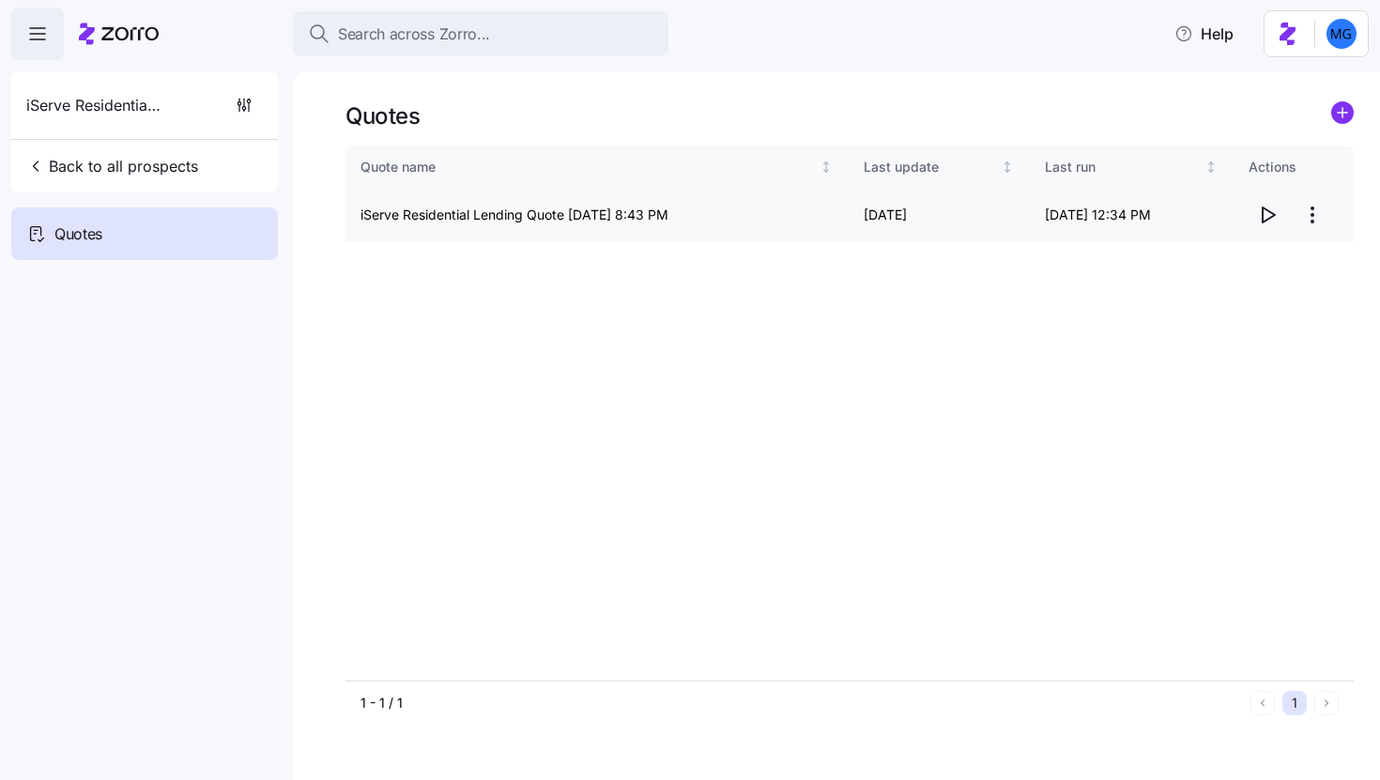
click at [1307, 222] on html "Search across Zorro... Help iServe Residential Lending Back to all prospects Qu…" at bounding box center [690, 384] width 1380 height 769
click at [1340, 118] on html "Search across Zorro... Help iServe Residential Lending Back to all prospects Qu…" at bounding box center [690, 384] width 1380 height 769
click at [1341, 103] on div "Quotes Quote name Last update Last run Actions iServe Residential Lending Quote…" at bounding box center [836, 425] width 1087 height 709
click at [1342, 107] on circle "add icon" at bounding box center [1342, 112] width 21 height 21
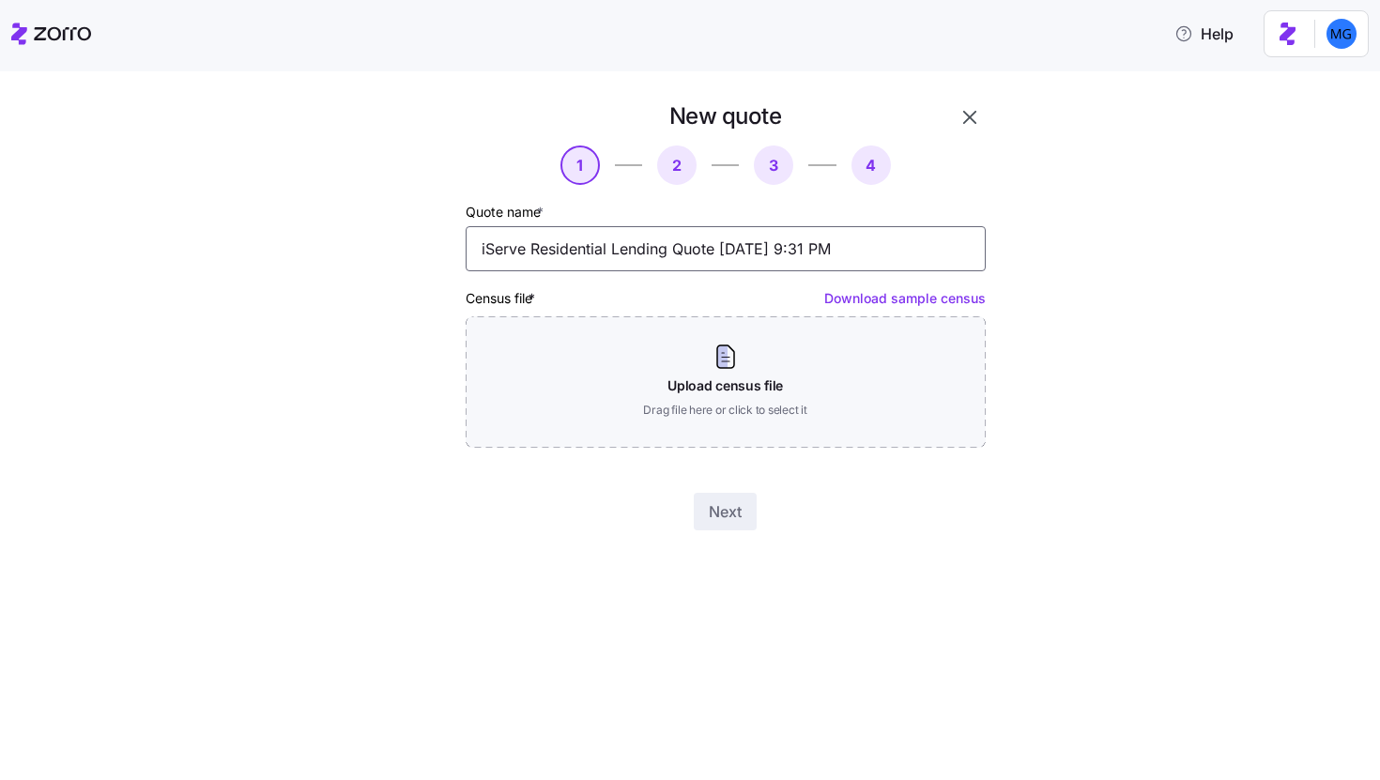
click at [713, 251] on input "iServe Residential Lending Quote 08/20/2025 9:31 PM" at bounding box center [726, 248] width 520 height 45
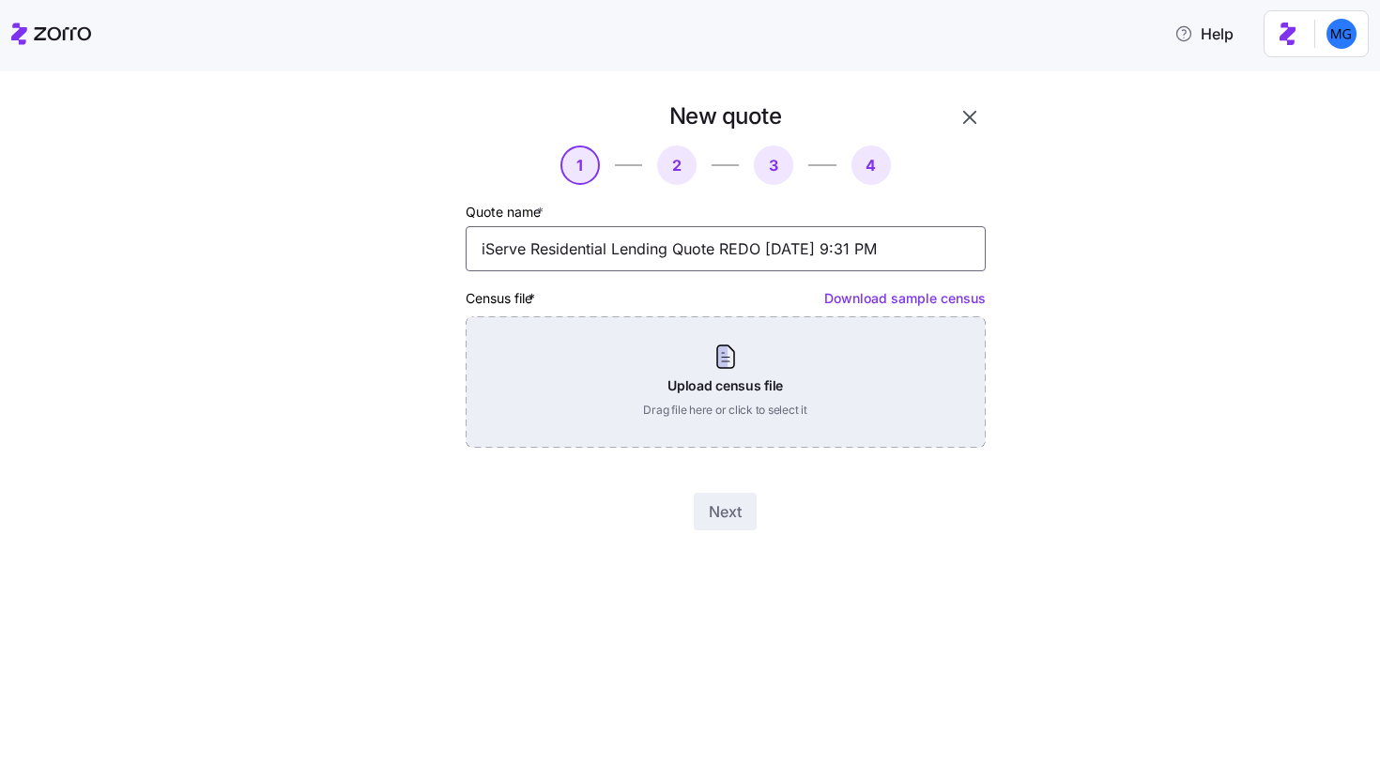
type input "iServe Residential Lending Quote REDO 08/20/2025 9:31 PM"
click at [793, 441] on div "Upload census file Drag file here or click to select it" at bounding box center [726, 381] width 520 height 131
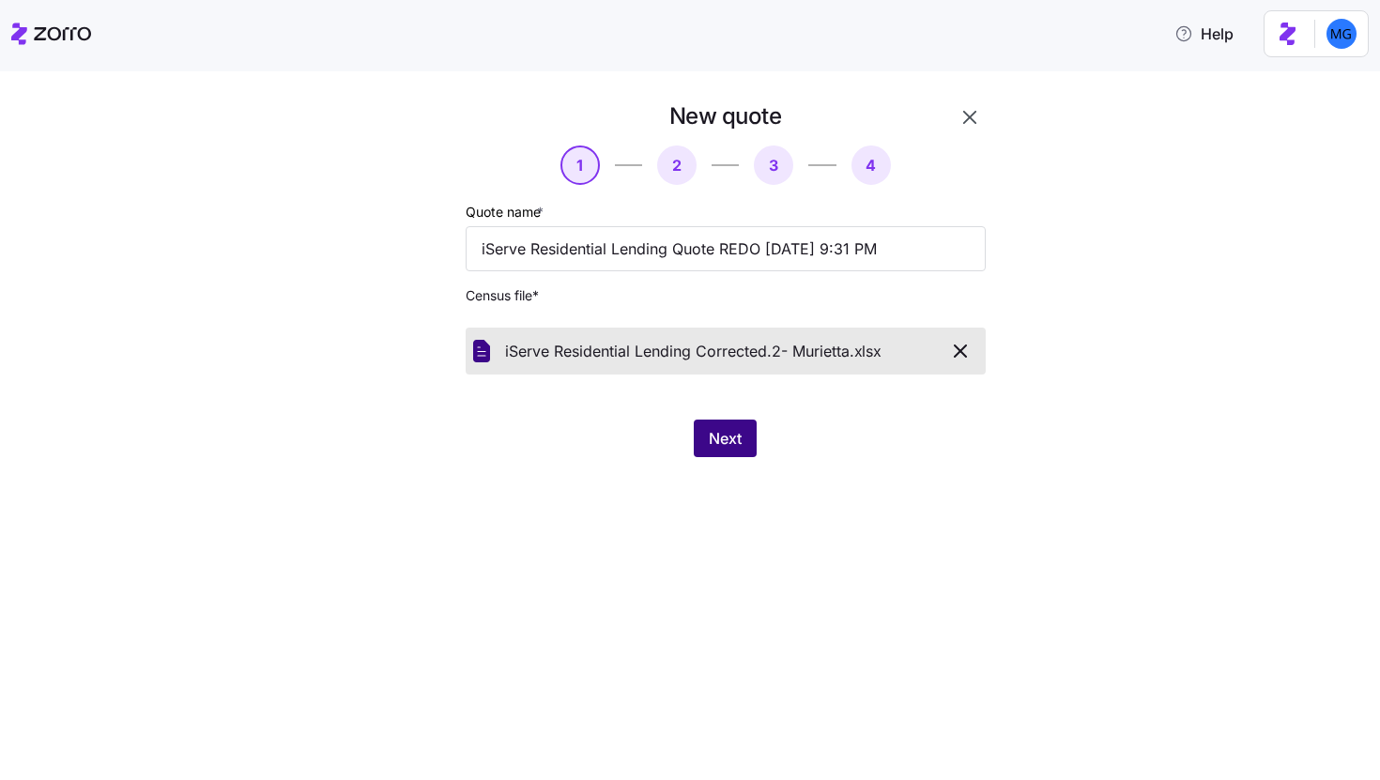
click at [728, 451] on button "Next" at bounding box center [725, 439] width 63 height 38
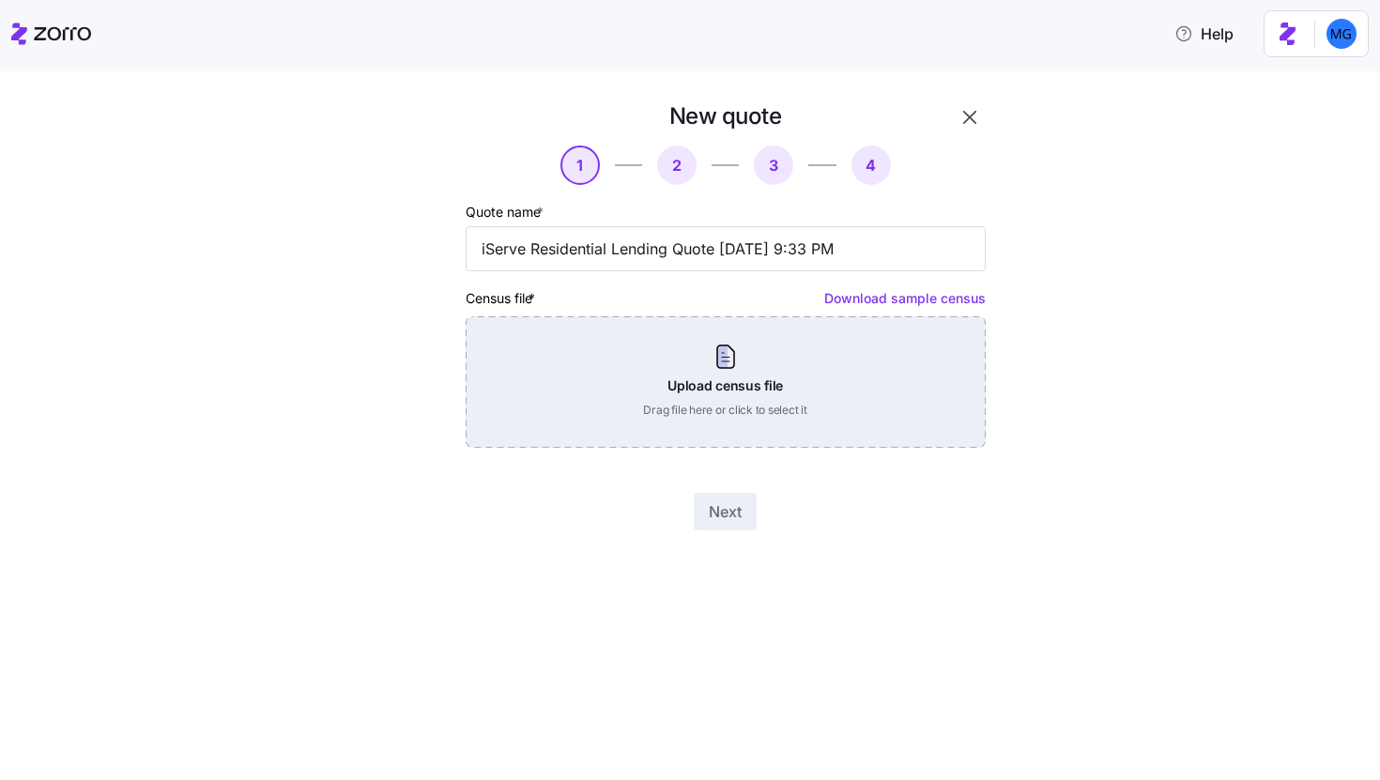
click at [740, 354] on div "Upload census file Drag file here or click to select it" at bounding box center [726, 381] width 520 height 131
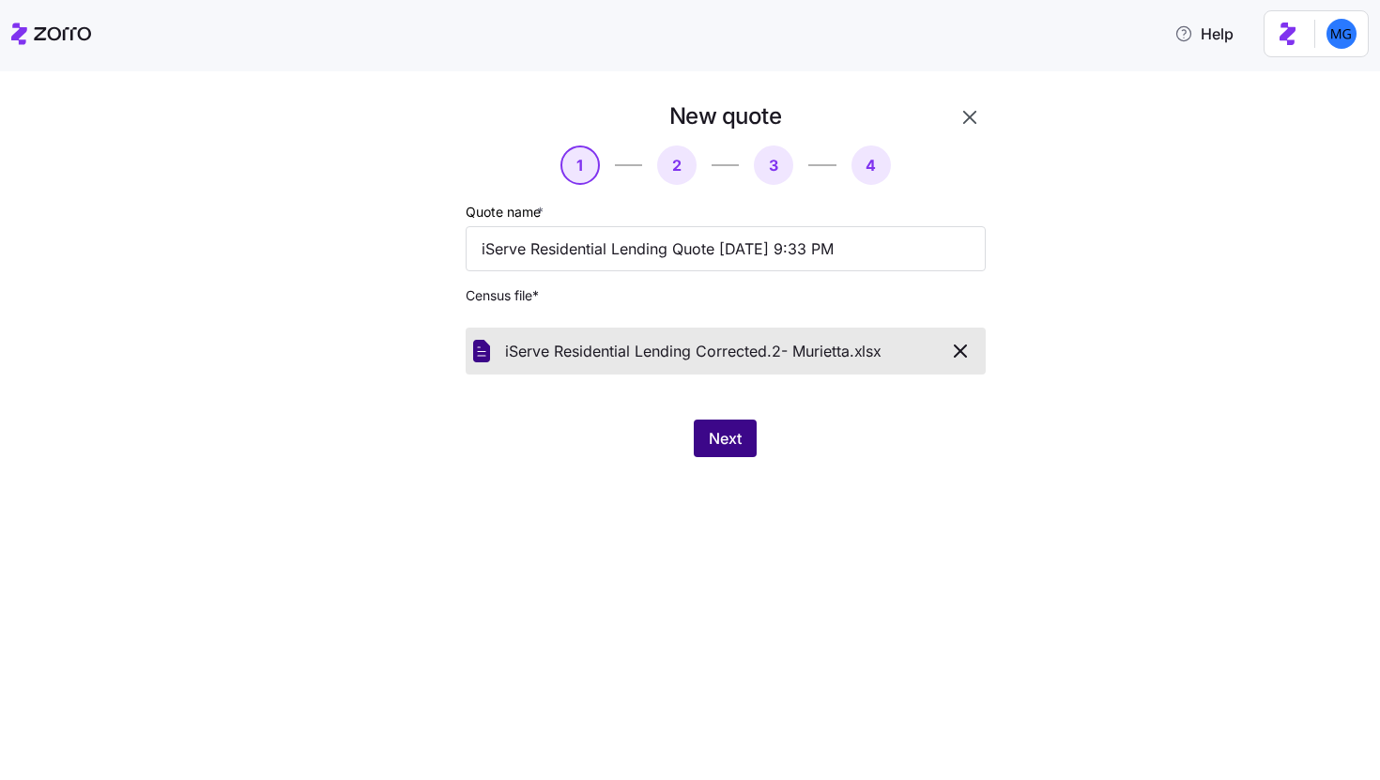
click at [722, 428] on span "Next" at bounding box center [725, 438] width 33 height 23
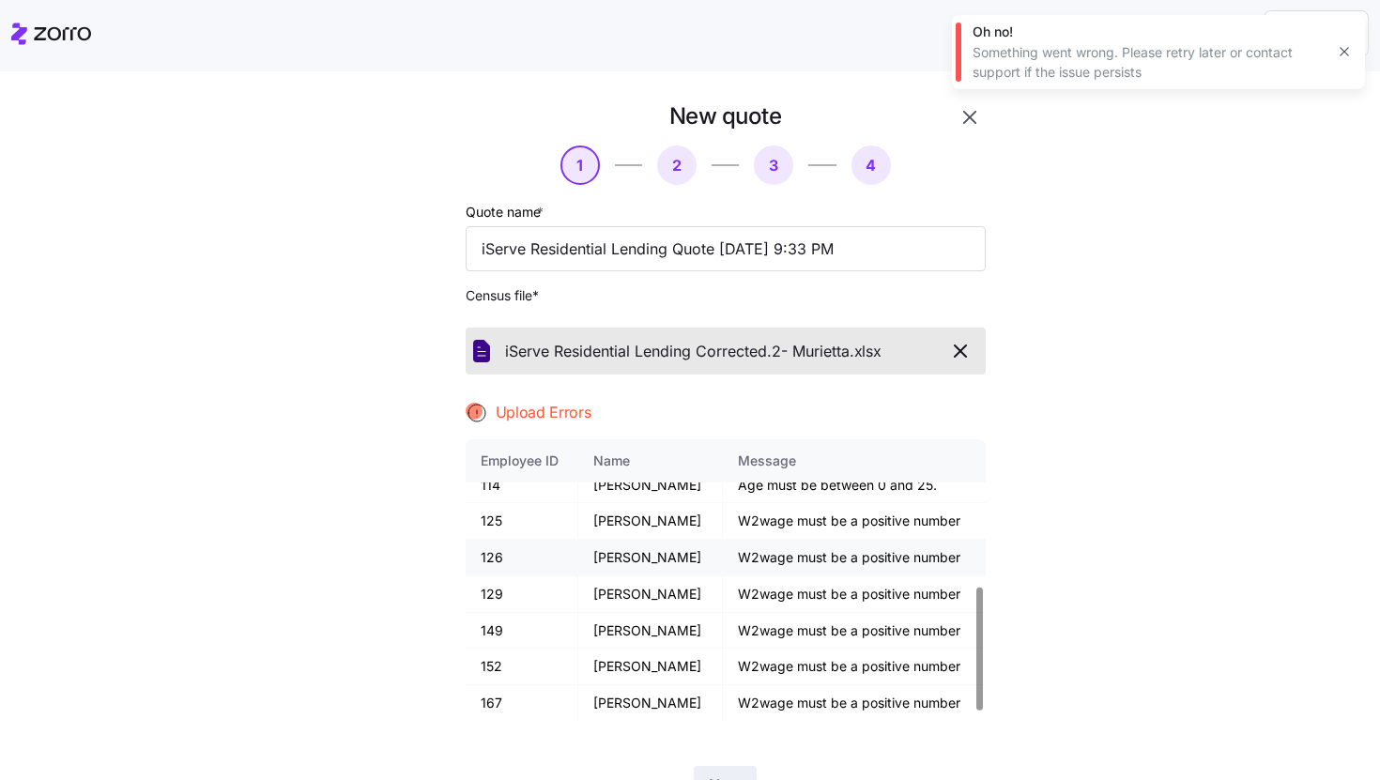
scroll to position [355, 0]
click at [1340, 49] on icon "button" at bounding box center [1343, 52] width 8 height 8
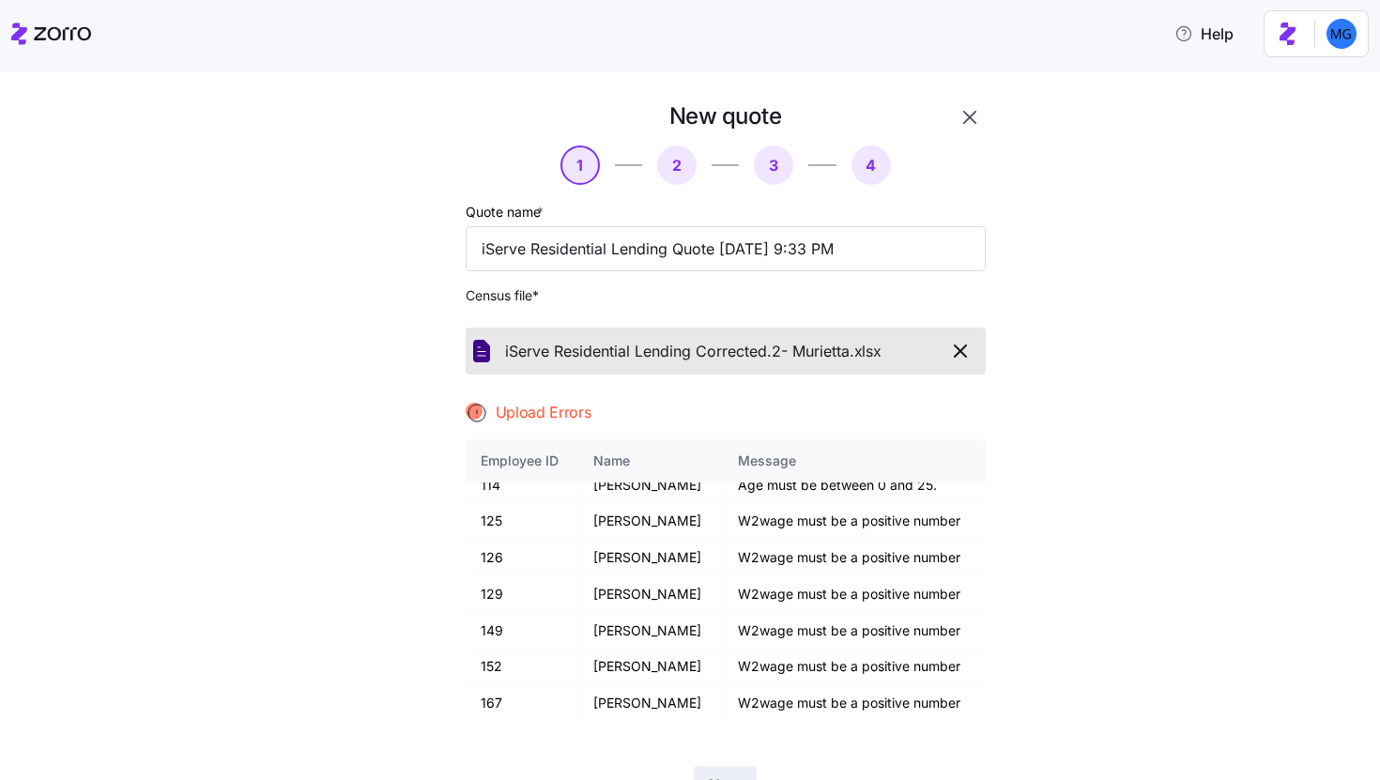
click at [958, 124] on icon "button" at bounding box center [969, 117] width 23 height 23
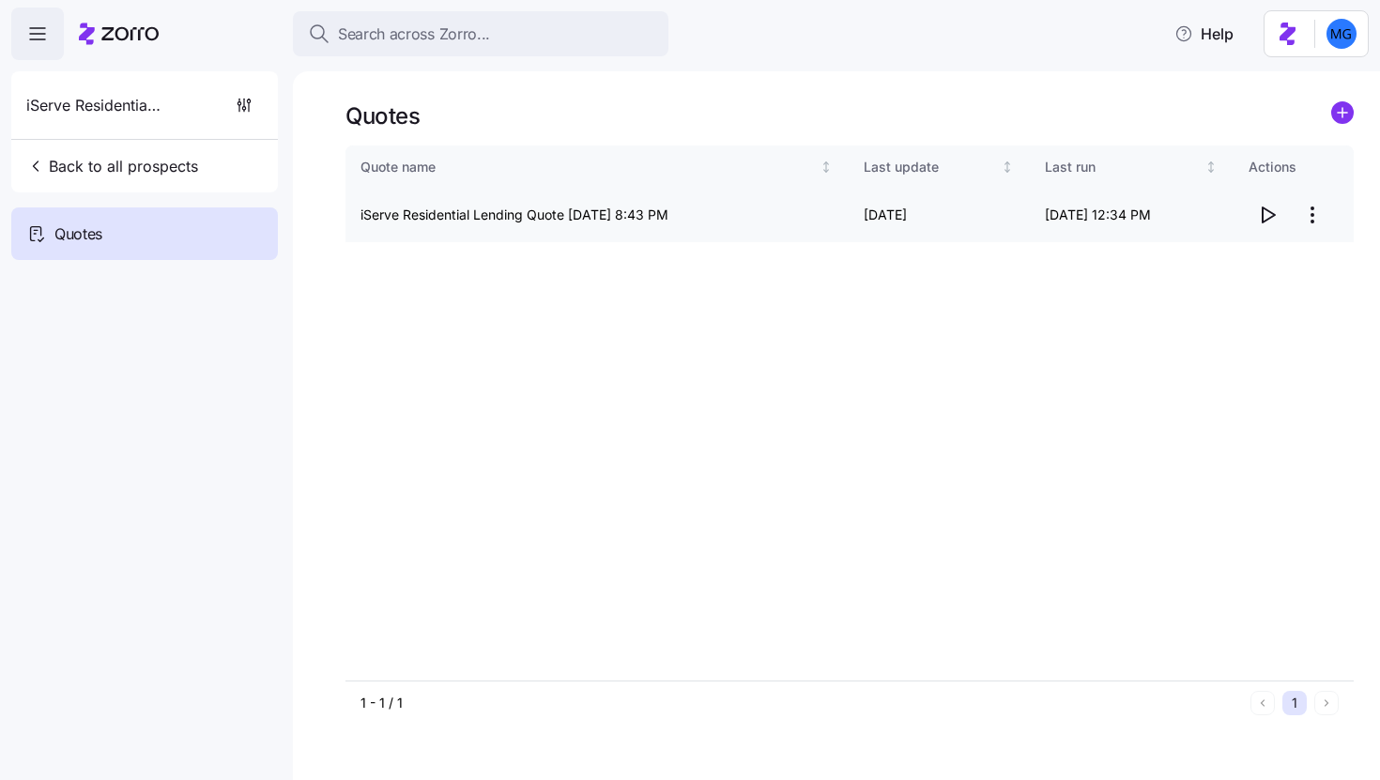
click at [1316, 210] on html "Search across Zorro... Help iServe Residential Lending Back to all prospects Qu…" at bounding box center [690, 384] width 1380 height 769
click at [1296, 266] on div "Edit quote" at bounding box center [1237, 261] width 173 height 30
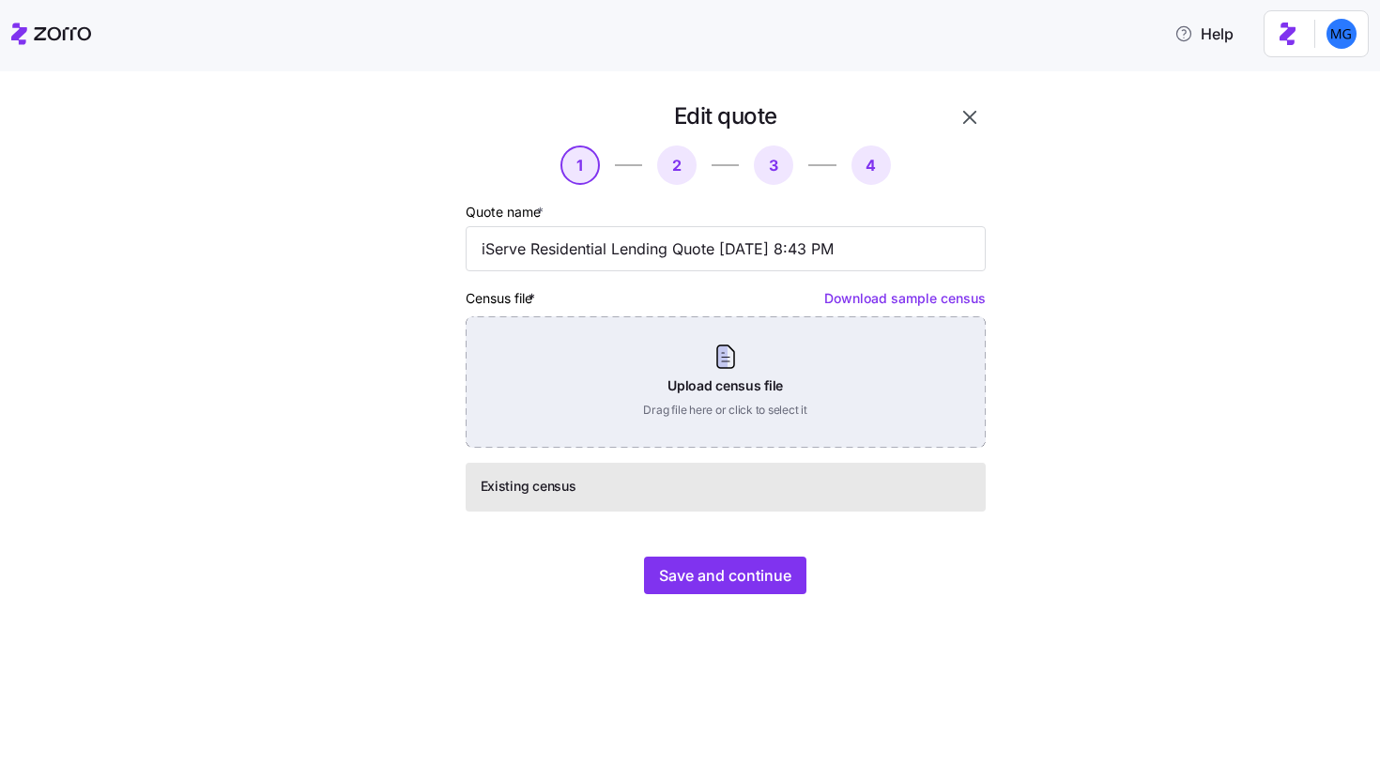
click at [719, 379] on div "Upload census file Drag file here or click to select it" at bounding box center [726, 381] width 520 height 131
click at [771, 393] on div "Upload census file Drag file here or click to select it" at bounding box center [726, 381] width 520 height 131
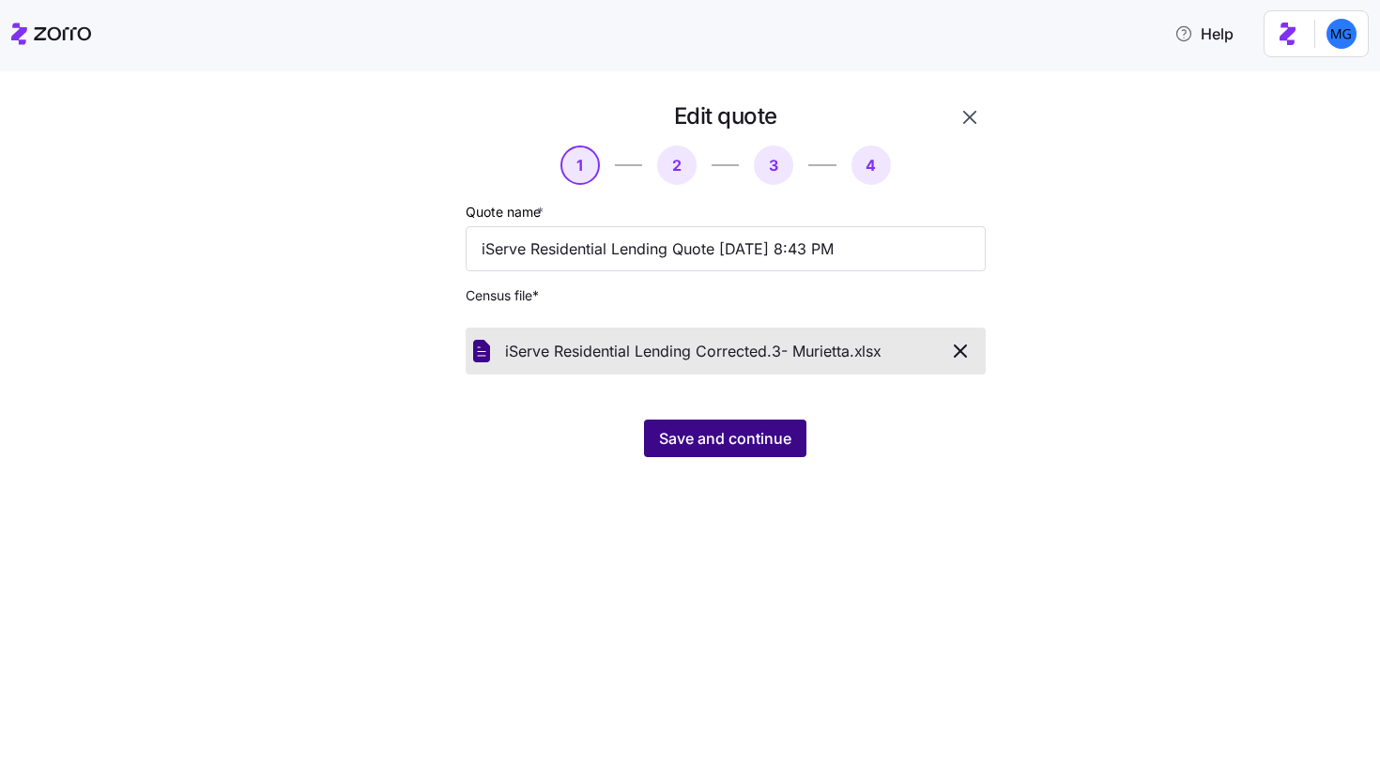
click at [759, 447] on span "Save and continue" at bounding box center [725, 438] width 132 height 23
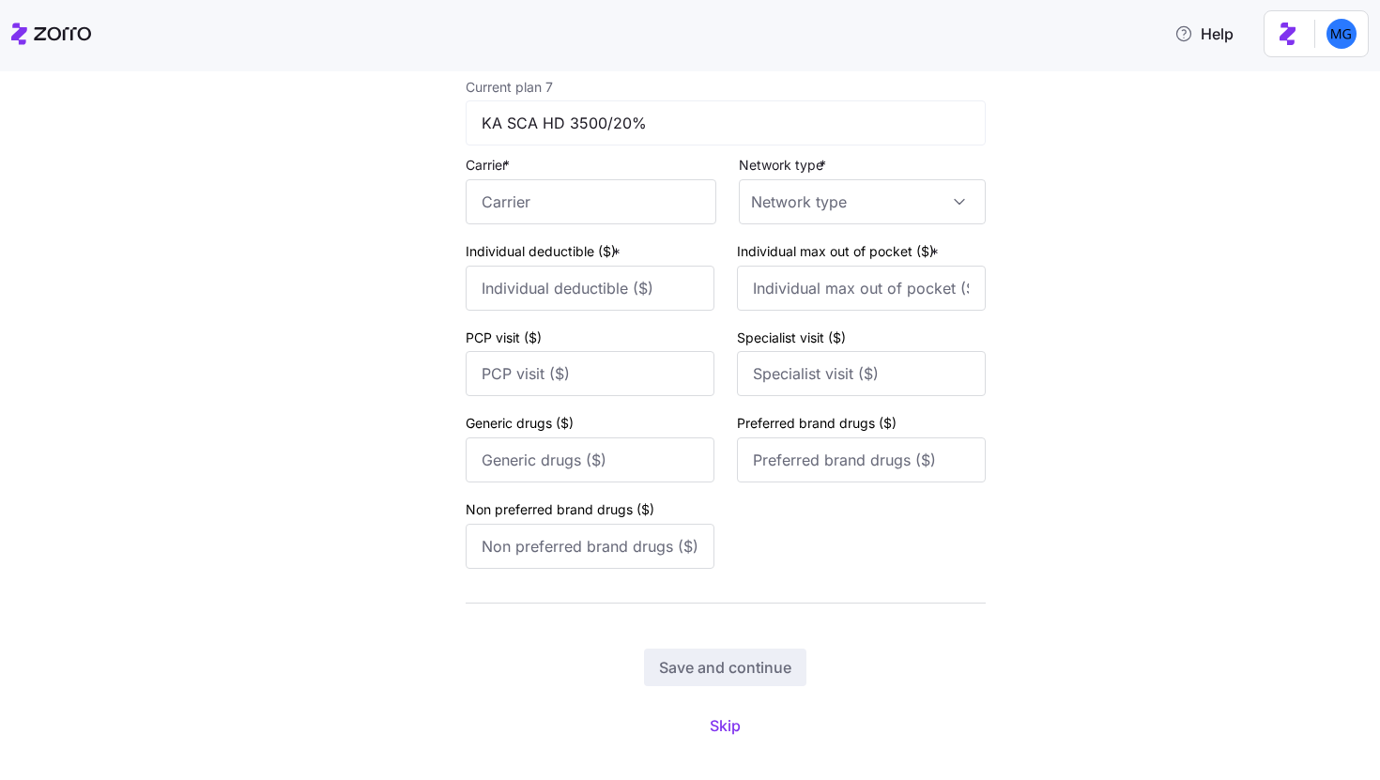
scroll to position [3475, 0]
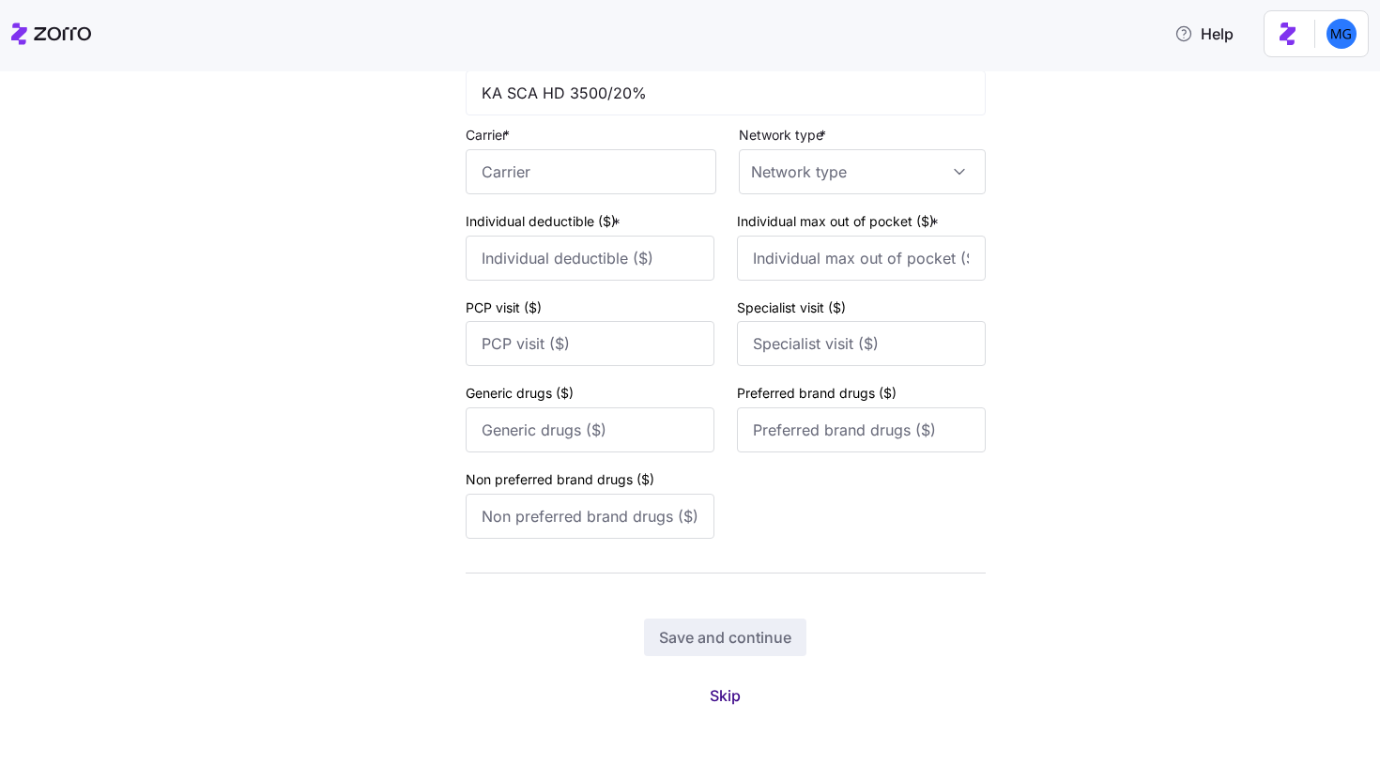
click at [714, 702] on span "Skip" at bounding box center [725, 695] width 31 height 23
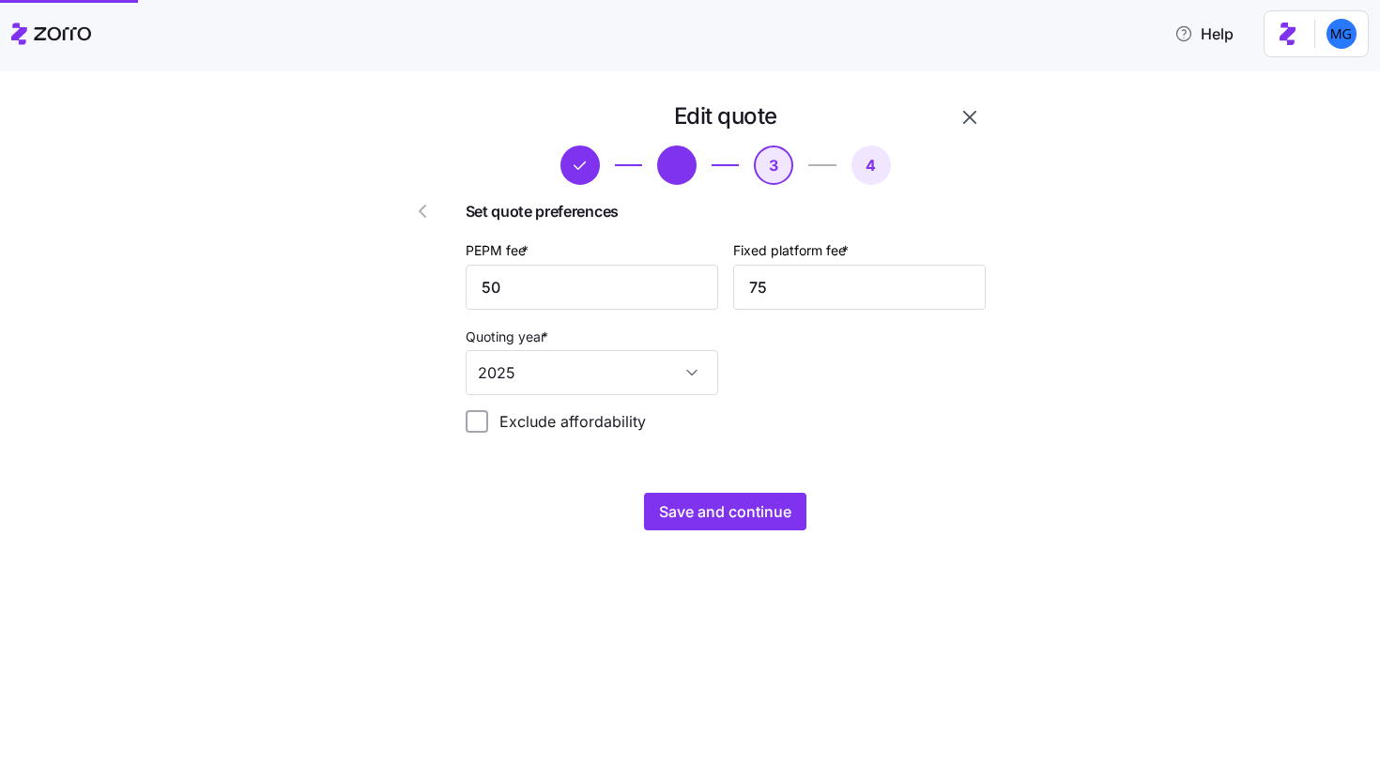
scroll to position [0, 0]
click at [760, 527] on button "Save and continue" at bounding box center [725, 512] width 162 height 38
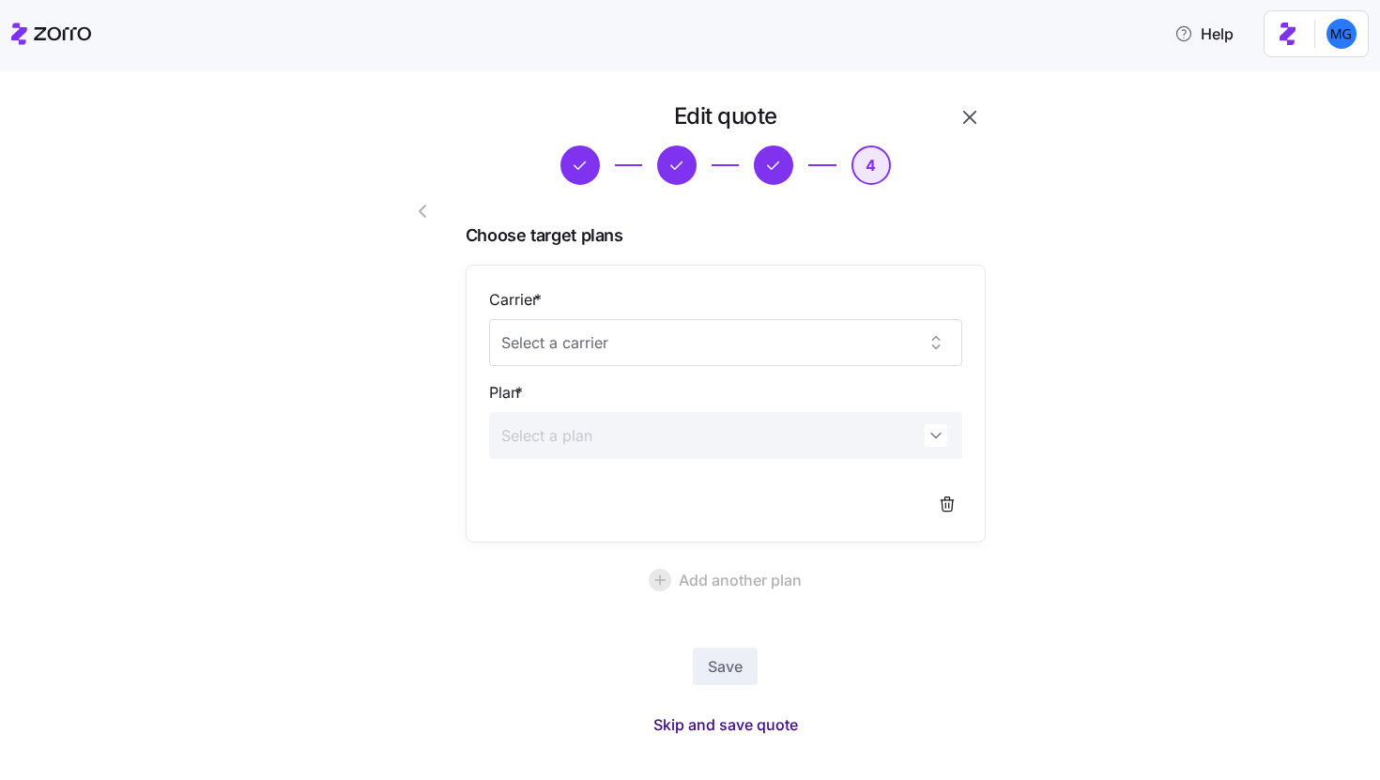
click at [729, 722] on span "Skip and save quote" at bounding box center [725, 724] width 145 height 23
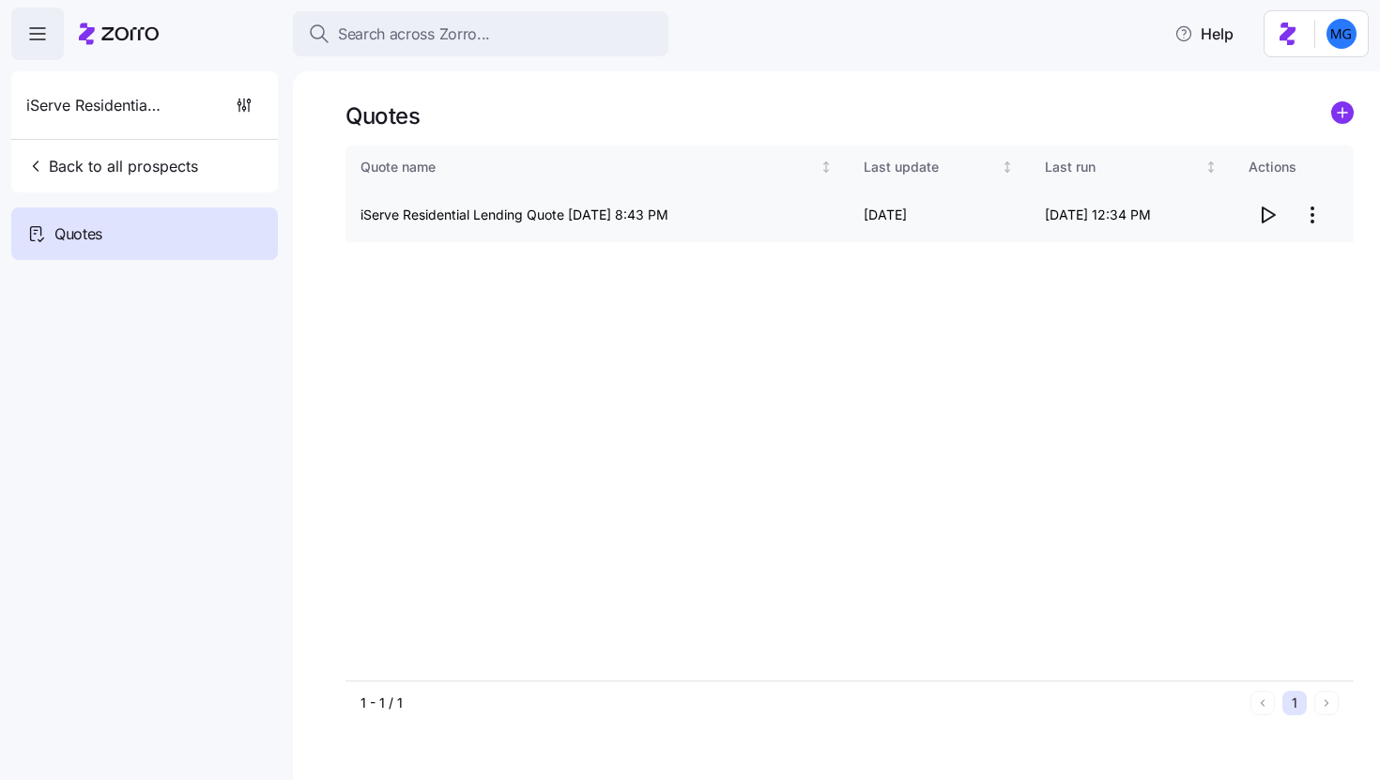
click at [1260, 210] on icon "button" at bounding box center [1267, 215] width 23 height 23
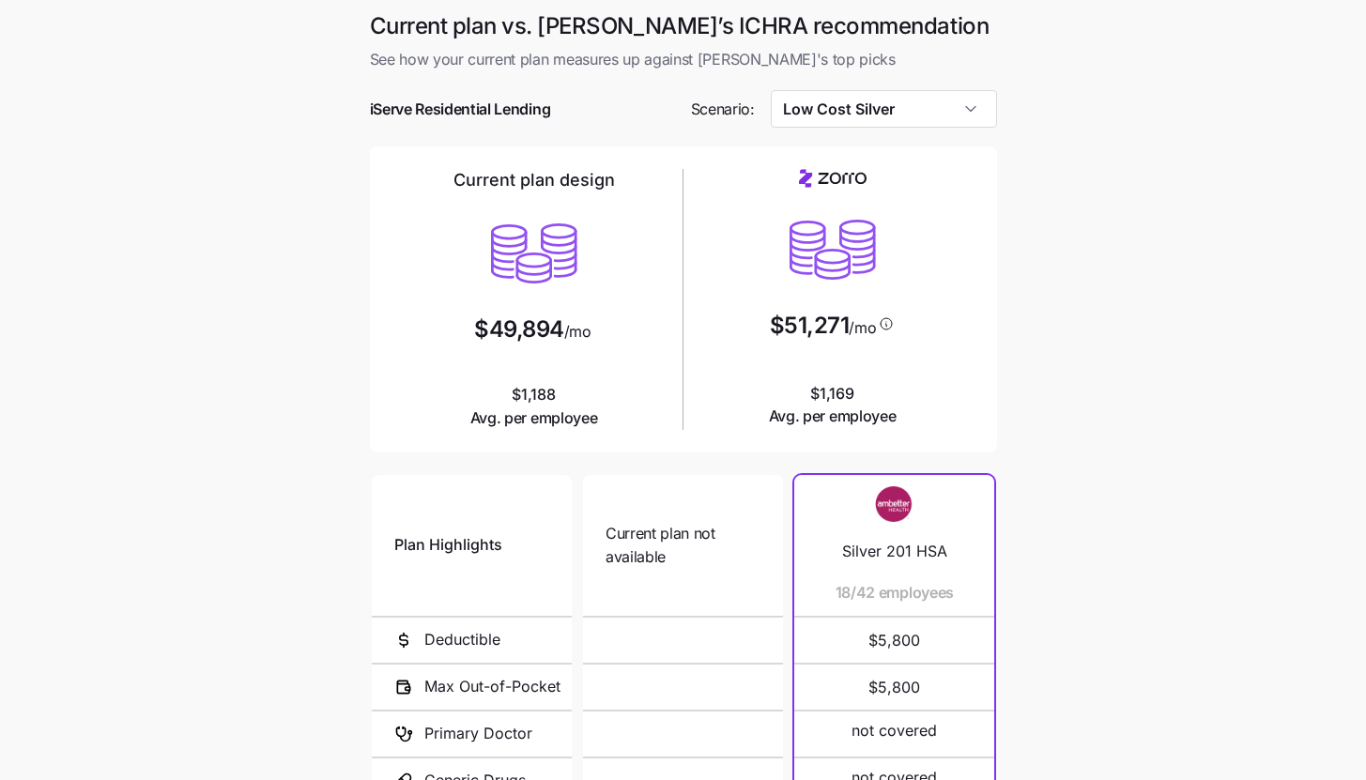
scroll to position [244, 0]
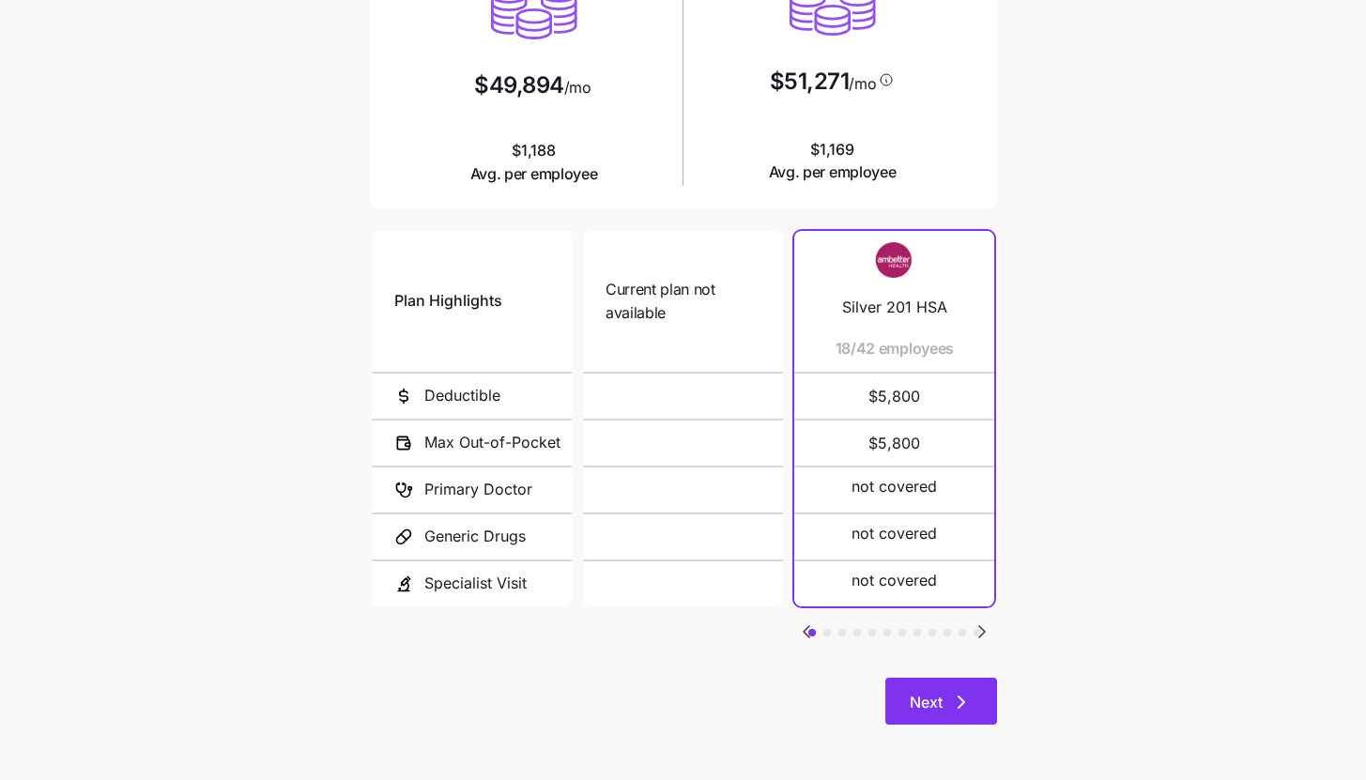
click at [955, 713] on button "Next" at bounding box center [941, 701] width 112 height 47
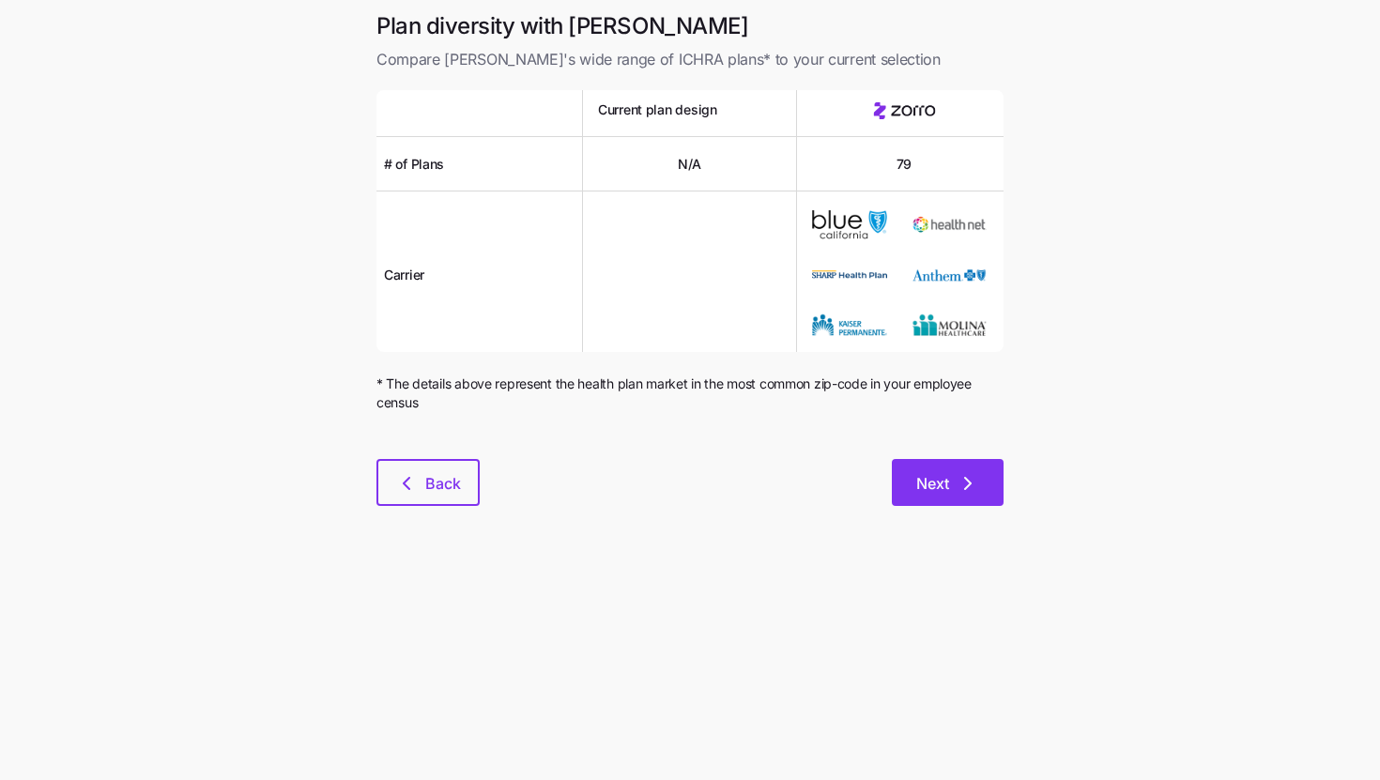
click at [970, 488] on icon "button" at bounding box center [967, 483] width 23 height 23
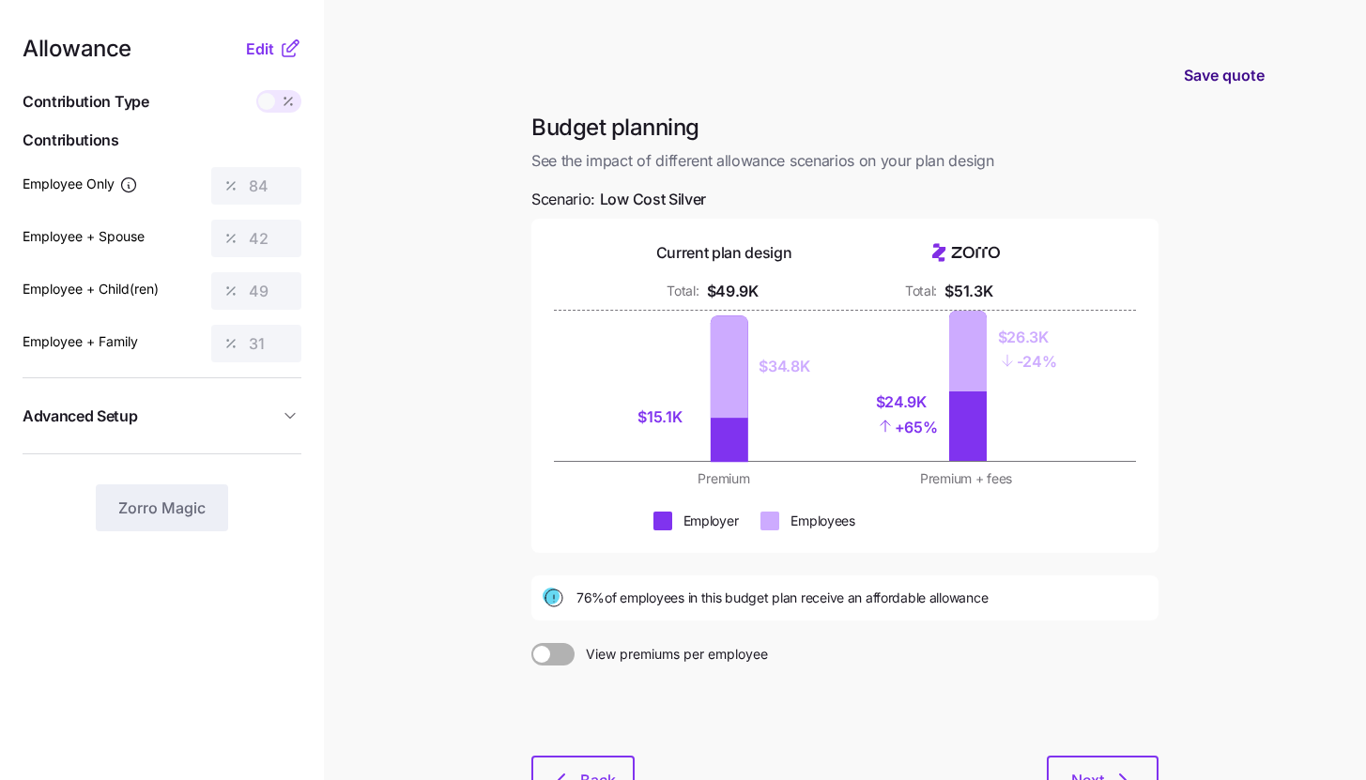
click at [1243, 69] on span "Save quote" at bounding box center [1224, 75] width 81 height 23
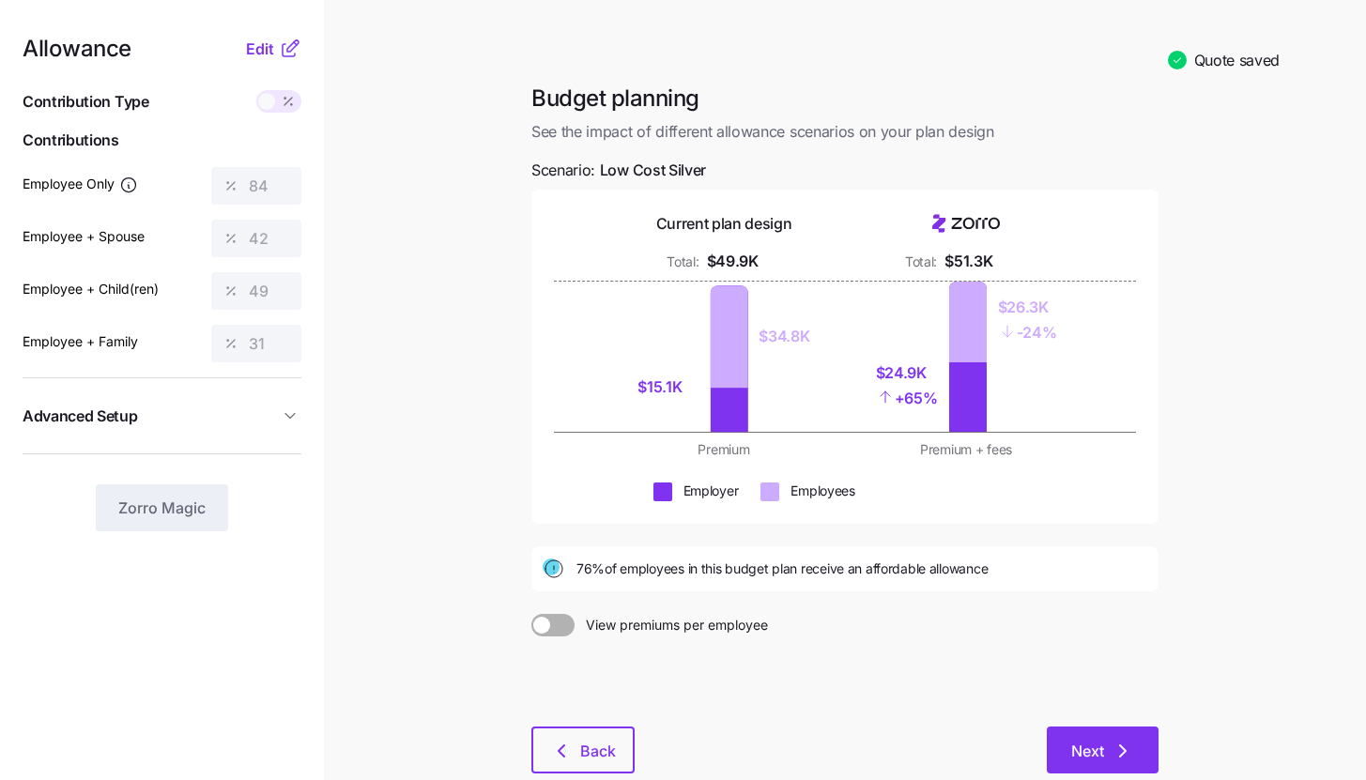
click at [1127, 753] on icon "button" at bounding box center [1122, 751] width 23 height 23
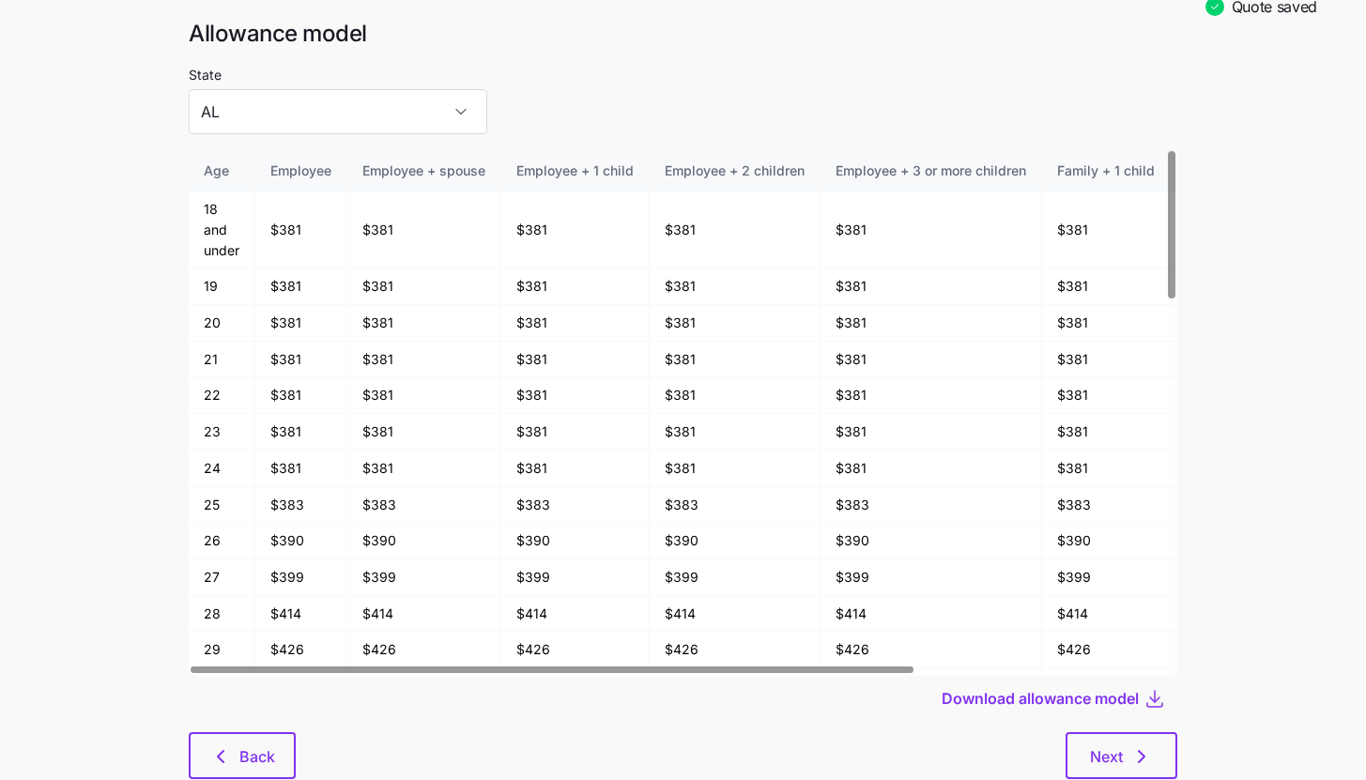
scroll to position [98, 0]
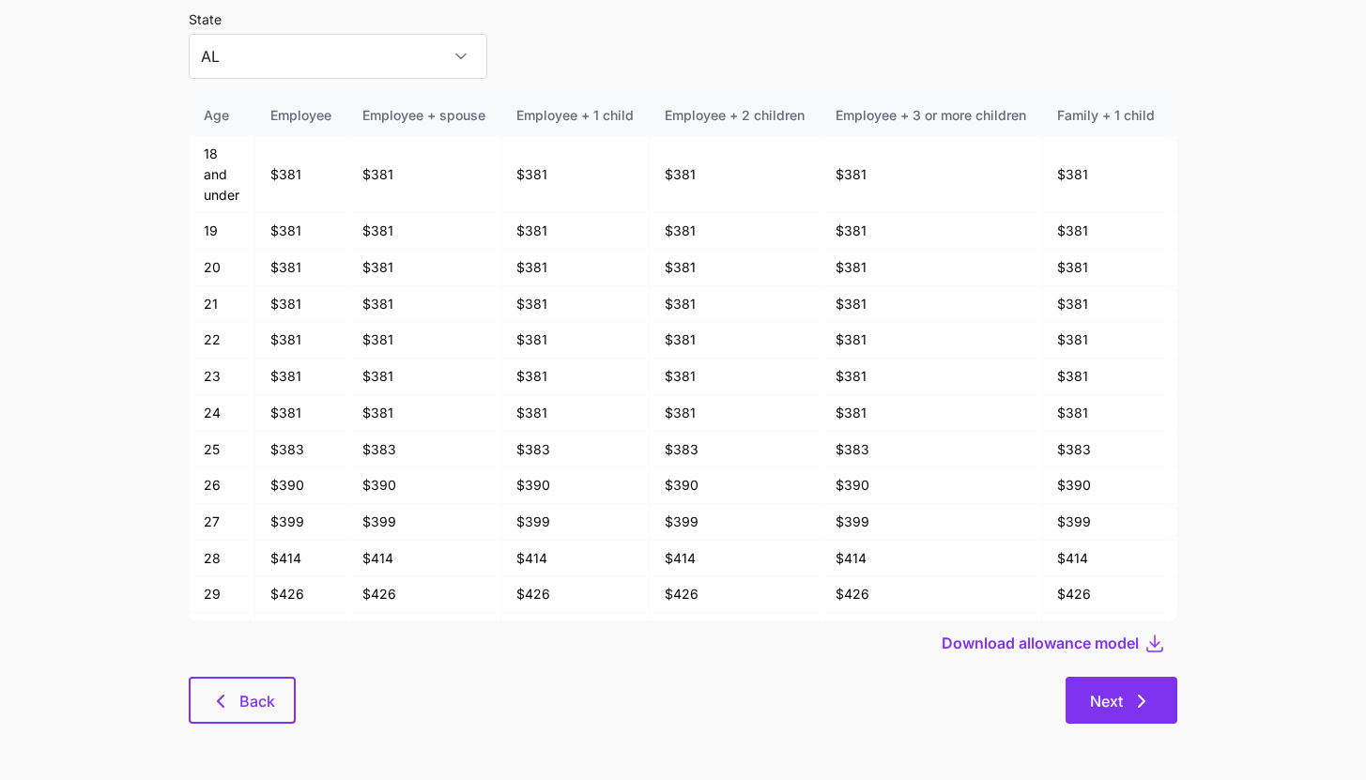
click at [1155, 709] on button "Next" at bounding box center [1121, 700] width 112 height 47
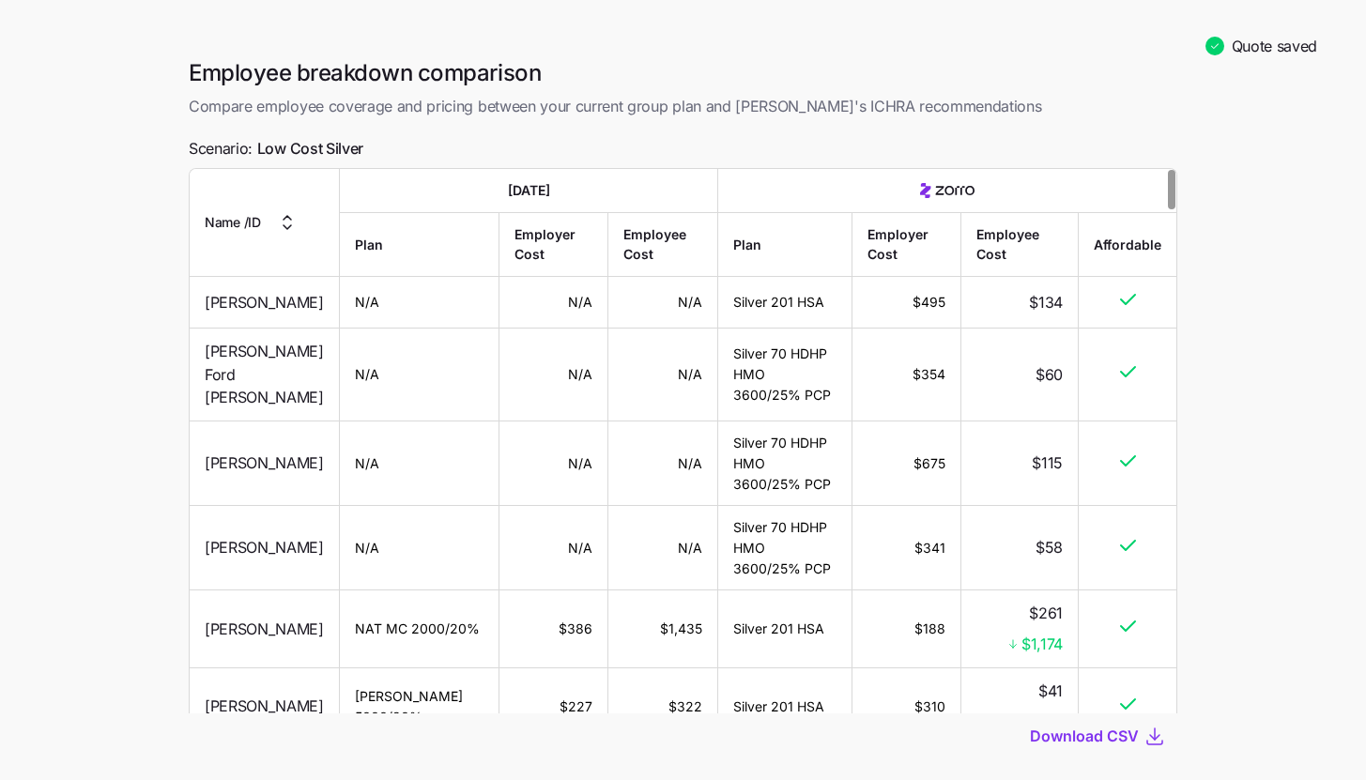
scroll to position [4, 0]
click at [1103, 726] on span "Download CSV" at bounding box center [1084, 735] width 109 height 23
